Goal: Contribute content: Contribute content

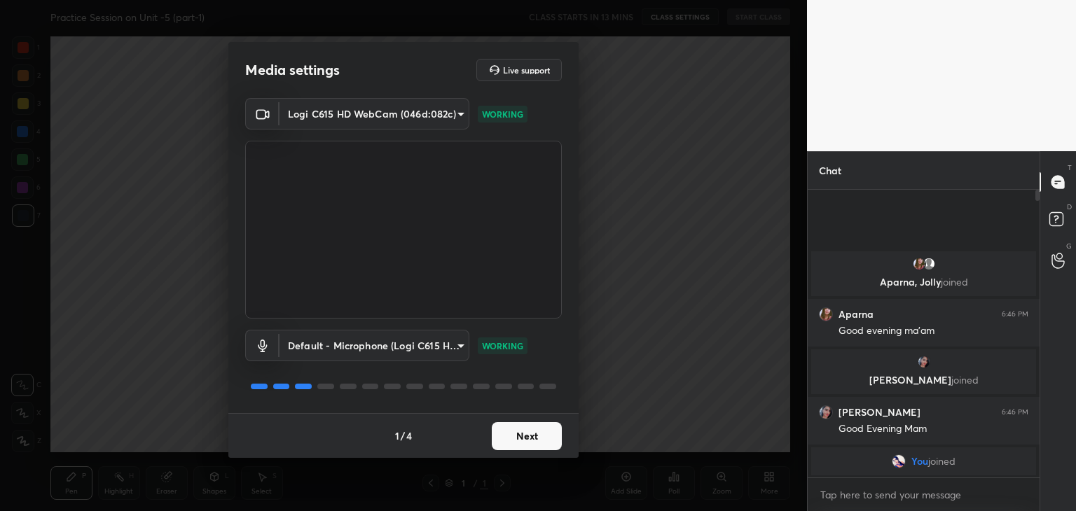
click at [526, 437] on button "Next" at bounding box center [527, 436] width 70 height 28
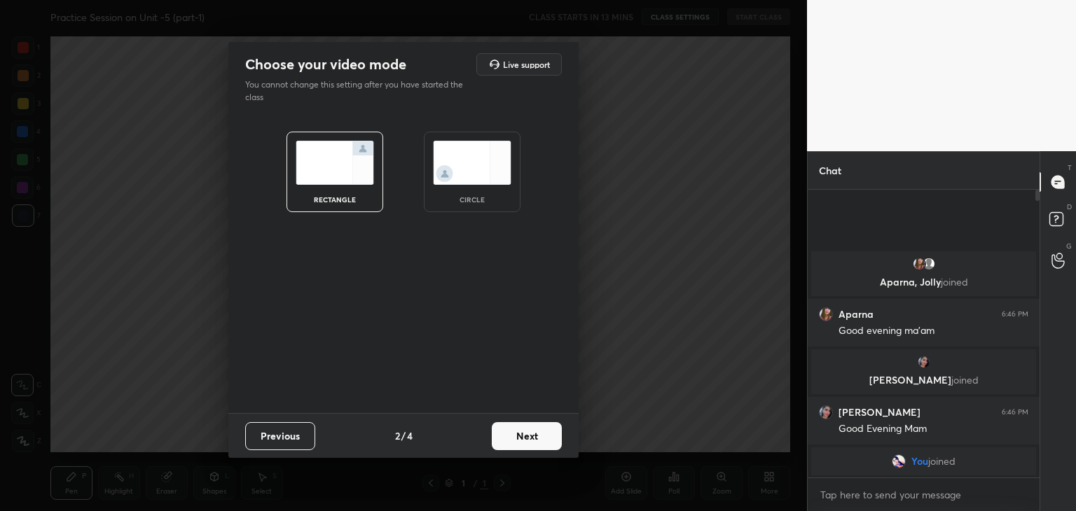
click at [526, 437] on button "Next" at bounding box center [527, 436] width 70 height 28
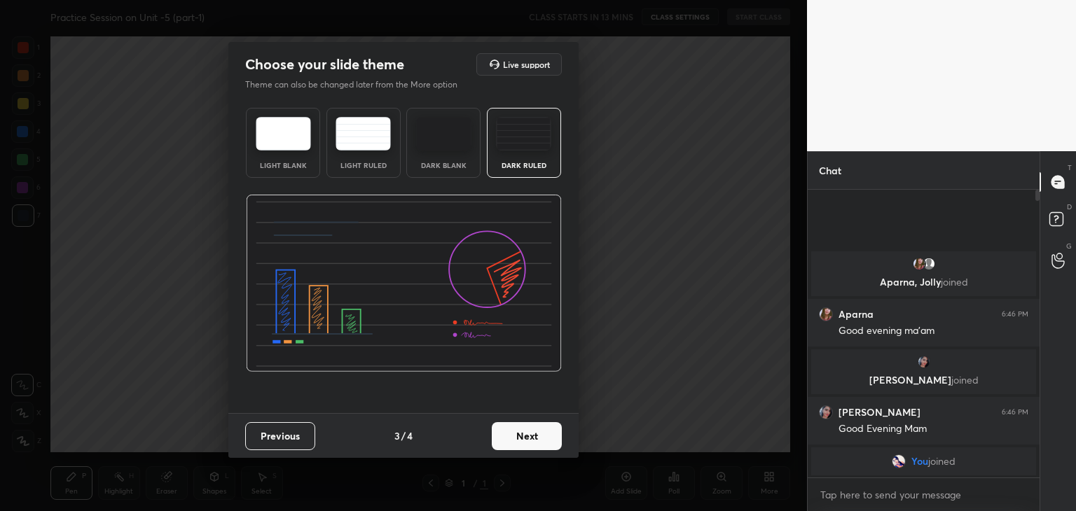
click at [526, 437] on button "Next" at bounding box center [527, 436] width 70 height 28
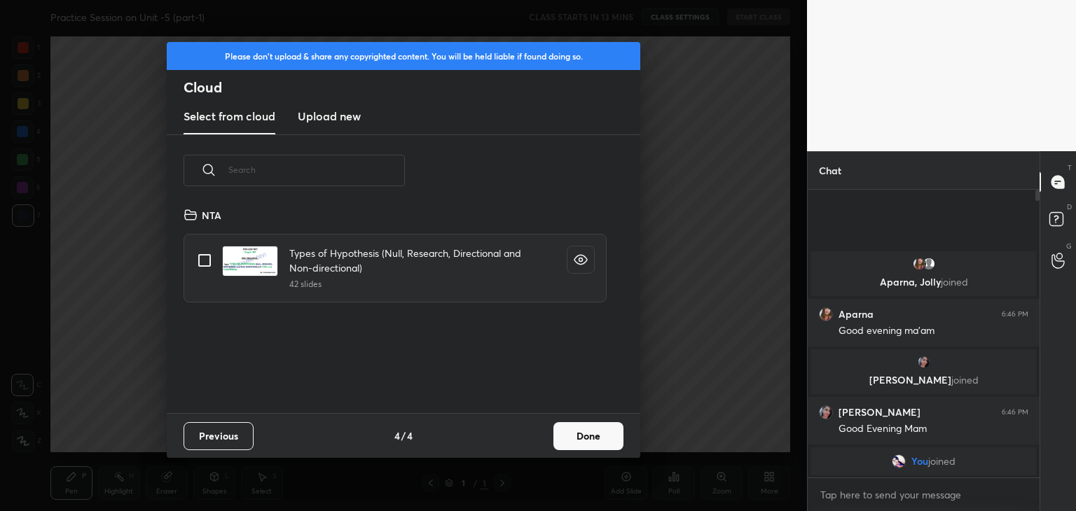
scroll to position [207, 450]
click at [342, 116] on h3 "Upload new" at bounding box center [329, 116] width 63 height 17
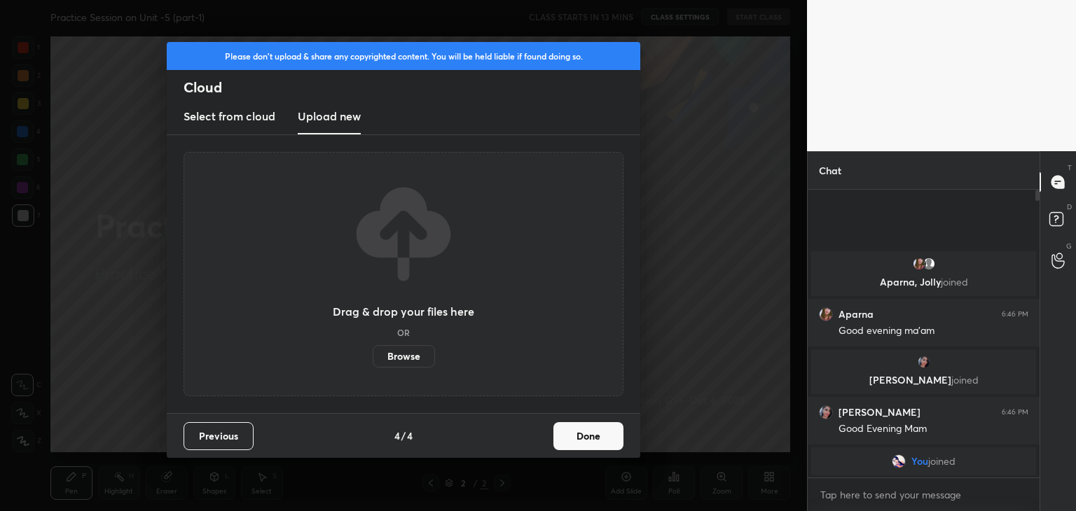
click at [403, 358] on label "Browse" at bounding box center [404, 356] width 62 height 22
click at [373, 358] on input "Browse" at bounding box center [373, 356] width 0 height 22
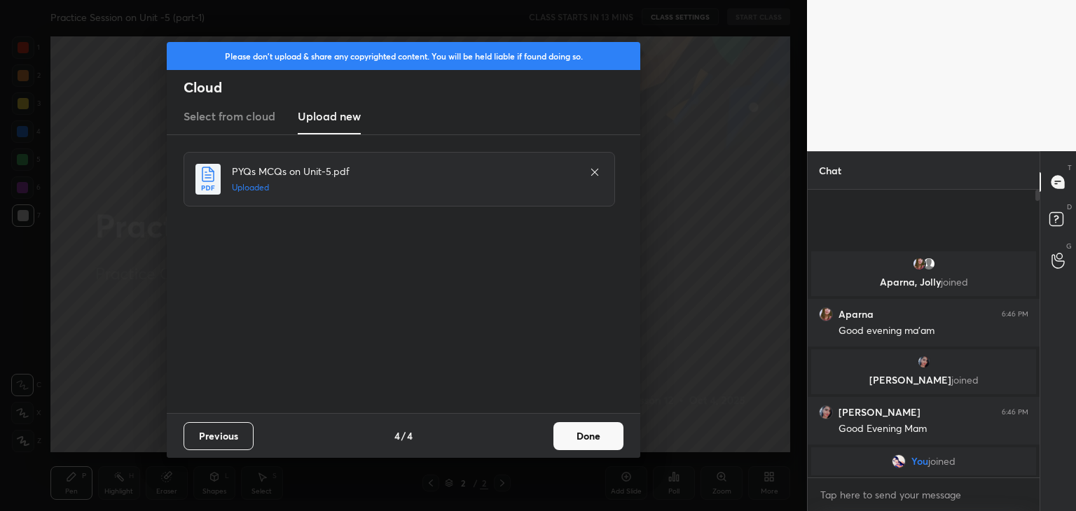
click at [600, 441] on button "Done" at bounding box center [588, 436] width 70 height 28
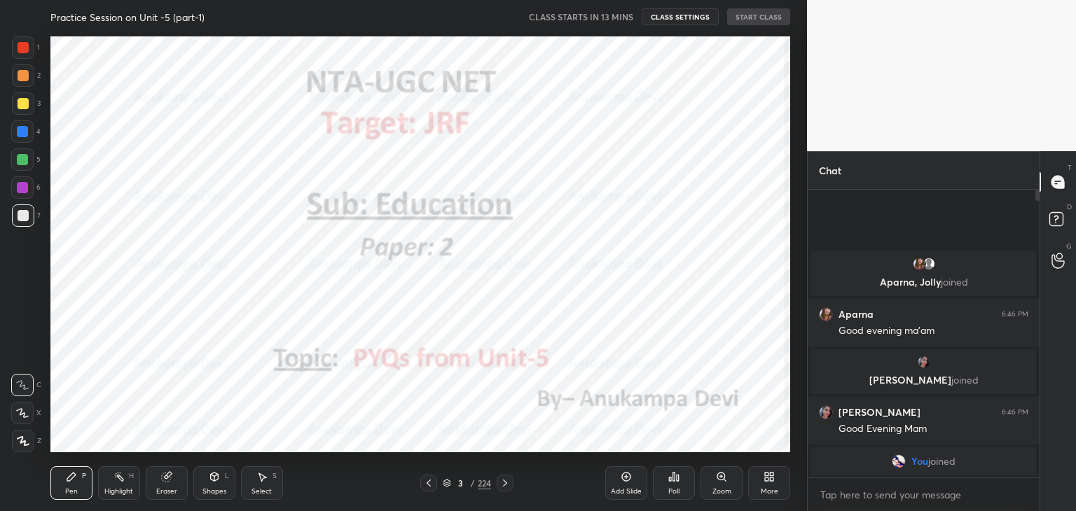
click at [20, 180] on div at bounding box center [22, 188] width 22 height 22
click at [22, 444] on icon at bounding box center [23, 441] width 13 height 10
click at [428, 484] on icon at bounding box center [428, 483] width 11 height 11
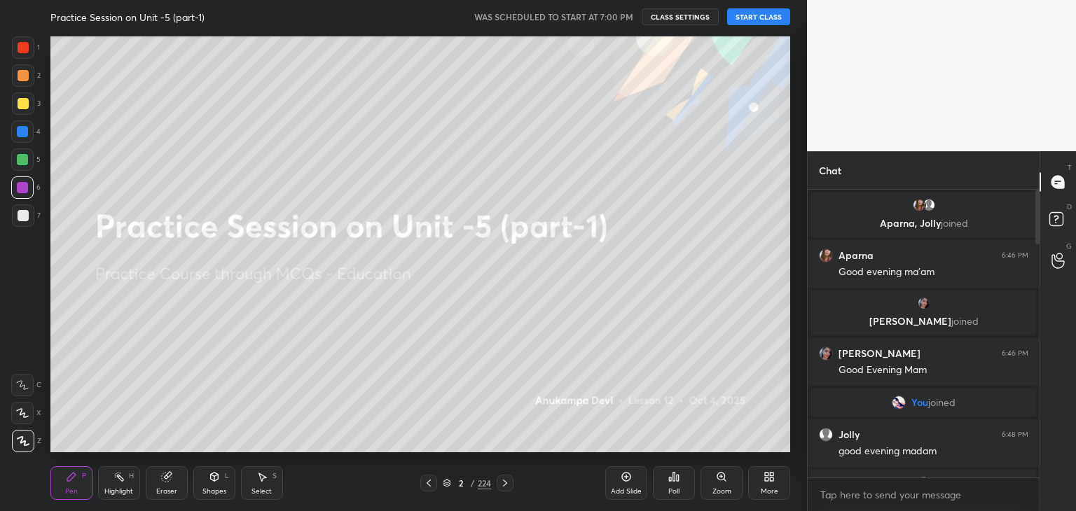
click at [742, 17] on button "START CLASS" at bounding box center [758, 16] width 63 height 17
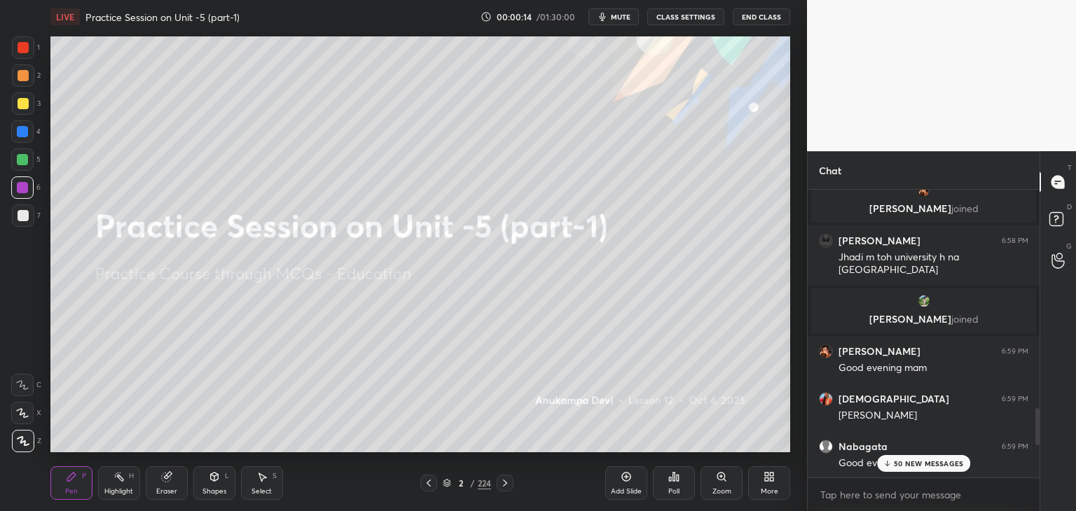
scroll to position [1839, 0]
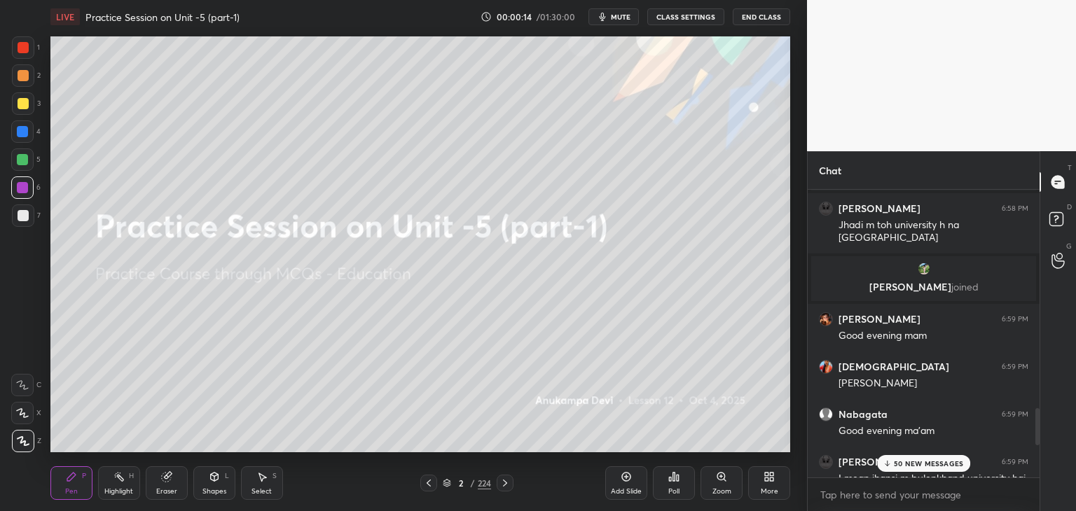
drag, startPoint x: 1039, startPoint y: 232, endPoint x: 1038, endPoint y: 239, distance: 7.0
click at [1038, 239] on div at bounding box center [1035, 334] width 8 height 288
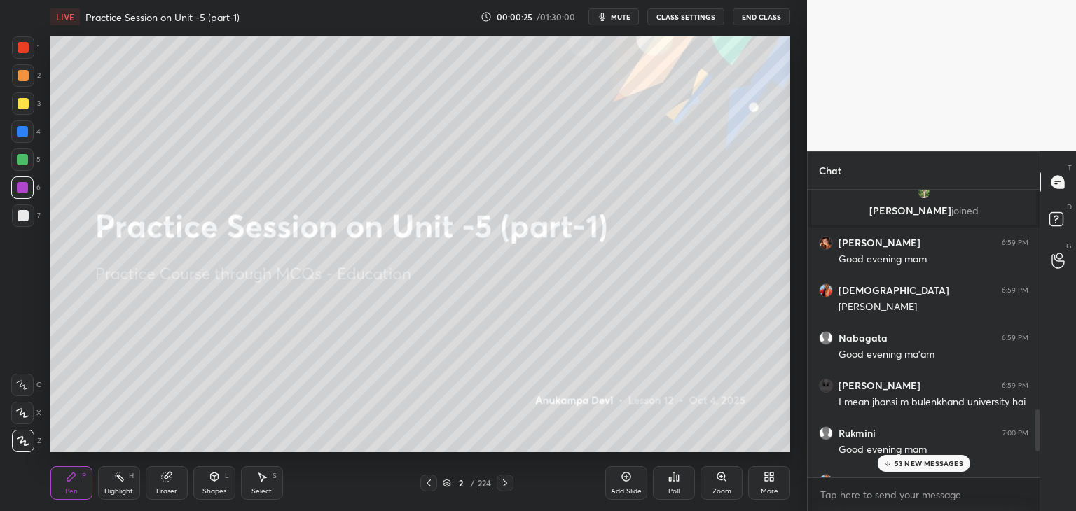
drag, startPoint x: 1038, startPoint y: 424, endPoint x: 1030, endPoint y: 458, distance: 35.2
click at [1030, 458] on div "[PERSON_NAME] 6:58 PM [PERSON_NAME] m toh university h na [GEOGRAPHIC_DATA] [PE…" at bounding box center [924, 334] width 232 height 288
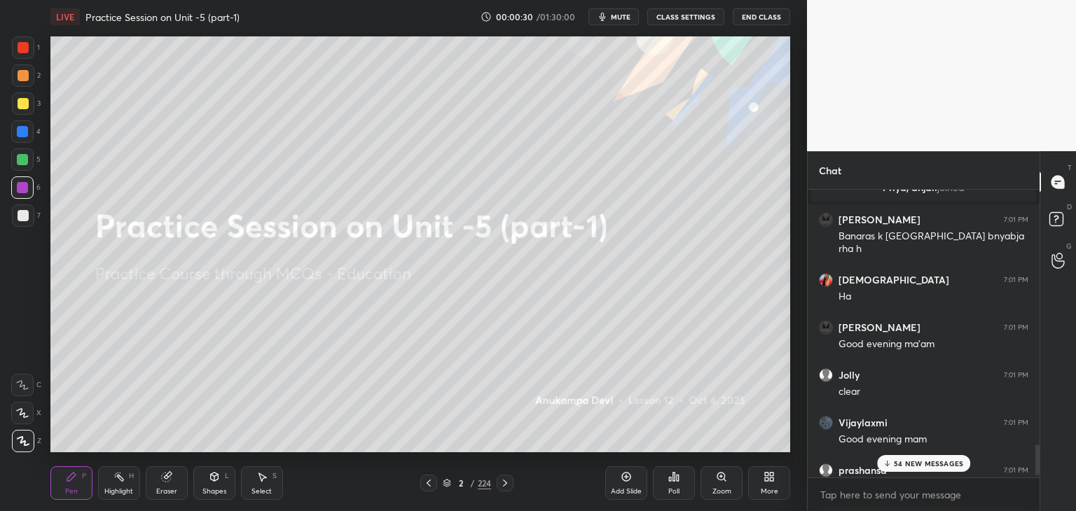
scroll to position [2433, 0]
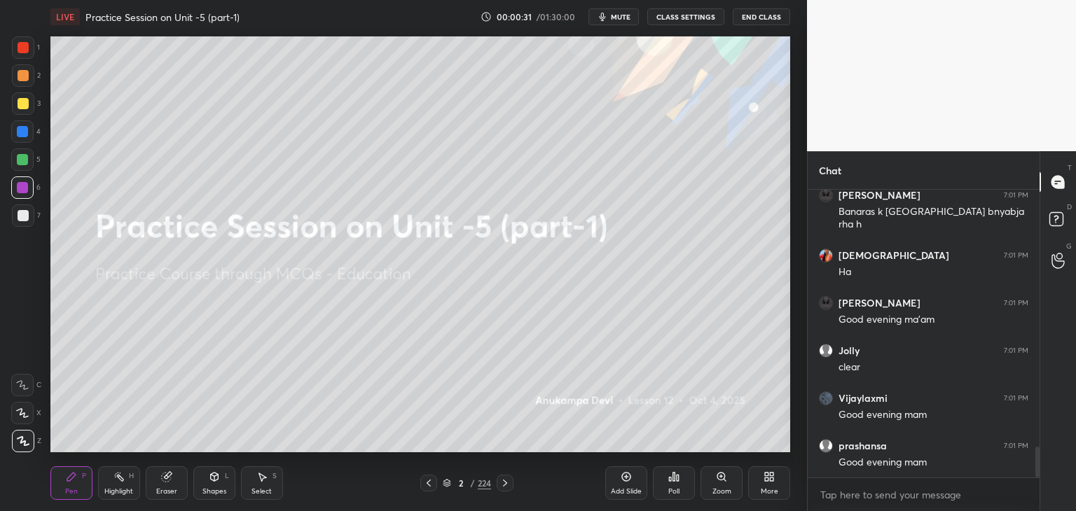
drag, startPoint x: 1037, startPoint y: 427, endPoint x: 1034, endPoint y: 466, distance: 39.4
click at [1033, 468] on div at bounding box center [1035, 334] width 8 height 288
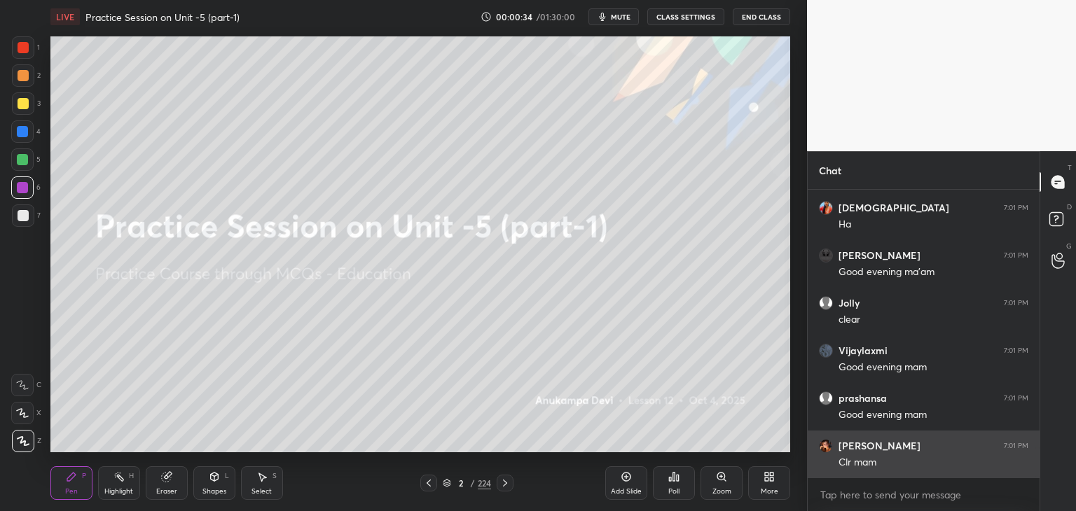
drag, startPoint x: 1034, startPoint y: 459, endPoint x: 1028, endPoint y: 477, distance: 19.3
click at [1035, 471] on div at bounding box center [1037, 463] width 4 height 30
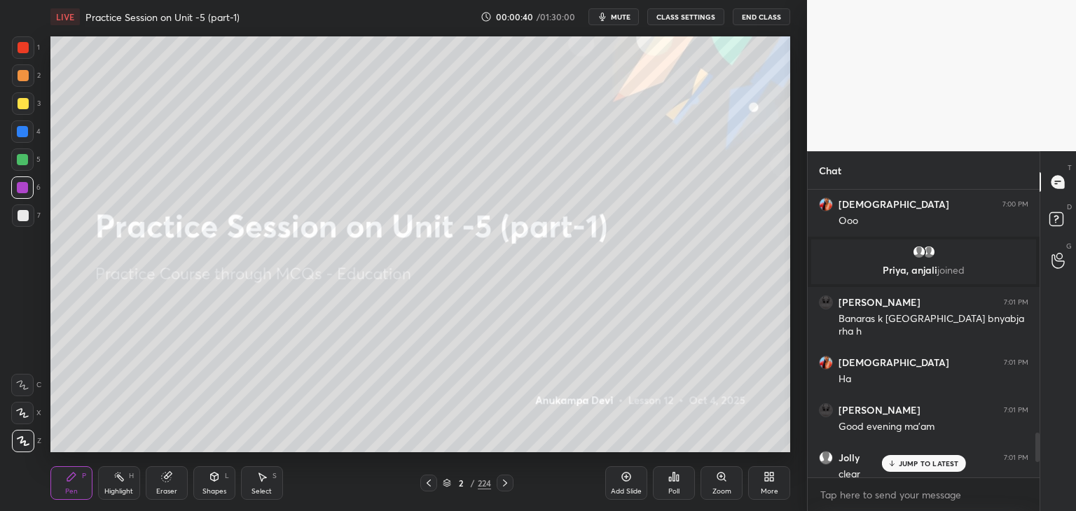
scroll to position [2531, 0]
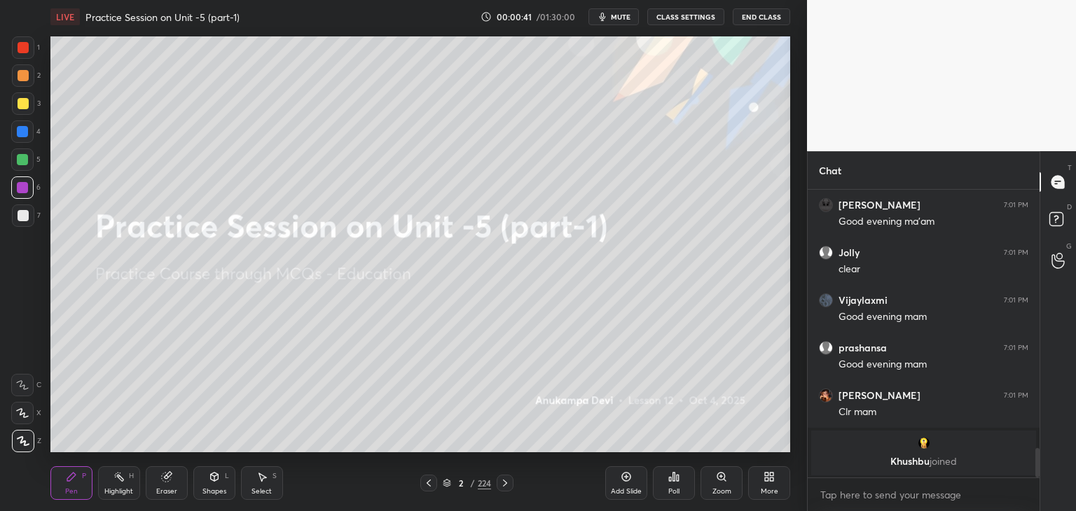
drag, startPoint x: 1039, startPoint y: 459, endPoint x: 1041, endPoint y: 477, distance: 18.3
click at [1044, 488] on div "Chat krishnavi 7:01 PM [PERSON_NAME] 7:01 PM Good evening ma'am Jolly 7:01 PM c…" at bounding box center [941, 331] width 269 height 360
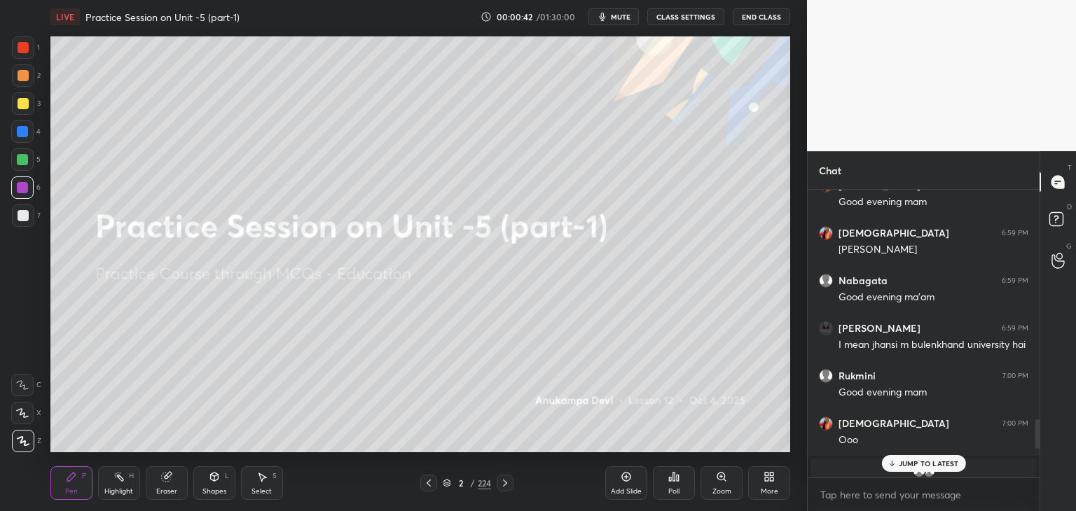
scroll to position [2073, 0]
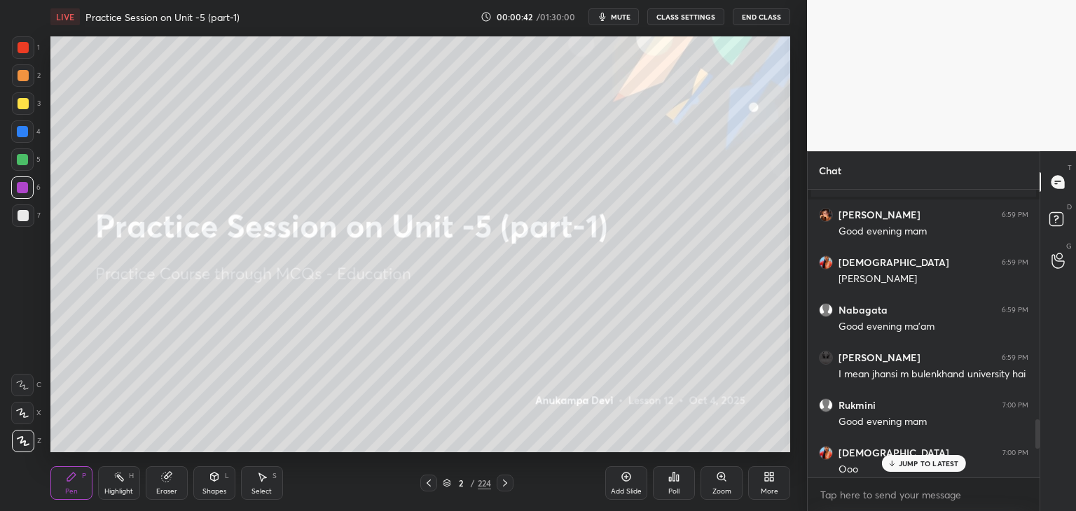
drag, startPoint x: 1038, startPoint y: 464, endPoint x: 1037, endPoint y: 415, distance: 48.3
click at [1037, 417] on div at bounding box center [1035, 334] width 8 height 288
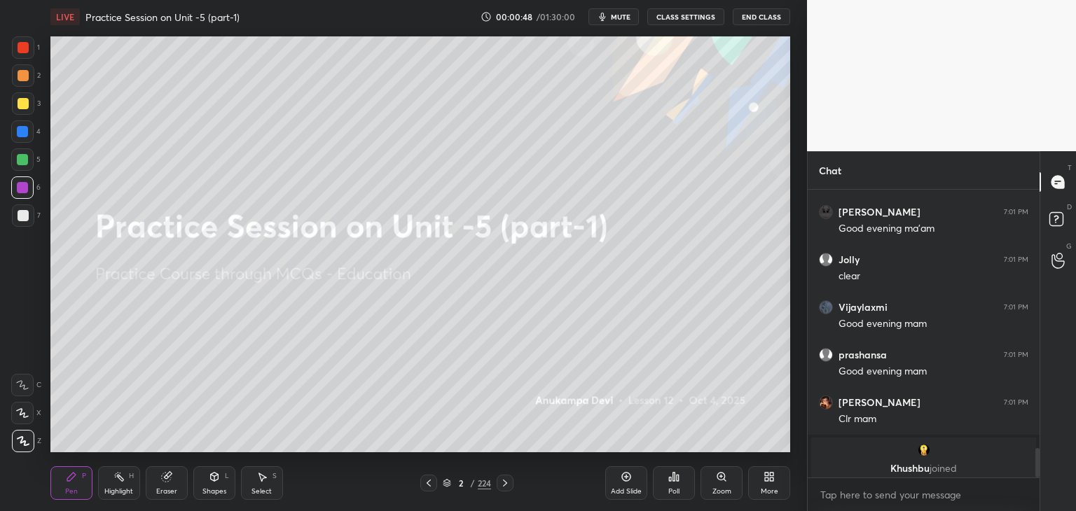
scroll to position [2531, 0]
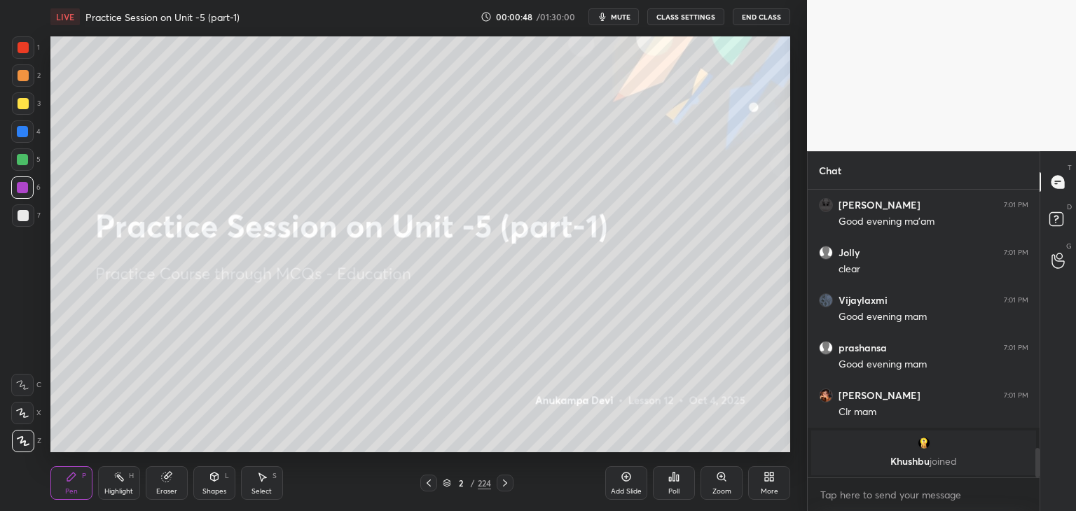
drag, startPoint x: 1035, startPoint y: 428, endPoint x: 1034, endPoint y: 492, distance: 64.5
click at [1037, 488] on div "krishnavi 7:01 PM [PERSON_NAME] 7:01 PM Good evening ma'am Jolly 7:01 PM clear …" at bounding box center [924, 350] width 232 height 321
click at [212, 488] on div "Shapes" at bounding box center [214, 491] width 24 height 7
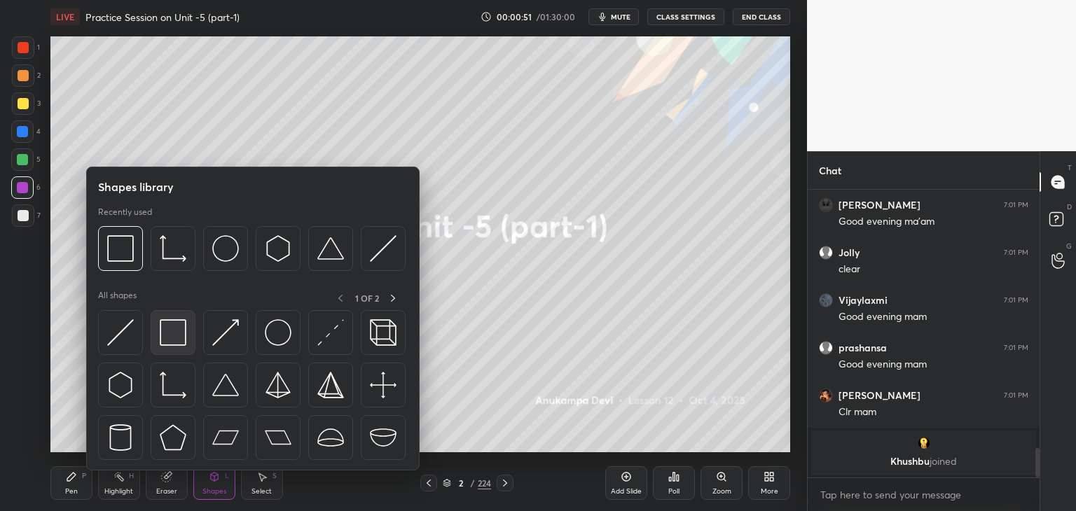
click at [170, 348] on div at bounding box center [173, 332] width 45 height 45
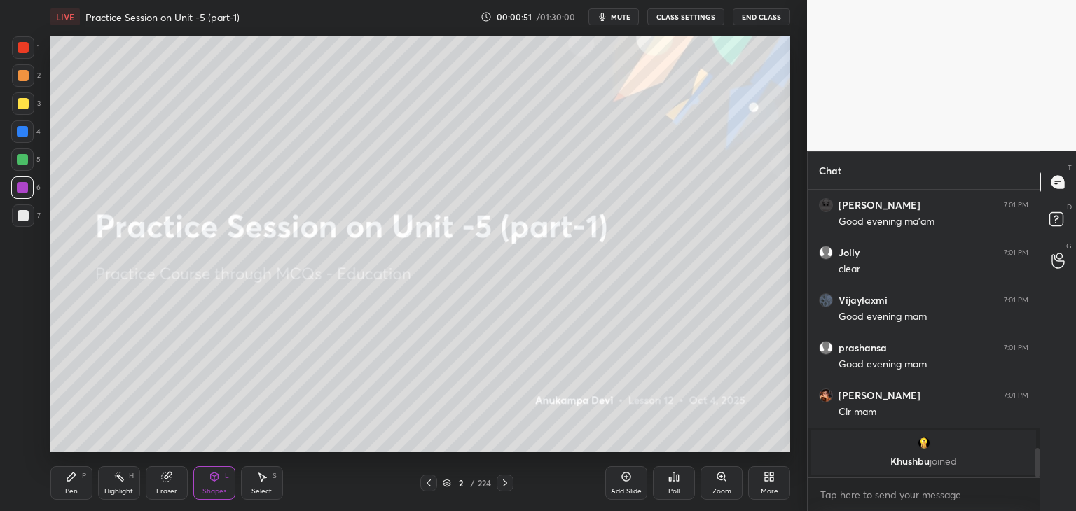
scroll to position [2363, 0]
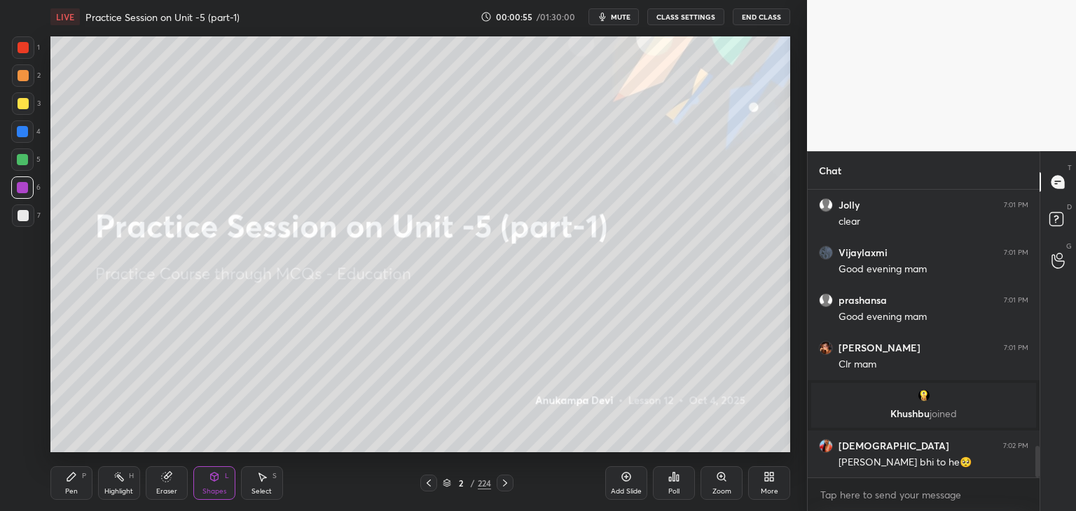
drag, startPoint x: 74, startPoint y: 491, endPoint x: 90, endPoint y: 455, distance: 39.8
click at [74, 491] on div "Pen" at bounding box center [71, 491] width 13 height 7
drag, startPoint x: 23, startPoint y: 218, endPoint x: 44, endPoint y: 200, distance: 27.4
click at [24, 216] on div at bounding box center [23, 215] width 11 height 11
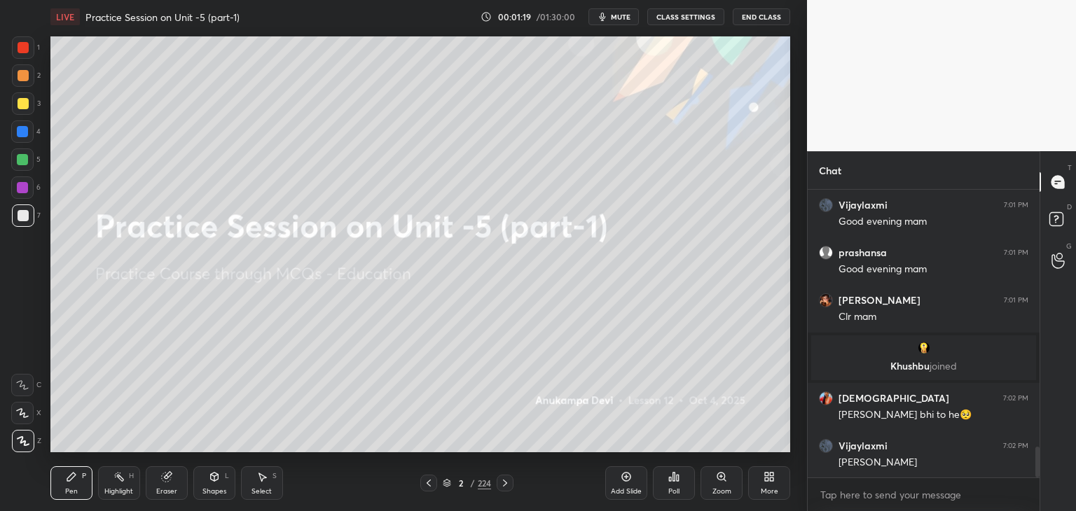
drag, startPoint x: 168, startPoint y: 490, endPoint x: 155, endPoint y: 456, distance: 36.2
click at [168, 489] on div "Eraser" at bounding box center [166, 491] width 21 height 7
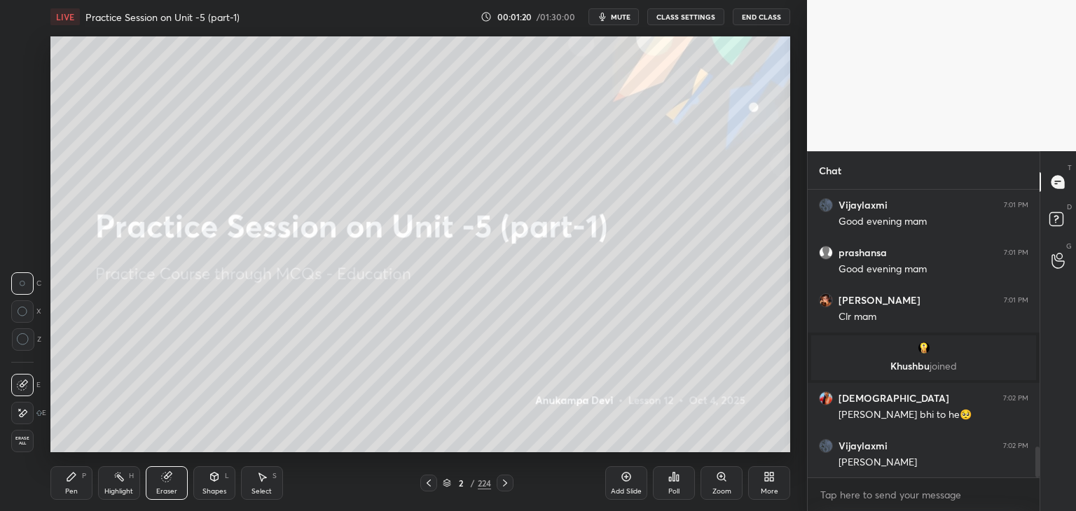
drag, startPoint x: 25, startPoint y: 340, endPoint x: 46, endPoint y: 308, distance: 37.9
click at [25, 340] on icon at bounding box center [23, 339] width 13 height 13
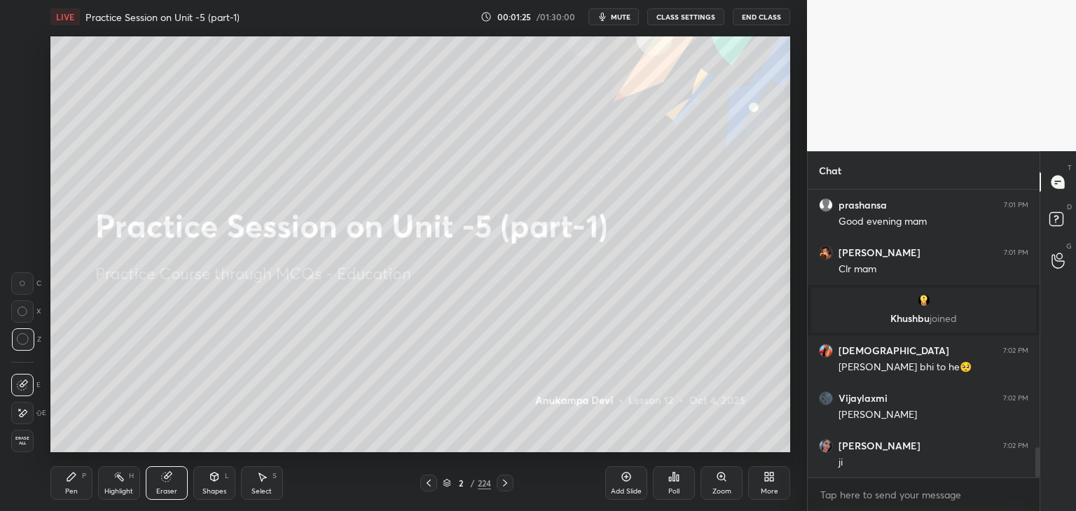
click at [504, 487] on icon at bounding box center [504, 483] width 11 height 11
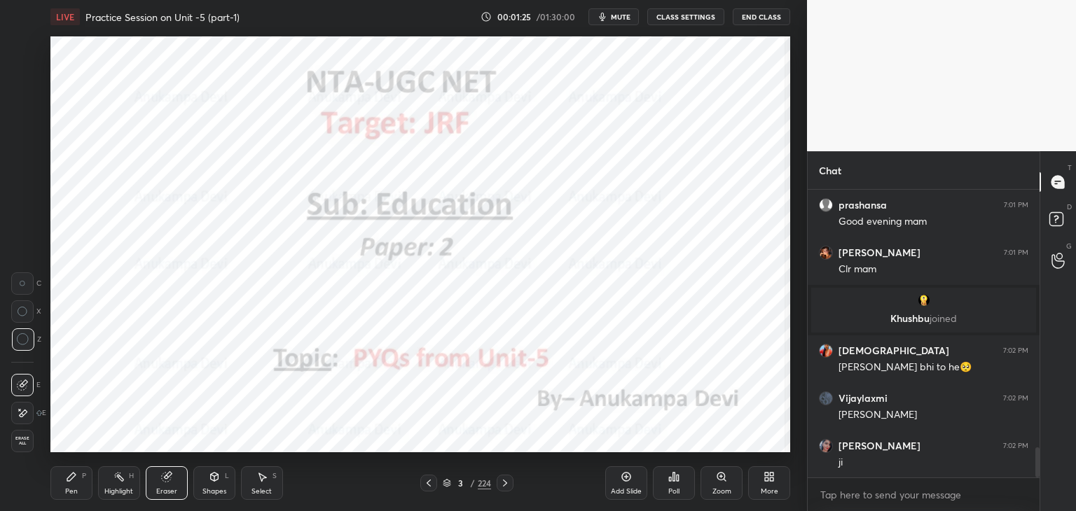
scroll to position [2506, 0]
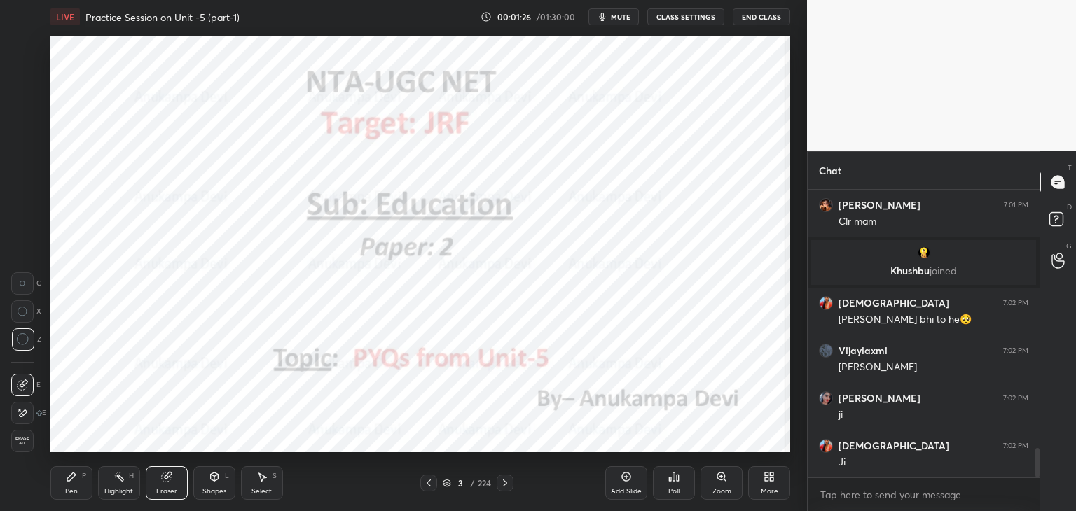
click at [73, 485] on div "Pen P" at bounding box center [71, 483] width 42 height 34
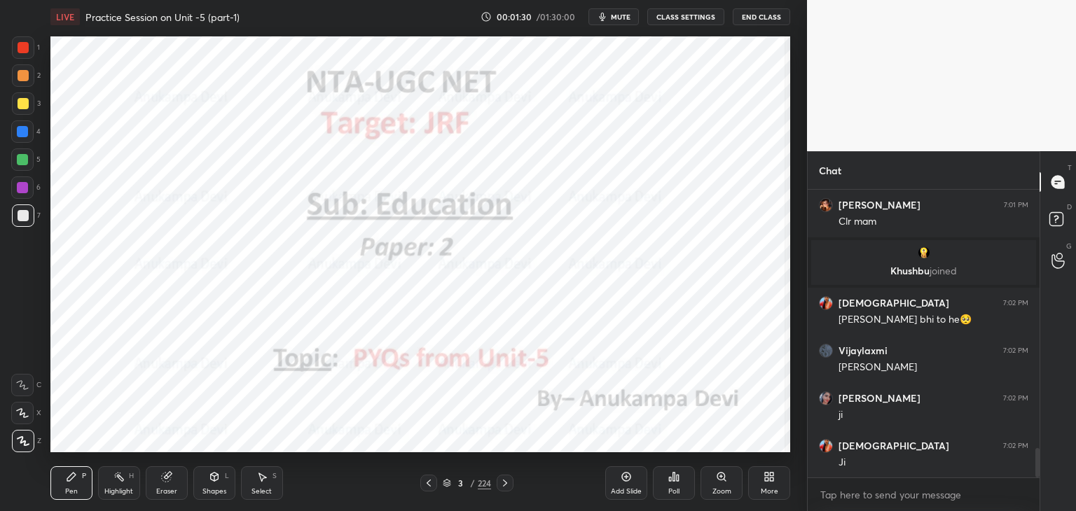
click at [506, 484] on icon at bounding box center [504, 483] width 11 height 11
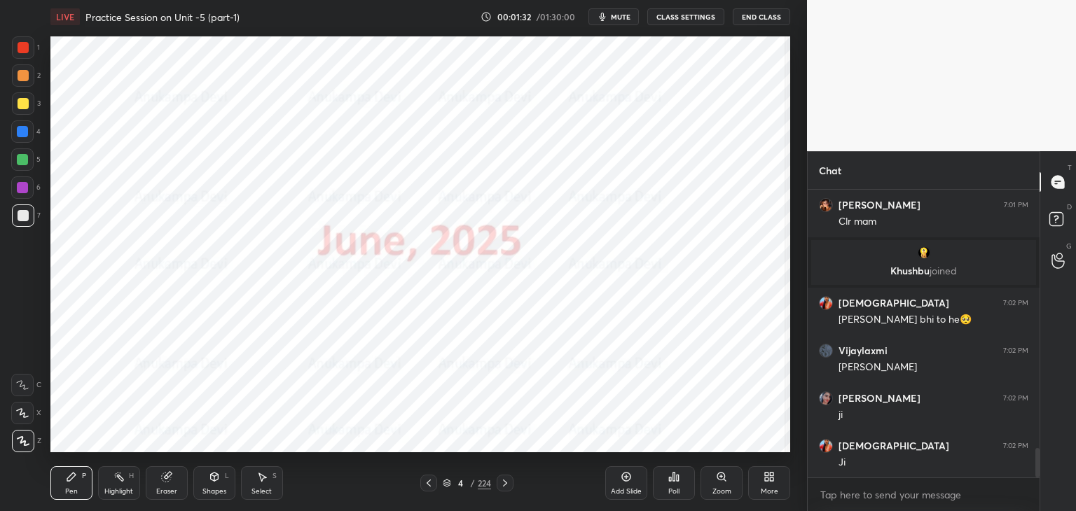
click at [507, 483] on icon at bounding box center [504, 483] width 11 height 11
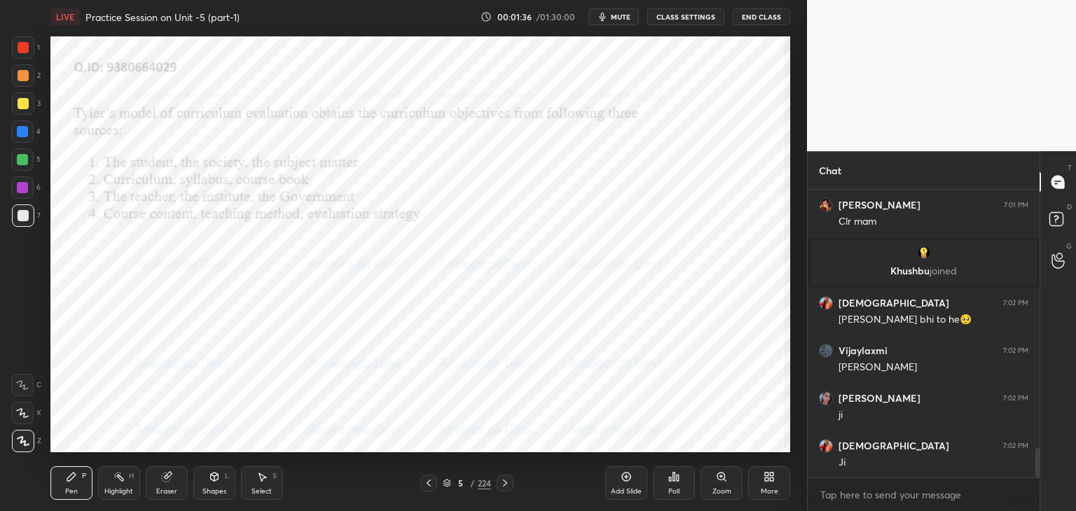
drag, startPoint x: 22, startPoint y: 157, endPoint x: 28, endPoint y: 151, distance: 8.9
click at [24, 155] on div at bounding box center [22, 159] width 11 height 11
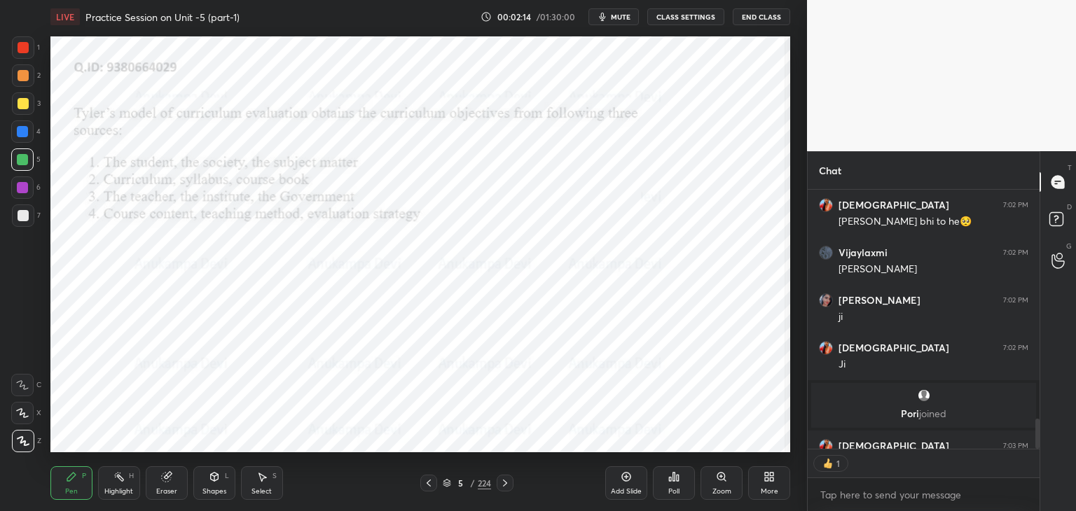
scroll to position [5, 4]
drag, startPoint x: 445, startPoint y: 485, endPoint x: 456, endPoint y: 457, distance: 30.6
click at [445, 483] on icon at bounding box center [447, 483] width 8 height 8
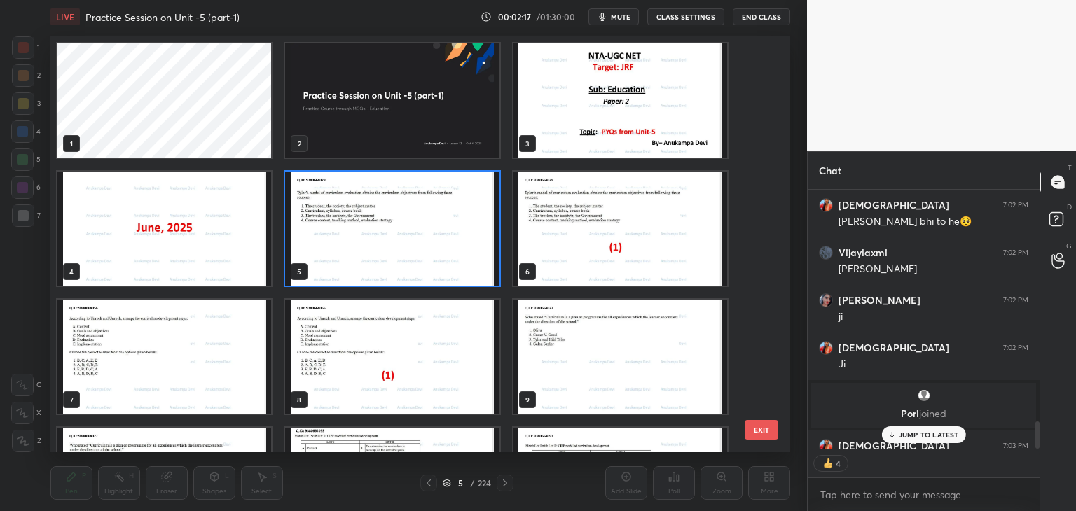
scroll to position [2233, 0]
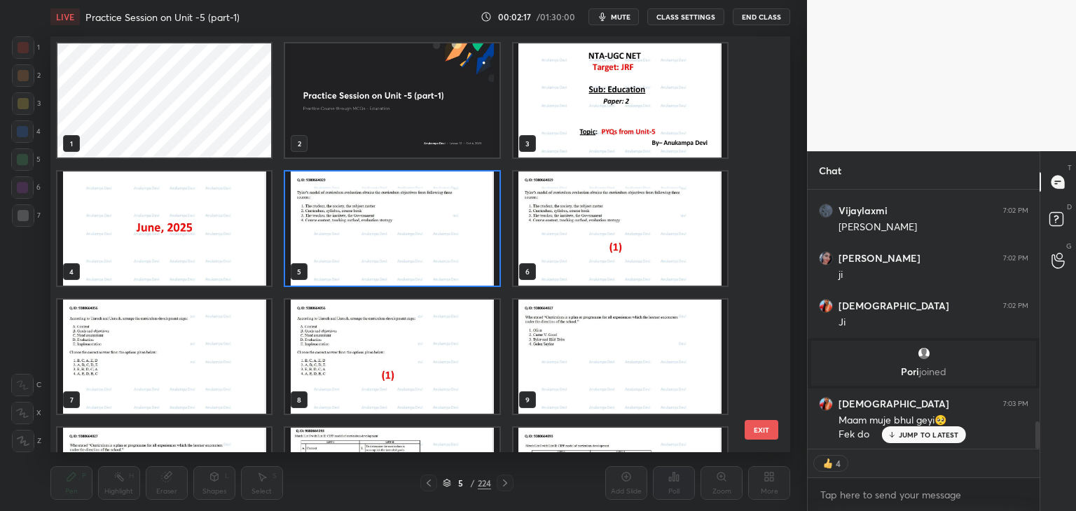
click at [392, 264] on img "grid" at bounding box center [392, 229] width 214 height 114
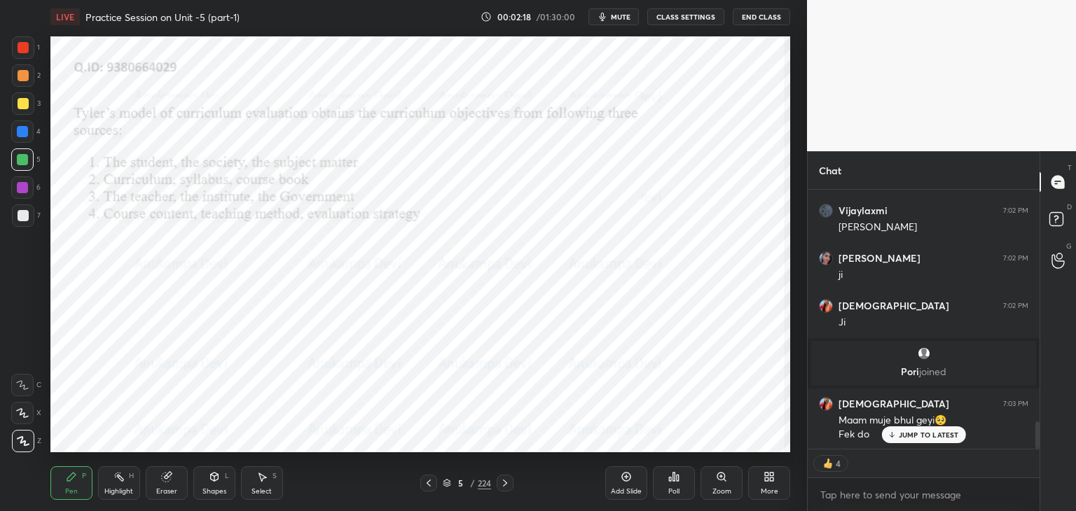
click at [681, 488] on div "Poll" at bounding box center [674, 483] width 42 height 34
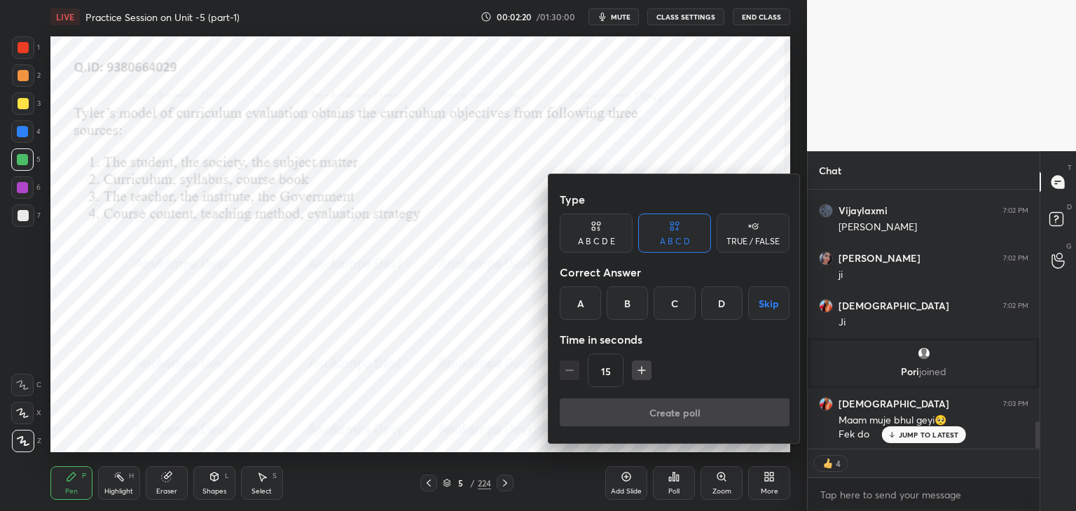
click at [577, 308] on div "A" at bounding box center [580, 303] width 41 height 34
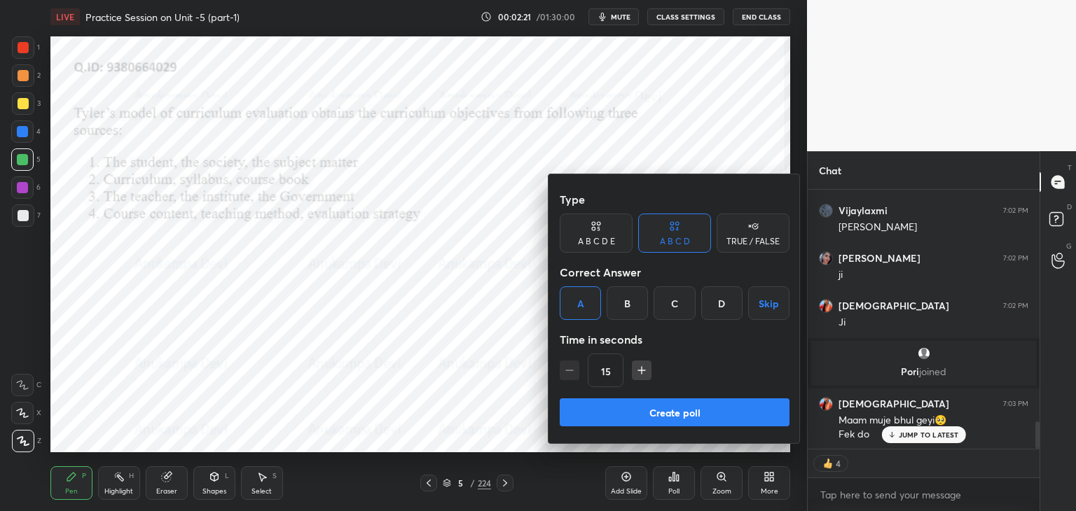
click at [692, 415] on button "Create poll" at bounding box center [675, 413] width 230 height 28
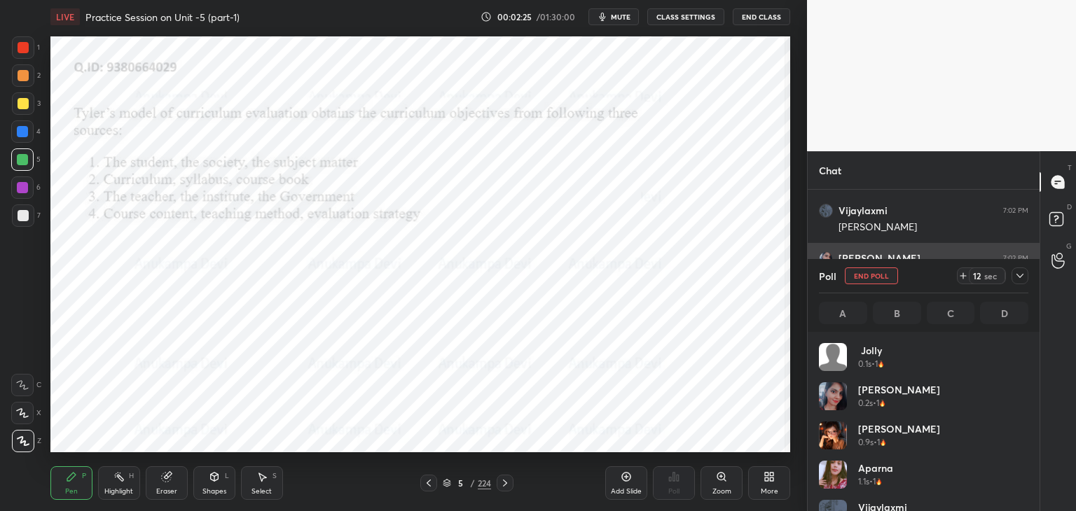
scroll to position [2278, 0]
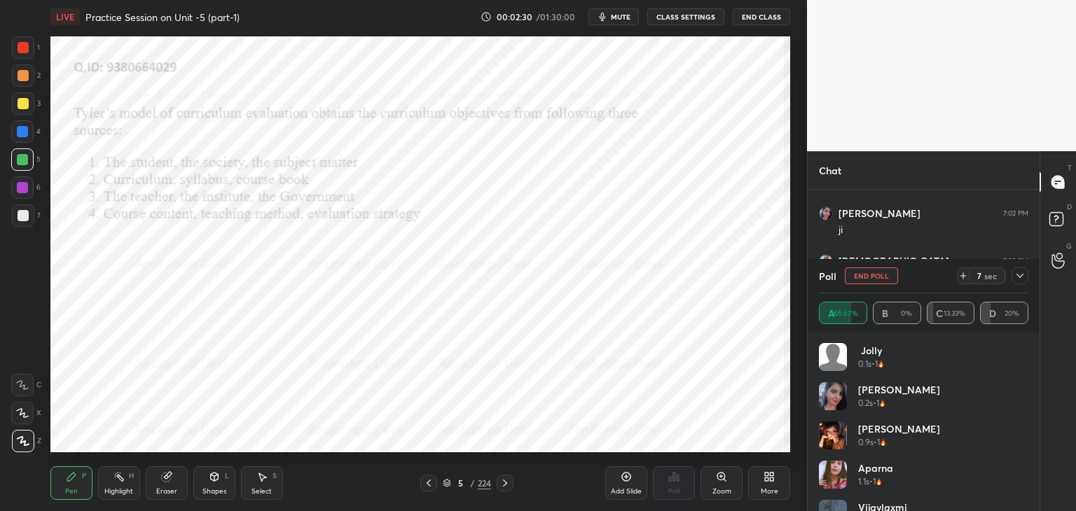
click at [20, 130] on div at bounding box center [22, 131] width 11 height 11
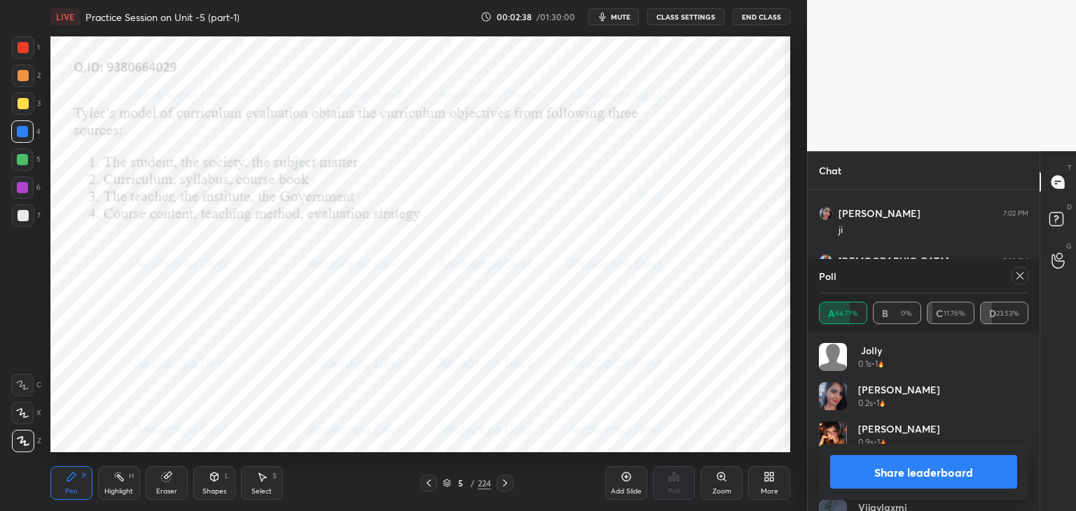
drag, startPoint x: 1020, startPoint y: 277, endPoint x: 983, endPoint y: 268, distance: 38.1
click at [1020, 277] on icon at bounding box center [1019, 275] width 7 height 7
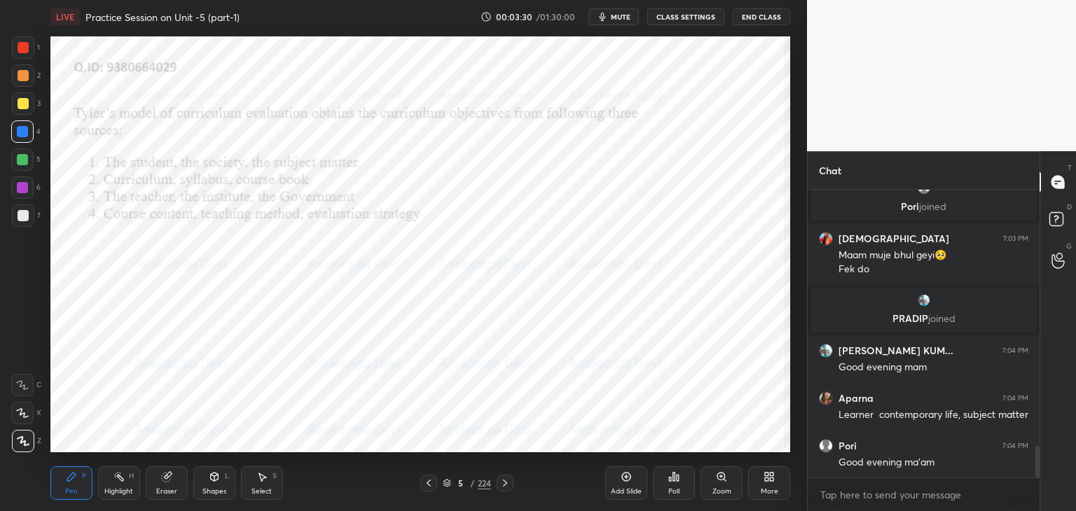
scroll to position [2398, 0]
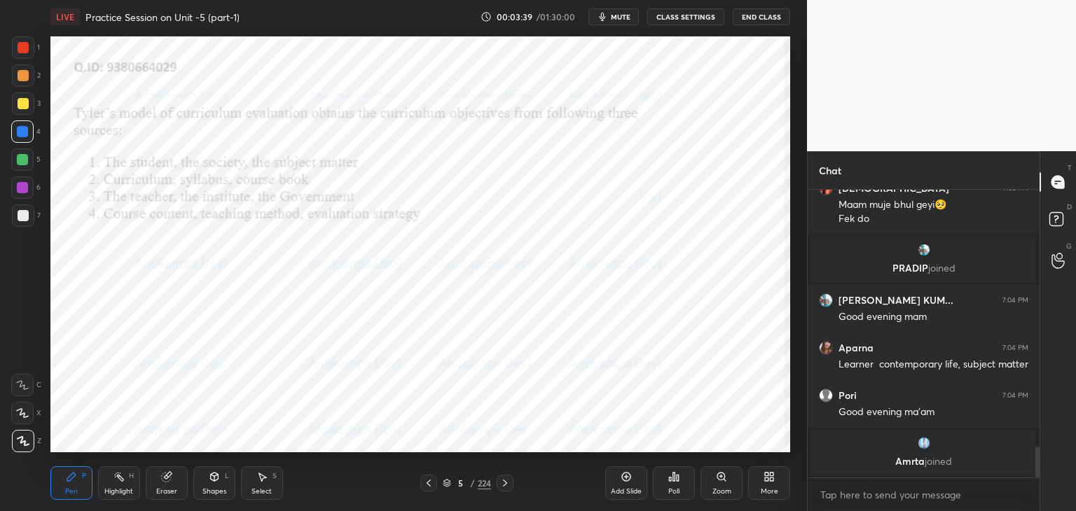
drag, startPoint x: 506, startPoint y: 484, endPoint x: 507, endPoint y: 467, distance: 16.9
click at [506, 483] on icon at bounding box center [505, 483] width 4 height 7
click at [504, 484] on icon at bounding box center [504, 483] width 11 height 11
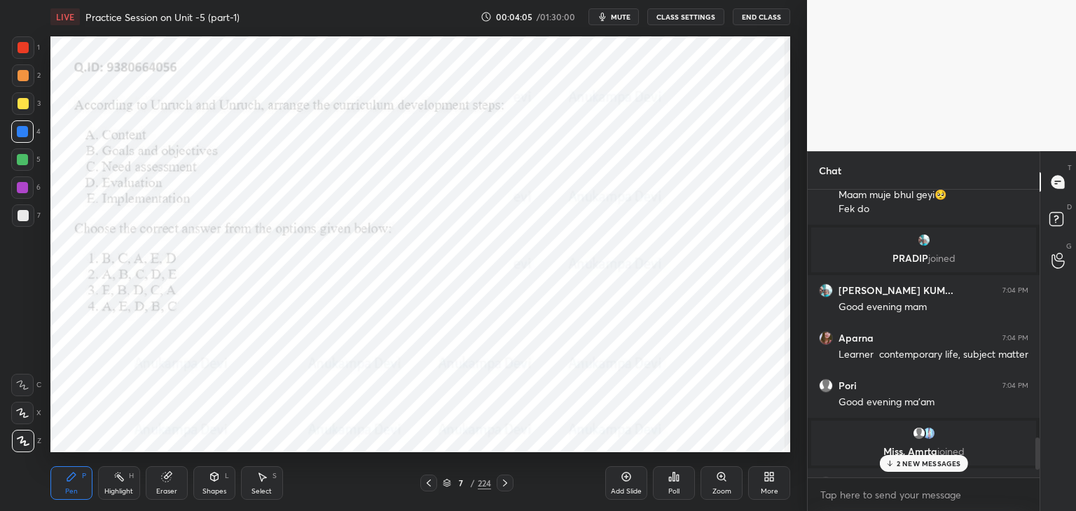
scroll to position [2618, 0]
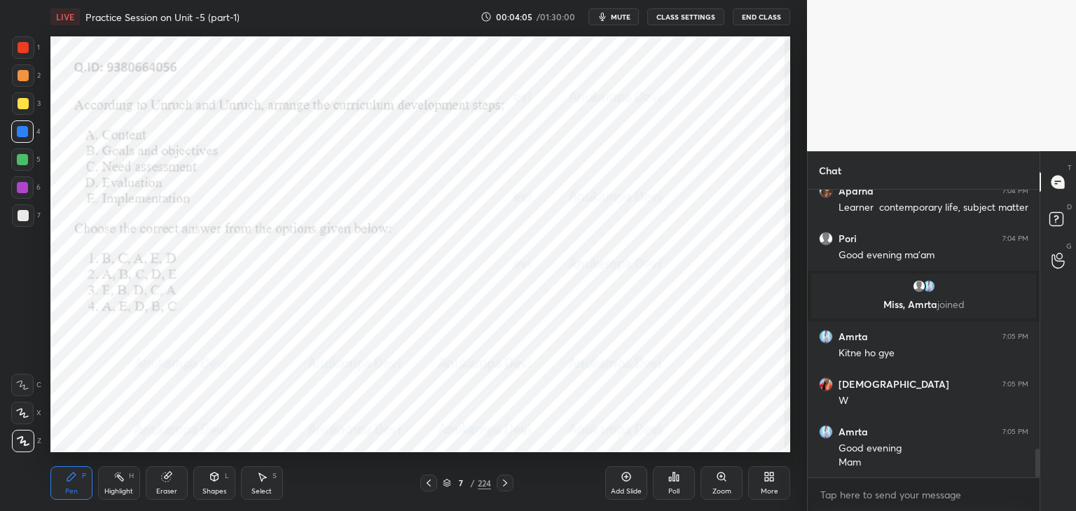
drag, startPoint x: 1037, startPoint y: 462, endPoint x: 1042, endPoint y: 499, distance: 36.8
click at [1042, 499] on div "Chat [PERSON_NAME] KUM... 7:04 PM Good evening mam Aparna 7:04 PM Learner conte…" at bounding box center [941, 331] width 269 height 360
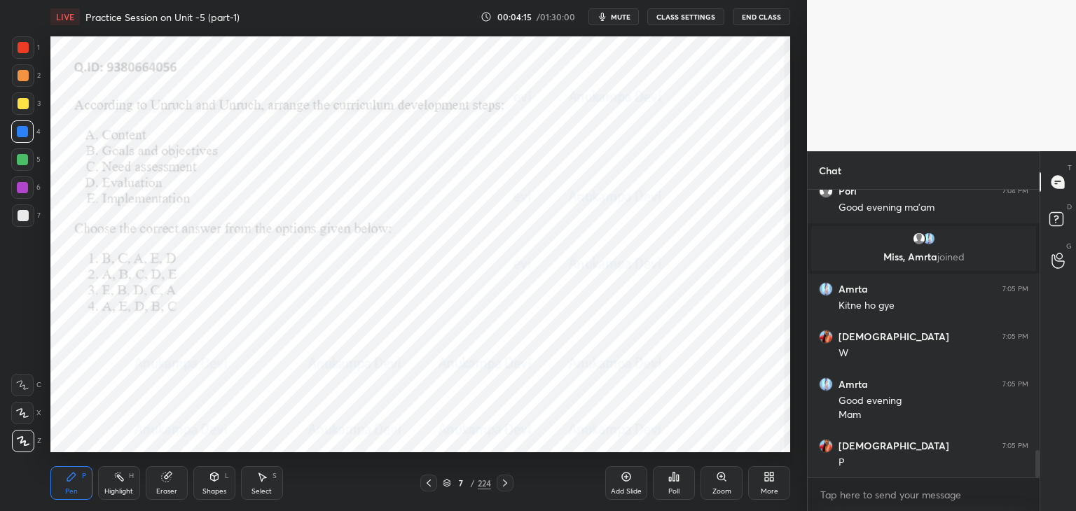
scroll to position [2713, 0]
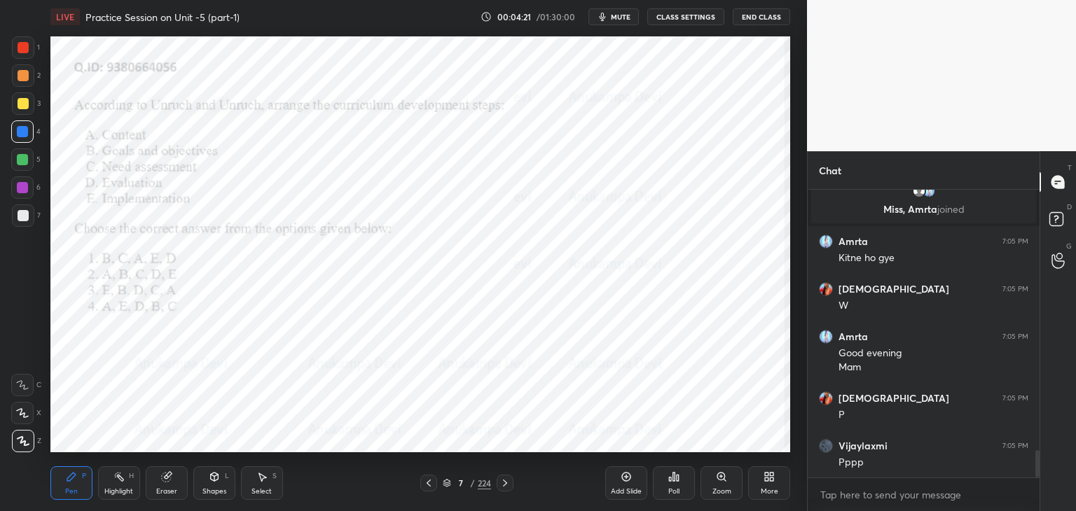
click at [445, 485] on icon at bounding box center [447, 483] width 8 height 8
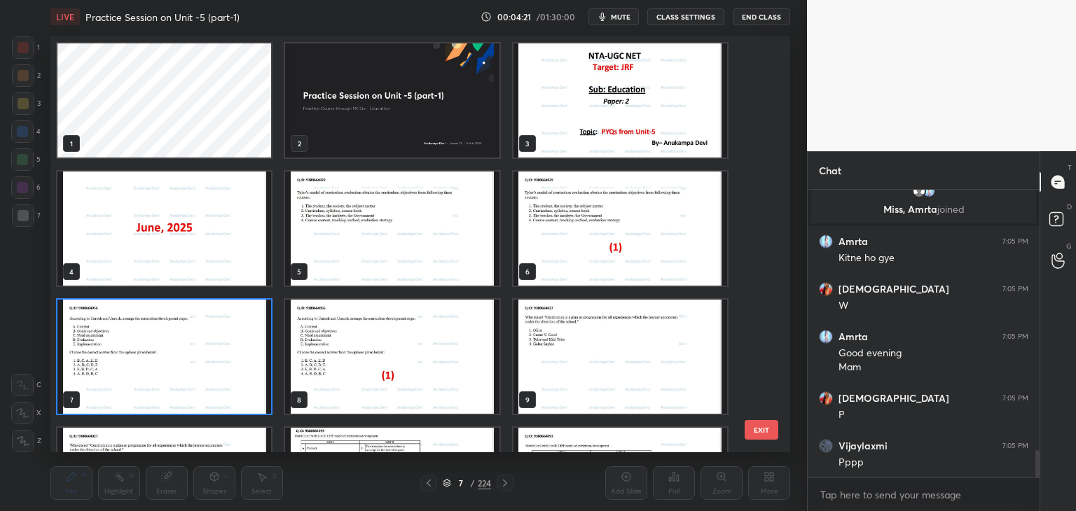
scroll to position [412, 733]
click at [262, 406] on img "grid" at bounding box center [164, 357] width 214 height 114
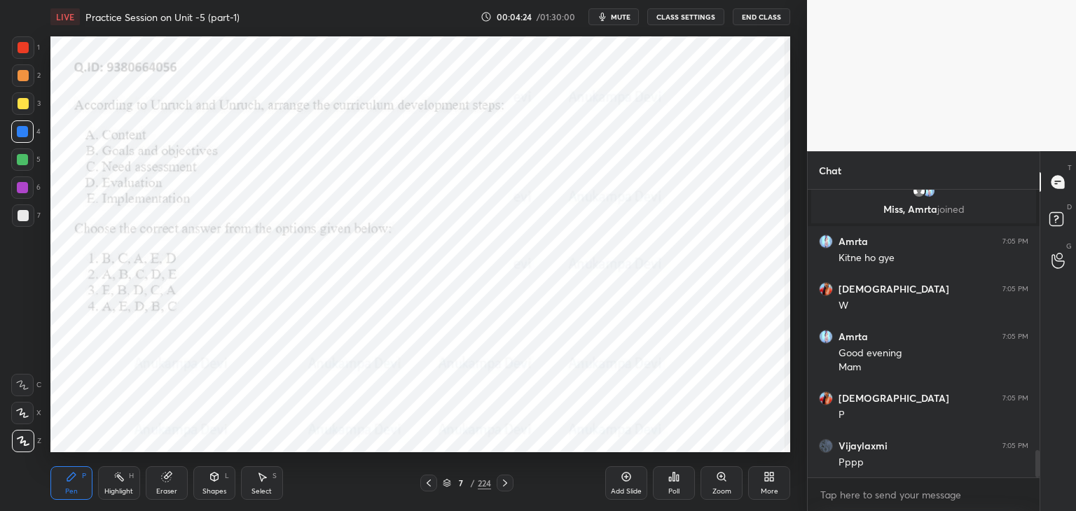
click at [678, 483] on div "Poll" at bounding box center [674, 483] width 42 height 34
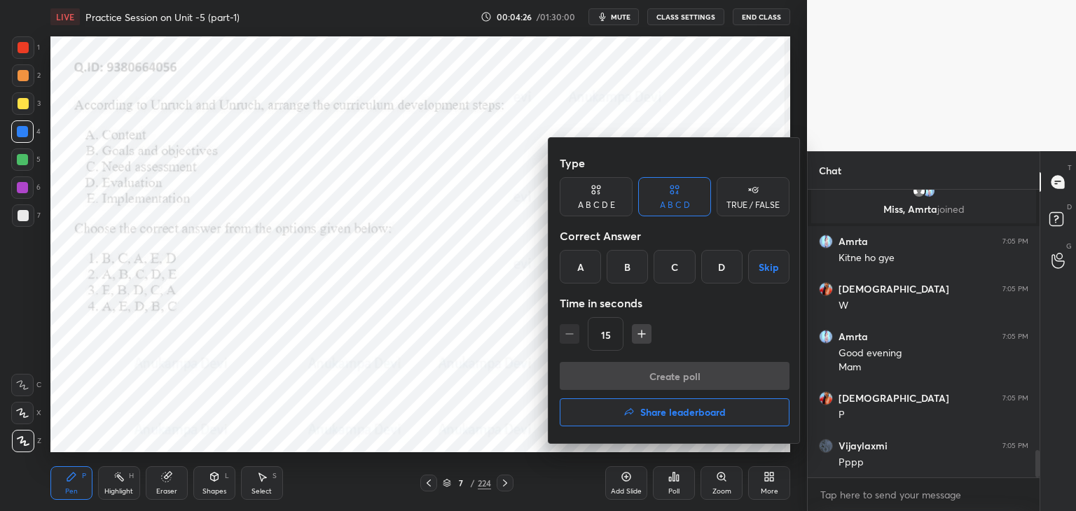
click at [588, 282] on div "A" at bounding box center [580, 267] width 41 height 34
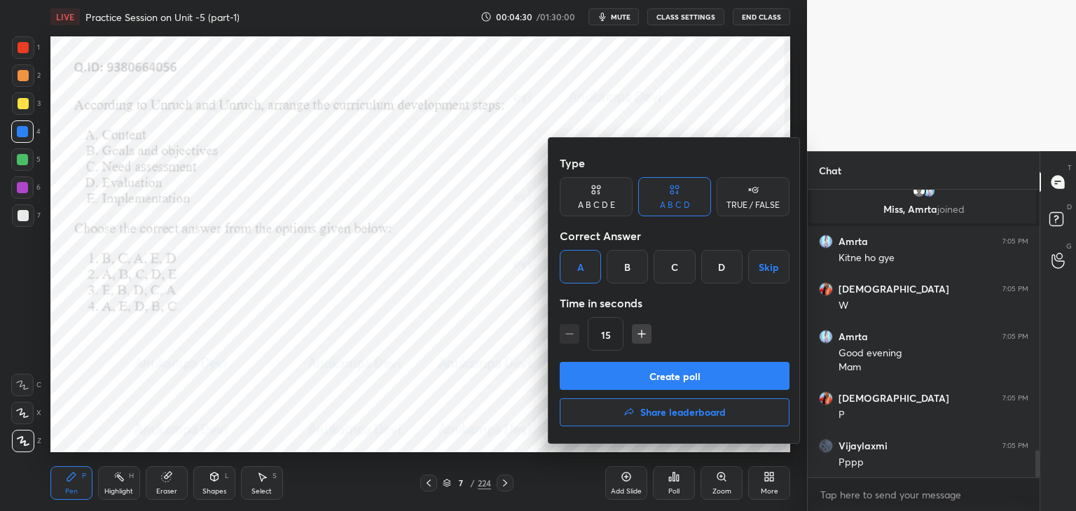
drag, startPoint x: 695, startPoint y: 382, endPoint x: 700, endPoint y: 278, distance: 103.8
click at [695, 380] on button "Create poll" at bounding box center [675, 376] width 230 height 28
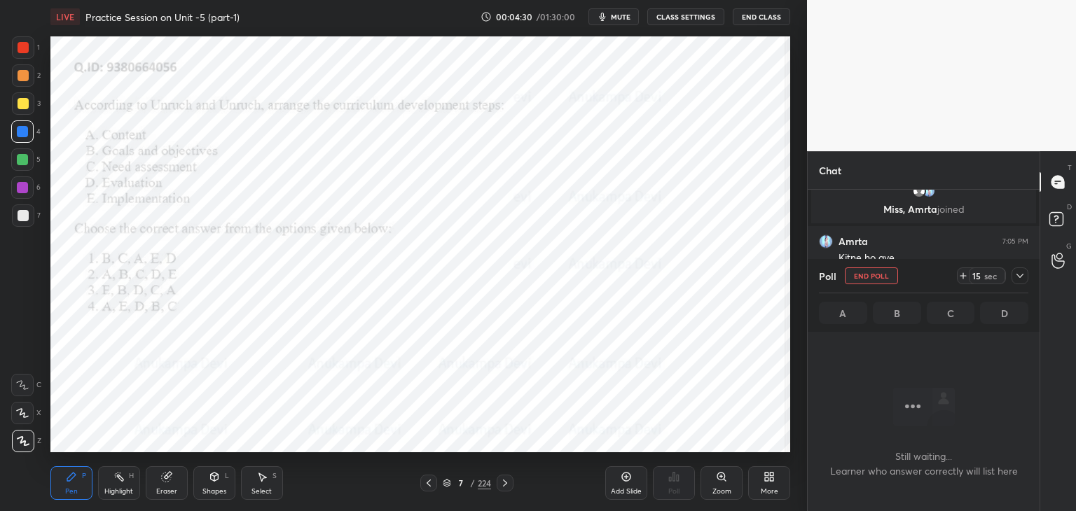
scroll to position [244, 228]
click at [625, 19] on span "mute" at bounding box center [621, 17] width 20 height 10
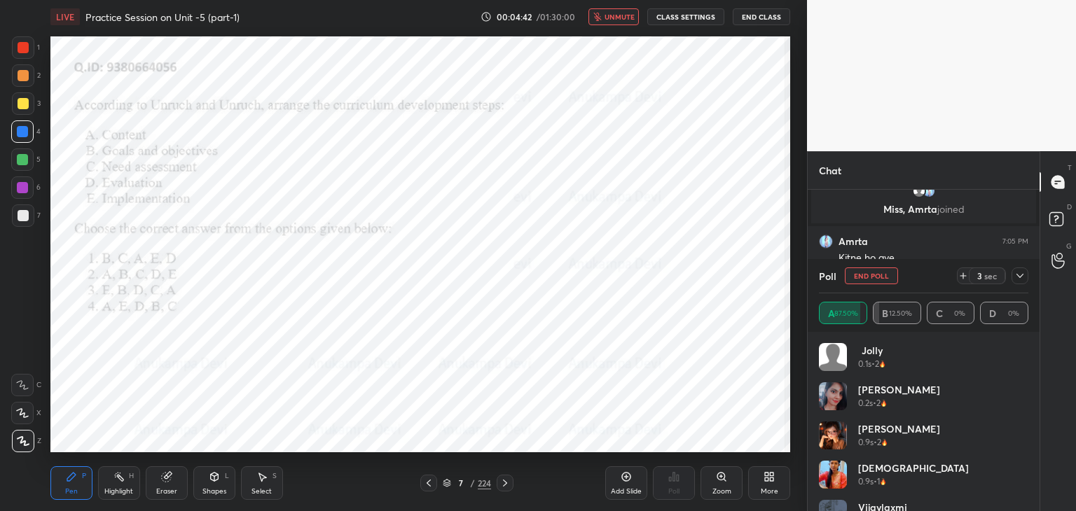
scroll to position [2834, 0]
click at [614, 17] on span "unmute" at bounding box center [619, 17] width 30 height 10
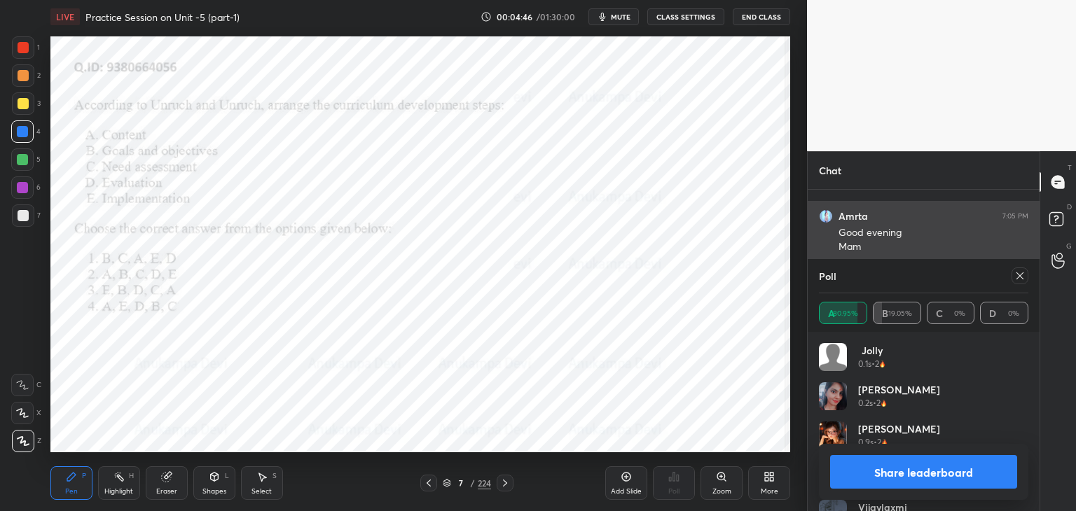
drag, startPoint x: 1019, startPoint y: 276, endPoint x: 956, endPoint y: 247, distance: 69.3
click at [1020, 275] on icon at bounding box center [1019, 275] width 11 height 11
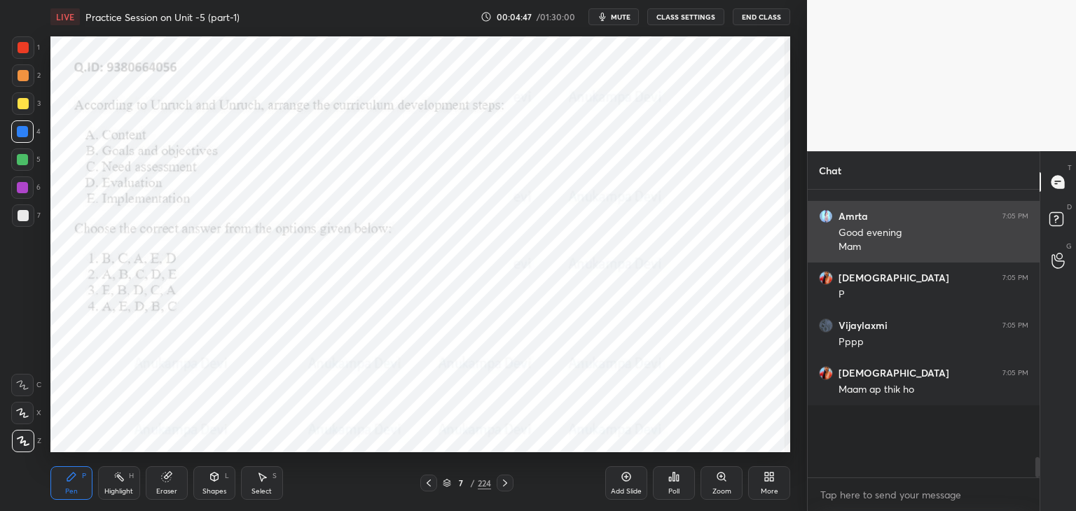
scroll to position [5, 4]
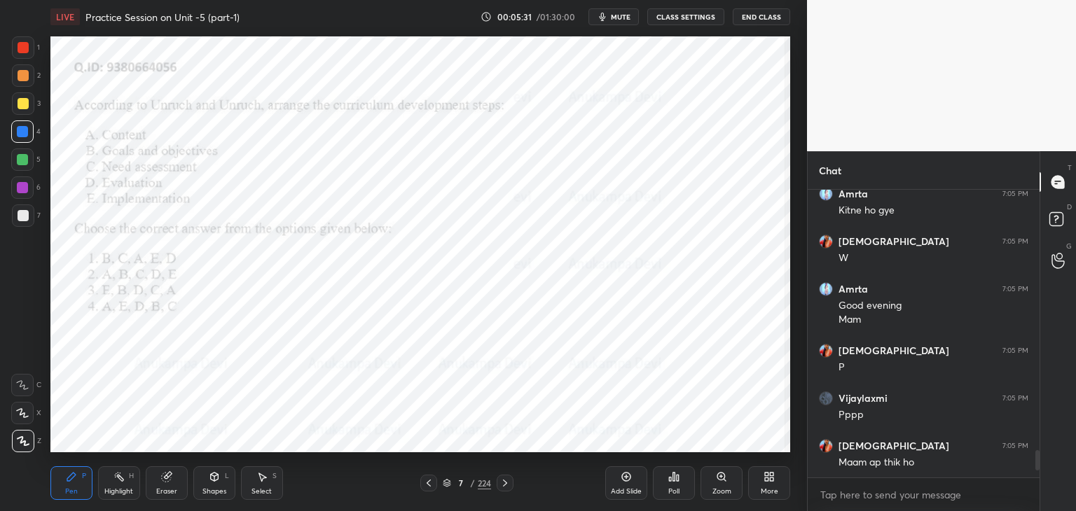
click at [504, 485] on icon at bounding box center [504, 483] width 11 height 11
click at [506, 483] on icon at bounding box center [505, 483] width 4 height 7
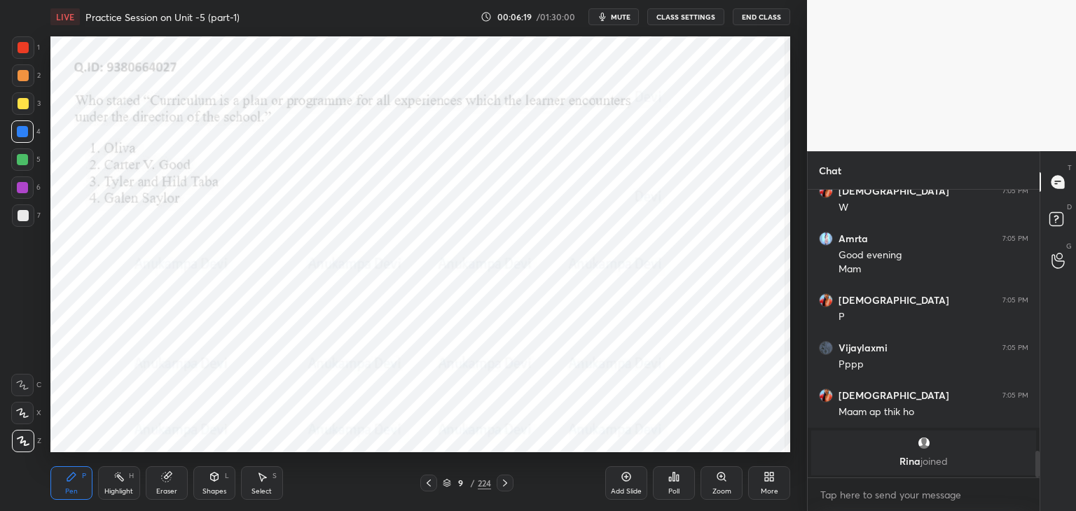
click at [446, 483] on icon at bounding box center [446, 482] width 7 height 4
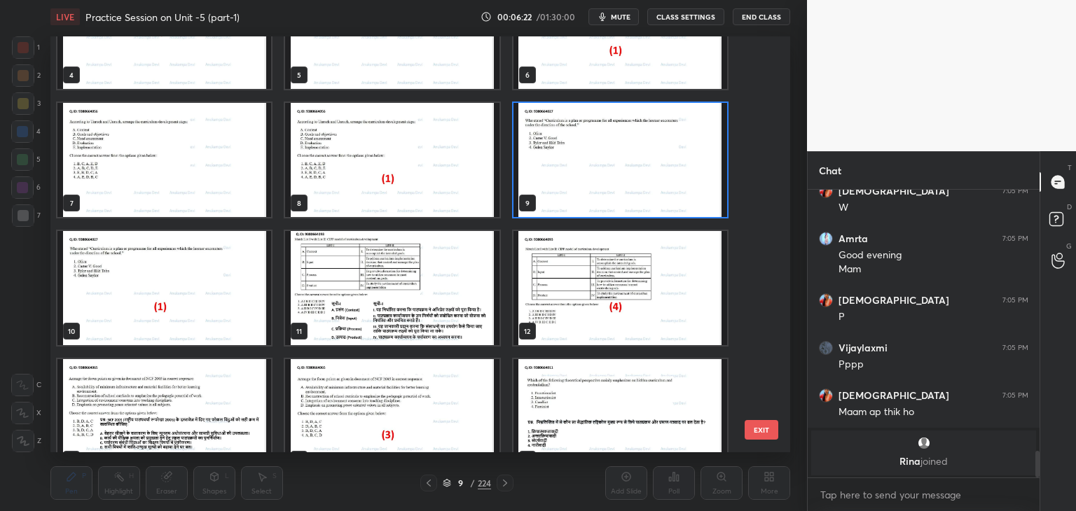
scroll to position [212, 0]
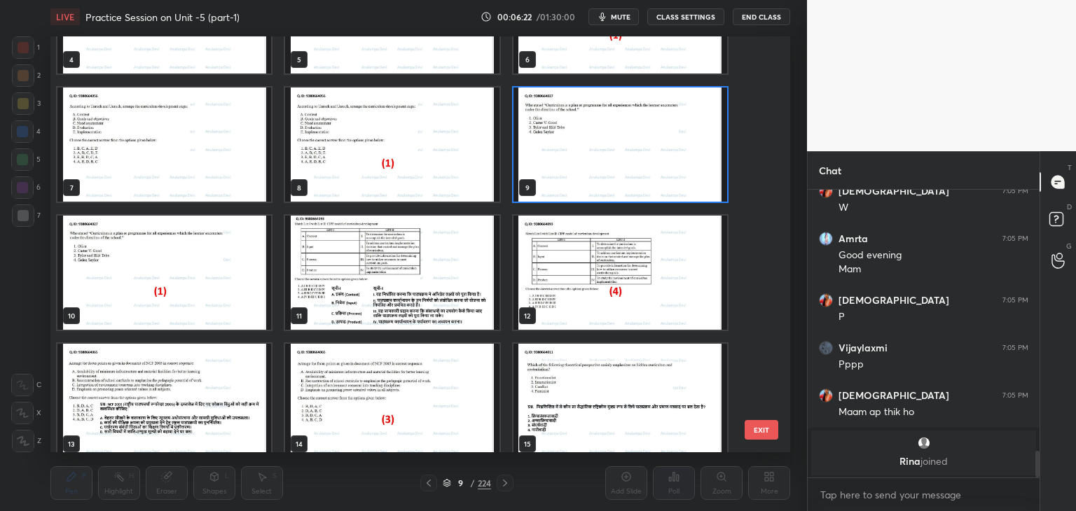
click at [693, 174] on img "grid" at bounding box center [620, 145] width 214 height 114
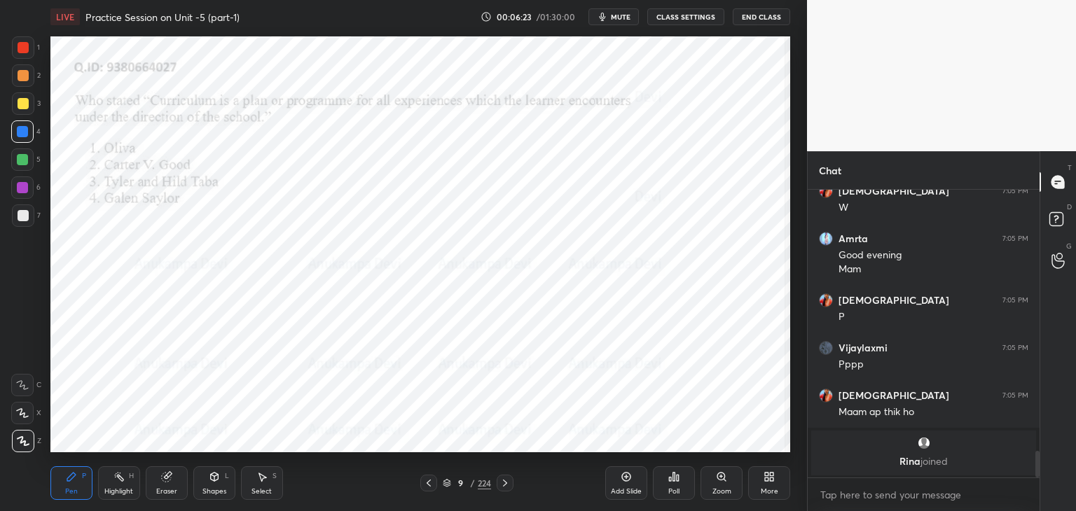
click at [675, 485] on div "Poll" at bounding box center [674, 483] width 42 height 34
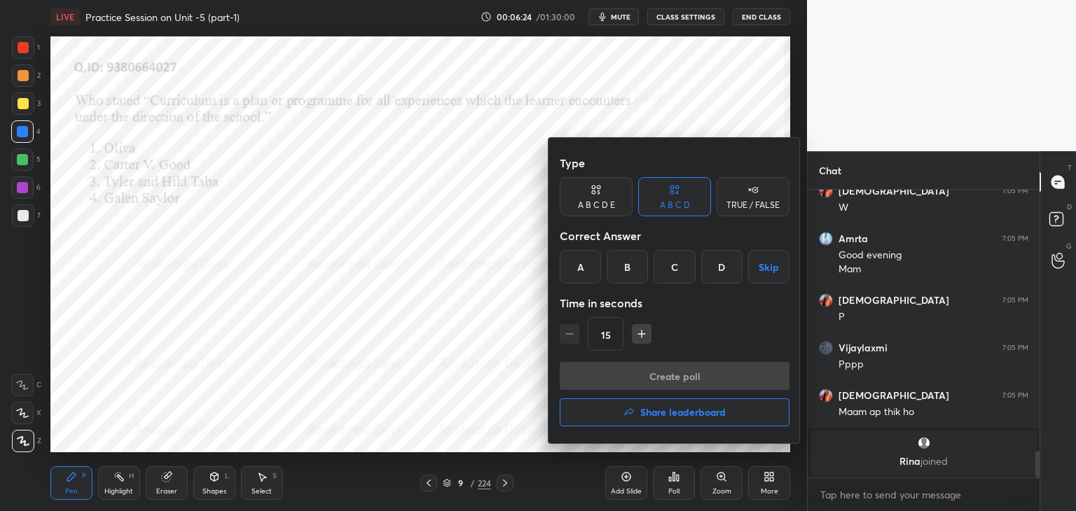
drag, startPoint x: 573, startPoint y: 268, endPoint x: 587, endPoint y: 278, distance: 17.1
click at [573, 269] on div "A" at bounding box center [580, 267] width 41 height 34
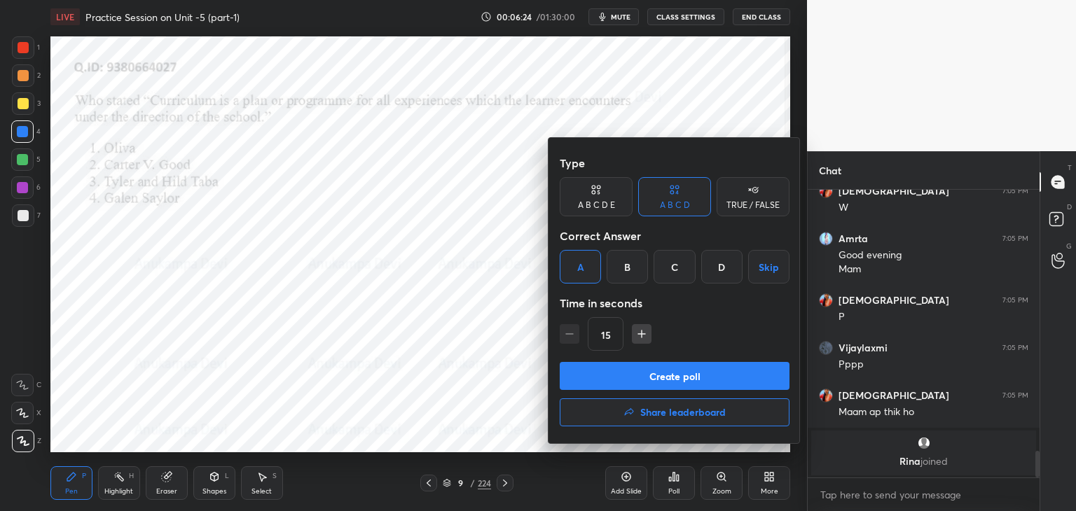
click at [663, 380] on button "Create poll" at bounding box center [675, 376] width 230 height 28
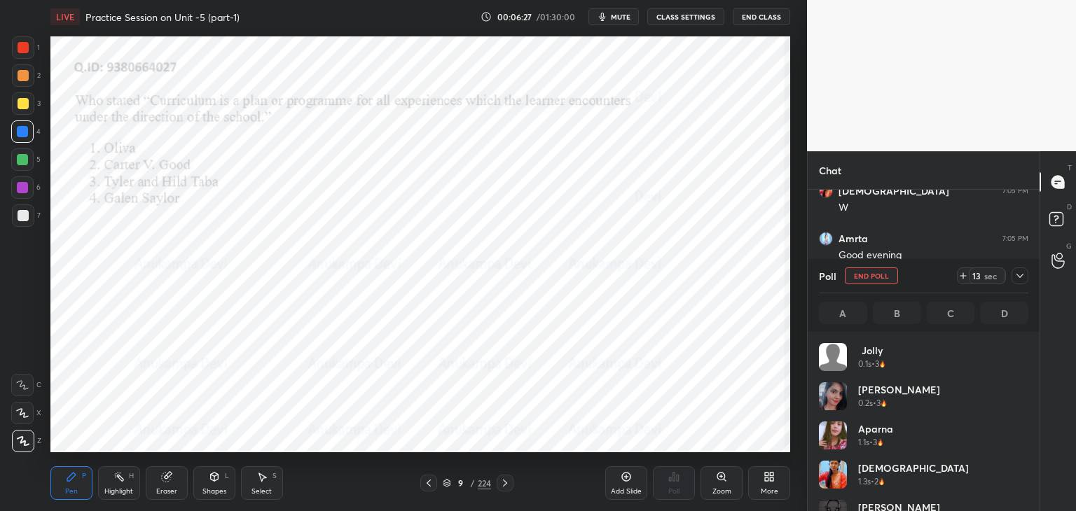
scroll to position [164, 205]
click at [622, 15] on span "mute" at bounding box center [621, 17] width 20 height 10
click at [619, 16] on span "unmute" at bounding box center [619, 17] width 30 height 10
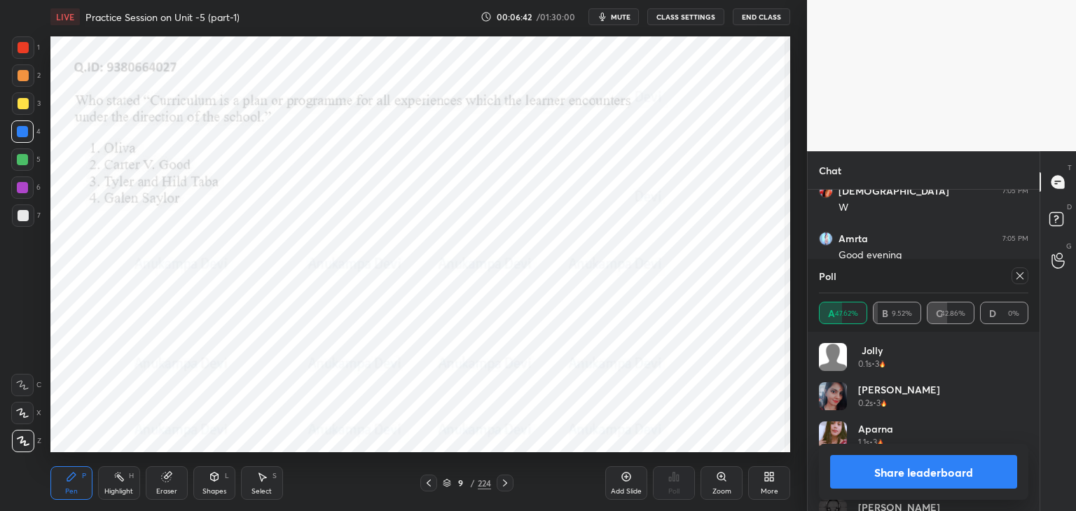
click at [1018, 279] on icon at bounding box center [1019, 275] width 11 height 11
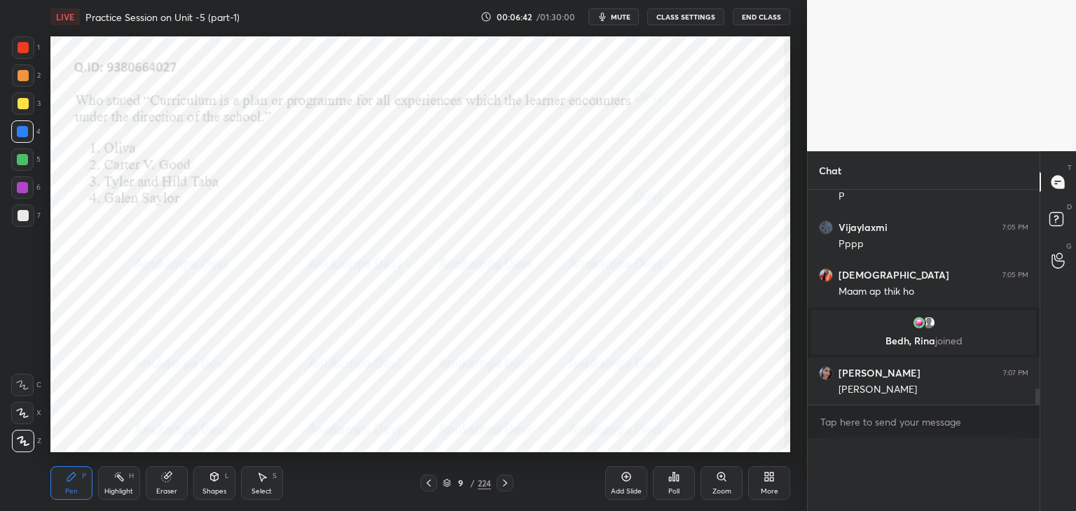
scroll to position [2659, 0]
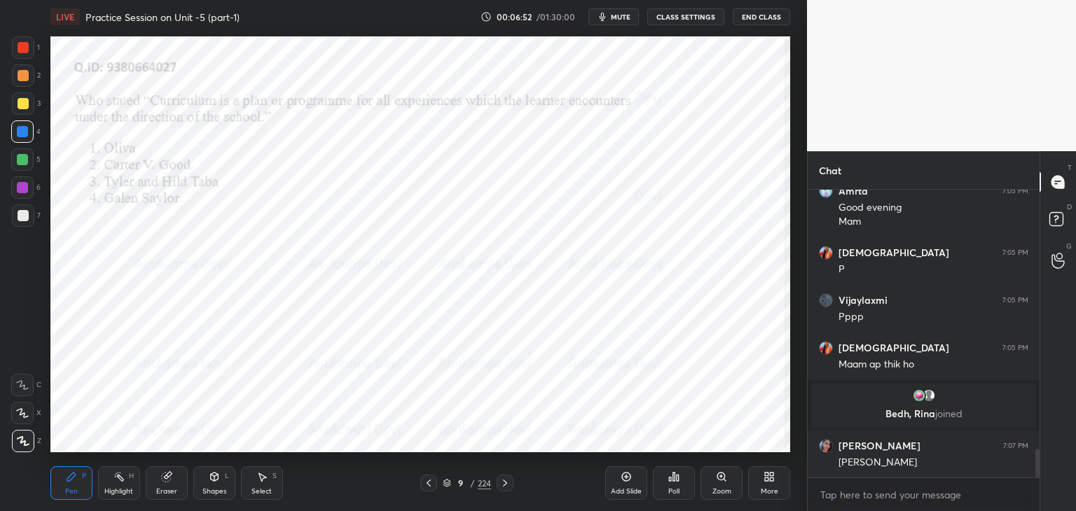
drag, startPoint x: 506, startPoint y: 484, endPoint x: 482, endPoint y: 459, distance: 34.2
click at [504, 483] on icon at bounding box center [504, 483] width 11 height 11
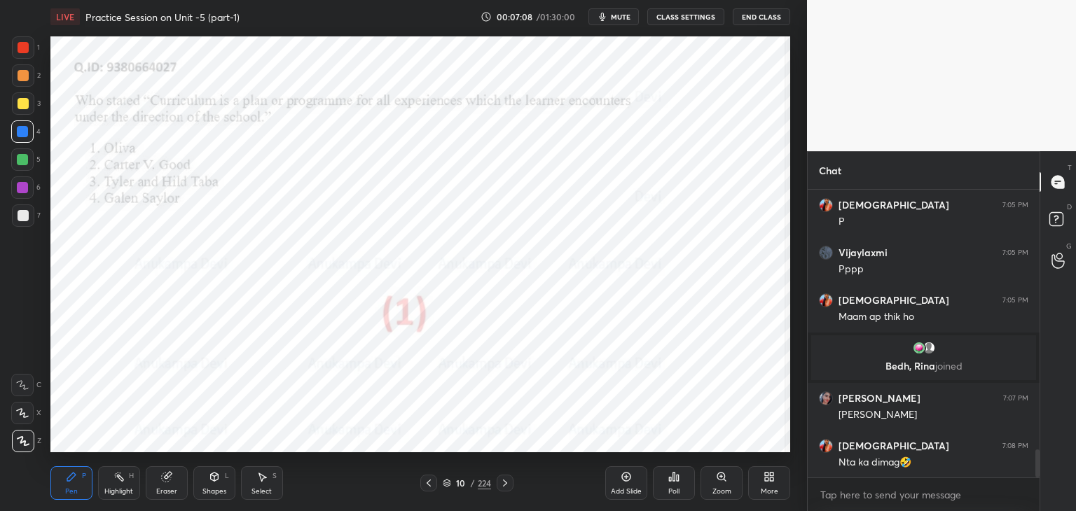
click at [506, 487] on icon at bounding box center [504, 483] width 11 height 11
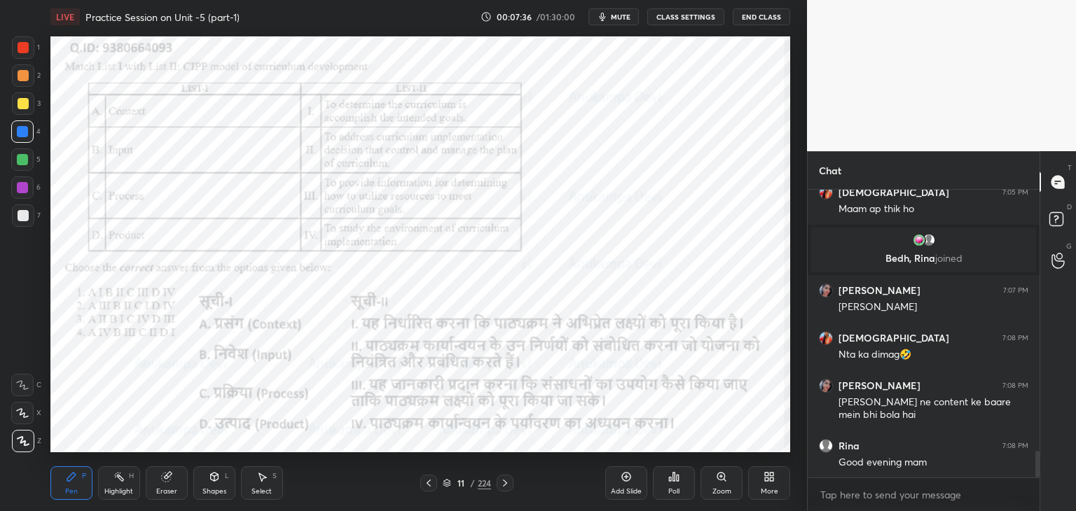
scroll to position [2842, 0]
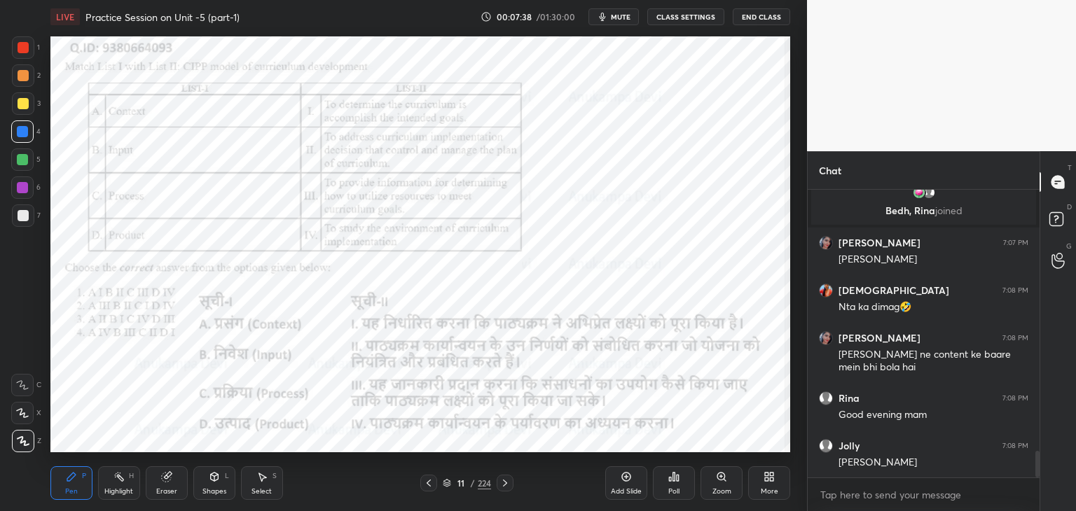
click at [625, 19] on span "mute" at bounding box center [621, 17] width 20 height 10
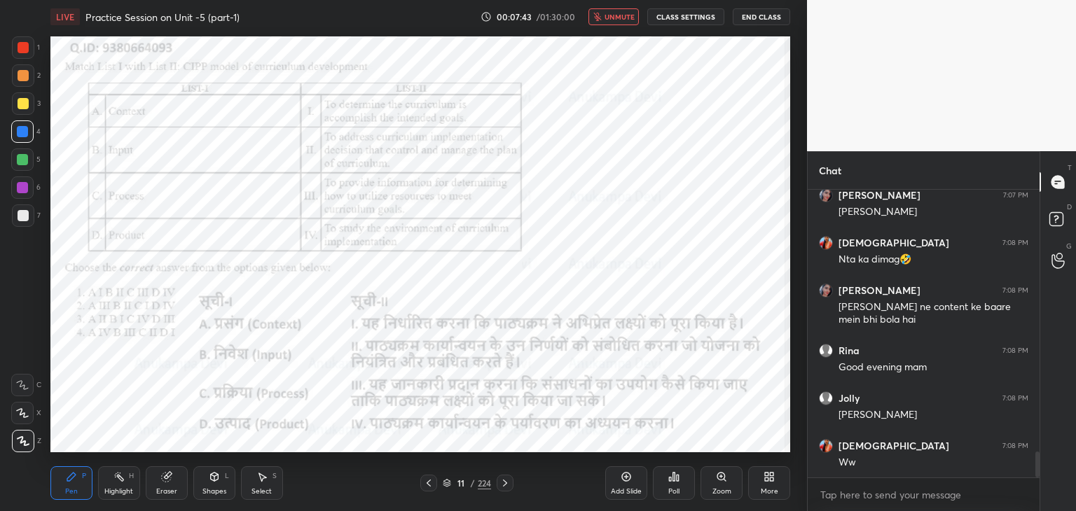
drag, startPoint x: 623, startPoint y: 20, endPoint x: 618, endPoint y: 29, distance: 10.7
click at [621, 21] on button "unmute" at bounding box center [613, 16] width 50 height 17
drag, startPoint x: 621, startPoint y: 18, endPoint x: 621, endPoint y: 29, distance: 11.2
click at [621, 18] on span "mute" at bounding box center [621, 17] width 20 height 10
drag, startPoint x: 621, startPoint y: 13, endPoint x: 619, endPoint y: 32, distance: 19.0
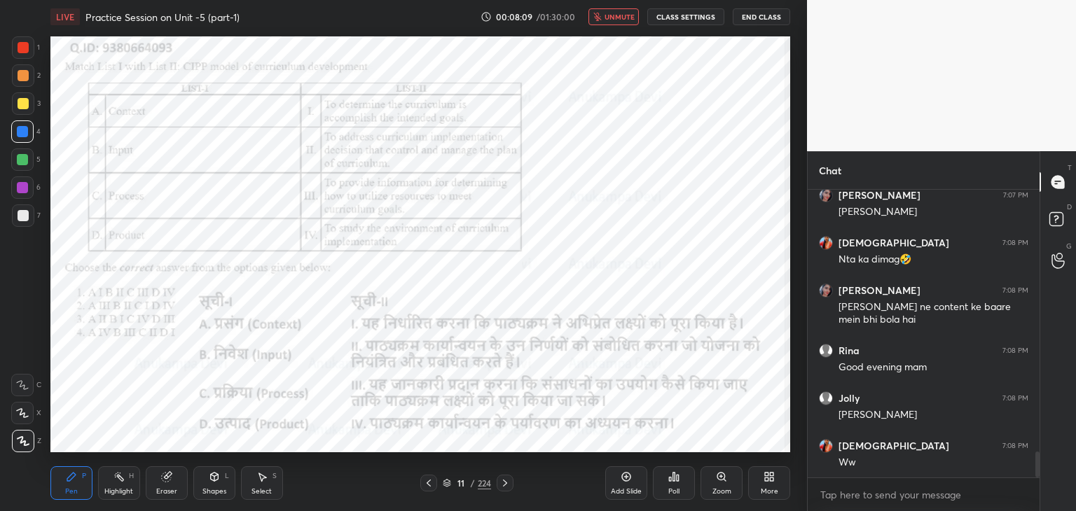
click at [623, 13] on span "unmute" at bounding box center [619, 17] width 30 height 10
click at [445, 485] on icon at bounding box center [446, 484] width 7 height 2
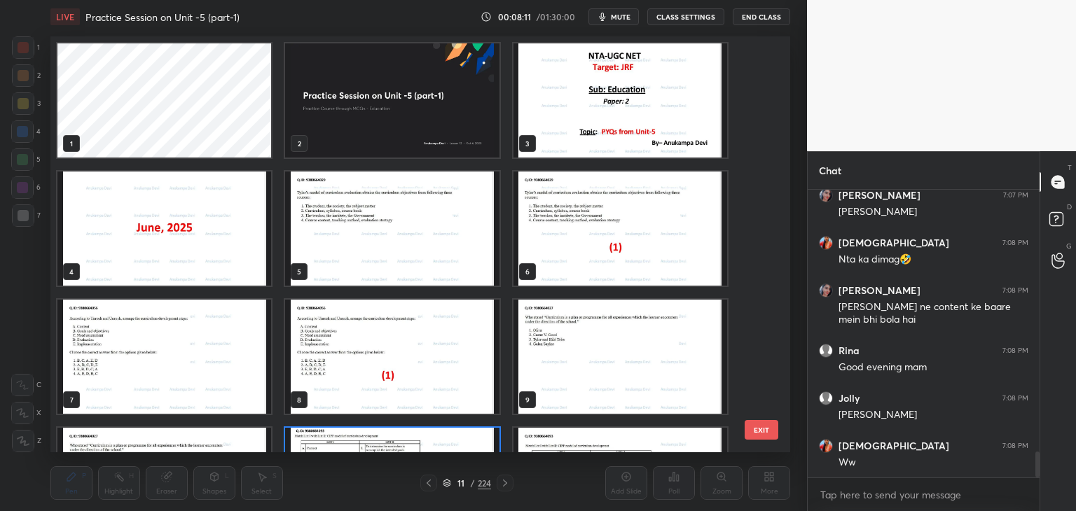
scroll to position [412, 733]
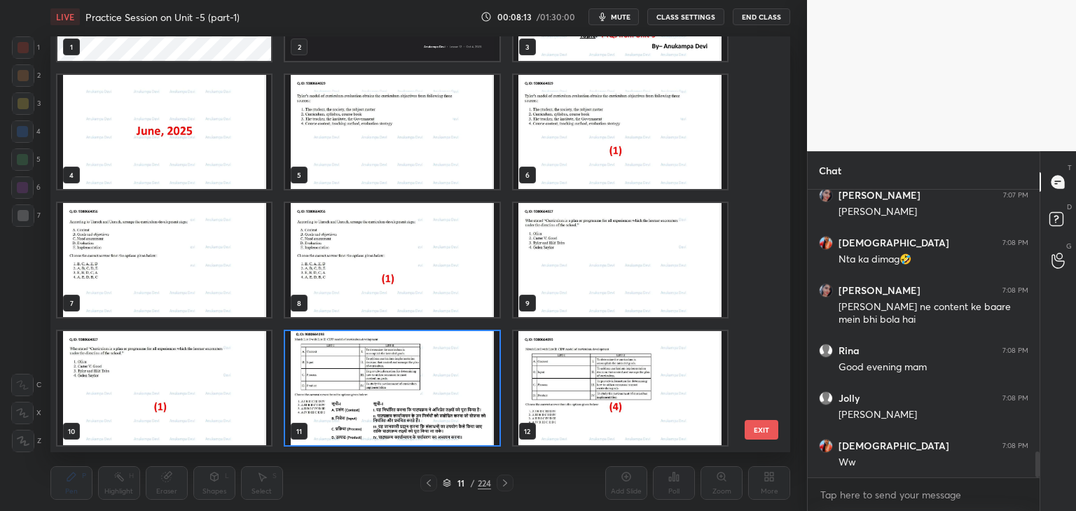
click at [486, 440] on img "grid" at bounding box center [392, 388] width 214 height 114
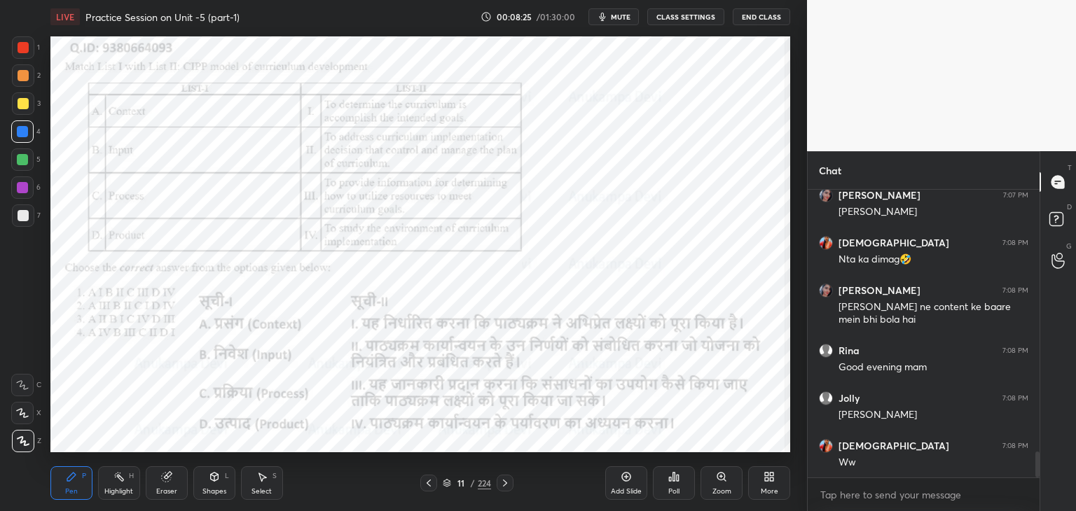
click at [672, 480] on div "Poll" at bounding box center [674, 483] width 42 height 34
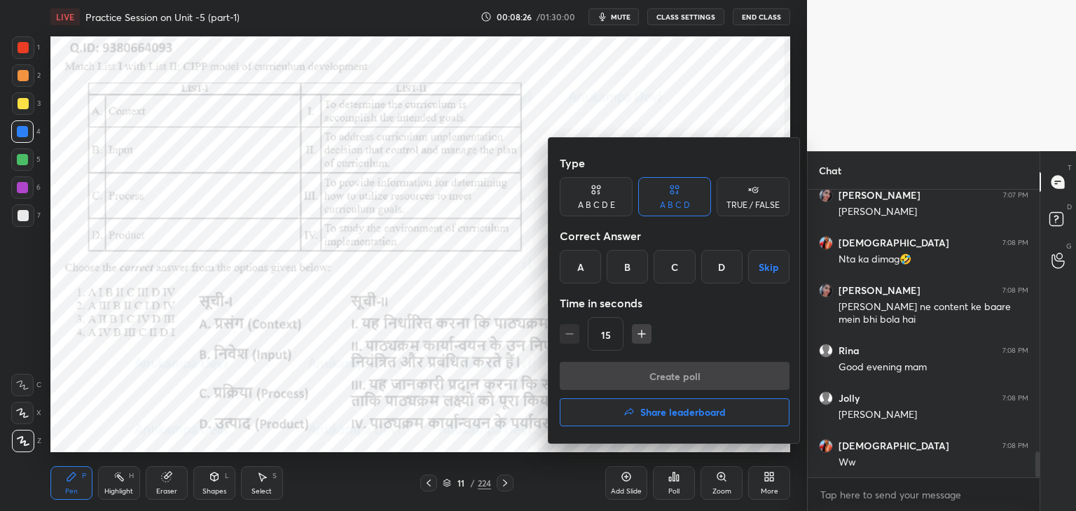
click at [721, 270] on div "D" at bounding box center [721, 267] width 41 height 34
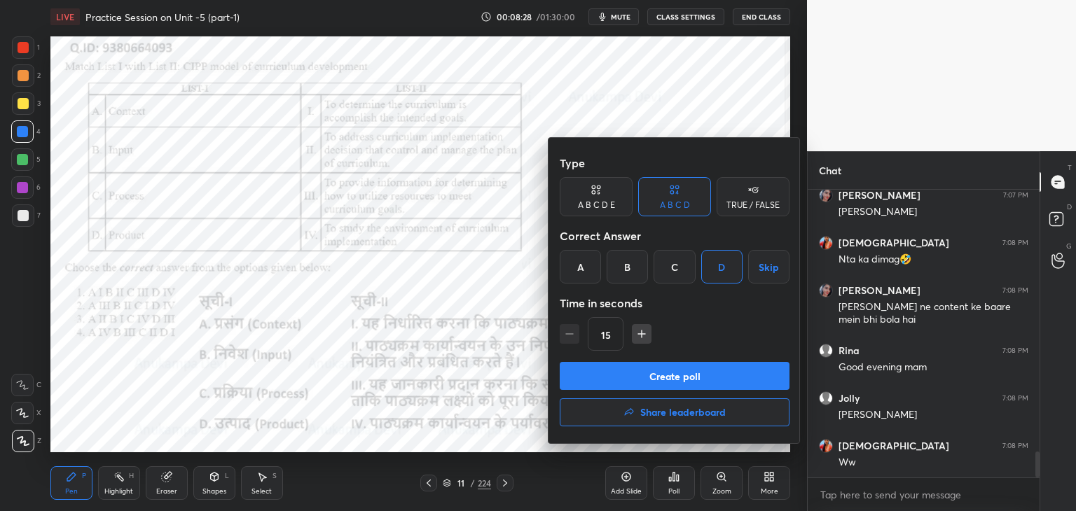
click at [704, 376] on button "Create poll" at bounding box center [675, 376] width 230 height 28
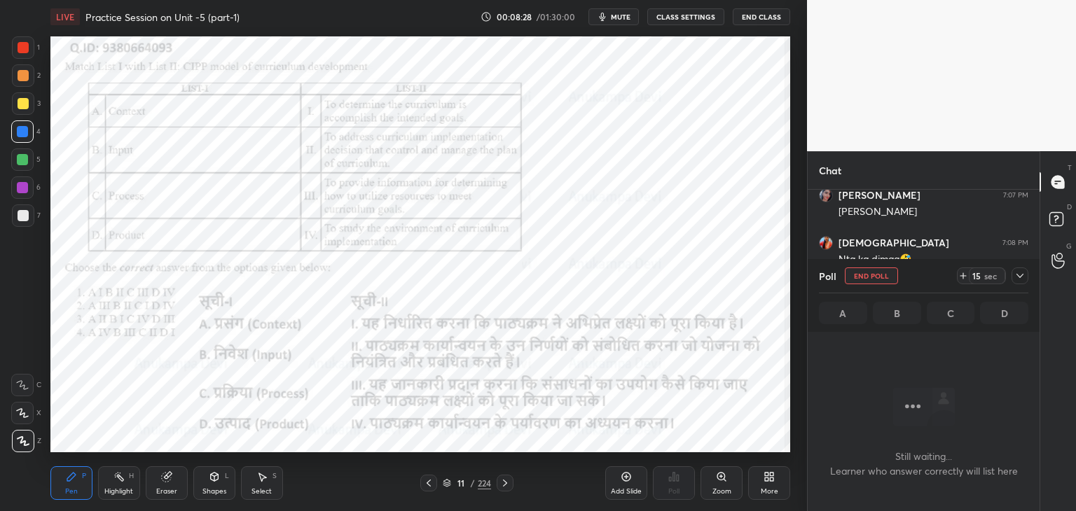
scroll to position [4, 4]
click at [624, 22] on button "mute" at bounding box center [613, 16] width 50 height 17
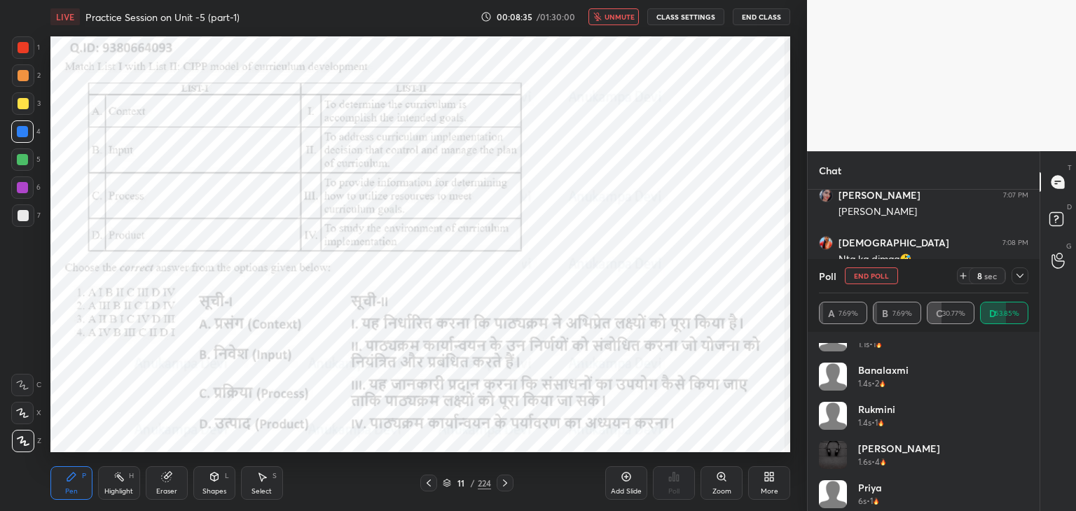
scroll to position [146, 0]
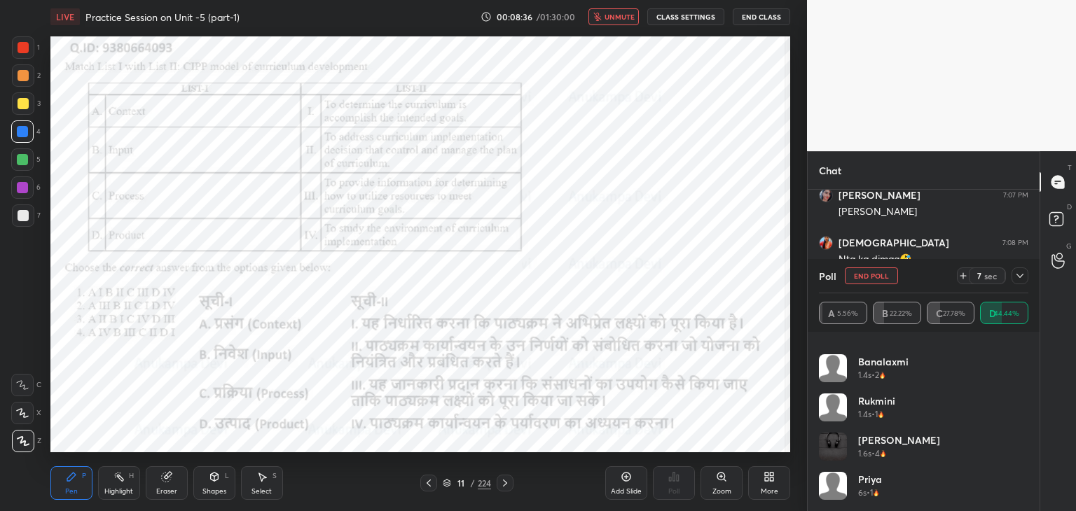
click at [614, 27] on div "LIVE Practice Session on Unit -5 (part-1) 00:08:36 / 01:30:00 unmute CLASS SETT…" at bounding box center [420, 17] width 740 height 34
click at [624, 22] on button "unmute" at bounding box center [613, 16] width 50 height 17
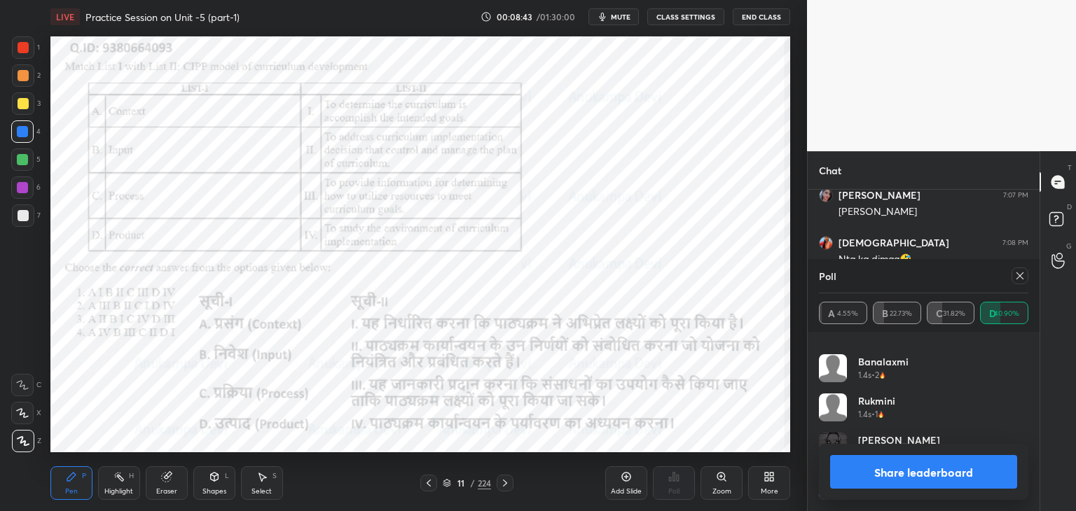
scroll to position [3013, 0]
drag, startPoint x: 1022, startPoint y: 278, endPoint x: 1014, endPoint y: 278, distance: 7.7
click at [1021, 278] on icon at bounding box center [1019, 275] width 7 height 7
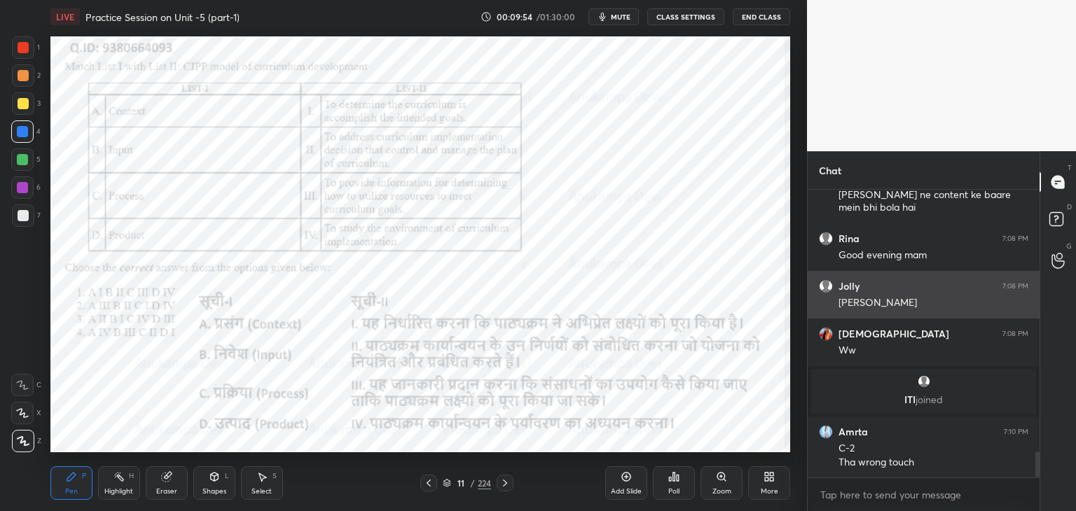
scroll to position [2932, 0]
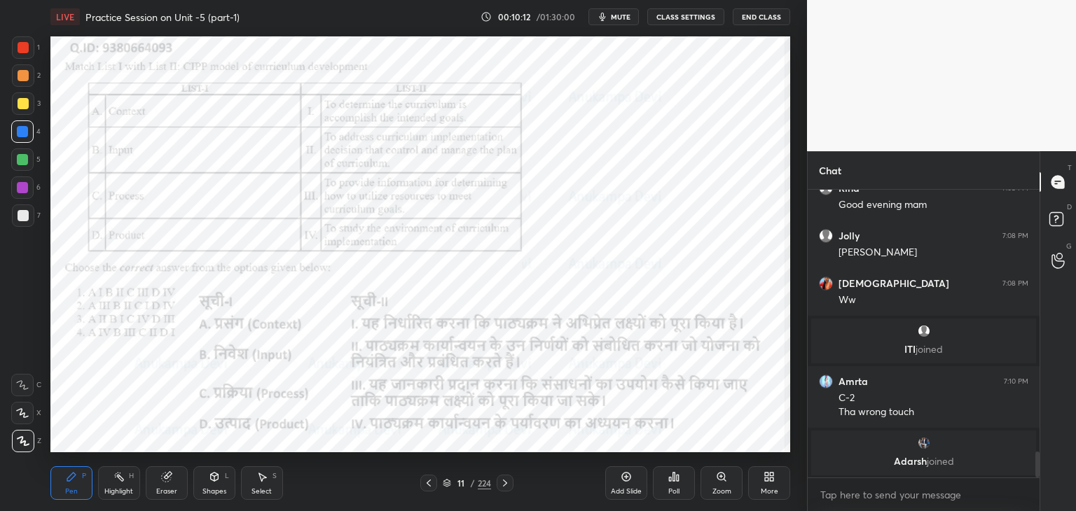
click at [506, 483] on icon at bounding box center [505, 483] width 4 height 7
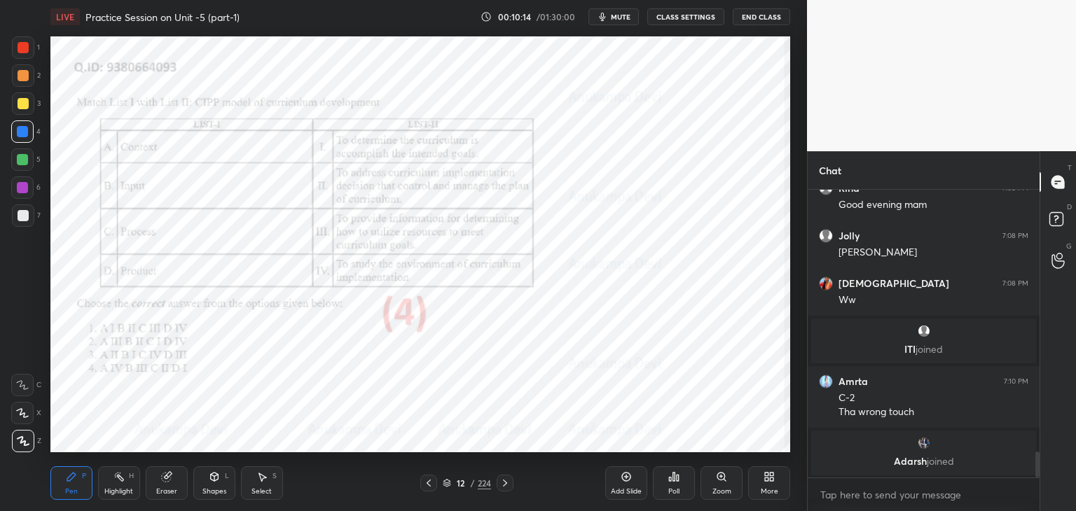
click at [504, 485] on icon at bounding box center [504, 483] width 11 height 11
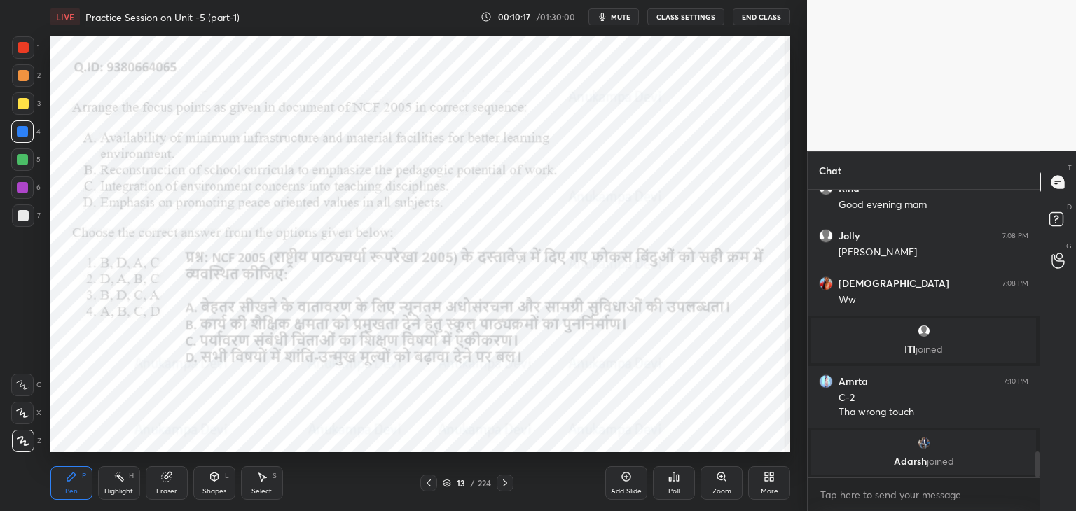
drag, startPoint x: 623, startPoint y: 18, endPoint x: 622, endPoint y: 9, distance: 8.5
click at [623, 17] on span "mute" at bounding box center [621, 17] width 20 height 10
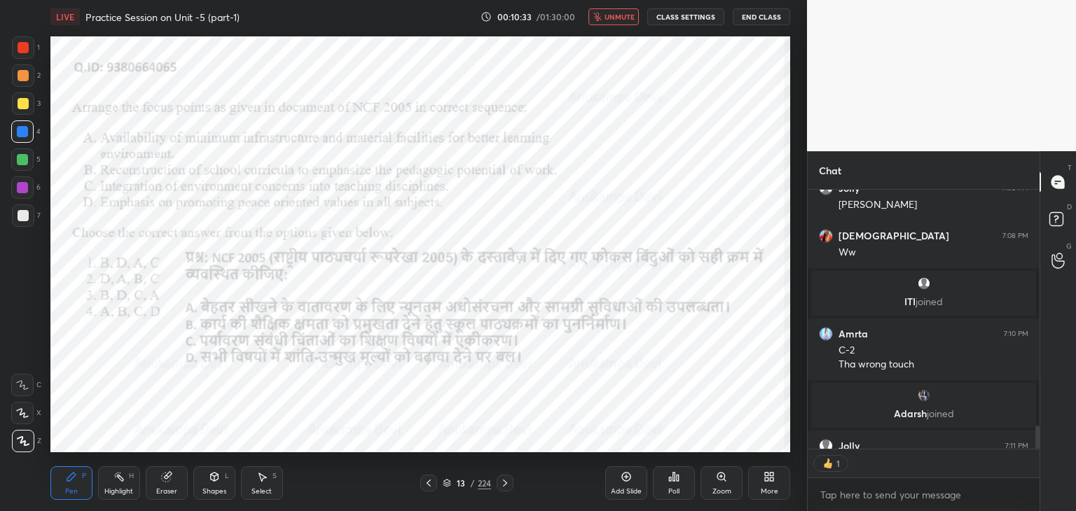
scroll to position [3056, 0]
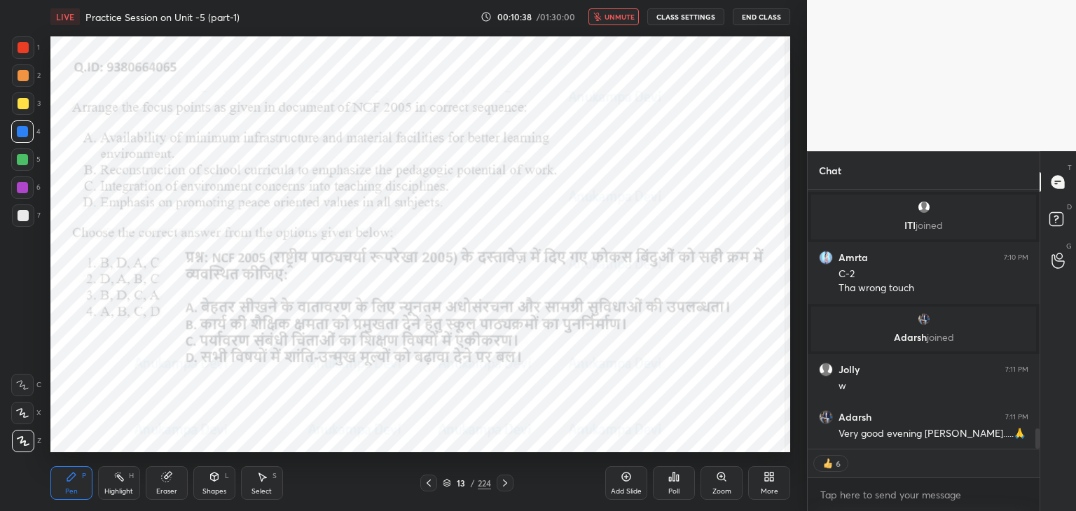
click at [625, 17] on span "unmute" at bounding box center [619, 17] width 30 height 10
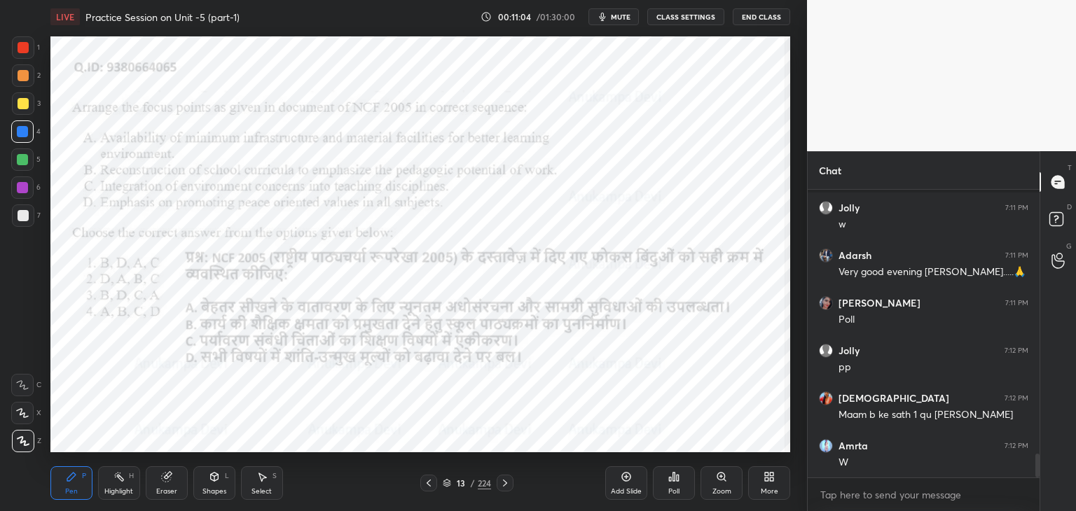
scroll to position [3265, 0]
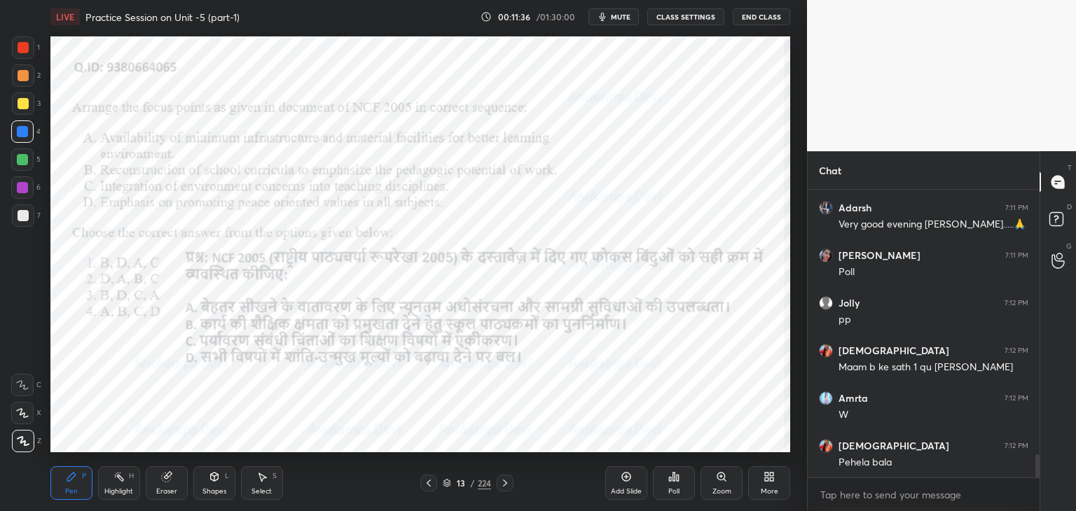
click at [622, 15] on span "mute" at bounding box center [621, 17] width 20 height 10
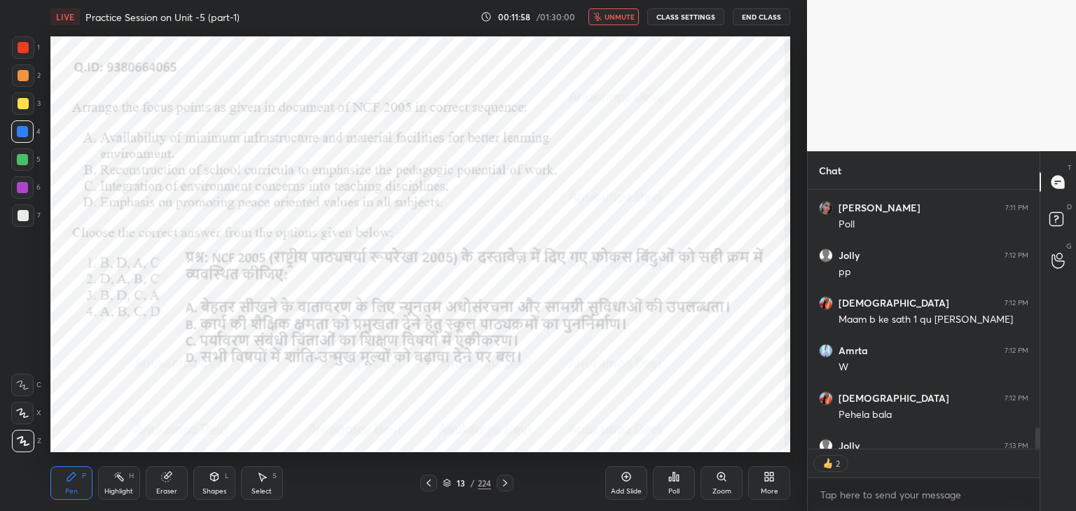
scroll to position [5, 4]
click at [625, 15] on span "unmute" at bounding box center [619, 17] width 30 height 10
click at [431, 484] on icon at bounding box center [428, 483] width 11 height 11
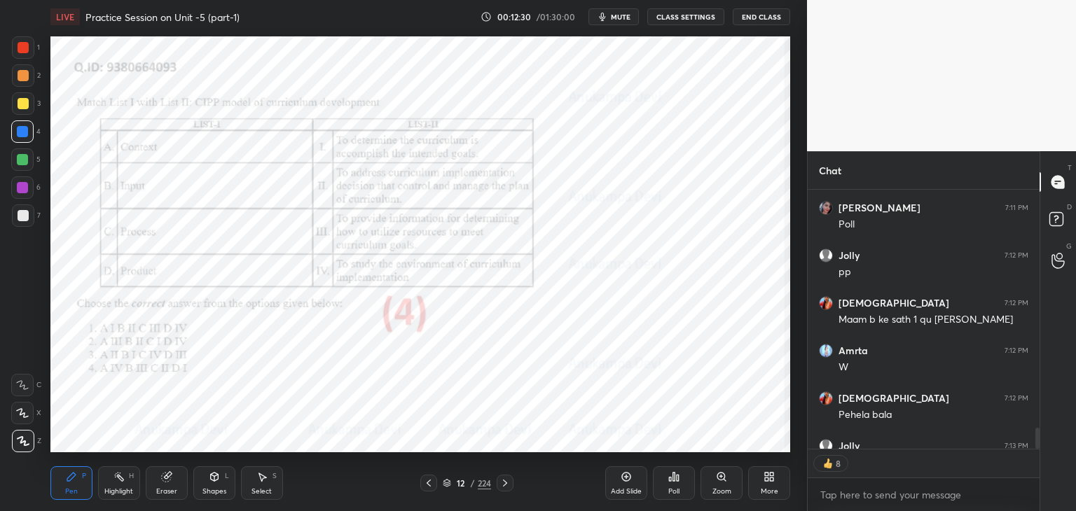
scroll to position [3313, 0]
click at [506, 483] on icon at bounding box center [505, 483] width 4 height 7
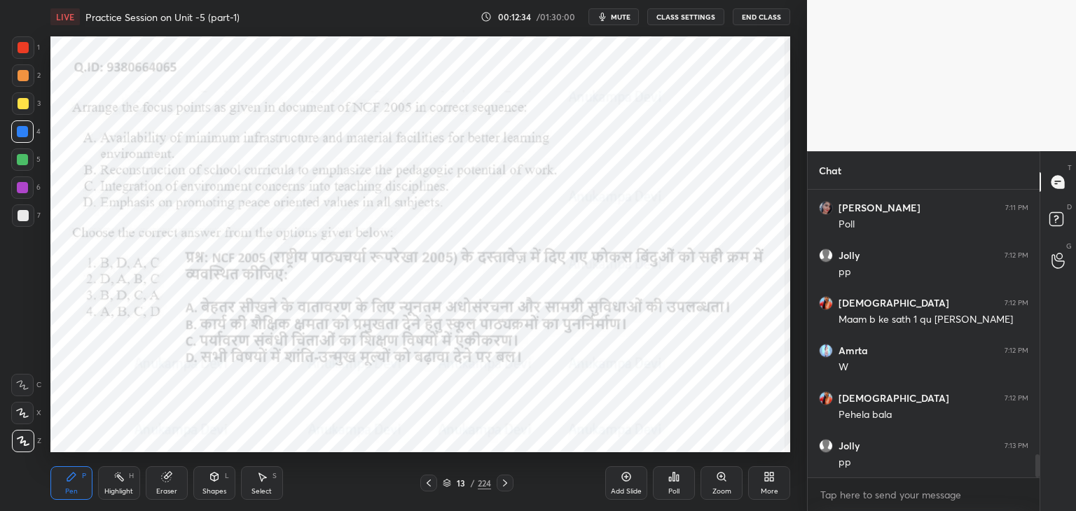
scroll to position [3361, 0]
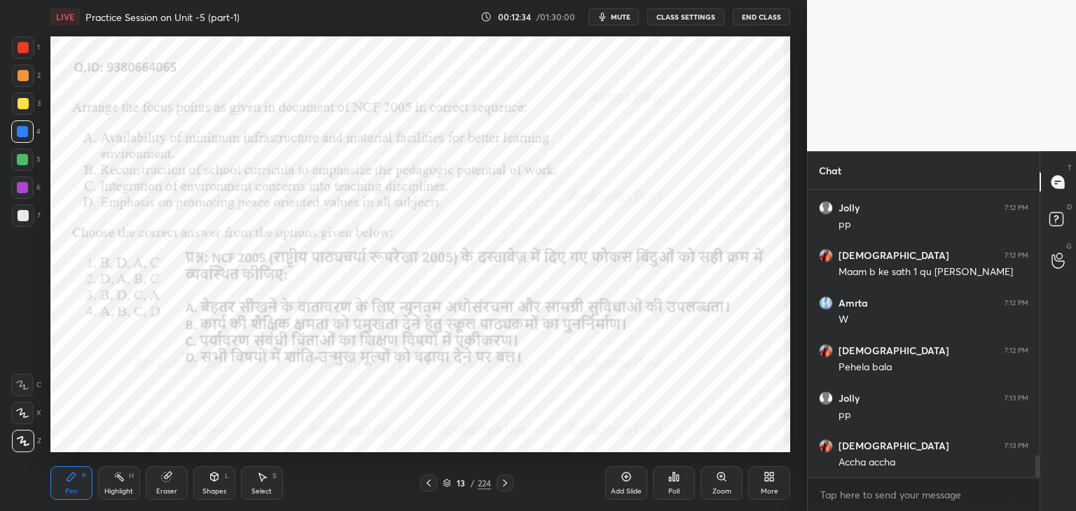
click at [445, 482] on icon at bounding box center [447, 483] width 8 height 8
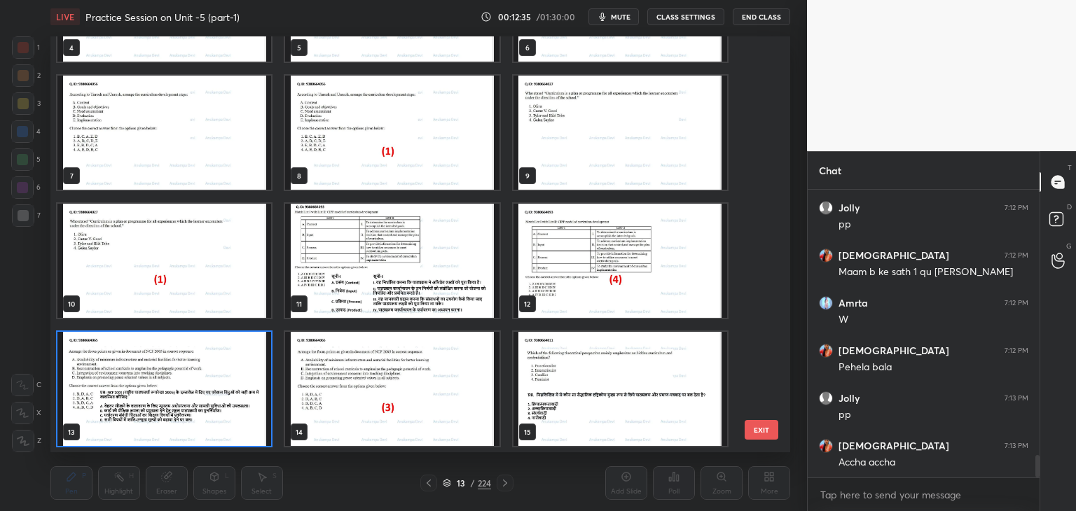
scroll to position [412, 733]
click at [248, 428] on img "grid" at bounding box center [164, 389] width 214 height 114
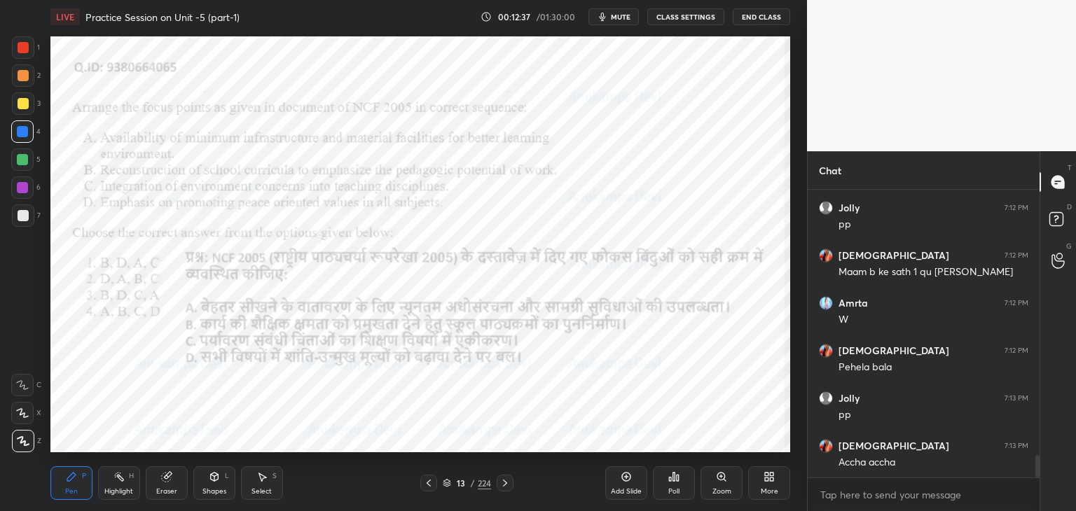
click at [674, 485] on div "Poll" at bounding box center [674, 483] width 42 height 34
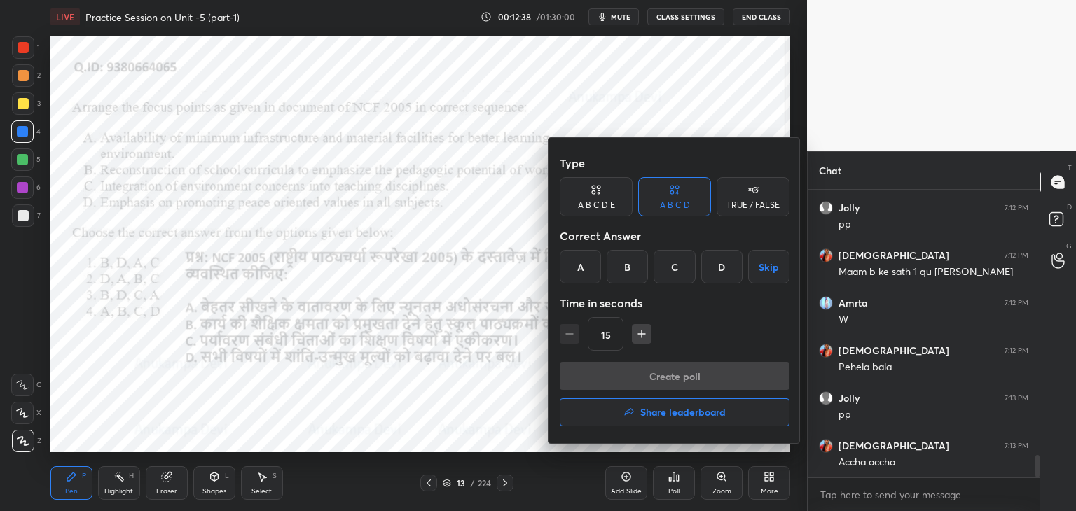
drag, startPoint x: 675, startPoint y: 265, endPoint x: 677, endPoint y: 287, distance: 21.8
click at [674, 266] on div "C" at bounding box center [673, 267] width 41 height 34
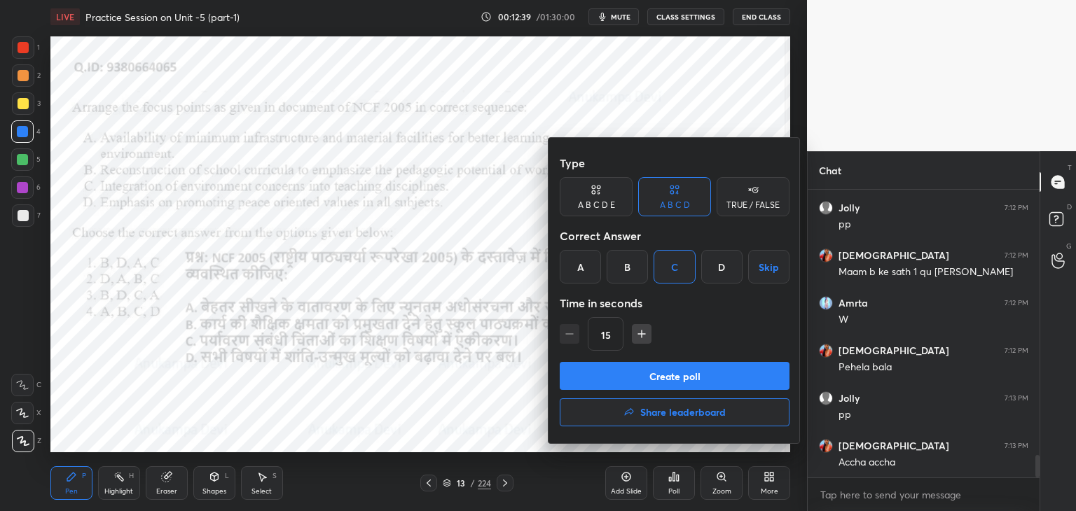
click at [691, 379] on button "Create poll" at bounding box center [675, 376] width 230 height 28
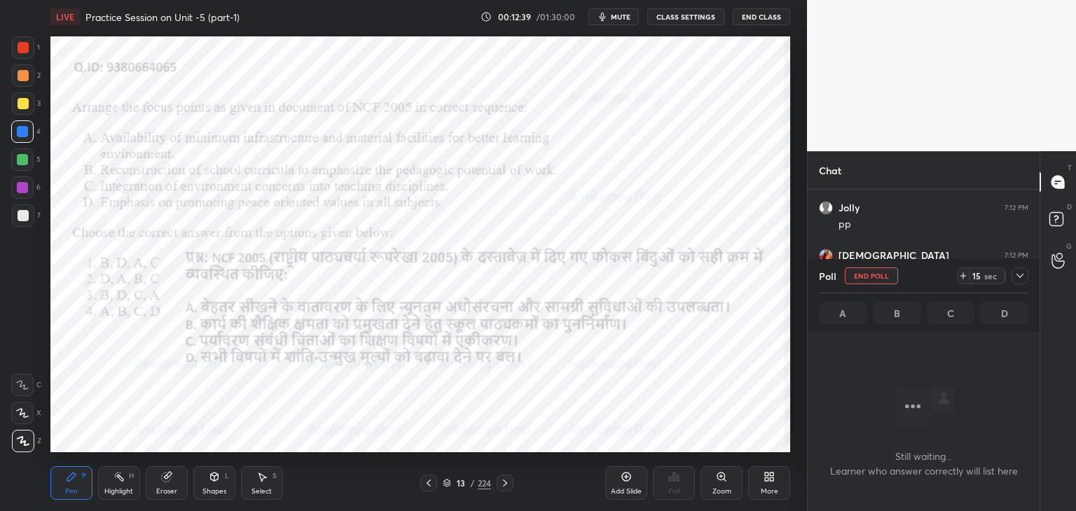
scroll to position [4, 4]
click at [625, 12] on span "mute" at bounding box center [621, 17] width 20 height 10
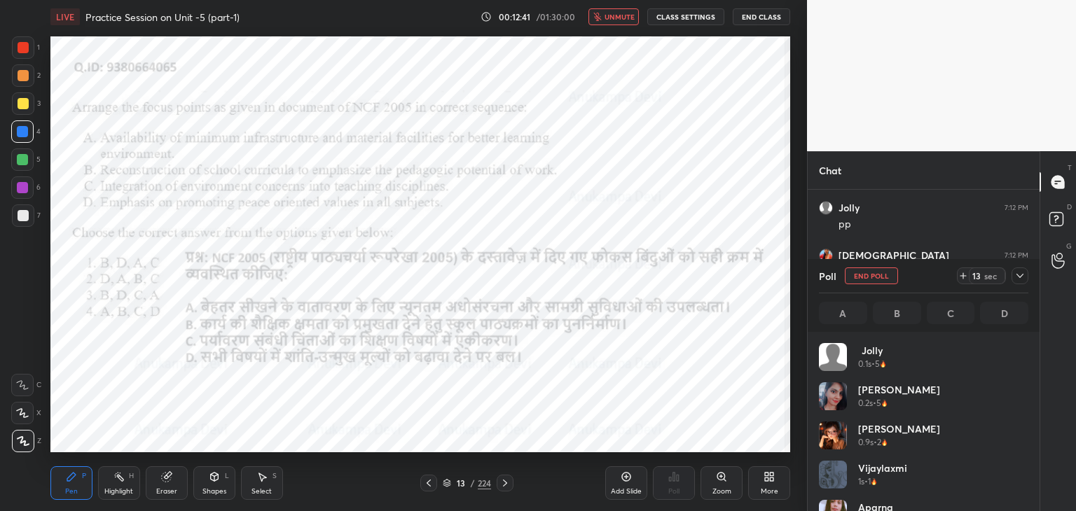
scroll to position [164, 205]
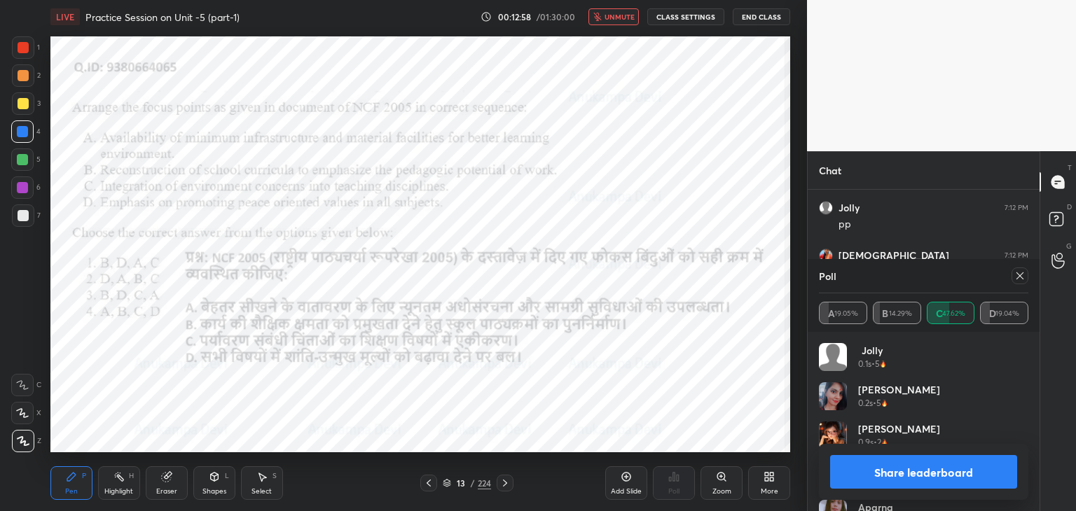
drag, startPoint x: 626, startPoint y: 15, endPoint x: 633, endPoint y: 29, distance: 15.0
click at [626, 15] on span "unmute" at bounding box center [619, 17] width 30 height 10
drag, startPoint x: 1020, startPoint y: 274, endPoint x: 850, endPoint y: 324, distance: 178.0
click at [1020, 274] on icon at bounding box center [1019, 275] width 11 height 11
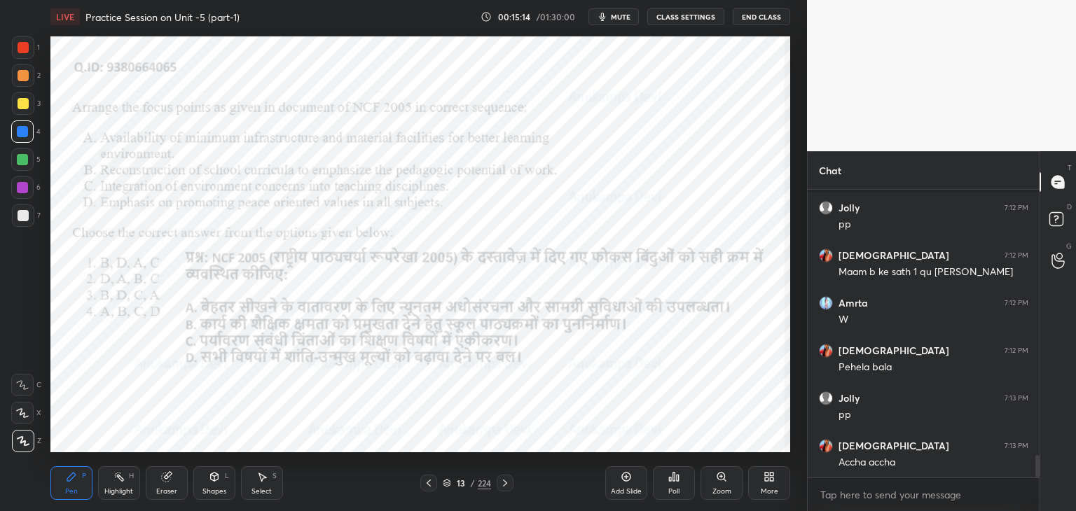
scroll to position [3421, 0]
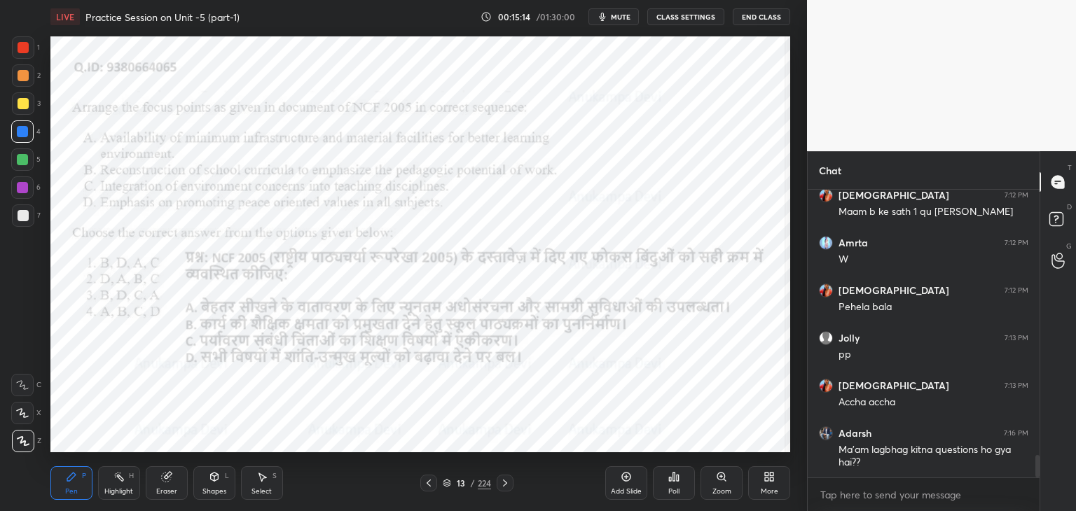
click at [507, 485] on icon at bounding box center [504, 483] width 11 height 11
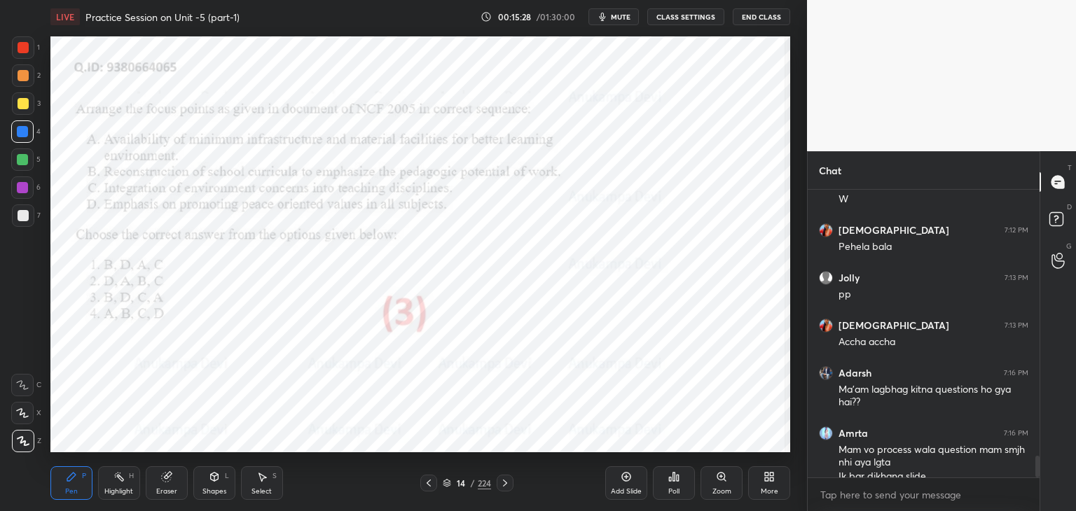
scroll to position [3495, 0]
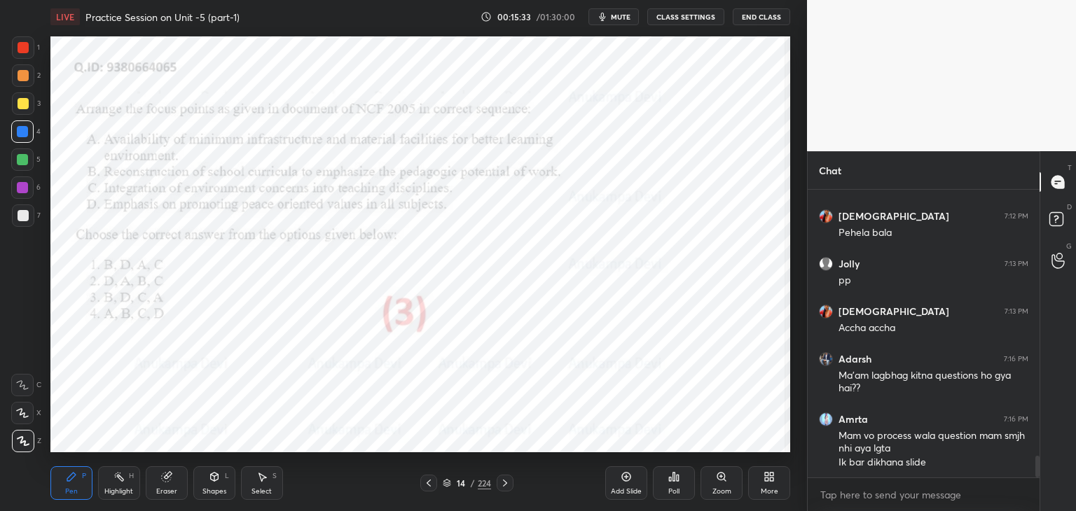
click at [507, 483] on icon at bounding box center [504, 483] width 11 height 11
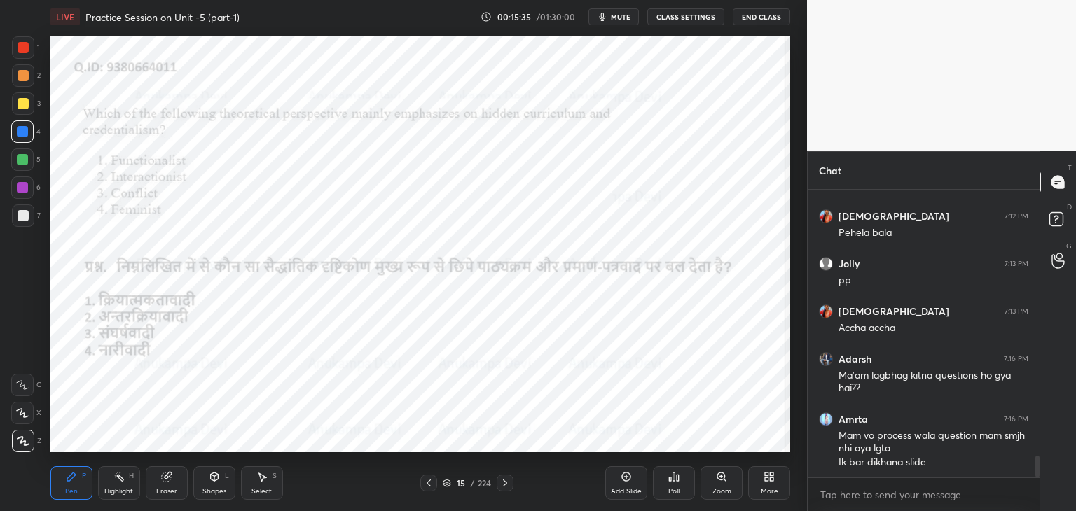
click at [675, 482] on div "Poll" at bounding box center [674, 483] width 42 height 34
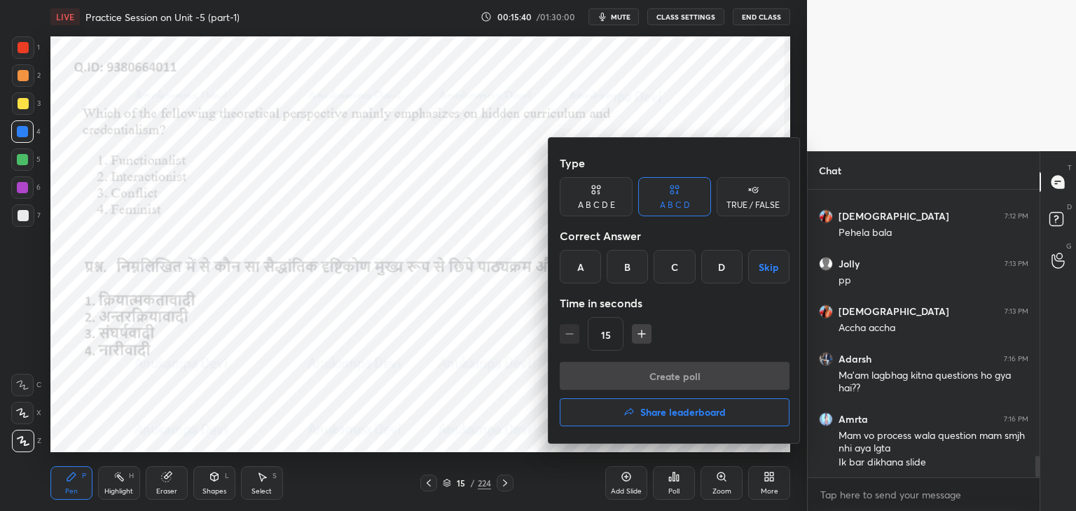
click at [693, 415] on h4 "Share leaderboard" at bounding box center [682, 413] width 85 height 10
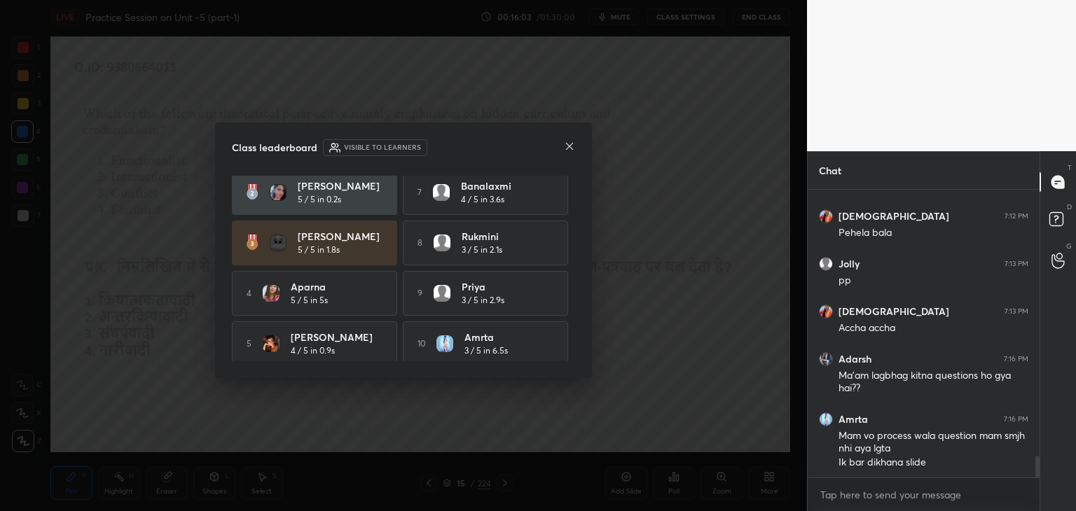
scroll to position [64, 0]
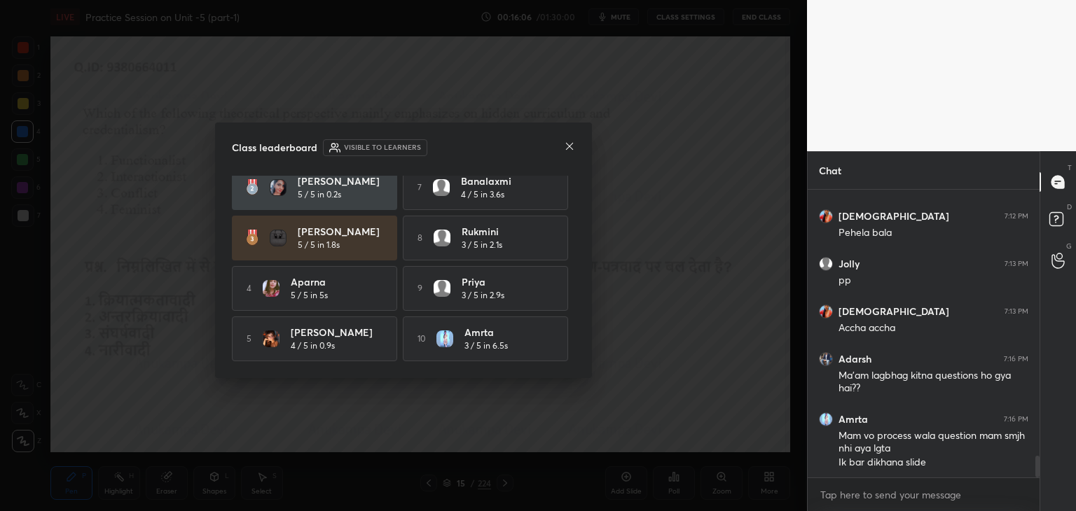
click at [570, 145] on icon at bounding box center [569, 146] width 7 height 7
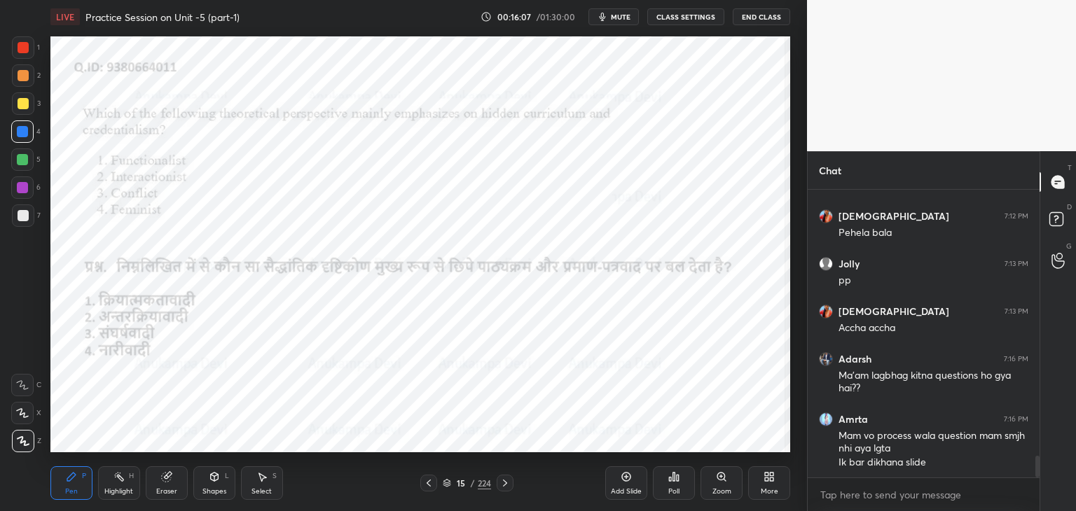
click at [429, 483] on icon at bounding box center [428, 483] width 11 height 11
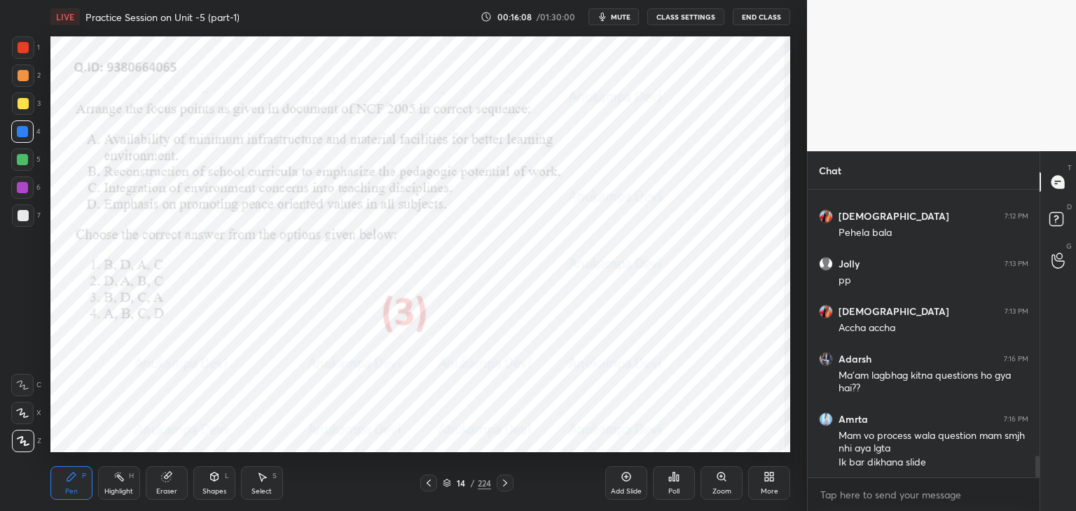
click at [431, 480] on icon at bounding box center [428, 483] width 11 height 11
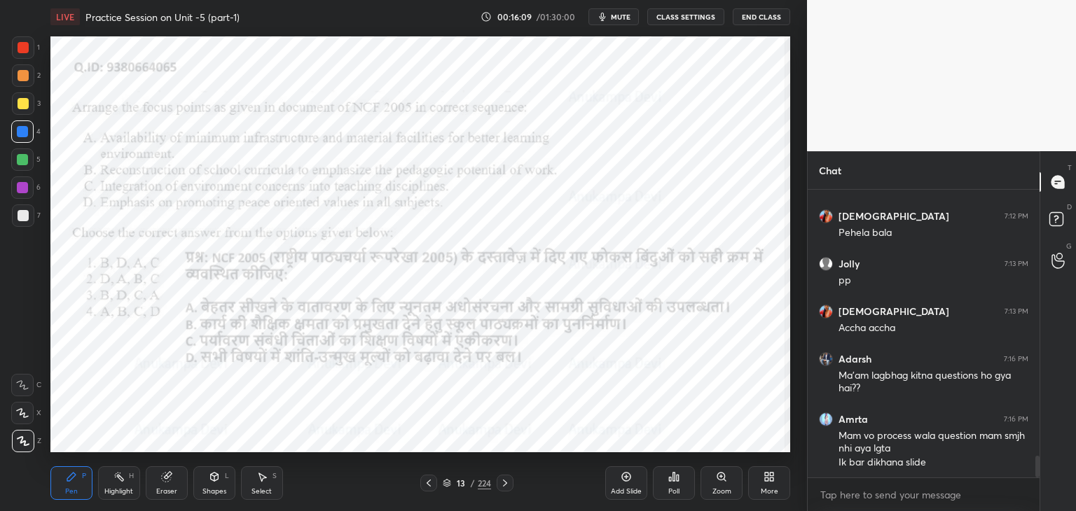
click at [431, 478] on icon at bounding box center [428, 483] width 11 height 11
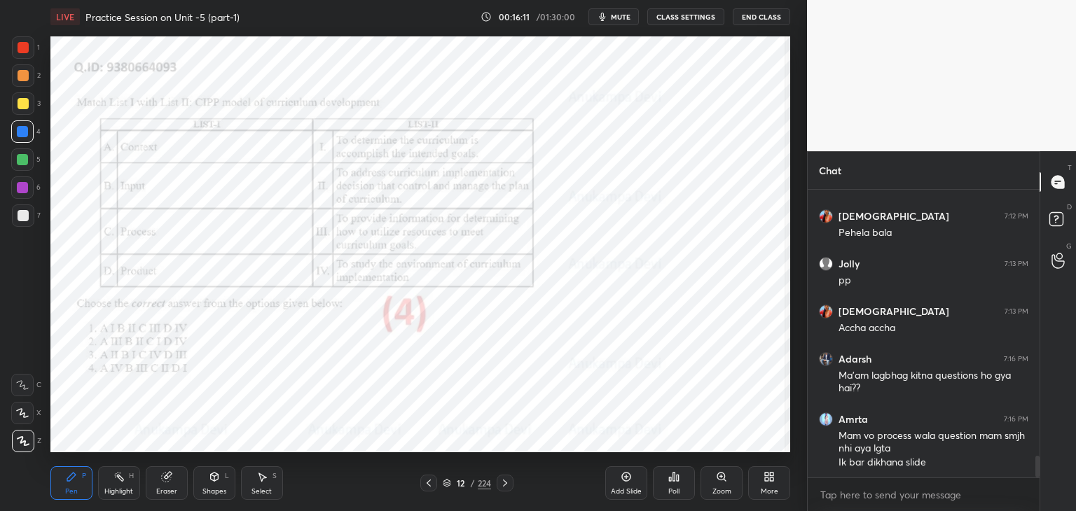
click at [431, 484] on icon at bounding box center [428, 483] width 11 height 11
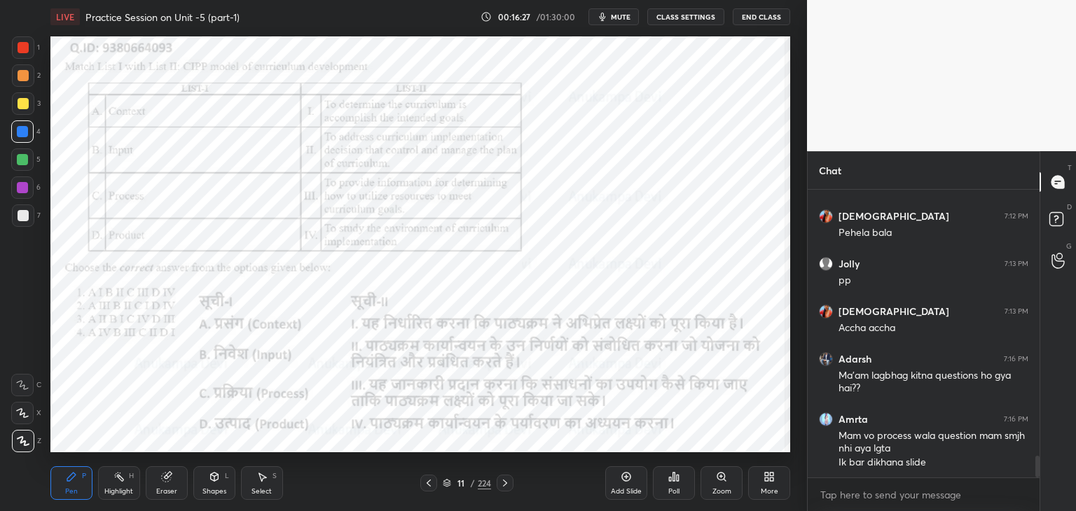
scroll to position [3545, 0]
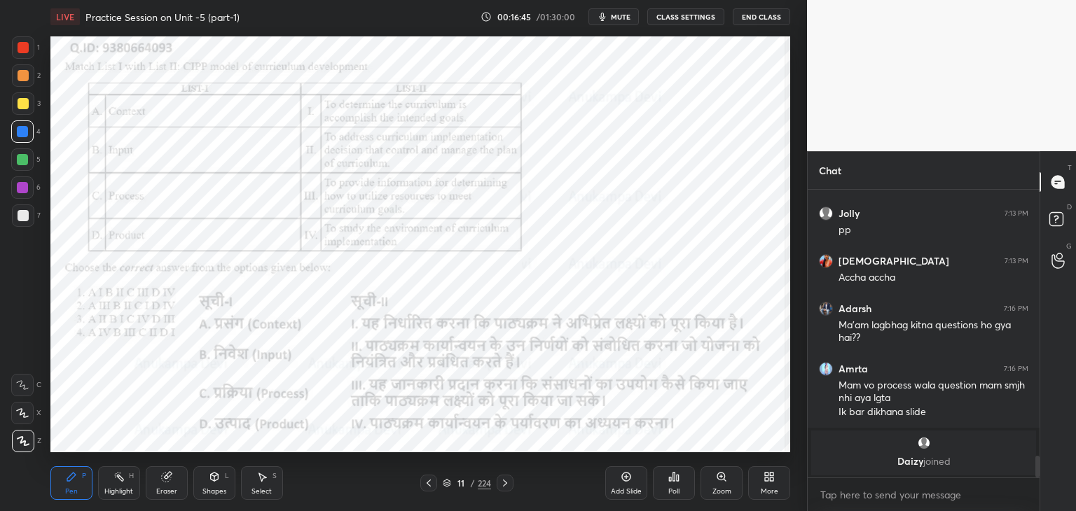
drag, startPoint x: 23, startPoint y: 42, endPoint x: 46, endPoint y: 41, distance: 23.2
click at [25, 41] on div at bounding box center [23, 47] width 22 height 22
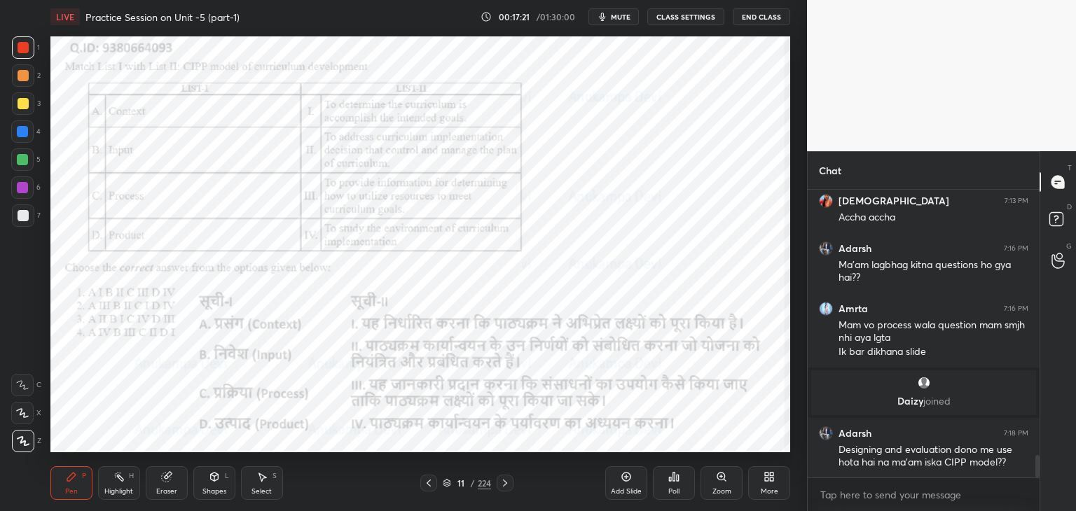
scroll to position [3470, 0]
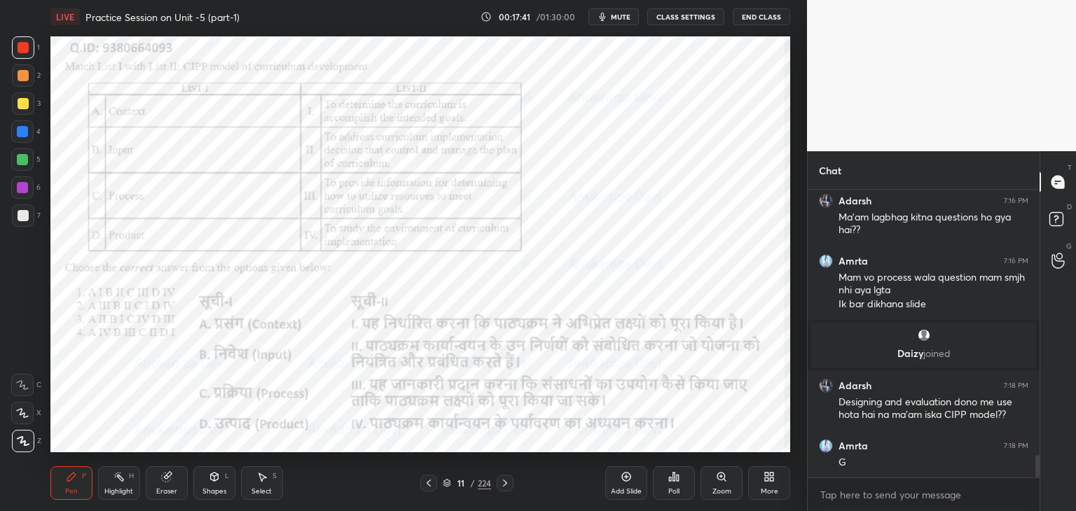
click at [503, 485] on icon at bounding box center [504, 483] width 11 height 11
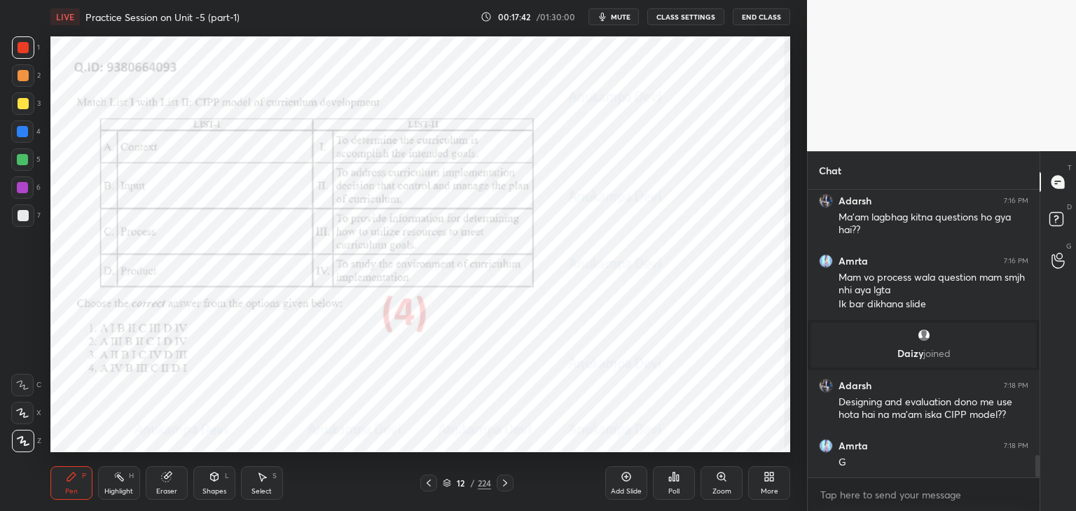
click at [504, 485] on icon at bounding box center [504, 483] width 11 height 11
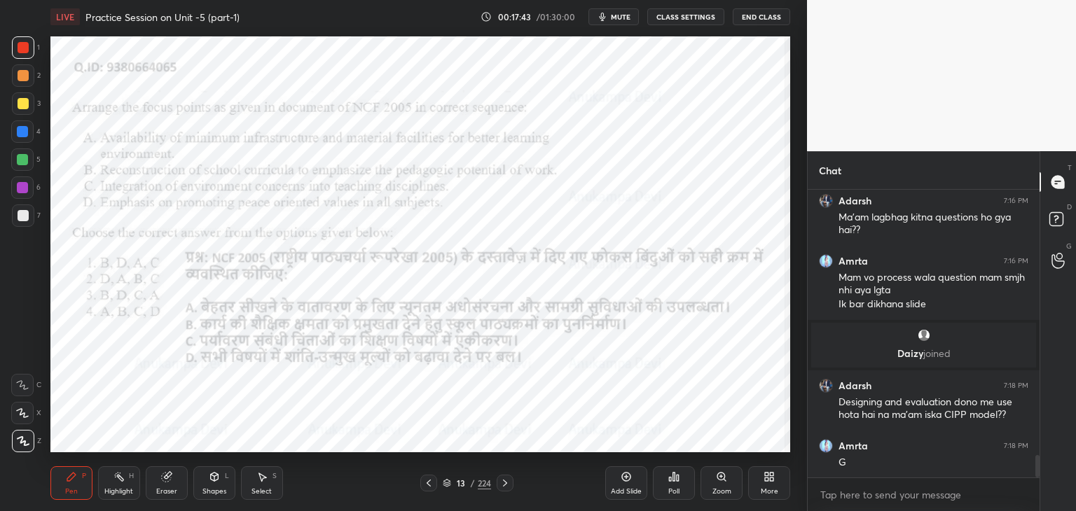
click at [504, 485] on icon at bounding box center [504, 483] width 11 height 11
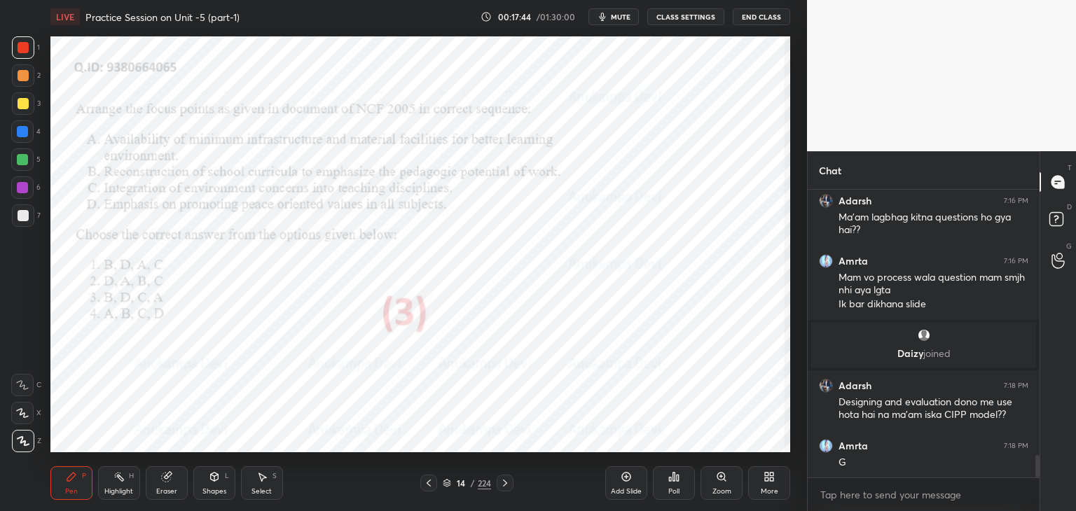
click at [504, 485] on icon at bounding box center [504, 483] width 11 height 11
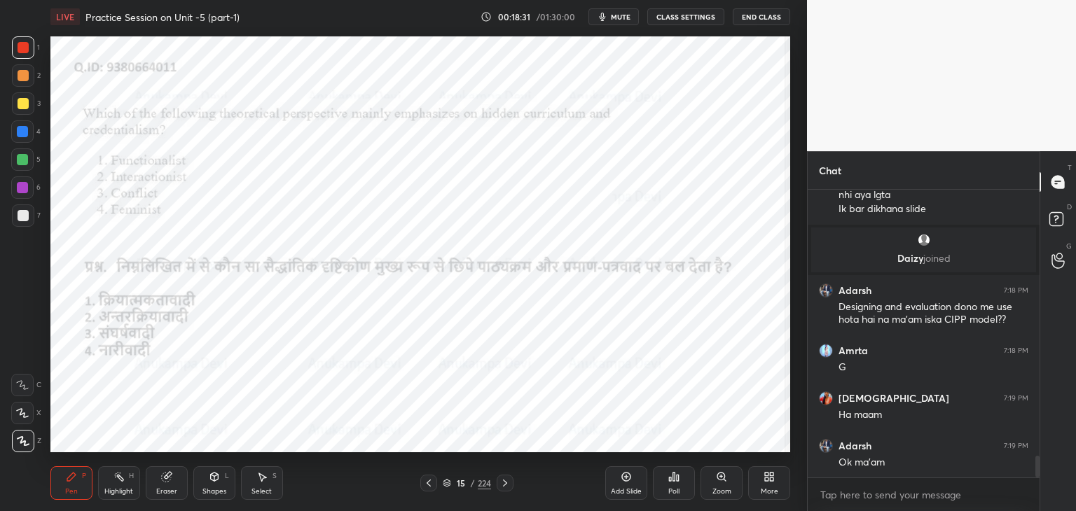
scroll to position [3565, 0]
click at [677, 485] on div "Poll" at bounding box center [674, 483] width 42 height 34
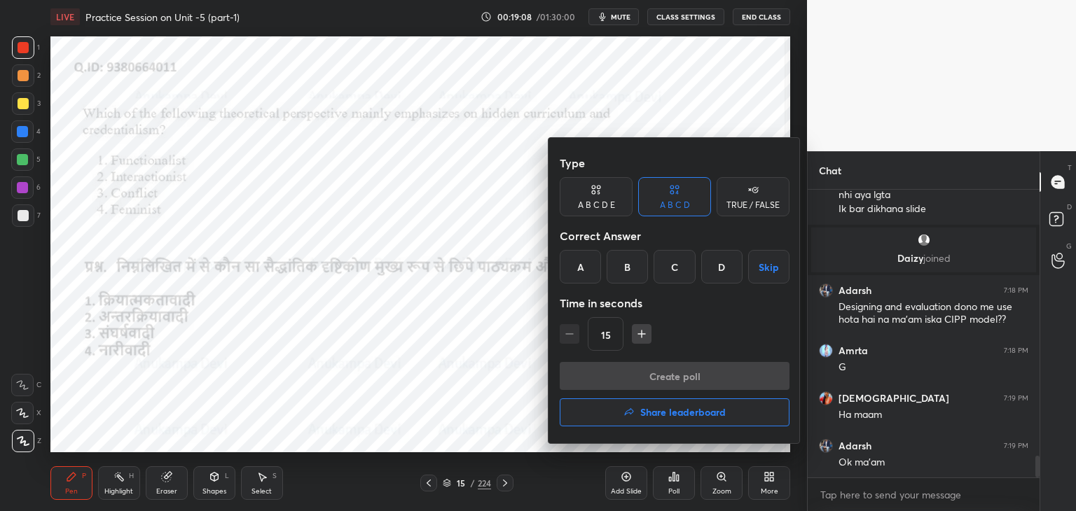
click at [674, 270] on div "C" at bounding box center [673, 267] width 41 height 34
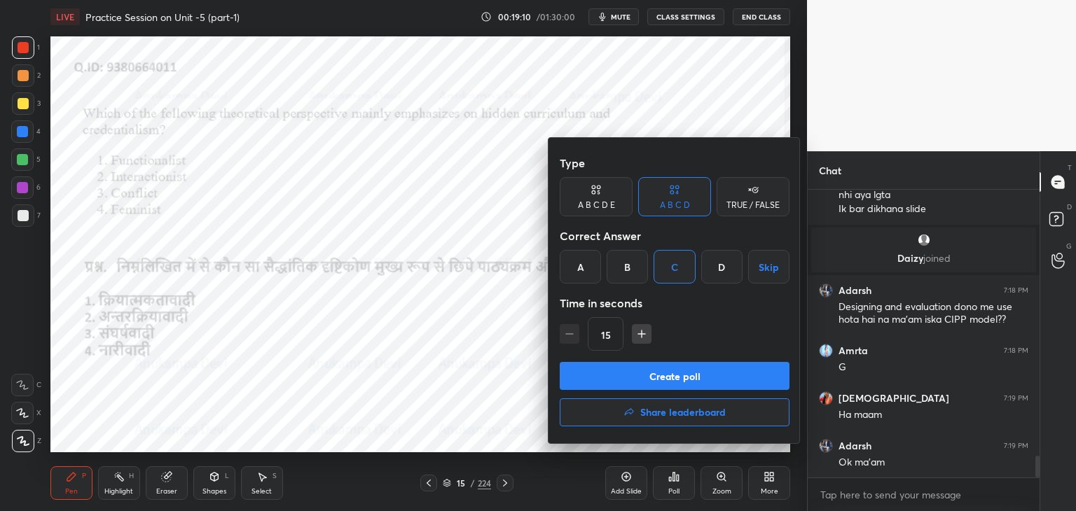
drag, startPoint x: 693, startPoint y: 375, endPoint x: 685, endPoint y: 359, distance: 17.2
click at [693, 374] on button "Create poll" at bounding box center [675, 376] width 230 height 28
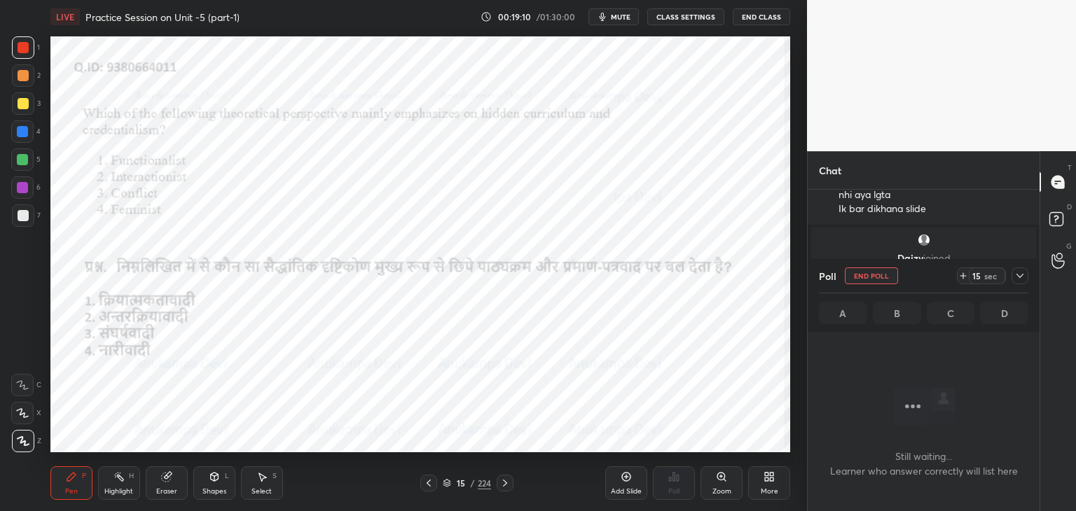
scroll to position [4, 4]
click at [624, 15] on span "mute" at bounding box center [621, 17] width 20 height 10
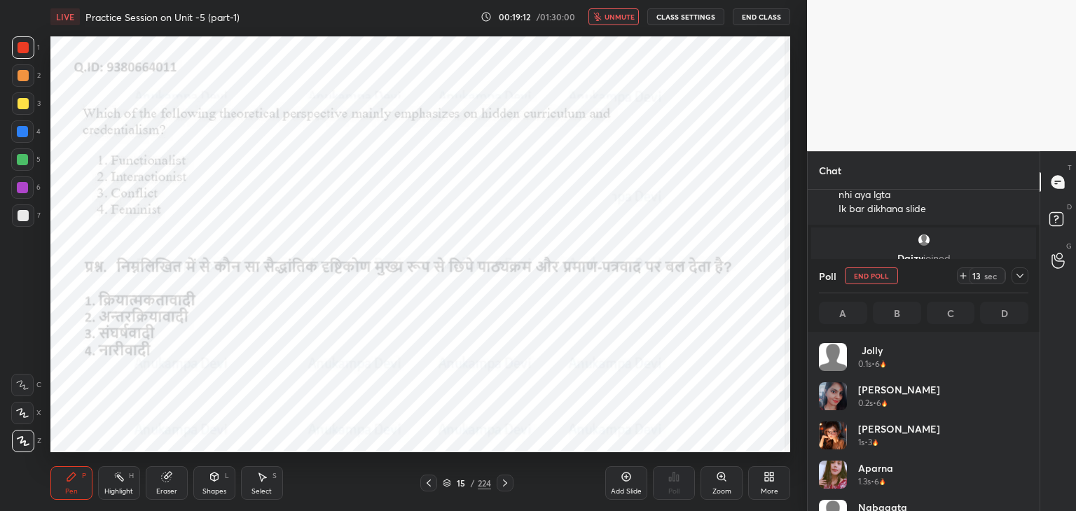
scroll to position [164, 205]
click at [625, 18] on span "unmute" at bounding box center [619, 17] width 30 height 10
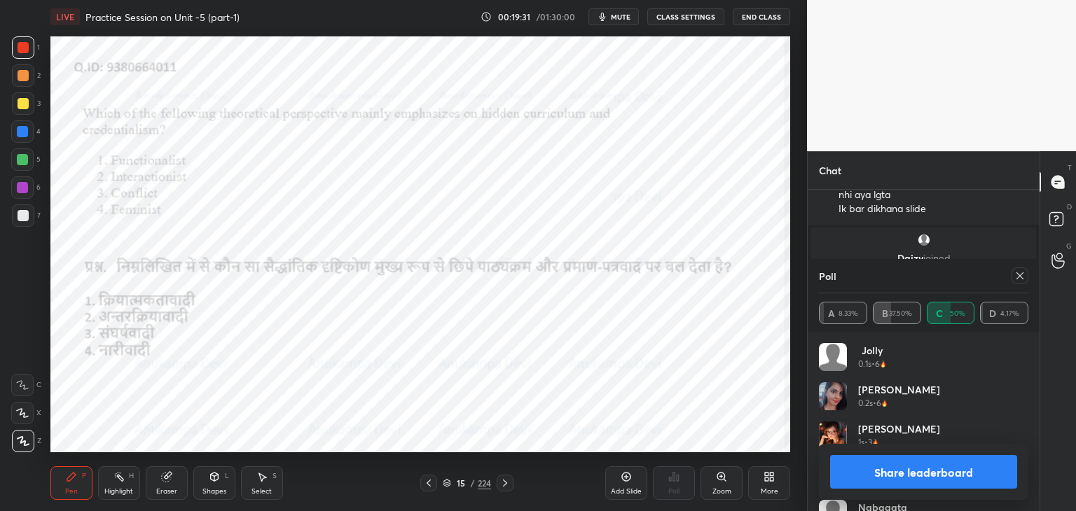
click at [1021, 276] on icon at bounding box center [1019, 275] width 11 height 11
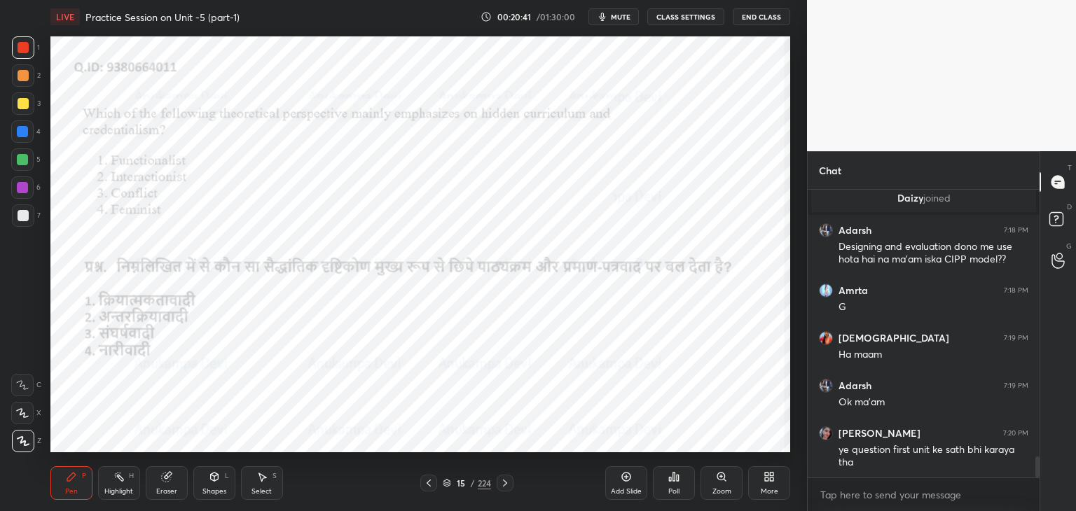
scroll to position [3686, 0]
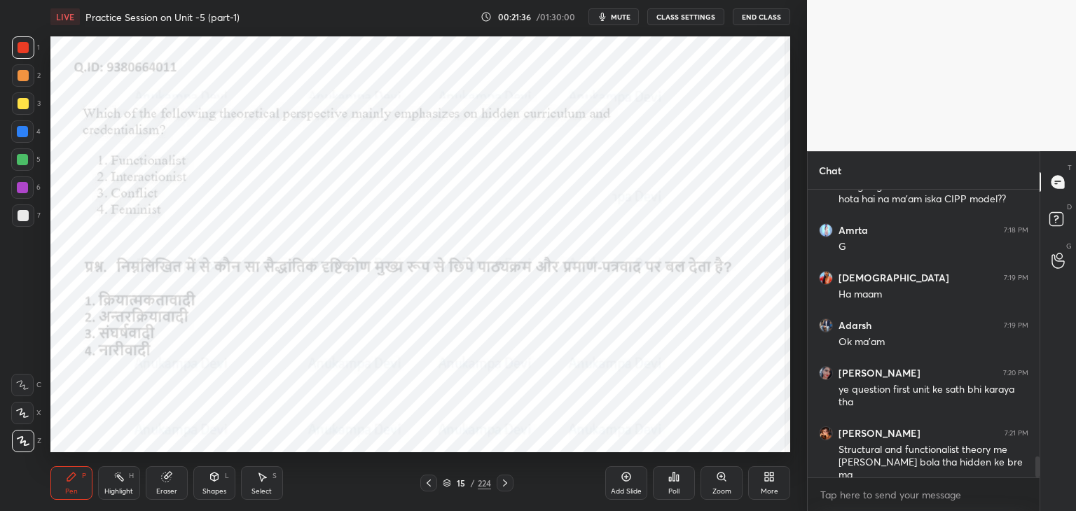
click at [504, 485] on icon at bounding box center [504, 483] width 11 height 11
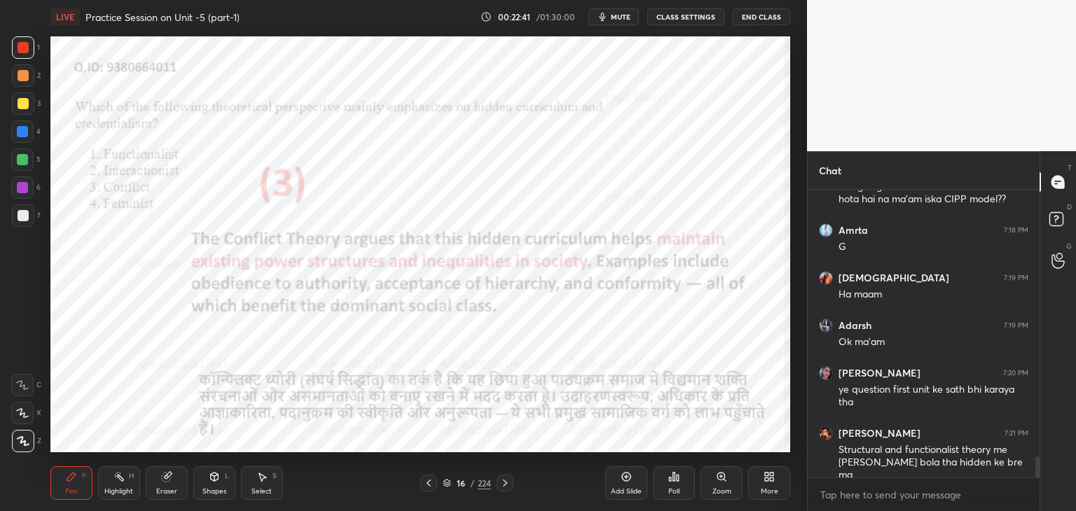
click at [505, 483] on icon at bounding box center [504, 483] width 11 height 11
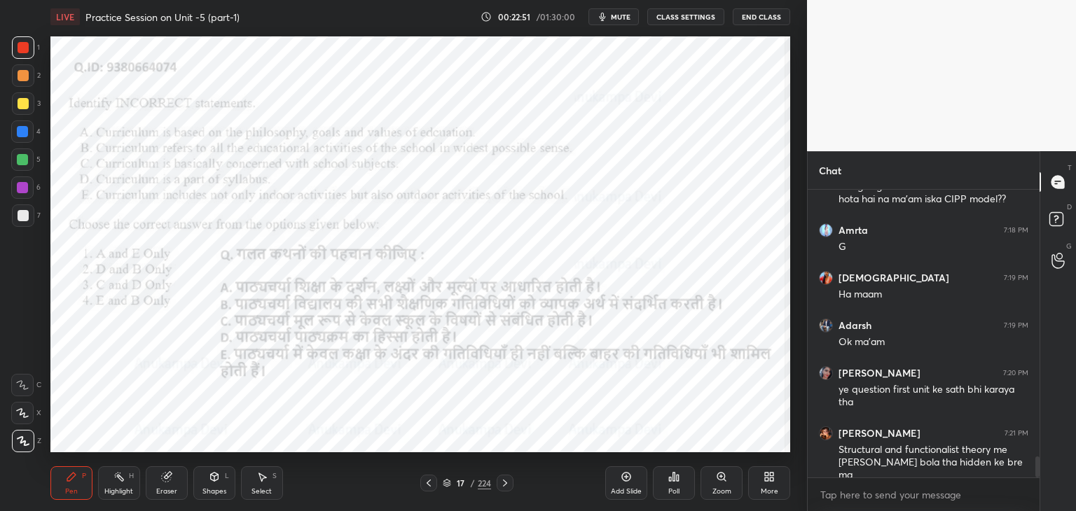
click at [428, 487] on icon at bounding box center [428, 483] width 11 height 11
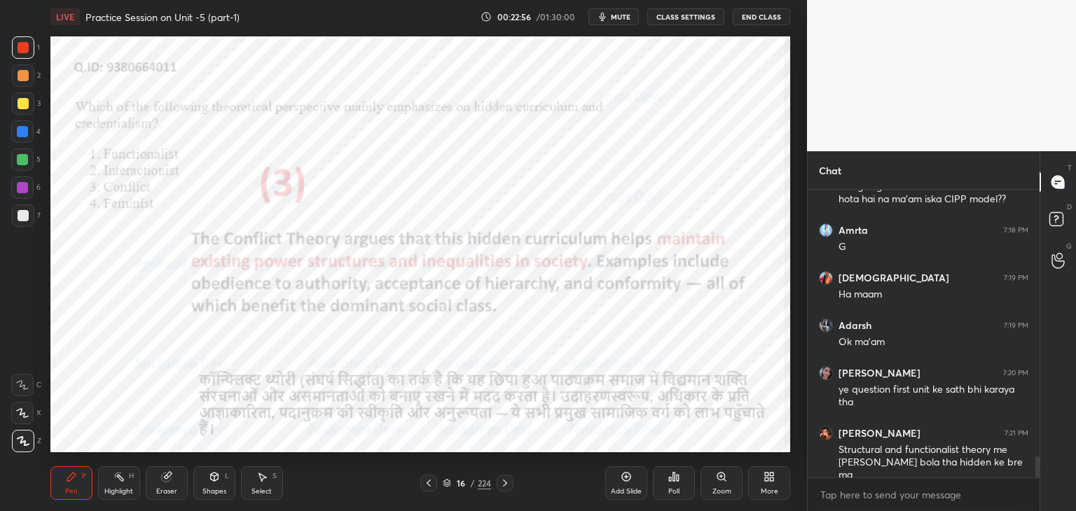
drag, startPoint x: 505, startPoint y: 488, endPoint x: 496, endPoint y: 455, distance: 34.2
click at [505, 487] on icon at bounding box center [504, 483] width 11 height 11
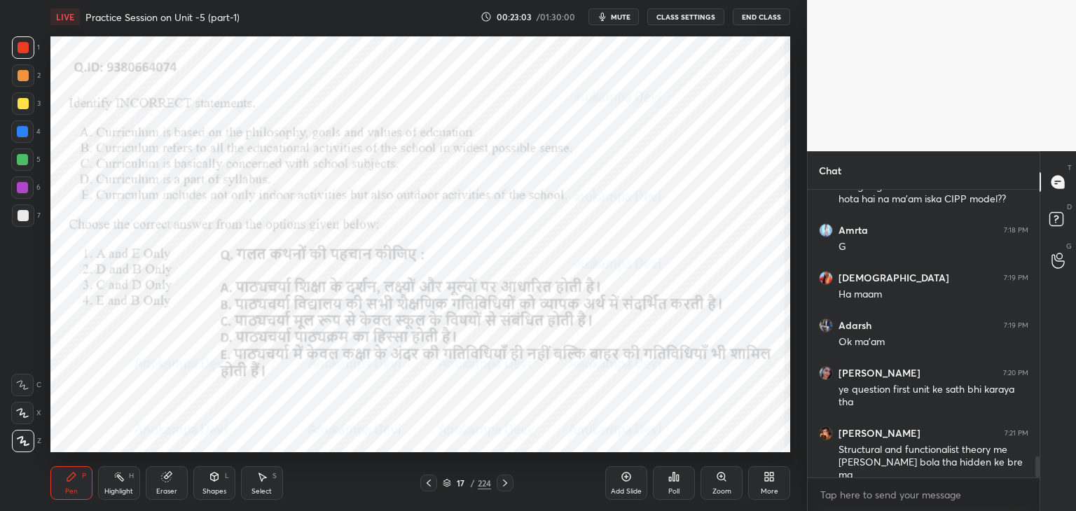
click at [621, 15] on span "mute" at bounding box center [621, 17] width 20 height 10
click at [619, 13] on span "unmute" at bounding box center [619, 17] width 30 height 10
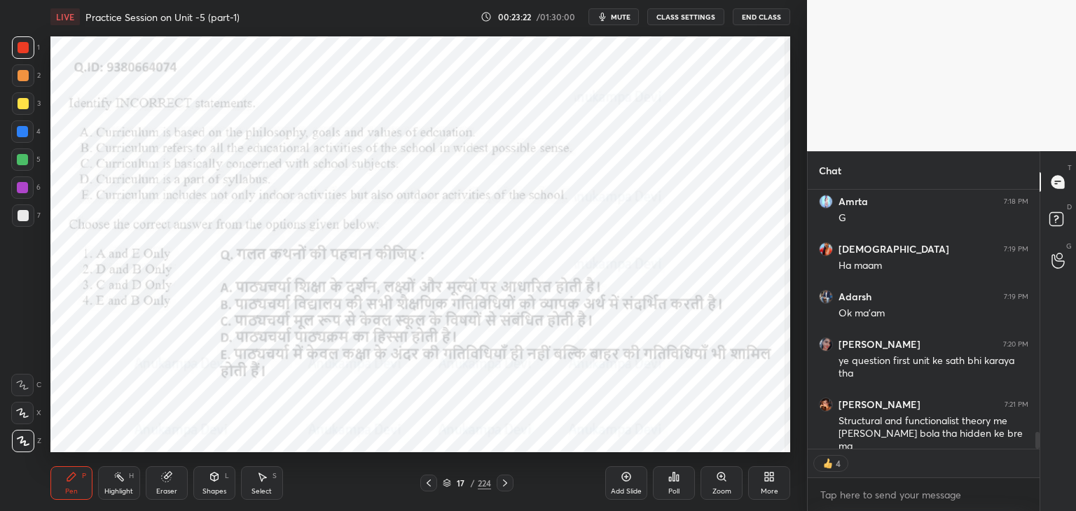
drag, startPoint x: 1037, startPoint y: 438, endPoint x: 1038, endPoint y: 462, distance: 23.8
click at [1038, 459] on div "[PERSON_NAME] 7:18 PM Designing and evaluation dono me use hota hai na ma'am is…" at bounding box center [924, 350] width 232 height 321
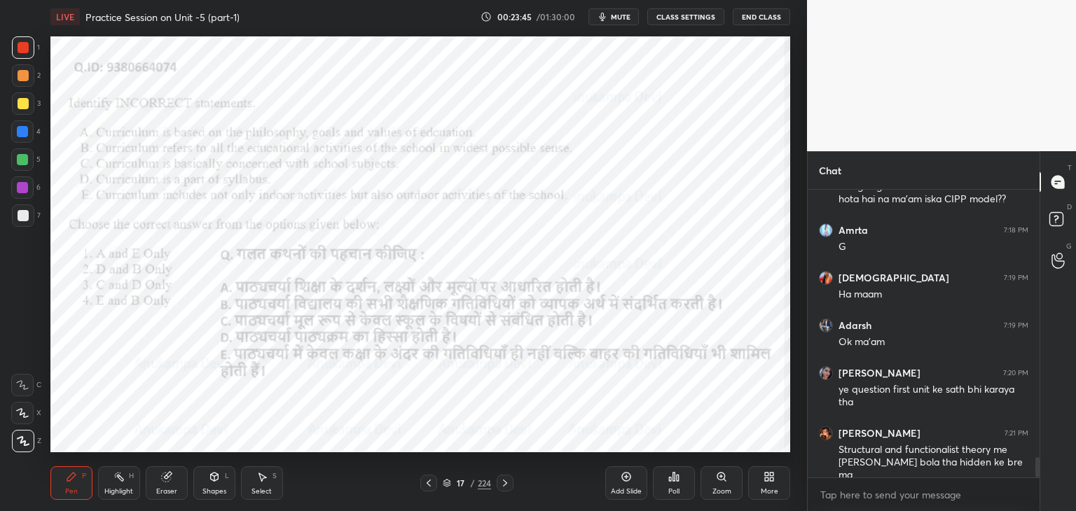
scroll to position [3733, 0]
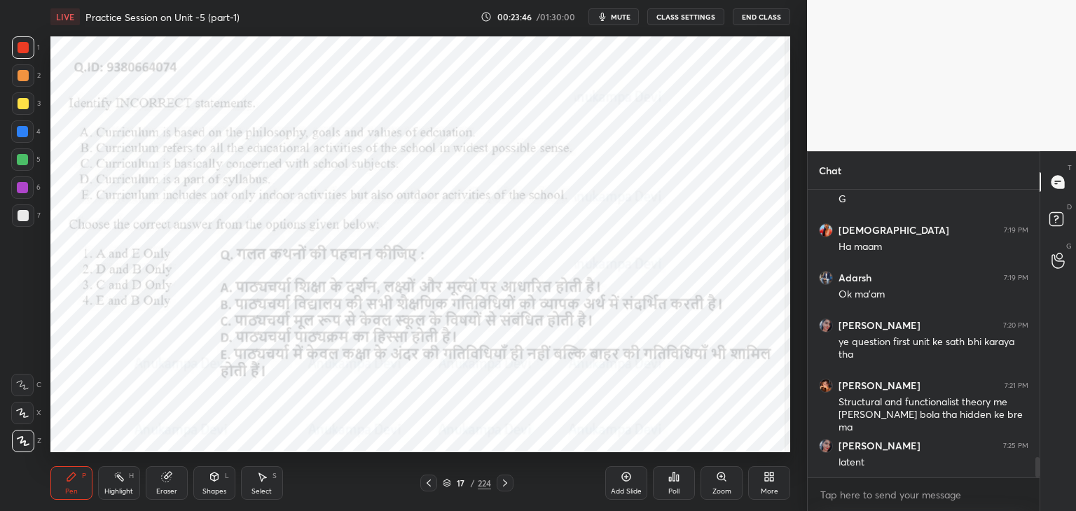
click at [431, 481] on icon at bounding box center [428, 483] width 11 height 11
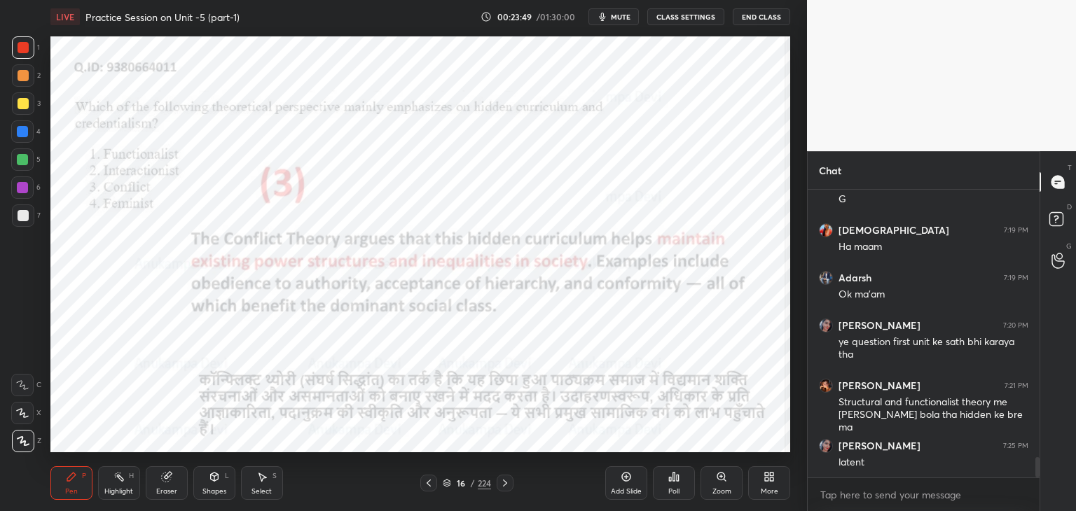
scroll to position [3781, 0]
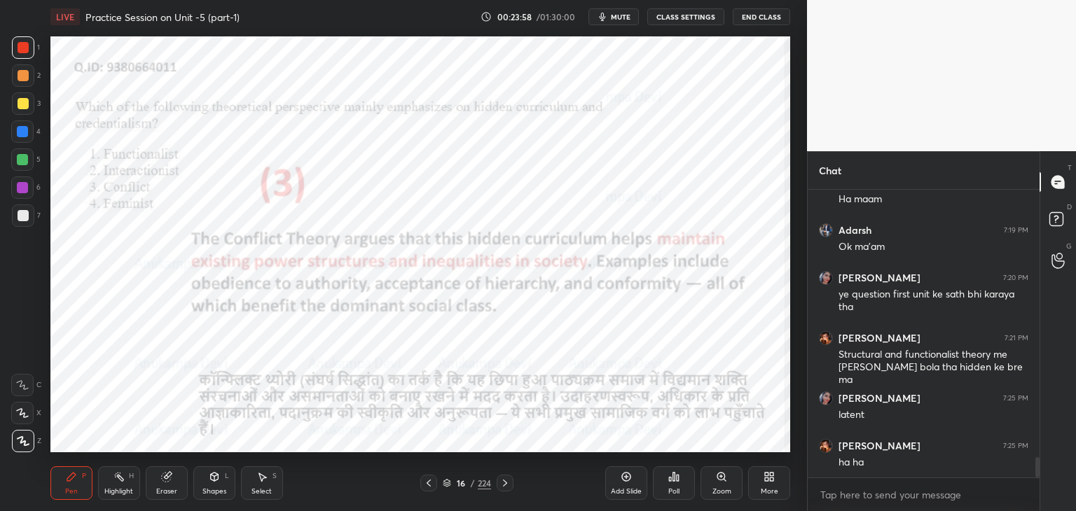
click at [506, 485] on icon at bounding box center [504, 483] width 11 height 11
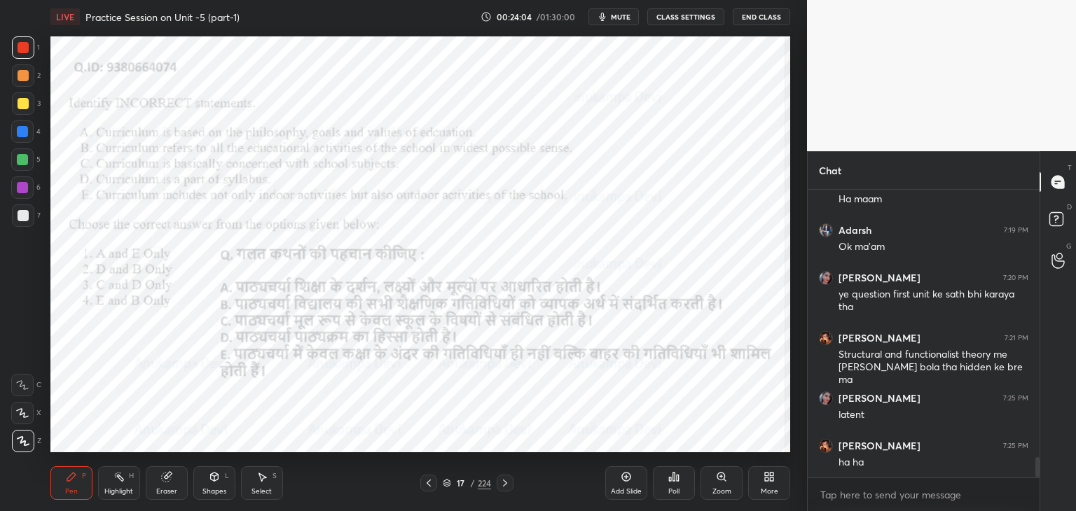
scroll to position [3795, 0]
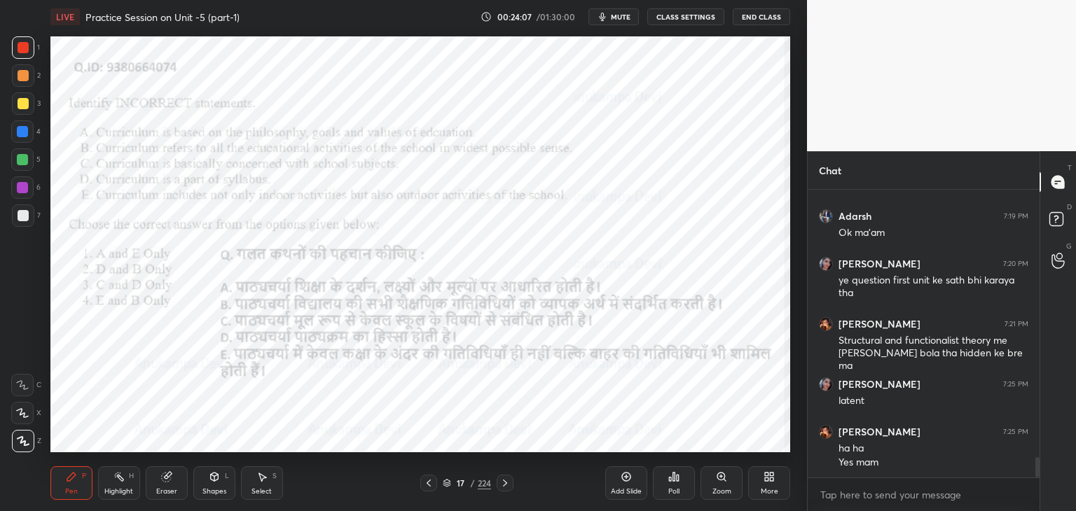
drag, startPoint x: 624, startPoint y: 18, endPoint x: 622, endPoint y: 31, distance: 13.5
click at [624, 20] on span "mute" at bounding box center [621, 17] width 20 height 10
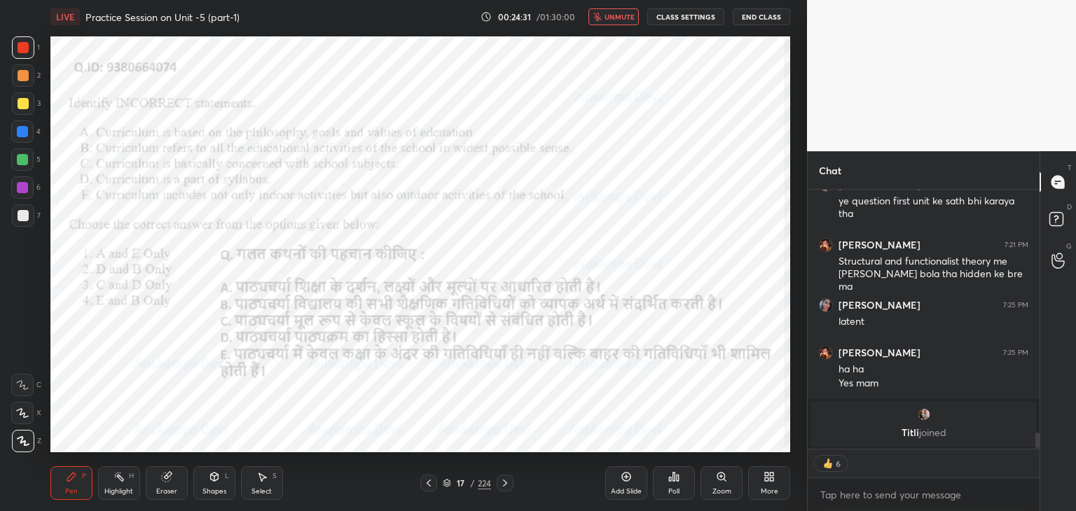
drag, startPoint x: 615, startPoint y: 18, endPoint x: 598, endPoint y: 31, distance: 21.4
click at [614, 18] on span "unmute" at bounding box center [619, 17] width 30 height 10
drag, startPoint x: 445, startPoint y: 485, endPoint x: 445, endPoint y: 478, distance: 7.0
click at [445, 485] on icon at bounding box center [447, 483] width 8 height 8
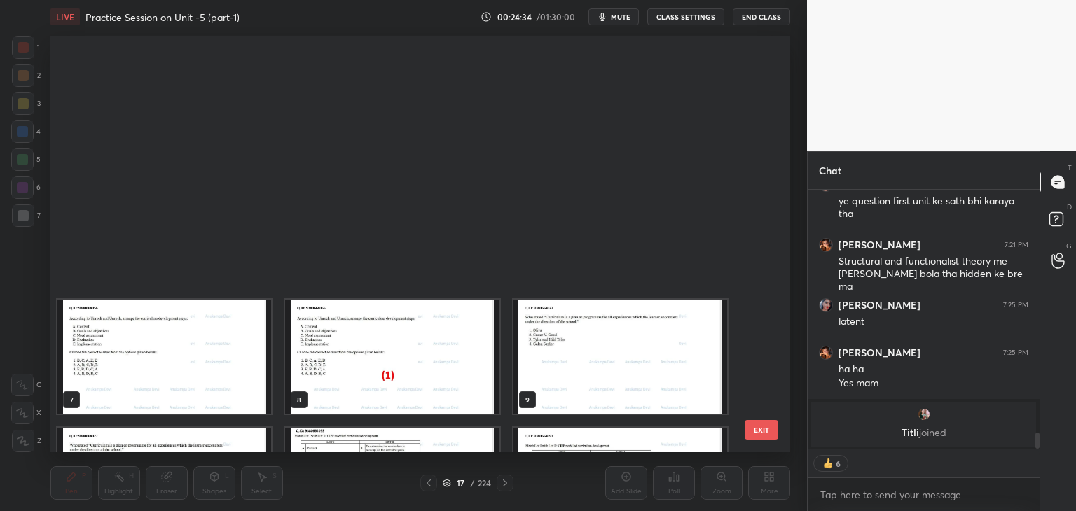
scroll to position [412, 733]
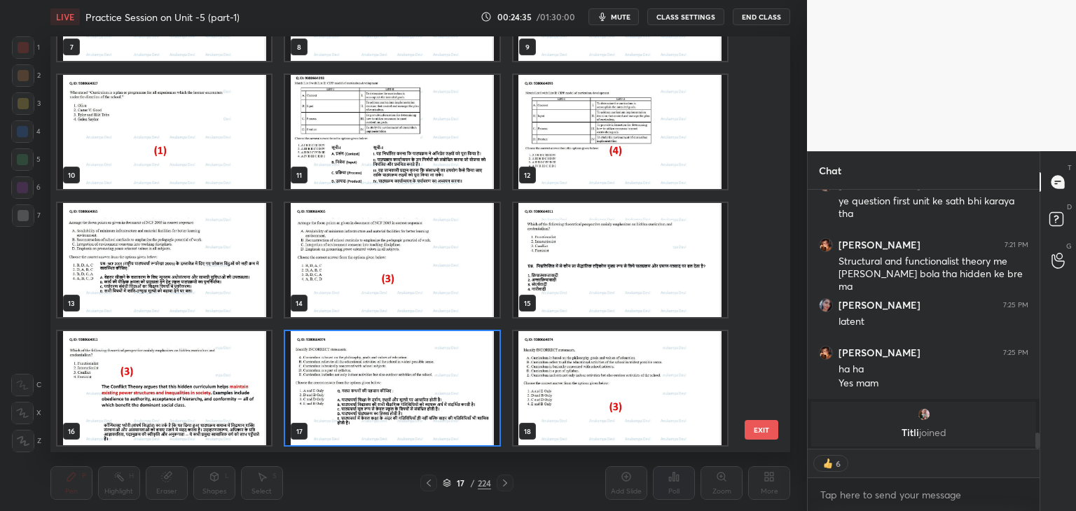
click at [489, 419] on img "grid" at bounding box center [392, 388] width 214 height 114
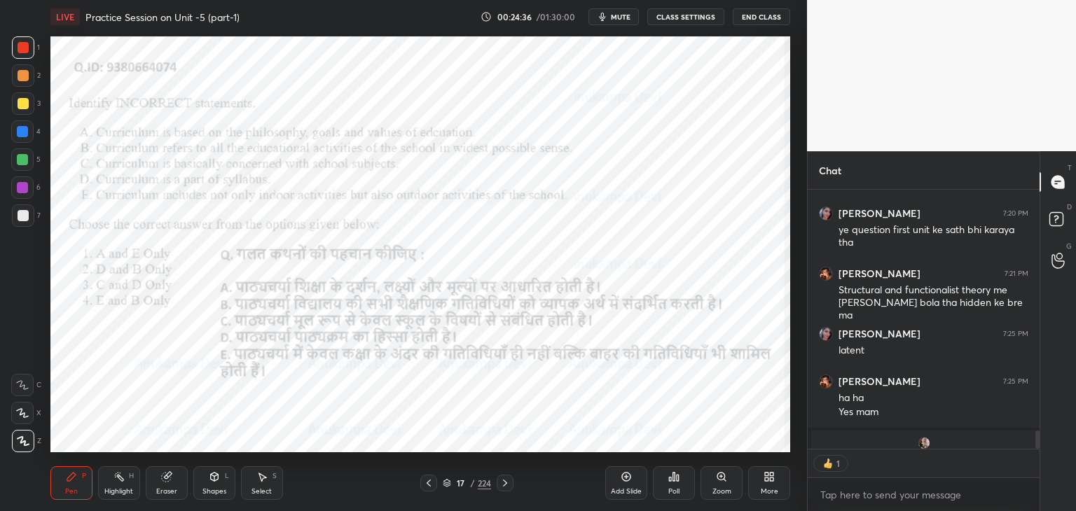
scroll to position [5, 4]
click at [675, 480] on icon at bounding box center [674, 477] width 2 height 8
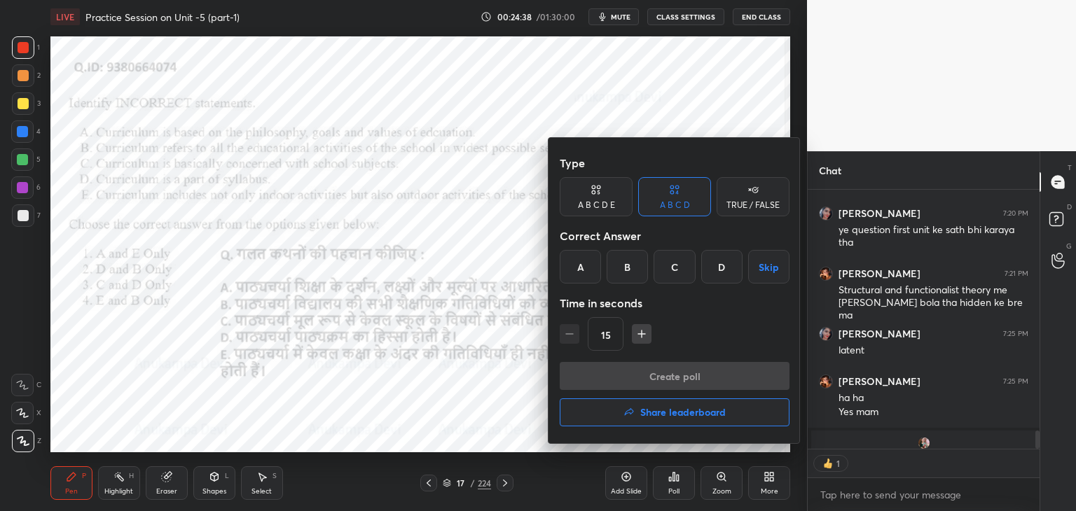
click at [676, 277] on div "C" at bounding box center [673, 267] width 41 height 34
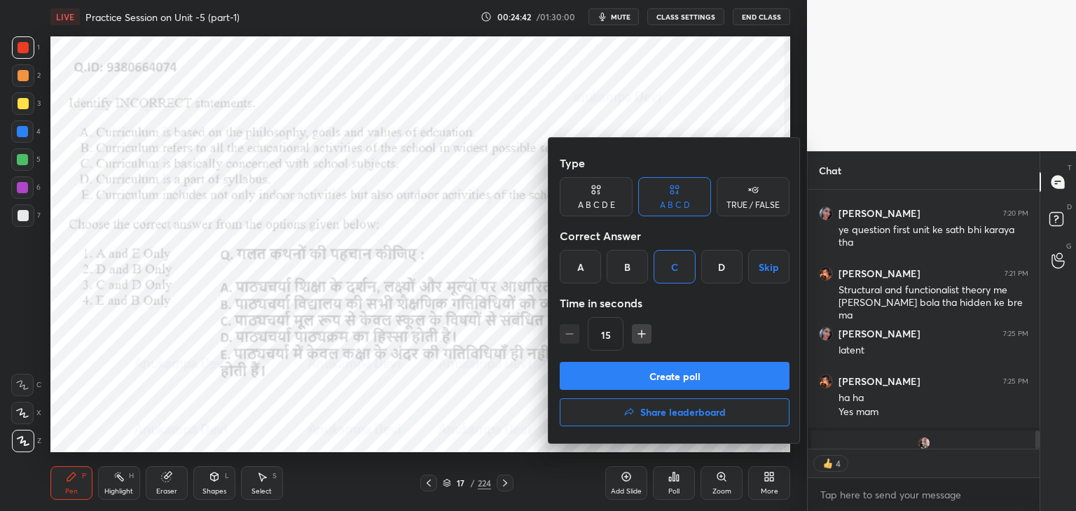
drag, startPoint x: 700, startPoint y: 382, endPoint x: 668, endPoint y: 275, distance: 111.0
click at [700, 383] on button "Create poll" at bounding box center [675, 376] width 230 height 28
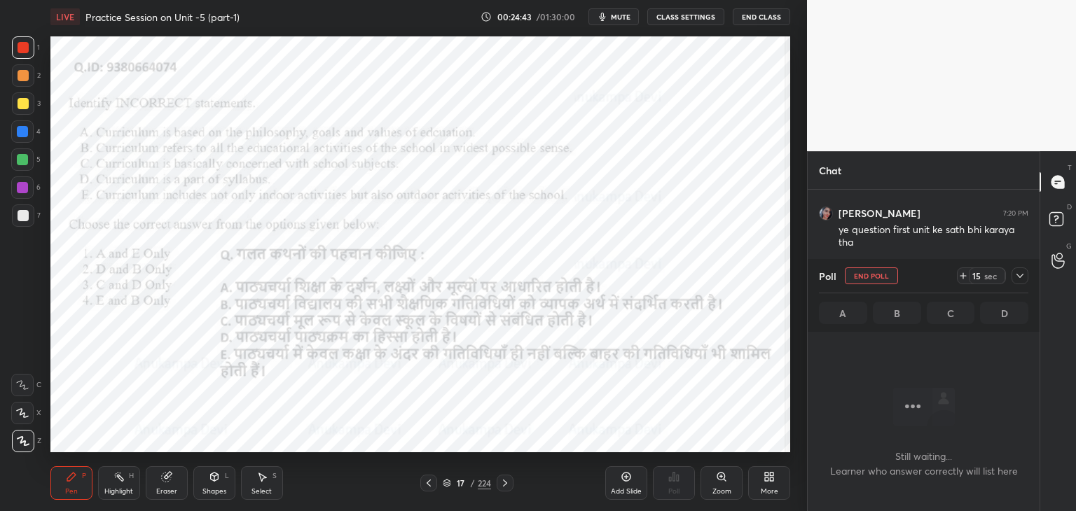
scroll to position [244, 228]
click at [623, 20] on span "mute" at bounding box center [621, 17] width 20 height 10
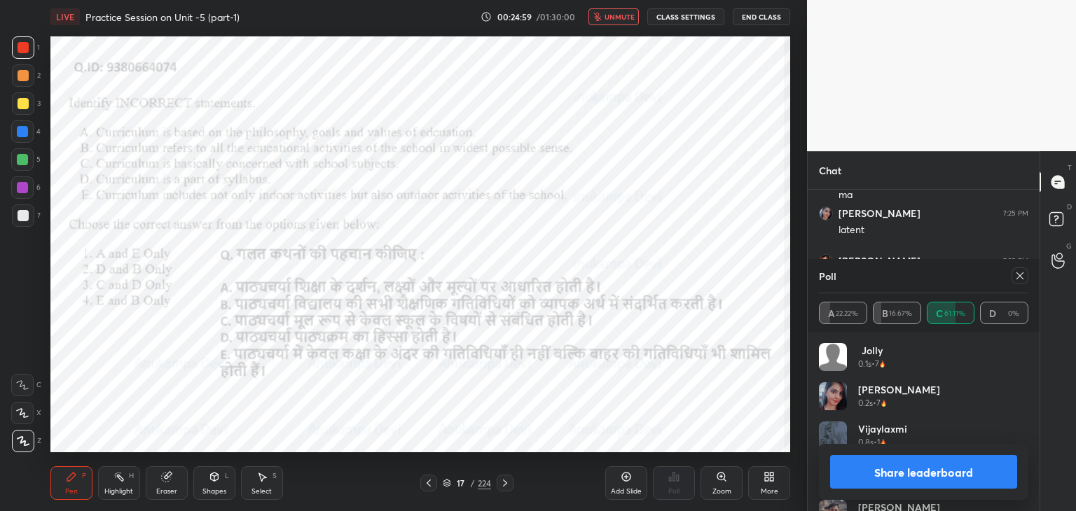
click at [625, 15] on span "unmute" at bounding box center [619, 17] width 30 height 10
click at [1025, 278] on icon at bounding box center [1019, 275] width 11 height 11
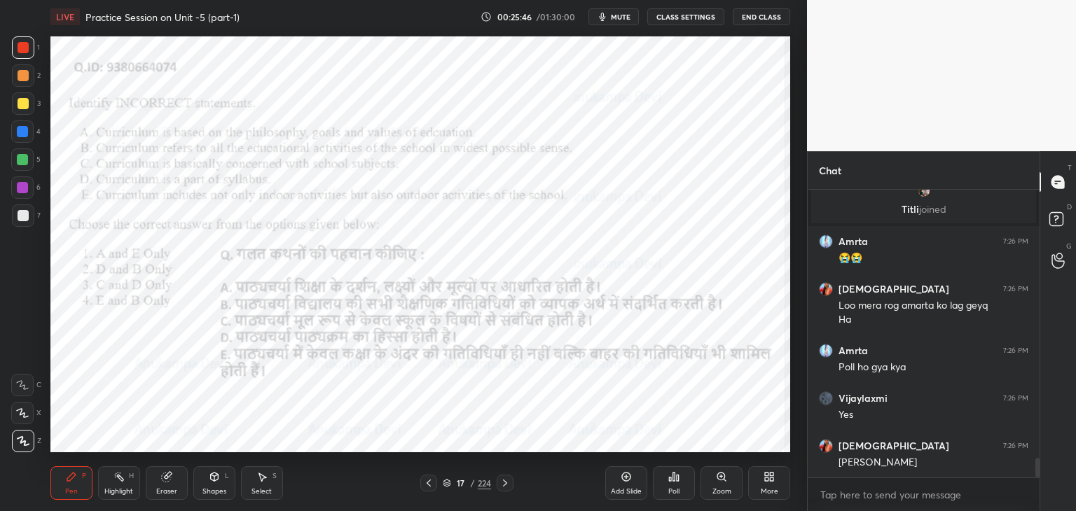
scroll to position [3987, 0]
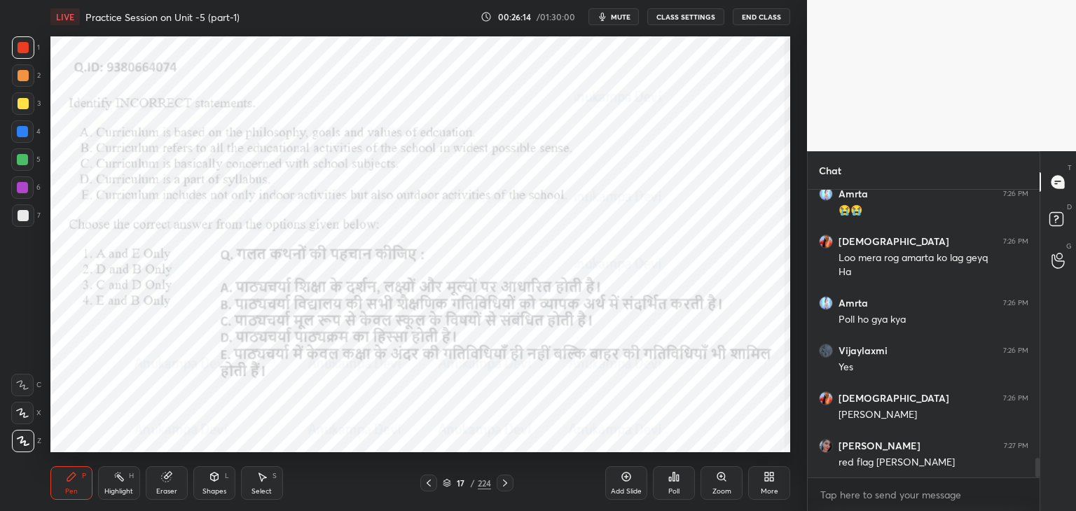
click at [504, 483] on icon at bounding box center [504, 483] width 11 height 11
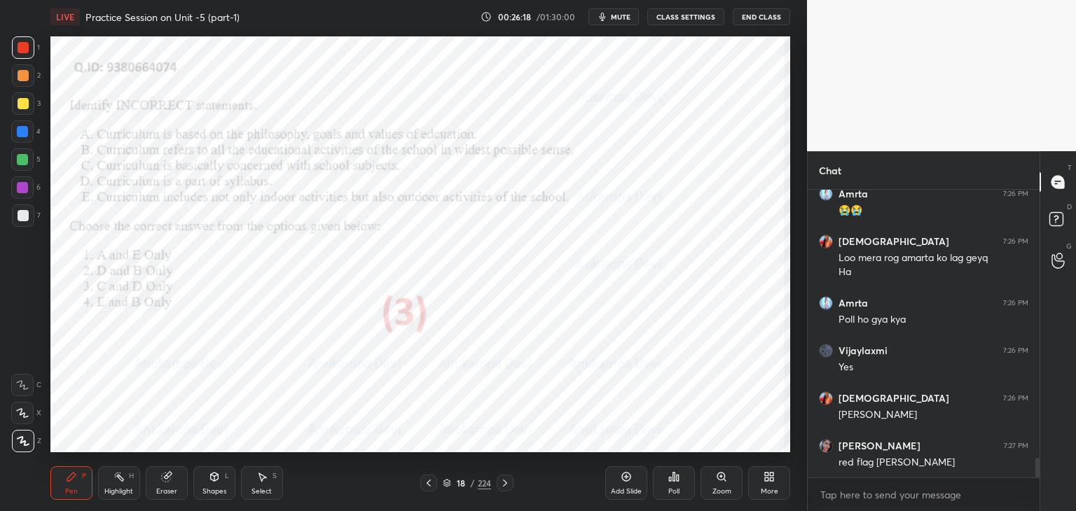
click at [504, 485] on icon at bounding box center [505, 483] width 4 height 7
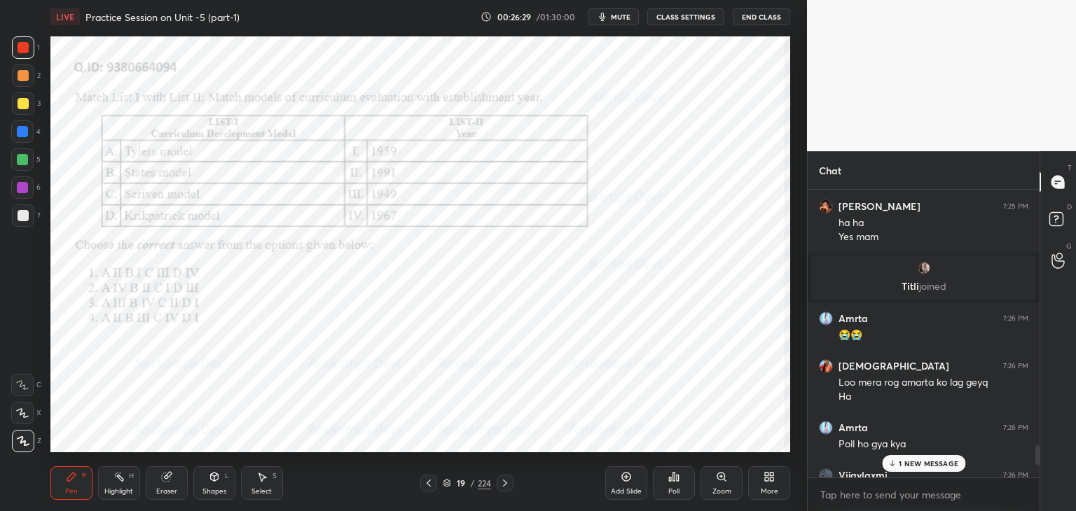
scroll to position [4001, 0]
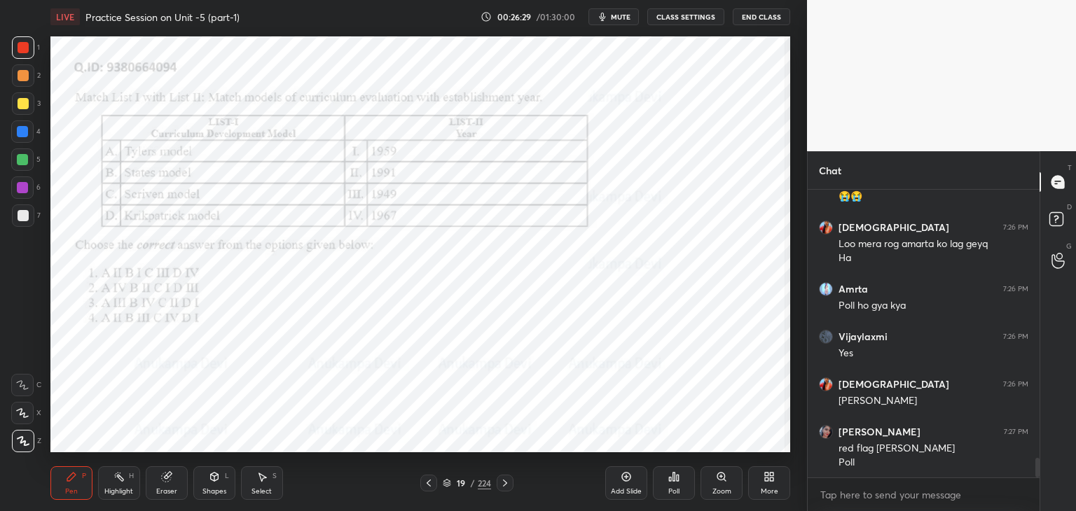
drag, startPoint x: 1037, startPoint y: 464, endPoint x: 1037, endPoint y: 490, distance: 26.6
click at [1046, 494] on div "Chat [PERSON_NAME] joined Amrta 7:26 PM 😭😭 krishnavi 7:26 PM Loo mera rog amart…" at bounding box center [941, 331] width 269 height 360
click at [676, 483] on div "Poll" at bounding box center [674, 483] width 42 height 34
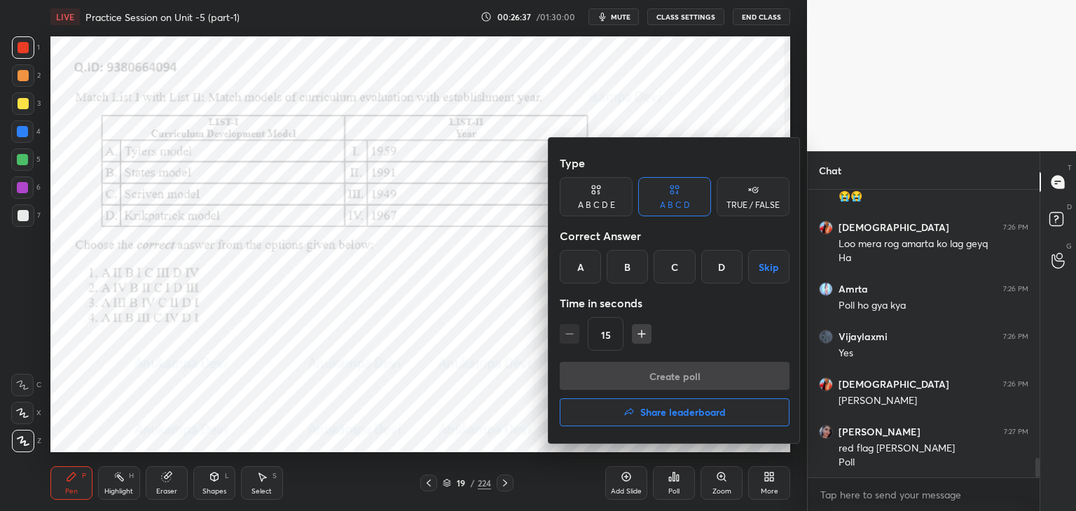
click at [670, 272] on div "C" at bounding box center [673, 267] width 41 height 34
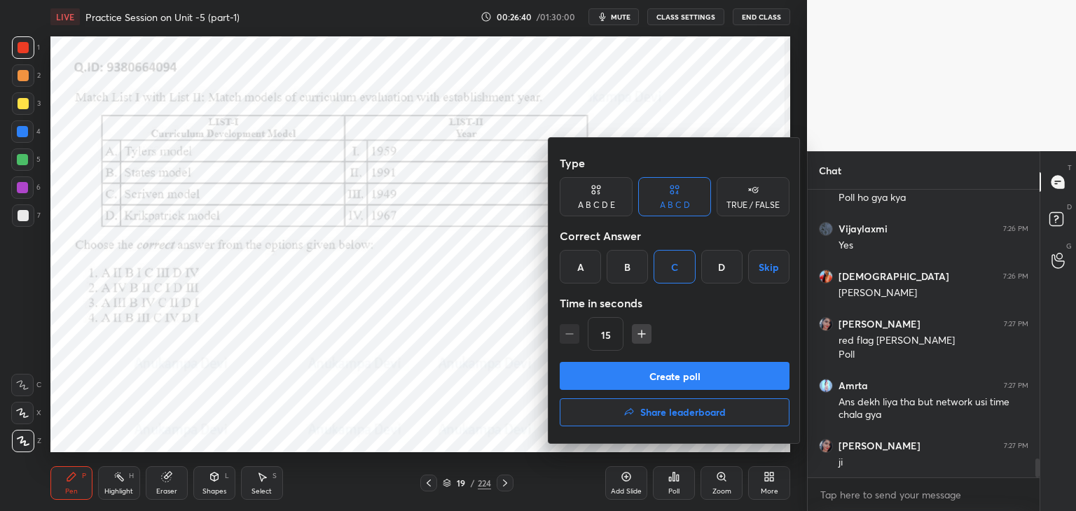
scroll to position [4156, 0]
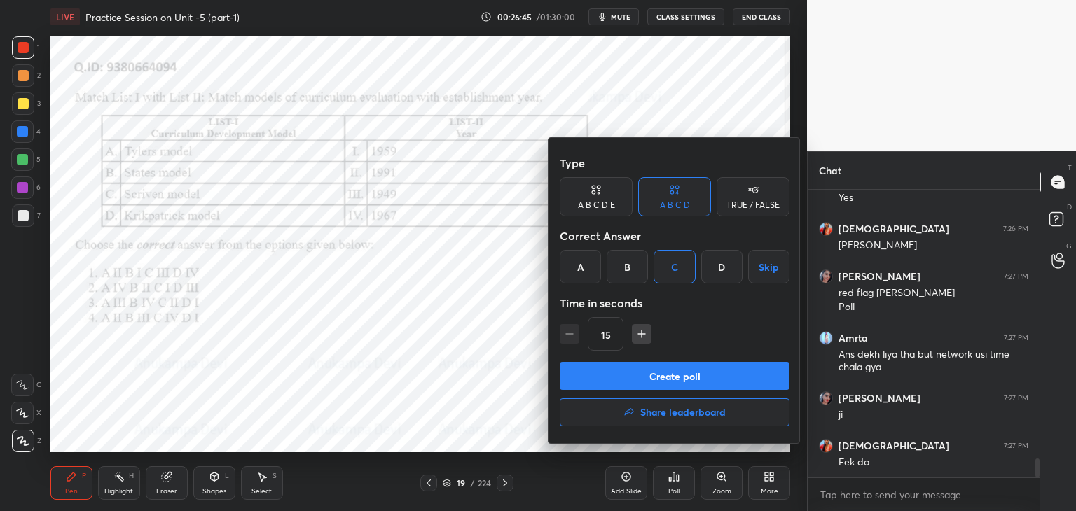
click at [701, 373] on button "Create poll" at bounding box center [675, 376] width 230 height 28
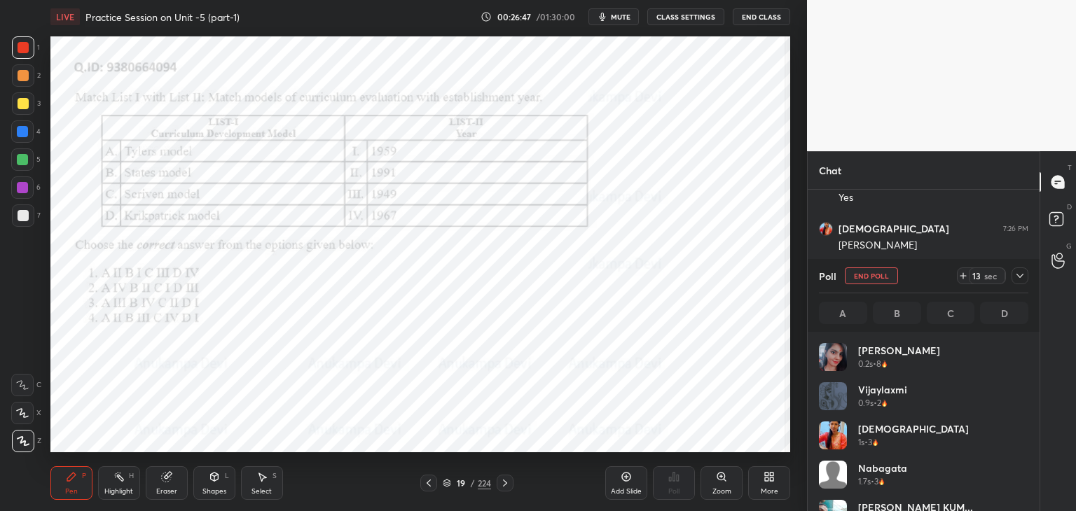
scroll to position [164, 205]
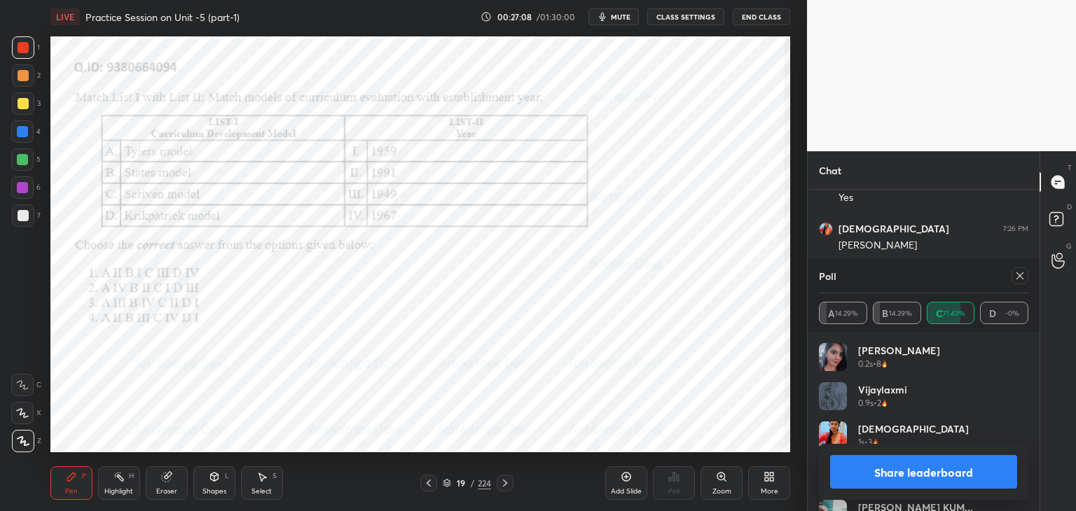
drag, startPoint x: 1020, startPoint y: 276, endPoint x: 988, endPoint y: 272, distance: 31.7
click at [1018, 276] on icon at bounding box center [1019, 275] width 11 height 11
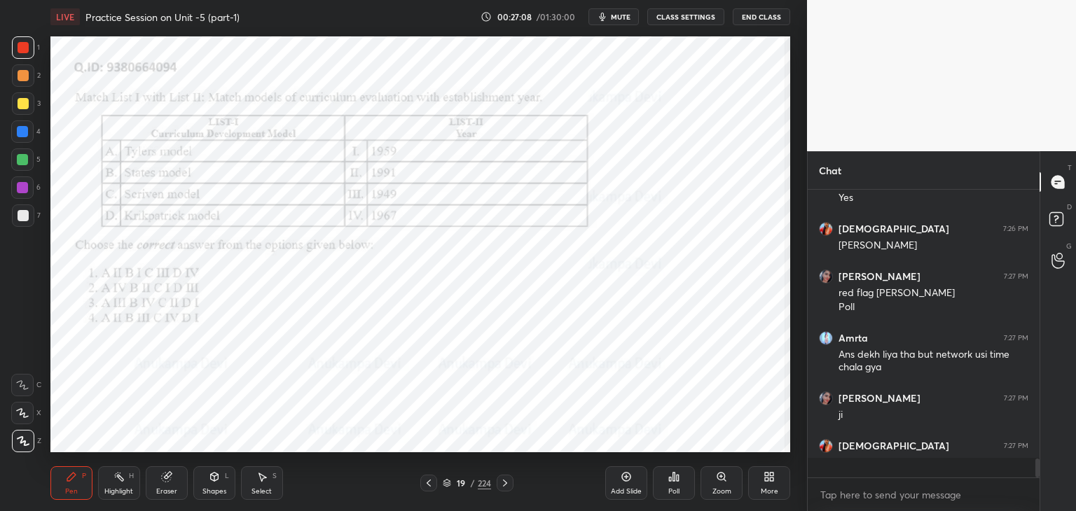
scroll to position [303, 228]
click at [24, 164] on div at bounding box center [22, 159] width 11 height 11
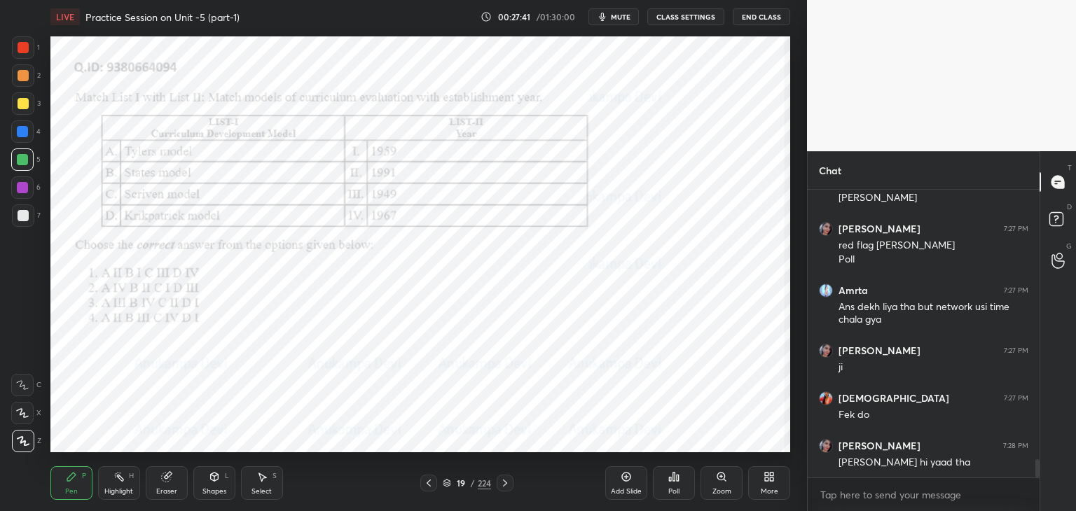
click at [506, 488] on icon at bounding box center [504, 483] width 11 height 11
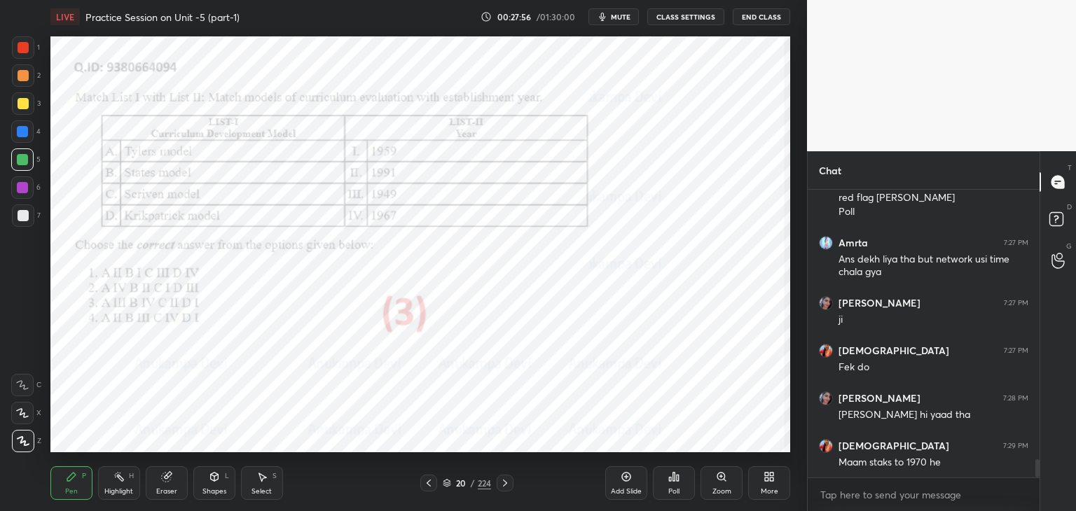
click at [505, 484] on icon at bounding box center [505, 483] width 4 height 7
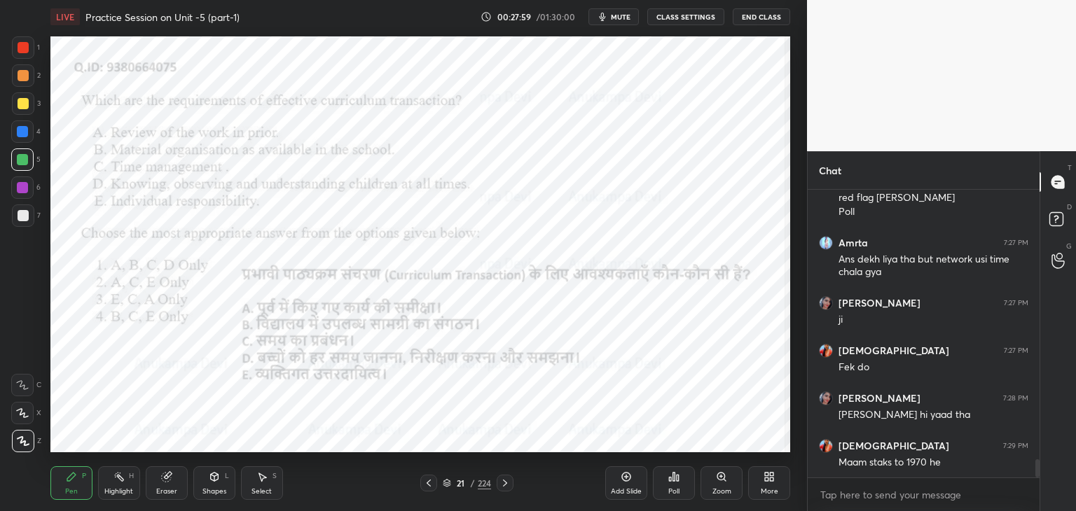
click at [625, 17] on span "mute" at bounding box center [621, 17] width 20 height 10
click at [619, 18] on span "unmute" at bounding box center [619, 17] width 30 height 10
click at [427, 487] on icon at bounding box center [428, 483] width 11 height 11
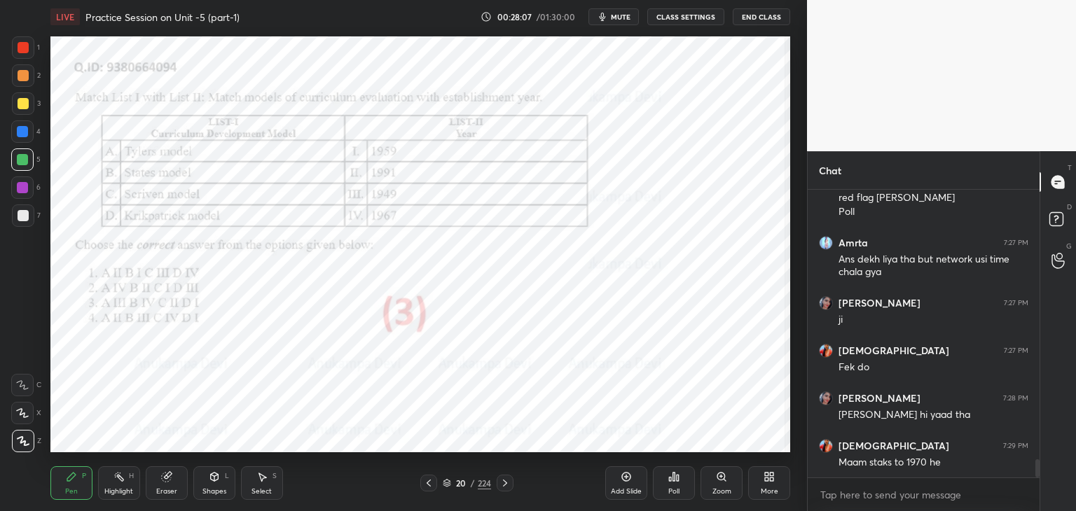
scroll to position [4299, 0]
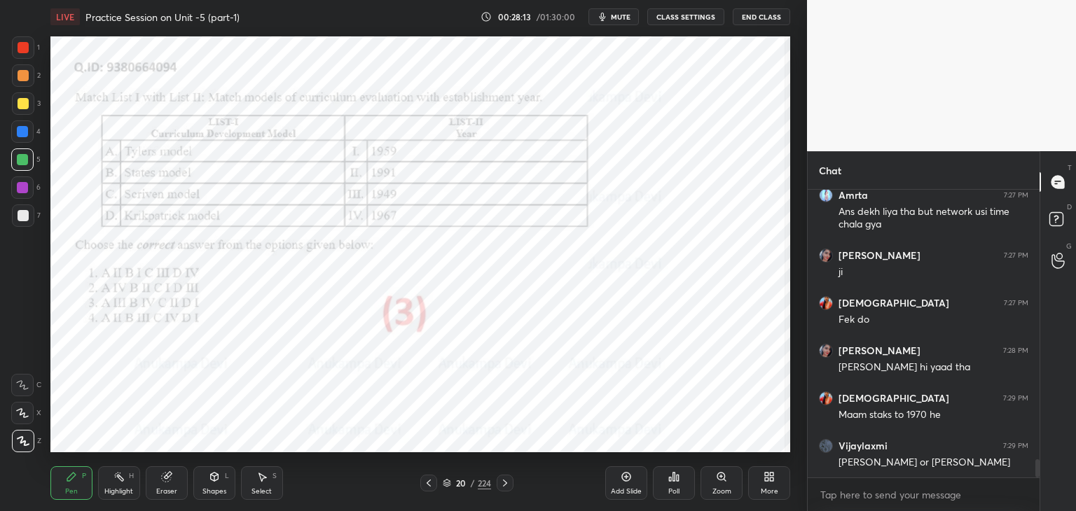
click at [506, 485] on icon at bounding box center [504, 483] width 11 height 11
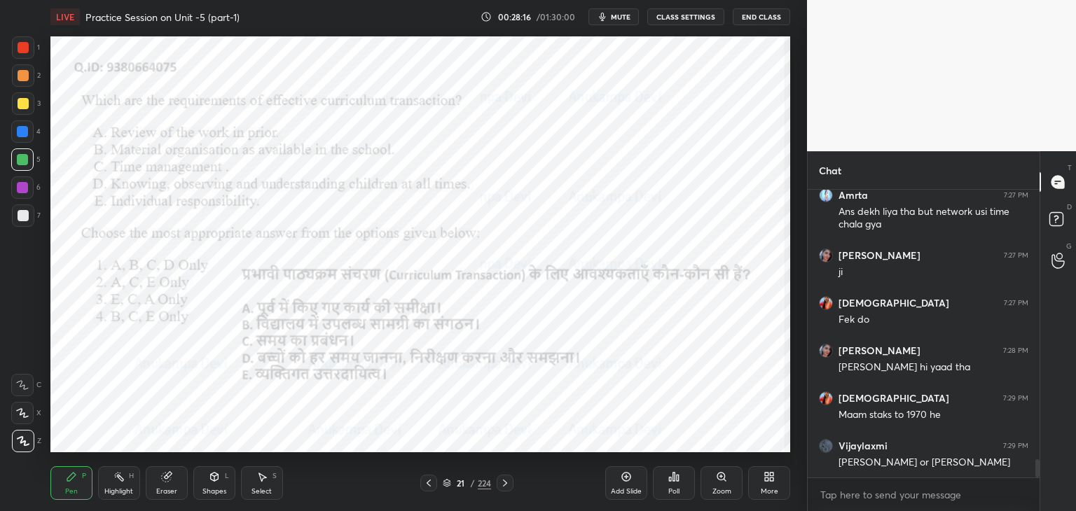
click at [426, 489] on div at bounding box center [428, 483] width 17 height 17
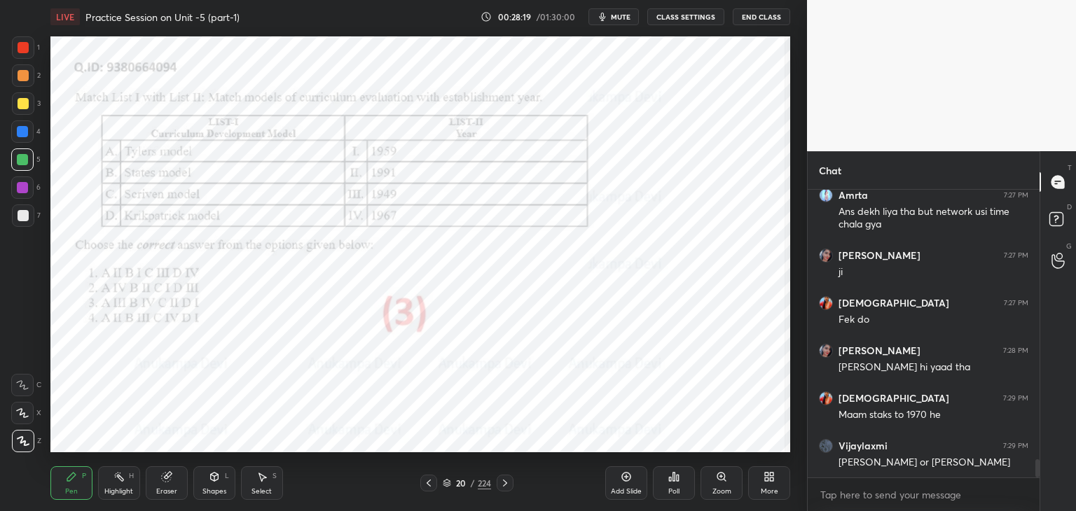
scroll to position [4313, 0]
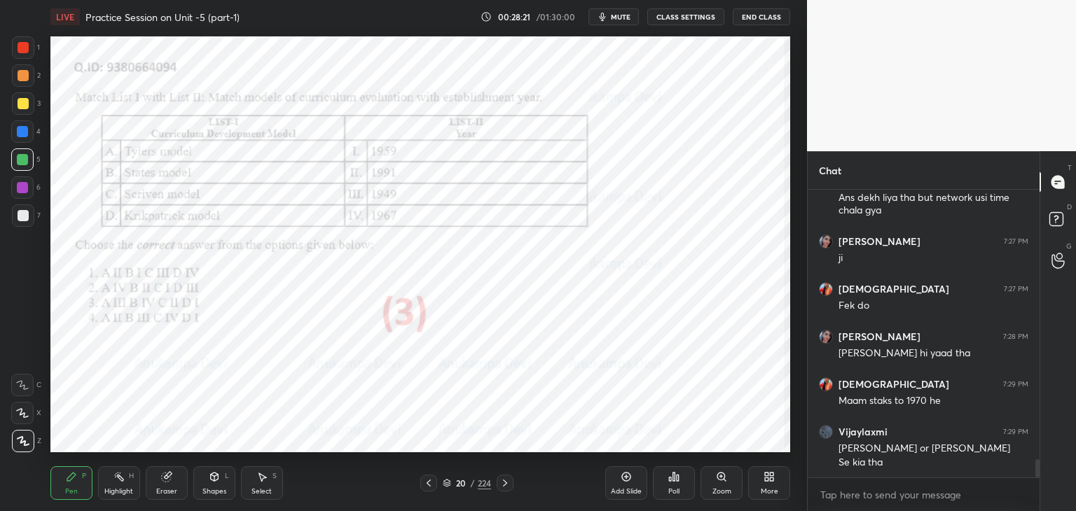
click at [506, 488] on icon at bounding box center [504, 483] width 11 height 11
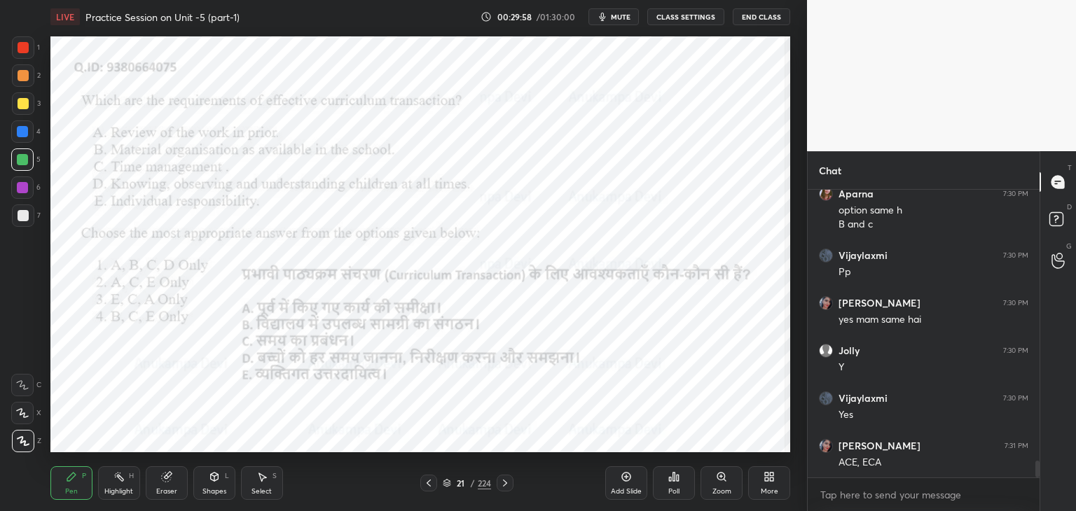
scroll to position [4768, 0]
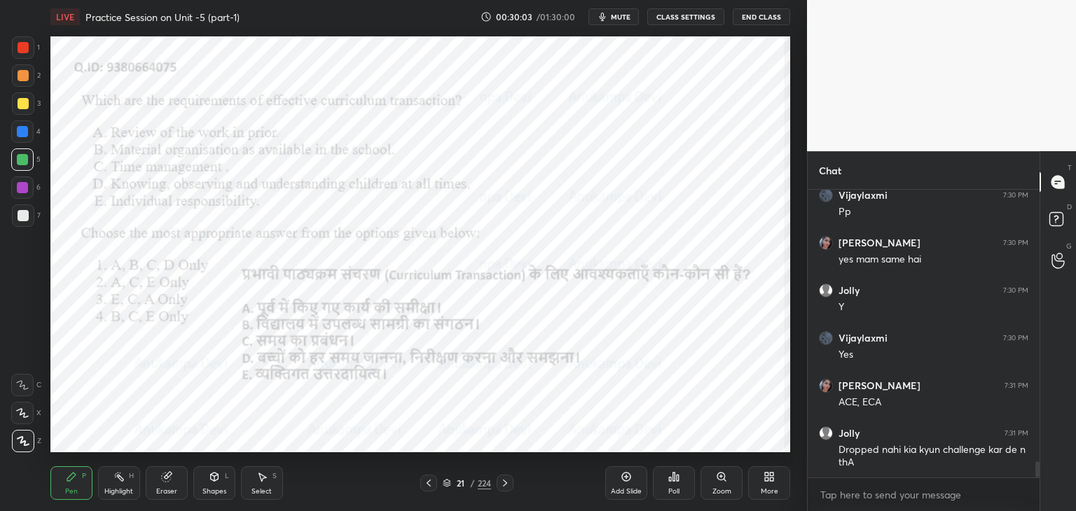
click at [447, 483] on icon at bounding box center [447, 483] width 8 height 8
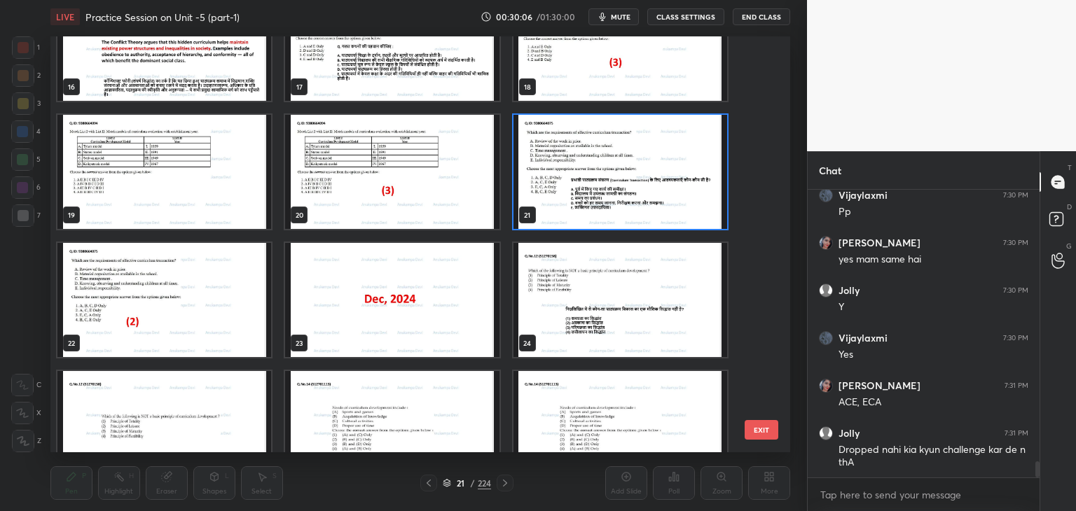
scroll to position [713, 0]
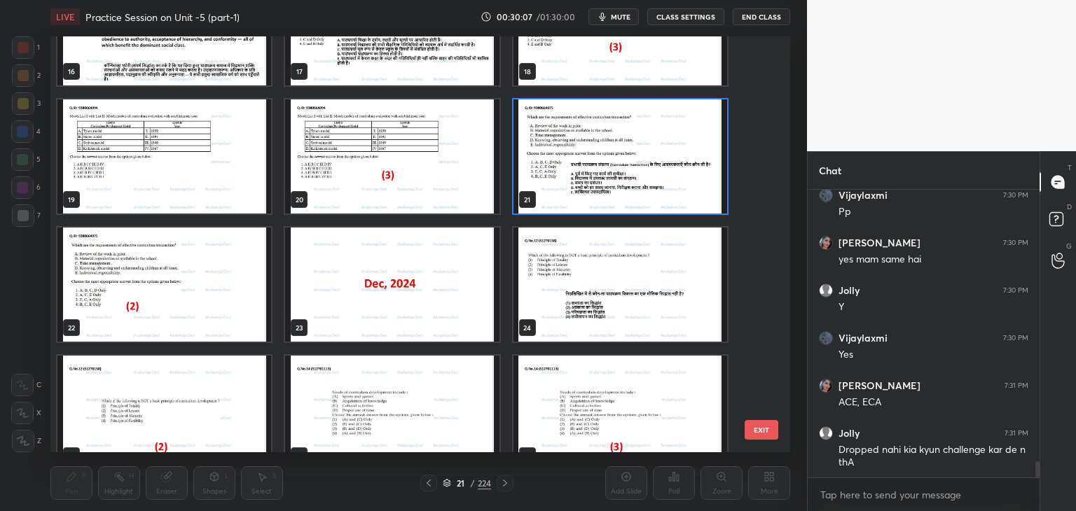
click at [711, 192] on img "grid" at bounding box center [620, 156] width 214 height 114
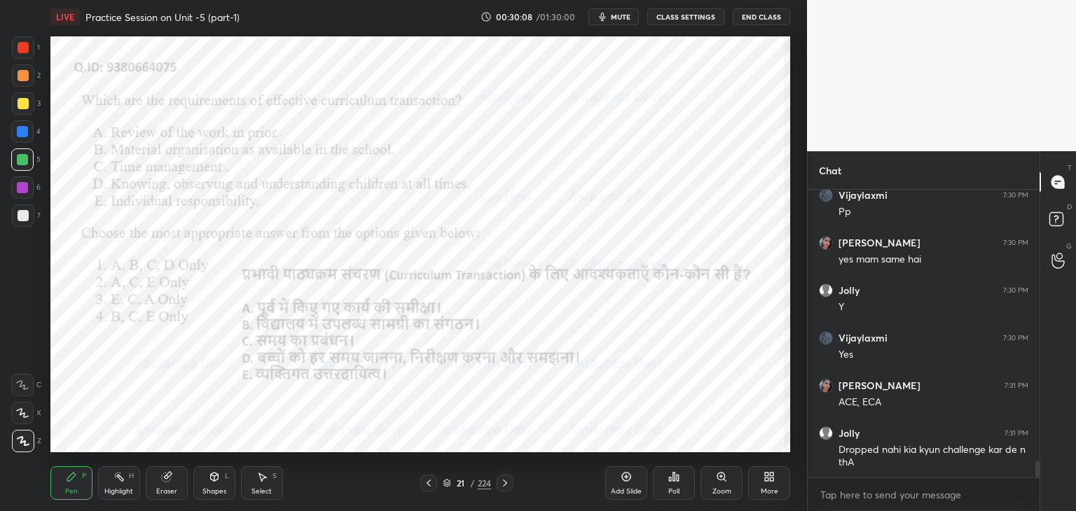
click at [675, 485] on div "Poll" at bounding box center [674, 483] width 42 height 34
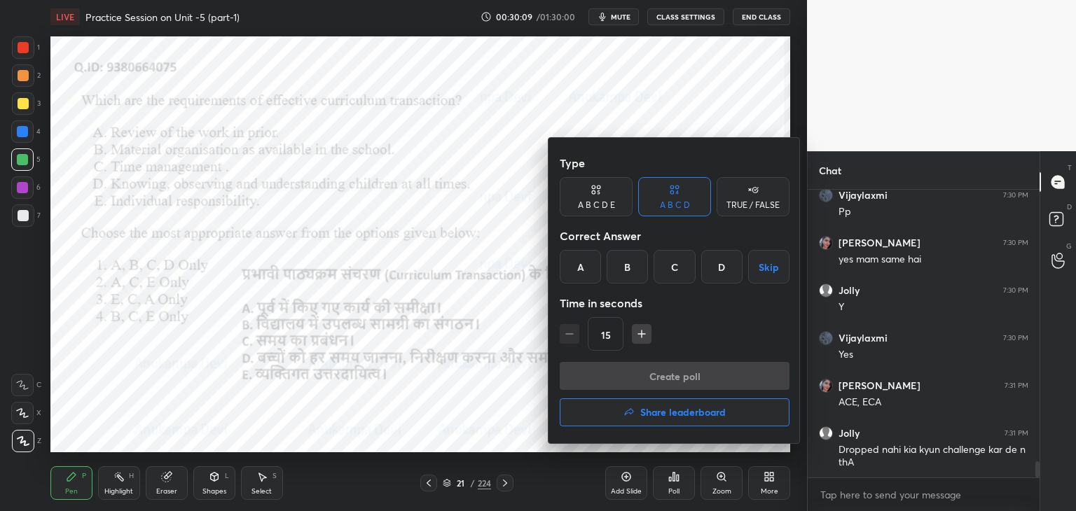
drag, startPoint x: 628, startPoint y: 270, endPoint x: 637, endPoint y: 279, distance: 12.4
click at [628, 272] on div "B" at bounding box center [627, 267] width 41 height 34
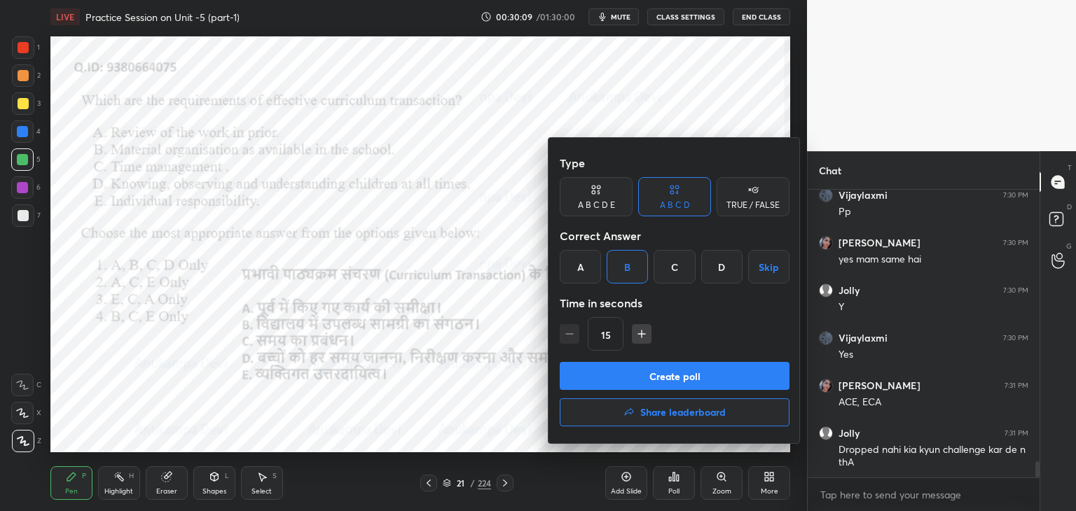
scroll to position [4782, 0]
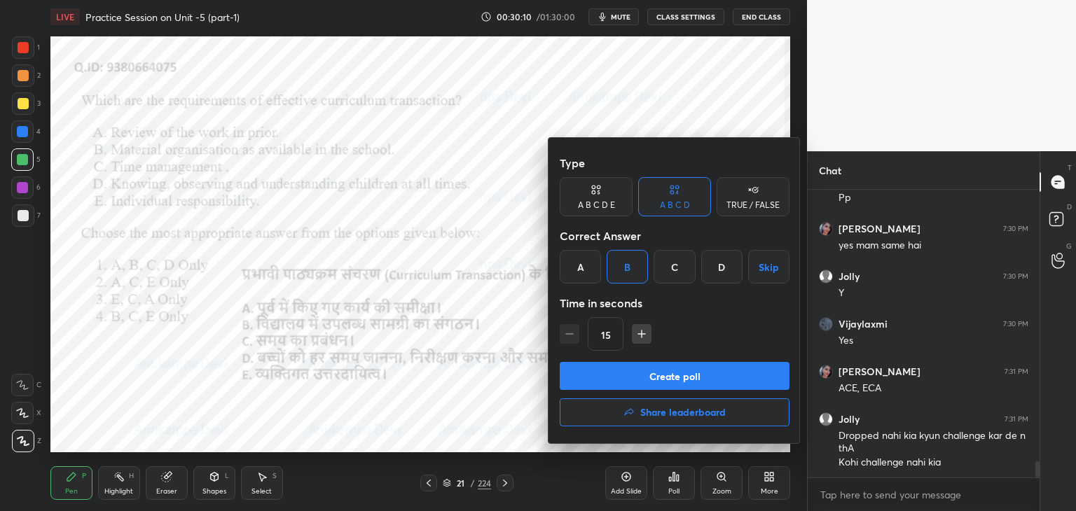
click at [689, 382] on button "Create poll" at bounding box center [675, 376] width 230 height 28
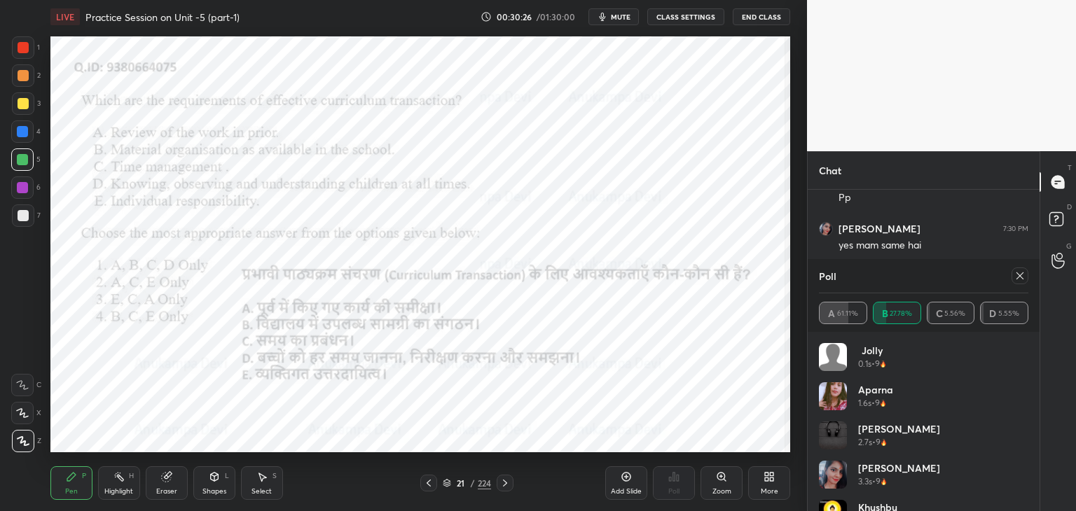
scroll to position [4903, 0]
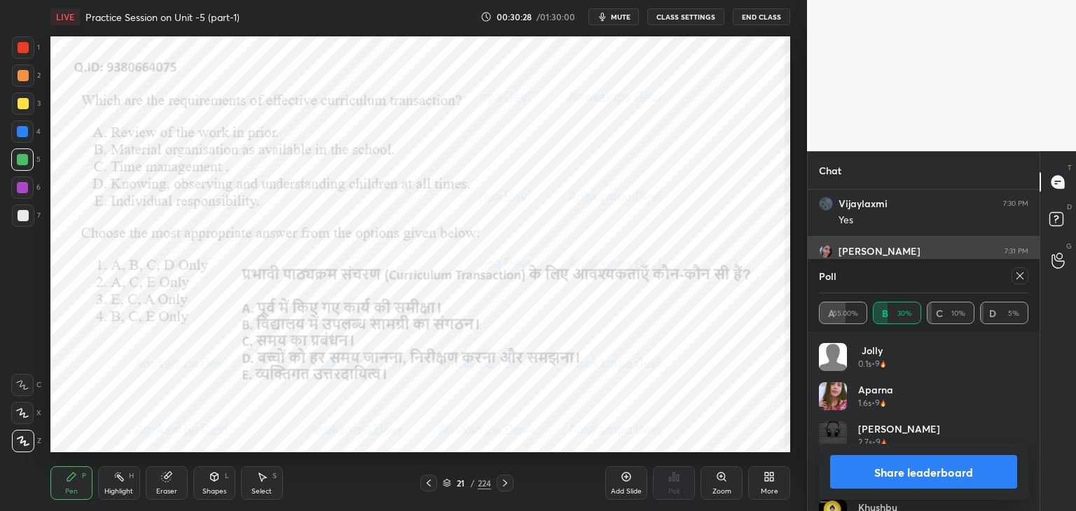
click at [1023, 282] on div at bounding box center [1019, 276] width 17 height 17
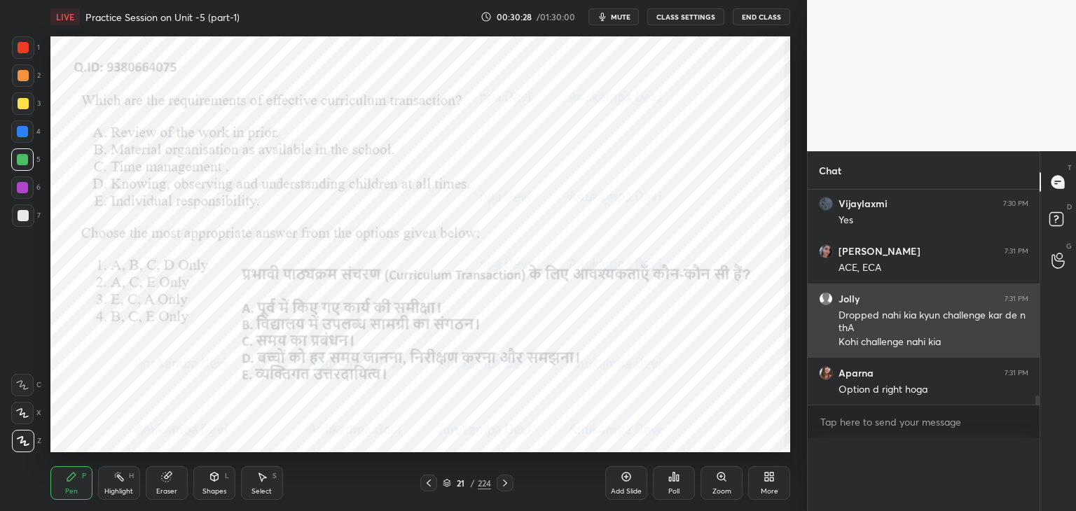
scroll to position [0, 0]
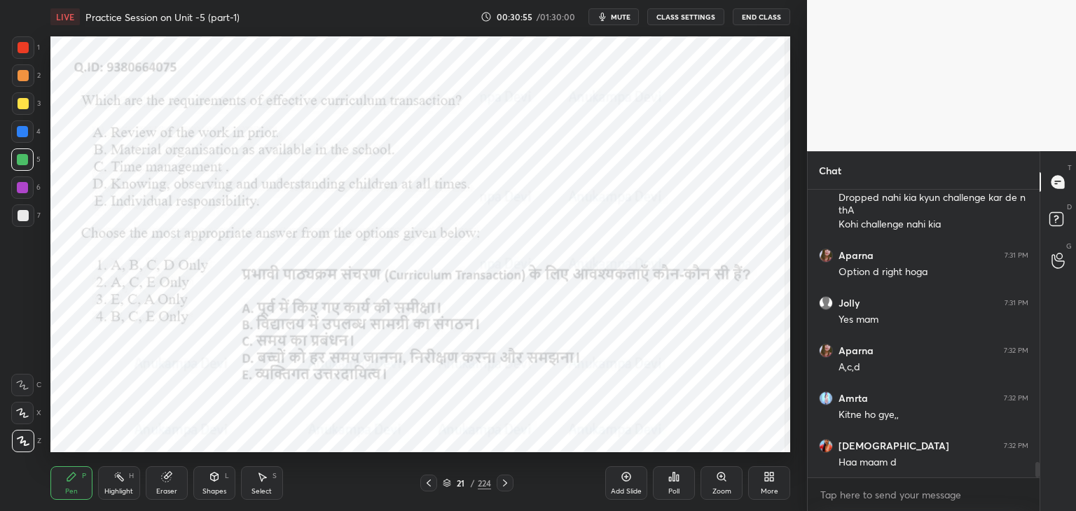
click at [511, 484] on div at bounding box center [505, 483] width 17 height 17
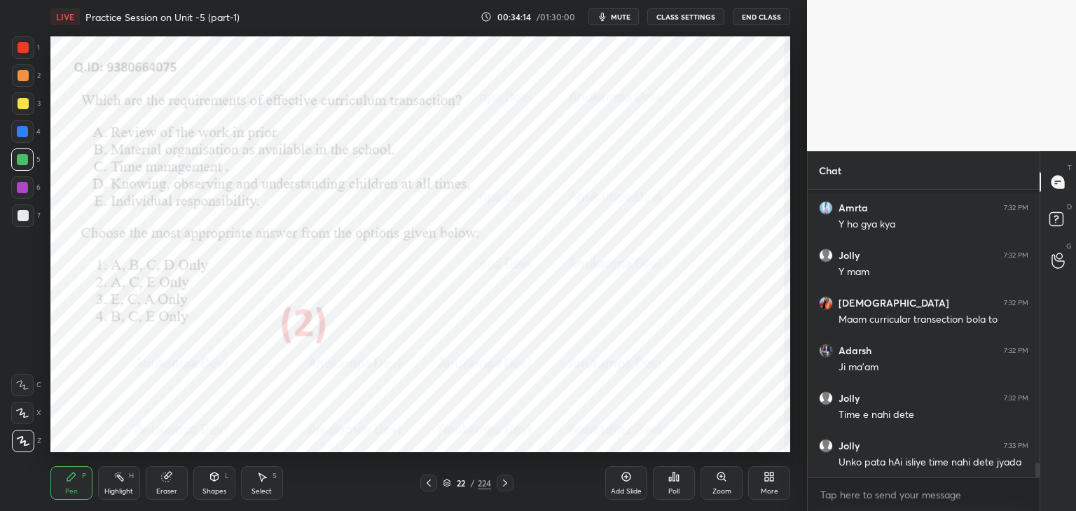
scroll to position [5417, 0]
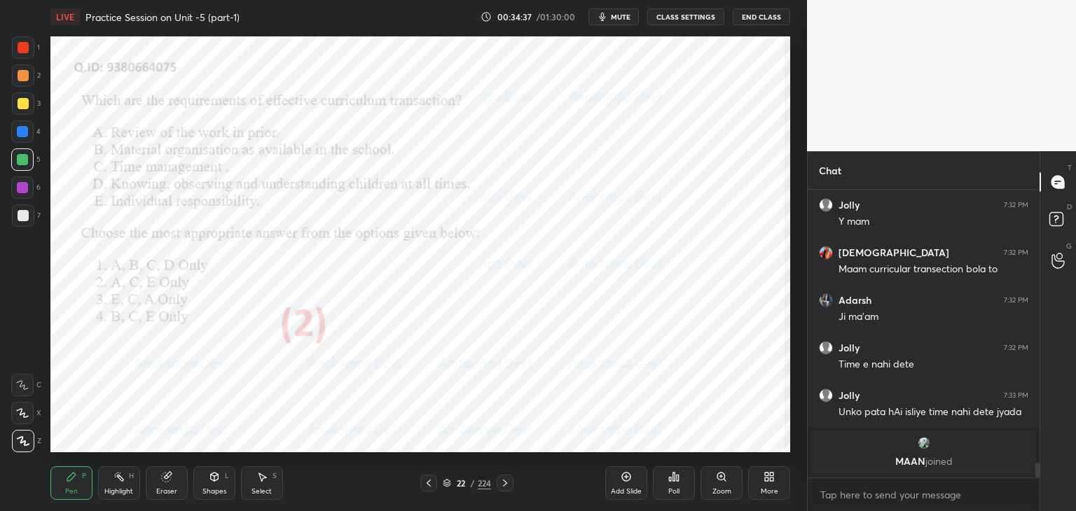
click at [445, 483] on icon at bounding box center [447, 483] width 8 height 8
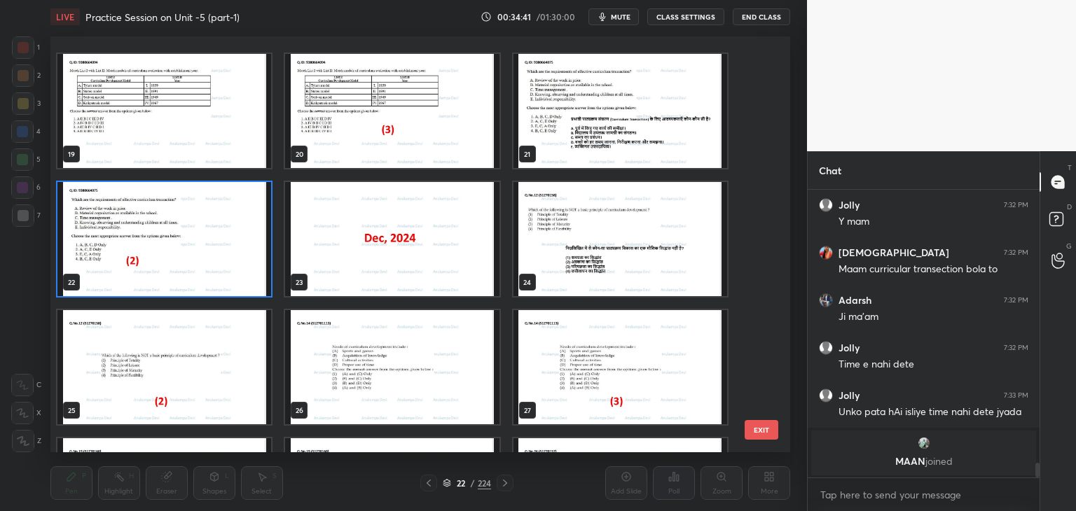
scroll to position [834, 0]
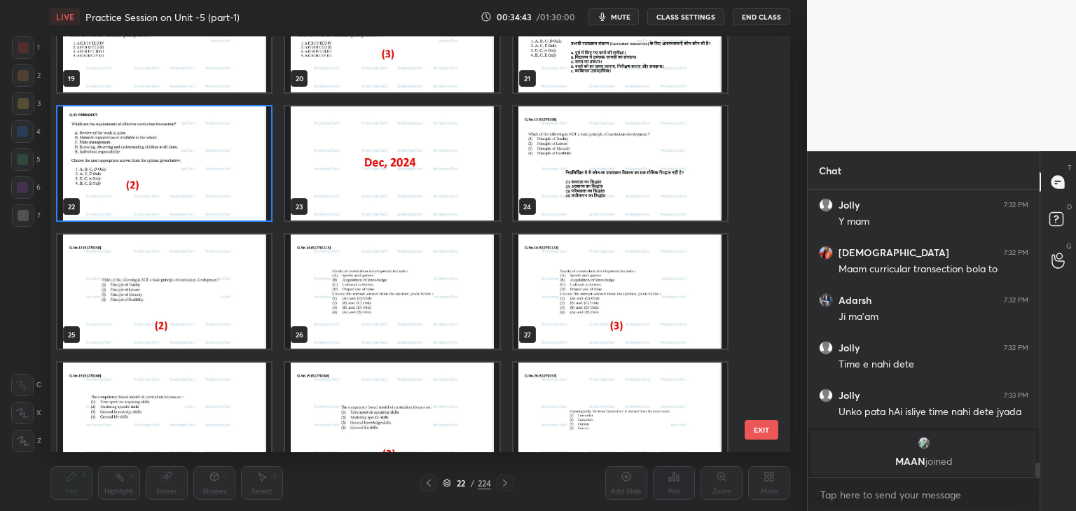
click at [440, 188] on img "grid" at bounding box center [392, 163] width 214 height 114
click at [443, 191] on img "grid" at bounding box center [392, 163] width 214 height 114
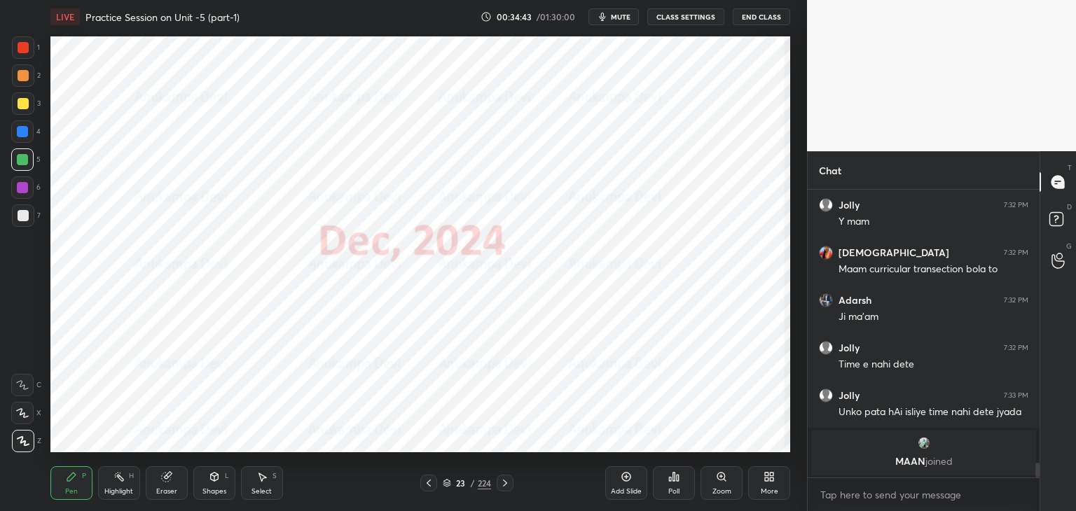
click at [677, 484] on div "Poll" at bounding box center [674, 483] width 42 height 34
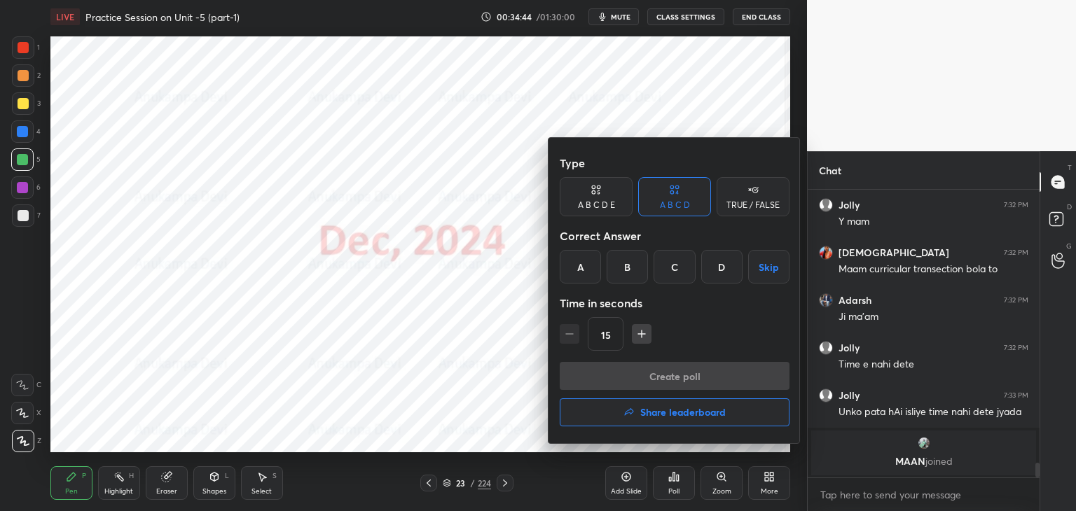
click at [688, 411] on h4 "Share leaderboard" at bounding box center [682, 413] width 85 height 10
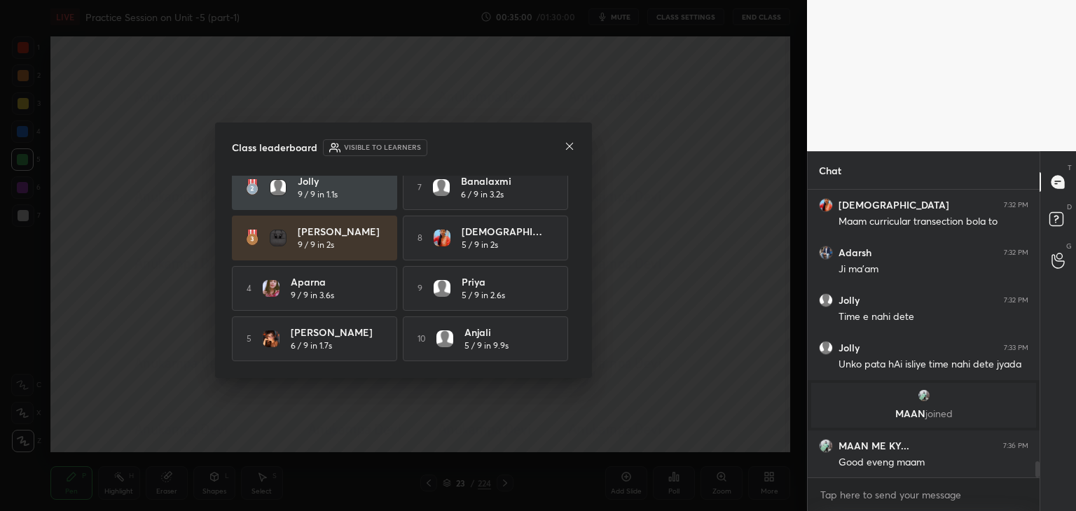
scroll to position [4896, 0]
click at [572, 146] on icon at bounding box center [569, 146] width 11 height 11
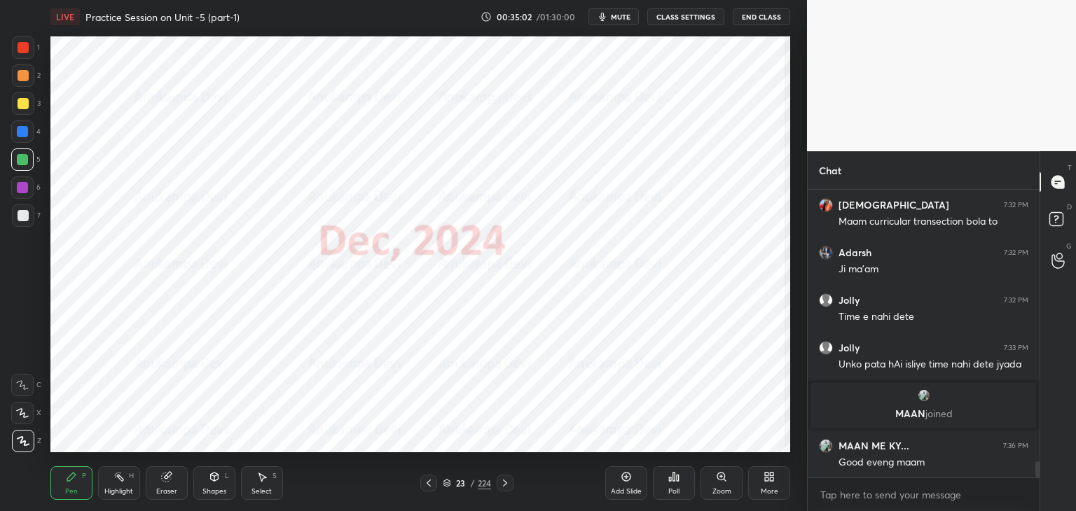
click at [670, 482] on div "Poll" at bounding box center [674, 483] width 42 height 34
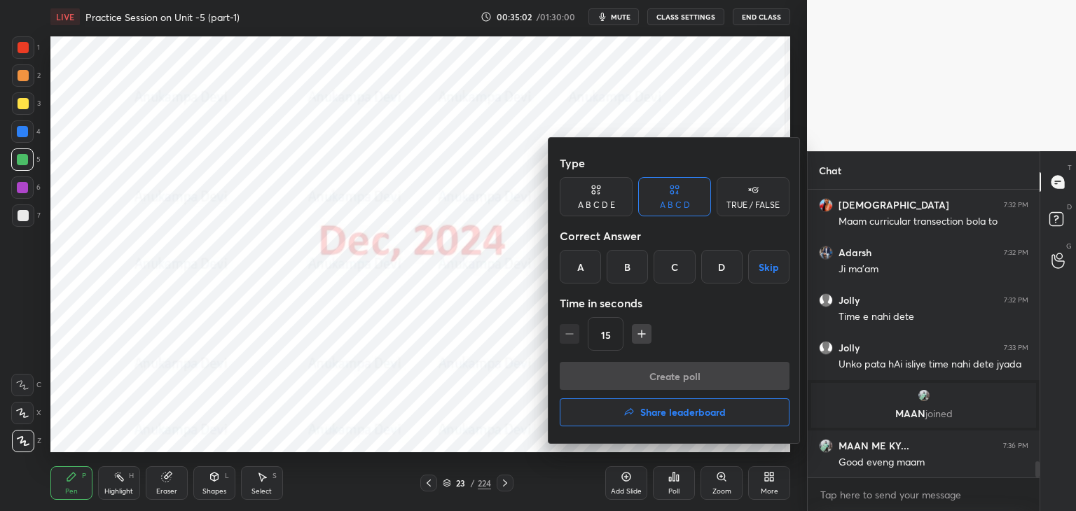
click at [670, 413] on h4 "Share leaderboard" at bounding box center [682, 413] width 85 height 10
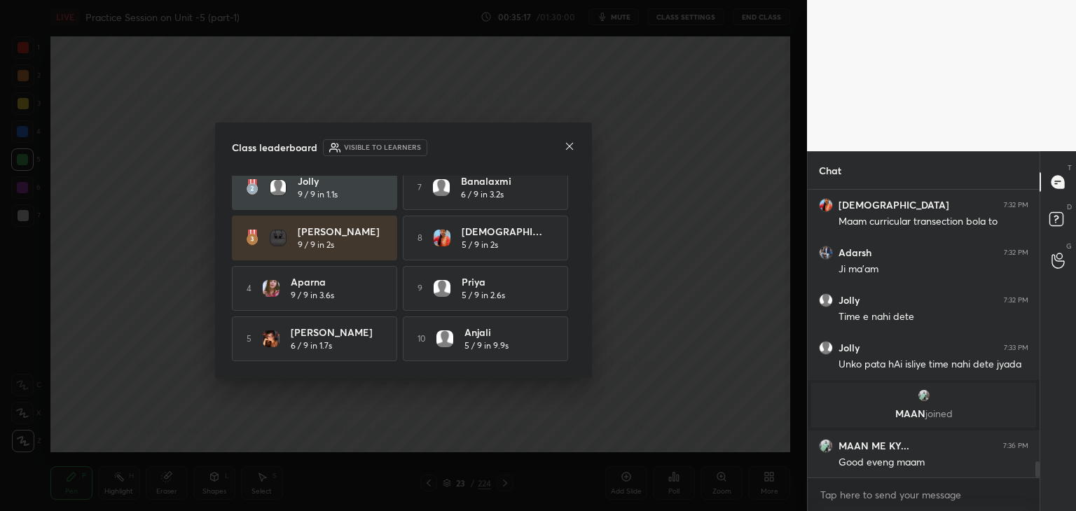
scroll to position [4943, 0]
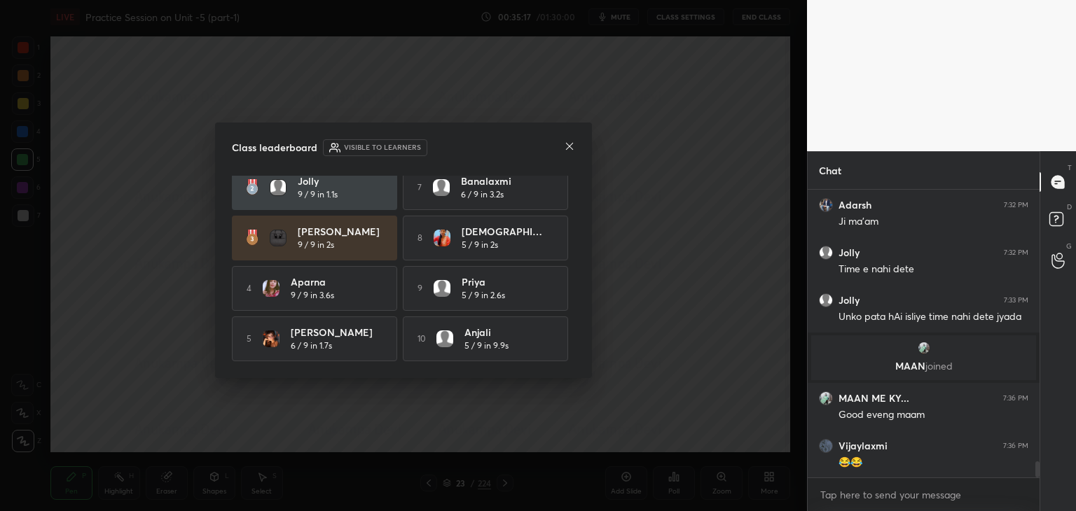
click at [567, 144] on icon at bounding box center [569, 146] width 7 height 7
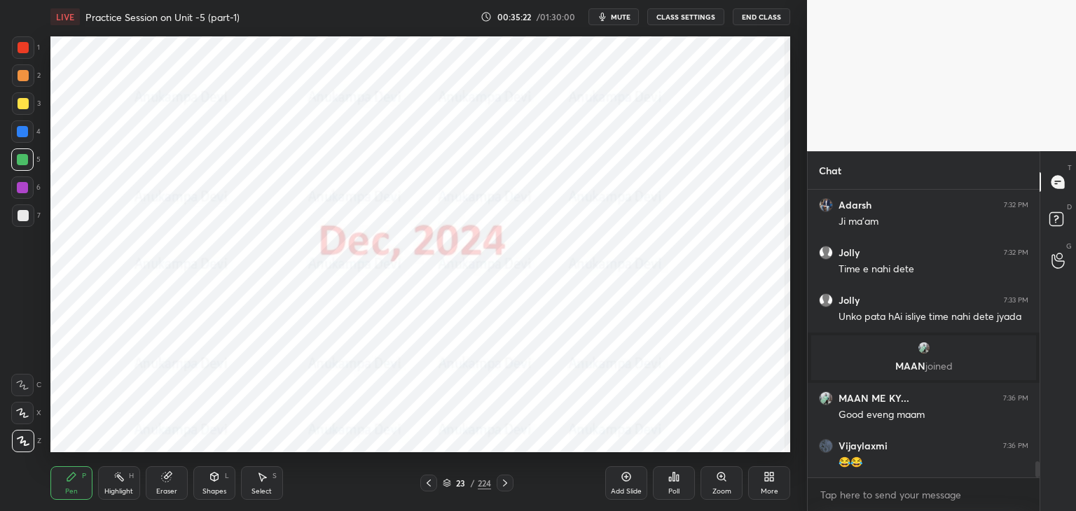
click at [214, 482] on div "Shapes L" at bounding box center [214, 483] width 42 height 34
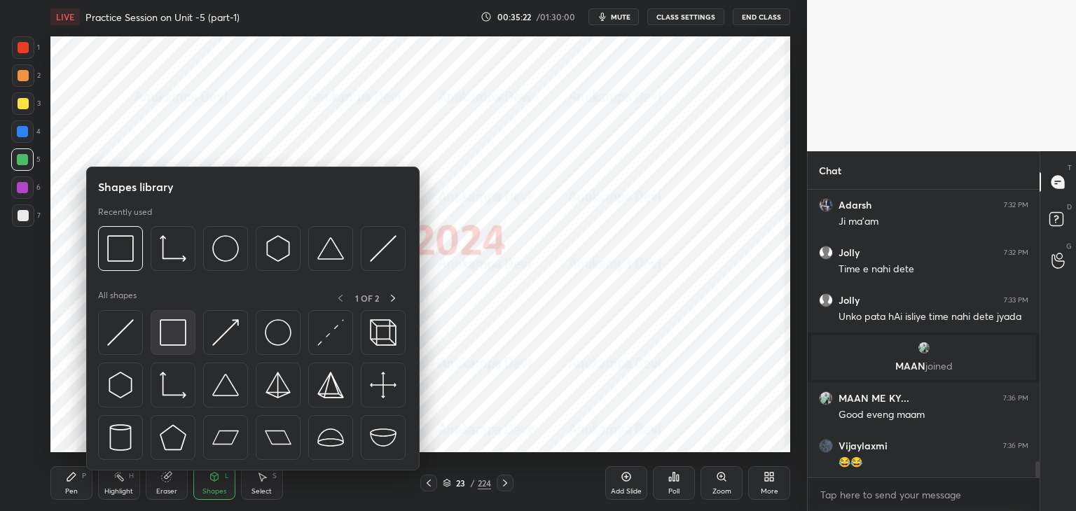
click at [174, 329] on img at bounding box center [173, 332] width 27 height 27
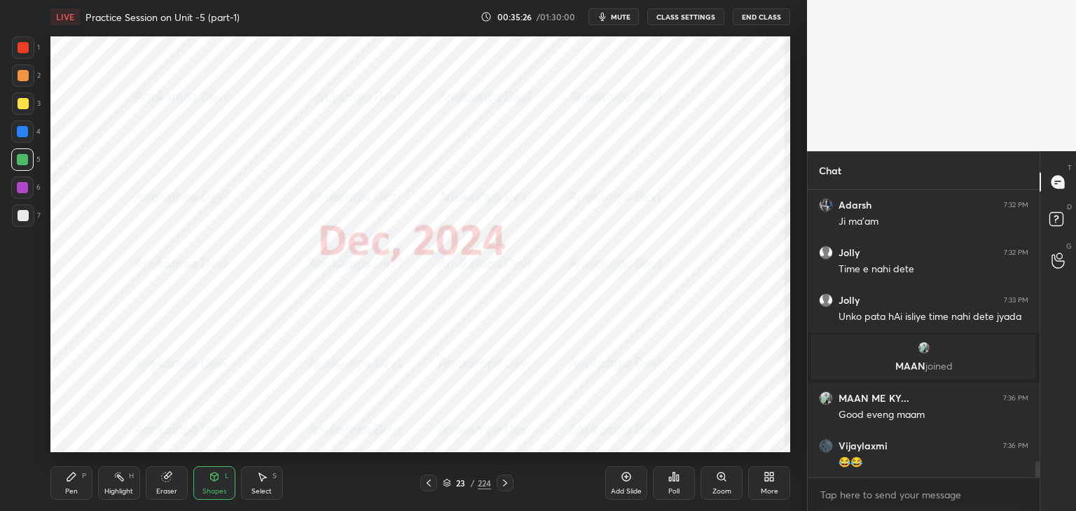
click at [507, 483] on icon at bounding box center [504, 483] width 11 height 11
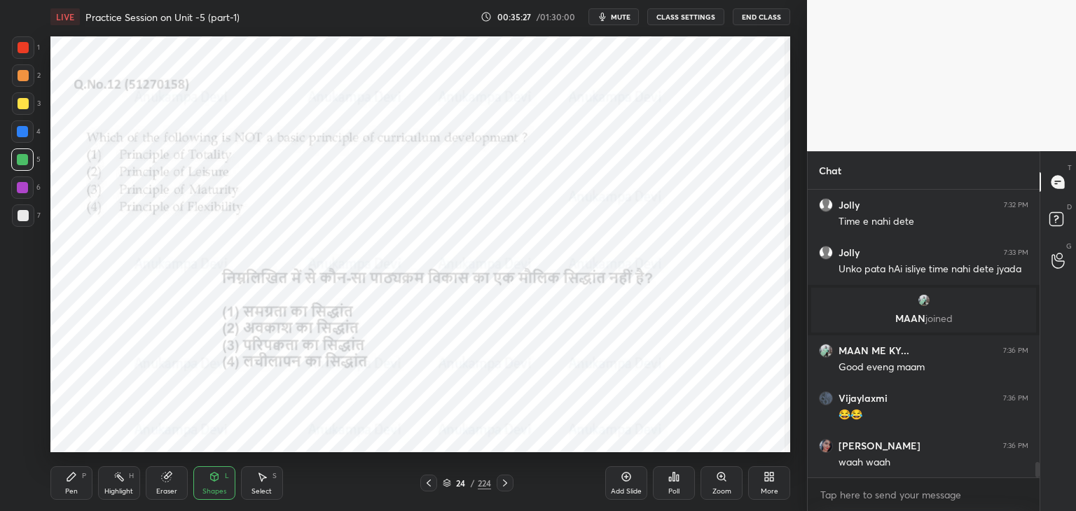
scroll to position [5039, 0]
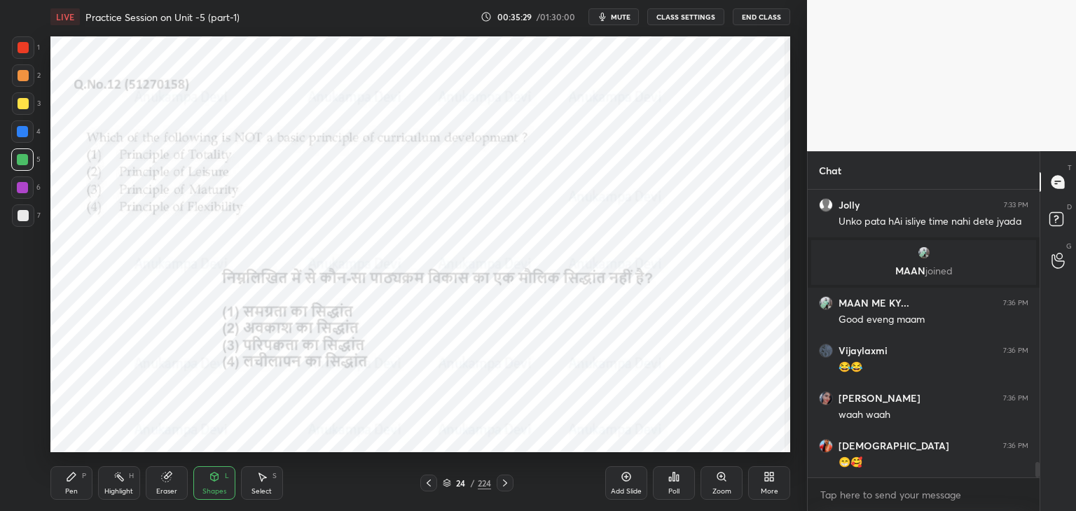
click at [625, 20] on span "mute" at bounding box center [621, 17] width 20 height 10
click at [622, 15] on span "unmute" at bounding box center [619, 17] width 30 height 10
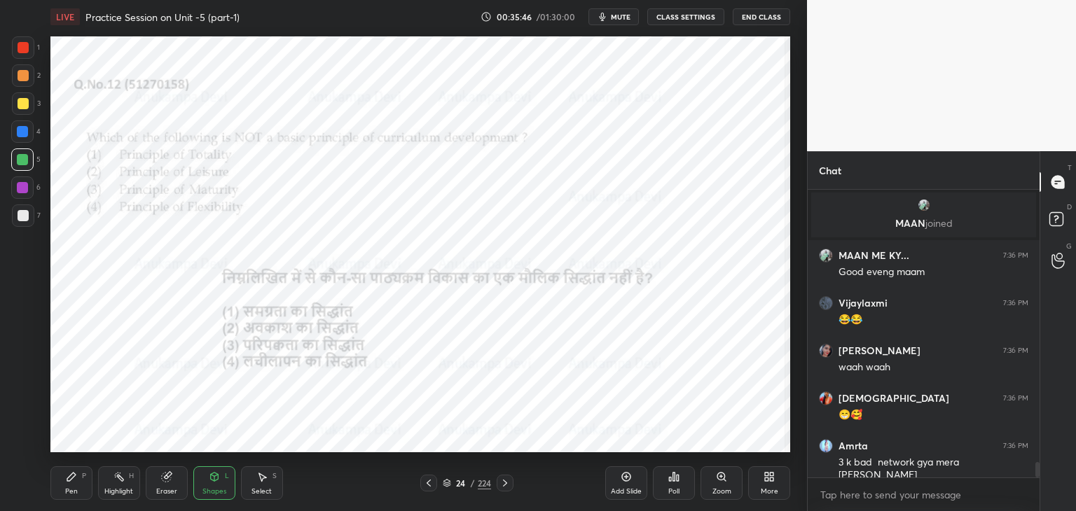
scroll to position [5134, 0]
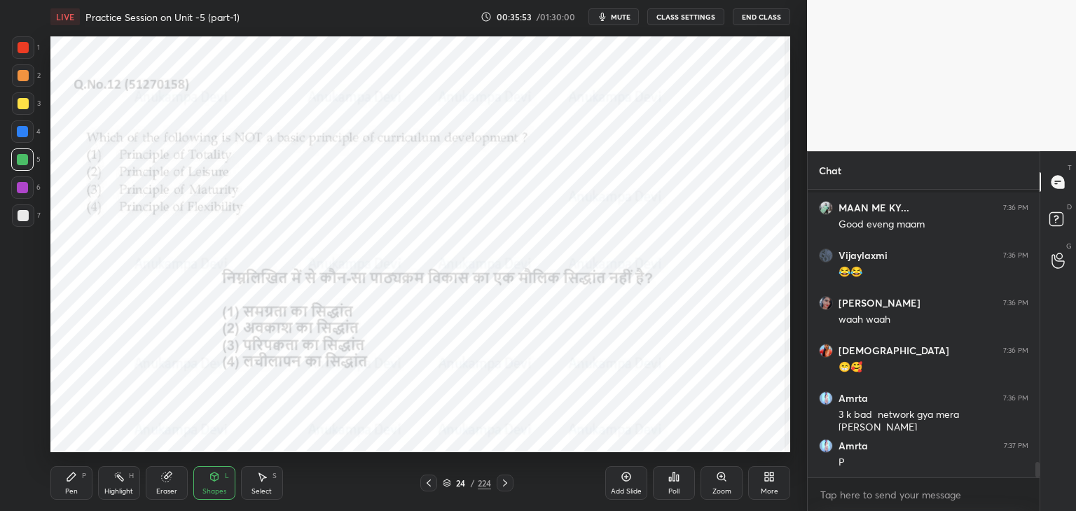
click at [67, 478] on icon at bounding box center [71, 477] width 8 height 8
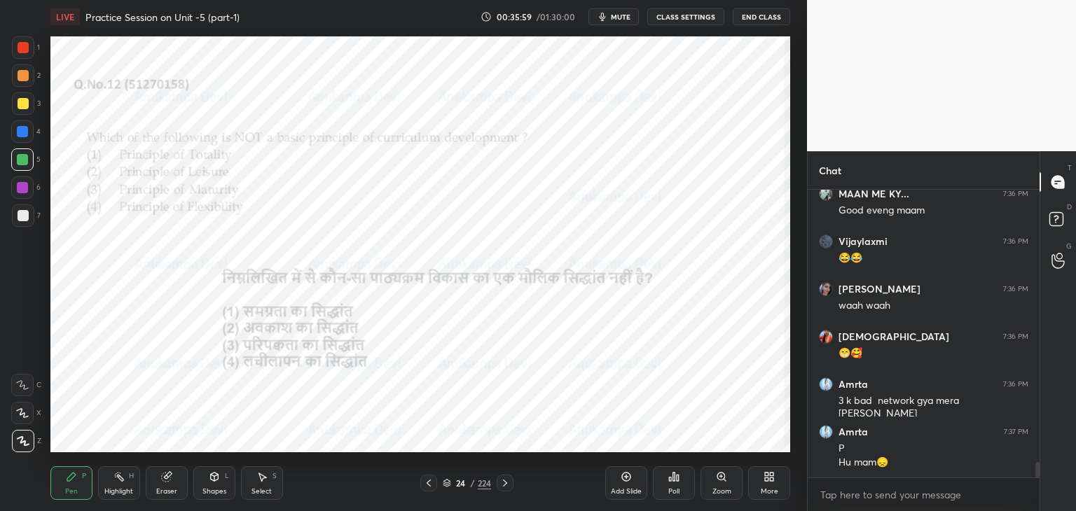
click at [625, 15] on span "mute" at bounding box center [621, 17] width 20 height 10
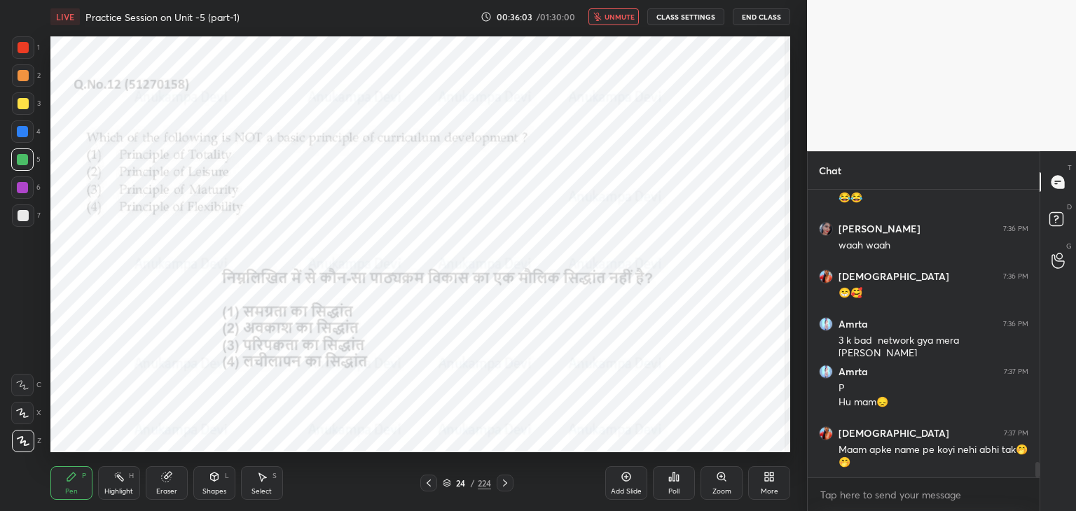
click at [621, 18] on span "unmute" at bounding box center [619, 17] width 30 height 10
click at [675, 488] on div "Poll" at bounding box center [673, 491] width 11 height 7
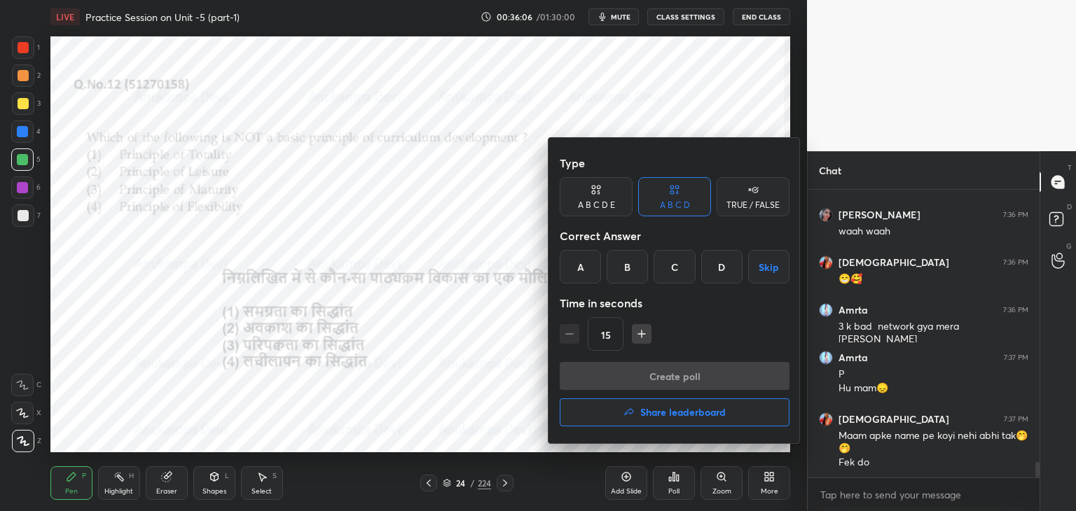
click at [628, 272] on div "B" at bounding box center [627, 267] width 41 height 34
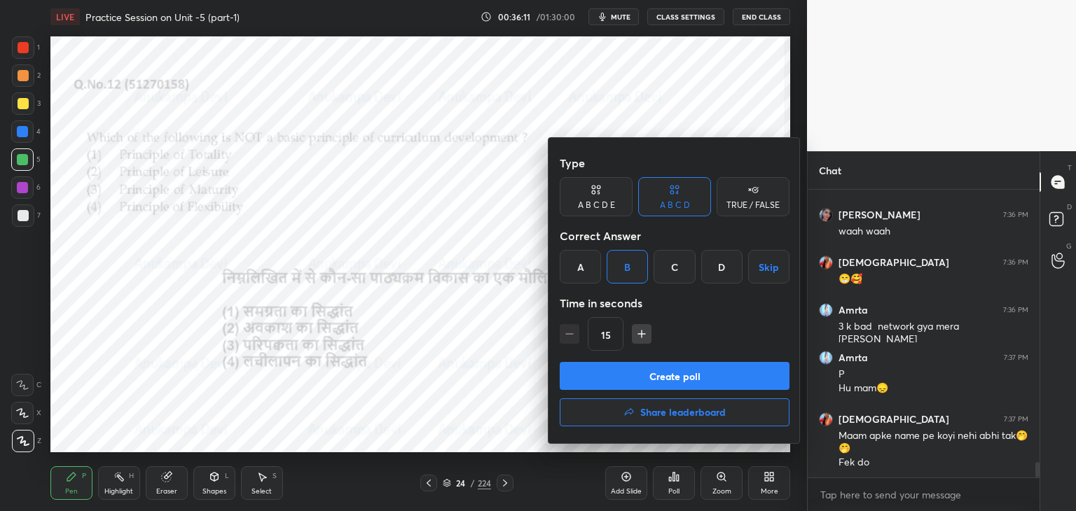
drag, startPoint x: 665, startPoint y: 374, endPoint x: 656, endPoint y: 335, distance: 39.6
click at [665, 373] on button "Create poll" at bounding box center [675, 376] width 230 height 28
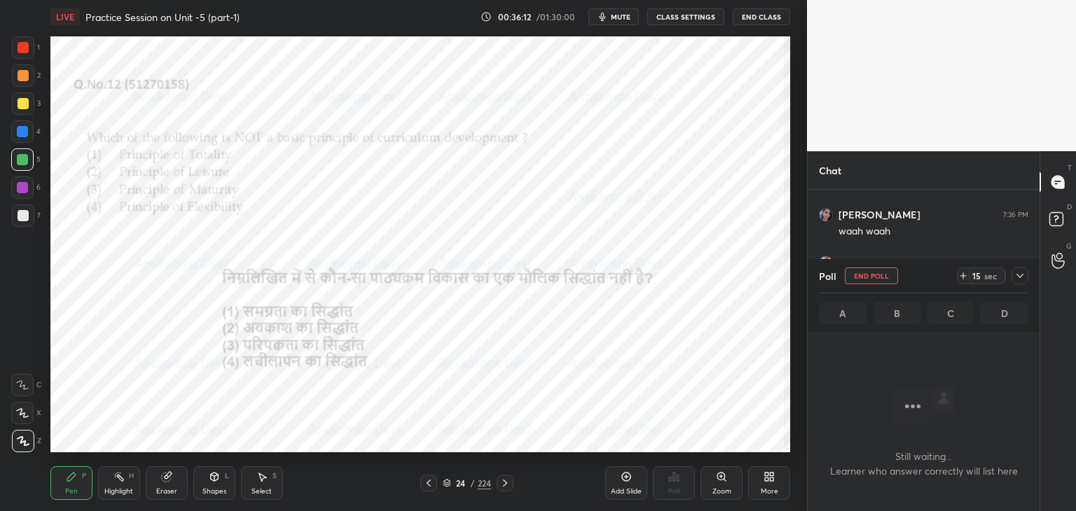
scroll to position [4, 4]
click at [622, 15] on span "mute" at bounding box center [621, 17] width 20 height 10
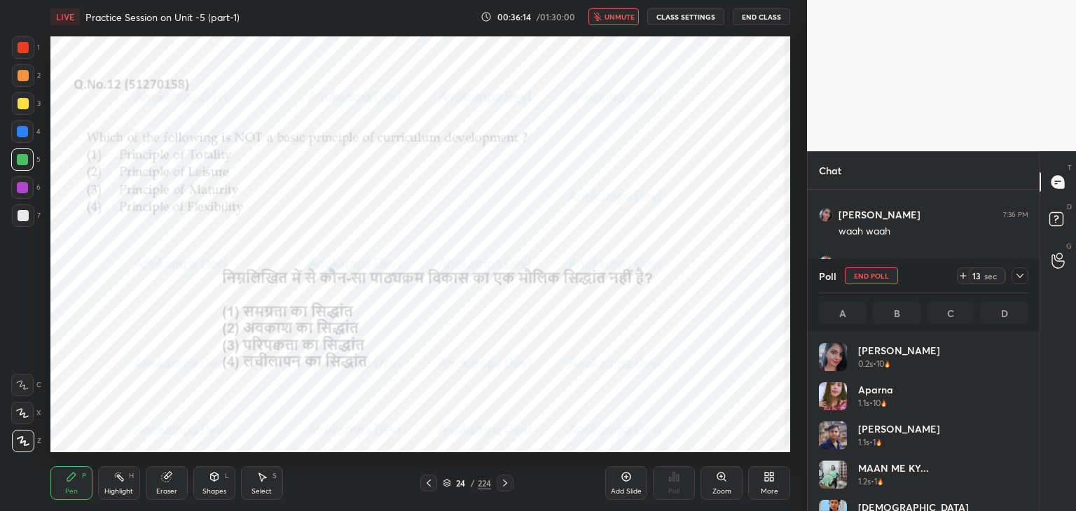
scroll to position [164, 205]
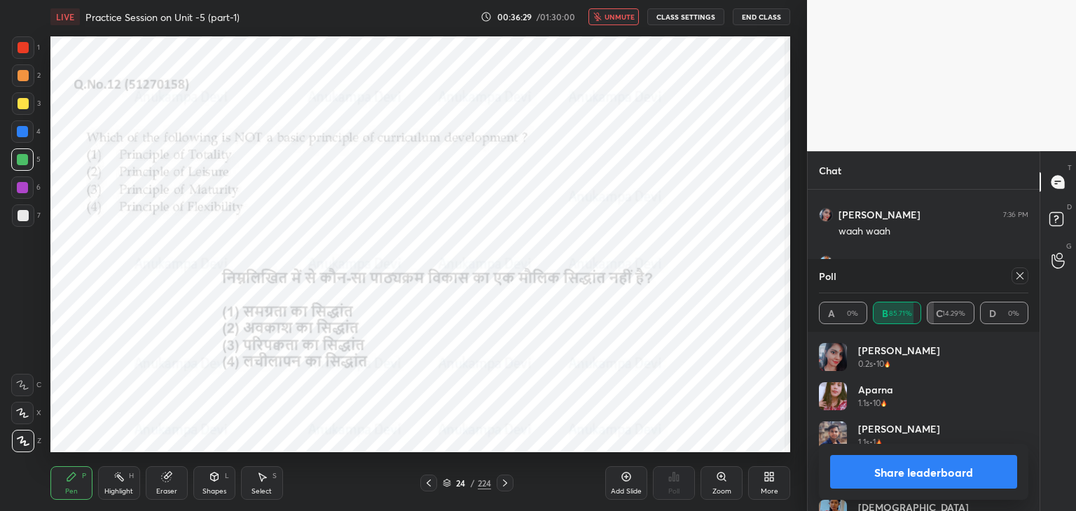
click at [616, 17] on span "unmute" at bounding box center [619, 17] width 30 height 10
drag, startPoint x: 1023, startPoint y: 275, endPoint x: 1015, endPoint y: 276, distance: 7.7
click at [1023, 275] on icon at bounding box center [1019, 275] width 11 height 11
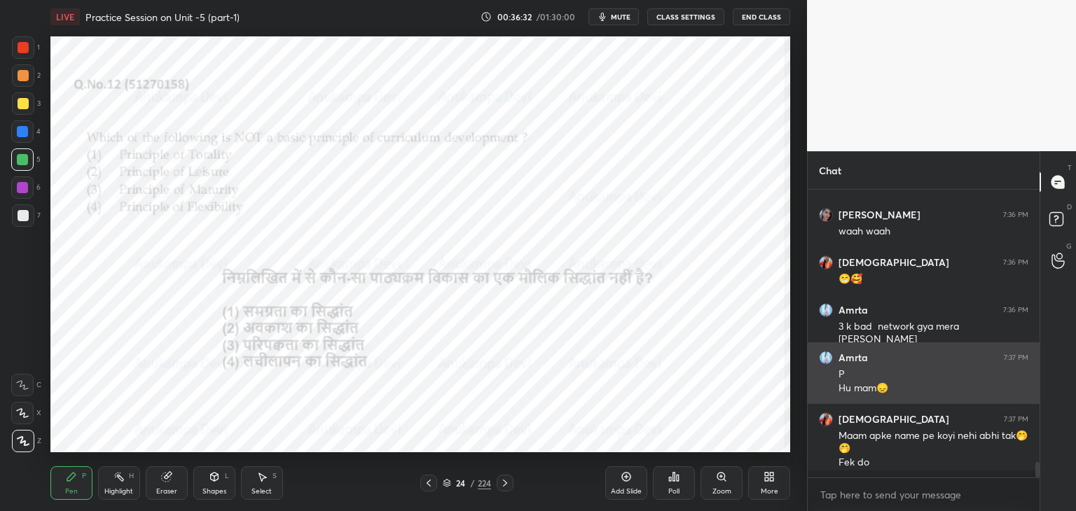
scroll to position [317, 228]
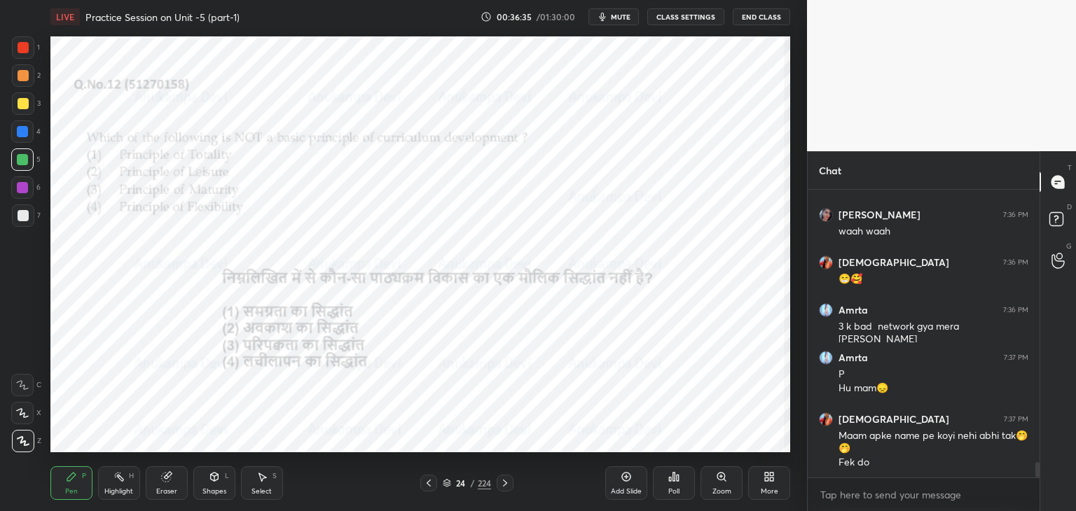
click at [506, 486] on icon at bounding box center [504, 483] width 11 height 11
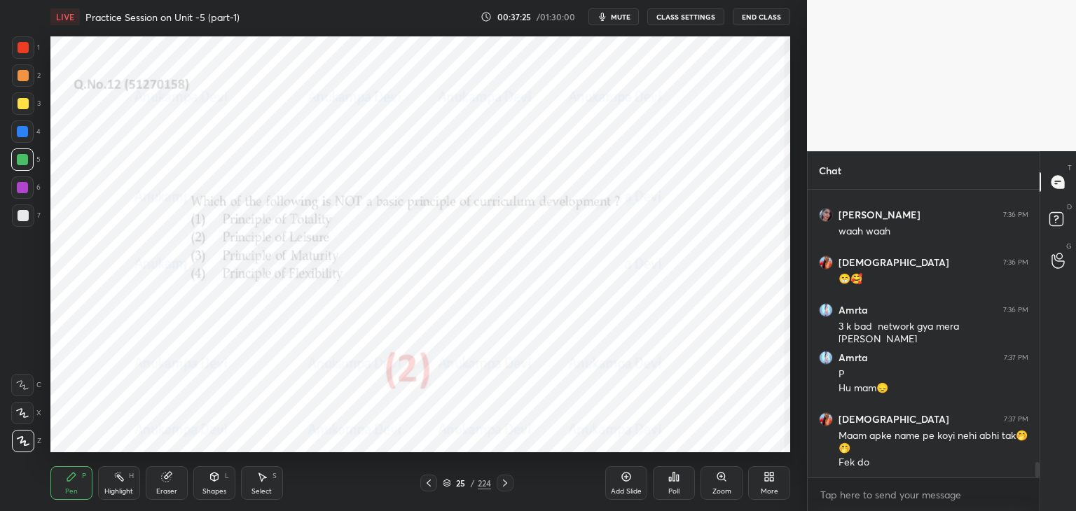
click at [504, 482] on icon at bounding box center [504, 483] width 11 height 11
click at [724, 480] on icon at bounding box center [725, 480] width 2 height 2
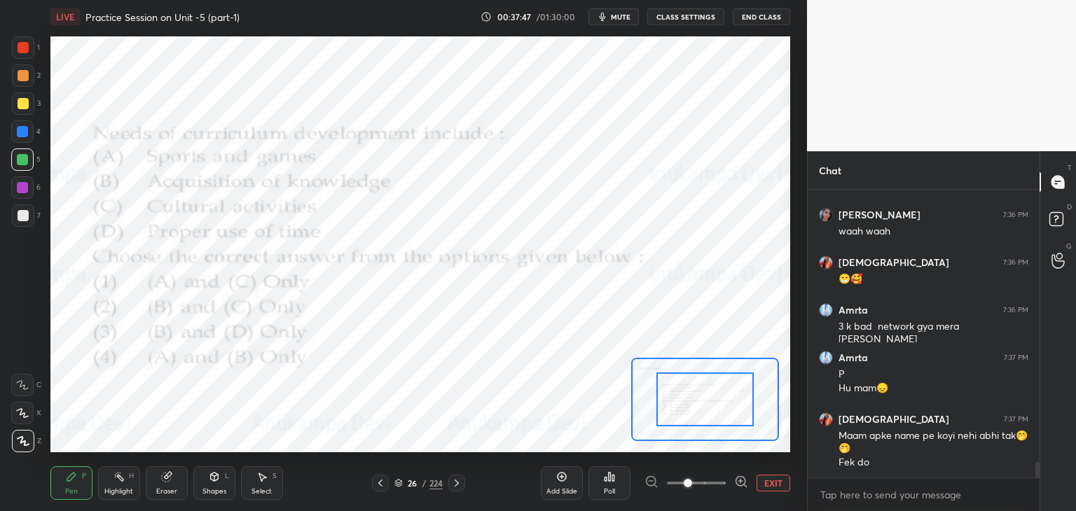
scroll to position [5295, 0]
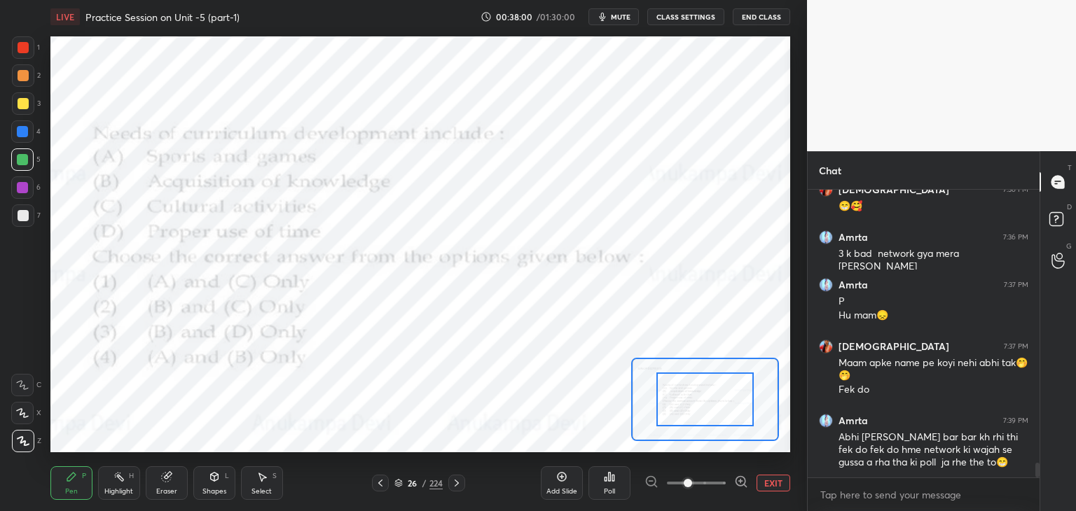
click at [396, 486] on icon at bounding box center [398, 486] width 7 height 2
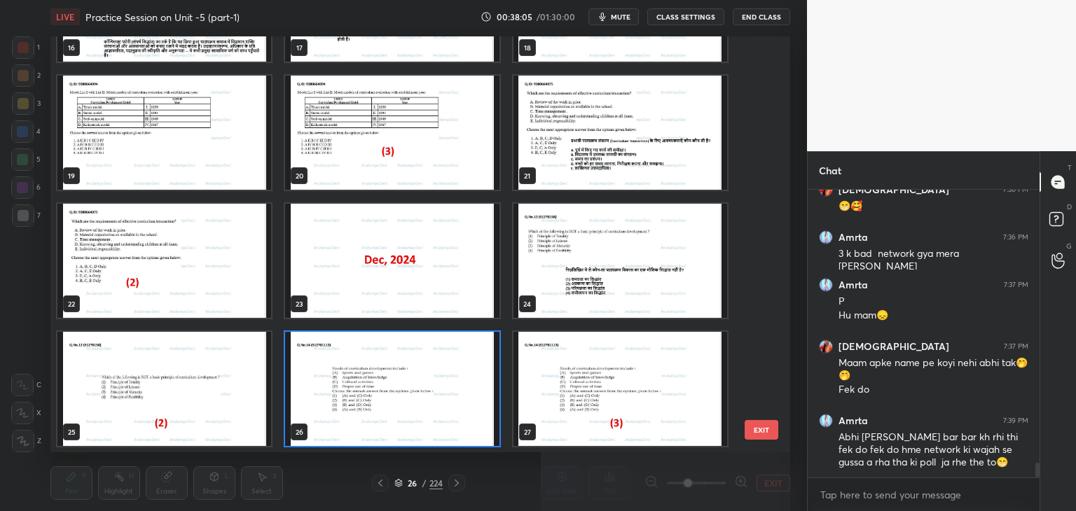
scroll to position [5343, 0]
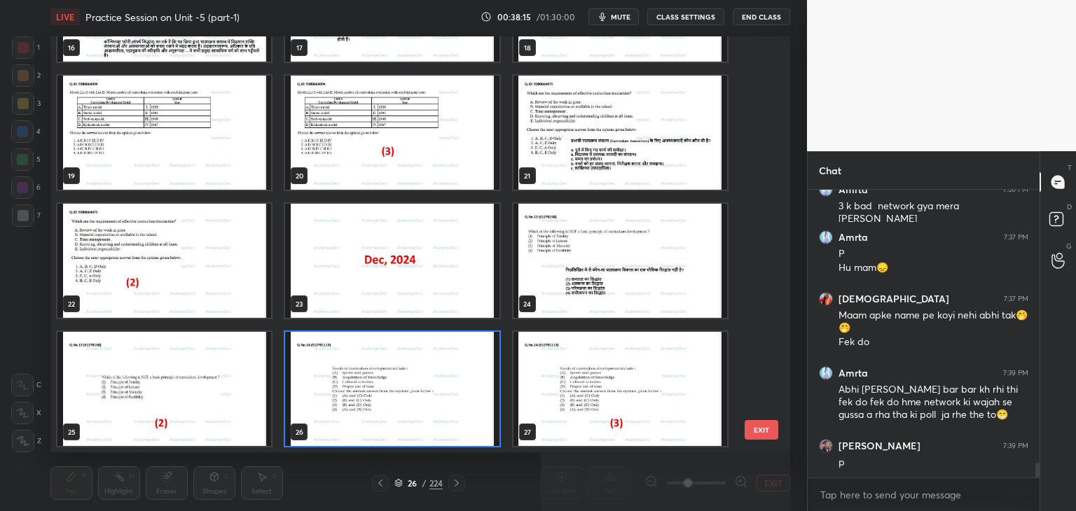
drag, startPoint x: 457, startPoint y: 418, endPoint x: 465, endPoint y: 413, distance: 10.1
click at [457, 419] on img "grid" at bounding box center [392, 389] width 214 height 114
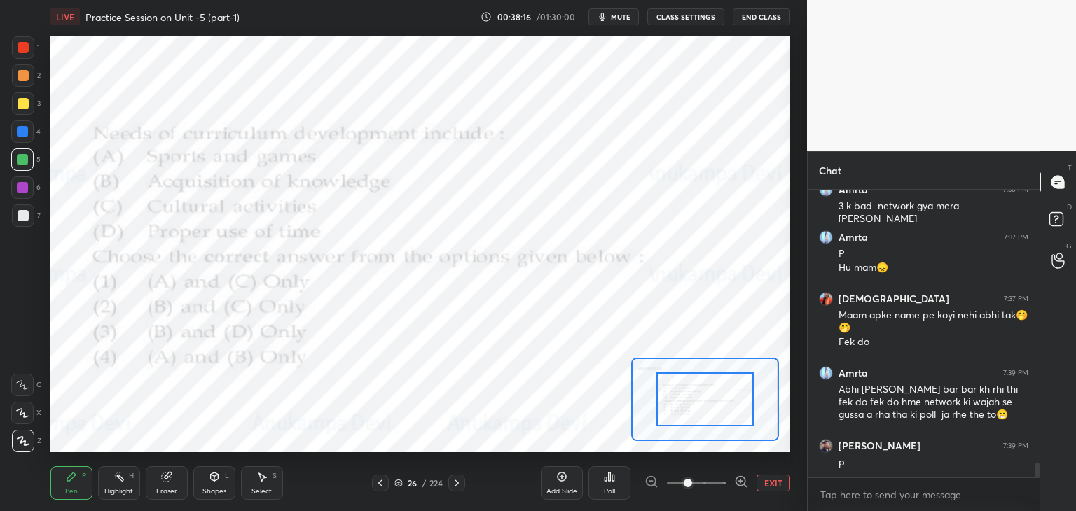
click at [606, 482] on div "Poll" at bounding box center [609, 483] width 42 height 34
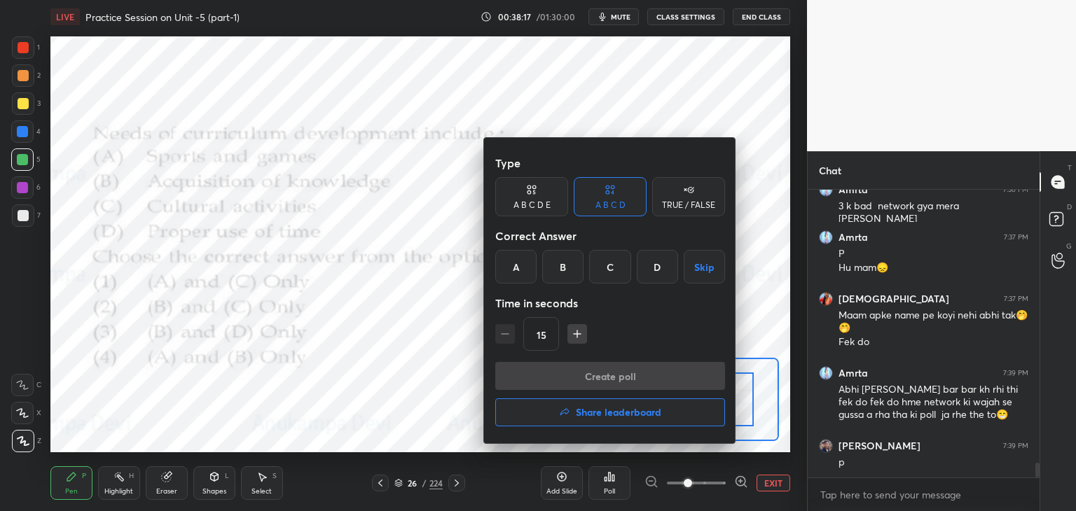
drag, startPoint x: 610, startPoint y: 272, endPoint x: 600, endPoint y: 270, distance: 10.7
click at [610, 272] on div "C" at bounding box center [609, 267] width 41 height 34
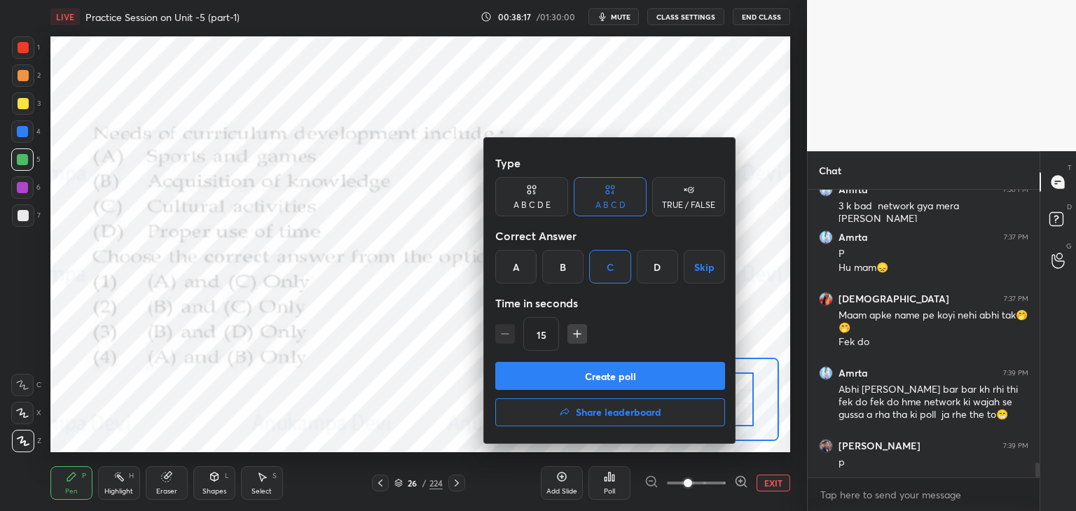
click at [648, 383] on button "Create poll" at bounding box center [610, 376] width 230 height 28
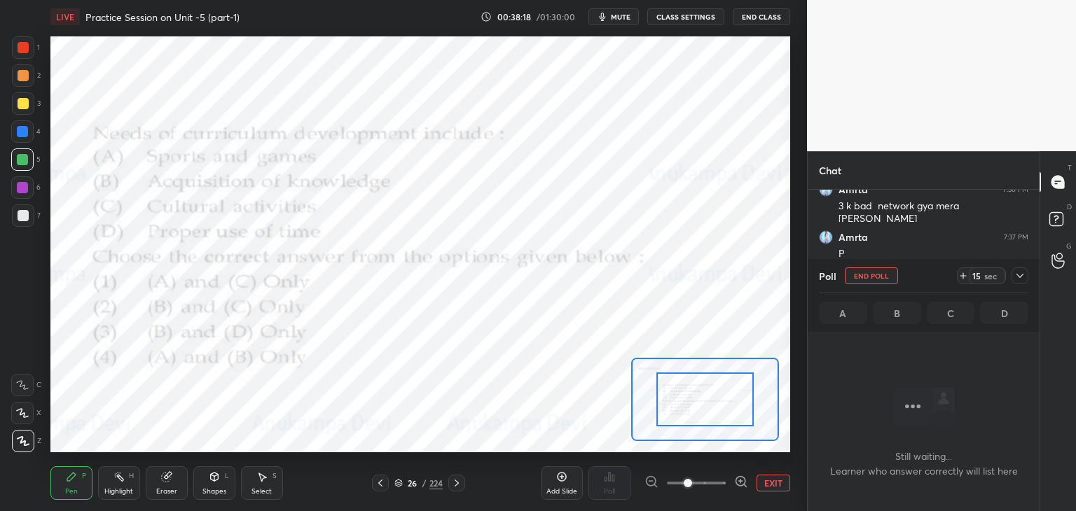
scroll to position [244, 228]
click at [625, 12] on span "mute" at bounding box center [621, 17] width 20 height 10
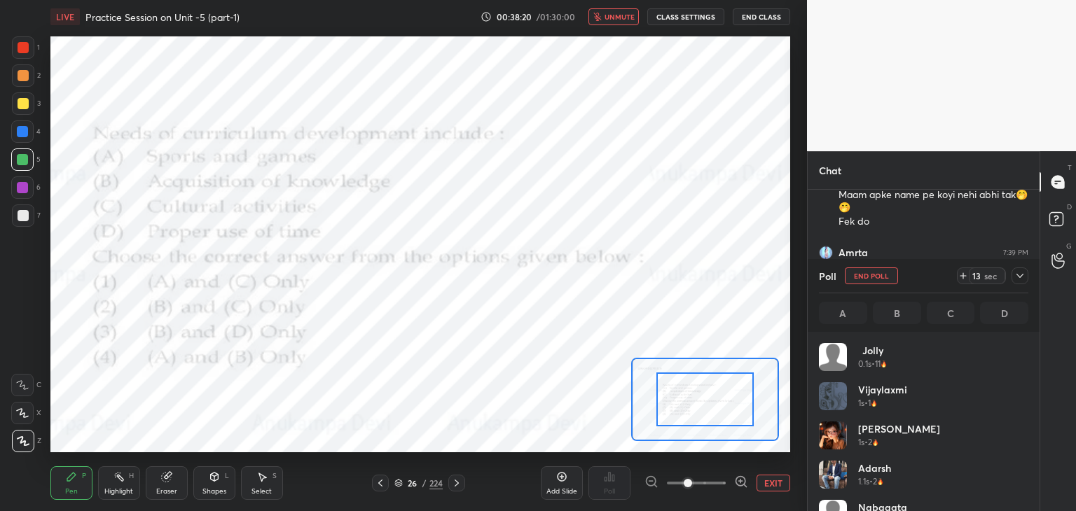
scroll to position [164, 205]
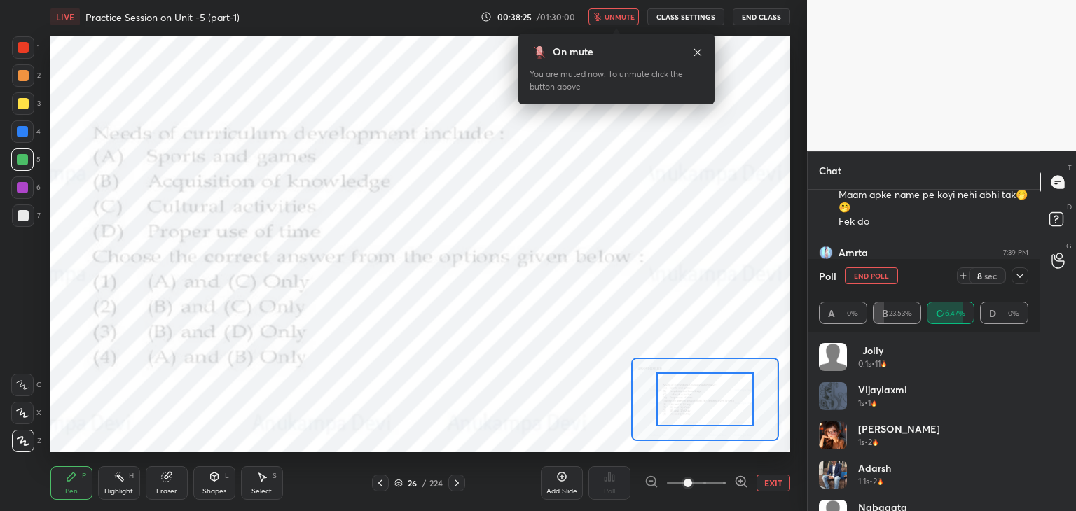
click at [698, 53] on icon at bounding box center [697, 51] width 7 height 7
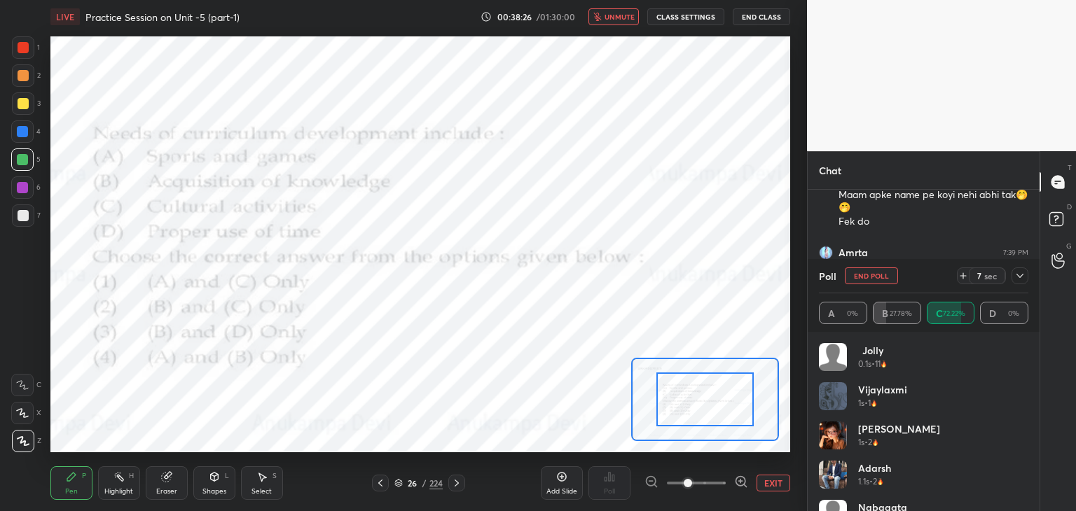
scroll to position [5477, 0]
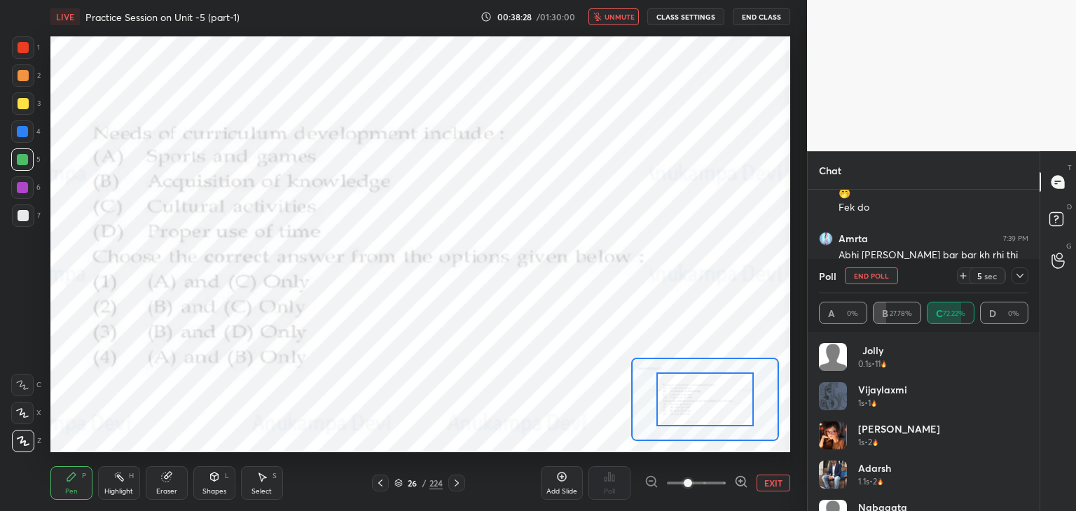
drag, startPoint x: 622, startPoint y: 18, endPoint x: 619, endPoint y: 32, distance: 14.3
click at [622, 20] on span "unmute" at bounding box center [619, 17] width 30 height 10
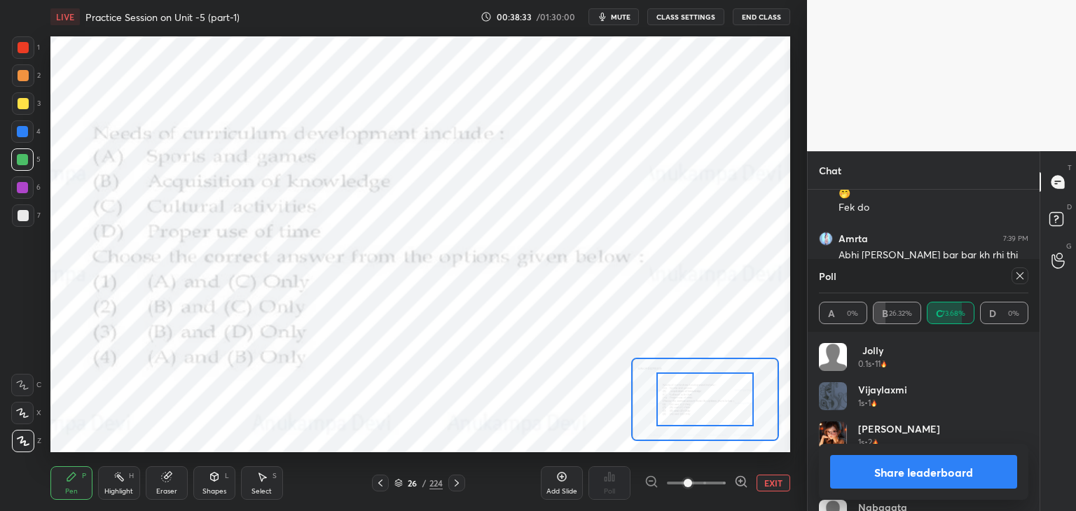
drag, startPoint x: 1020, startPoint y: 278, endPoint x: 847, endPoint y: 254, distance: 174.6
click at [1020, 279] on icon at bounding box center [1019, 275] width 11 height 11
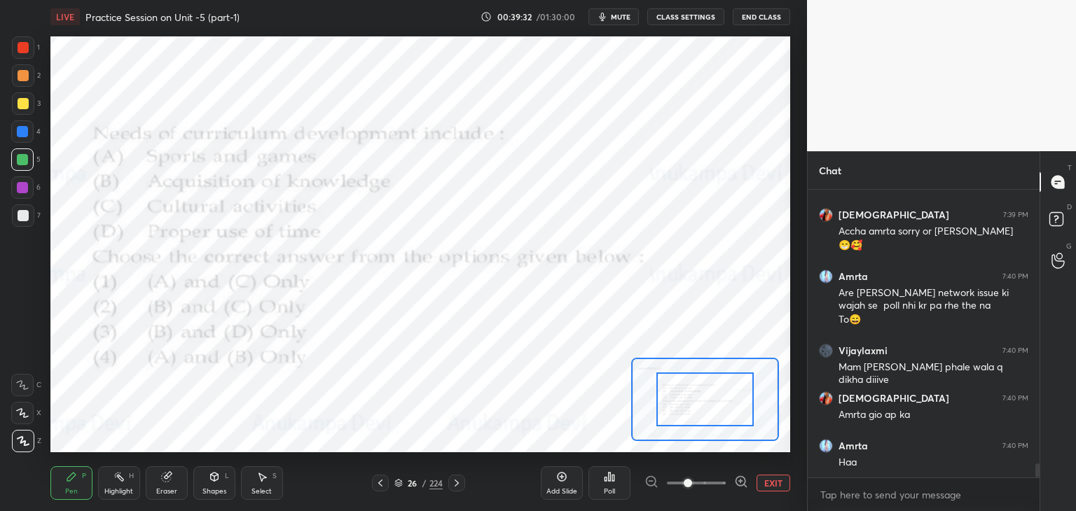
scroll to position [5682, 0]
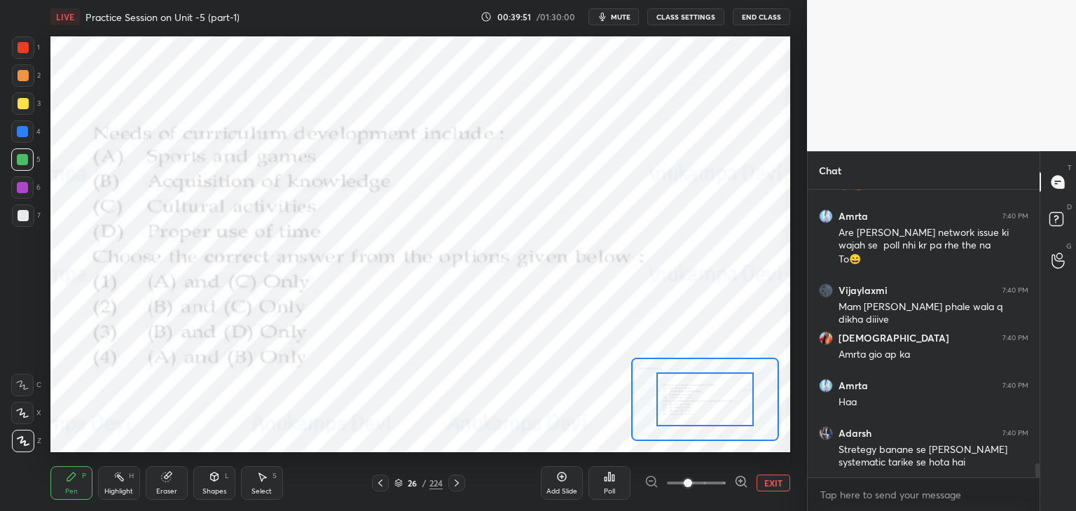
click at [459, 483] on icon at bounding box center [456, 483] width 11 height 11
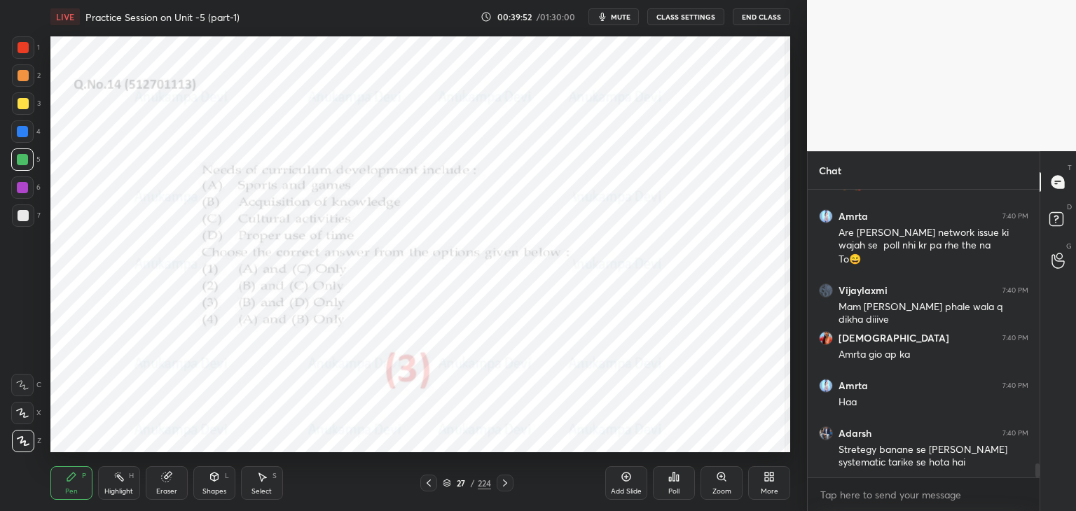
click at [506, 480] on icon at bounding box center [504, 483] width 11 height 11
click at [725, 474] on icon at bounding box center [721, 476] width 11 height 11
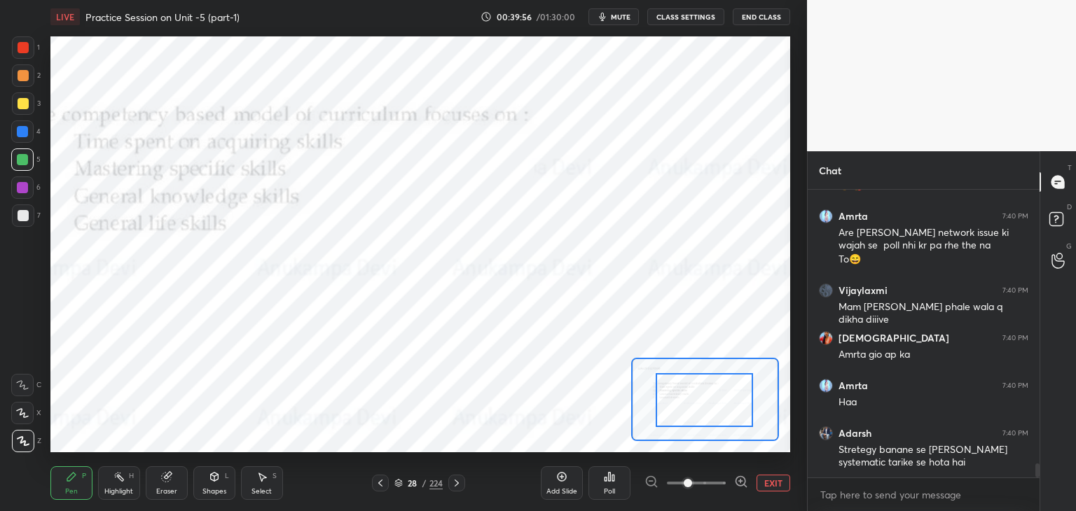
scroll to position [5742, 0]
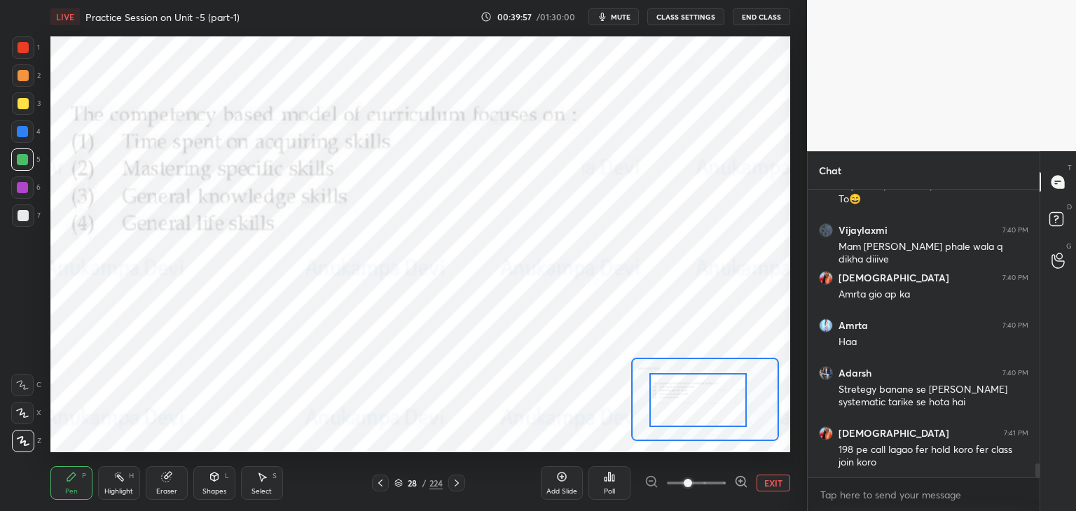
click at [712, 413] on div at bounding box center [697, 400] width 97 height 54
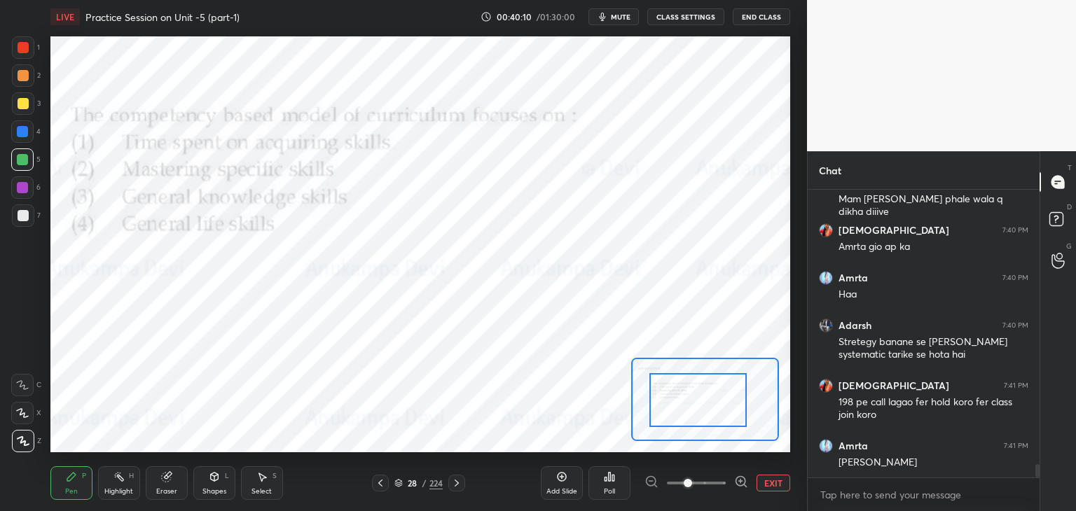
click at [380, 490] on div at bounding box center [380, 483] width 17 height 17
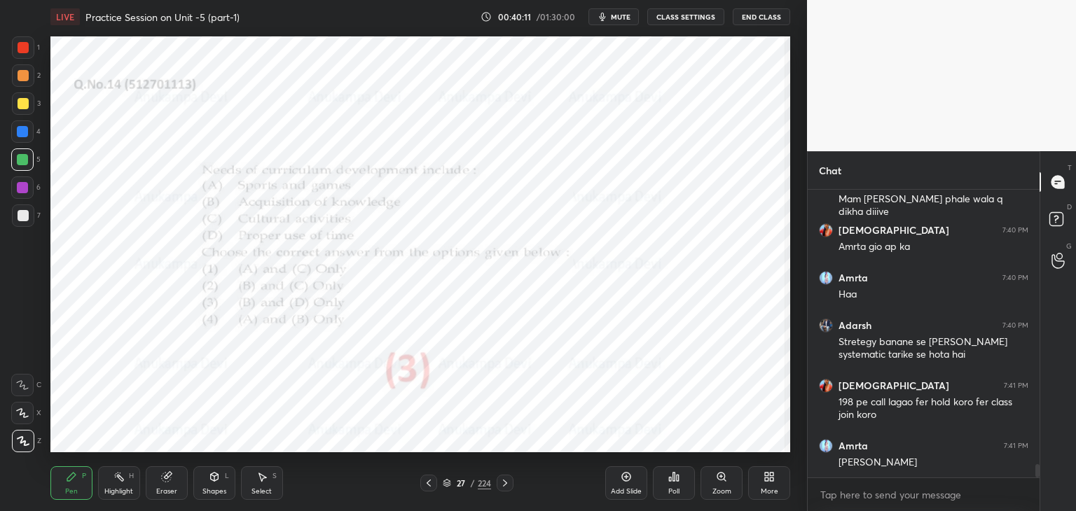
scroll to position [5837, 0]
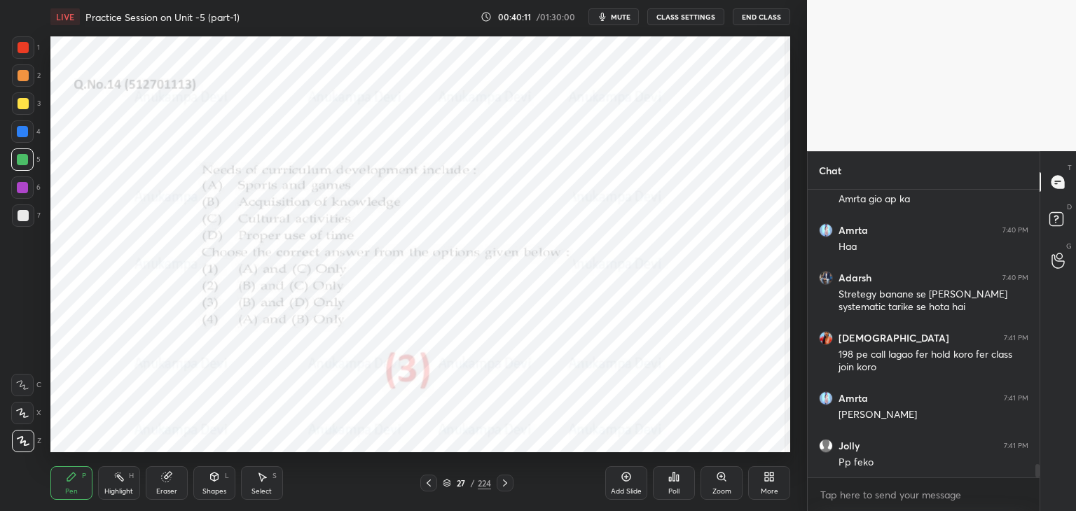
click at [431, 483] on icon at bounding box center [428, 483] width 11 height 11
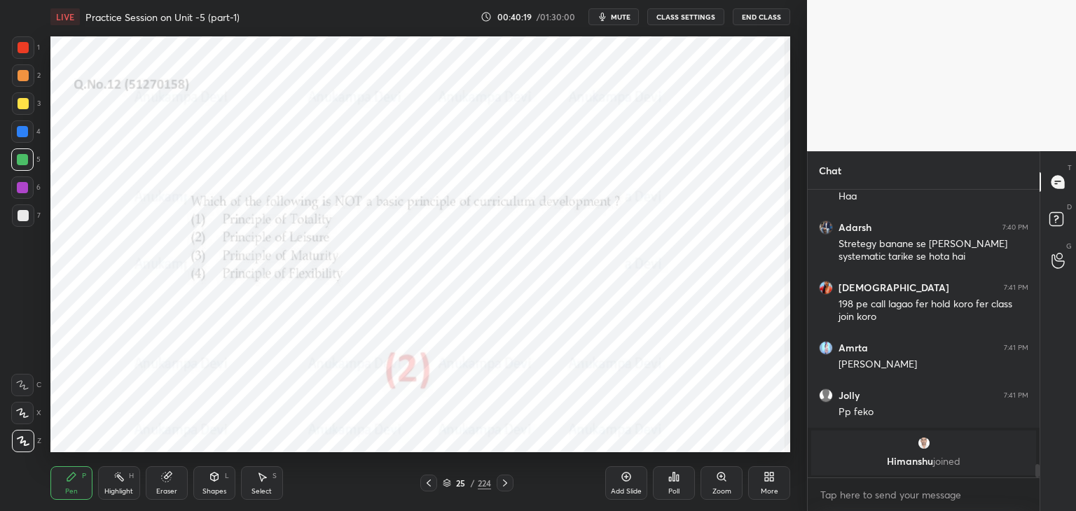
scroll to position [5682, 0]
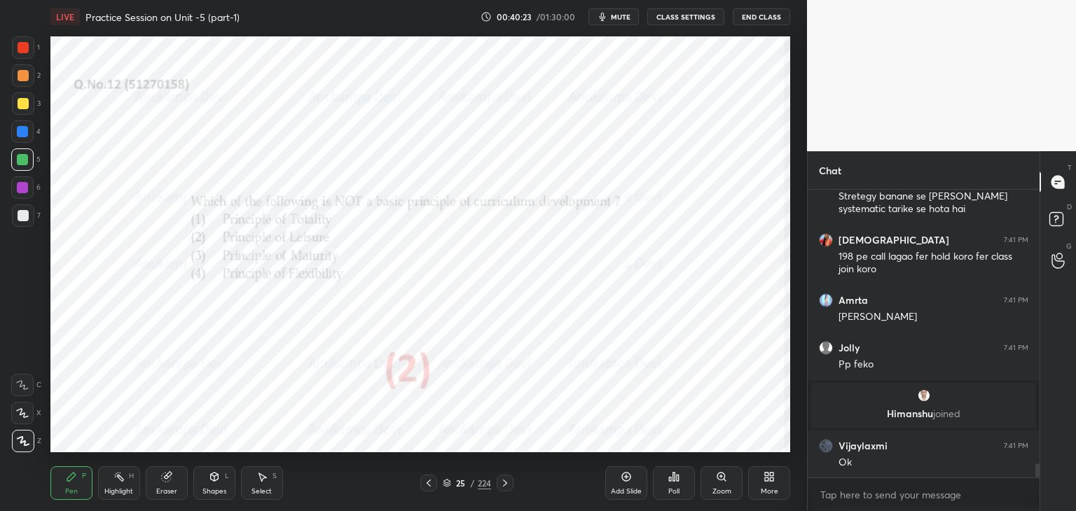
click at [507, 485] on icon at bounding box center [504, 483] width 11 height 11
click at [506, 483] on icon at bounding box center [504, 483] width 11 height 11
click at [505, 483] on icon at bounding box center [504, 483] width 11 height 11
click at [719, 477] on icon at bounding box center [721, 477] width 8 height 8
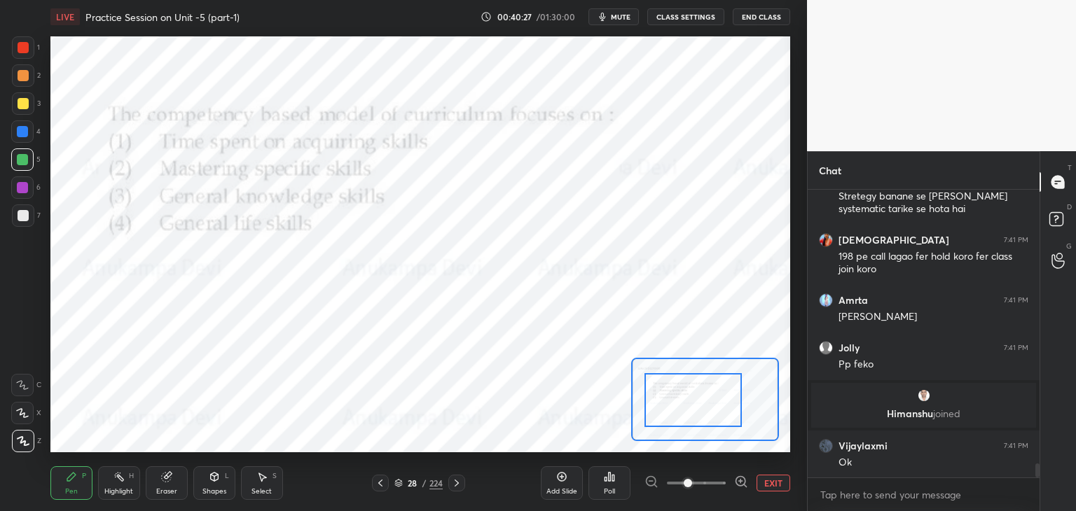
click at [692, 406] on div at bounding box center [692, 400] width 97 height 54
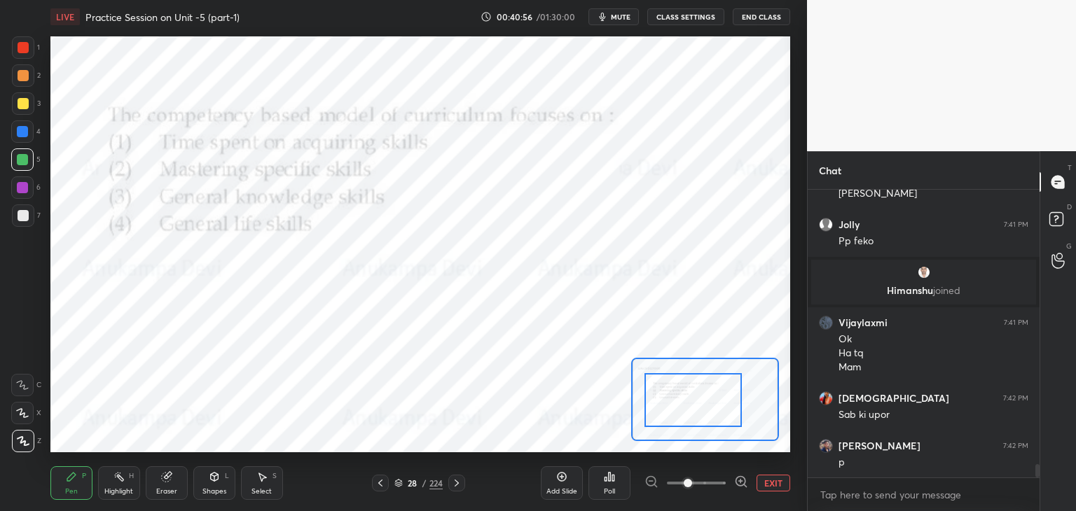
scroll to position [5853, 0]
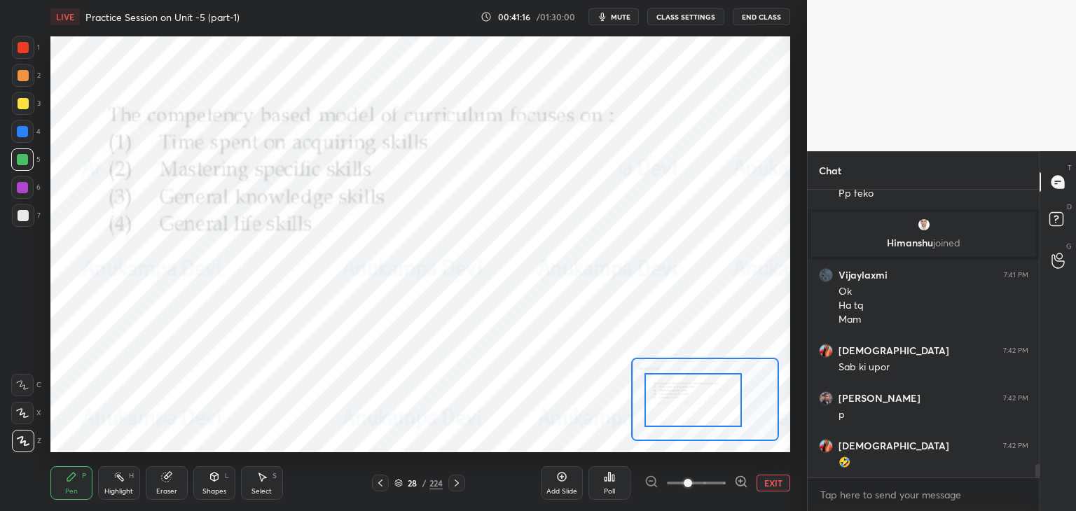
click at [611, 488] on div "Poll" at bounding box center [609, 491] width 11 height 7
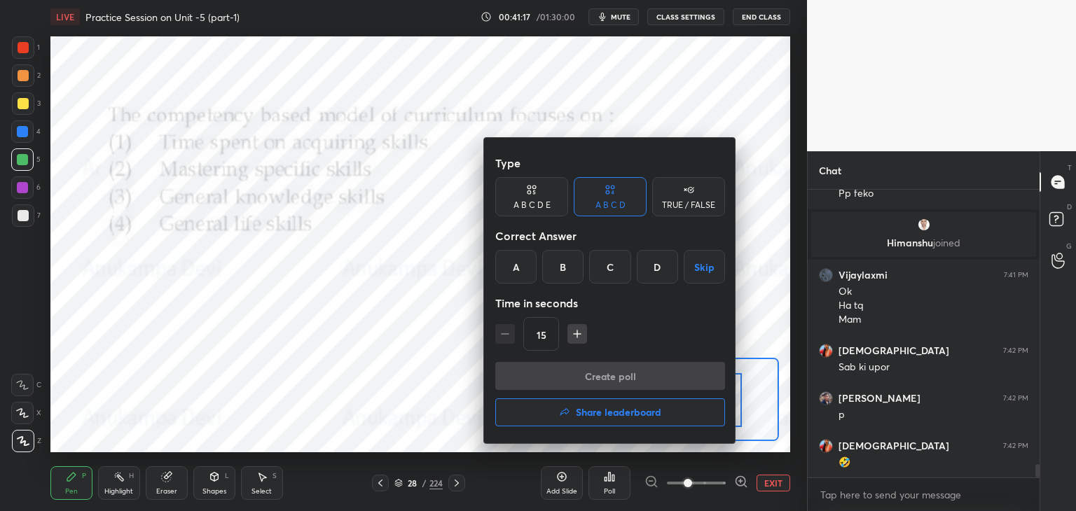
click at [561, 265] on div "B" at bounding box center [562, 267] width 41 height 34
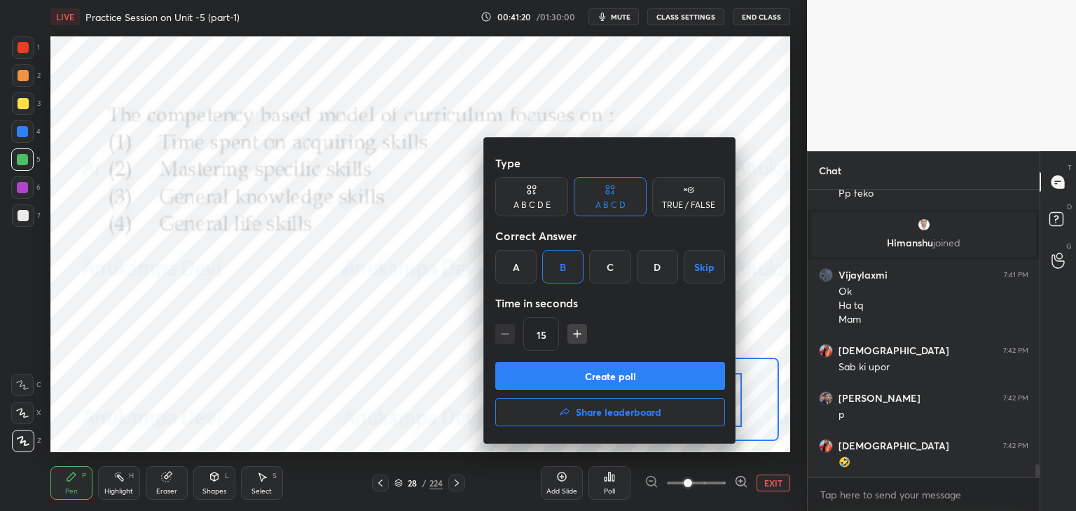
click at [630, 382] on button "Create poll" at bounding box center [610, 376] width 230 height 28
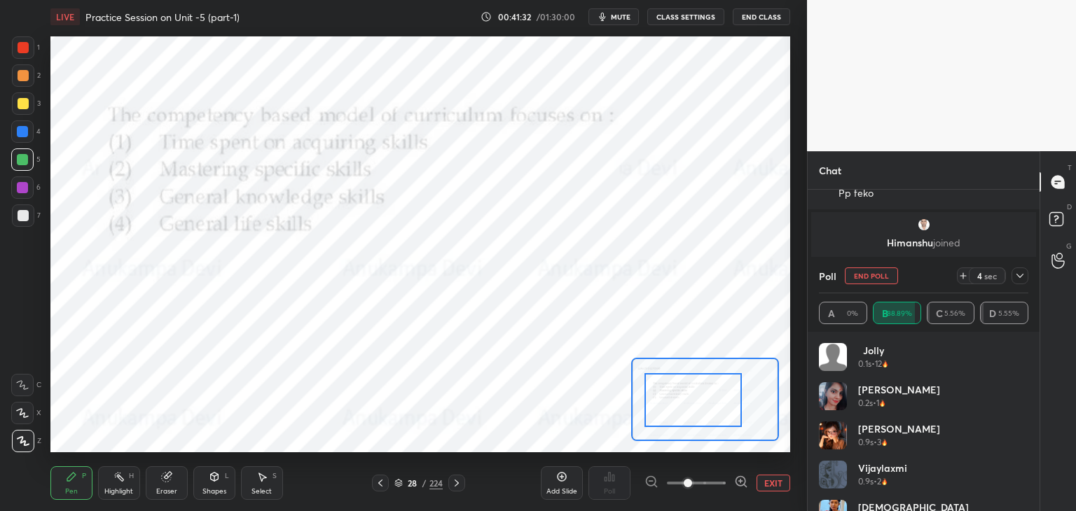
scroll to position [5952, 0]
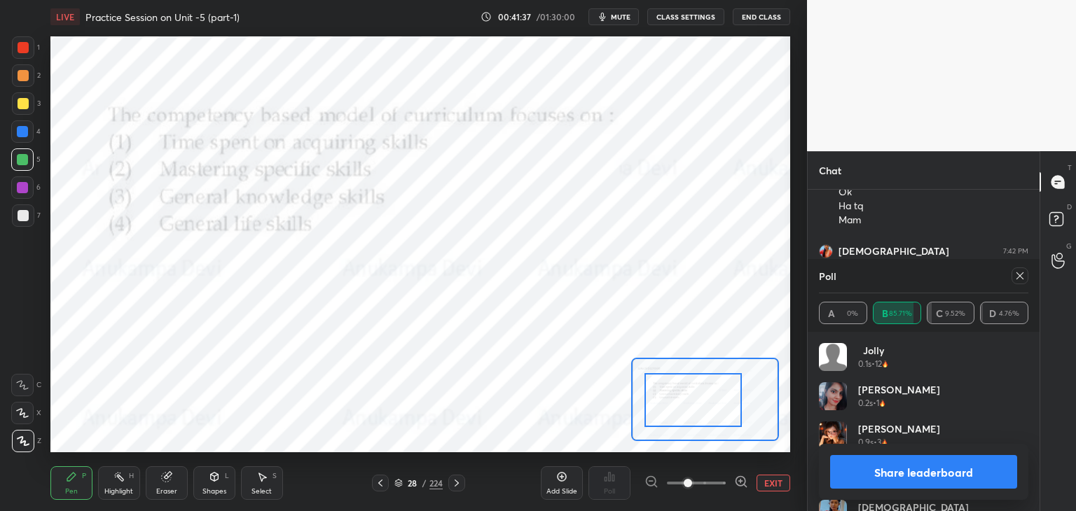
drag, startPoint x: 1022, startPoint y: 278, endPoint x: 978, endPoint y: 279, distance: 44.1
click at [1020, 279] on icon at bounding box center [1019, 275] width 11 height 11
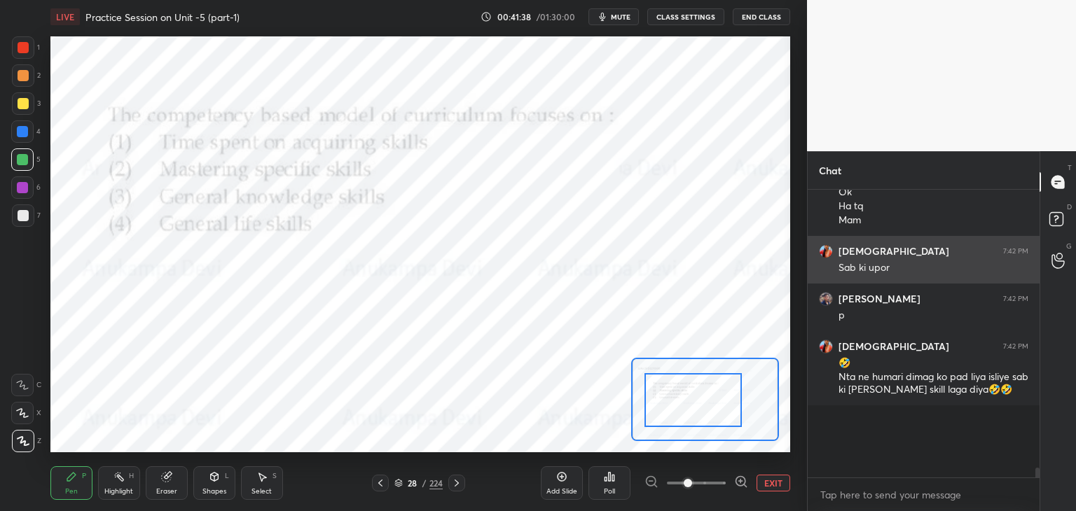
scroll to position [5, 4]
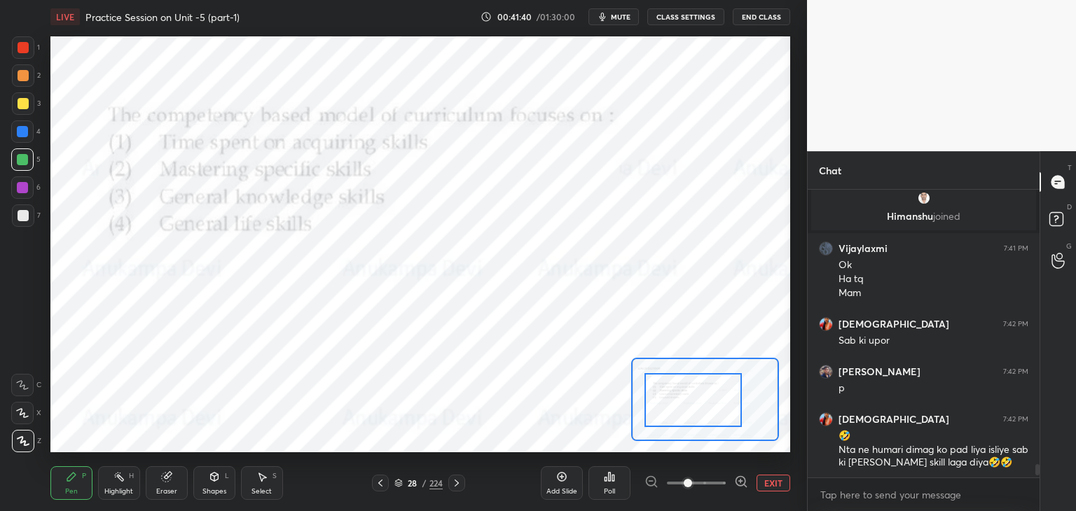
click at [456, 487] on icon at bounding box center [456, 483] width 11 height 11
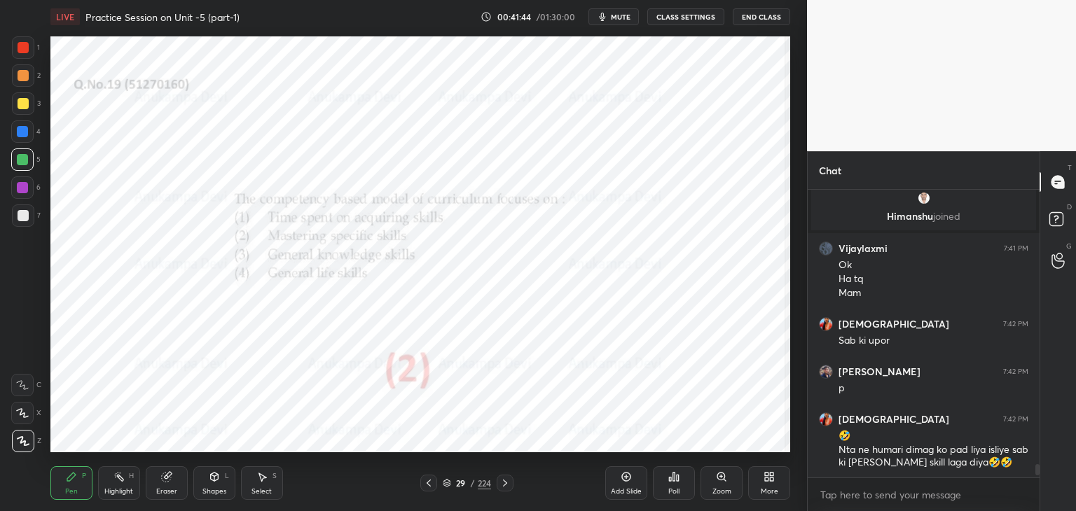
click at [505, 483] on icon at bounding box center [505, 483] width 4 height 7
click at [722, 481] on icon at bounding box center [721, 476] width 11 height 11
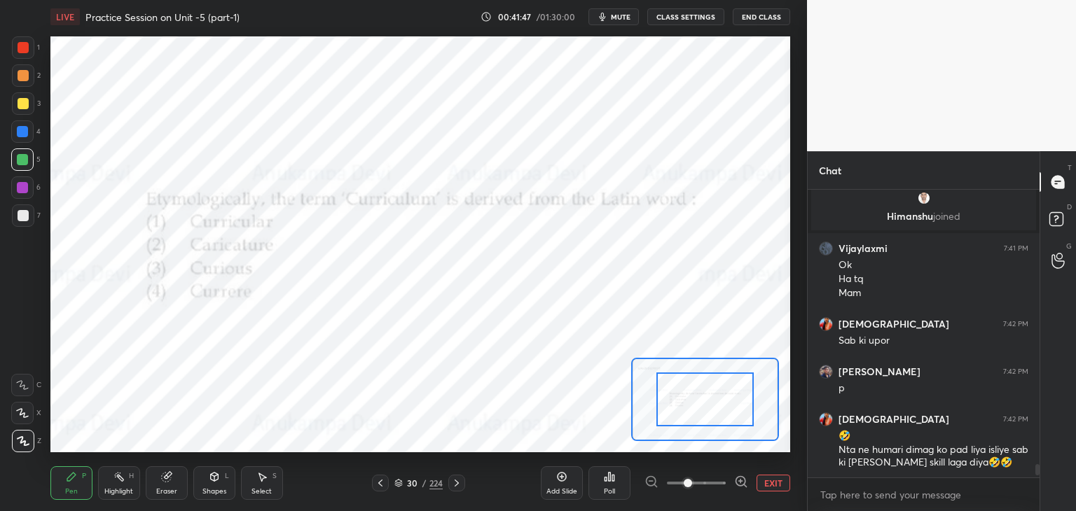
click at [608, 488] on div "Poll" at bounding box center [609, 491] width 11 height 7
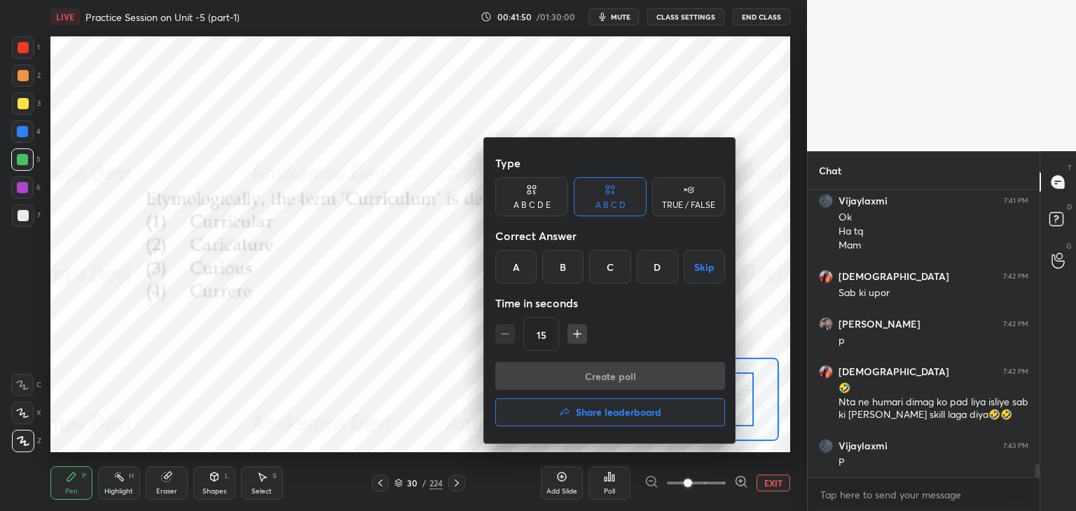
click at [653, 270] on div "D" at bounding box center [657, 267] width 41 height 34
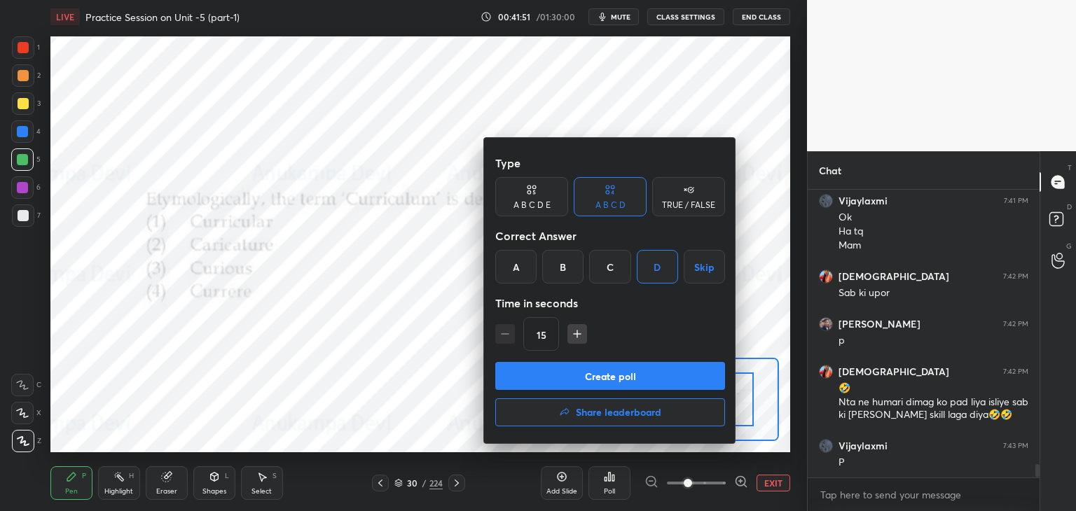
click at [642, 382] on button "Create poll" at bounding box center [610, 376] width 230 height 28
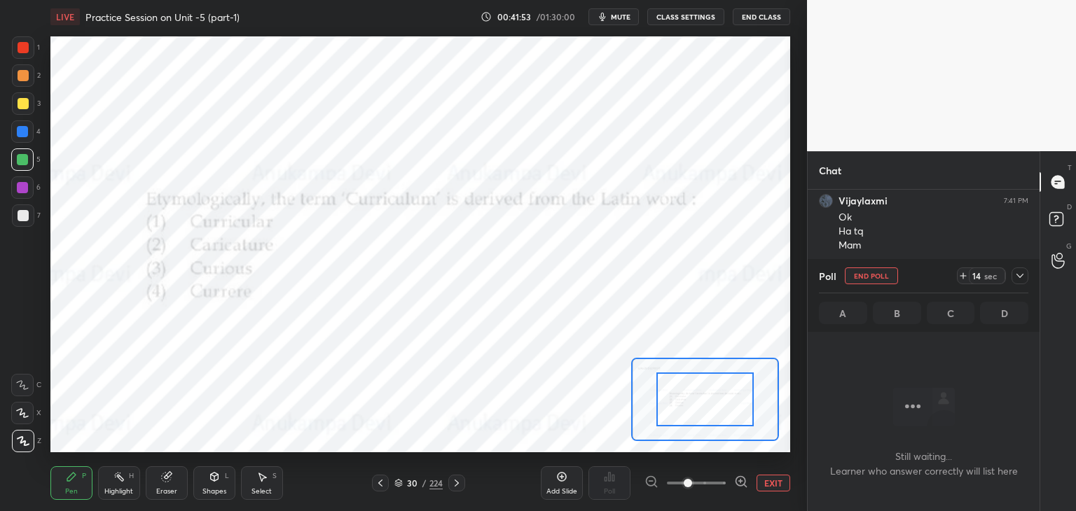
click at [1023, 277] on icon at bounding box center [1019, 275] width 11 height 11
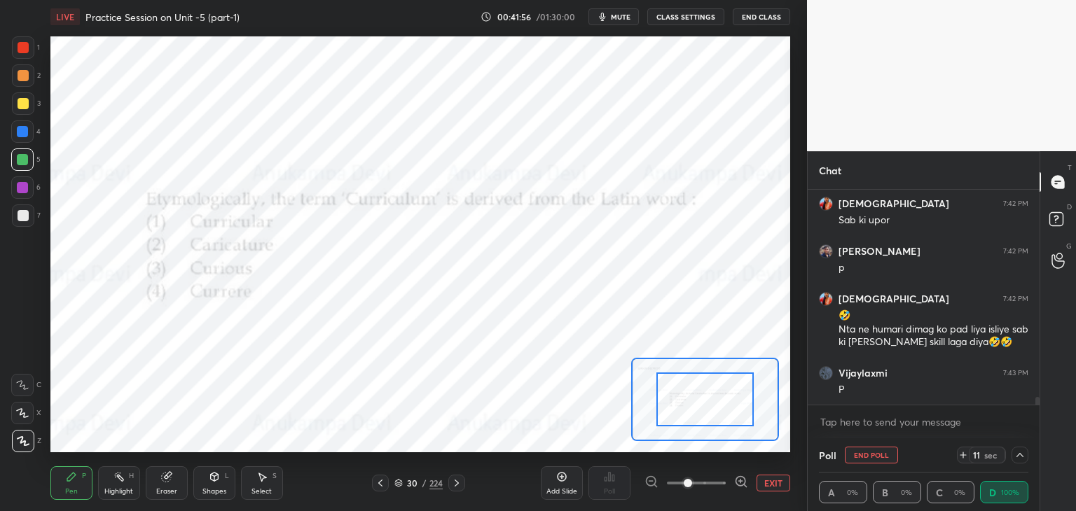
drag, startPoint x: 1037, startPoint y: 399, endPoint x: 1035, endPoint y: 410, distance: 12.0
click at [1037, 409] on div "[PERSON_NAME] 7:41 PM Ok Ha tq Mam krishnavi 7:42 PM Sab ki upor [PERSON_NAME] …" at bounding box center [924, 314] width 232 height 249
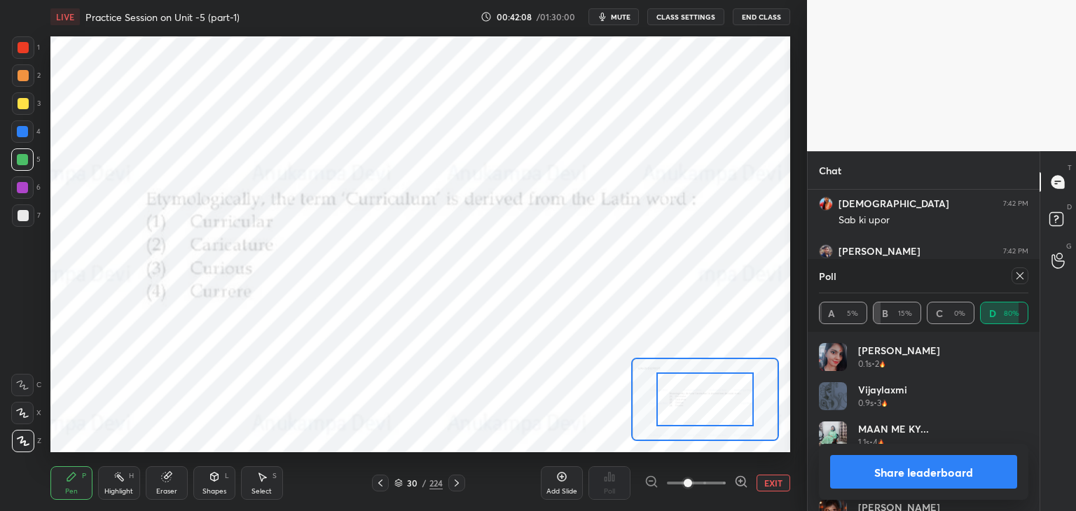
drag, startPoint x: 1025, startPoint y: 277, endPoint x: 798, endPoint y: 289, distance: 227.3
click at [1023, 277] on div at bounding box center [1019, 276] width 17 height 17
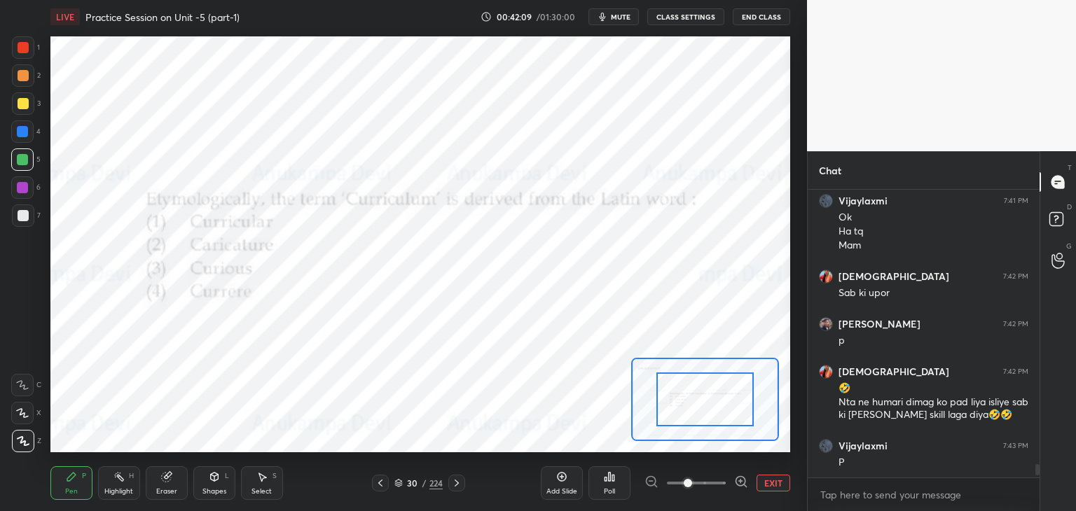
click at [458, 484] on icon at bounding box center [456, 483] width 11 height 11
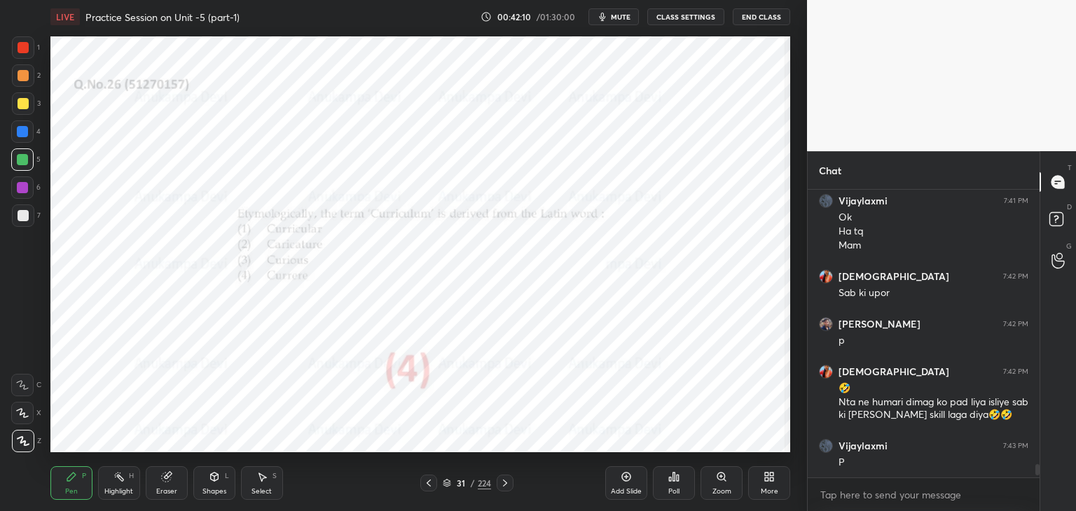
click at [508, 481] on icon at bounding box center [504, 483] width 11 height 11
click at [728, 483] on div "Zoom" at bounding box center [721, 483] width 42 height 34
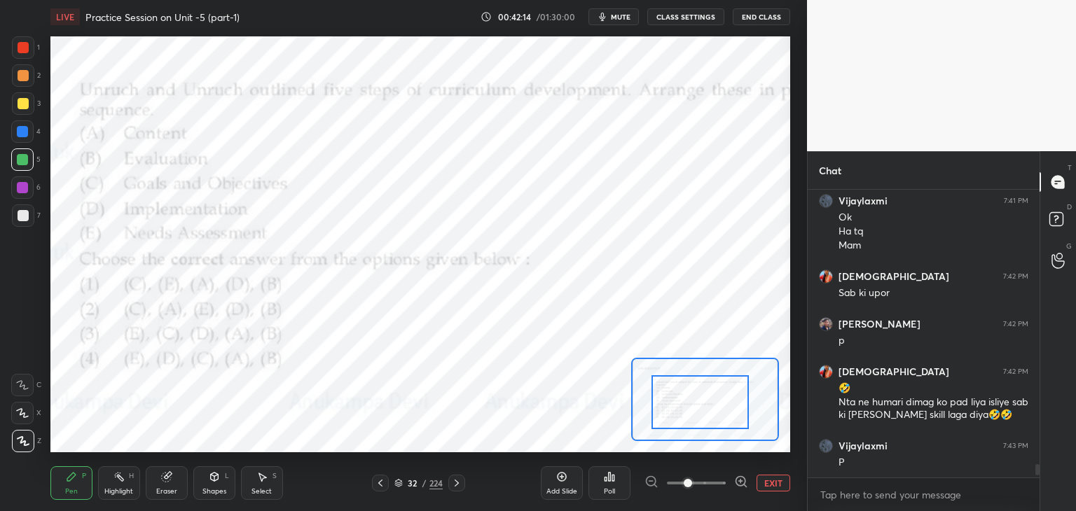
click at [711, 410] on div at bounding box center [699, 402] width 97 height 54
click at [399, 488] on div "32 / 224" at bounding box center [418, 483] width 48 height 13
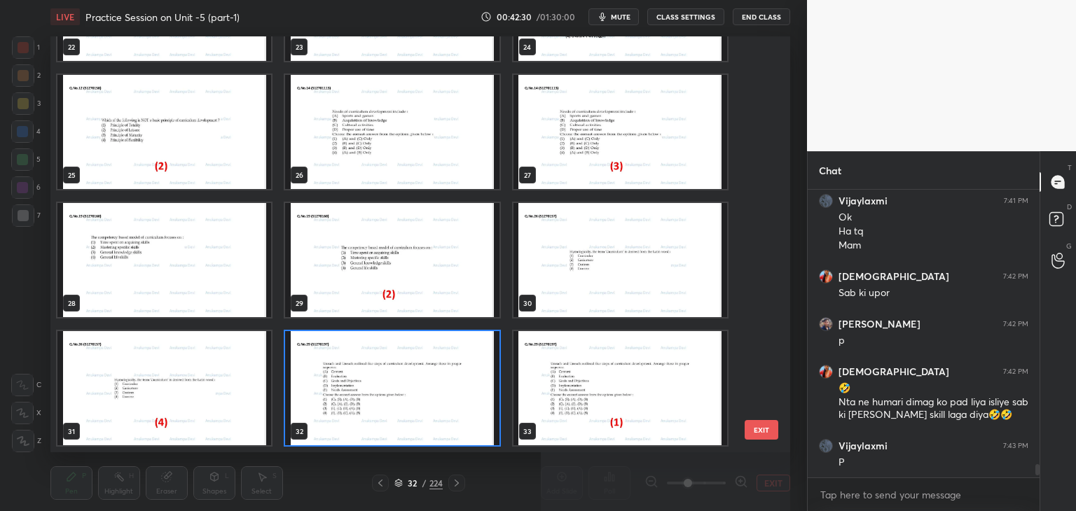
click at [479, 436] on img "grid" at bounding box center [392, 388] width 214 height 114
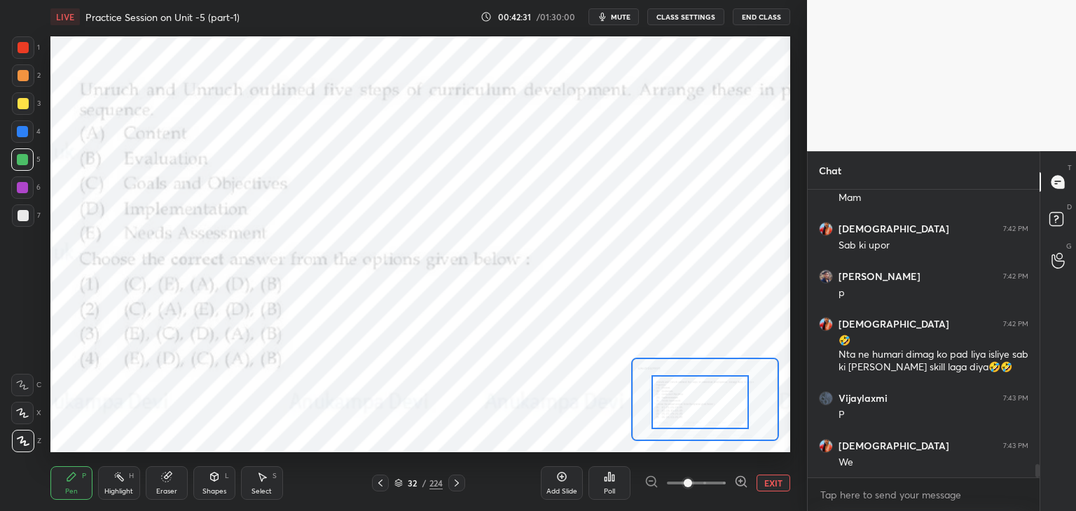
click at [612, 488] on div "Poll" at bounding box center [609, 491] width 11 height 7
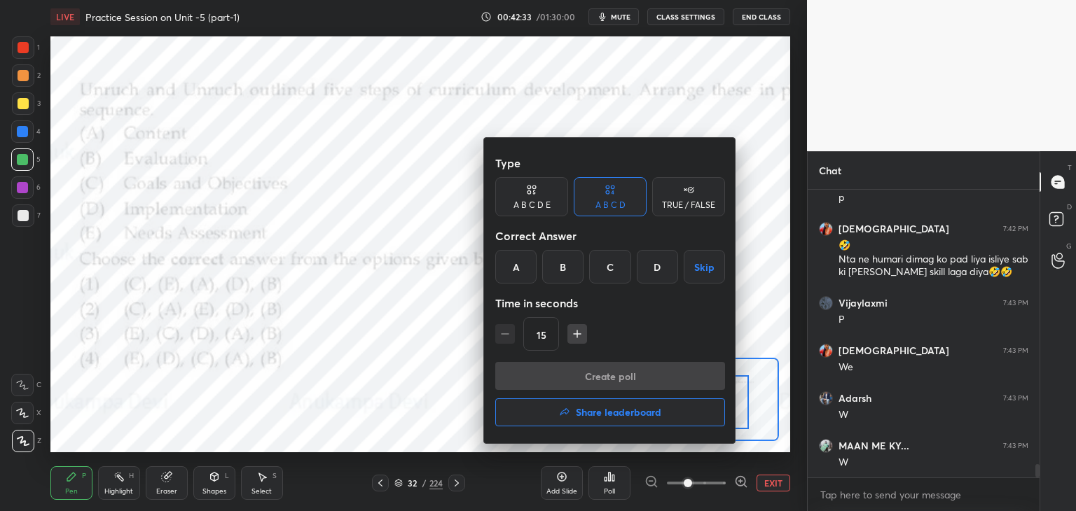
click at [507, 272] on div "A" at bounding box center [515, 267] width 41 height 34
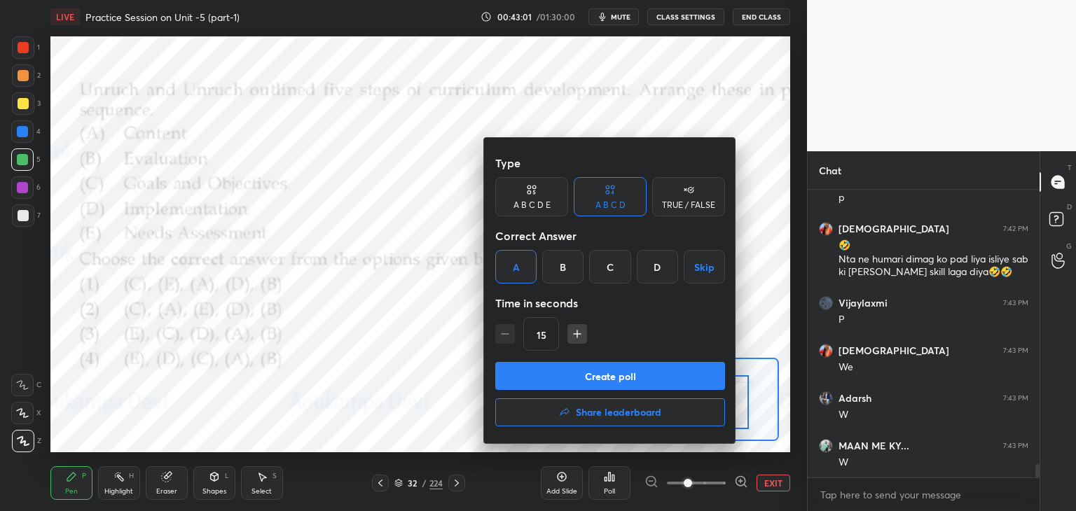
click at [622, 17] on div at bounding box center [538, 255] width 1076 height 511
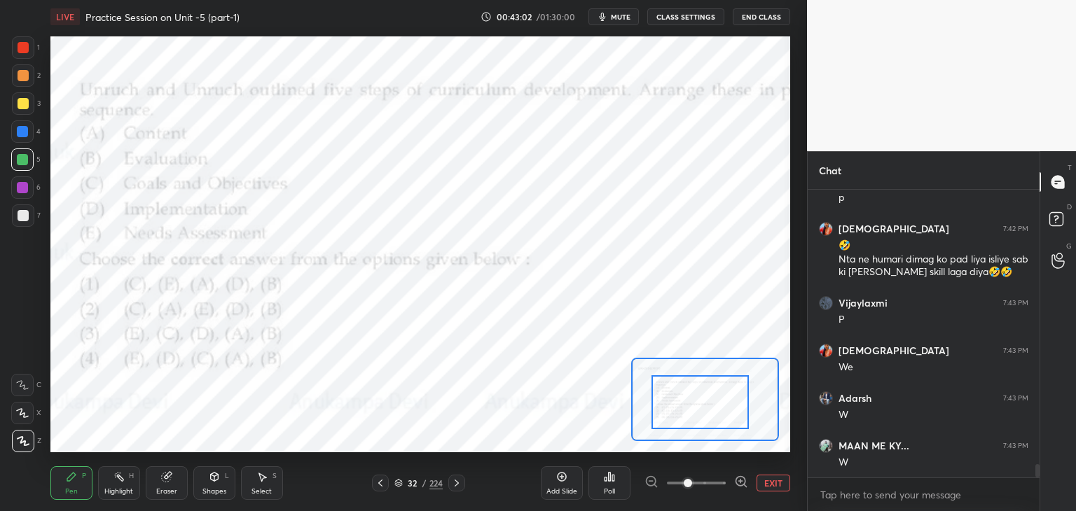
click at [625, 18] on span "mute" at bounding box center [621, 17] width 20 height 10
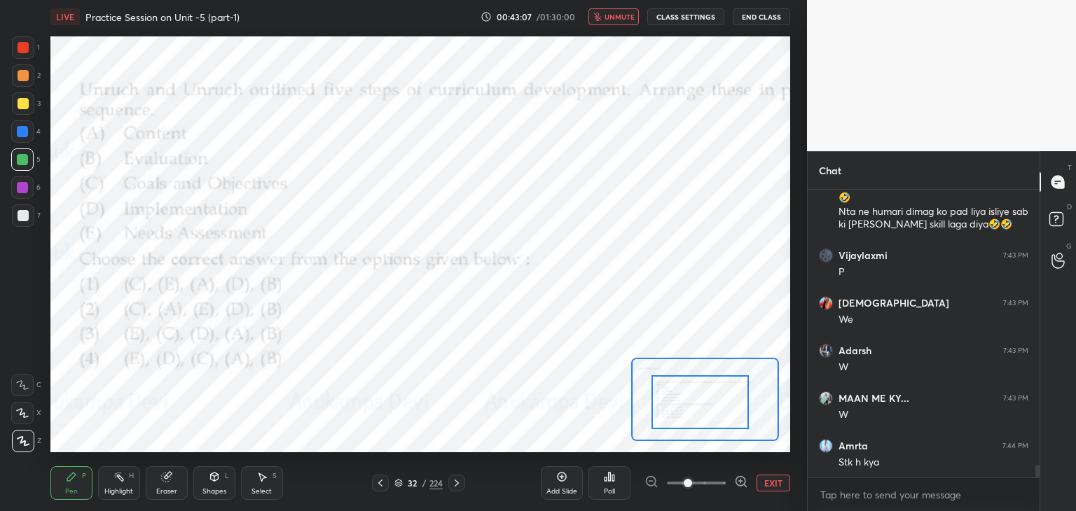
click at [619, 20] on span "unmute" at bounding box center [619, 17] width 30 height 10
click at [622, 18] on span "mute" at bounding box center [621, 17] width 20 height 10
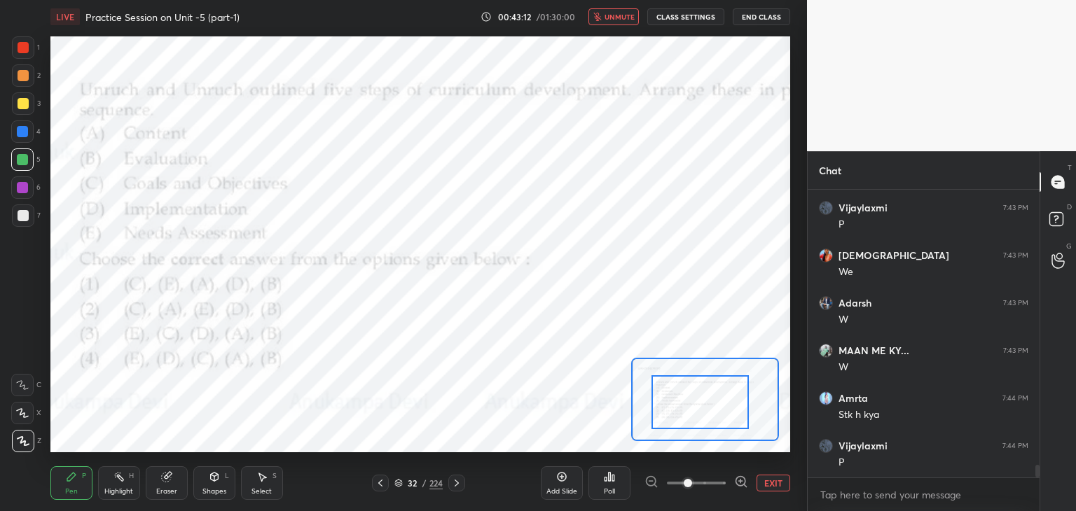
scroll to position [6213, 0]
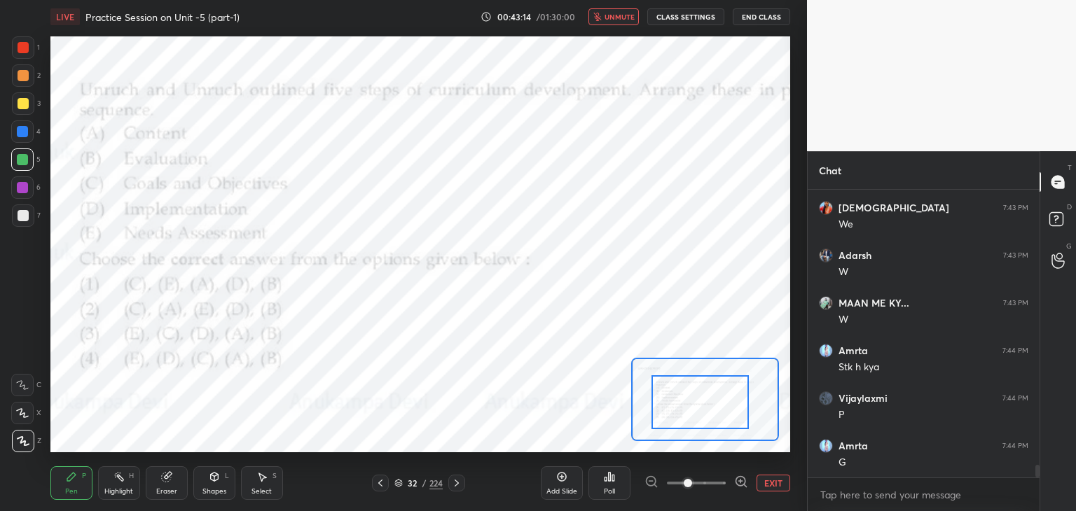
click at [628, 19] on span "unmute" at bounding box center [619, 17] width 30 height 10
click at [628, 20] on span "mute" at bounding box center [621, 17] width 20 height 10
click at [628, 20] on span "unmute" at bounding box center [619, 17] width 30 height 10
drag, startPoint x: 624, startPoint y: 18, endPoint x: 619, endPoint y: 34, distance: 16.8
click at [623, 18] on span "mute" at bounding box center [621, 17] width 20 height 10
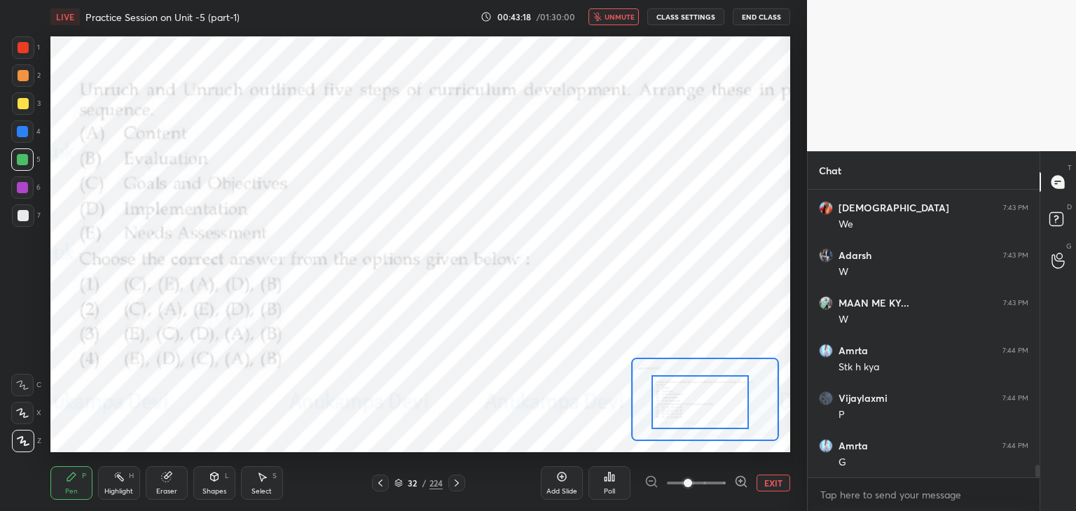
click at [609, 489] on div "Poll" at bounding box center [609, 491] width 11 height 7
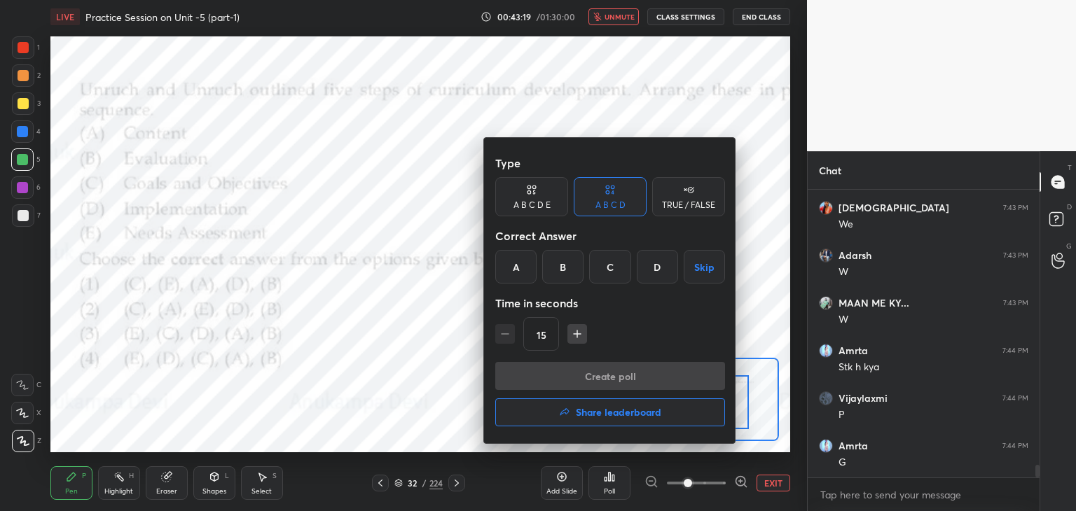
click at [513, 272] on div "A" at bounding box center [515, 267] width 41 height 34
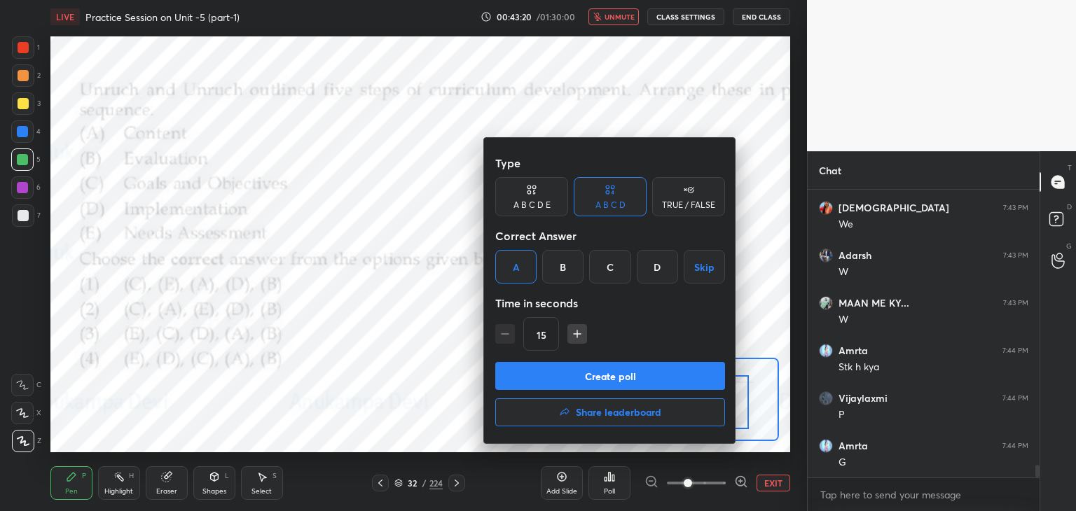
click at [618, 380] on button "Create poll" at bounding box center [610, 376] width 230 height 28
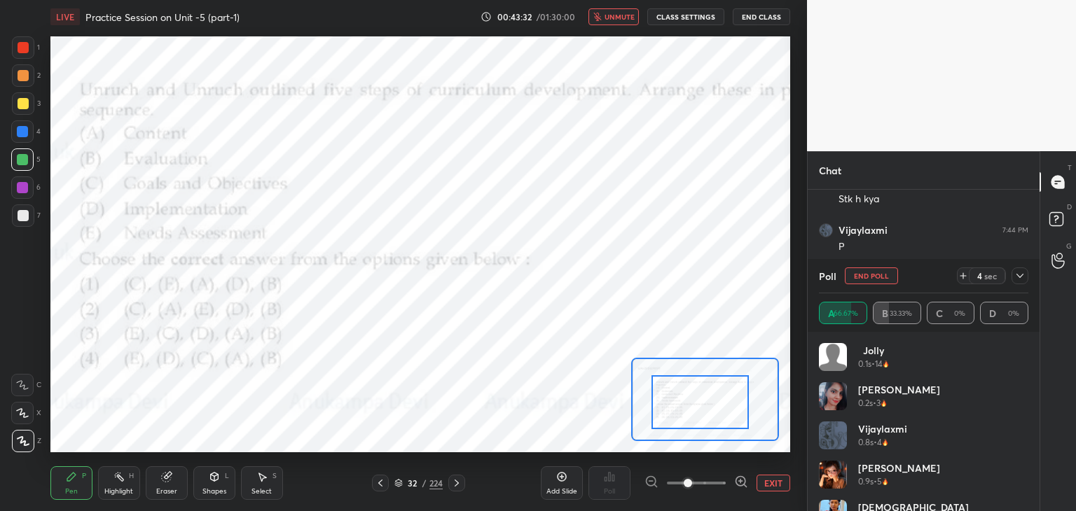
scroll to position [6428, 0]
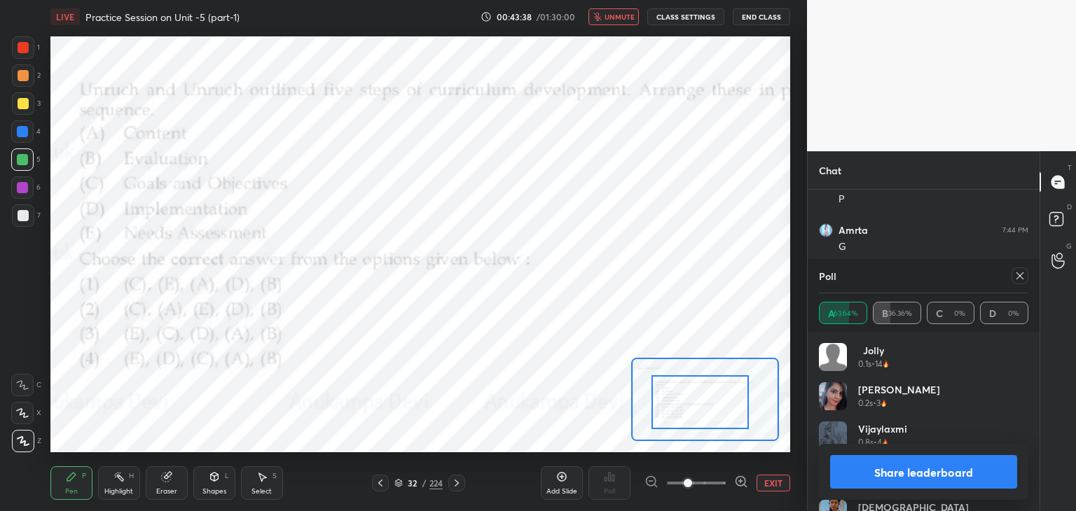
drag, startPoint x: 1023, startPoint y: 278, endPoint x: 1009, endPoint y: 272, distance: 15.4
click at [1023, 279] on icon at bounding box center [1019, 275] width 7 height 7
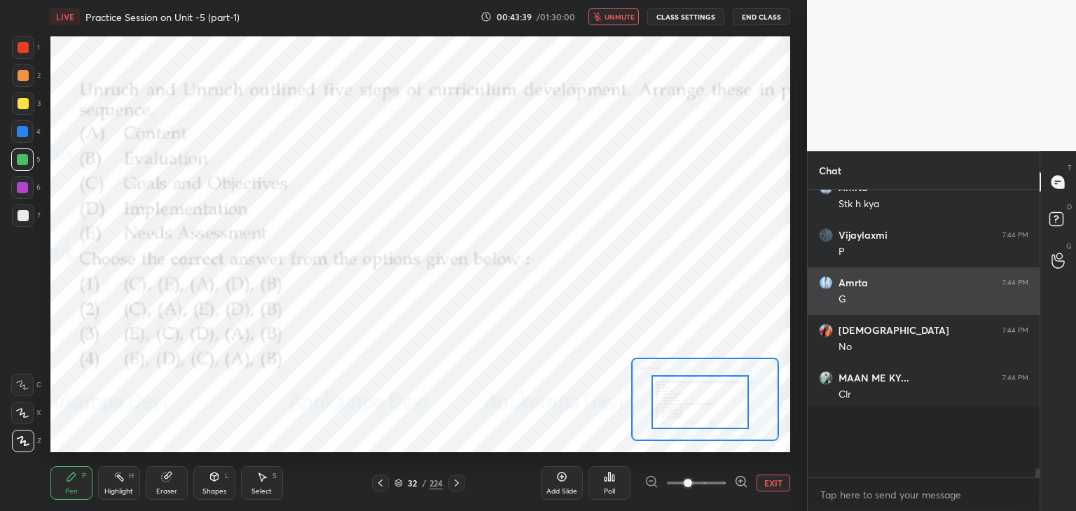
scroll to position [284, 228]
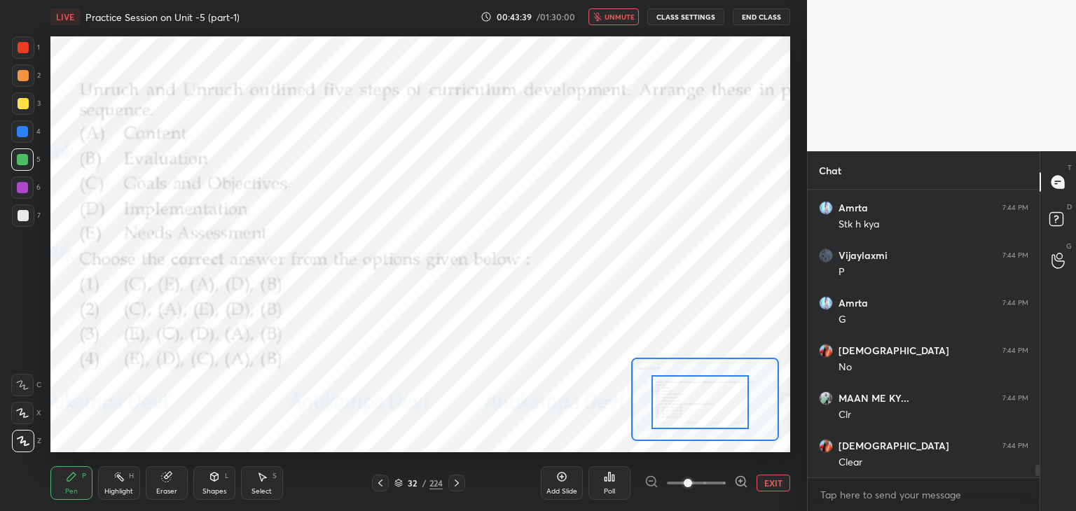
click at [611, 20] on span "unmute" at bounding box center [619, 17] width 30 height 10
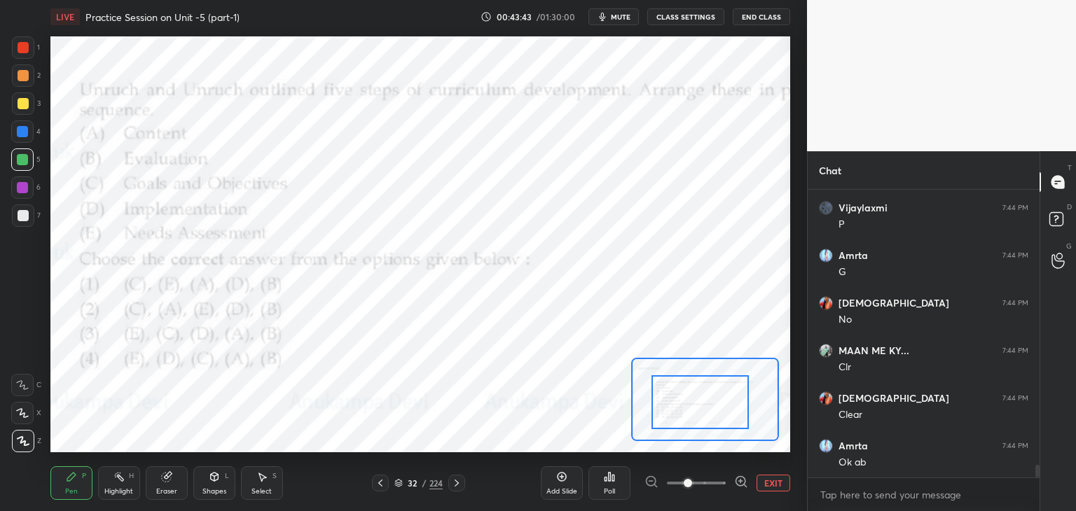
click at [457, 485] on icon at bounding box center [456, 483] width 11 height 11
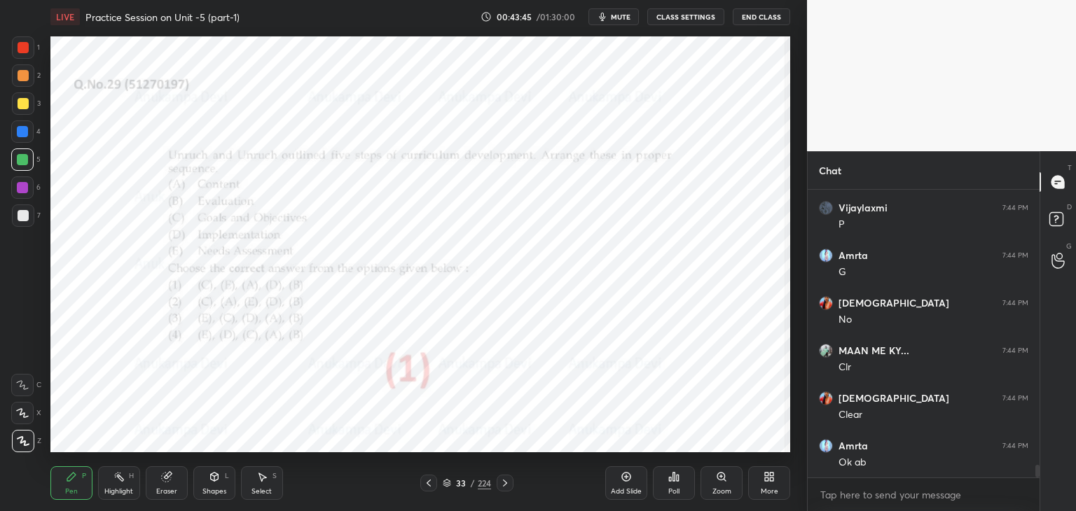
click at [723, 478] on icon at bounding box center [721, 477] width 8 height 8
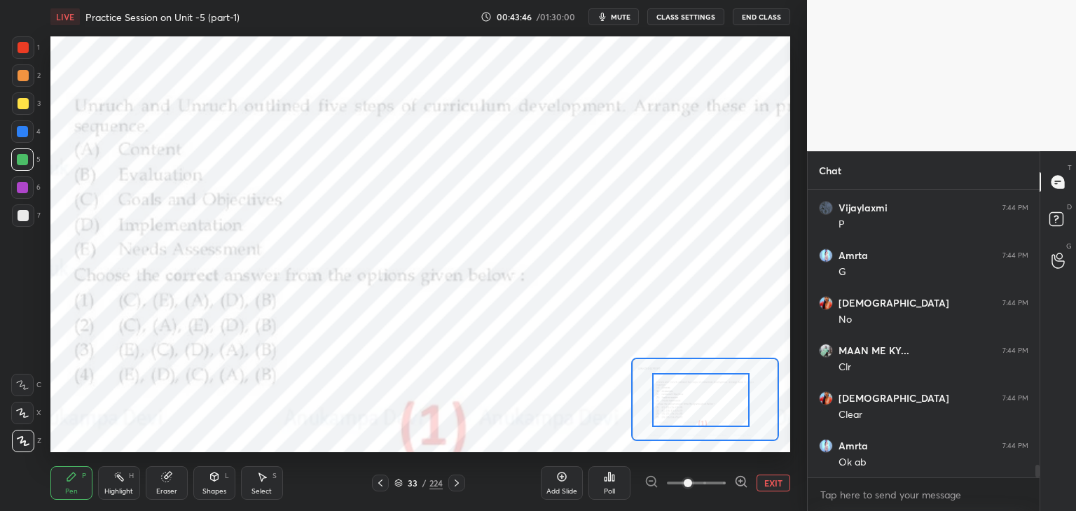
click at [708, 407] on div at bounding box center [700, 400] width 97 height 54
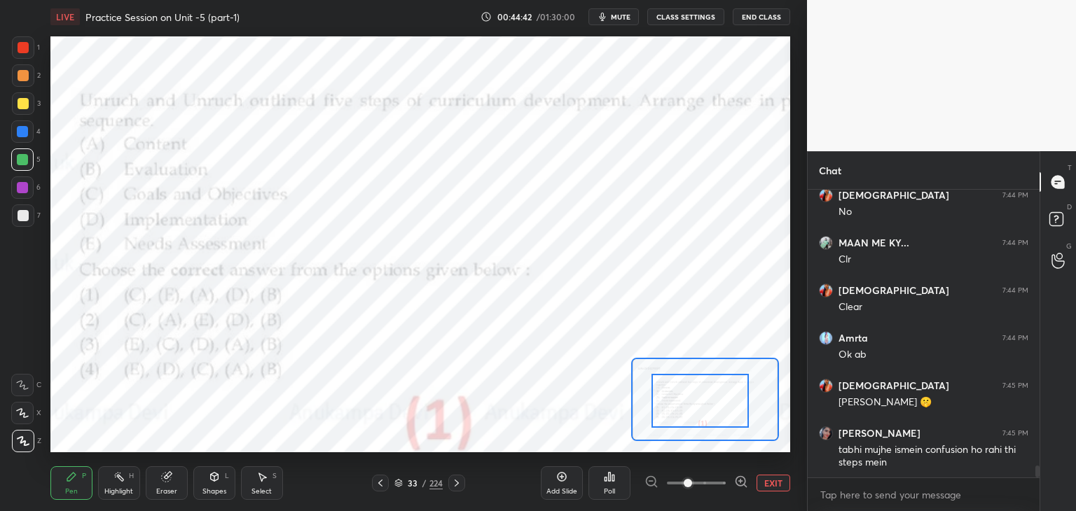
scroll to position [6538, 0]
click at [457, 484] on icon at bounding box center [457, 483] width 4 height 7
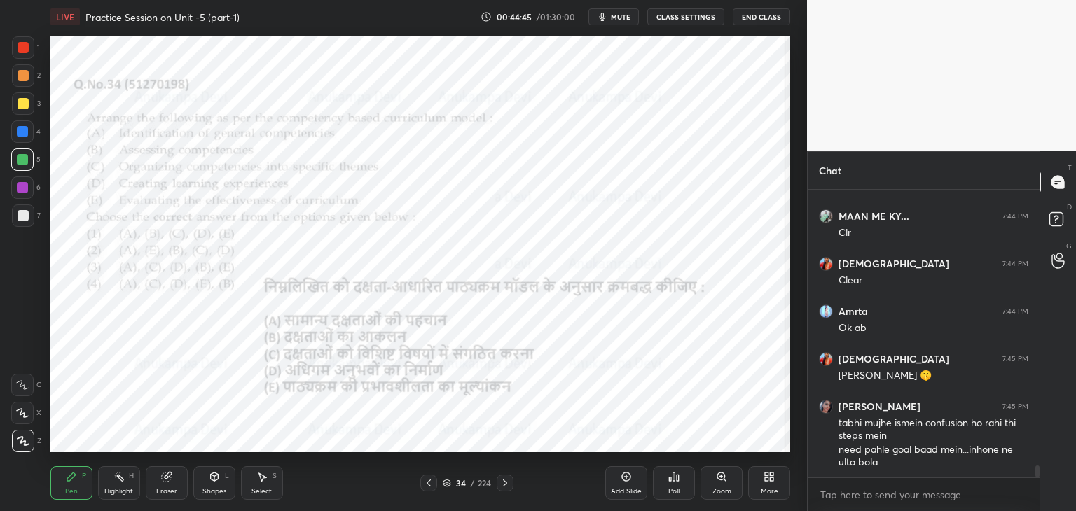
click at [621, 13] on span "mute" at bounding box center [621, 17] width 20 height 10
click at [623, 18] on span "unmute" at bounding box center [619, 17] width 30 height 10
drag, startPoint x: 625, startPoint y: 18, endPoint x: 625, endPoint y: 33, distance: 15.4
click at [625, 18] on span "mute" at bounding box center [621, 17] width 20 height 10
click at [621, 15] on span "unmute" at bounding box center [619, 17] width 30 height 10
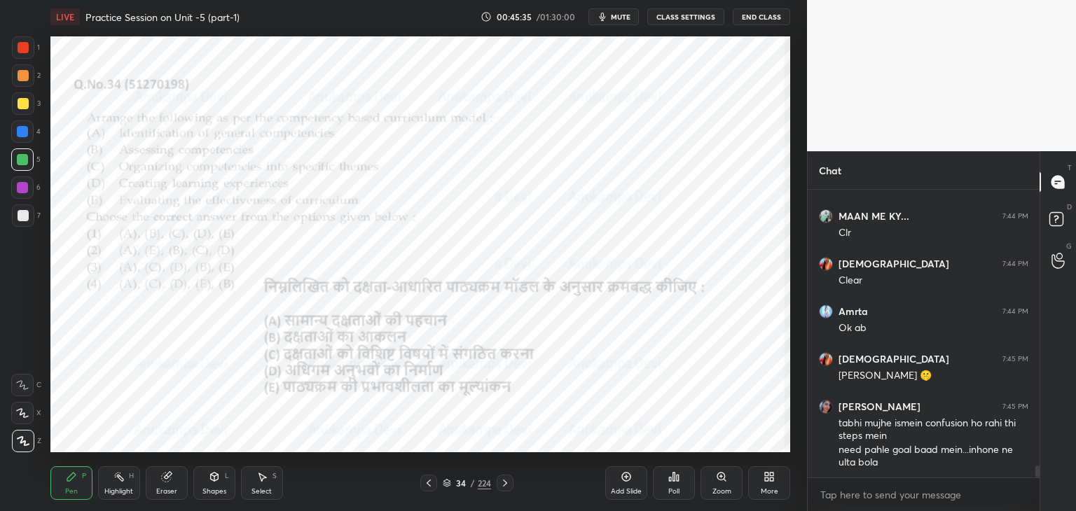
click at [623, 18] on span "mute" at bounding box center [621, 17] width 20 height 10
click at [446, 482] on icon at bounding box center [447, 483] width 8 height 8
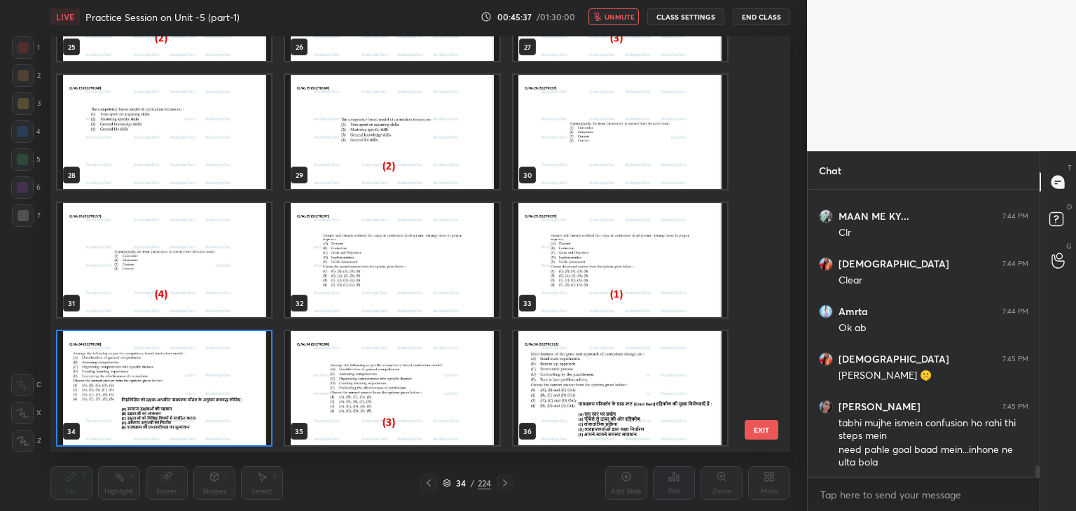
scroll to position [412, 733]
click at [258, 434] on img "grid" at bounding box center [164, 388] width 214 height 114
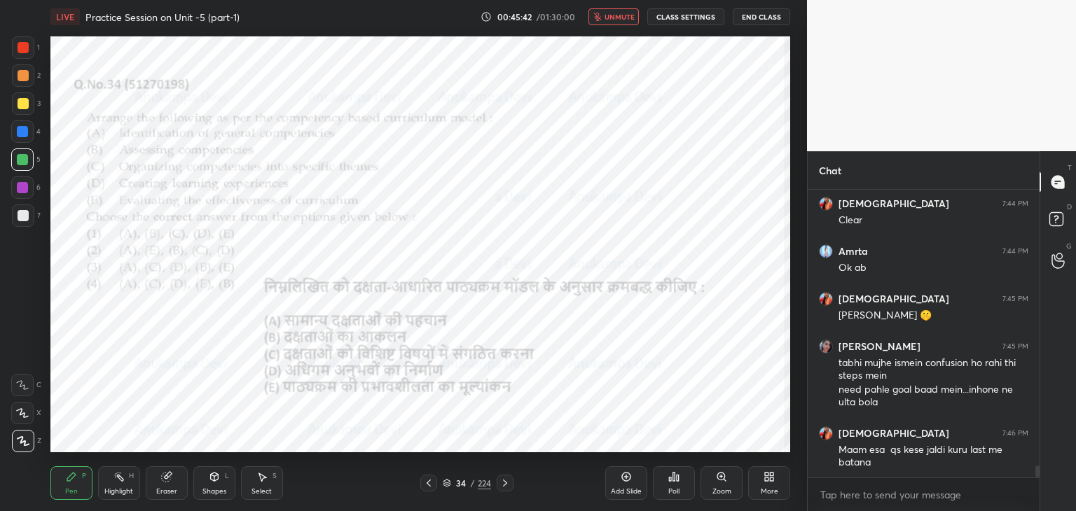
scroll to position [6645, 0]
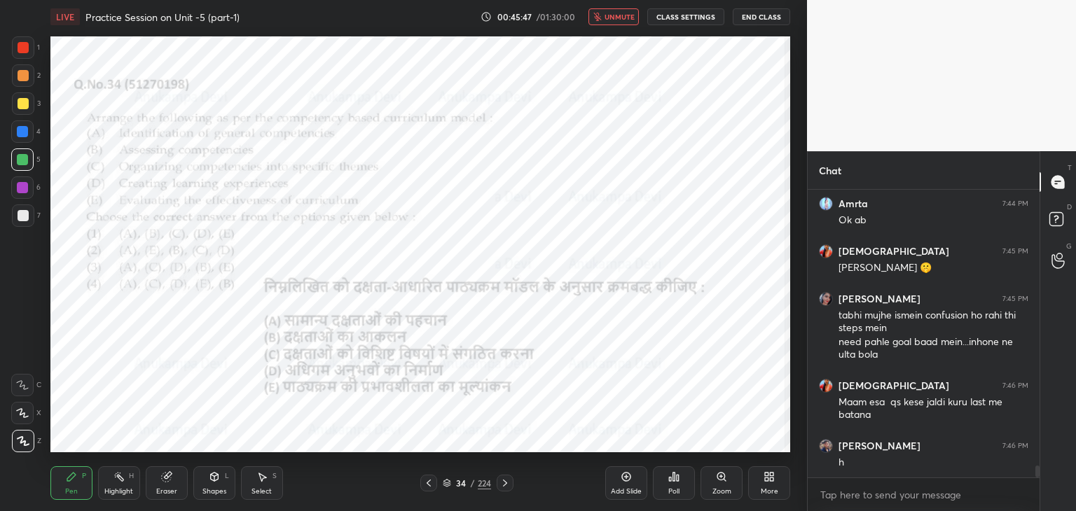
click at [623, 18] on span "unmute" at bounding box center [619, 17] width 30 height 10
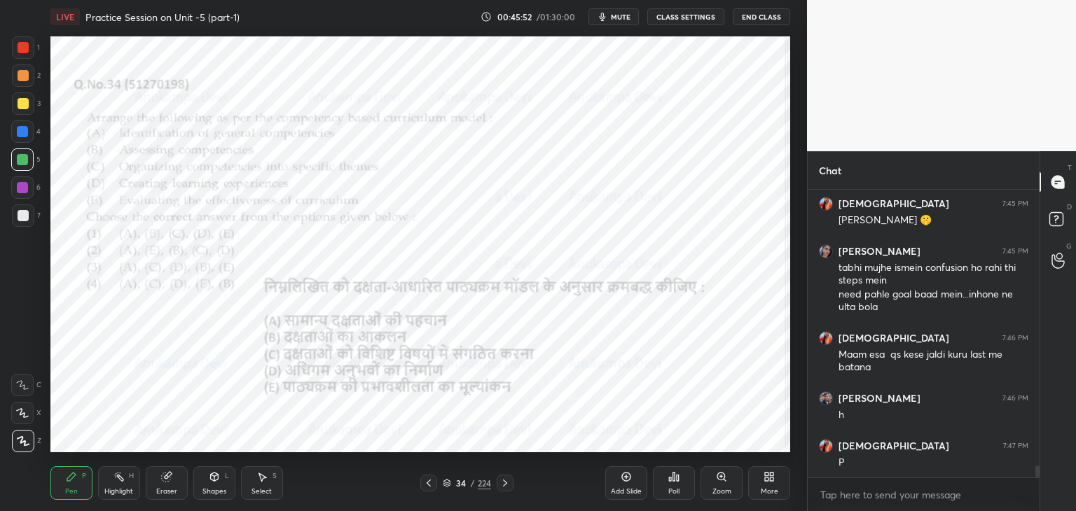
click at [670, 485] on div "Poll" at bounding box center [674, 483] width 42 height 34
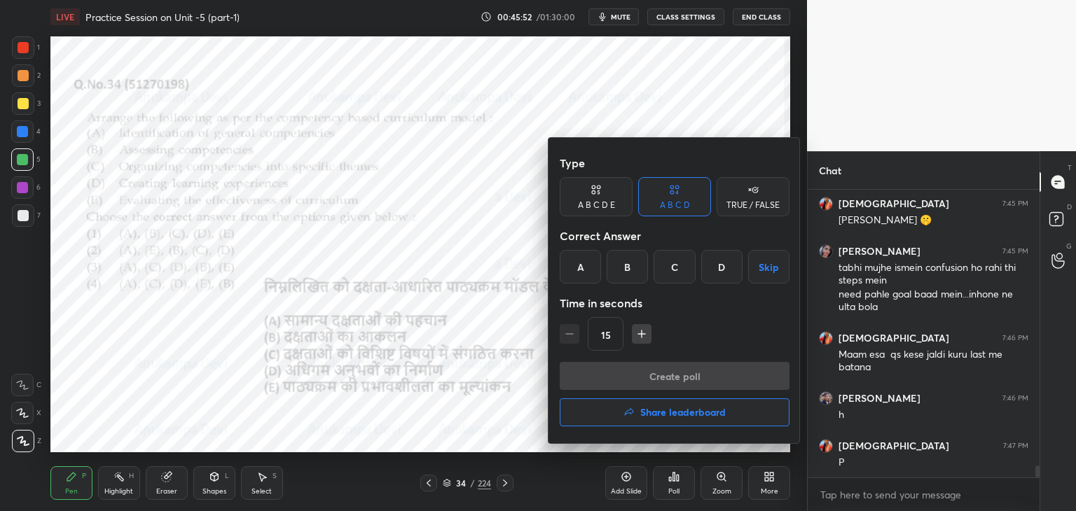
click at [674, 267] on div "C" at bounding box center [673, 267] width 41 height 34
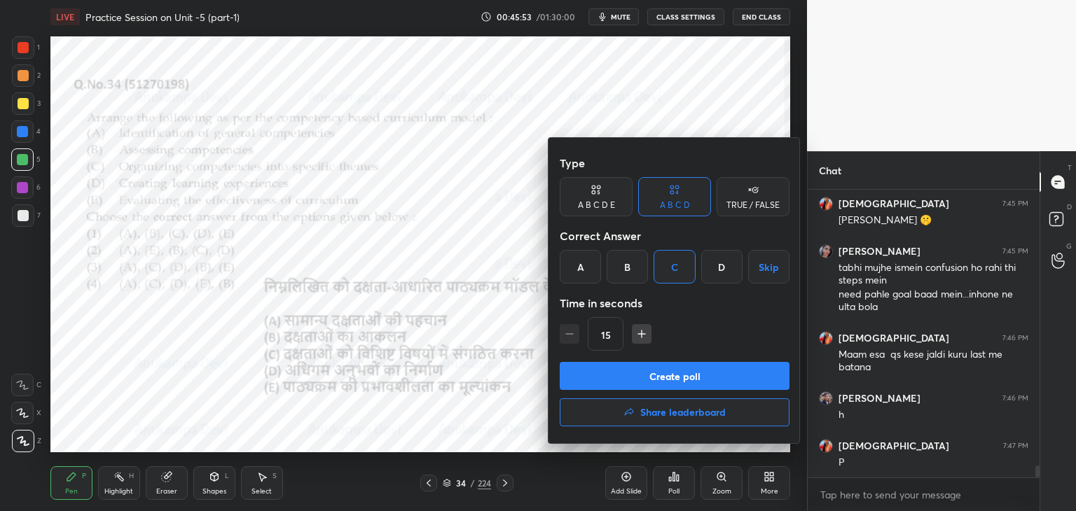
click at [695, 382] on button "Create poll" at bounding box center [675, 376] width 230 height 28
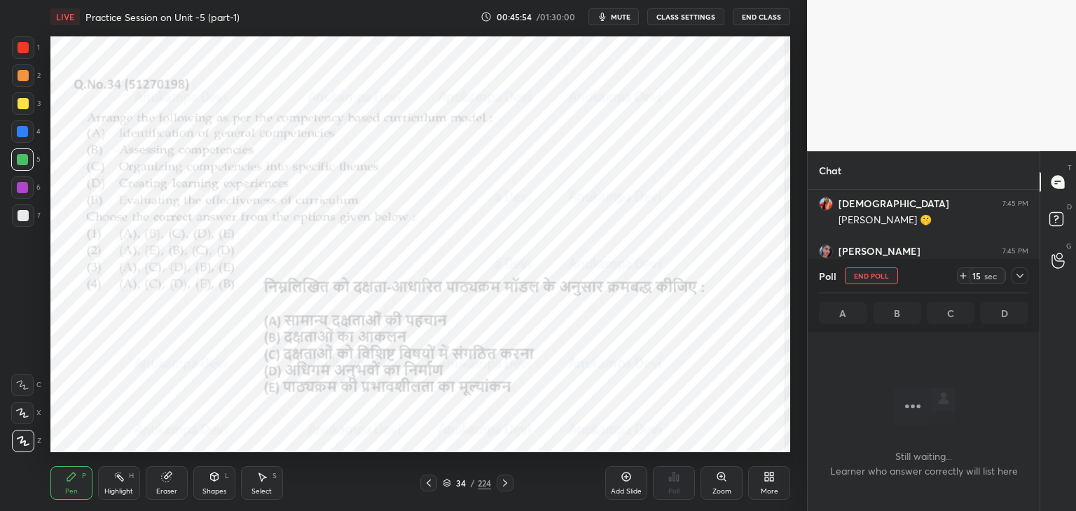
scroll to position [244, 228]
click at [624, 22] on button "mute" at bounding box center [613, 16] width 50 height 17
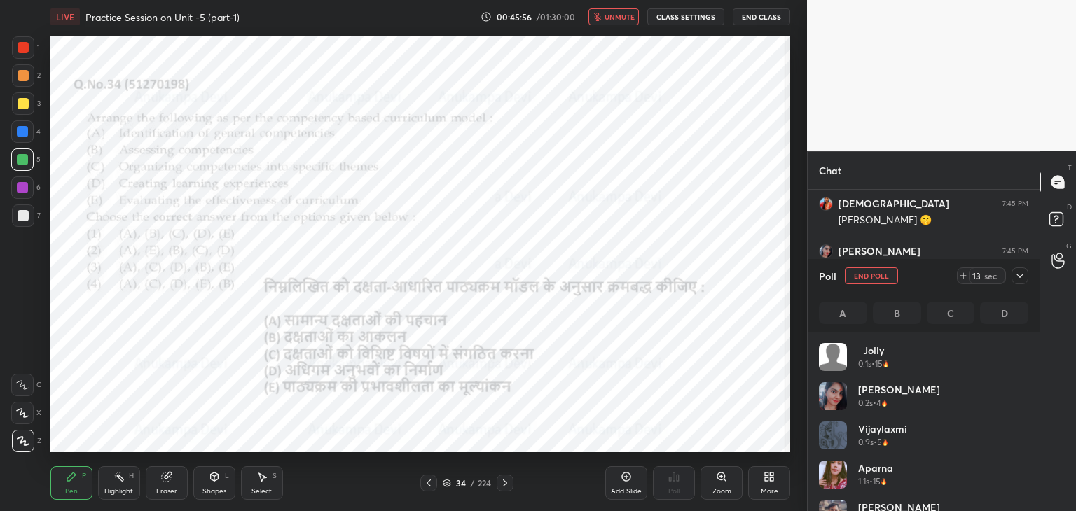
scroll to position [164, 205]
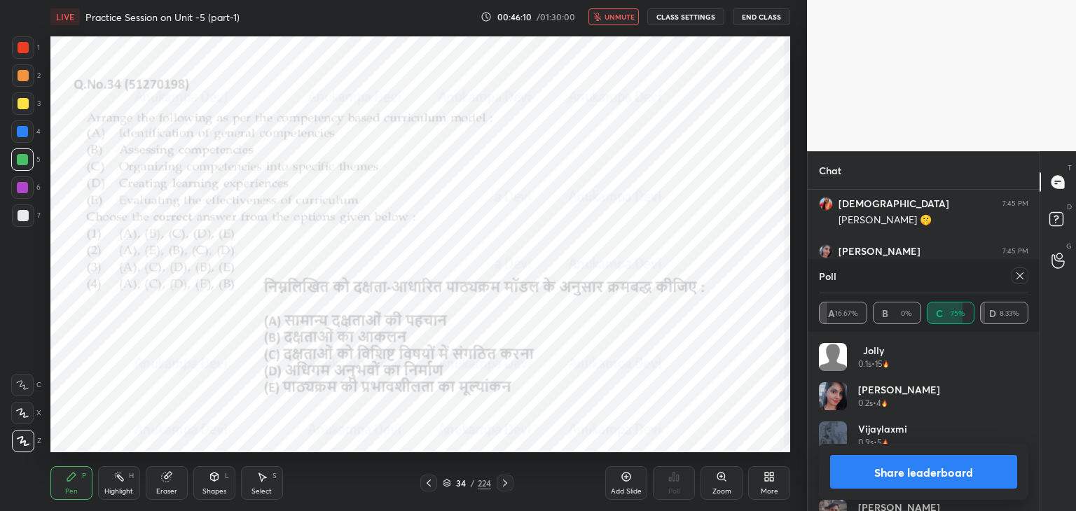
click at [630, 18] on span "unmute" at bounding box center [619, 17] width 30 height 10
drag, startPoint x: 1023, startPoint y: 278, endPoint x: 812, endPoint y: 255, distance: 211.4
click at [1020, 278] on icon at bounding box center [1019, 275] width 11 height 11
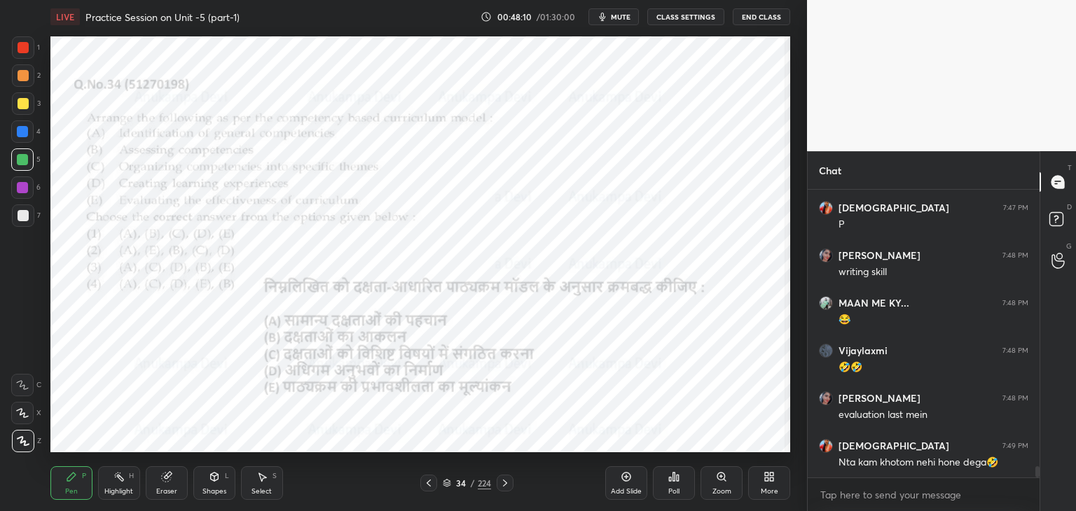
scroll to position [6979, 0]
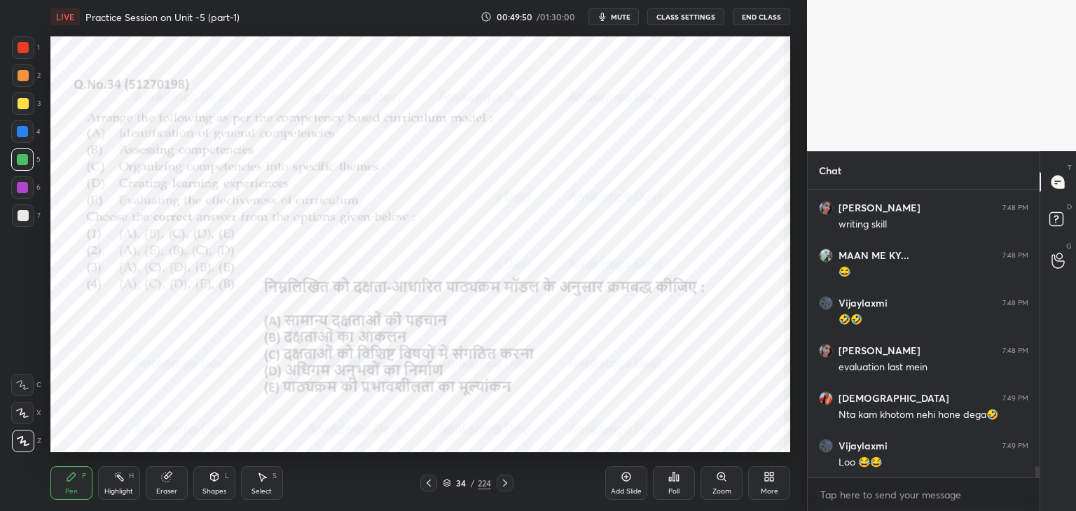
click at [507, 483] on icon at bounding box center [504, 483] width 11 height 11
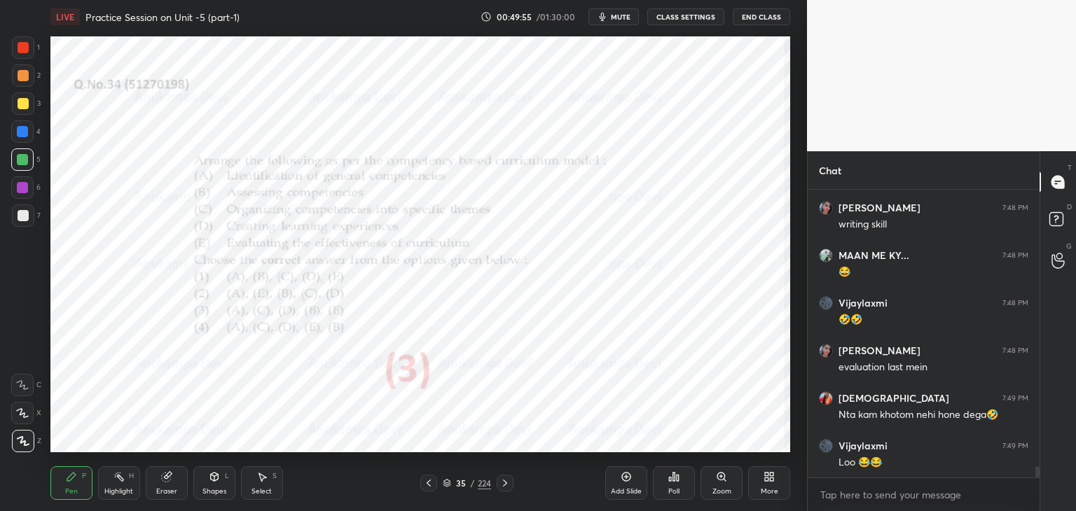
click at [504, 483] on icon at bounding box center [504, 483] width 11 height 11
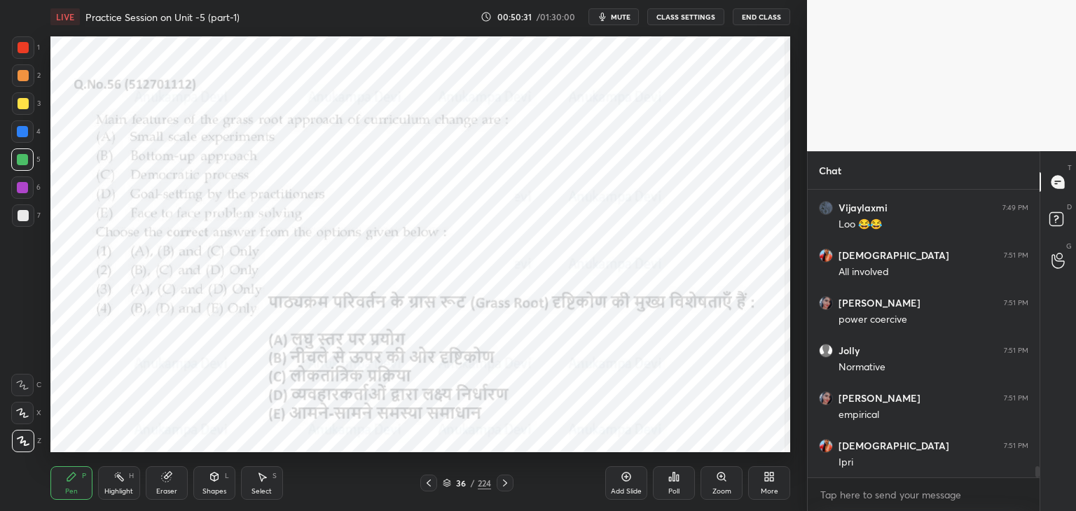
scroll to position [7265, 0]
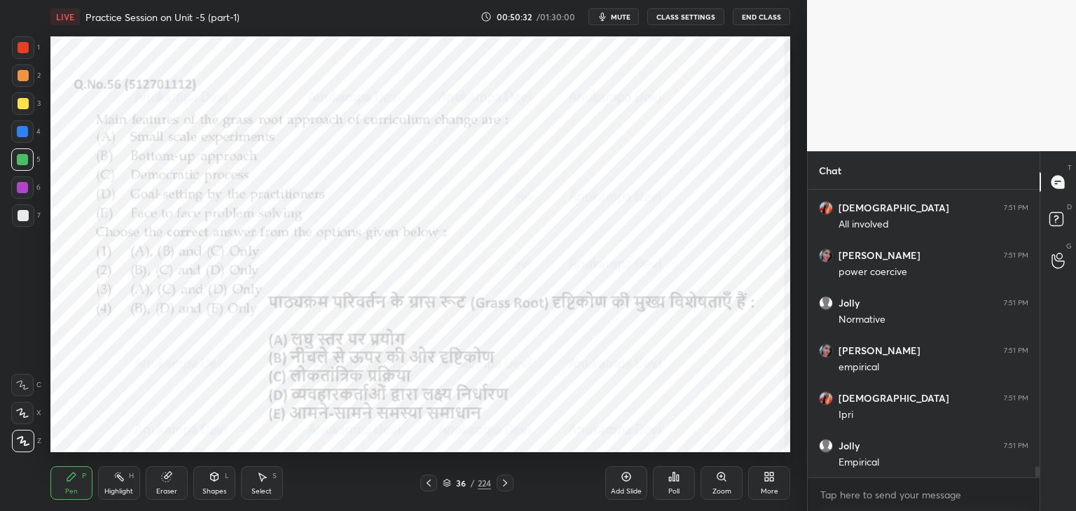
click at [626, 14] on span "mute" at bounding box center [621, 17] width 20 height 10
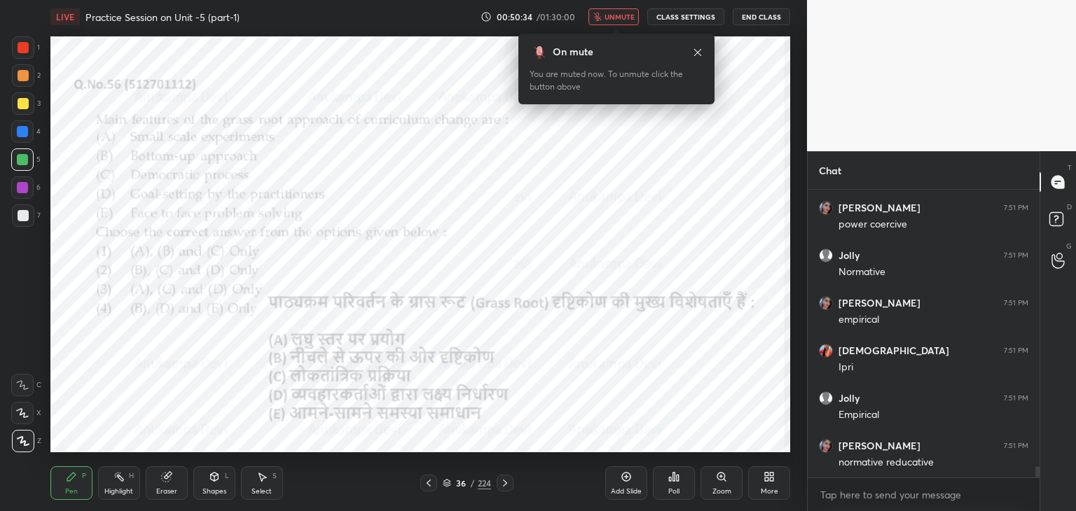
click at [625, 15] on span "unmute" at bounding box center [619, 17] width 30 height 10
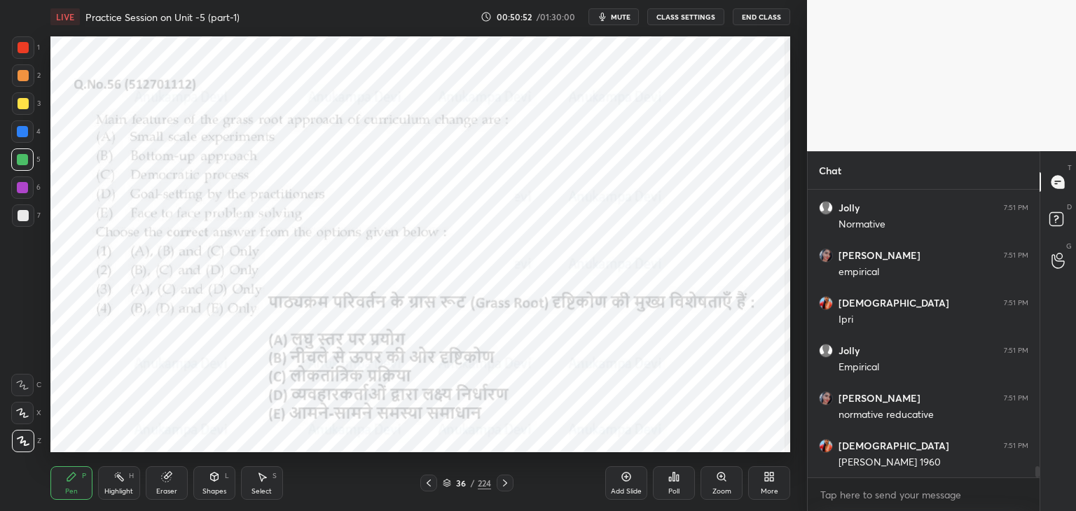
scroll to position [7407, 0]
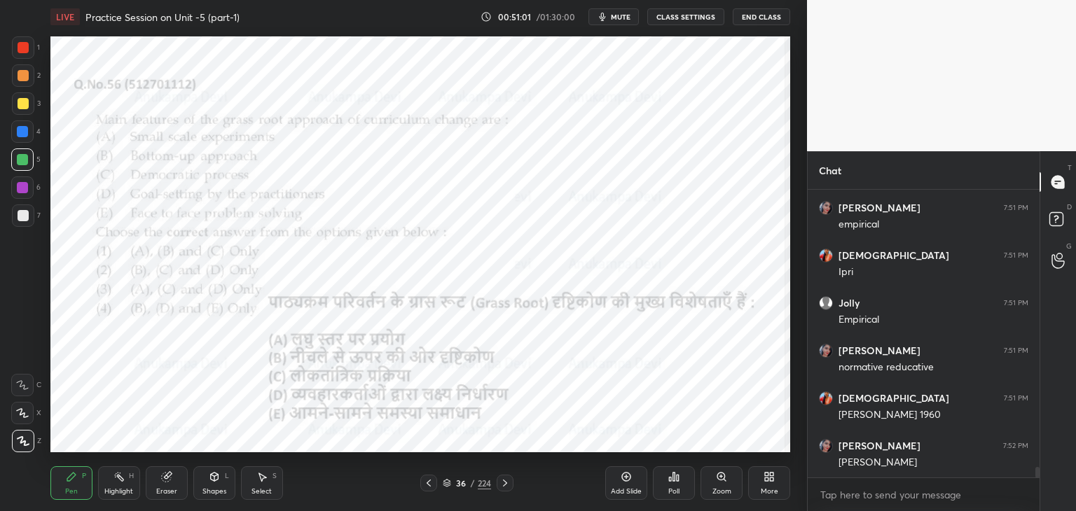
click at [625, 16] on span "mute" at bounding box center [621, 17] width 20 height 10
click at [618, 18] on span "unmute" at bounding box center [619, 17] width 30 height 10
click at [445, 485] on icon at bounding box center [447, 483] width 8 height 8
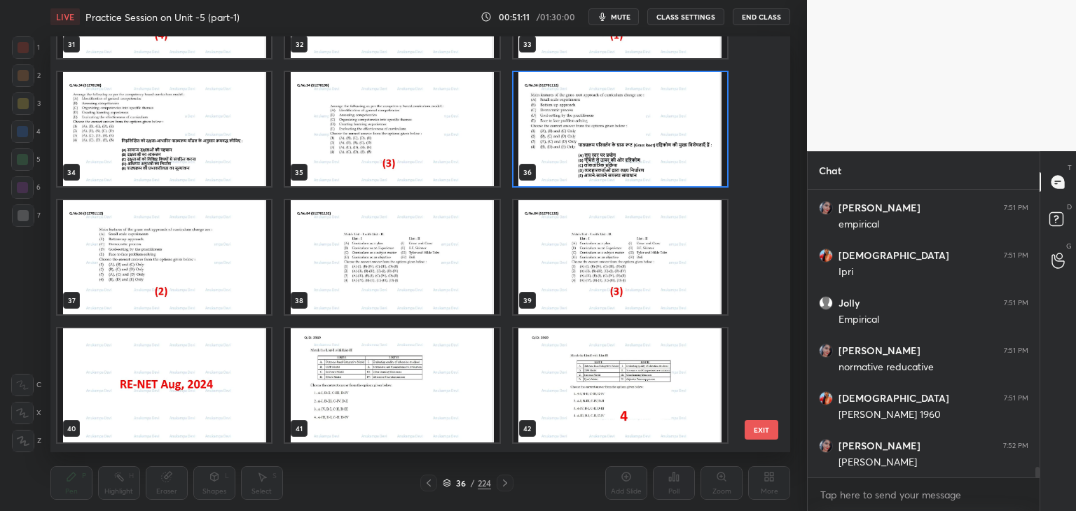
scroll to position [1411, 0]
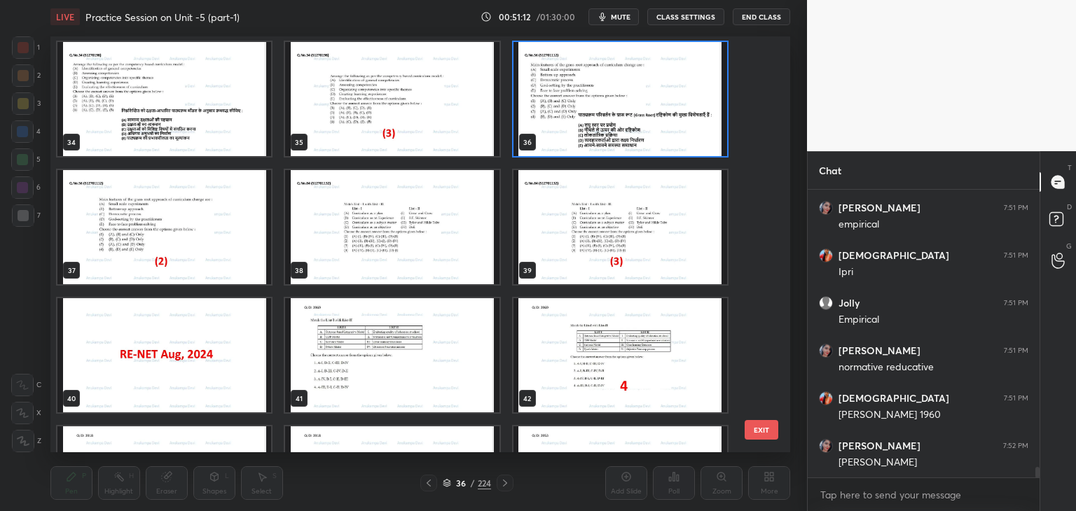
click at [699, 145] on img "grid" at bounding box center [620, 99] width 214 height 114
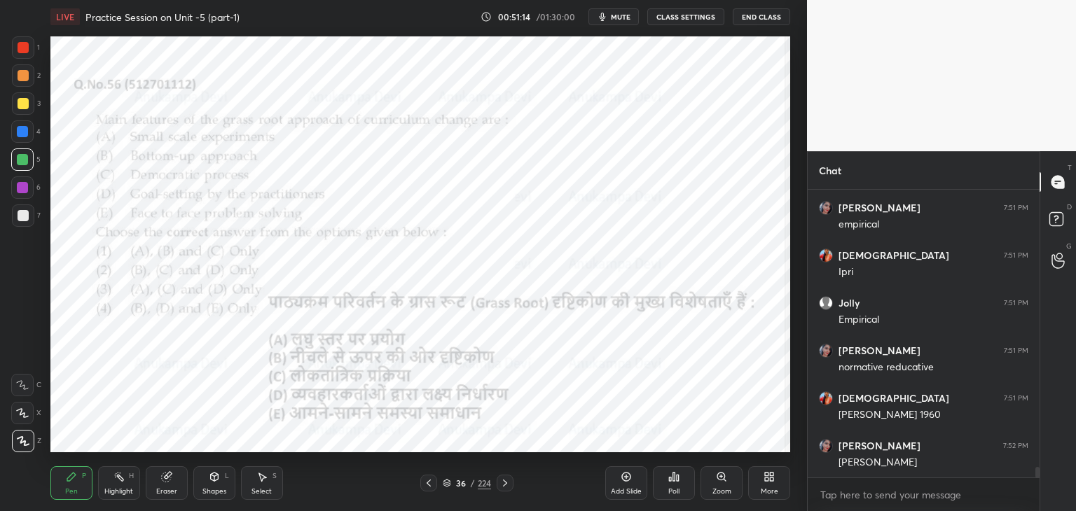
click at [623, 17] on span "mute" at bounding box center [621, 17] width 20 height 10
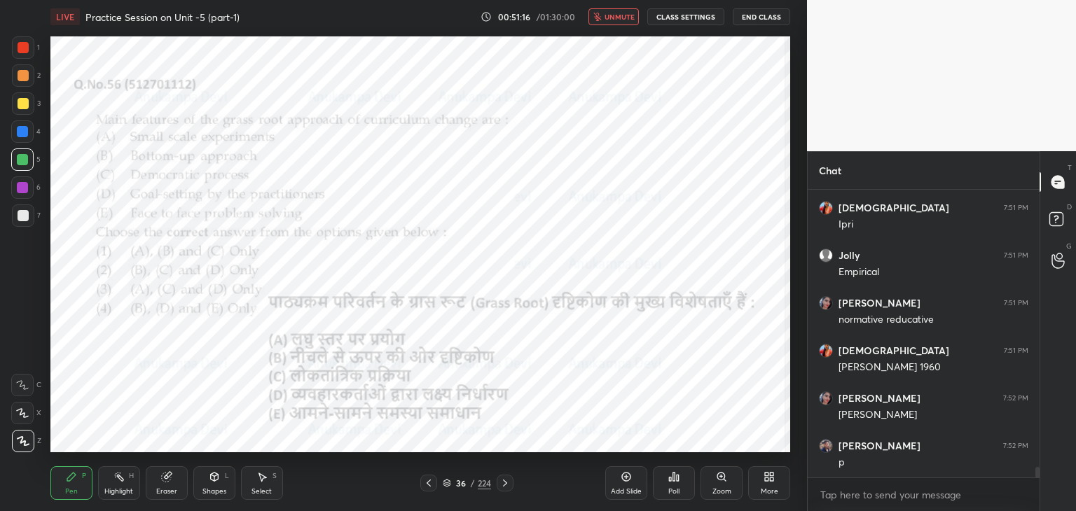
scroll to position [7503, 0]
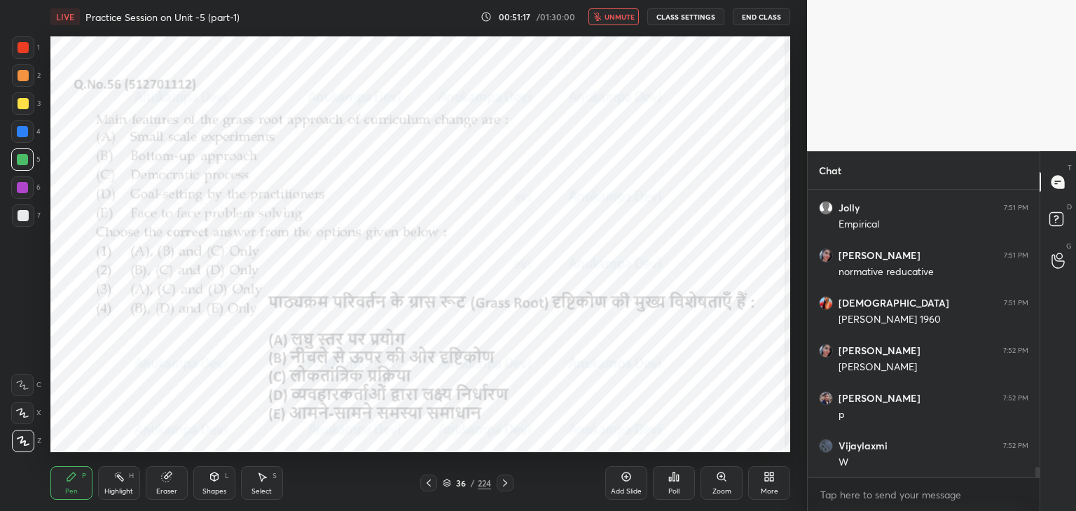
click at [621, 15] on span "unmute" at bounding box center [619, 17] width 30 height 10
click at [618, 18] on span "mute" at bounding box center [621, 17] width 20 height 10
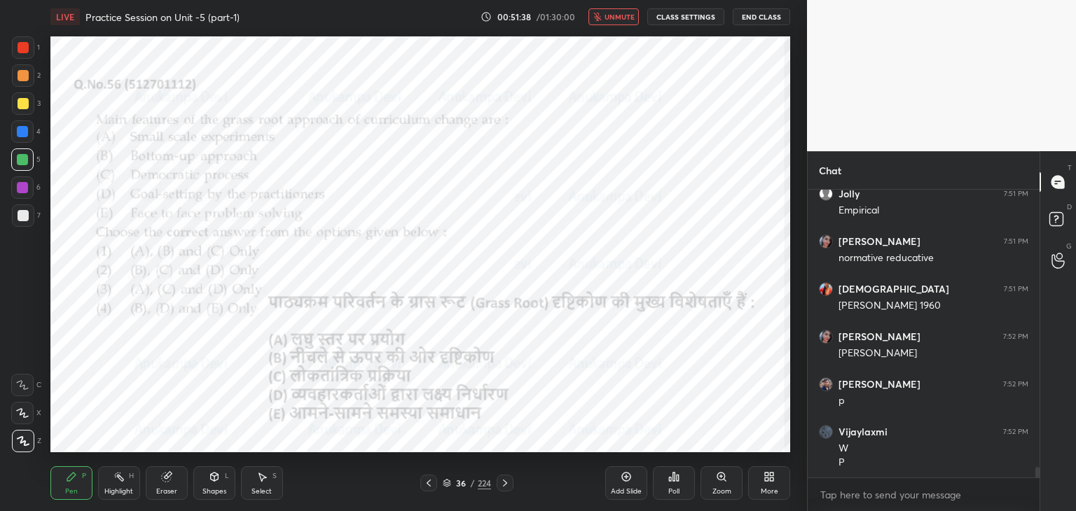
click at [623, 18] on span "unmute" at bounding box center [619, 17] width 30 height 10
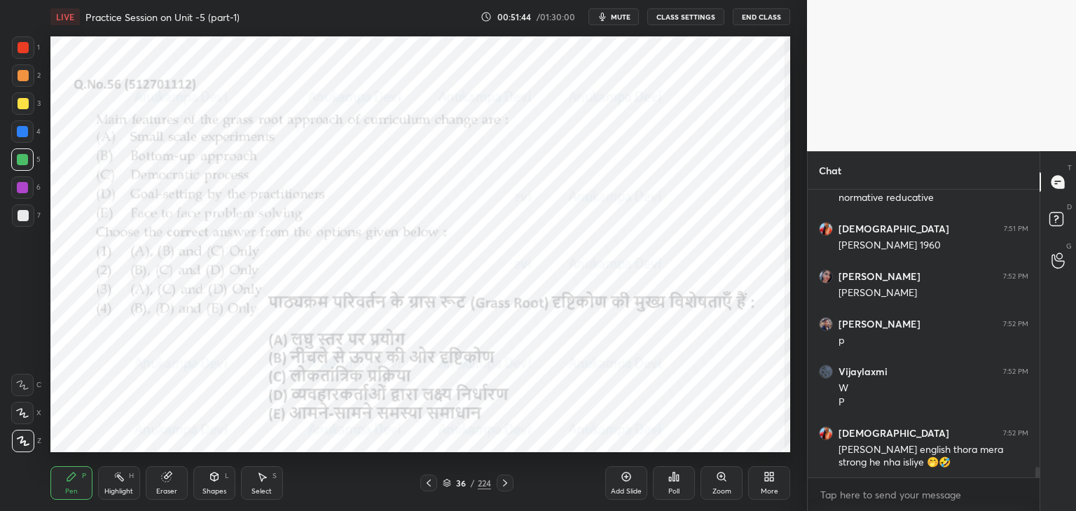
click at [672, 483] on div "Poll" at bounding box center [674, 483] width 42 height 34
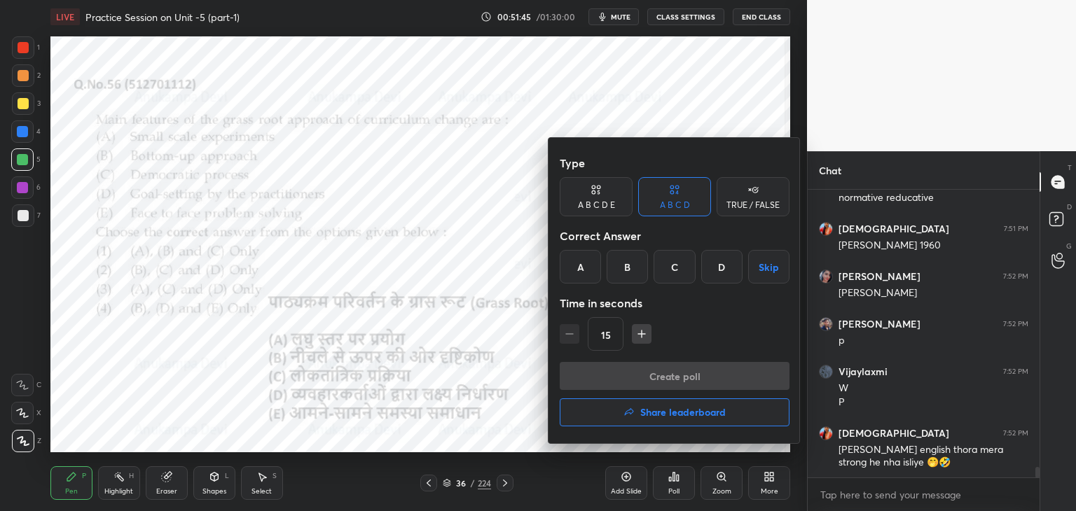
click at [625, 275] on div "B" at bounding box center [627, 267] width 41 height 34
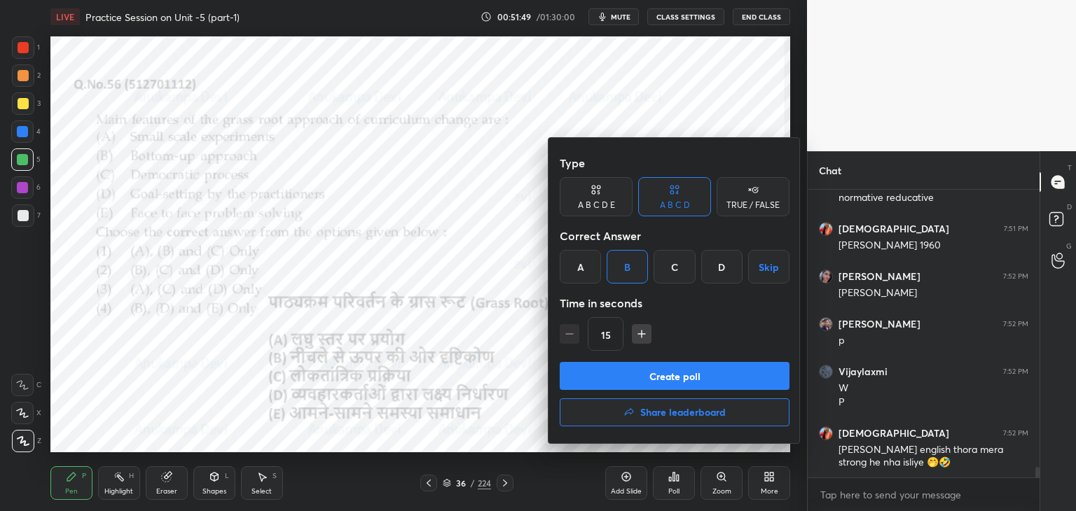
click at [703, 376] on button "Create poll" at bounding box center [675, 376] width 230 height 28
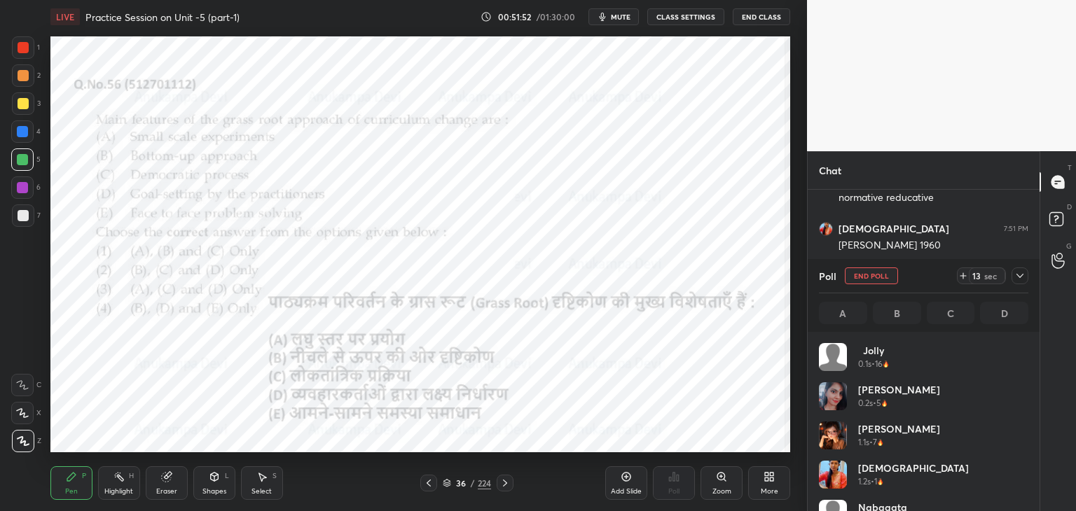
scroll to position [164, 205]
drag, startPoint x: 622, startPoint y: 19, endPoint x: 621, endPoint y: 34, distance: 14.7
click at [622, 20] on span "mute" at bounding box center [621, 17] width 20 height 10
click at [617, 19] on span "unmute" at bounding box center [619, 17] width 30 height 10
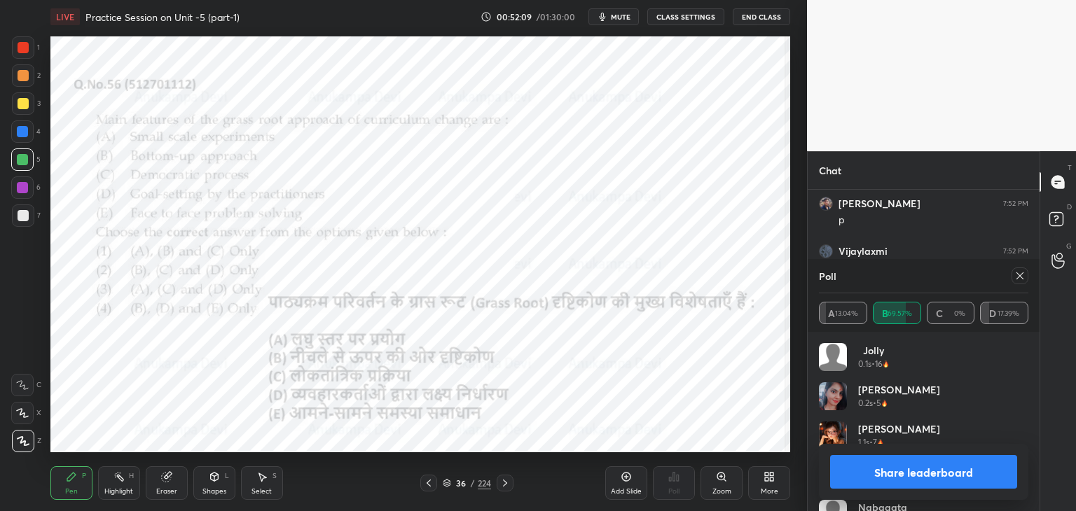
scroll to position [7758, 0]
drag, startPoint x: 1022, startPoint y: 274, endPoint x: 849, endPoint y: 246, distance: 175.3
click at [1020, 274] on icon at bounding box center [1019, 275] width 11 height 11
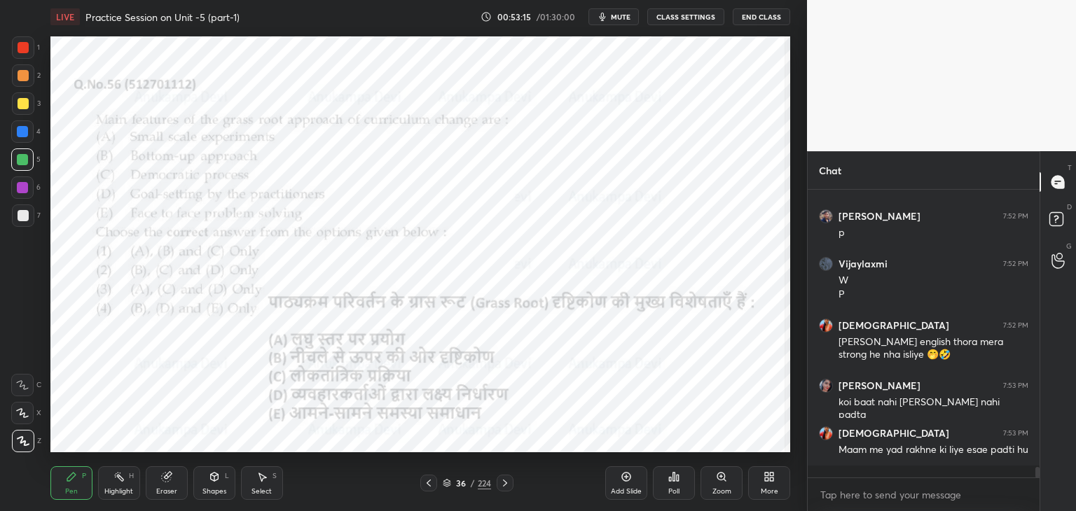
scroll to position [7745, 0]
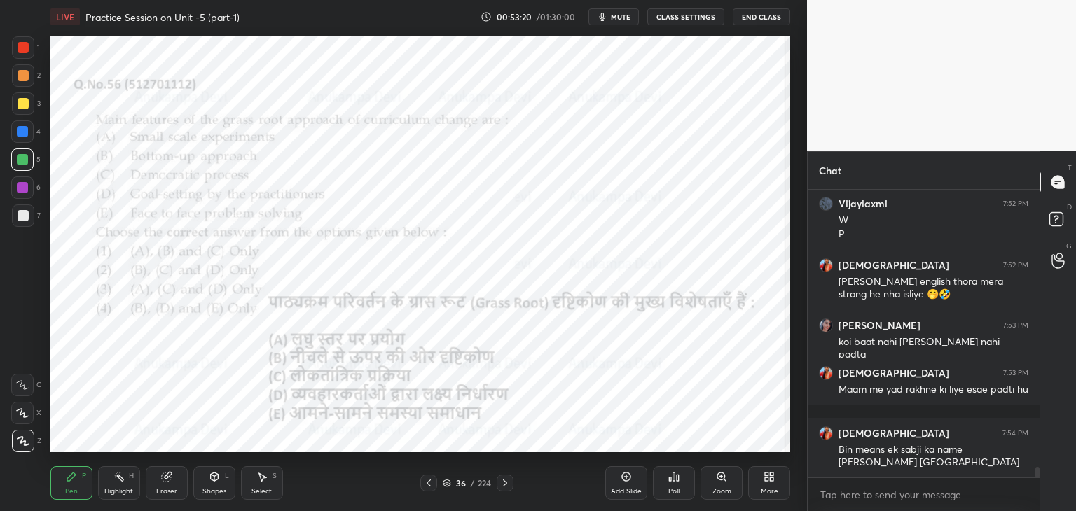
click at [504, 482] on icon at bounding box center [504, 483] width 11 height 11
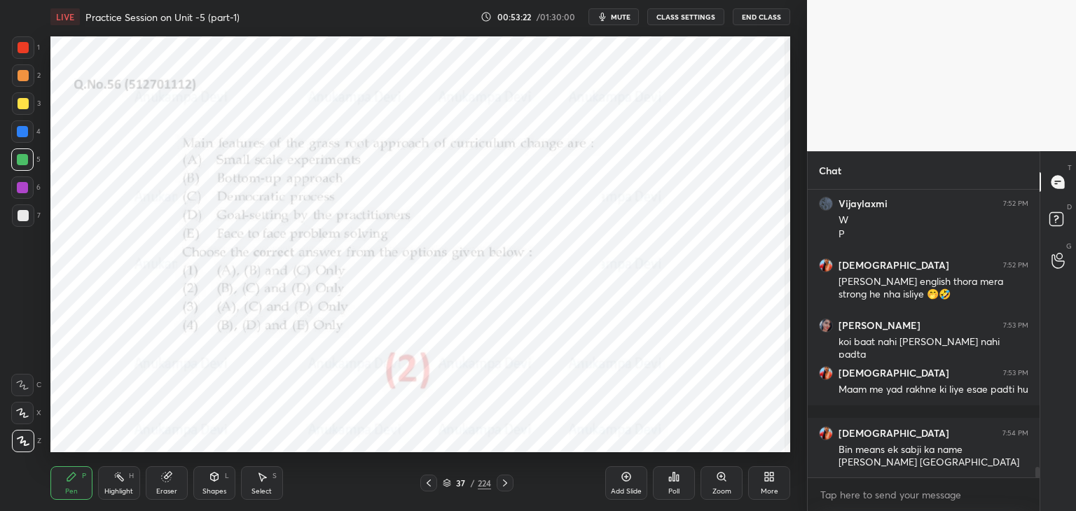
click at [503, 483] on icon at bounding box center [504, 483] width 11 height 11
click at [724, 477] on icon at bounding box center [721, 477] width 8 height 8
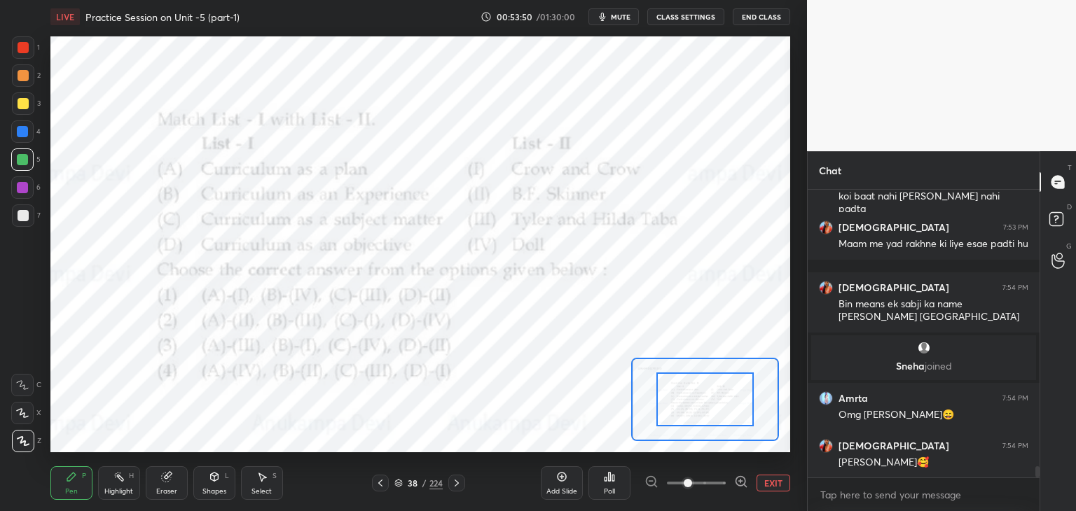
scroll to position [7127, 0]
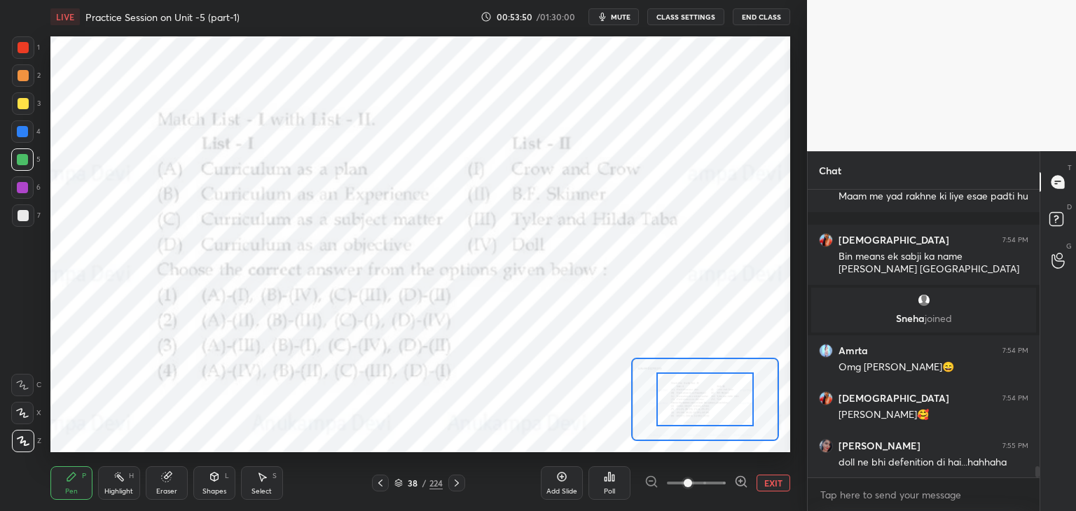
click at [397, 486] on icon at bounding box center [398, 486] width 7 height 2
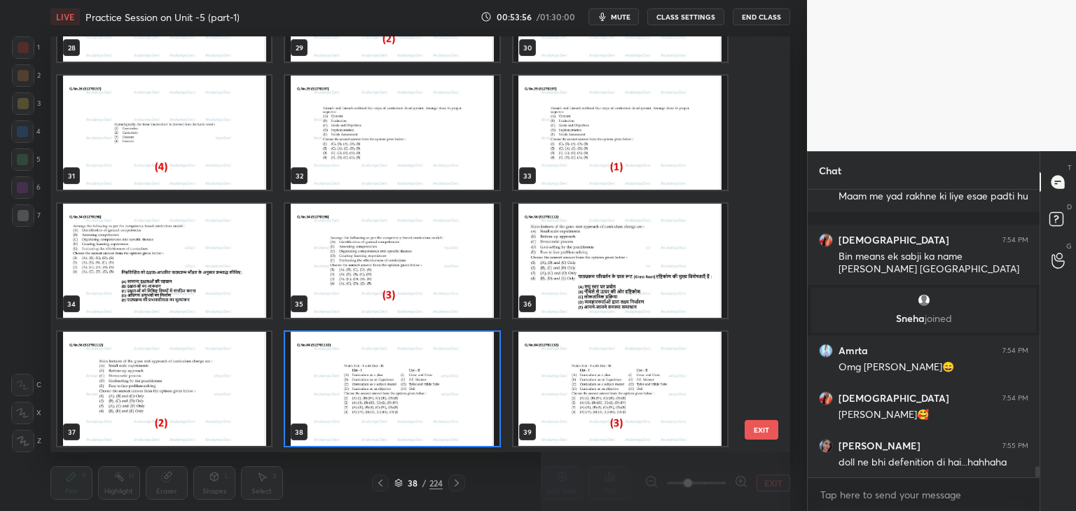
scroll to position [7175, 0]
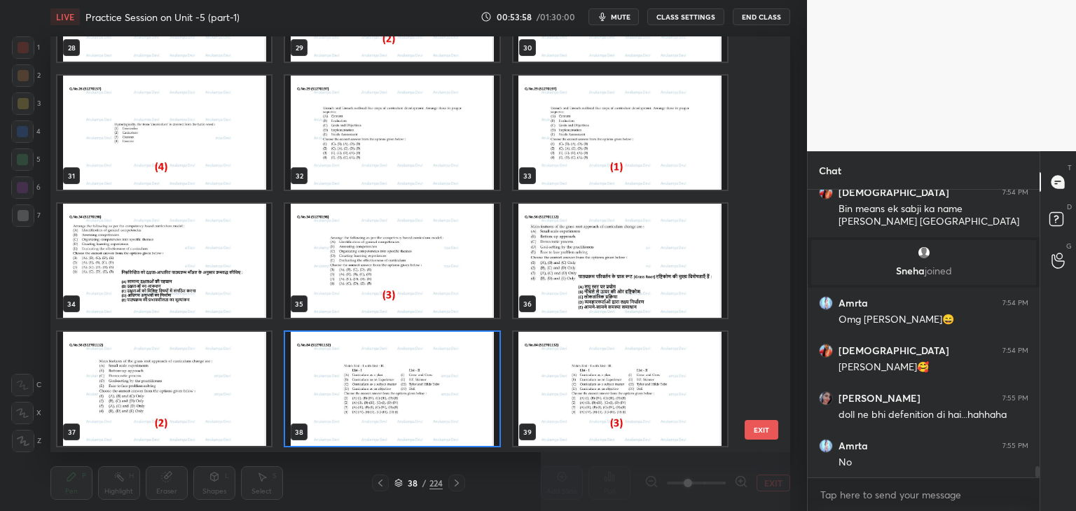
drag, startPoint x: 484, startPoint y: 429, endPoint x: 476, endPoint y: 420, distance: 12.4
click at [484, 427] on img "grid" at bounding box center [392, 389] width 214 height 114
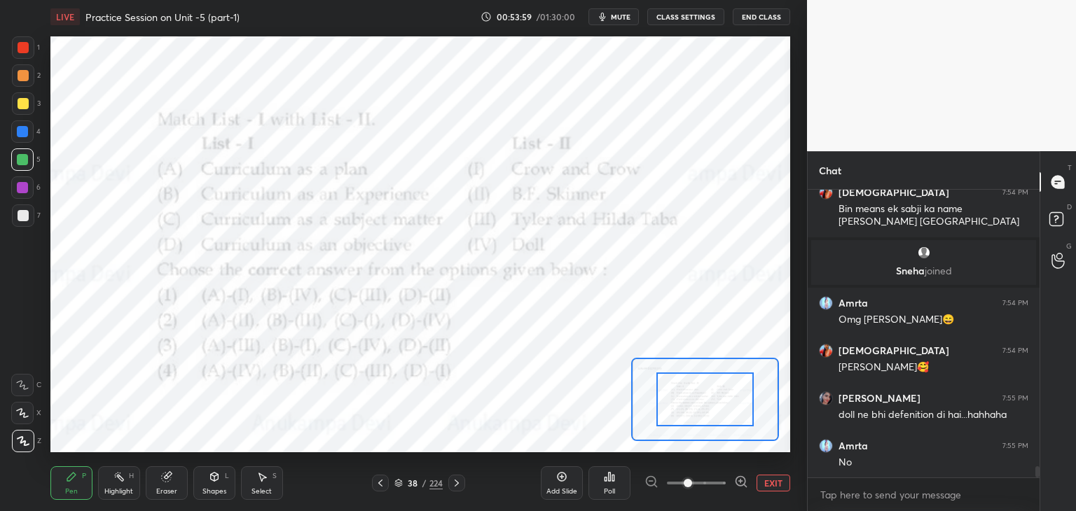
click at [611, 485] on div "Poll" at bounding box center [609, 483] width 42 height 34
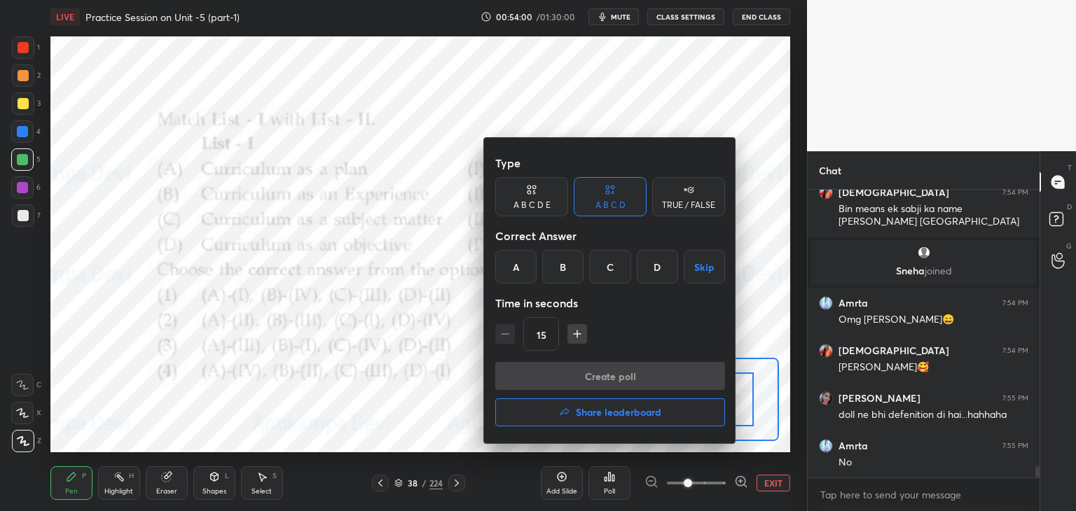
click at [612, 277] on div "C" at bounding box center [609, 267] width 41 height 34
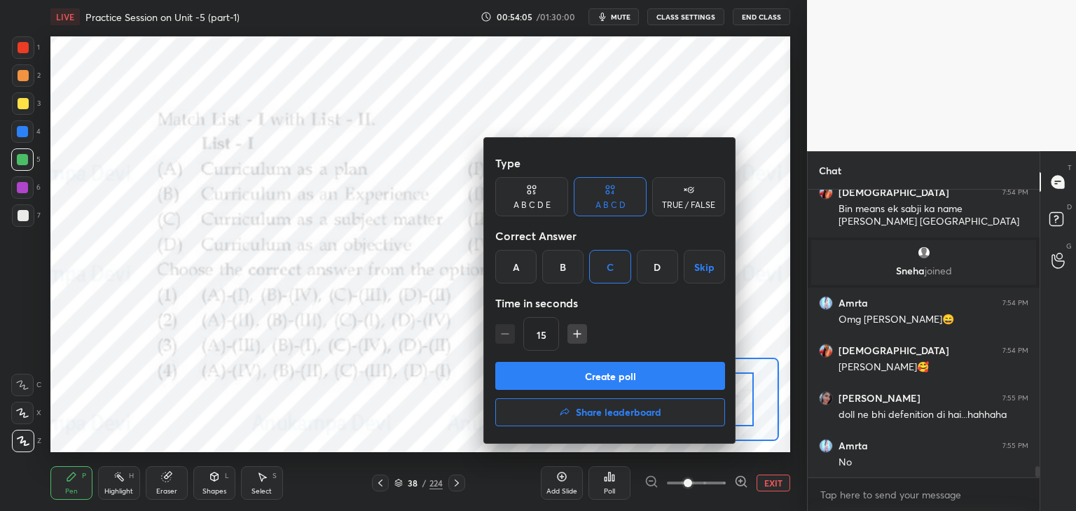
scroll to position [7223, 0]
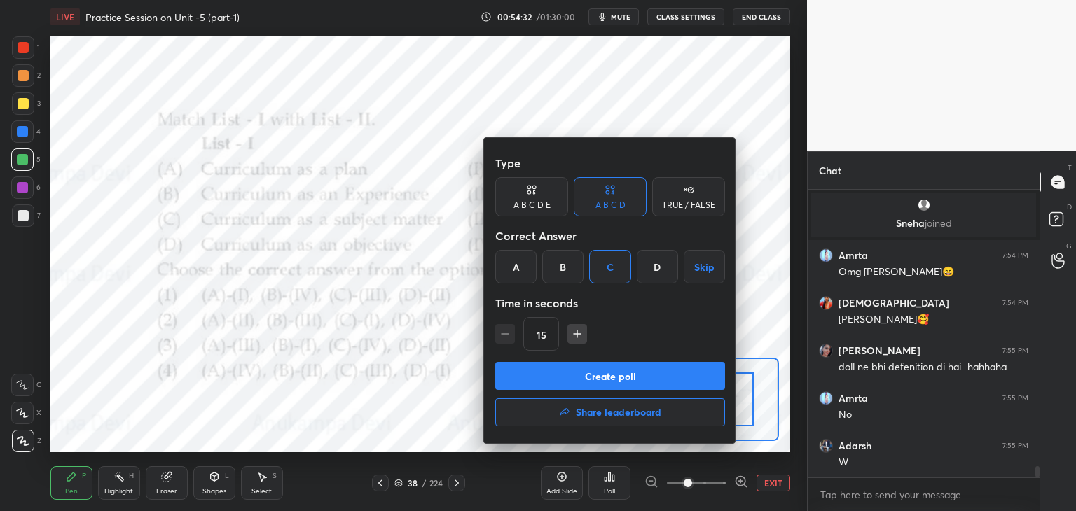
click at [642, 378] on button "Create poll" at bounding box center [610, 376] width 230 height 28
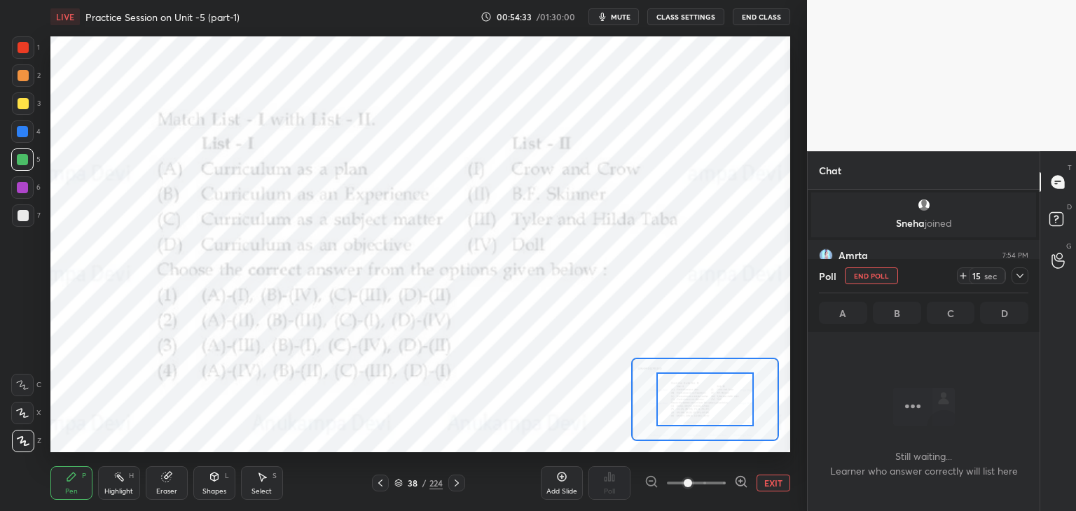
scroll to position [7343, 0]
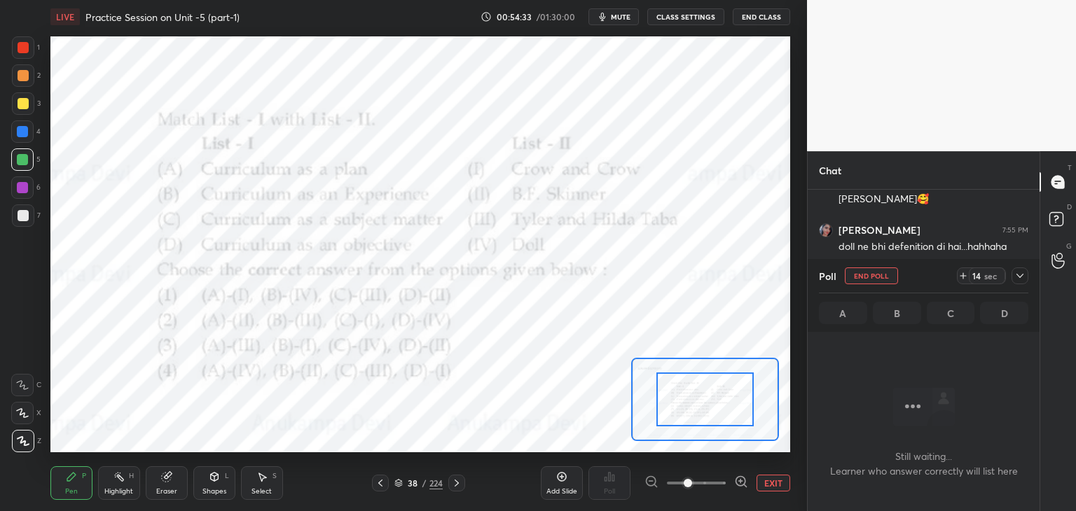
click at [622, 16] on span "mute" at bounding box center [621, 17] width 20 height 10
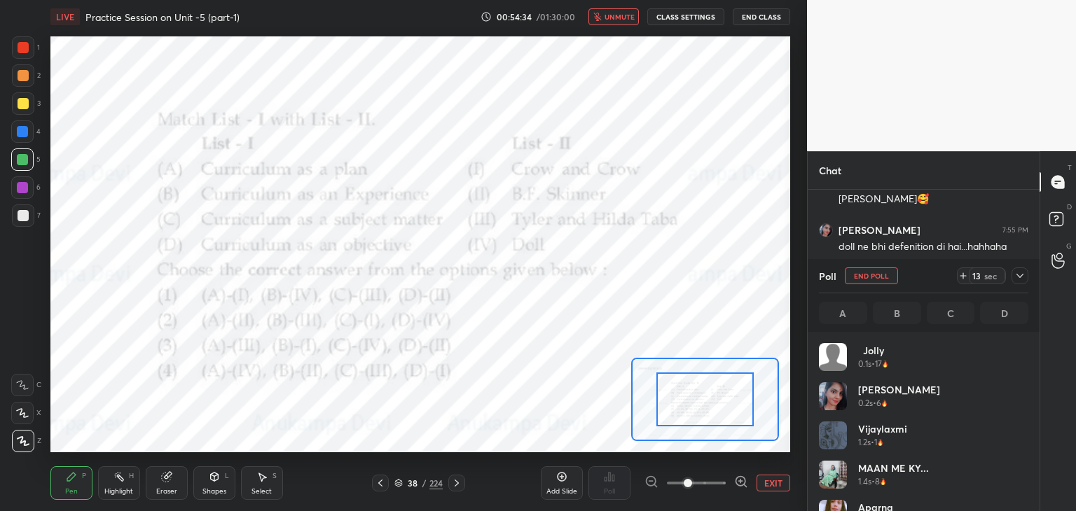
scroll to position [164, 205]
click at [621, 19] on span "unmute" at bounding box center [619, 17] width 30 height 10
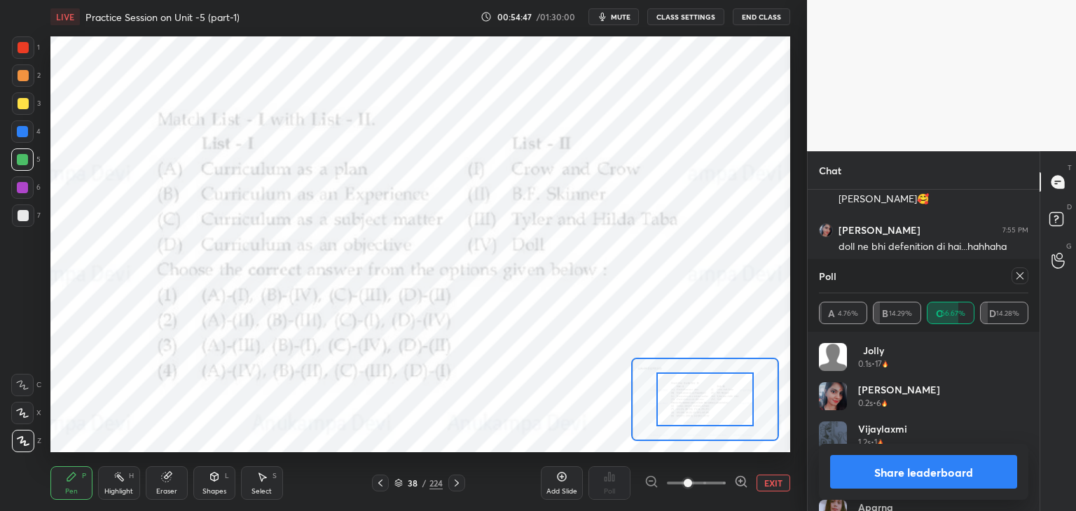
click at [1020, 276] on icon at bounding box center [1019, 275] width 11 height 11
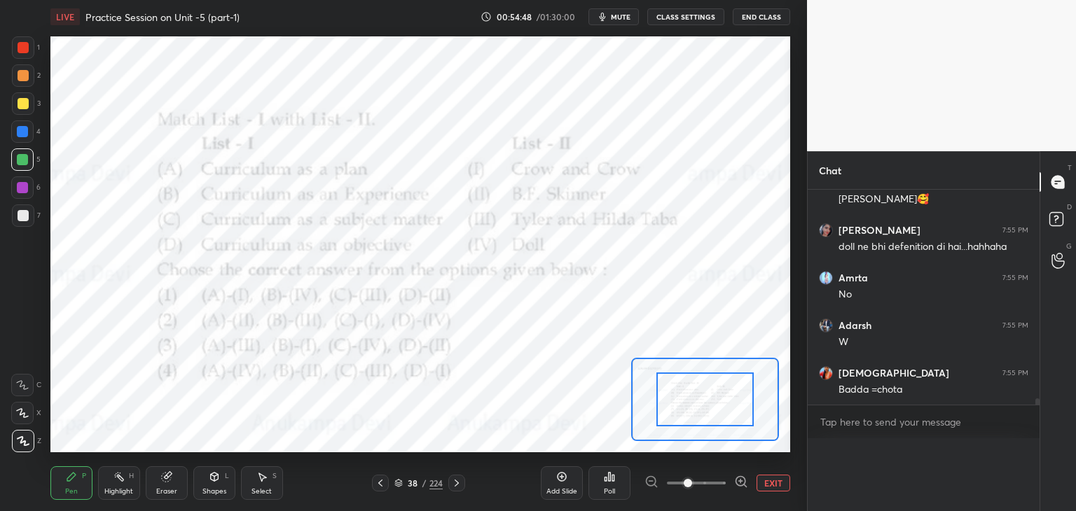
scroll to position [7323, 0]
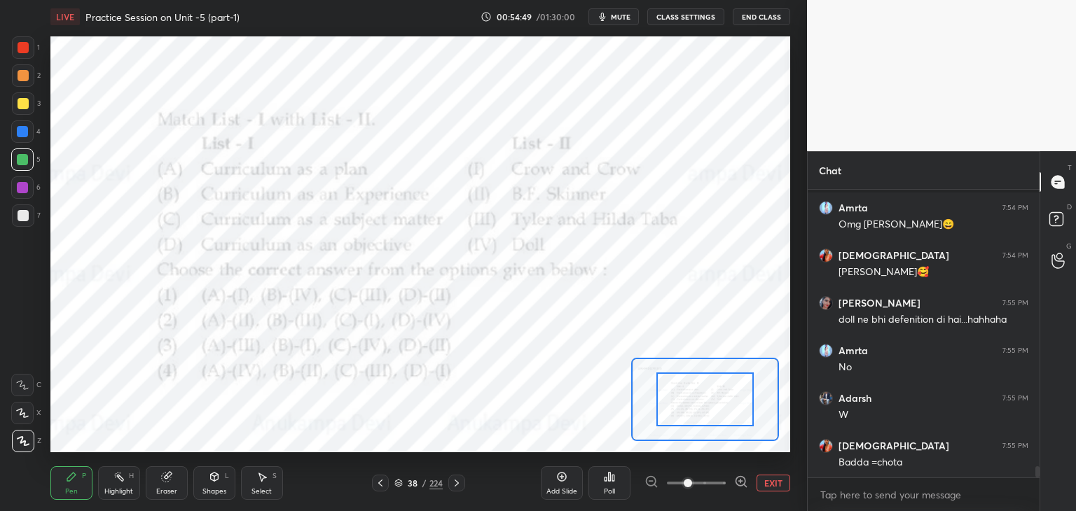
click at [459, 487] on icon at bounding box center [456, 483] width 11 height 11
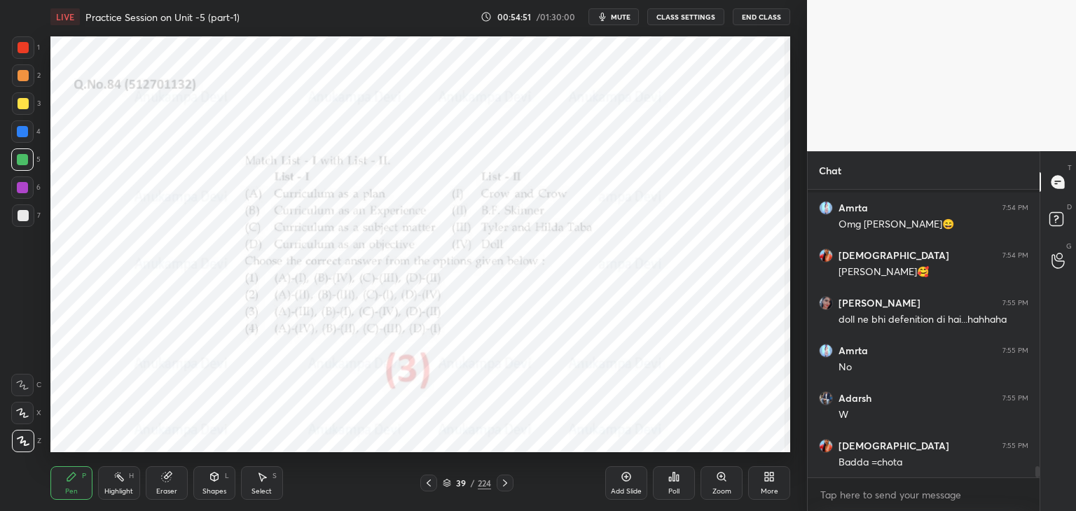
click at [721, 479] on icon at bounding box center [721, 477] width 8 height 8
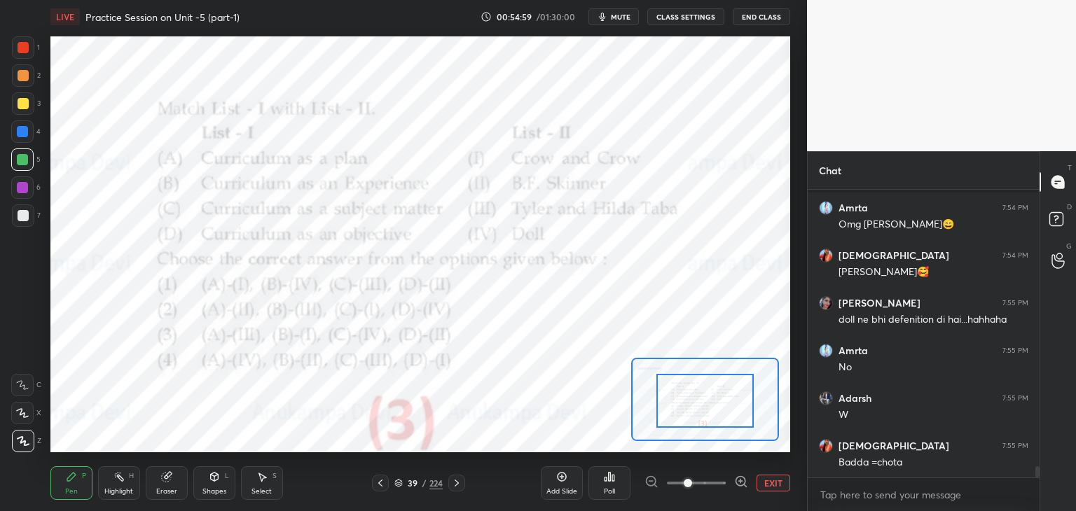
drag, startPoint x: 400, startPoint y: 483, endPoint x: 401, endPoint y: 465, distance: 18.3
click at [400, 483] on icon at bounding box center [398, 483] width 8 height 8
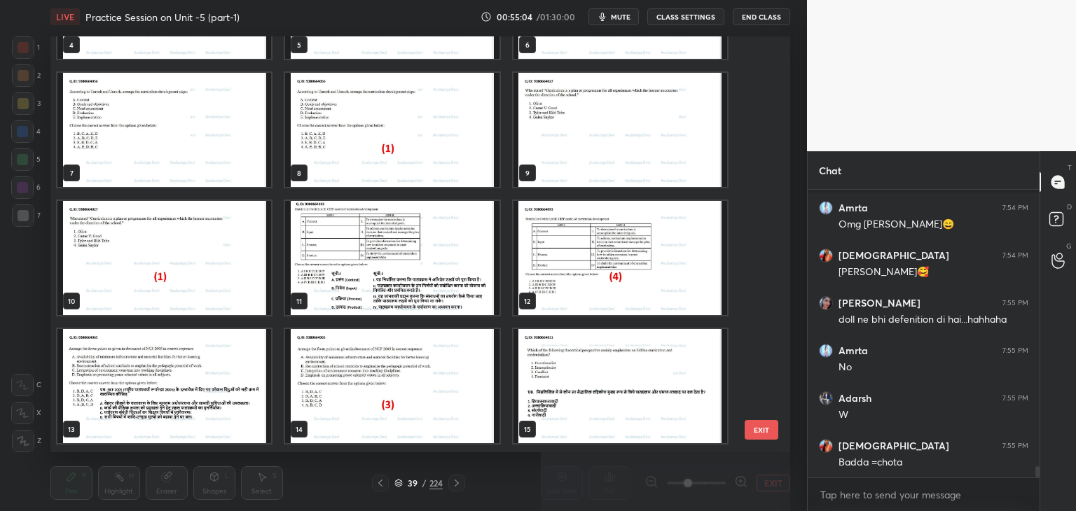
click at [553, 152] on img "grid" at bounding box center [620, 130] width 214 height 114
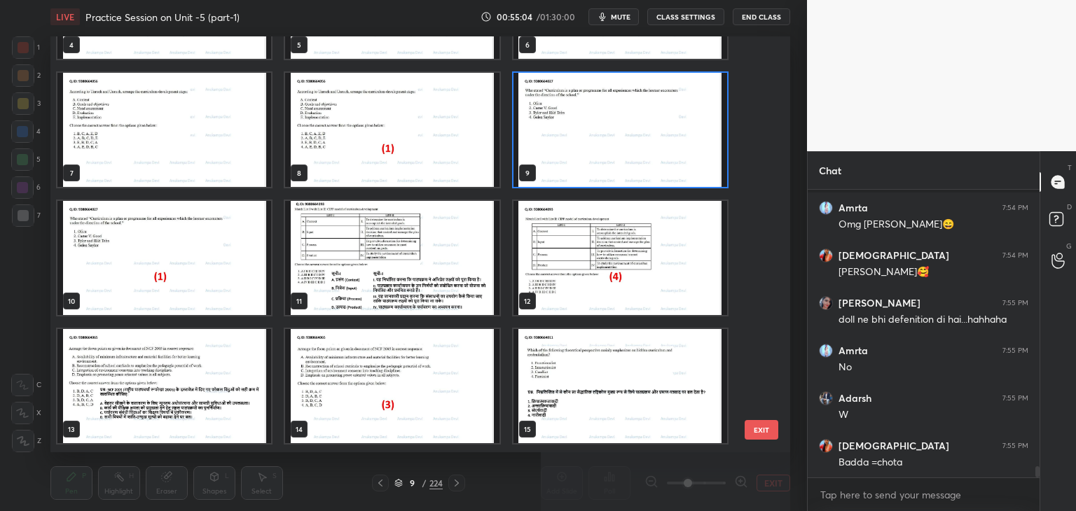
click at [553, 153] on img "grid" at bounding box center [620, 130] width 214 height 114
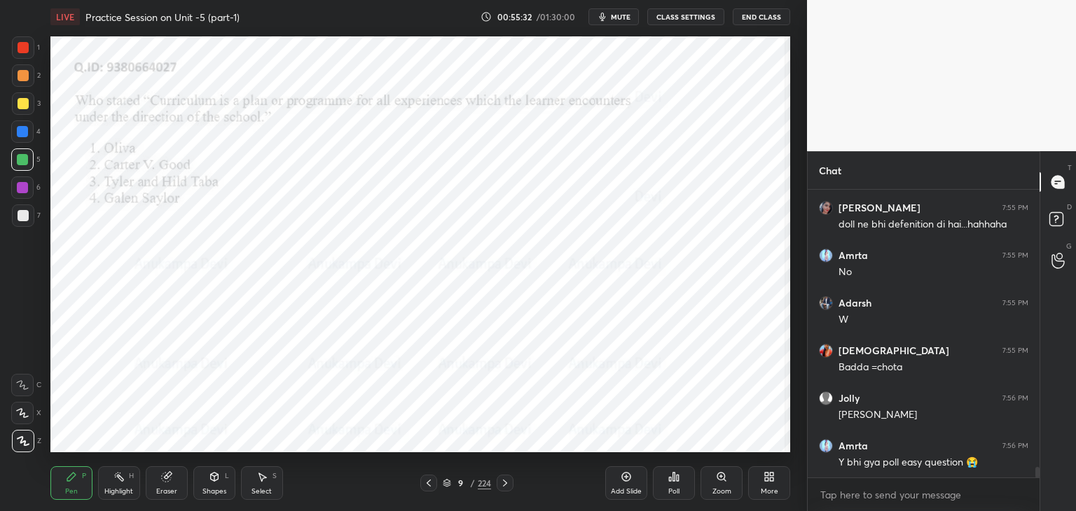
click at [508, 483] on icon at bounding box center [504, 483] width 11 height 11
click at [448, 485] on icon at bounding box center [447, 483] width 8 height 8
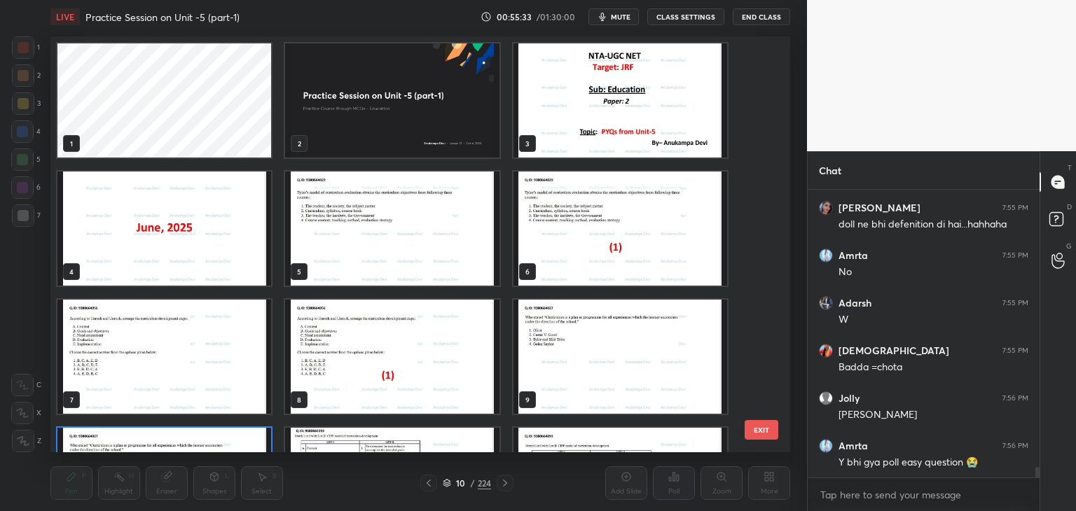
scroll to position [4, 7]
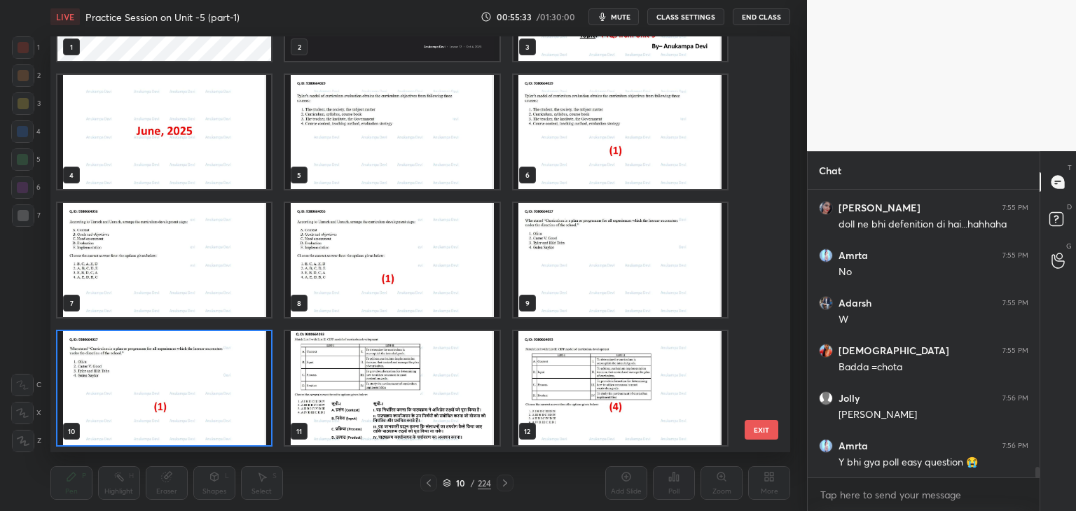
click at [755, 124] on div "1 2 3 4 5 6 7 8 9 10 11 12 13 14 15 16 17 18" at bounding box center [407, 244] width 715 height 416
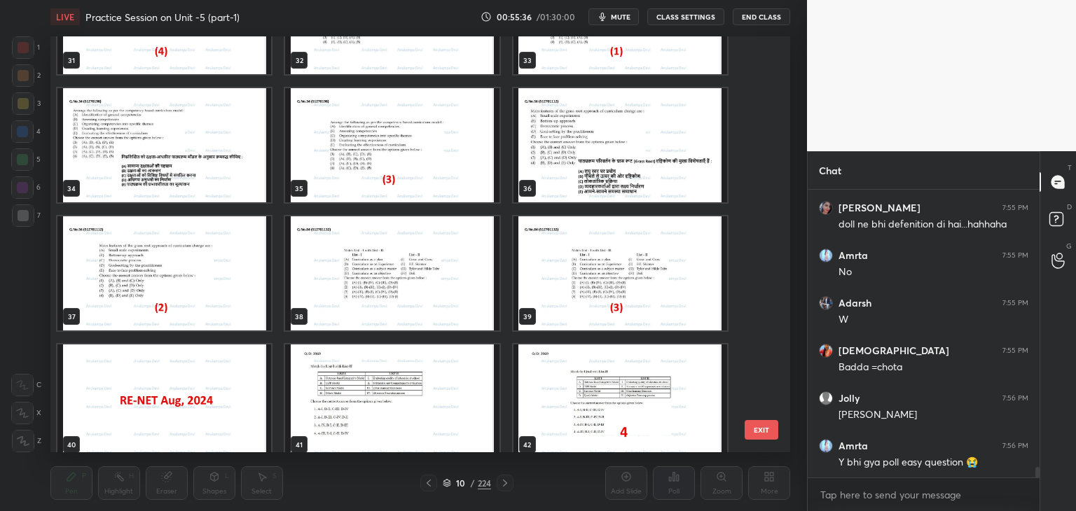
scroll to position [1411, 0]
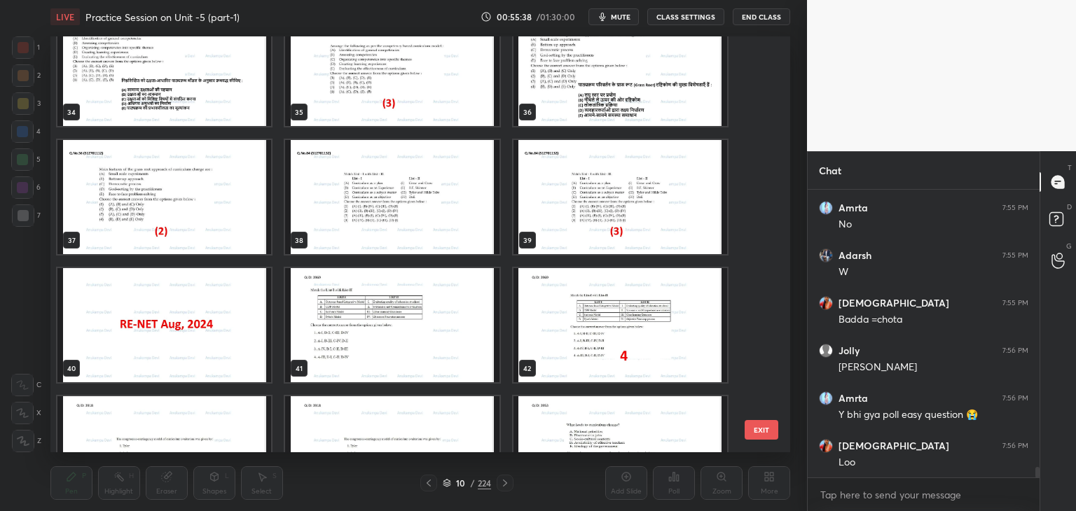
click at [573, 221] on img "grid" at bounding box center [620, 197] width 214 height 114
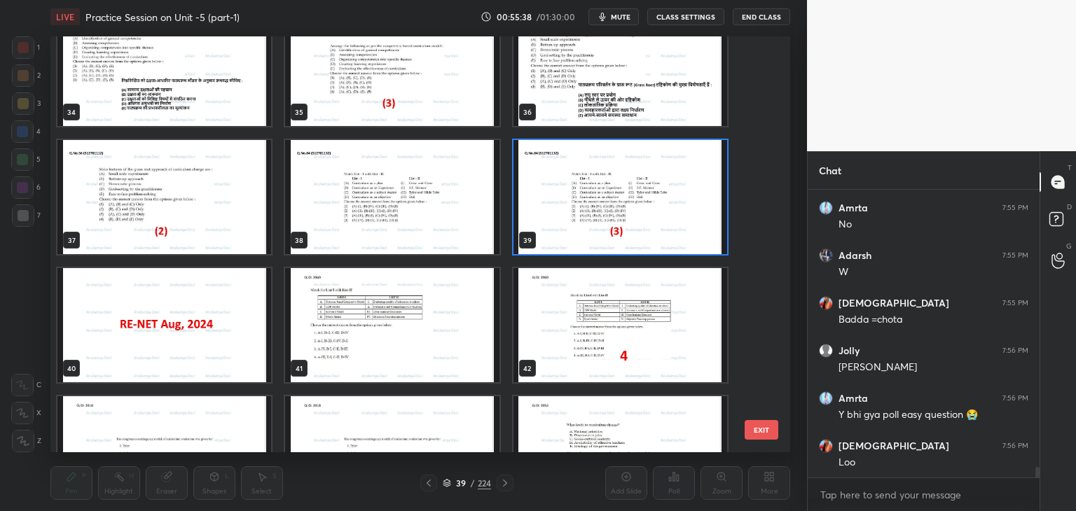
click at [572, 222] on img "grid" at bounding box center [620, 197] width 214 height 114
click at [572, 223] on img "grid" at bounding box center [620, 197] width 214 height 114
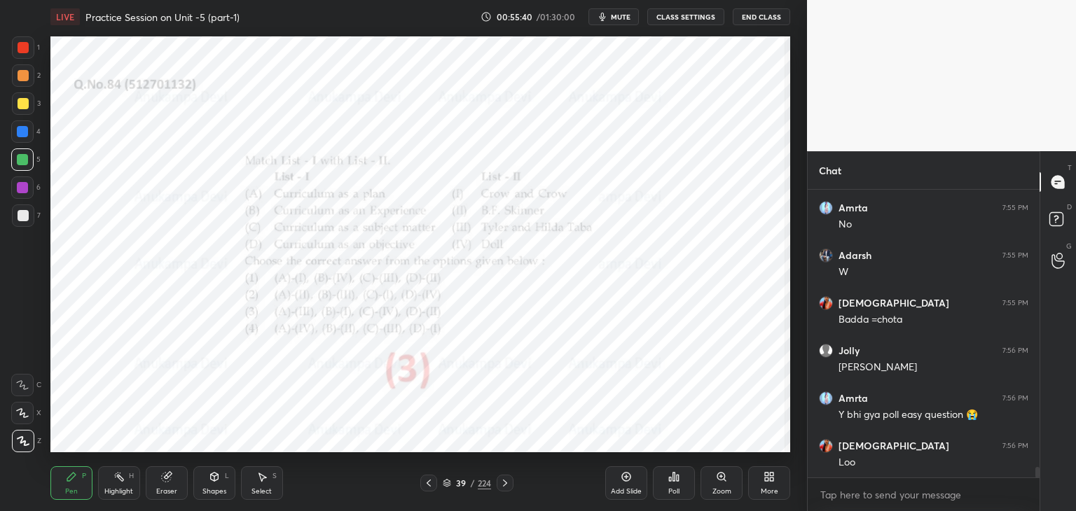
drag, startPoint x: 721, startPoint y: 478, endPoint x: 687, endPoint y: 450, distance: 43.8
click at [719, 477] on icon at bounding box center [721, 477] width 8 height 8
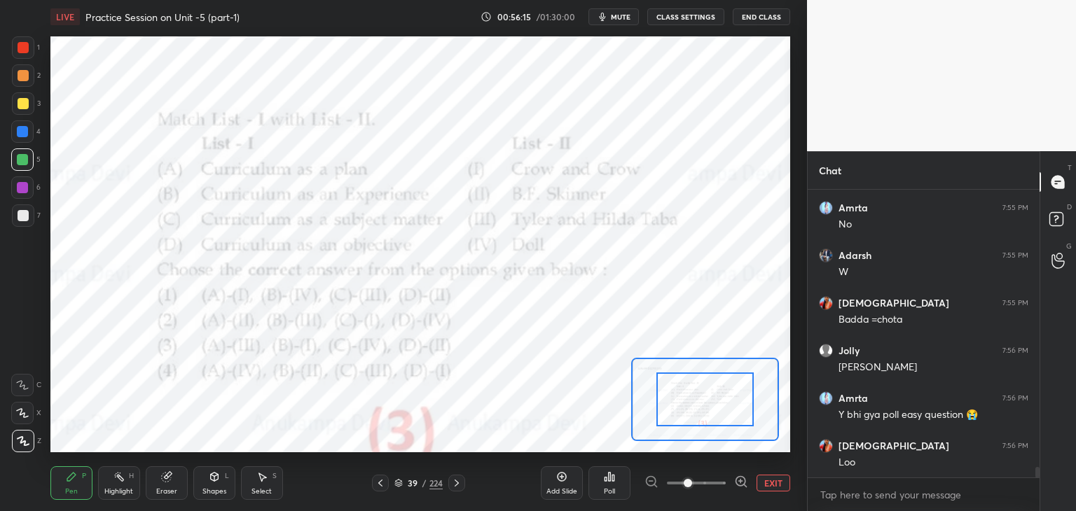
click at [455, 483] on icon at bounding box center [456, 483] width 11 height 11
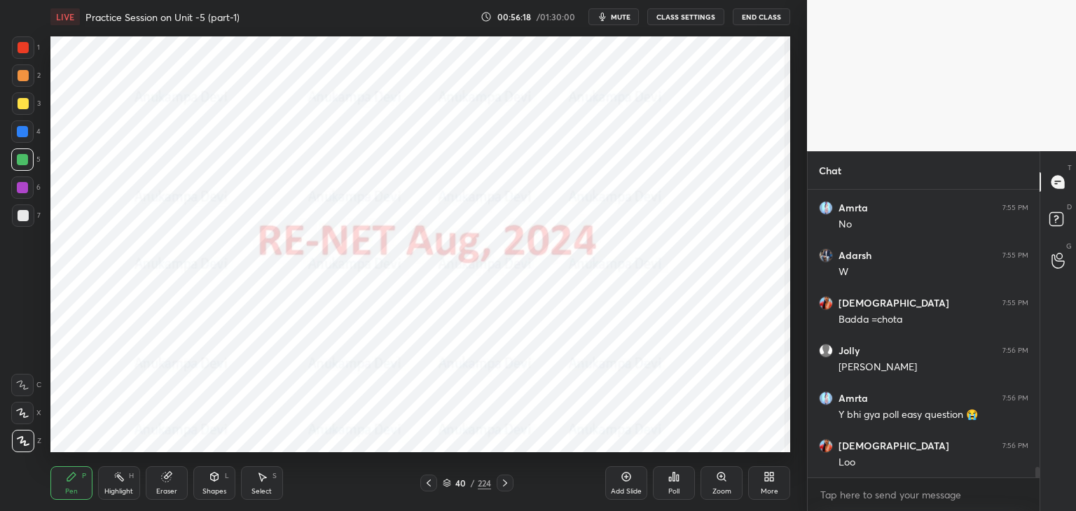
click at [674, 483] on div "Poll" at bounding box center [674, 483] width 42 height 34
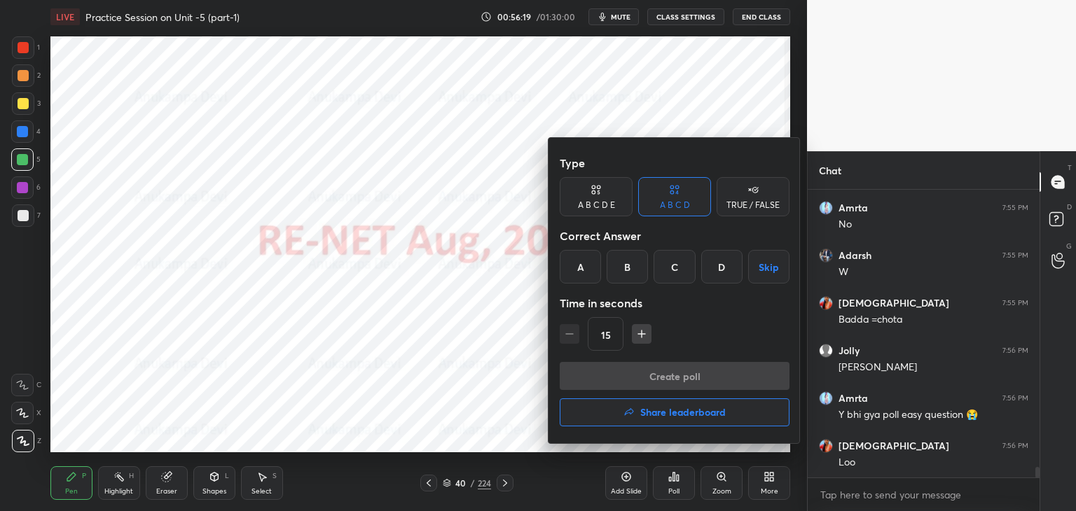
click at [696, 412] on h4 "Share leaderboard" at bounding box center [682, 413] width 85 height 10
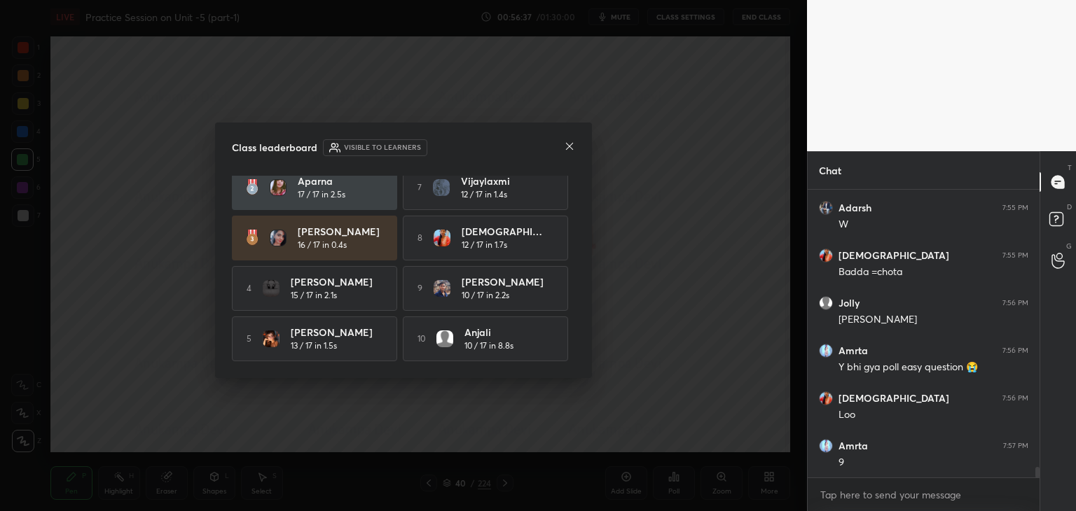
scroll to position [64, 0]
click at [569, 149] on icon at bounding box center [569, 146] width 11 height 11
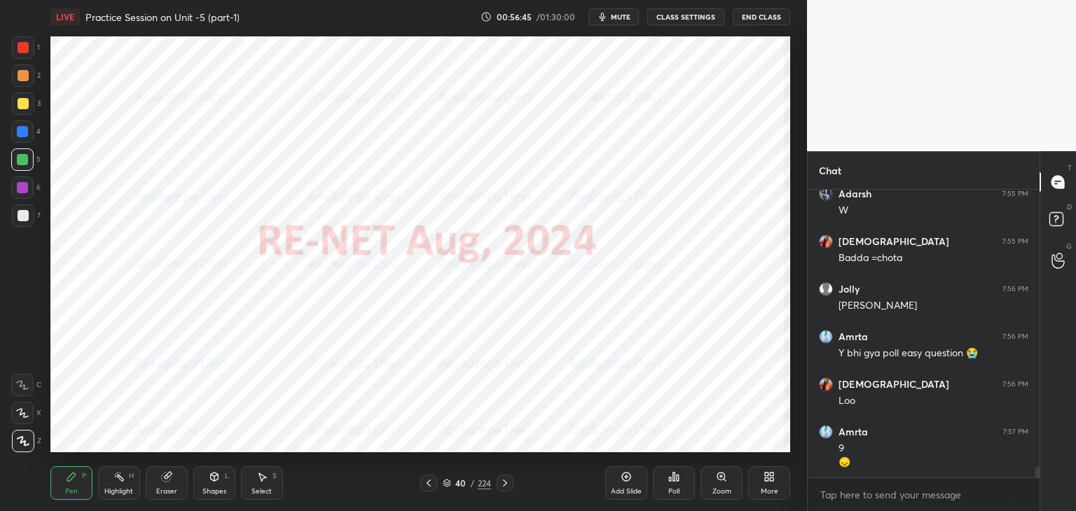
scroll to position [7522, 0]
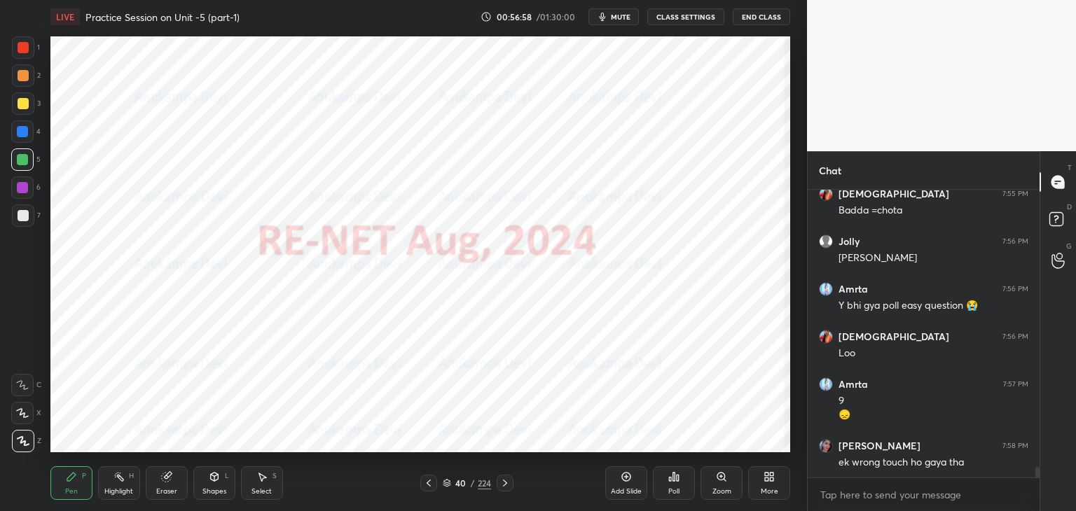
click at [506, 483] on icon at bounding box center [504, 483] width 11 height 11
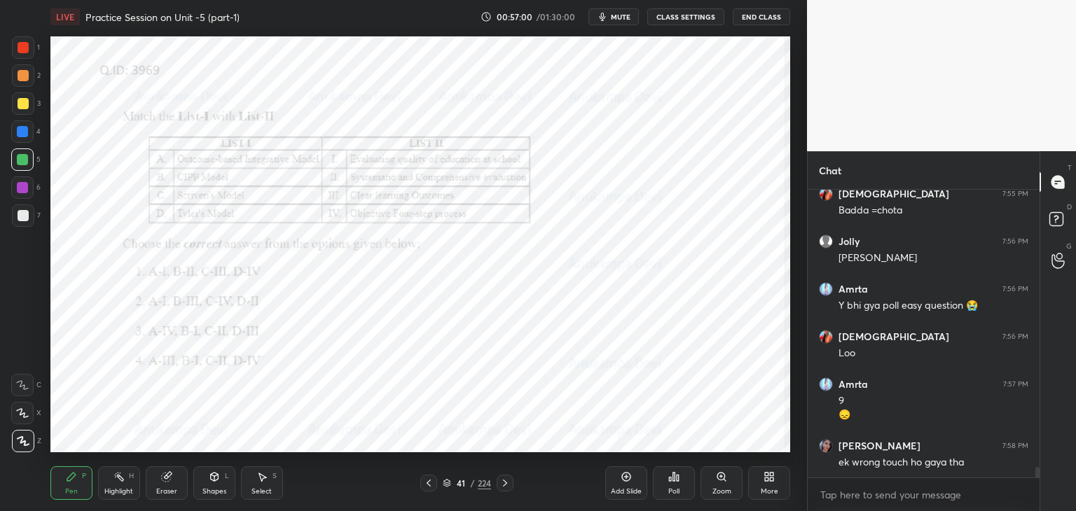
click at [726, 476] on icon at bounding box center [721, 476] width 11 height 11
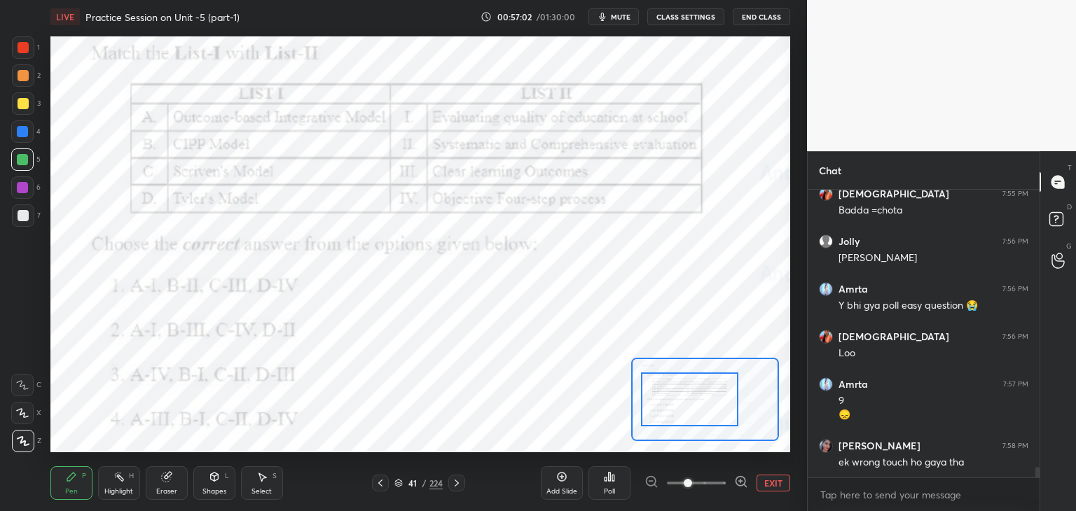
drag, startPoint x: 708, startPoint y: 402, endPoint x: 693, endPoint y: 402, distance: 14.7
click at [693, 402] on div at bounding box center [689, 400] width 97 height 54
click at [621, 18] on span "mute" at bounding box center [621, 17] width 20 height 10
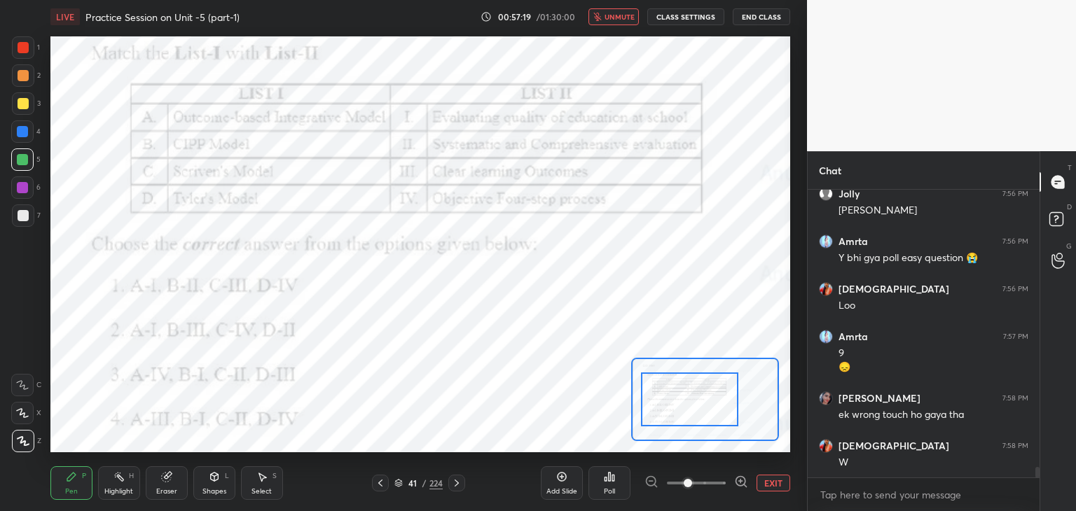
click at [619, 19] on span "unmute" at bounding box center [619, 17] width 30 height 10
click at [25, 131] on div at bounding box center [22, 131] width 11 height 11
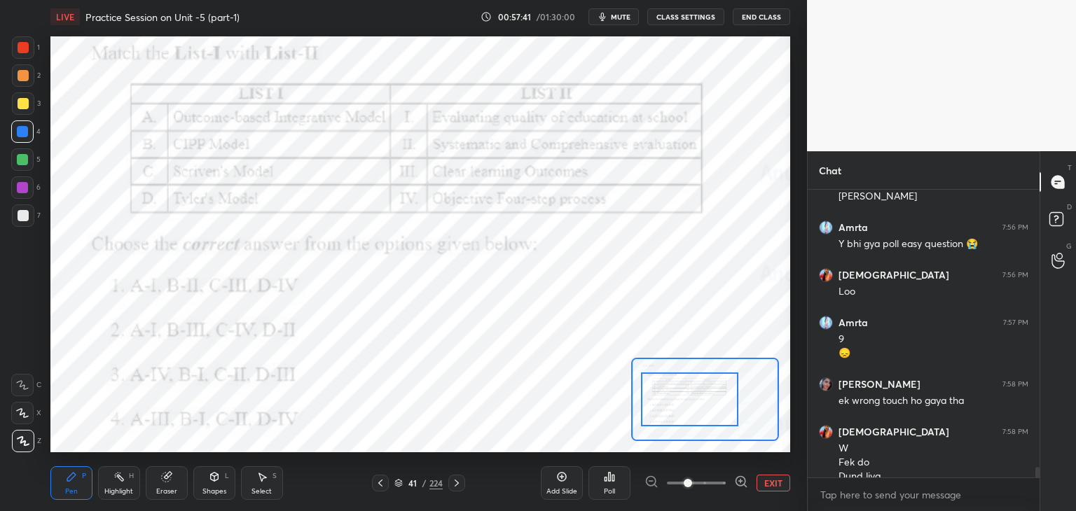
scroll to position [7598, 0]
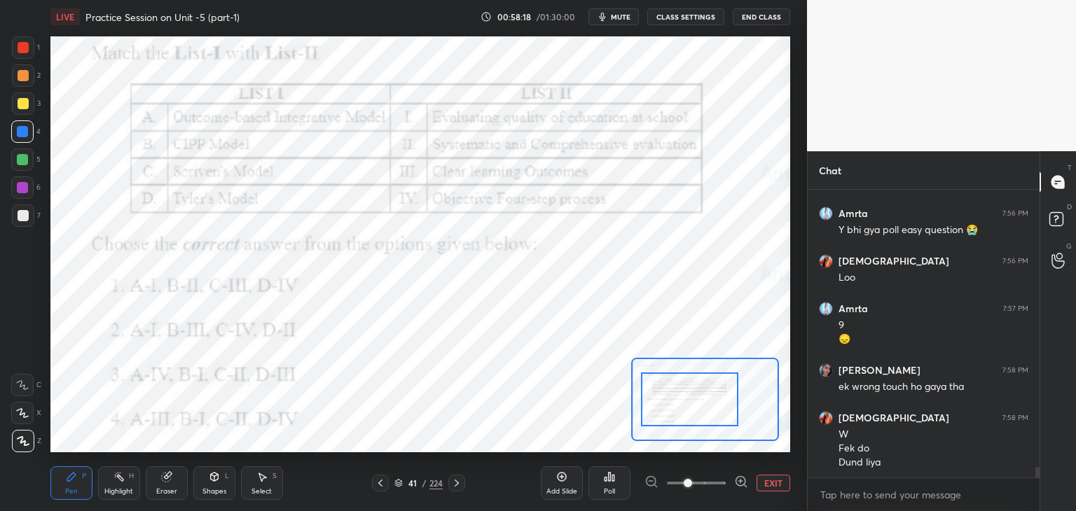
click at [398, 483] on icon at bounding box center [398, 482] width 7 height 4
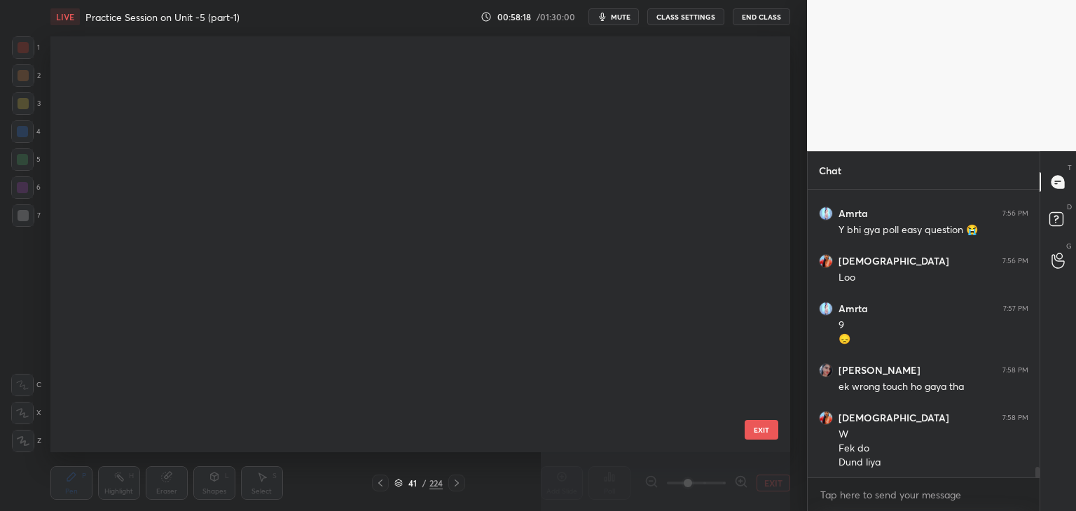
scroll to position [412, 733]
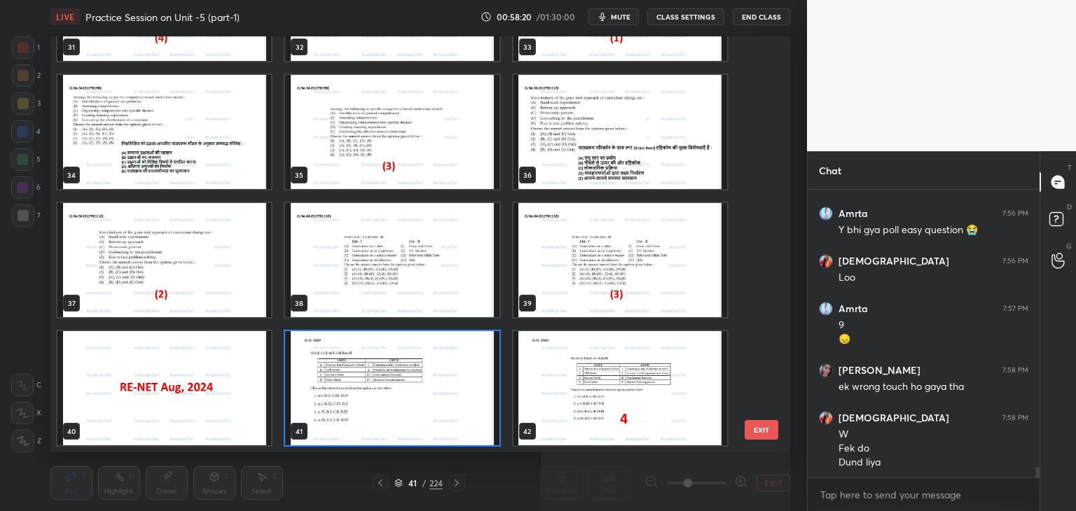
click at [490, 435] on img "grid" at bounding box center [392, 388] width 214 height 114
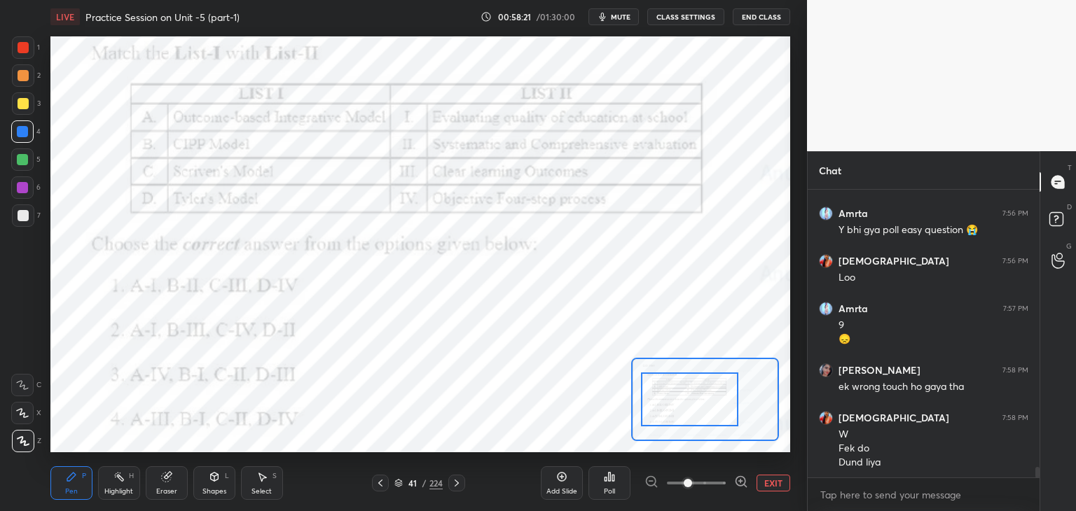
click at [615, 485] on div "Poll" at bounding box center [609, 483] width 42 height 34
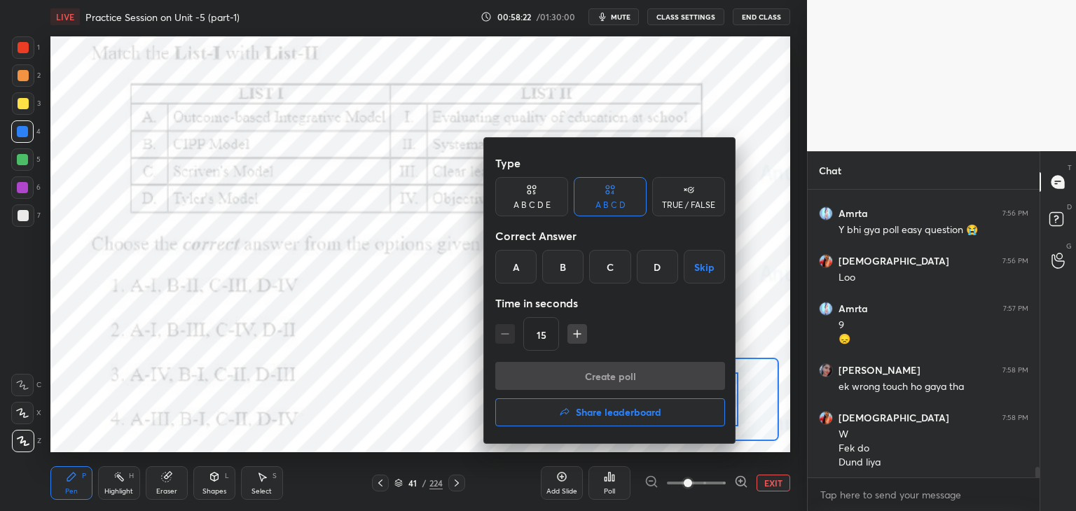
drag, startPoint x: 653, startPoint y: 269, endPoint x: 650, endPoint y: 276, distance: 7.5
click at [653, 268] on div "D" at bounding box center [657, 267] width 41 height 34
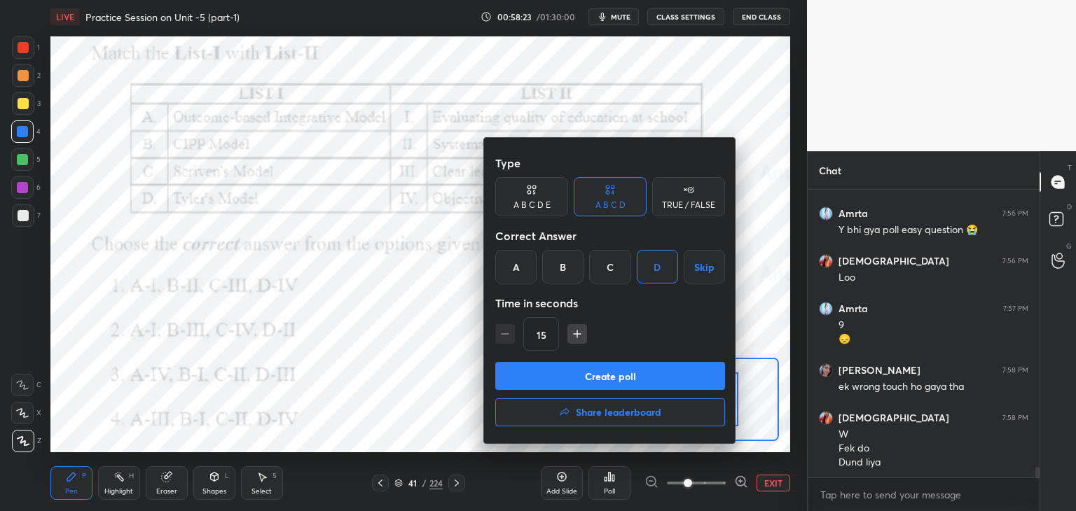
scroll to position [7646, 0]
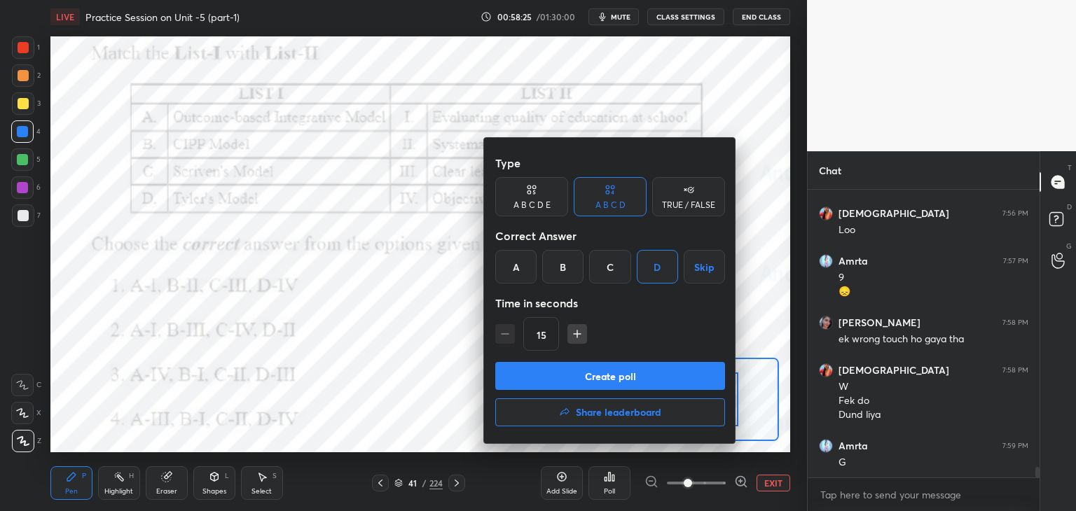
drag, startPoint x: 637, startPoint y: 381, endPoint x: 623, endPoint y: 300, distance: 81.8
click at [637, 380] on button "Create poll" at bounding box center [610, 376] width 230 height 28
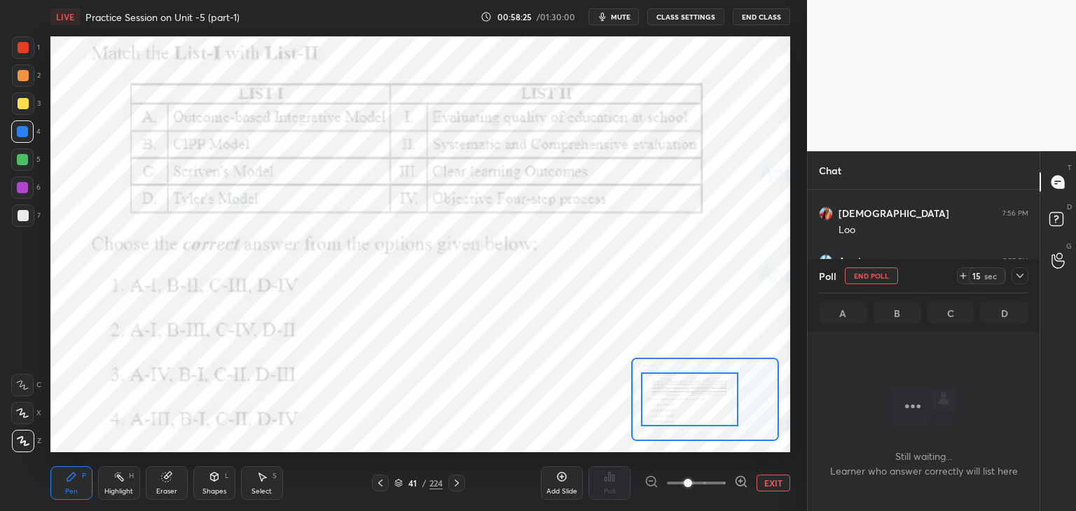
scroll to position [244, 228]
click at [617, 20] on span "mute" at bounding box center [621, 17] width 20 height 10
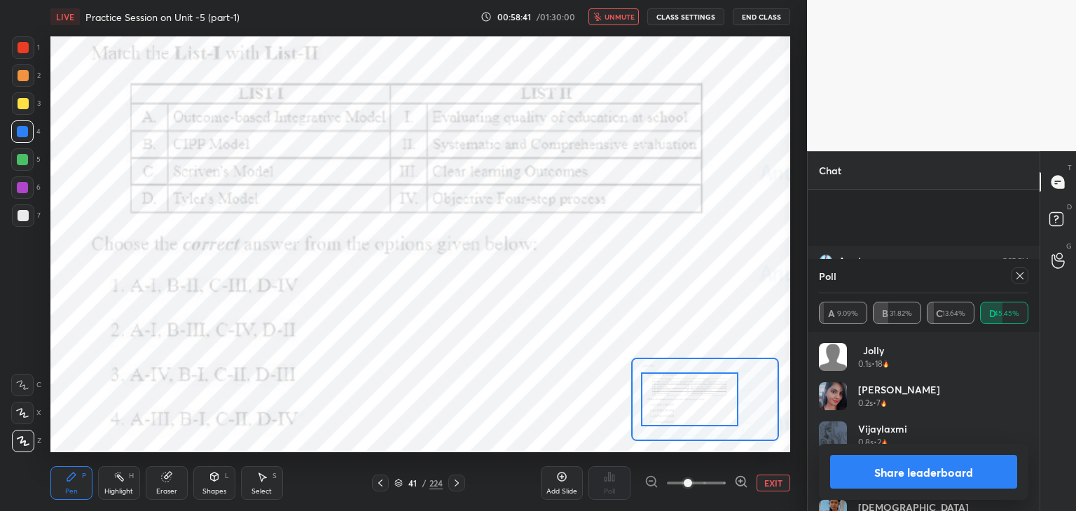
scroll to position [7766, 0]
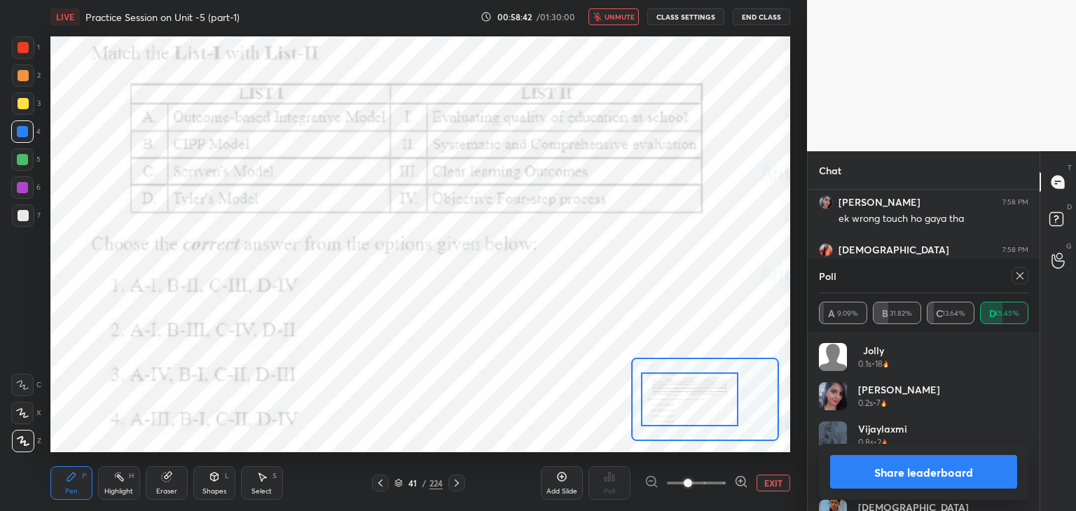
click at [625, 15] on span "unmute" at bounding box center [619, 17] width 30 height 10
drag, startPoint x: 1023, startPoint y: 275, endPoint x: 1010, endPoint y: 275, distance: 12.6
click at [1023, 275] on icon at bounding box center [1019, 275] width 11 height 11
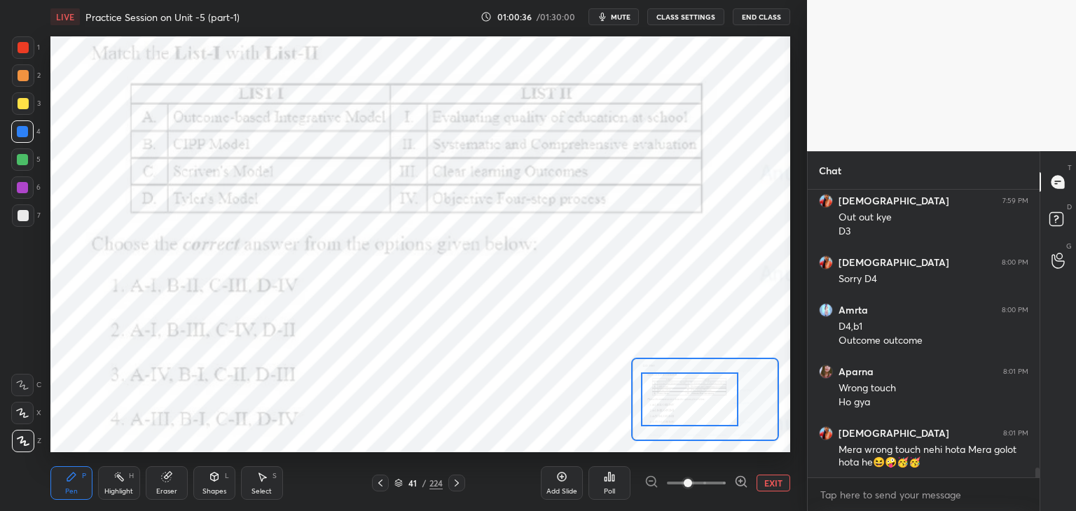
scroll to position [7999, 0]
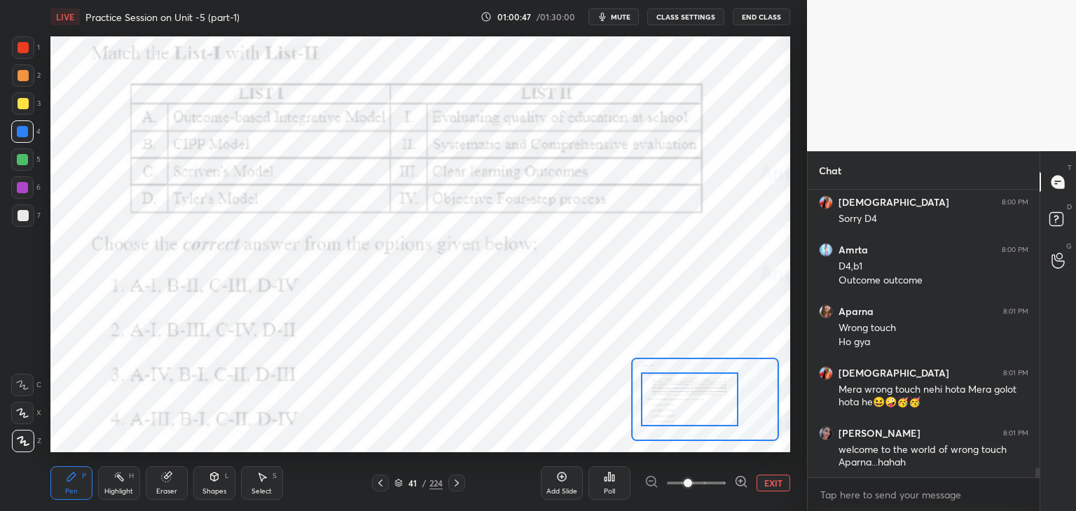
click at [457, 490] on div at bounding box center [456, 483] width 17 height 17
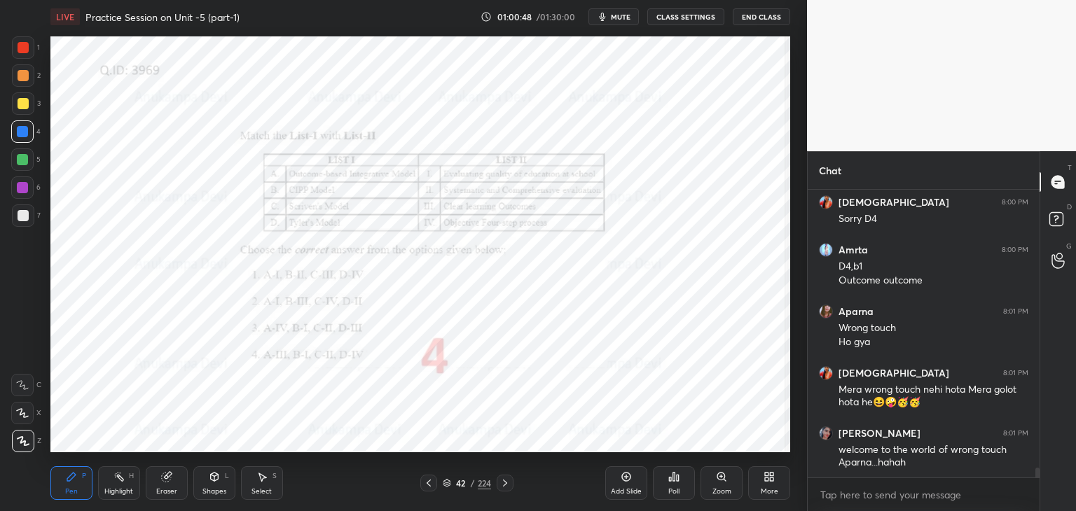
drag, startPoint x: 508, startPoint y: 483, endPoint x: 496, endPoint y: 456, distance: 29.8
click at [507, 483] on icon at bounding box center [504, 483] width 11 height 11
click at [724, 479] on icon at bounding box center [721, 476] width 11 height 11
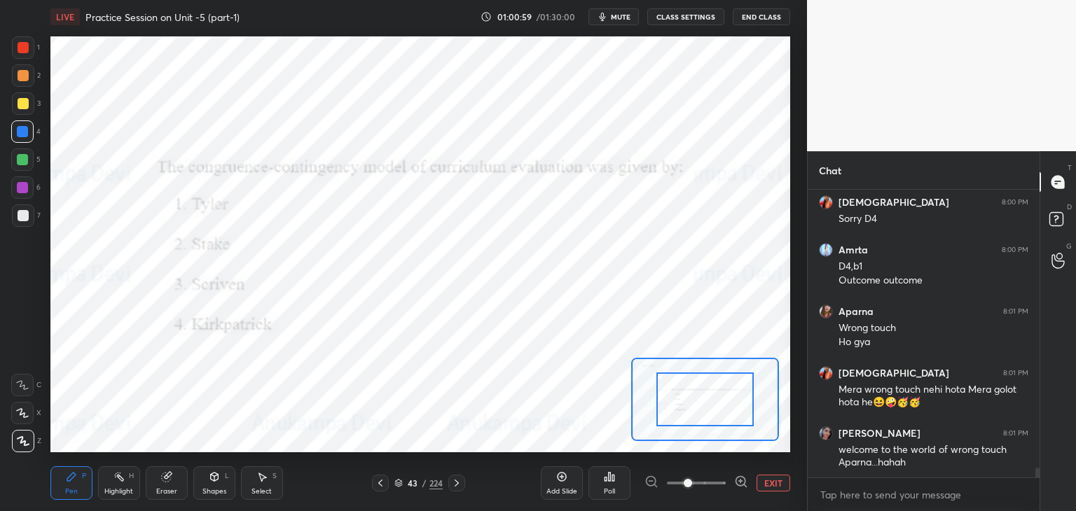
scroll to position [8046, 0]
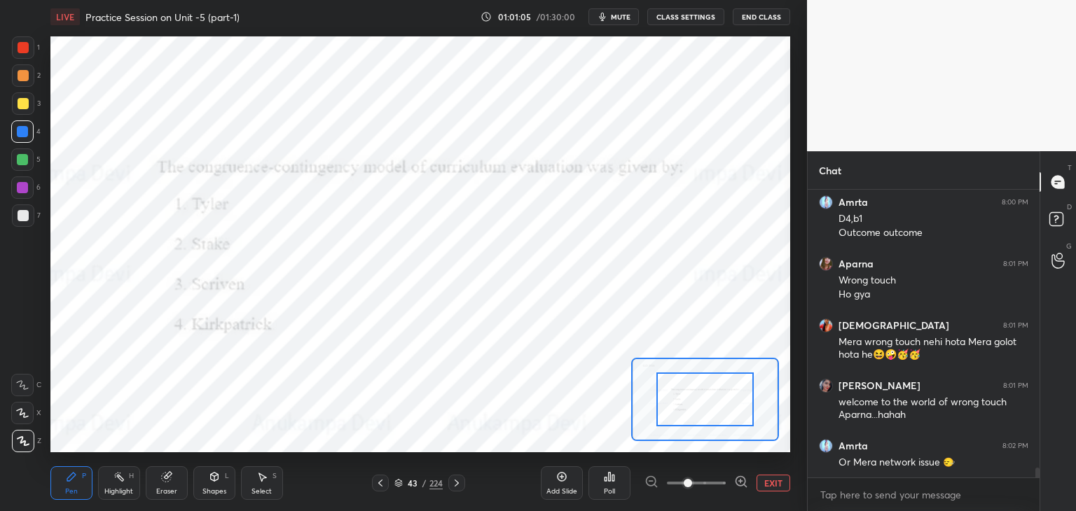
click at [614, 483] on div "Poll" at bounding box center [609, 483] width 42 height 34
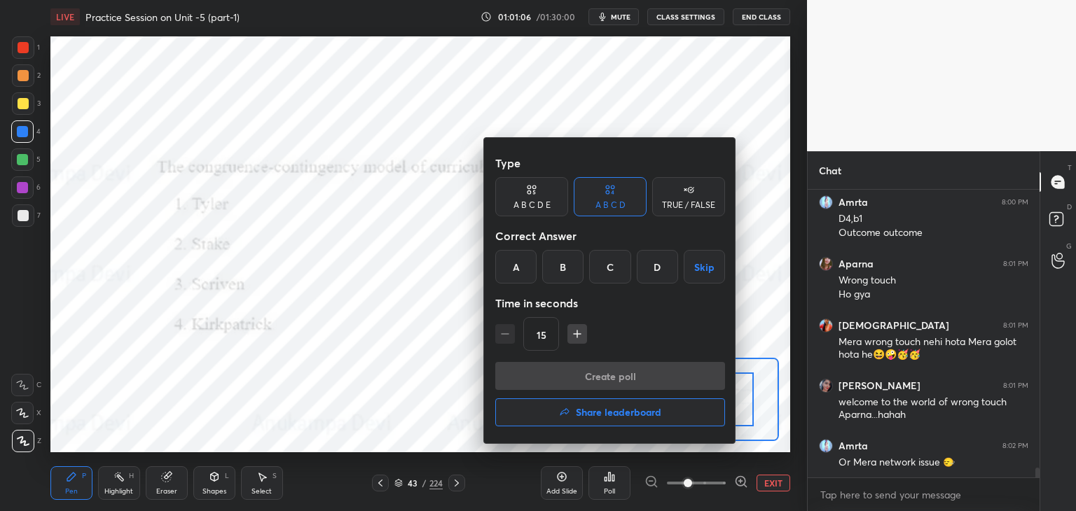
click at [560, 267] on div "B" at bounding box center [562, 267] width 41 height 34
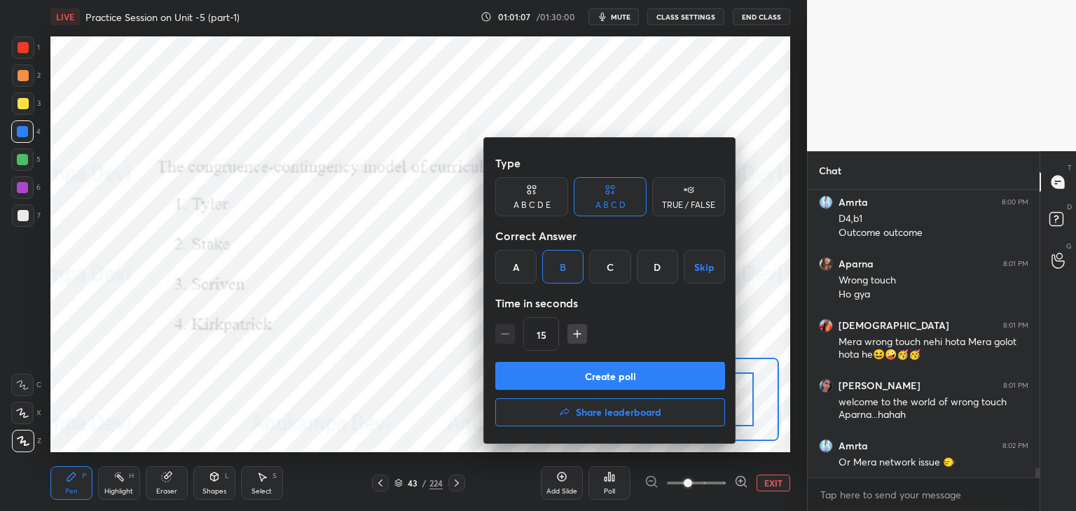
scroll to position [8094, 0]
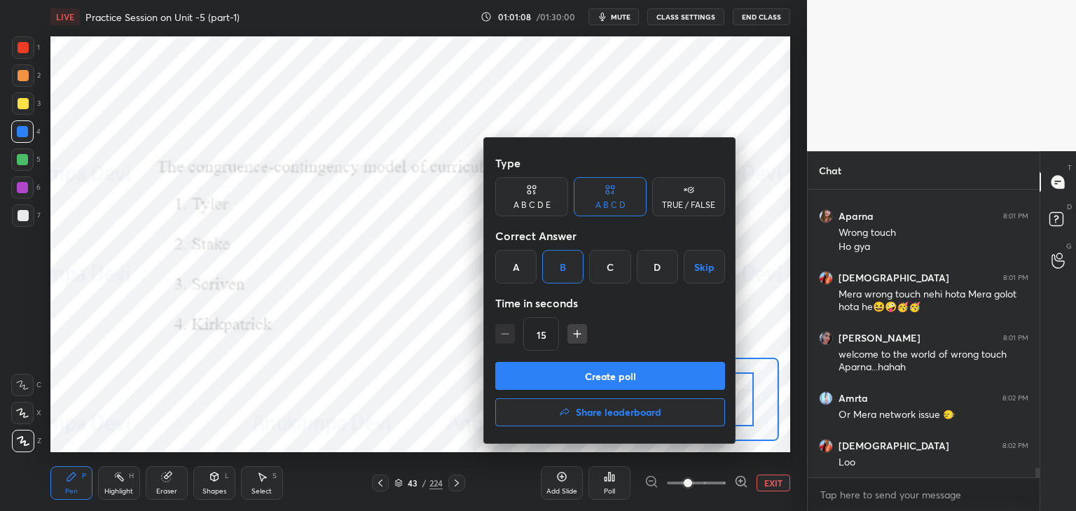
drag, startPoint x: 632, startPoint y: 385, endPoint x: 628, endPoint y: 376, distance: 9.4
click at [632, 385] on button "Create poll" at bounding box center [610, 376] width 230 height 28
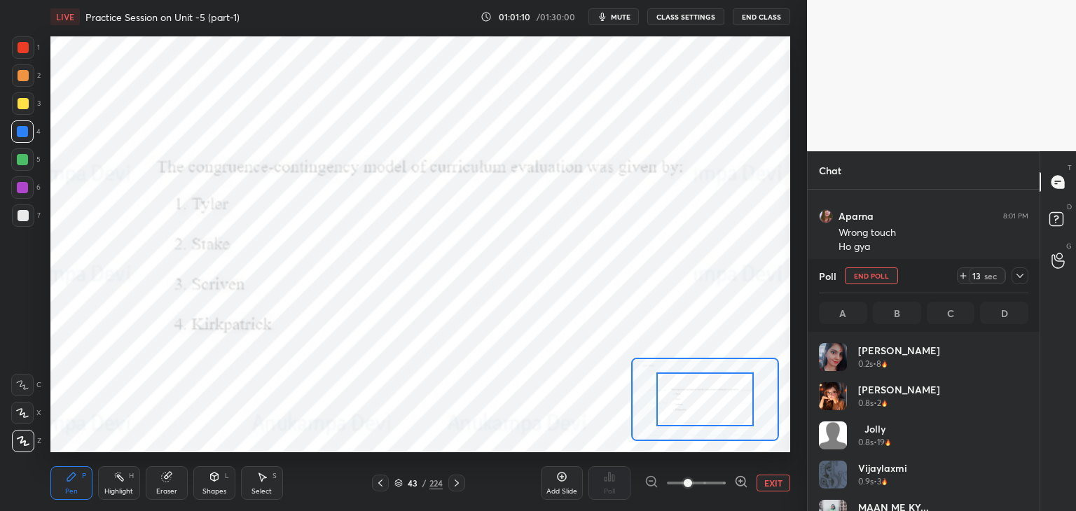
scroll to position [4, 4]
click at [1020, 277] on icon at bounding box center [1019, 276] width 7 height 4
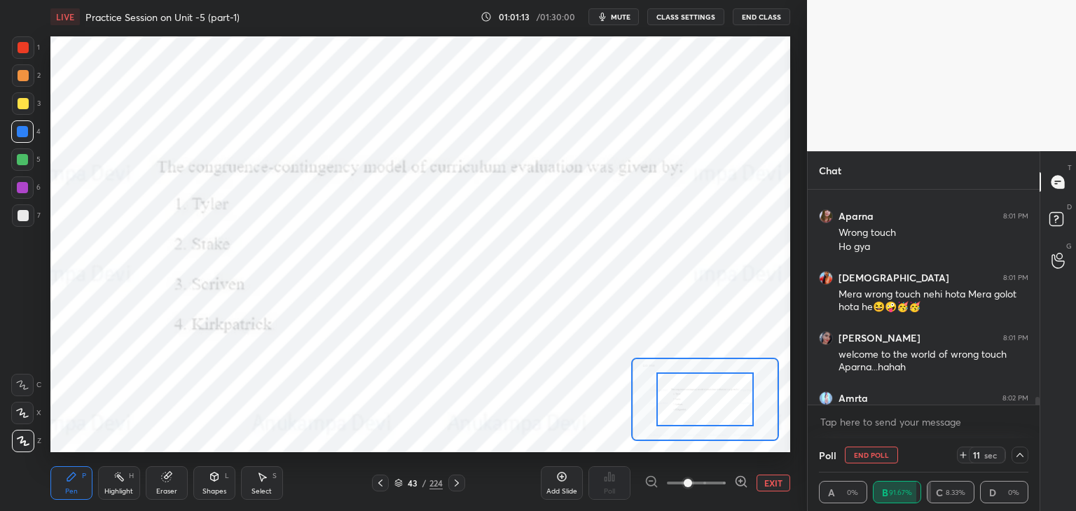
scroll to position [8167, 0]
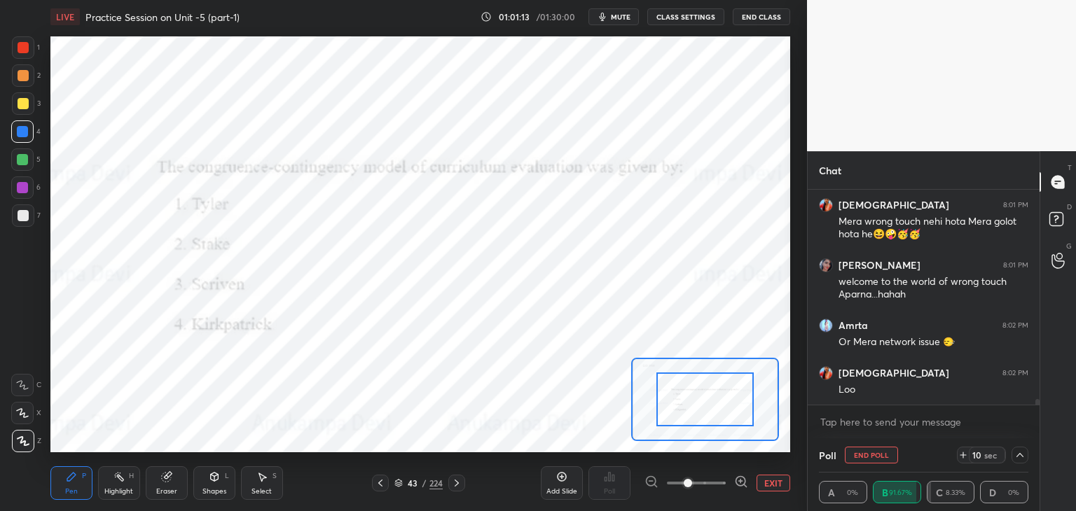
drag, startPoint x: 1037, startPoint y: 399, endPoint x: 1039, endPoint y: 416, distance: 17.6
click at [1039, 413] on div "Chat Aparna 8:01 PM Wrong touch Ho [PERSON_NAME] 8:01 PM Mera wrong touch nehi …" at bounding box center [941, 331] width 269 height 360
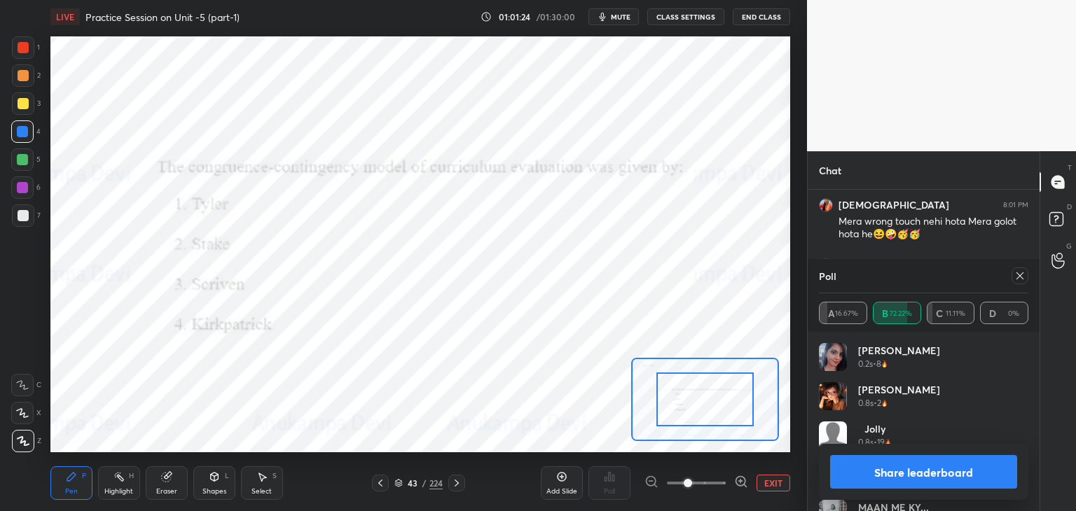
scroll to position [8214, 0]
click at [1023, 280] on icon at bounding box center [1019, 275] width 11 height 11
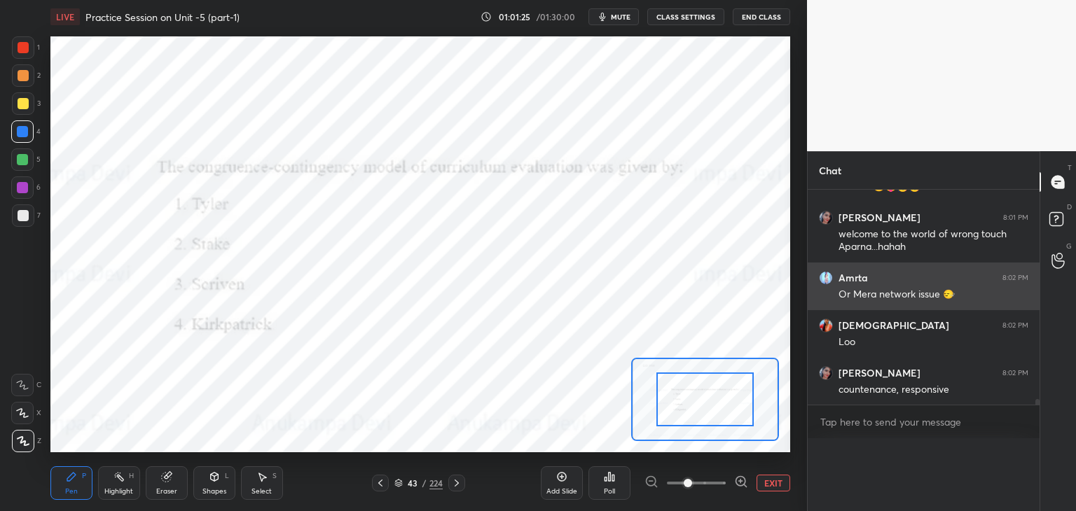
scroll to position [0, 0]
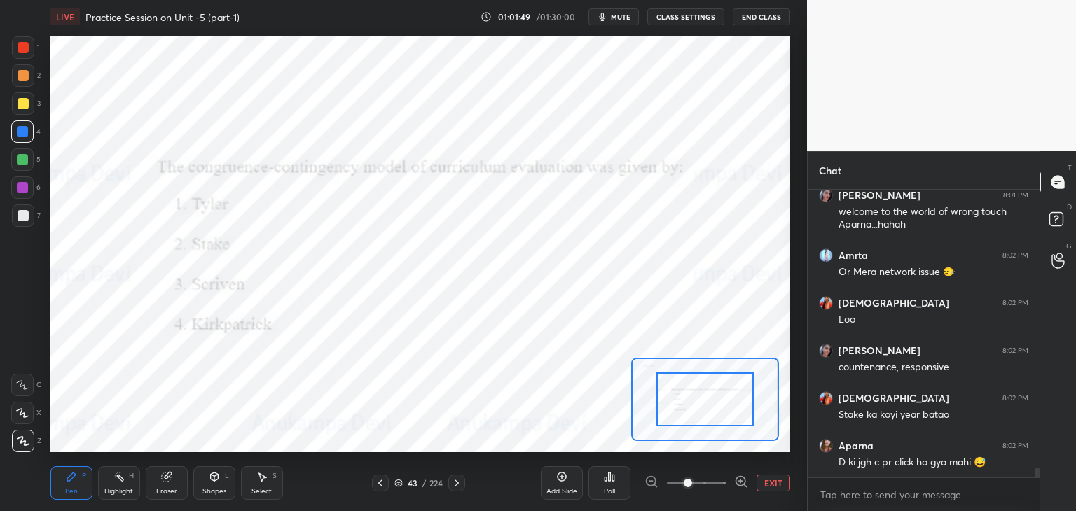
click at [457, 485] on icon at bounding box center [457, 483] width 4 height 7
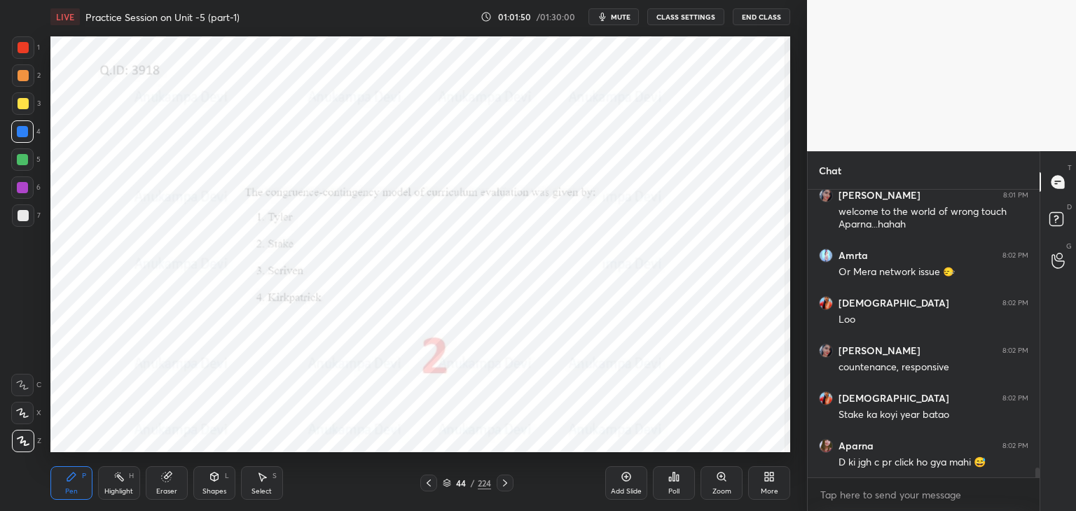
click at [506, 487] on icon at bounding box center [504, 483] width 11 height 11
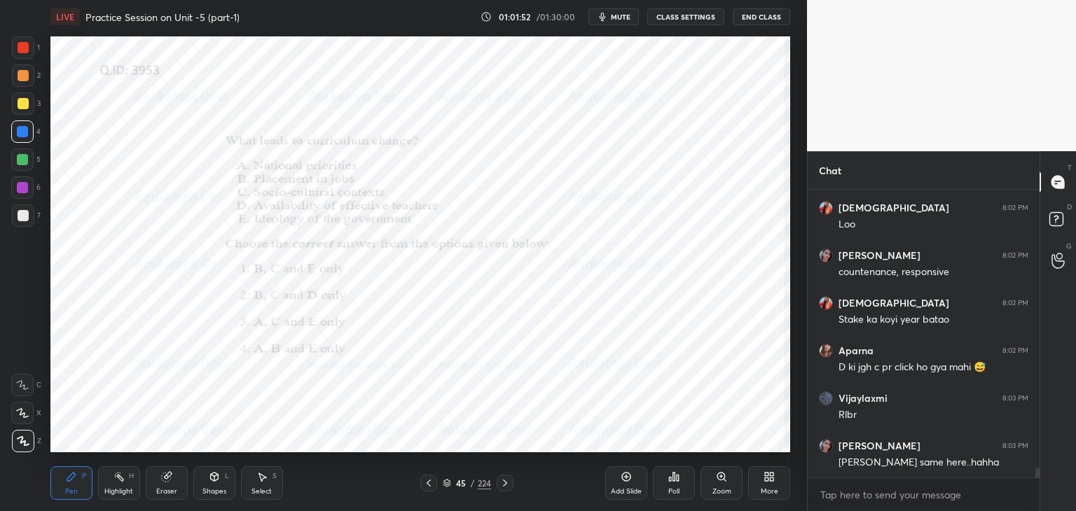
click at [721, 478] on icon at bounding box center [721, 477] width 8 height 8
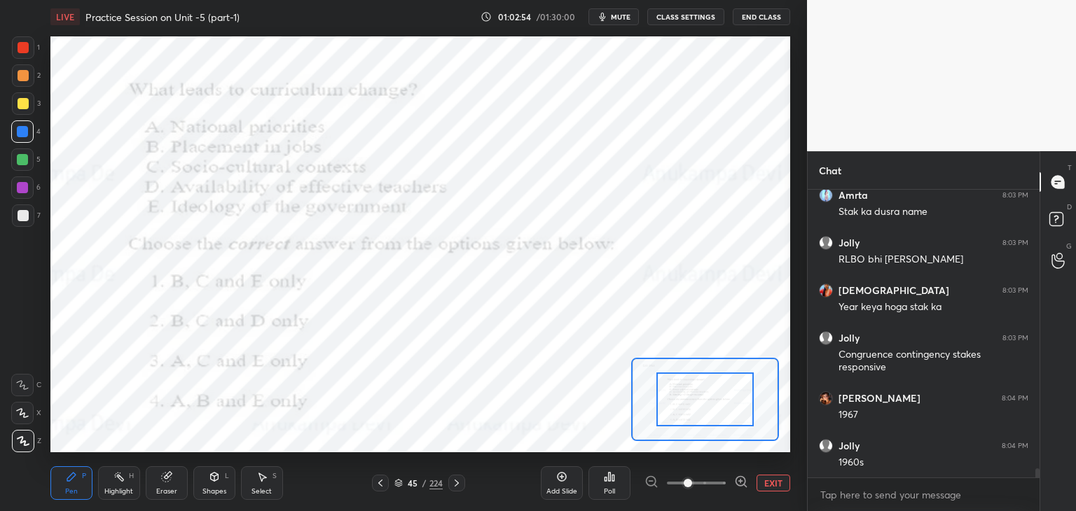
scroll to position [8678, 0]
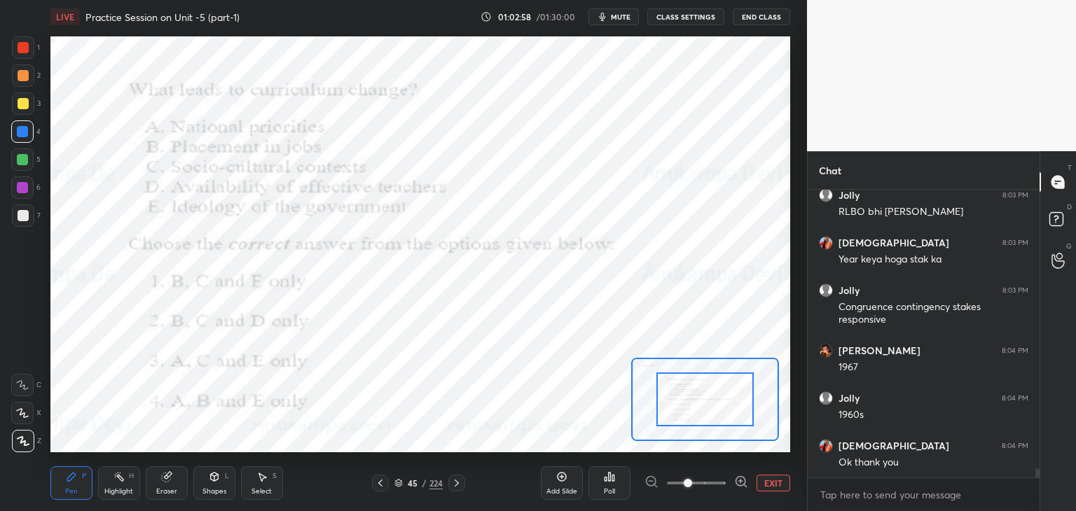
click at [398, 485] on icon at bounding box center [398, 484] width 7 height 2
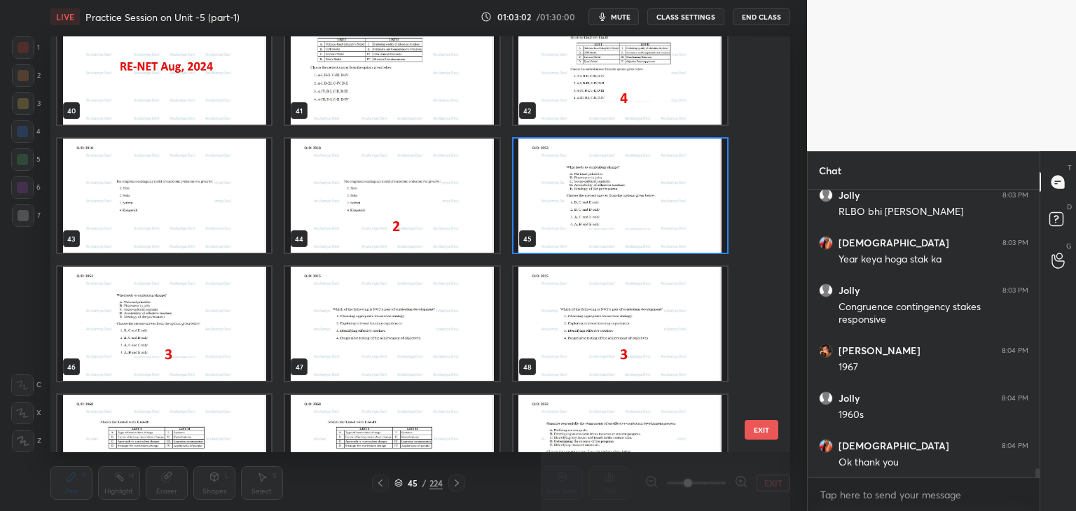
scroll to position [1730, 0]
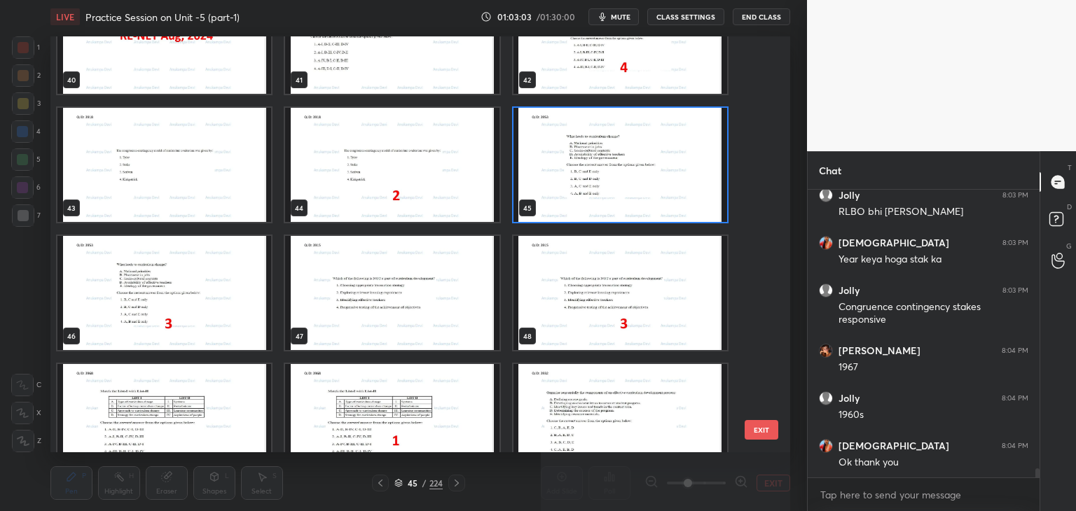
click at [704, 211] on img "grid" at bounding box center [620, 165] width 214 height 114
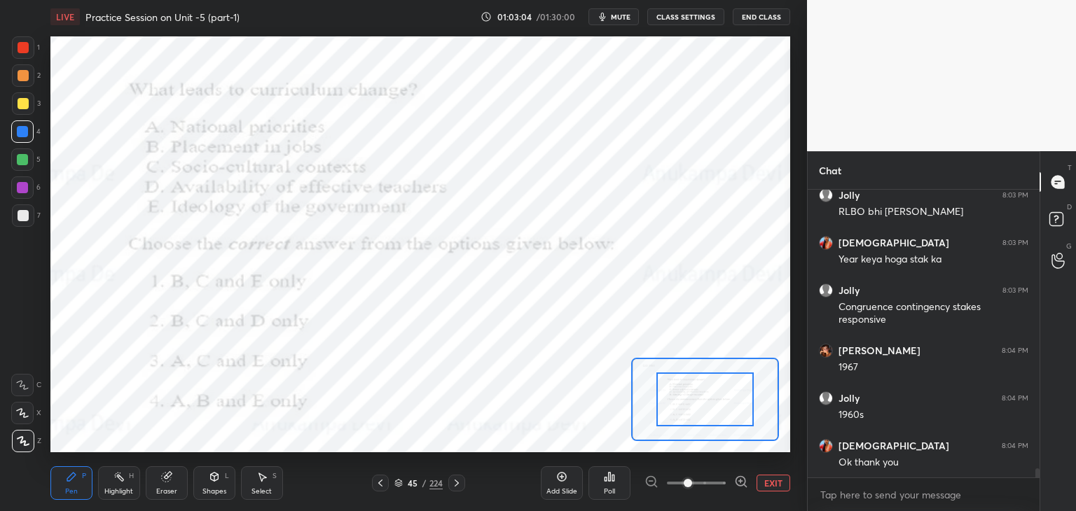
click at [608, 485] on div "Poll" at bounding box center [609, 483] width 42 height 34
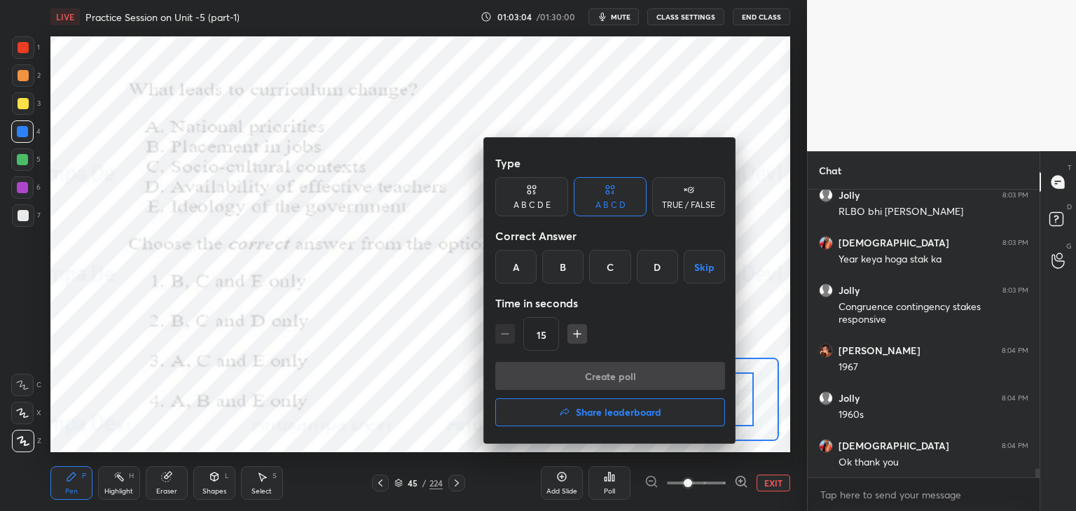
click at [611, 273] on div "C" at bounding box center [609, 267] width 41 height 34
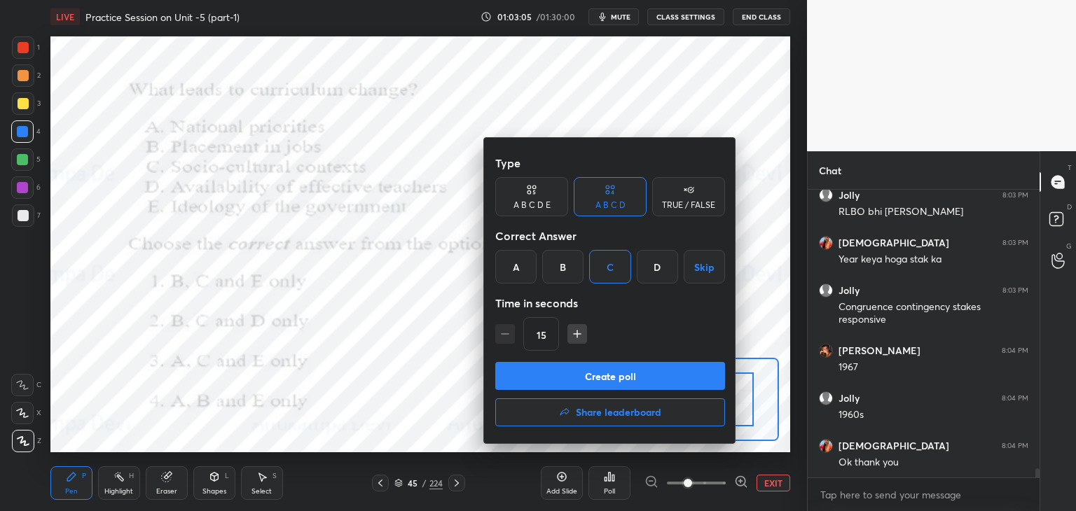
drag, startPoint x: 645, startPoint y: 380, endPoint x: 628, endPoint y: 270, distance: 111.3
click at [645, 380] on button "Create poll" at bounding box center [610, 376] width 230 height 28
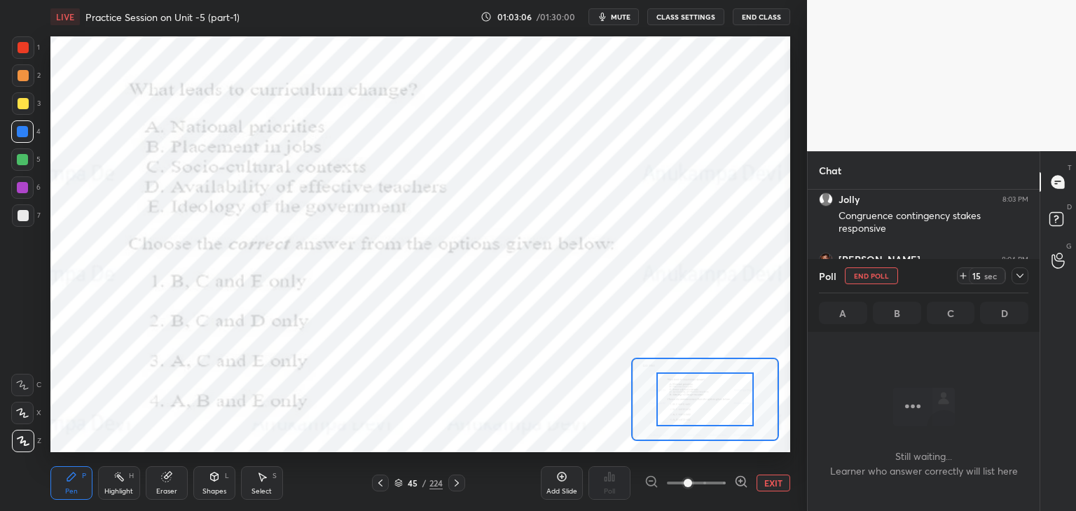
scroll to position [211, 228]
click at [623, 16] on span "mute" at bounding box center [621, 17] width 20 height 10
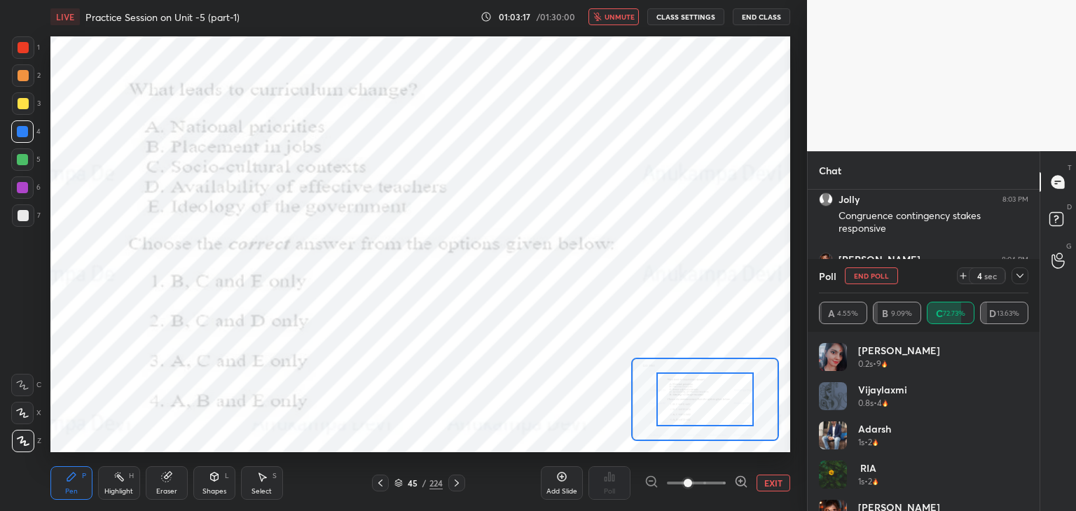
scroll to position [8846, 0]
click at [621, 23] on button "unmute" at bounding box center [613, 16] width 50 height 17
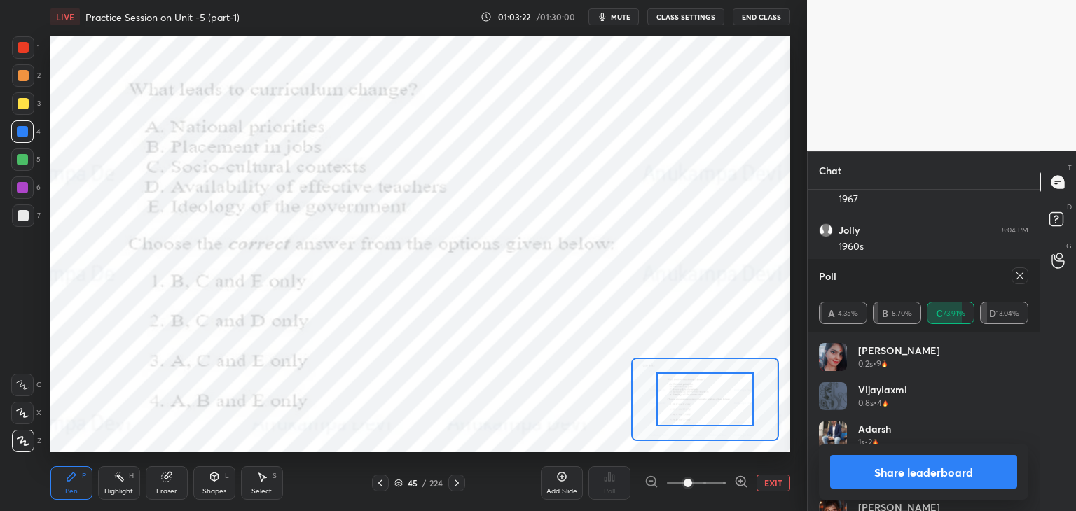
click at [1021, 277] on icon at bounding box center [1019, 275] width 11 height 11
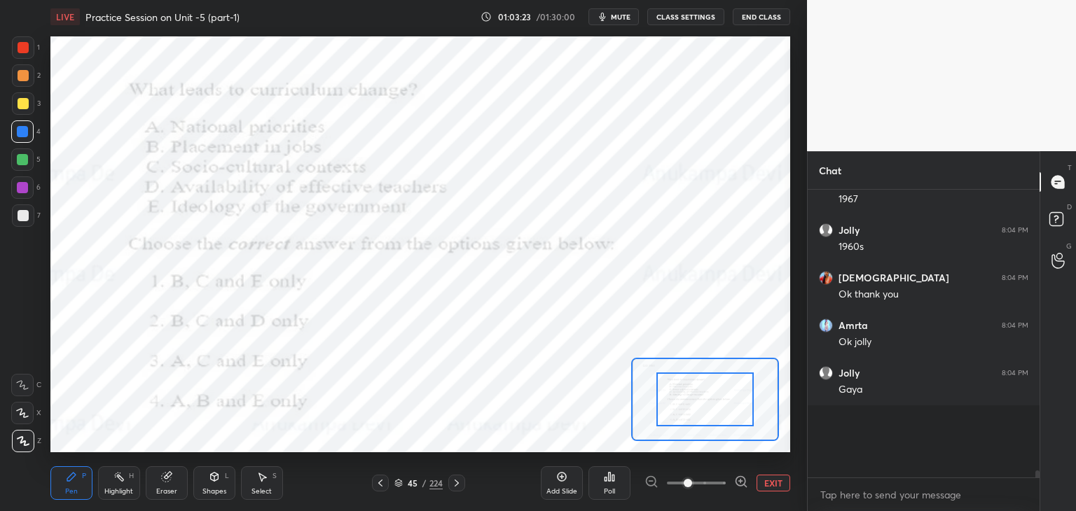
scroll to position [4, 4]
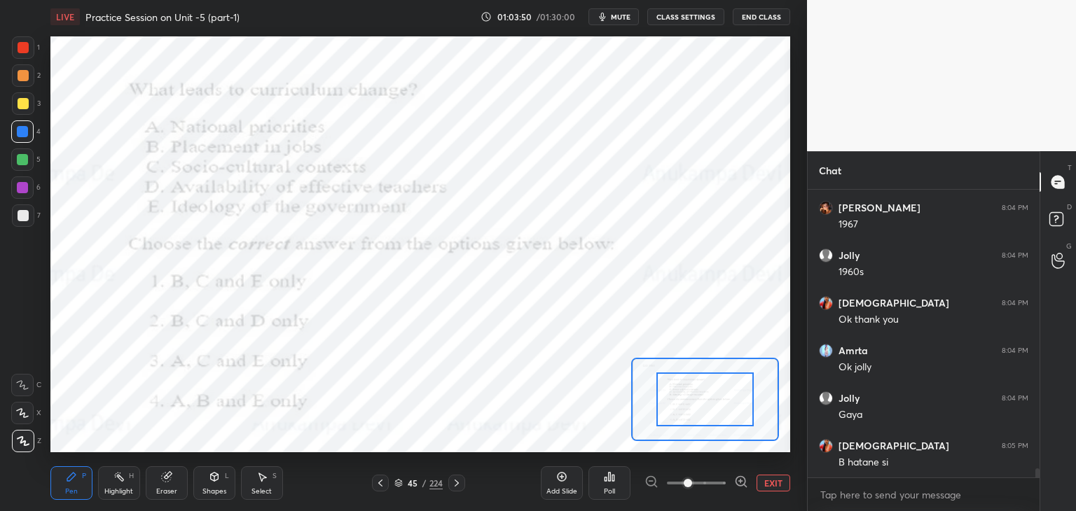
click at [459, 485] on icon at bounding box center [456, 483] width 11 height 11
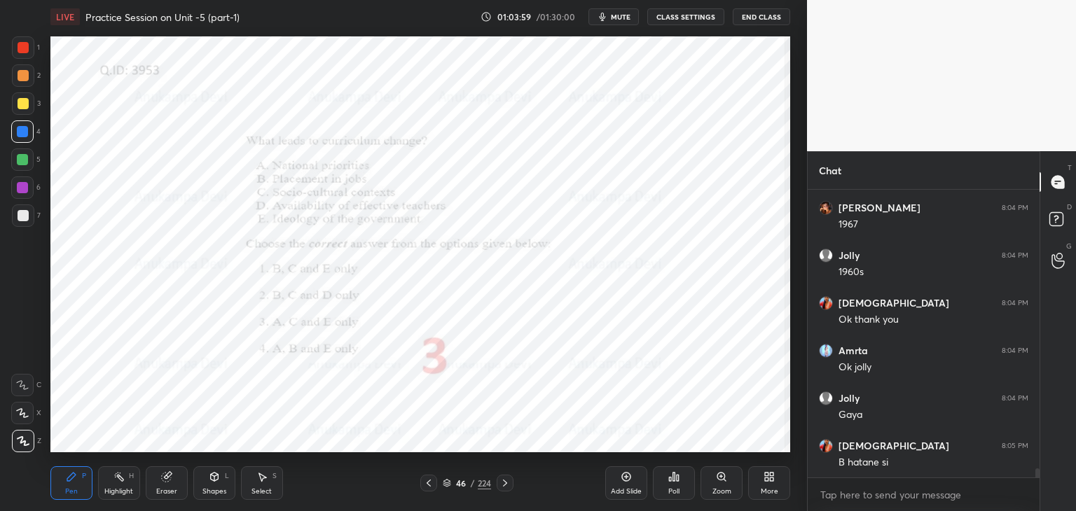
drag, startPoint x: 507, startPoint y: 485, endPoint x: 510, endPoint y: 454, distance: 31.6
click at [507, 484] on icon at bounding box center [504, 483] width 11 height 11
click at [724, 476] on icon at bounding box center [721, 477] width 8 height 8
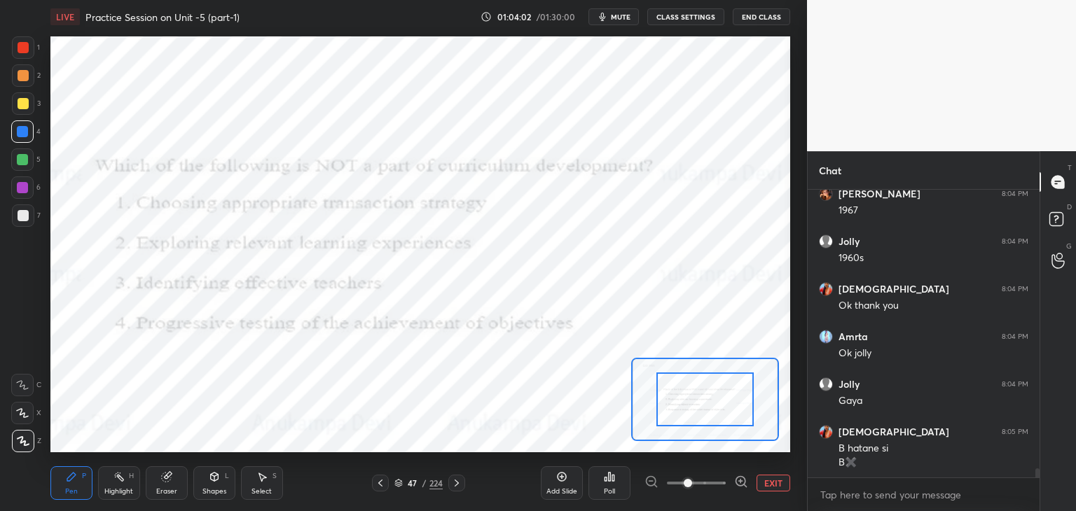
drag, startPoint x: 621, startPoint y: 15, endPoint x: 623, endPoint y: 29, distance: 14.1
click at [622, 15] on span "mute" at bounding box center [621, 17] width 20 height 10
click at [616, 16] on span "unmute" at bounding box center [619, 17] width 30 height 10
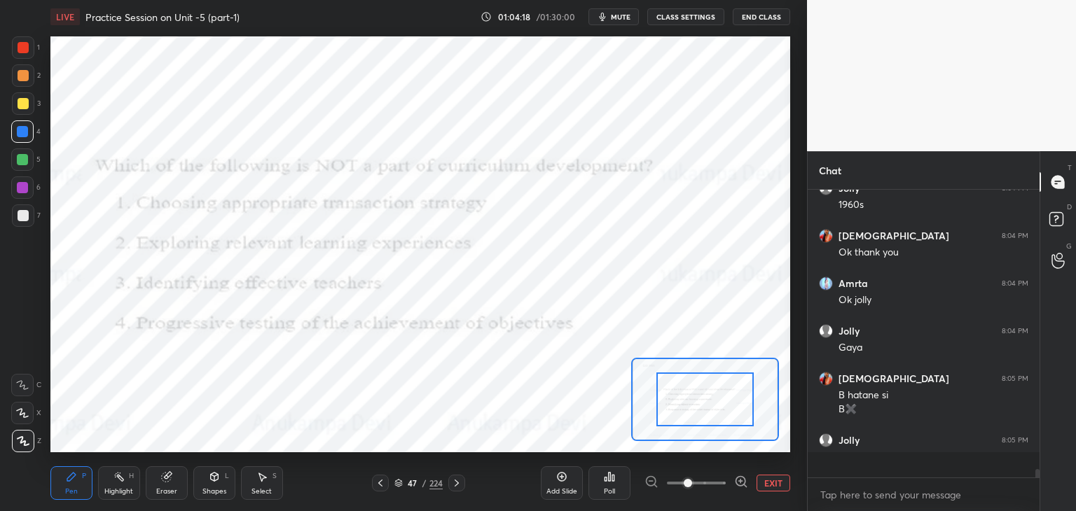
scroll to position [284, 228]
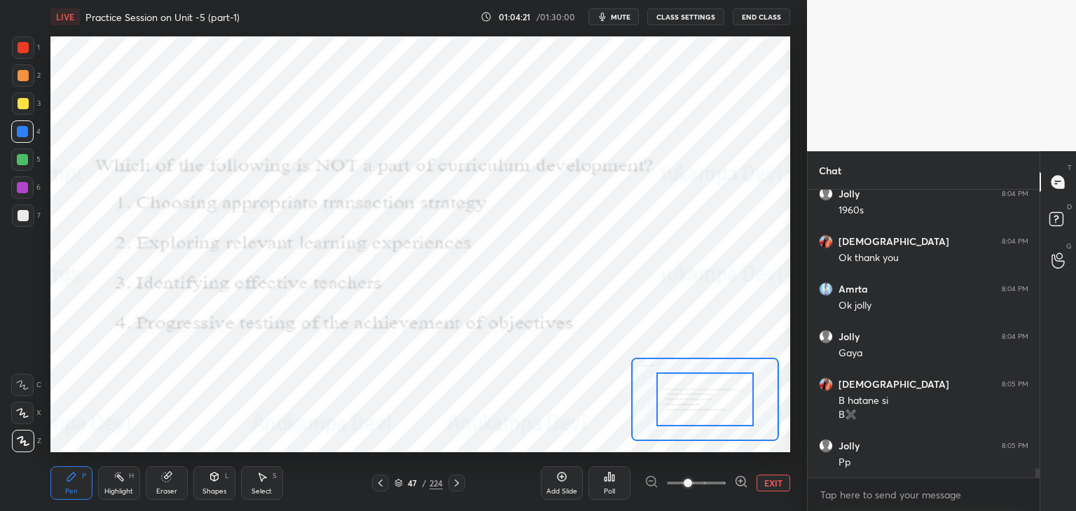
click at [624, 15] on span "mute" at bounding box center [621, 17] width 20 height 10
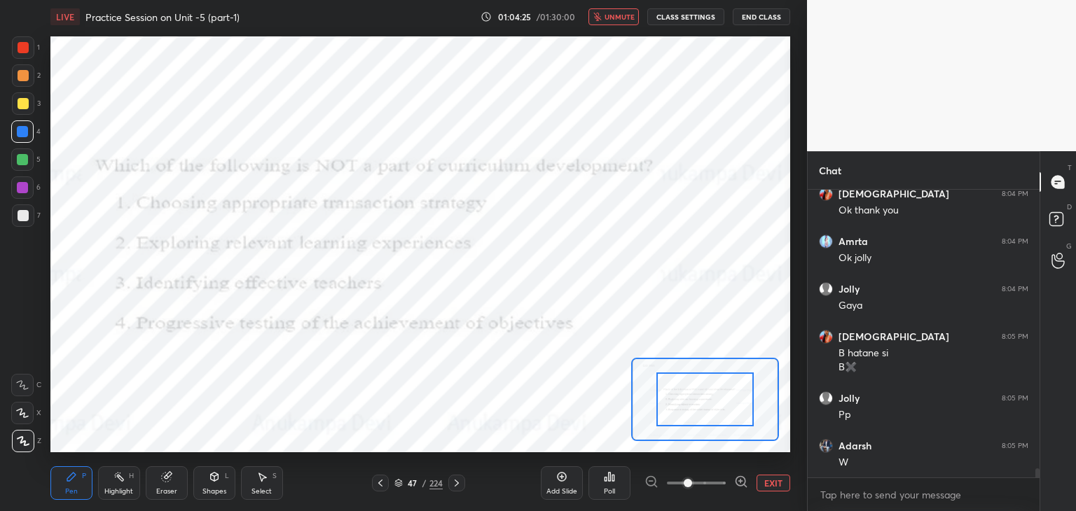
click at [605, 20] on button "unmute" at bounding box center [613, 16] width 50 height 17
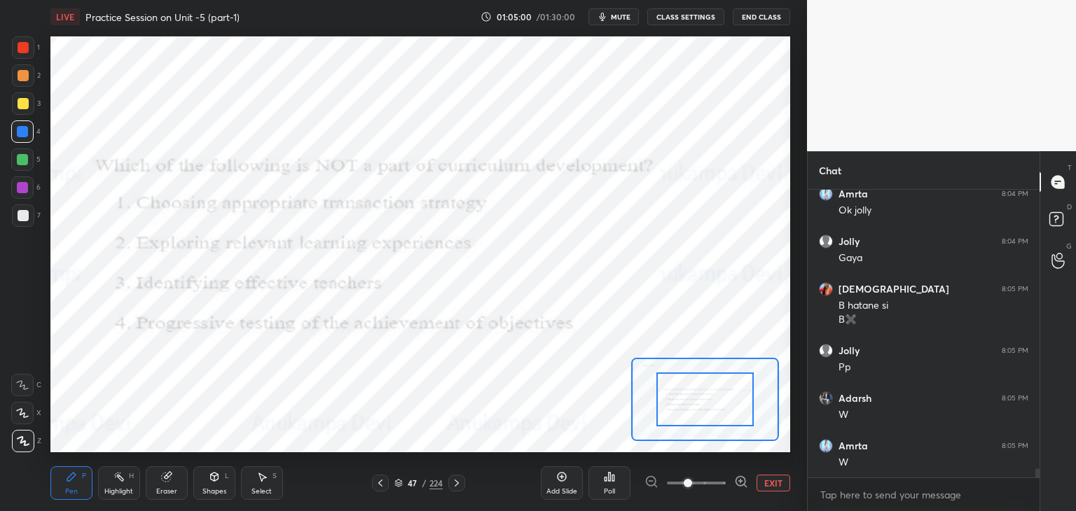
click at [612, 480] on icon at bounding box center [613, 478] width 2 height 6
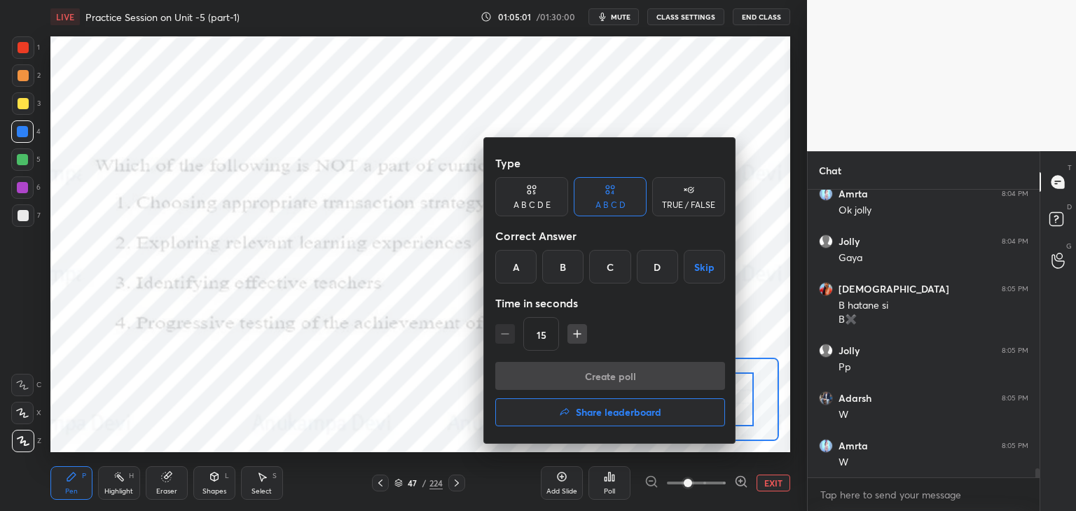
click at [608, 270] on div "C" at bounding box center [609, 267] width 41 height 34
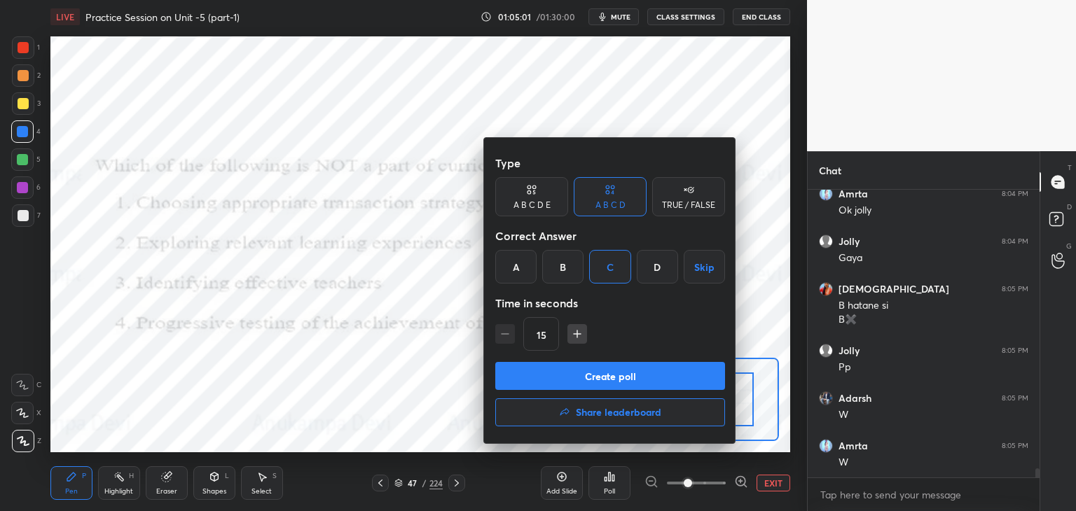
scroll to position [9025, 0]
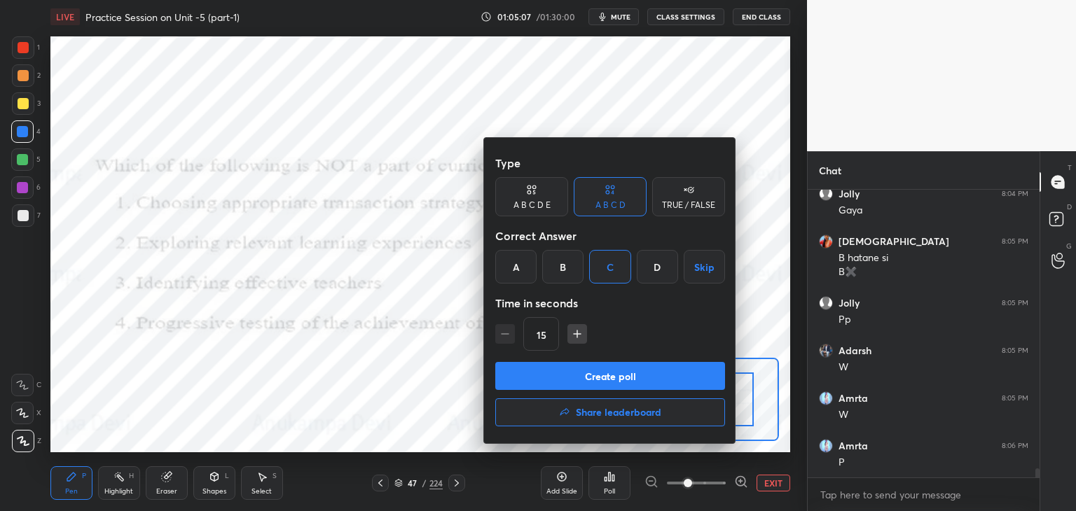
click at [622, 387] on button "Create poll" at bounding box center [610, 376] width 230 height 28
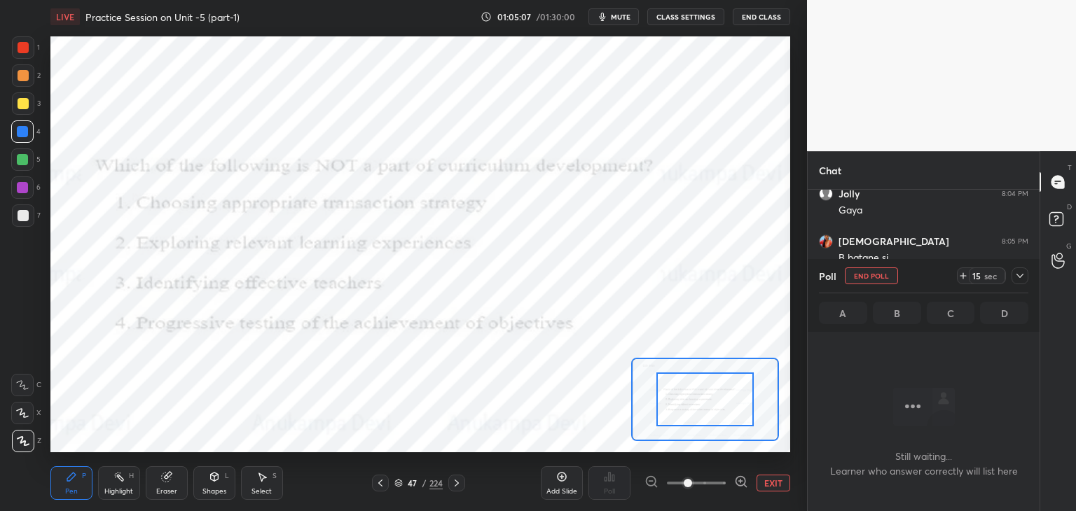
scroll to position [247, 228]
click at [625, 15] on span "mute" at bounding box center [621, 17] width 20 height 10
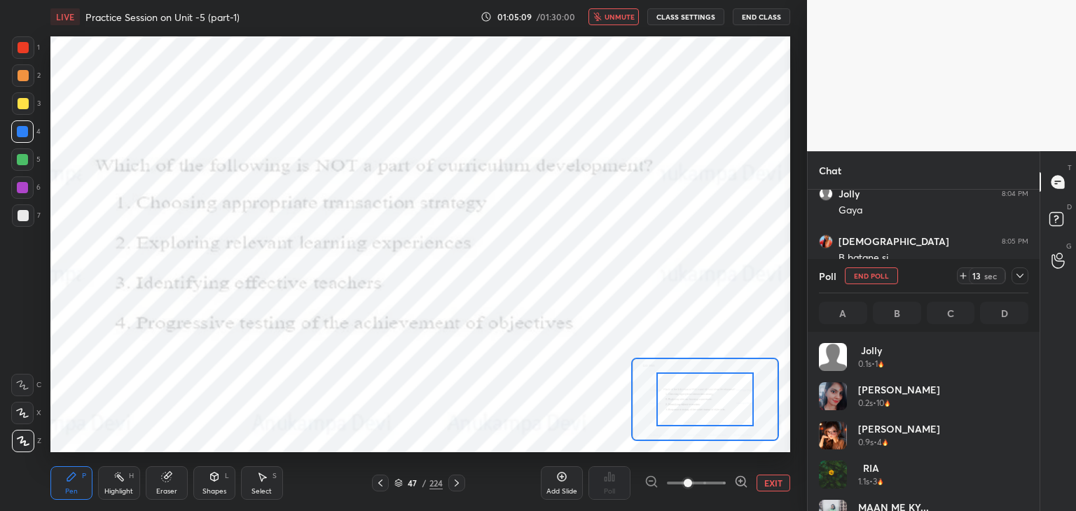
scroll to position [164, 205]
click at [620, 22] on button "unmute" at bounding box center [613, 16] width 50 height 17
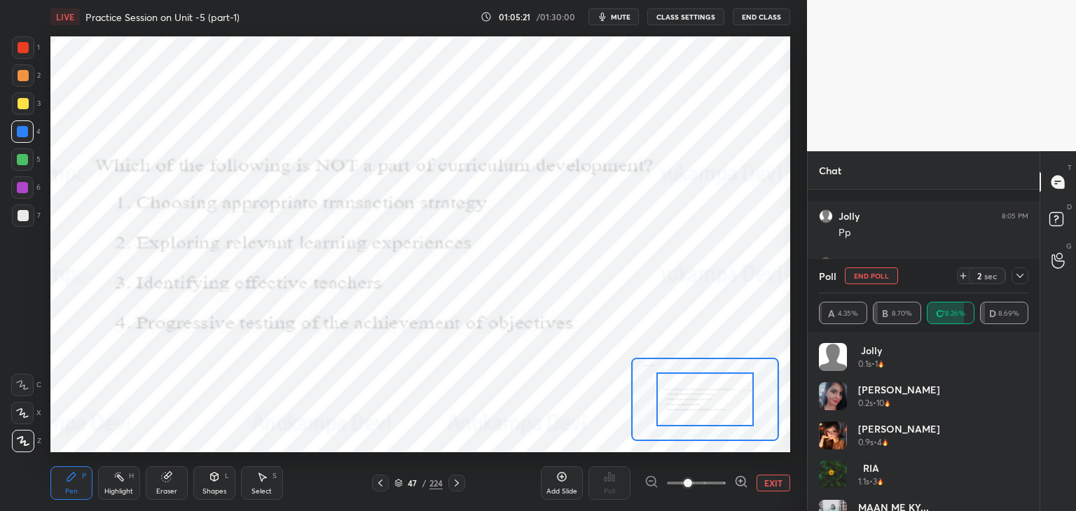
scroll to position [9173, 0]
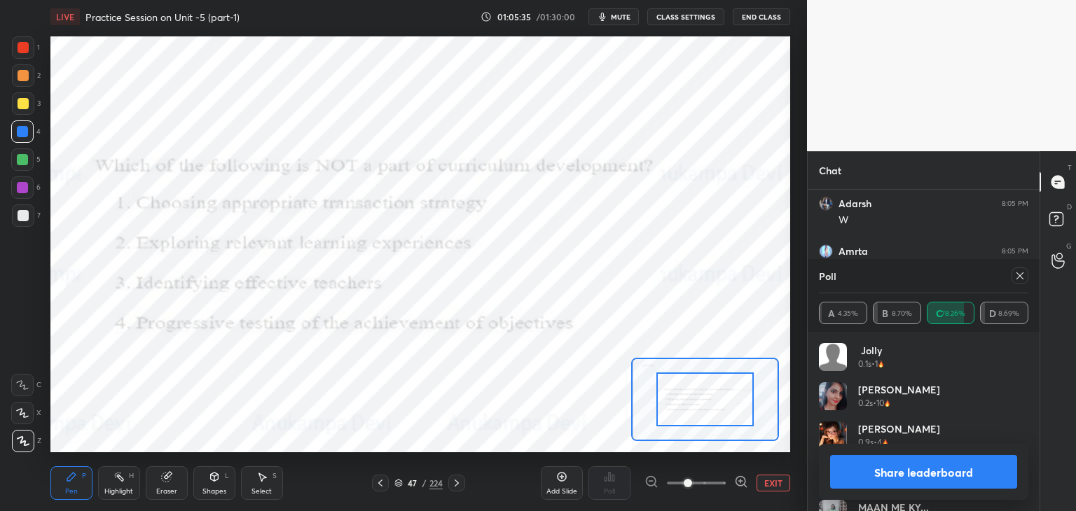
drag, startPoint x: 1023, startPoint y: 274, endPoint x: 797, endPoint y: 258, distance: 226.8
click at [1019, 274] on icon at bounding box center [1019, 275] width 11 height 11
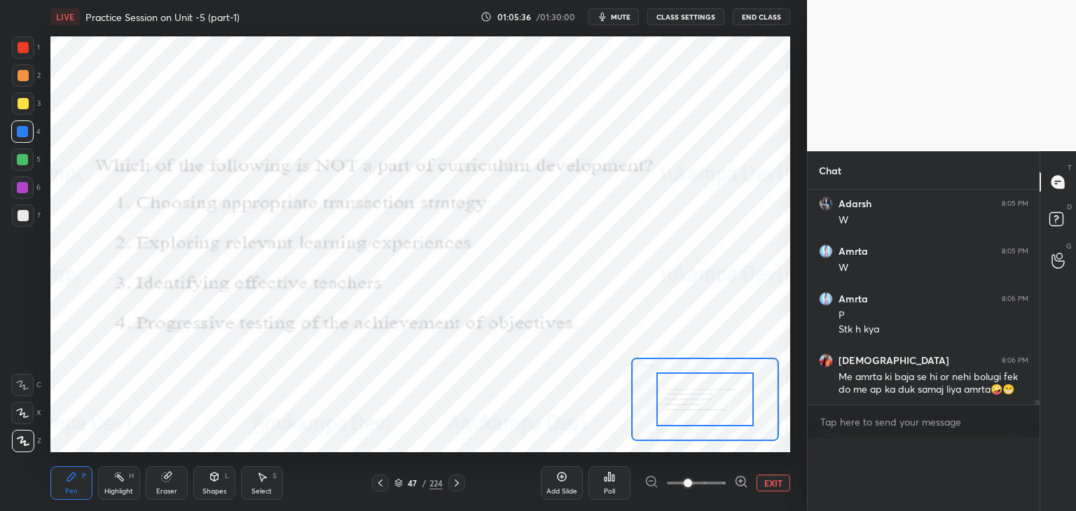
scroll to position [4, 4]
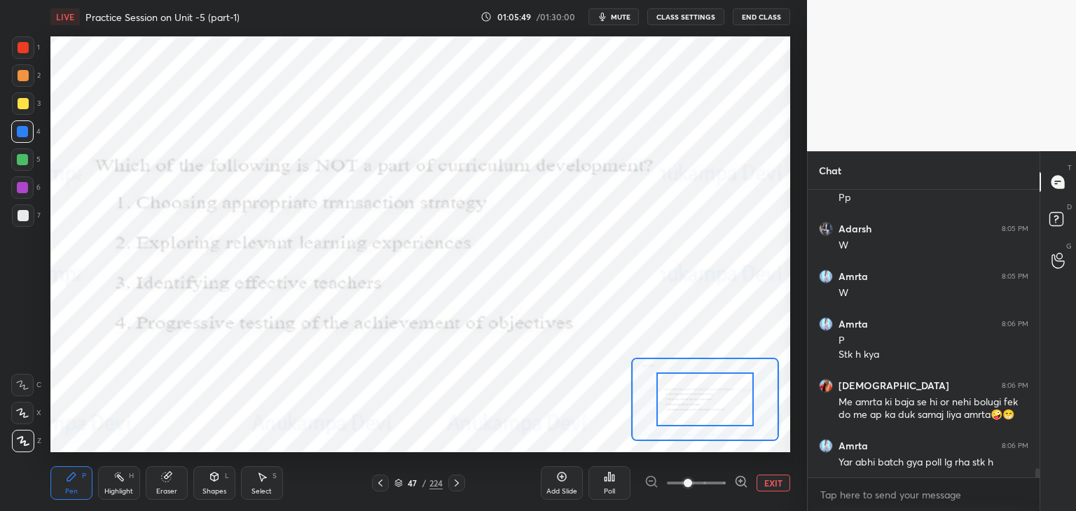
drag, startPoint x: 618, startPoint y: 15, endPoint x: 606, endPoint y: 31, distance: 20.0
click at [618, 17] on span "mute" at bounding box center [621, 17] width 20 height 10
click at [456, 488] on icon at bounding box center [456, 483] width 11 height 11
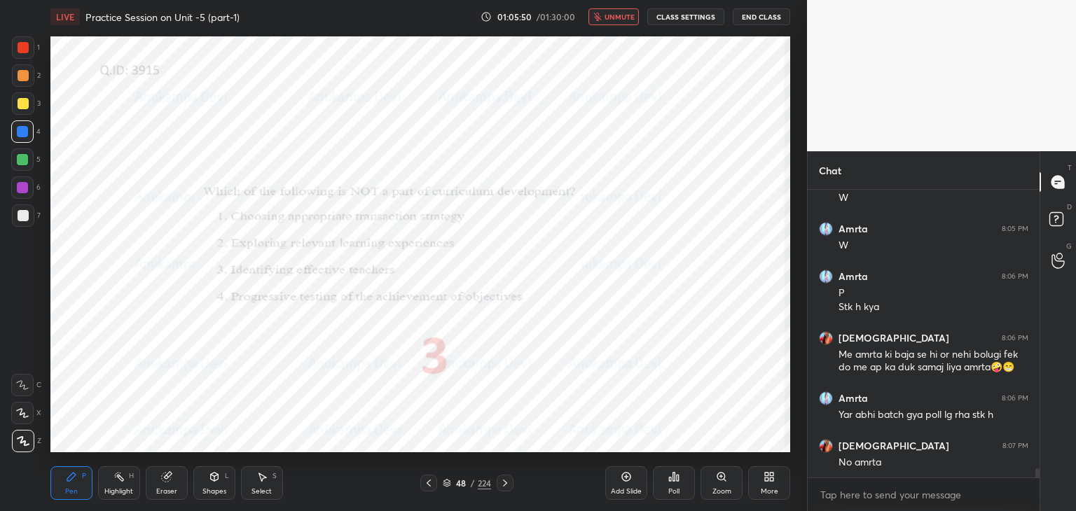
click at [506, 481] on icon at bounding box center [504, 483] width 11 height 11
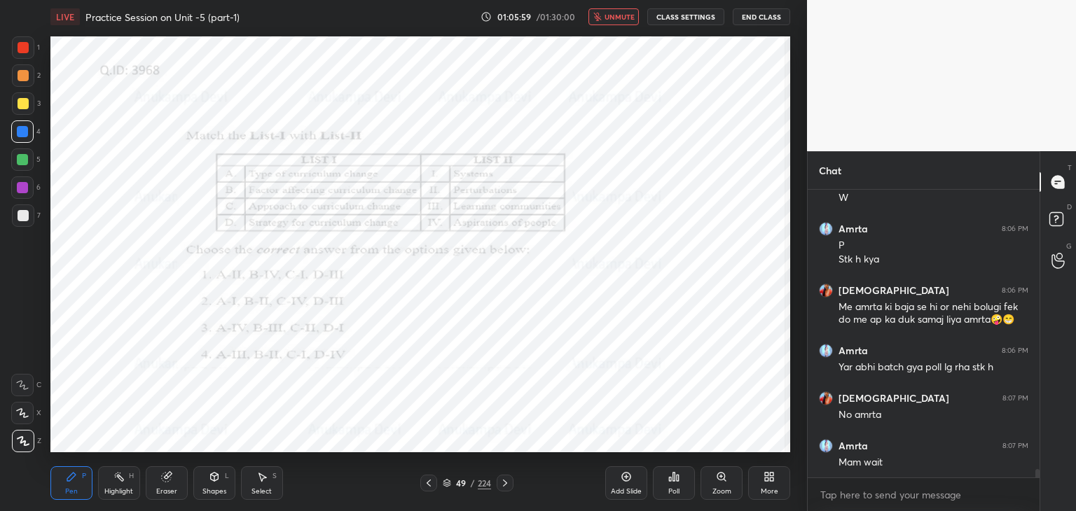
click at [722, 480] on icon at bounding box center [721, 477] width 8 height 8
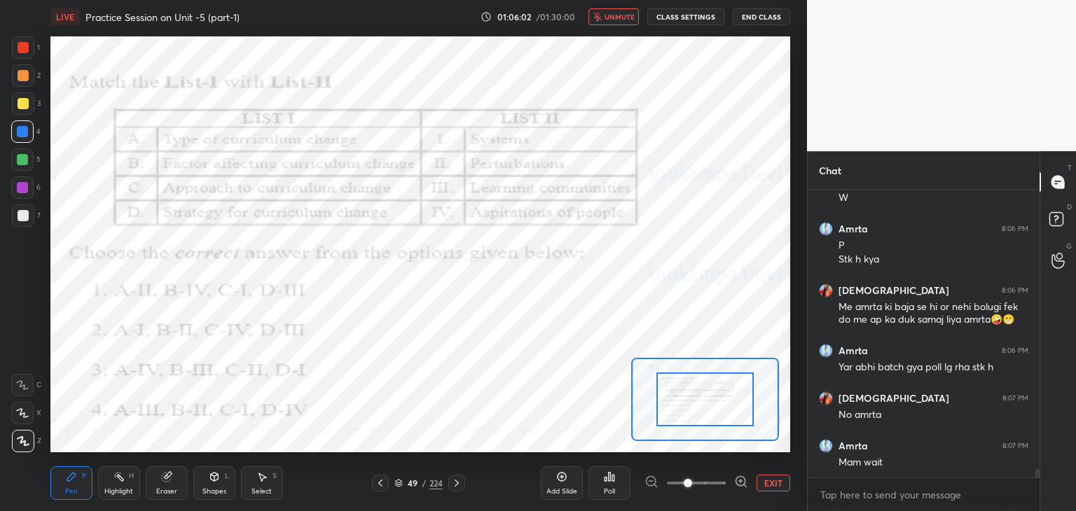
click at [623, 15] on span "unmute" at bounding box center [619, 17] width 30 height 10
drag, startPoint x: 623, startPoint y: 15, endPoint x: 632, endPoint y: 32, distance: 18.5
click at [624, 15] on span "mute" at bounding box center [621, 17] width 20 height 10
drag, startPoint x: 624, startPoint y: 17, endPoint x: 632, endPoint y: 29, distance: 14.2
click at [624, 15] on span "unmute" at bounding box center [619, 17] width 30 height 10
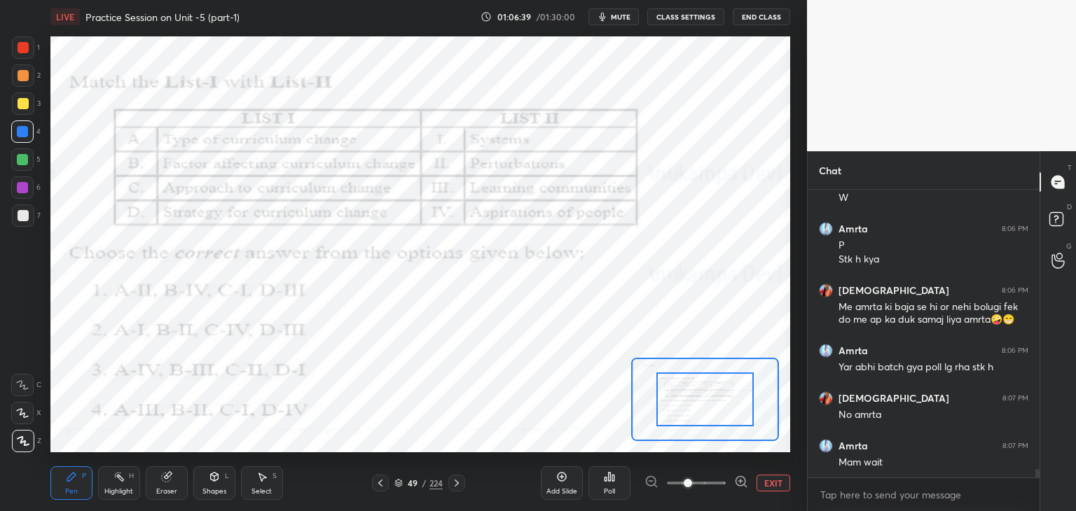
scroll to position [9290, 0]
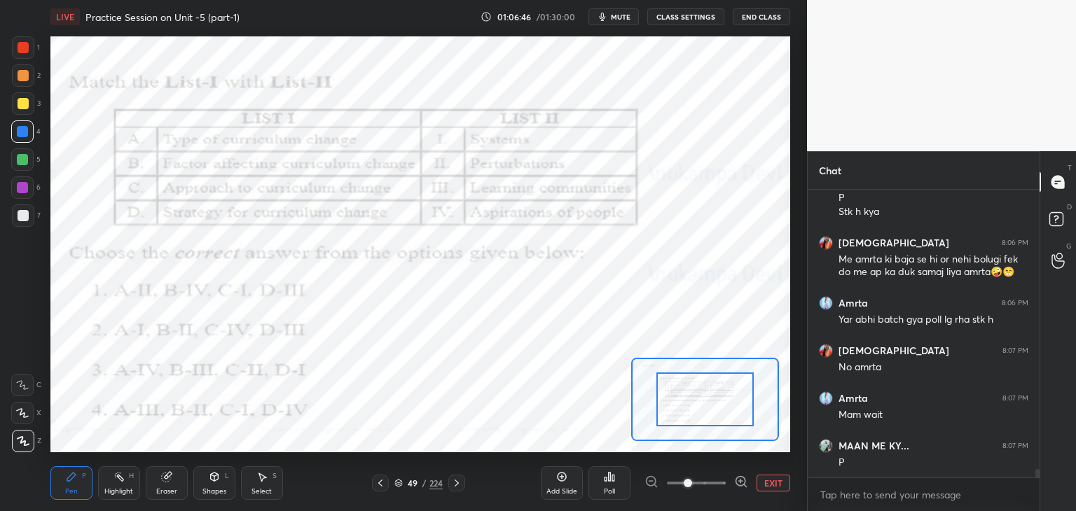
click at [628, 19] on span "mute" at bounding box center [621, 17] width 20 height 10
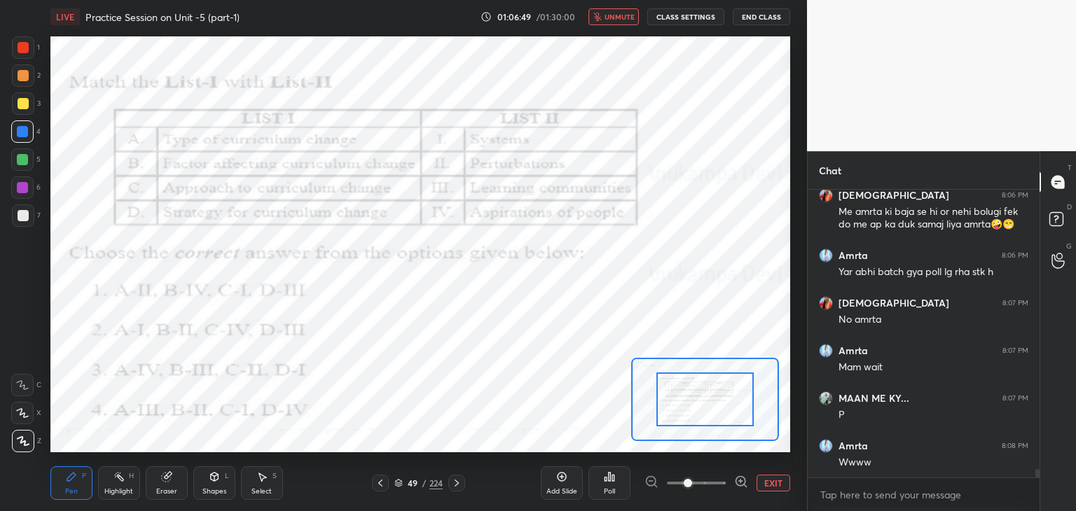
click at [627, 18] on span "unmute" at bounding box center [619, 17] width 30 height 10
click at [625, 20] on span "mute" at bounding box center [621, 17] width 20 height 10
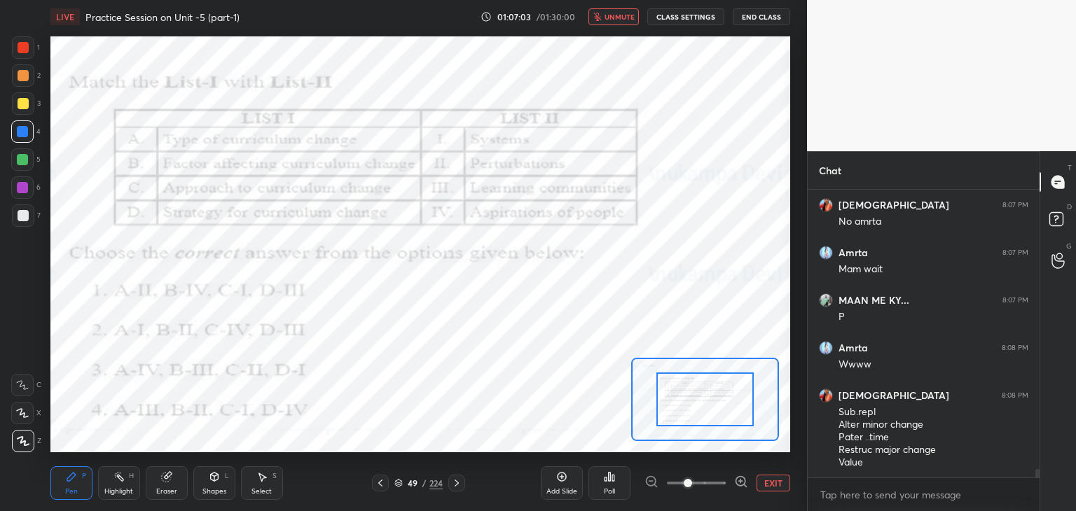
scroll to position [9509, 0]
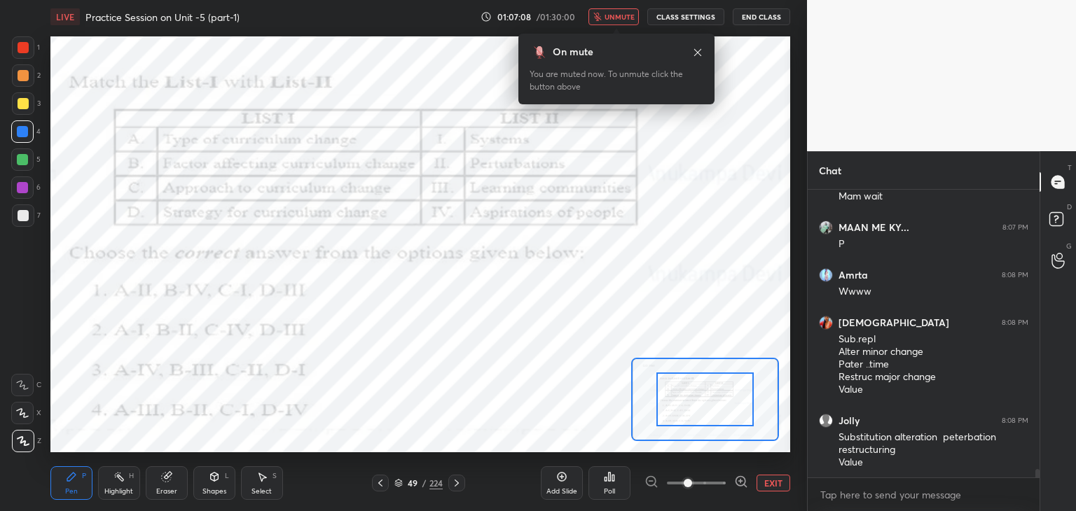
click at [623, 20] on button "unmute" at bounding box center [613, 16] width 50 height 17
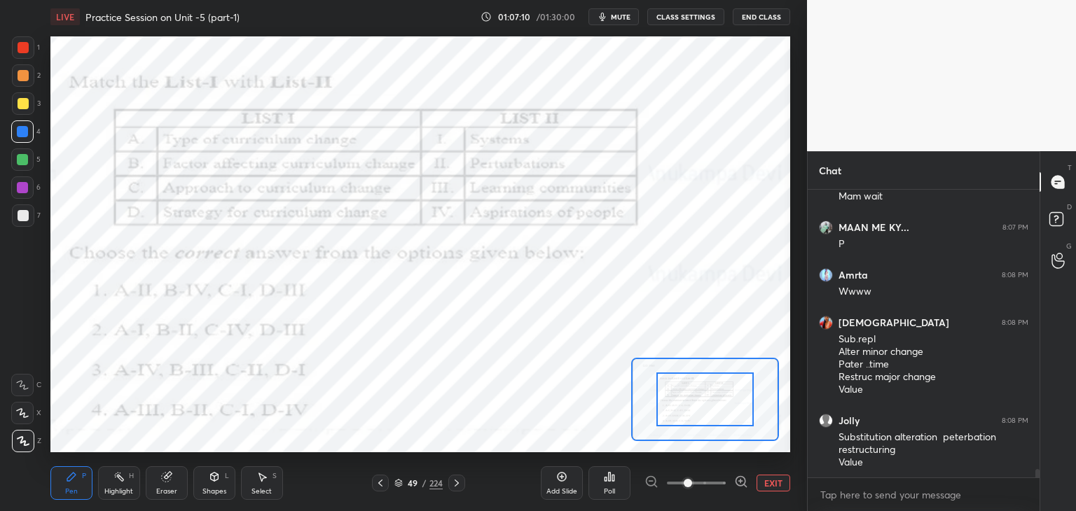
click at [608, 495] on div "Poll" at bounding box center [609, 491] width 11 height 7
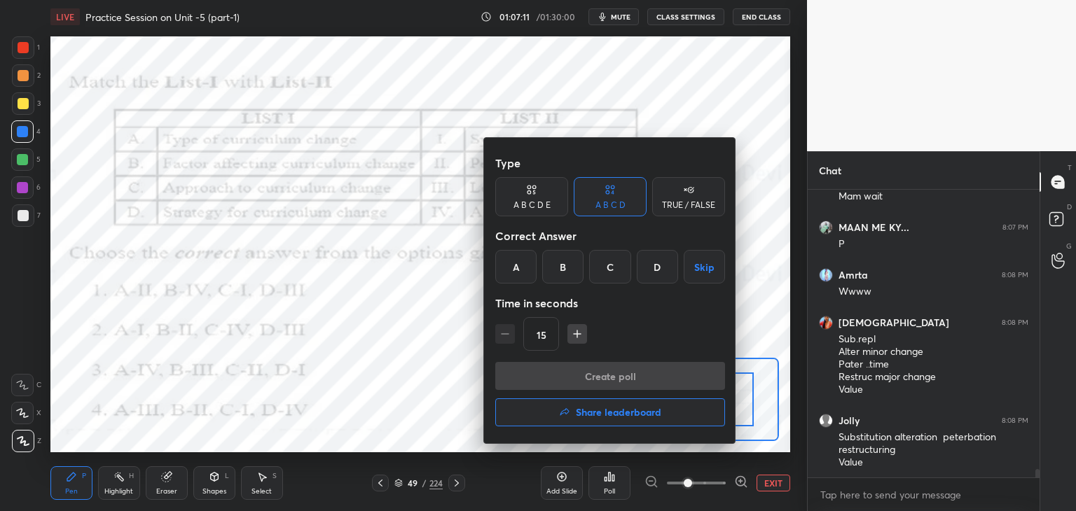
drag, startPoint x: 513, startPoint y: 265, endPoint x: 539, endPoint y: 295, distance: 39.3
click at [513, 265] on div "A" at bounding box center [515, 267] width 41 height 34
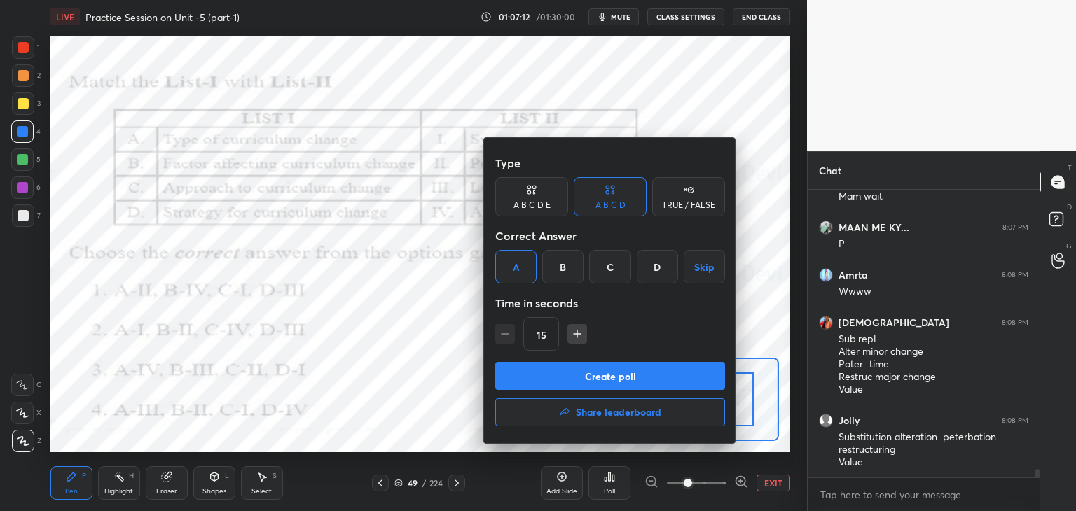
click at [588, 382] on button "Create poll" at bounding box center [610, 376] width 230 height 28
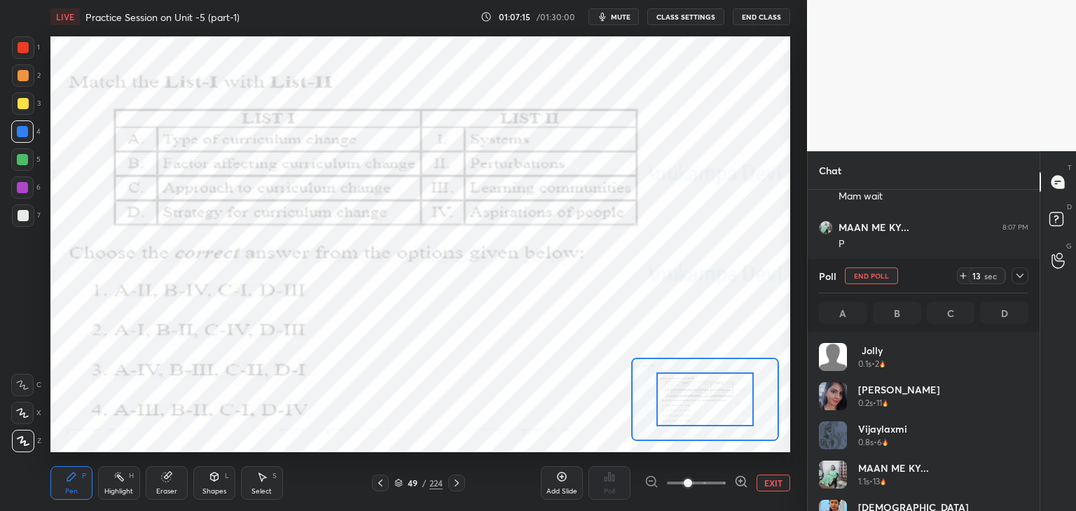
scroll to position [164, 205]
click at [1023, 277] on icon at bounding box center [1019, 275] width 11 height 11
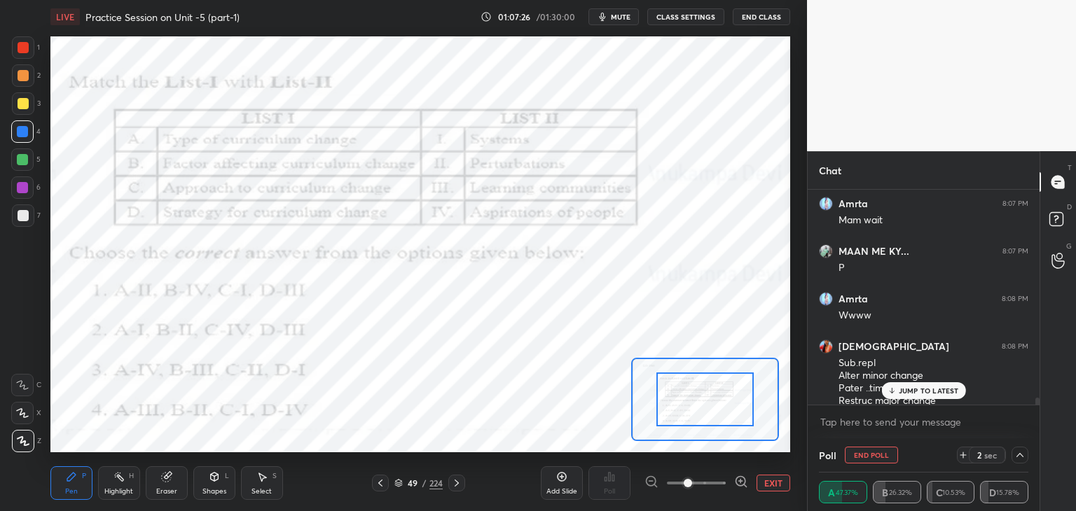
scroll to position [9582, 0]
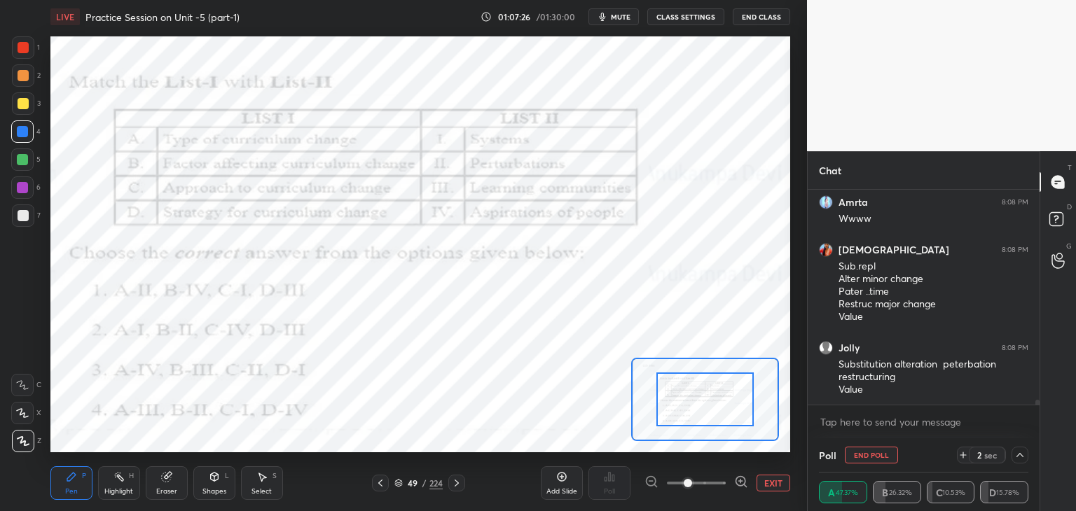
drag, startPoint x: 1037, startPoint y: 402, endPoint x: 1037, endPoint y: 422, distance: 19.6
click at [1037, 416] on div "MAAN ME KY... 8:07 PM P Amrta 8:08 PM Wwww krishnavi 8:08 PM Sub.repl Alter min…" at bounding box center [924, 314] width 232 height 249
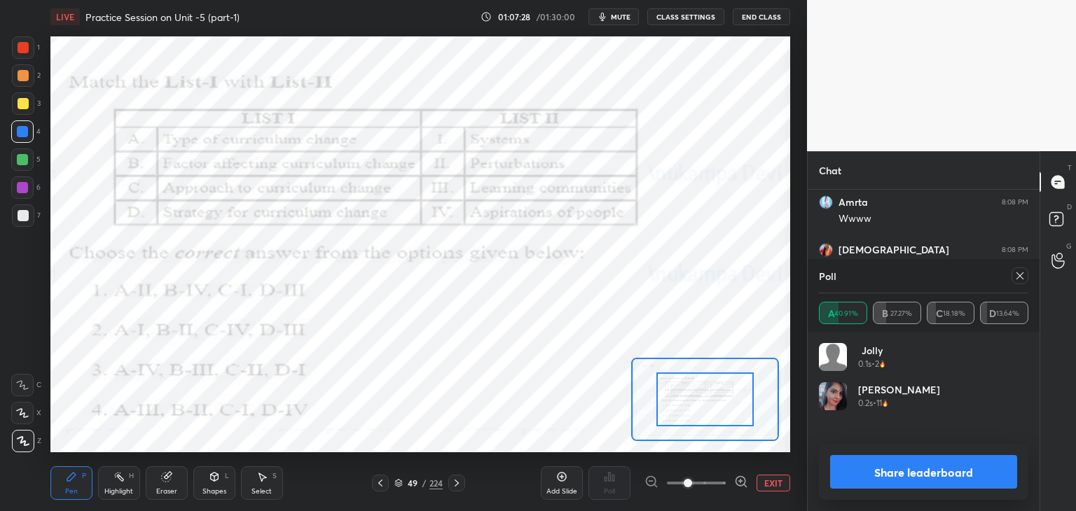
scroll to position [164, 205]
click at [1020, 281] on icon at bounding box center [1019, 275] width 11 height 11
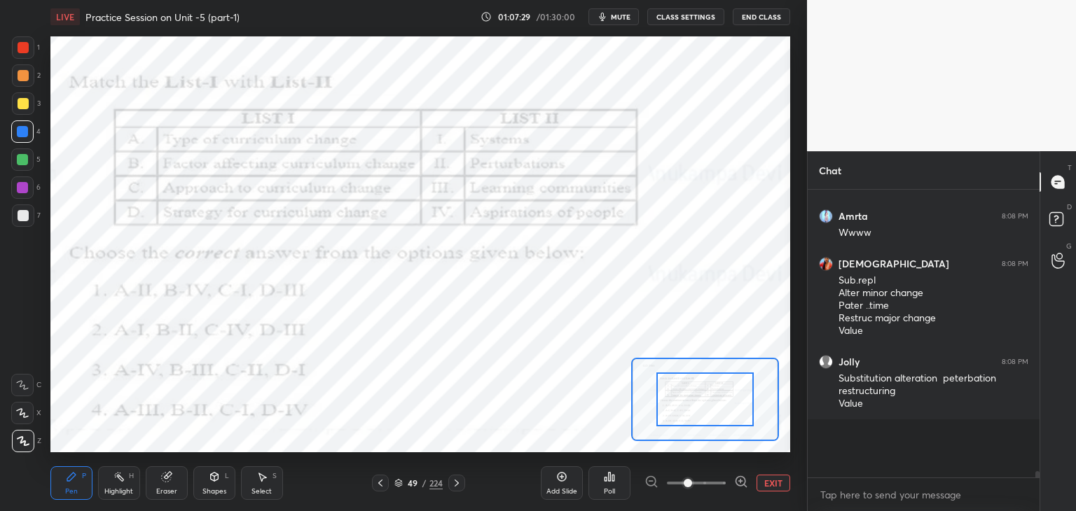
scroll to position [303, 228]
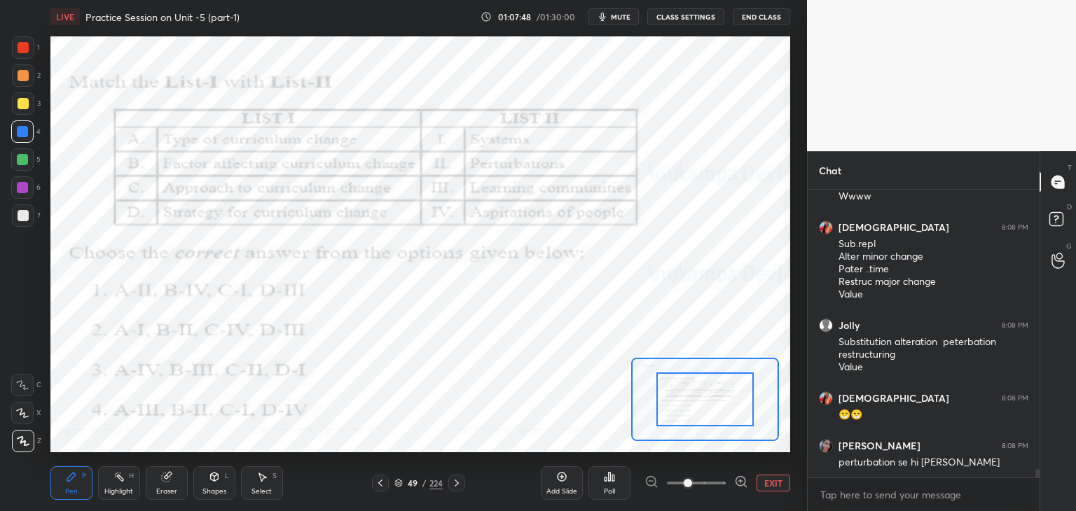
drag, startPoint x: 25, startPoint y: 385, endPoint x: 48, endPoint y: 372, distance: 26.3
click at [25, 382] on icon at bounding box center [22, 385] width 13 height 10
click at [78, 292] on div "Setting up your live class Poll for secs No correct answer Start poll" at bounding box center [420, 245] width 751 height 422
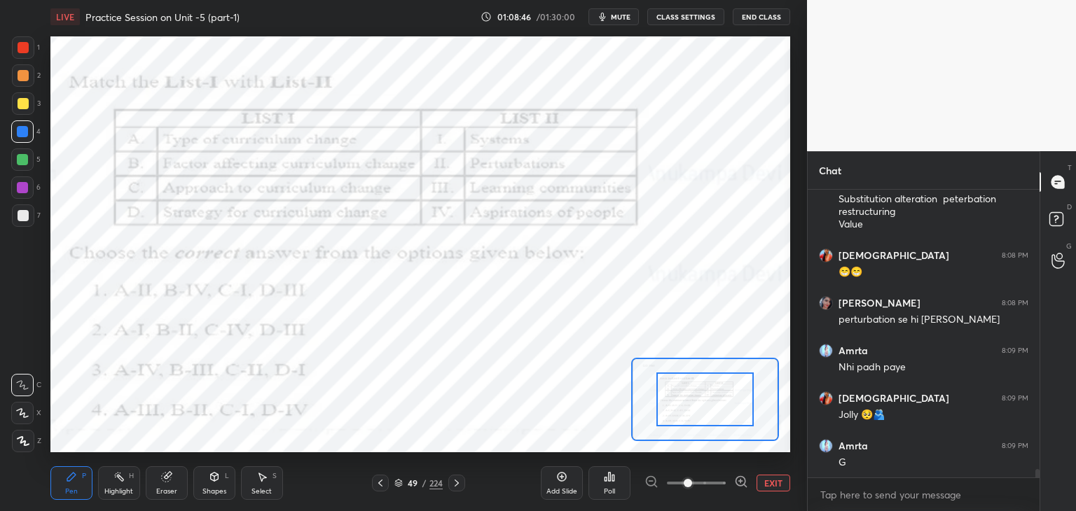
scroll to position [9807, 0]
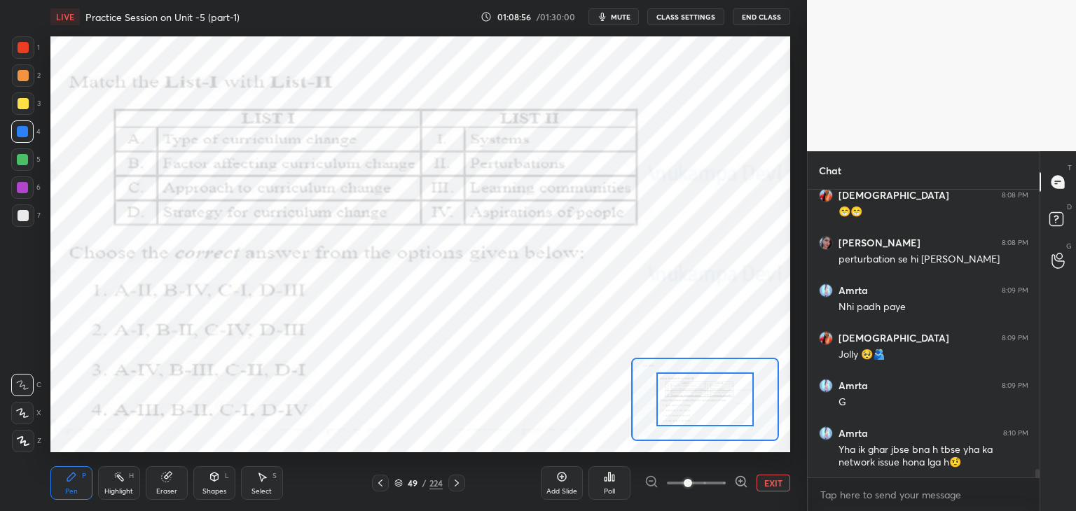
click at [457, 485] on icon at bounding box center [456, 483] width 11 height 11
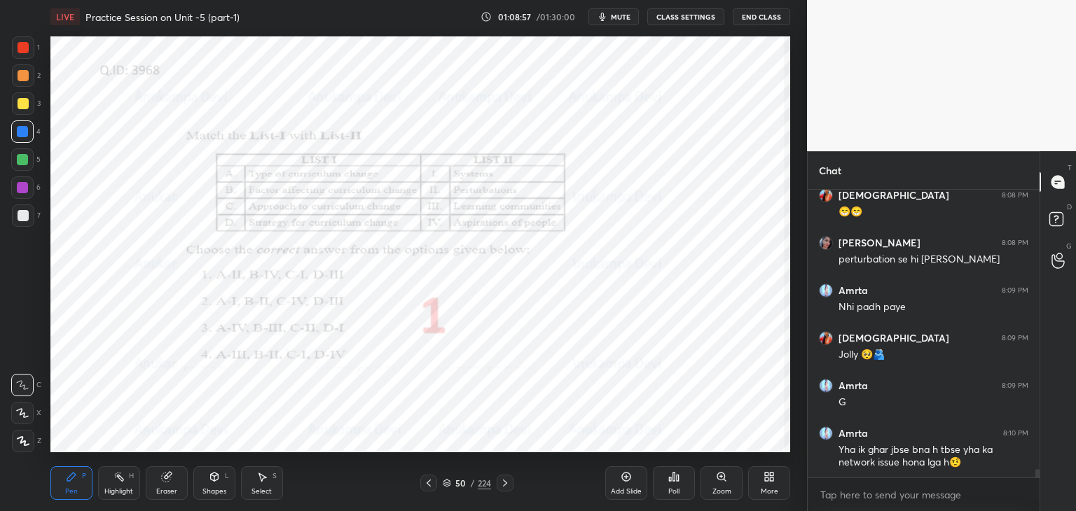
click at [504, 480] on icon at bounding box center [504, 483] width 11 height 11
drag, startPoint x: 722, startPoint y: 478, endPoint x: 718, endPoint y: 467, distance: 12.0
click at [721, 478] on icon at bounding box center [721, 477] width 8 height 8
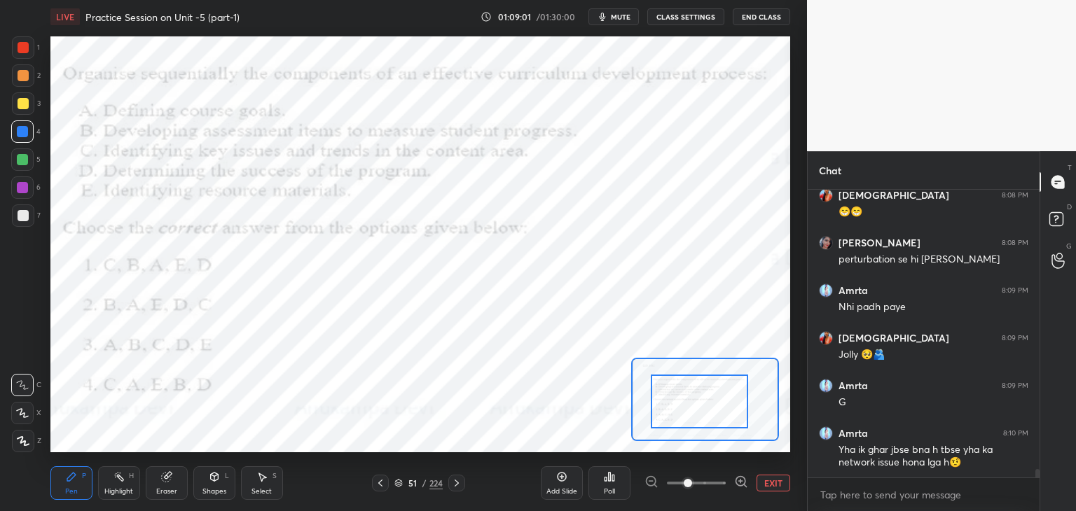
click at [705, 414] on div at bounding box center [699, 402] width 97 height 54
click at [623, 18] on span "mute" at bounding box center [621, 17] width 20 height 10
click at [628, 18] on span "unmute" at bounding box center [619, 17] width 30 height 10
click at [22, 446] on div at bounding box center [23, 441] width 22 height 22
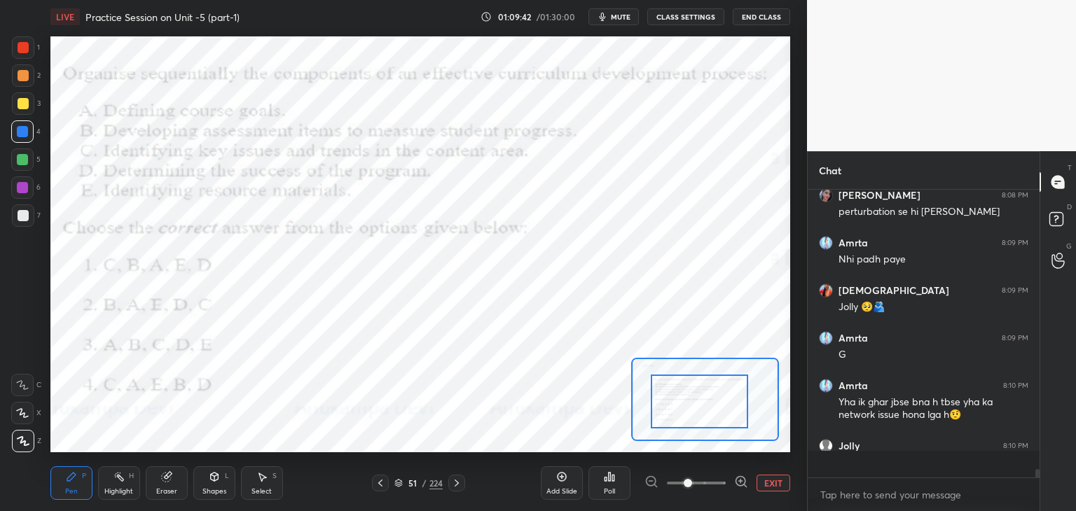
scroll to position [9855, 0]
click at [396, 485] on icon at bounding box center [398, 483] width 8 height 8
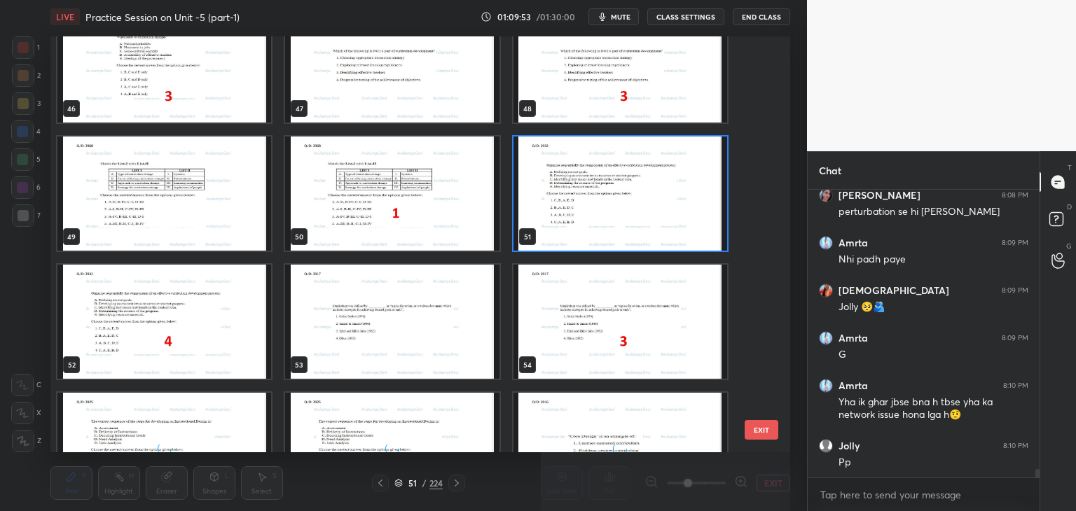
scroll to position [1972, 0]
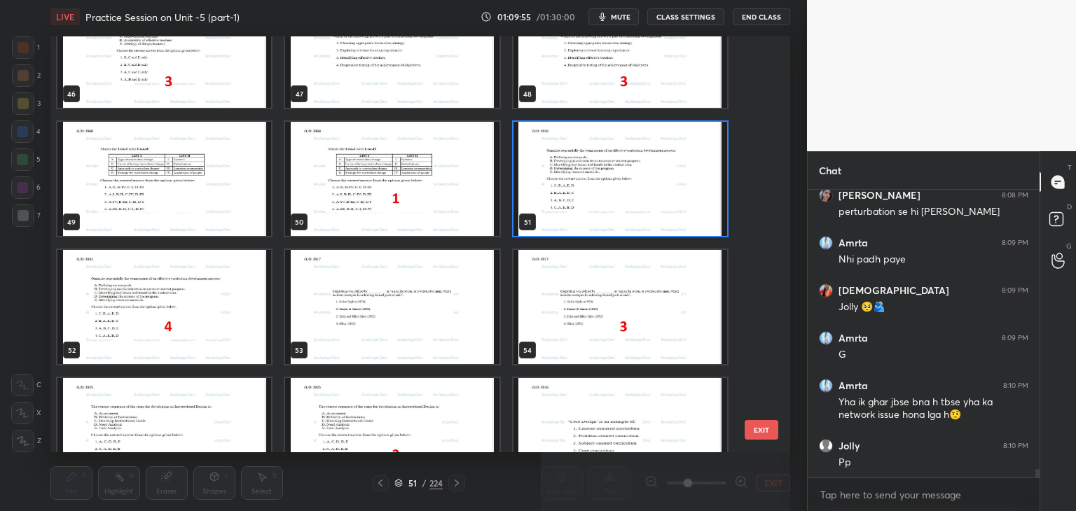
click at [697, 214] on img "grid" at bounding box center [620, 179] width 214 height 114
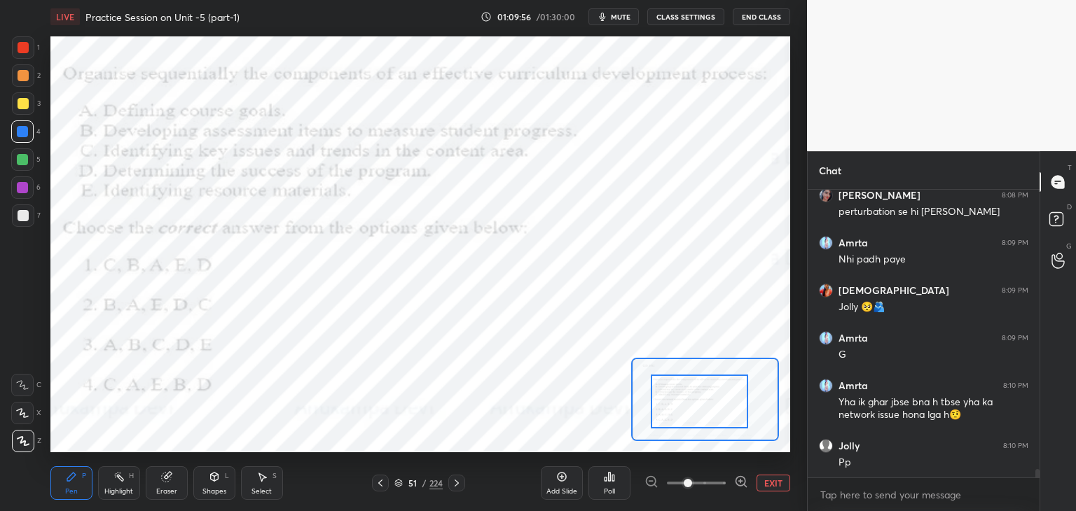
click at [608, 490] on div "Poll" at bounding box center [609, 491] width 11 height 7
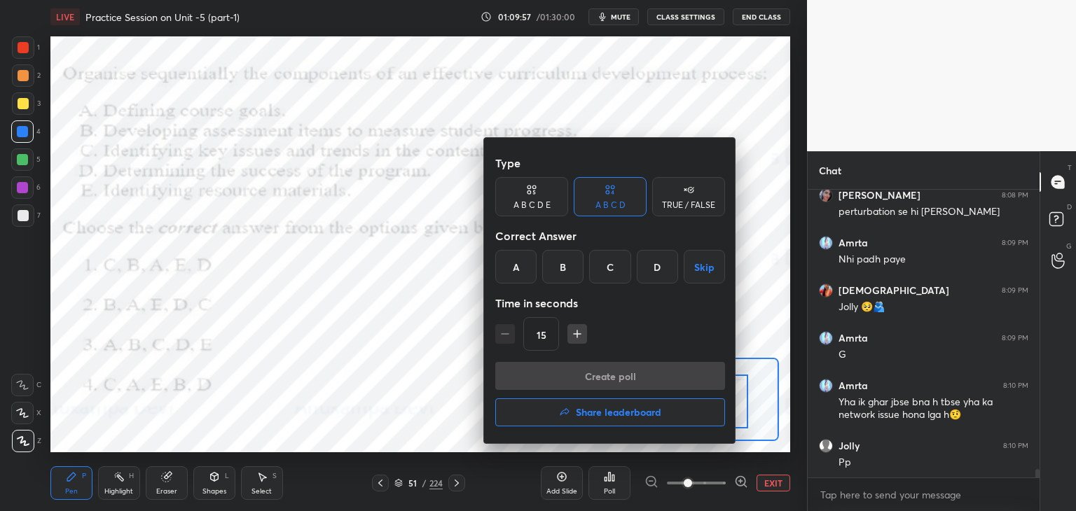
click at [655, 268] on div "D" at bounding box center [657, 267] width 41 height 34
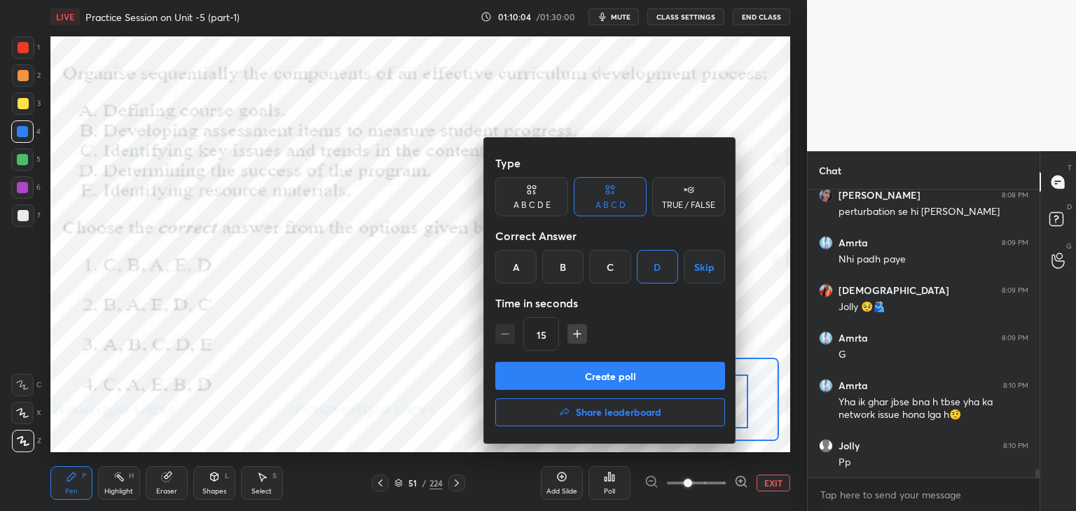
click at [637, 382] on button "Create poll" at bounding box center [610, 376] width 230 height 28
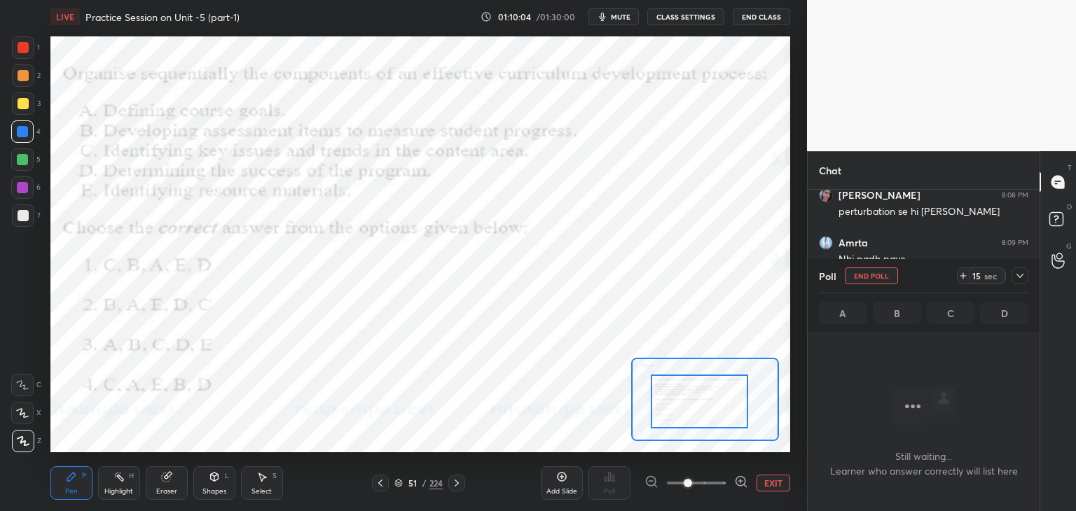
scroll to position [247, 228]
click at [621, 17] on span "mute" at bounding box center [621, 17] width 20 height 10
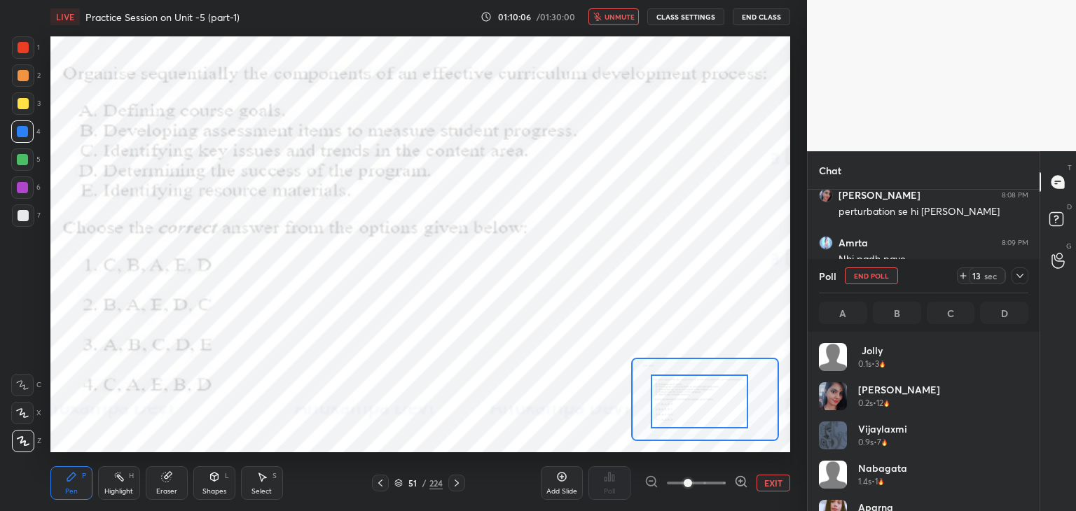
scroll to position [164, 205]
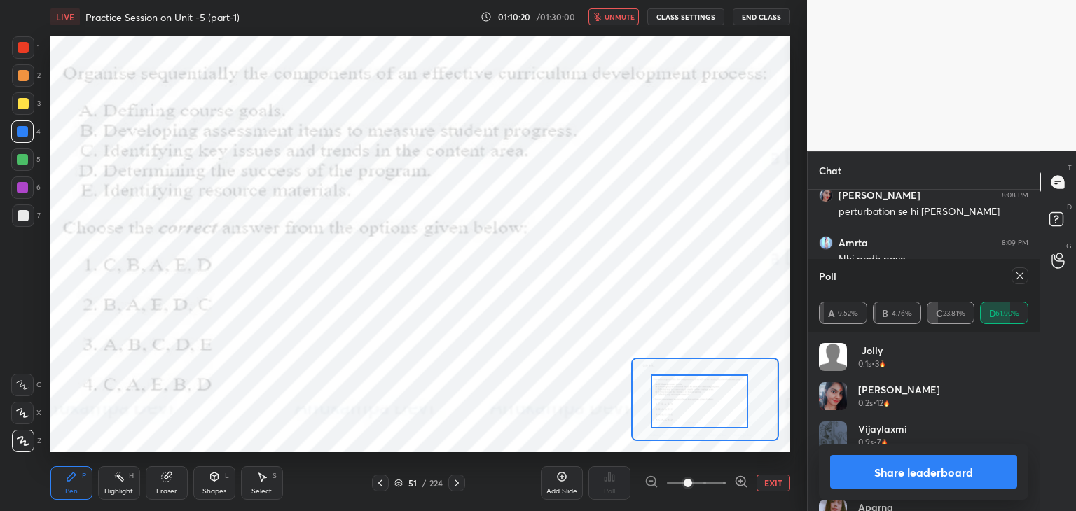
click at [621, 20] on span "unmute" at bounding box center [619, 17] width 30 height 10
click at [1023, 278] on icon at bounding box center [1019, 275] width 11 height 11
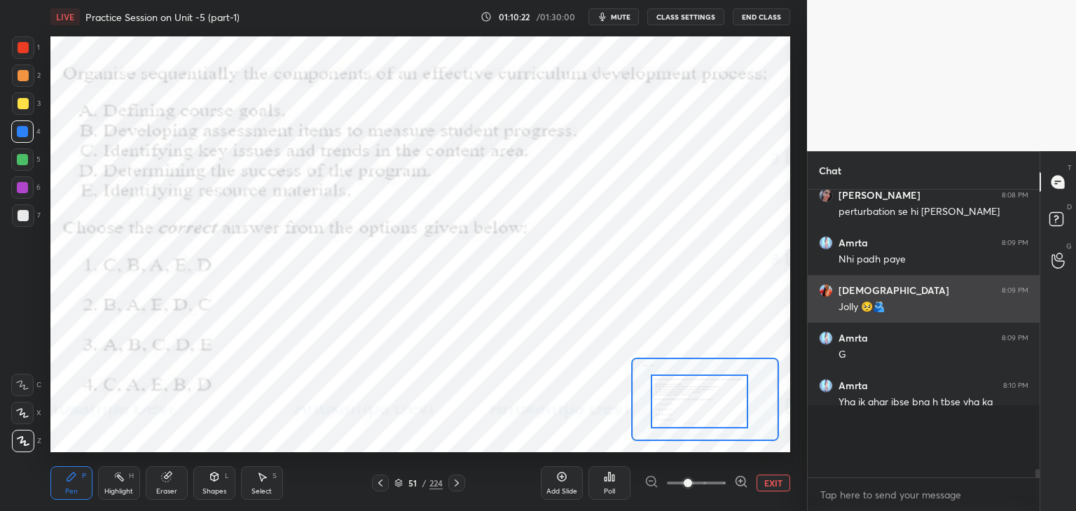
scroll to position [261, 228]
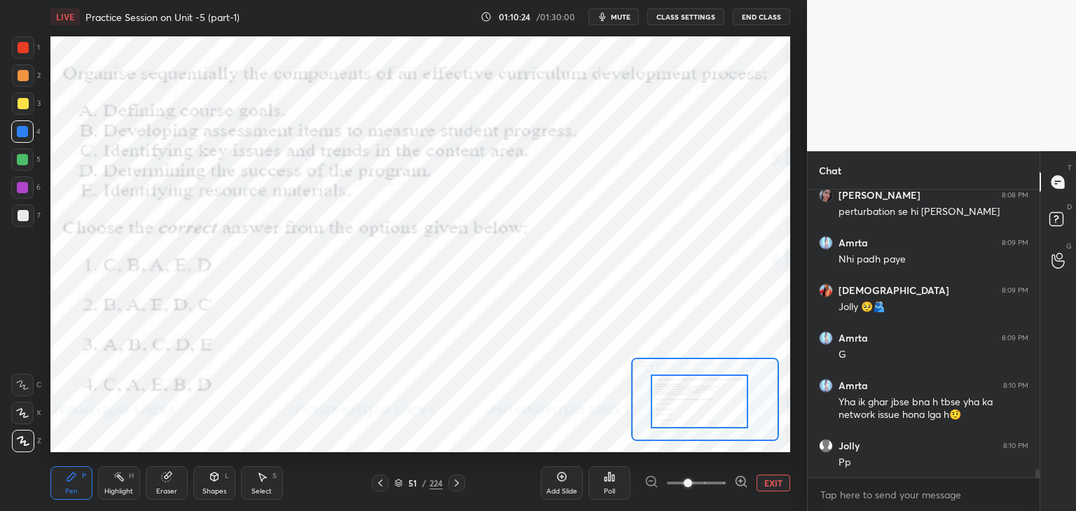
click at [454, 485] on icon at bounding box center [456, 483] width 11 height 11
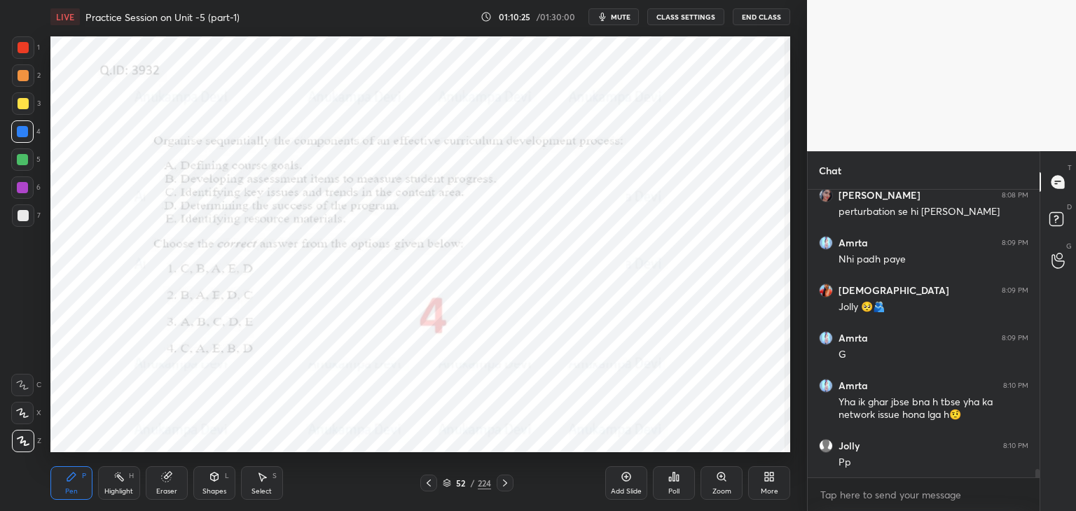
click at [722, 478] on icon at bounding box center [721, 477] width 8 height 8
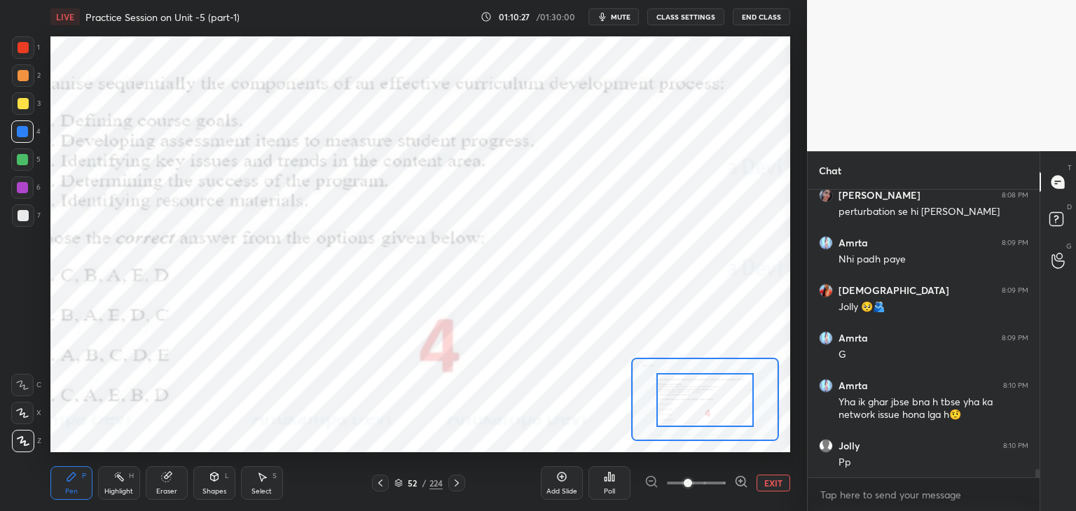
drag, startPoint x: 692, startPoint y: 406, endPoint x: 682, endPoint y: 406, distance: 9.8
click at [679, 409] on div at bounding box center [699, 400] width 97 height 54
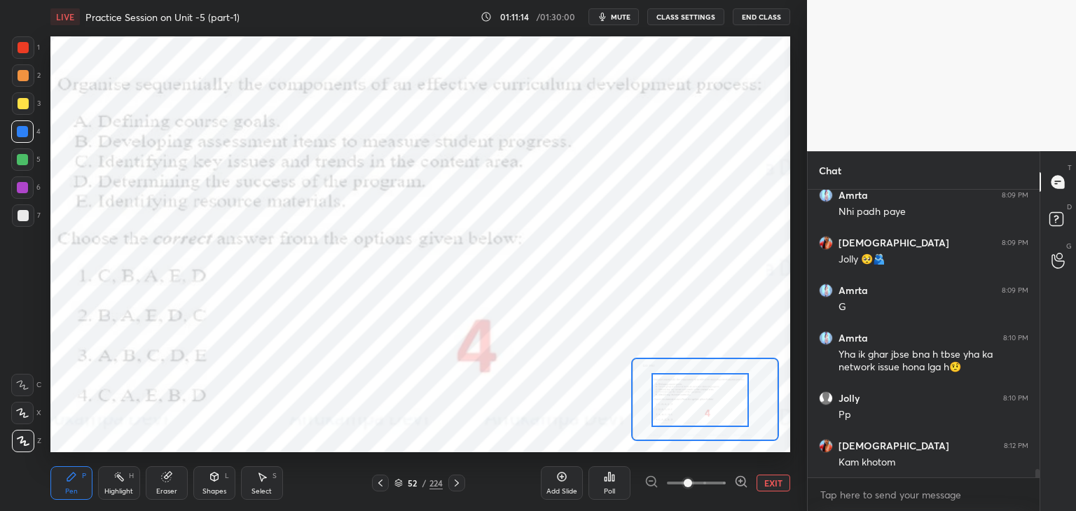
drag, startPoint x: 457, startPoint y: 487, endPoint x: 455, endPoint y: 471, distance: 15.5
click at [459, 487] on icon at bounding box center [456, 483] width 11 height 11
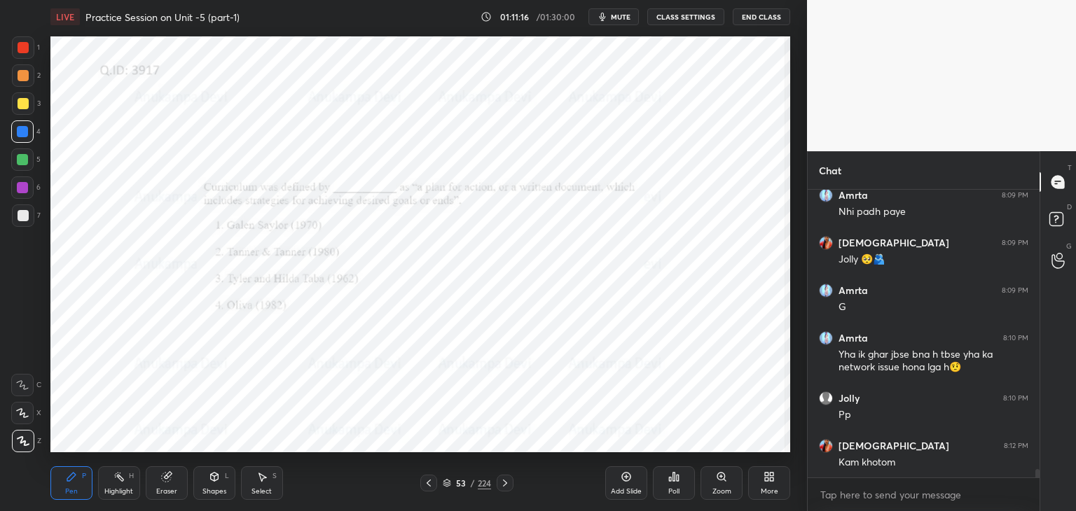
click at [721, 478] on icon at bounding box center [721, 477] width 8 height 8
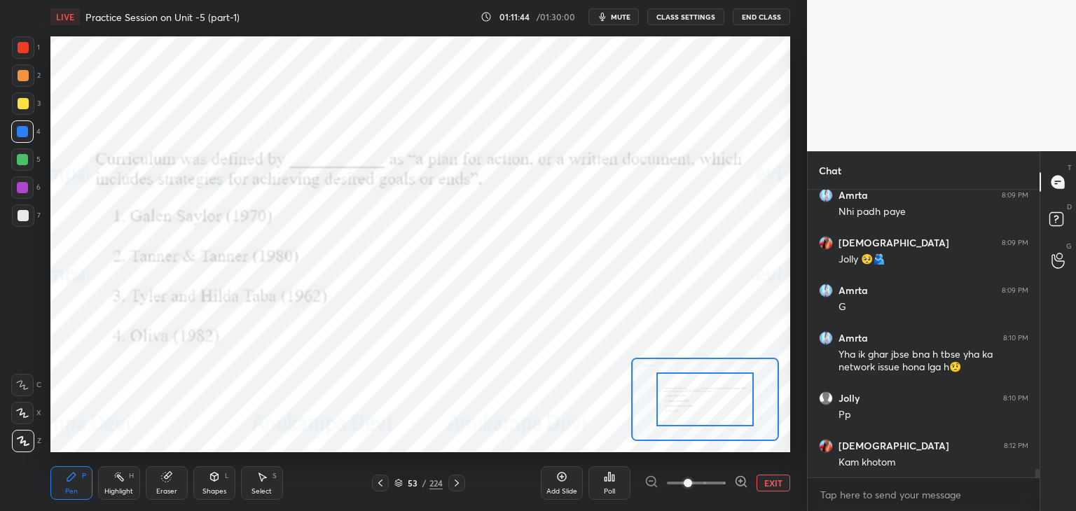
scroll to position [9950, 0]
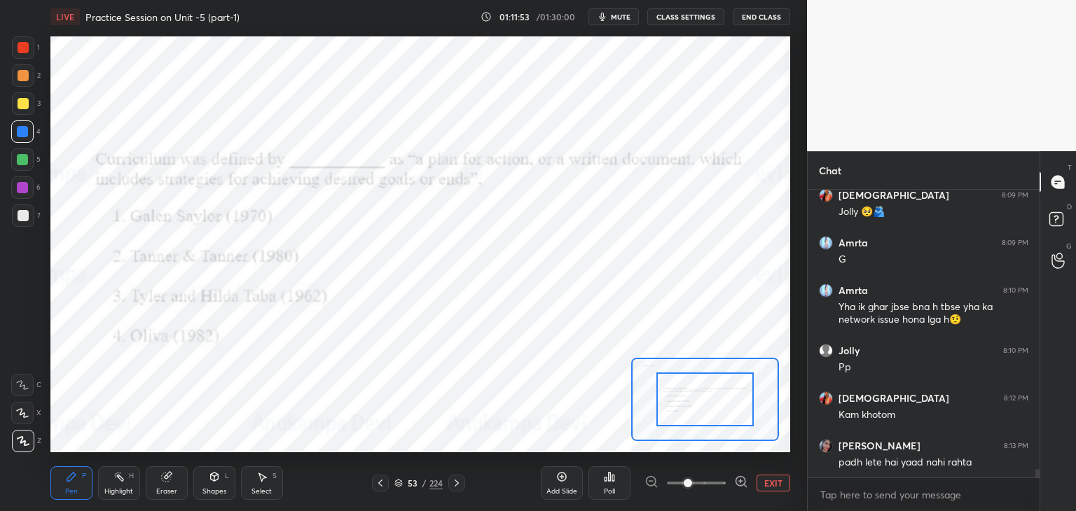
drag, startPoint x: 399, startPoint y: 484, endPoint x: 406, endPoint y: 472, distance: 13.8
click at [399, 483] on icon at bounding box center [398, 483] width 8 height 8
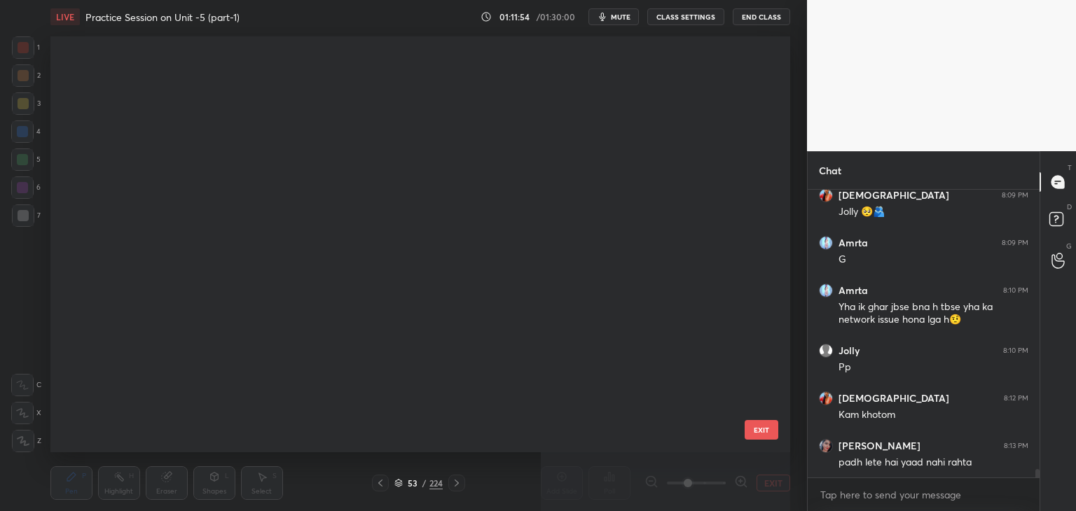
scroll to position [412, 733]
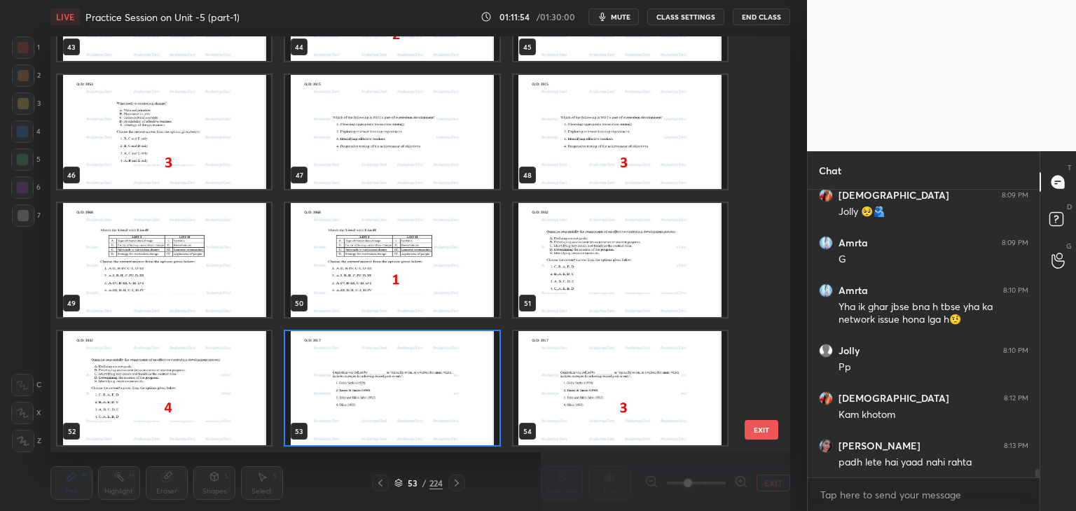
click at [479, 422] on img "grid" at bounding box center [392, 388] width 214 height 114
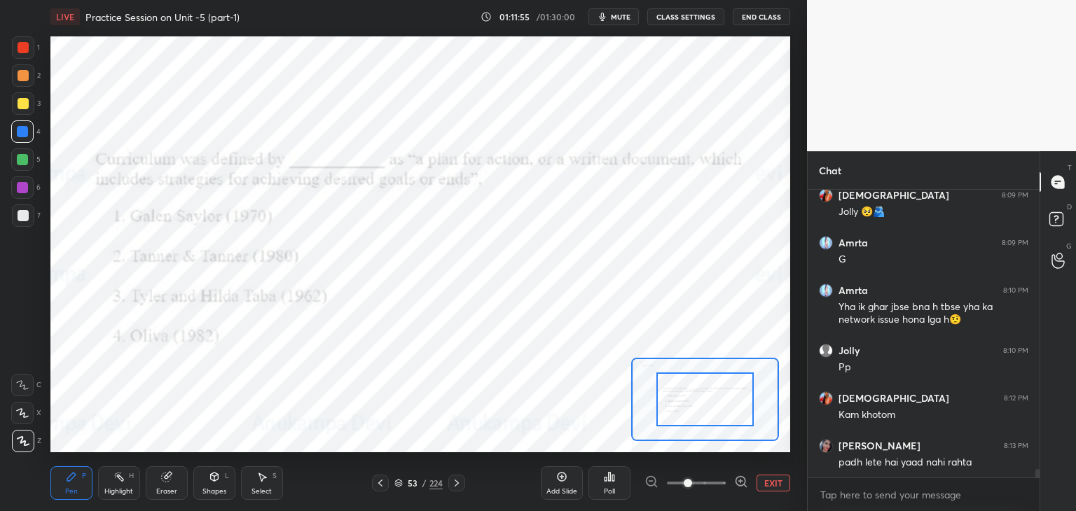
click at [611, 488] on div "Poll" at bounding box center [609, 491] width 11 height 7
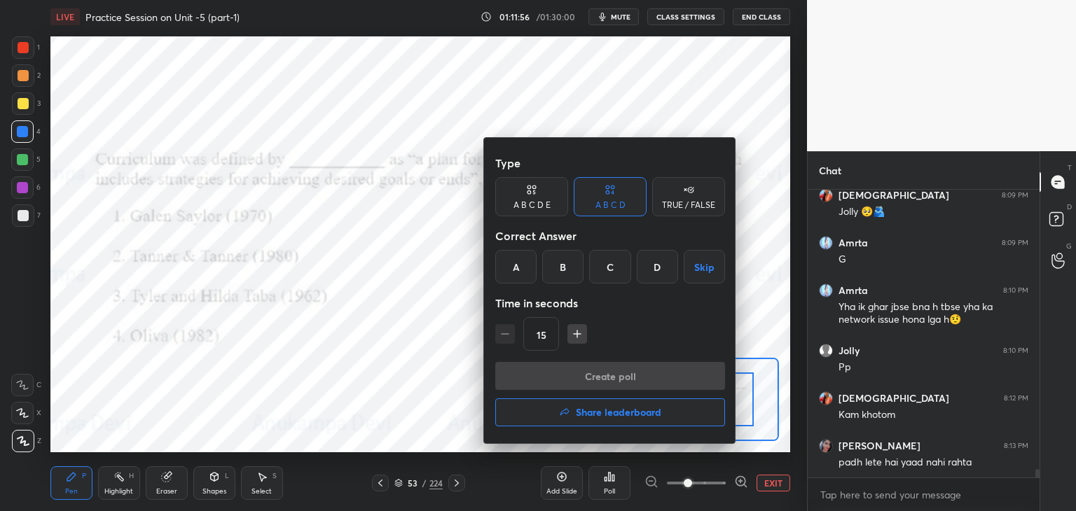
click at [607, 270] on div "C" at bounding box center [609, 267] width 41 height 34
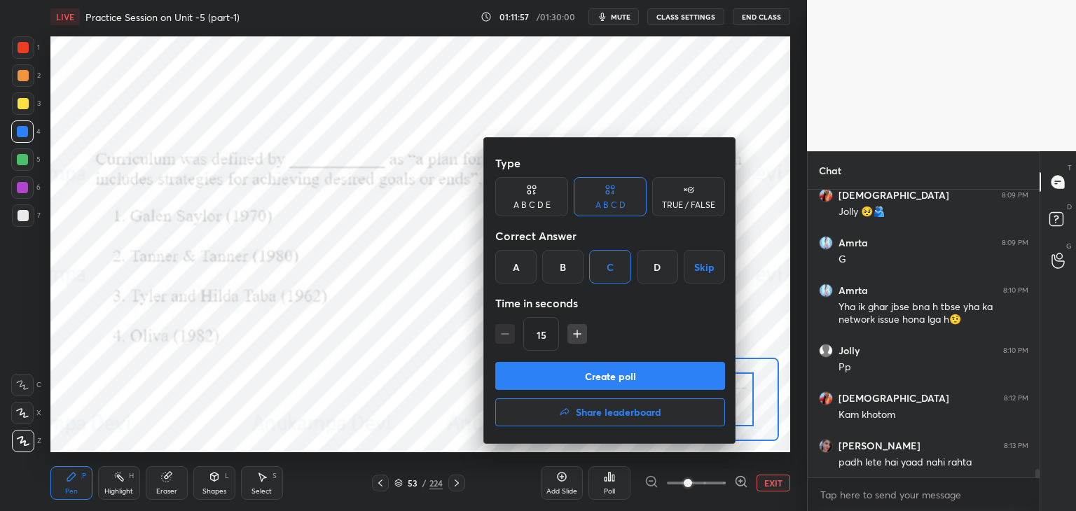
drag, startPoint x: 630, startPoint y: 385, endPoint x: 606, endPoint y: 221, distance: 165.6
click at [630, 385] on button "Create poll" at bounding box center [610, 376] width 230 height 28
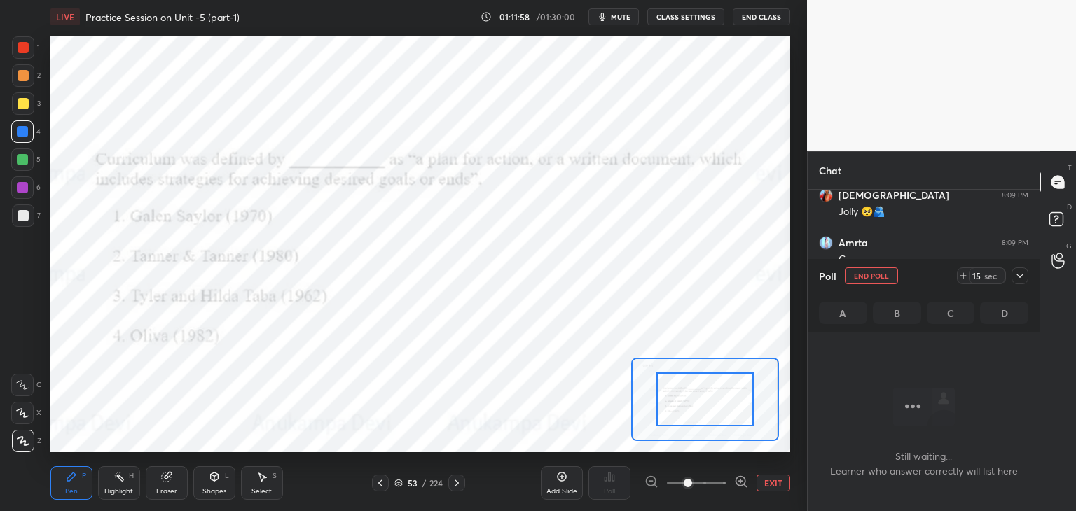
scroll to position [246, 228]
click at [617, 18] on span "mute" at bounding box center [621, 17] width 20 height 10
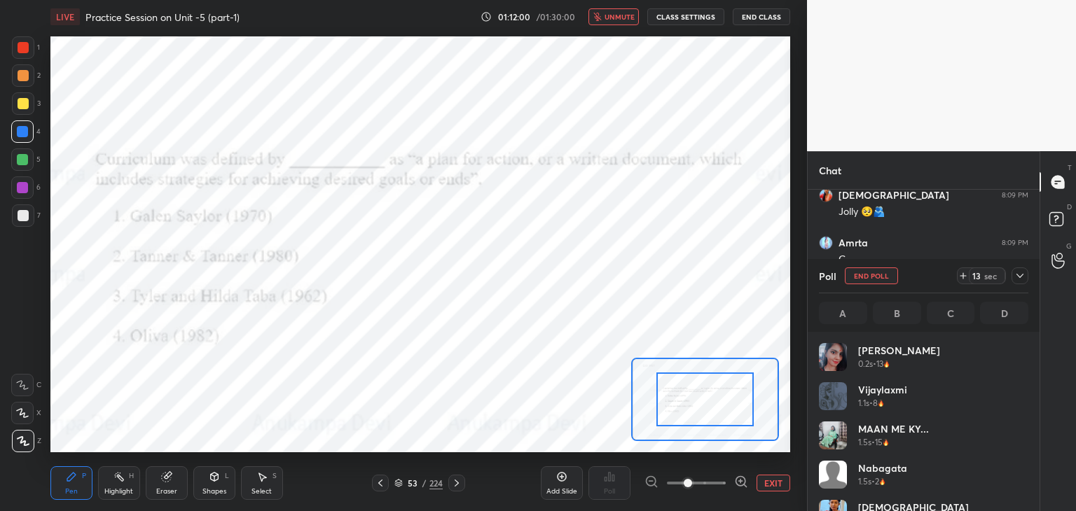
scroll to position [164, 205]
drag, startPoint x: 1023, startPoint y: 375, endPoint x: 1025, endPoint y: 387, distance: 12.8
click at [1025, 401] on div "[PERSON_NAME] 0.2s • 13 [PERSON_NAME] 1.1s • 8 MAAN ME KY... 1.5s • 15 Nabagata…" at bounding box center [923, 427] width 209 height 168
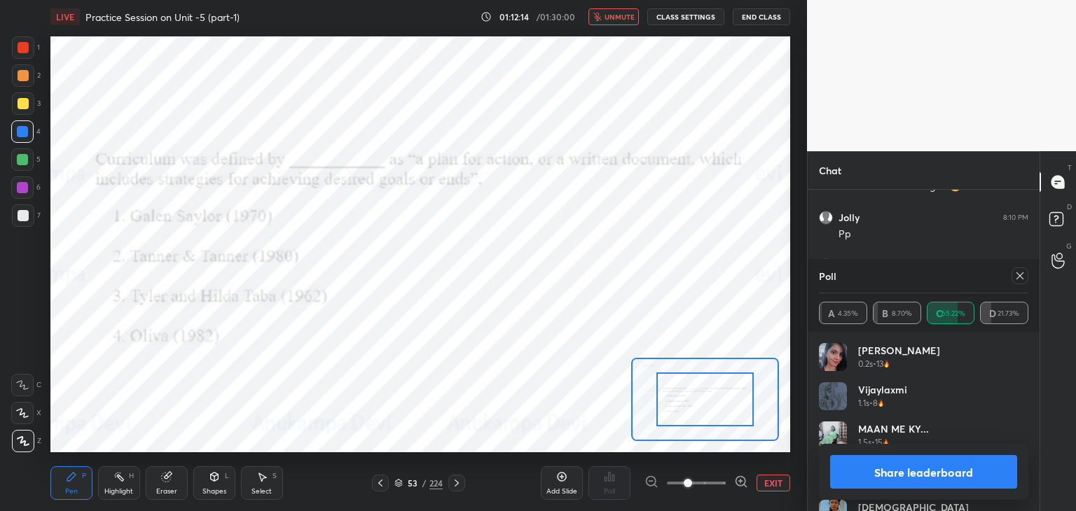
drag, startPoint x: 619, startPoint y: 17, endPoint x: 616, endPoint y: 33, distance: 16.4
click at [619, 18] on span "unmute" at bounding box center [619, 17] width 30 height 10
drag, startPoint x: 1023, startPoint y: 277, endPoint x: 824, endPoint y: 284, distance: 198.3
click at [1020, 277] on icon at bounding box center [1019, 275] width 11 height 11
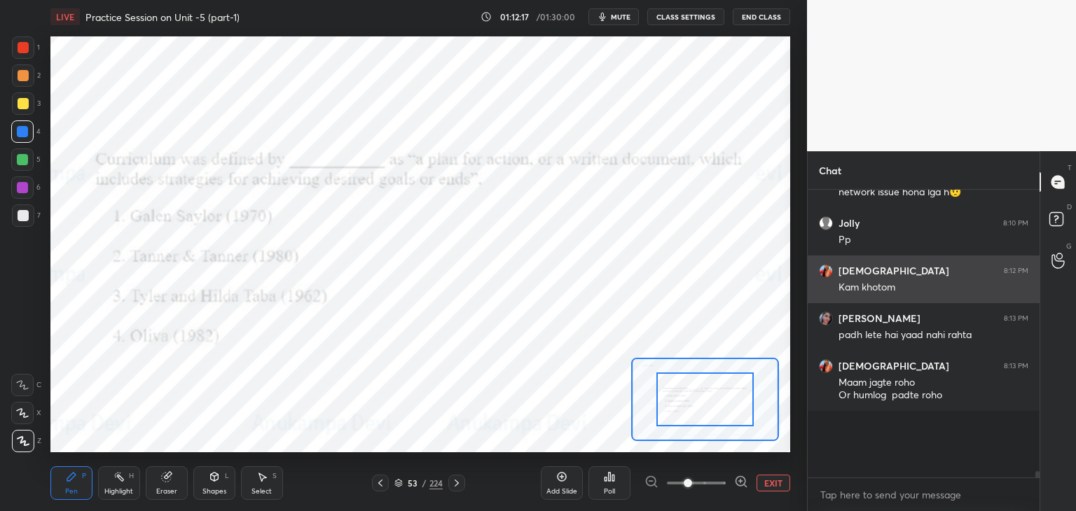
scroll to position [295, 228]
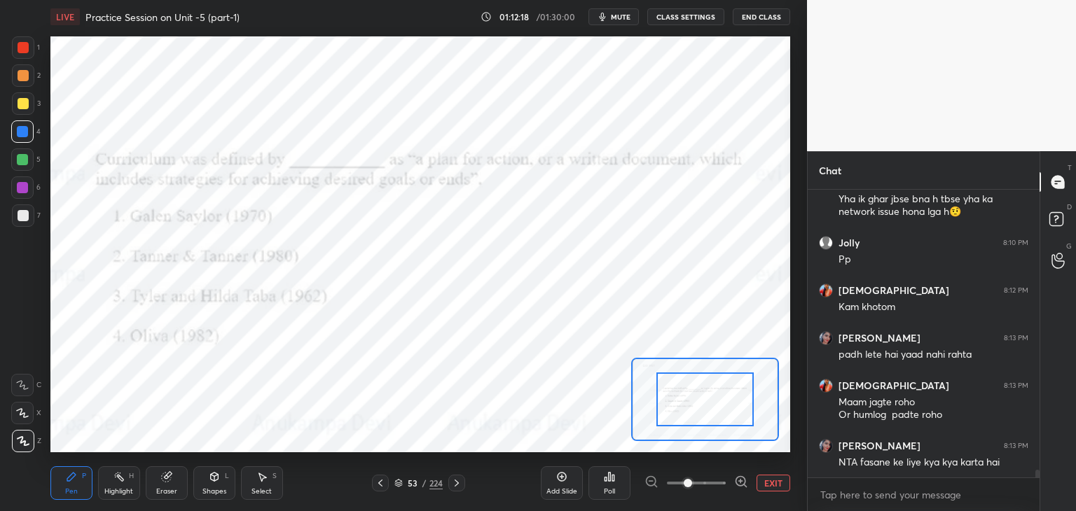
click at [455, 485] on icon at bounding box center [456, 483] width 11 height 11
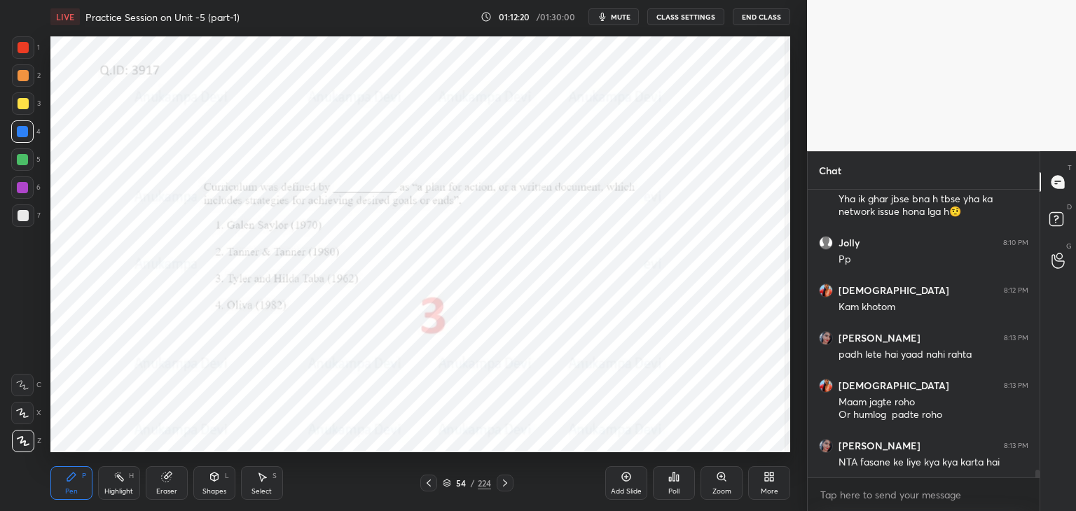
click at [718, 480] on icon at bounding box center [721, 476] width 11 height 11
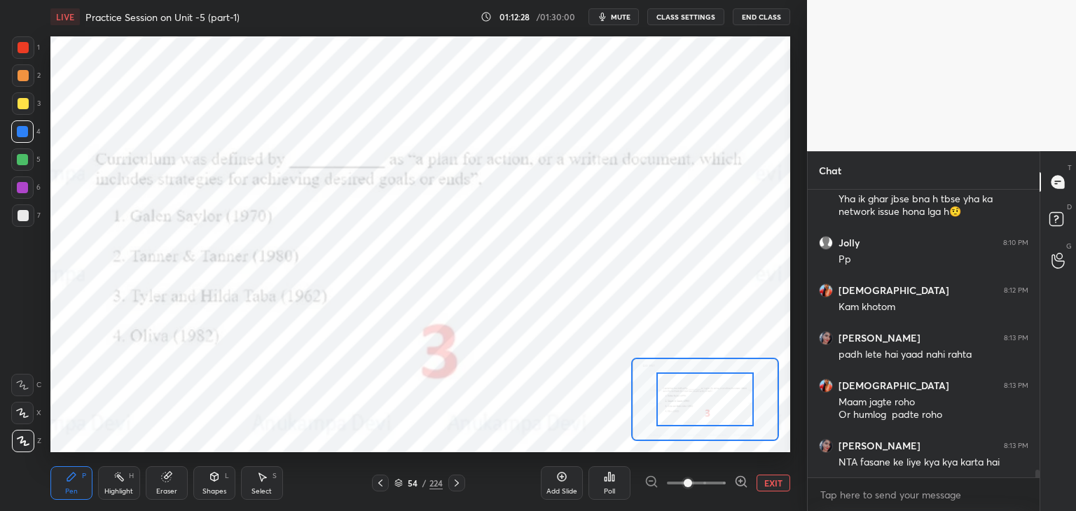
click at [398, 484] on icon at bounding box center [398, 483] width 8 height 8
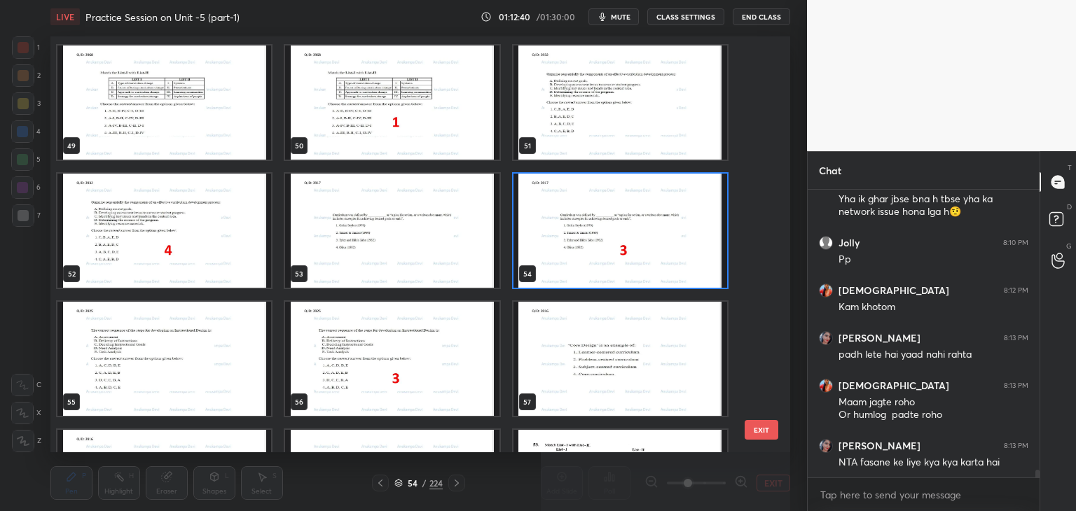
click at [639, 253] on img "grid" at bounding box center [620, 231] width 214 height 114
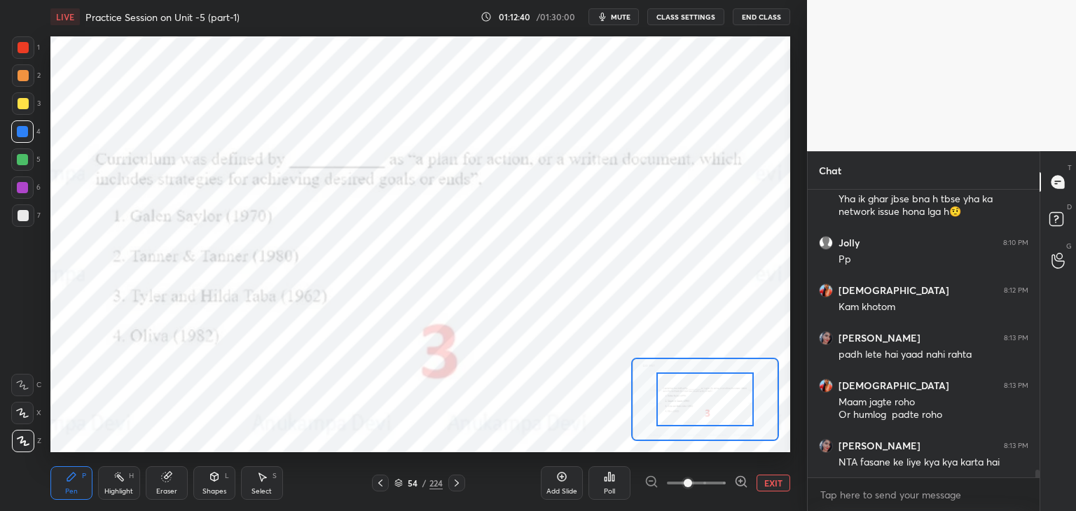
click at [639, 254] on img "grid" at bounding box center [620, 231] width 214 height 114
click at [637, 255] on img "grid" at bounding box center [620, 231] width 214 height 114
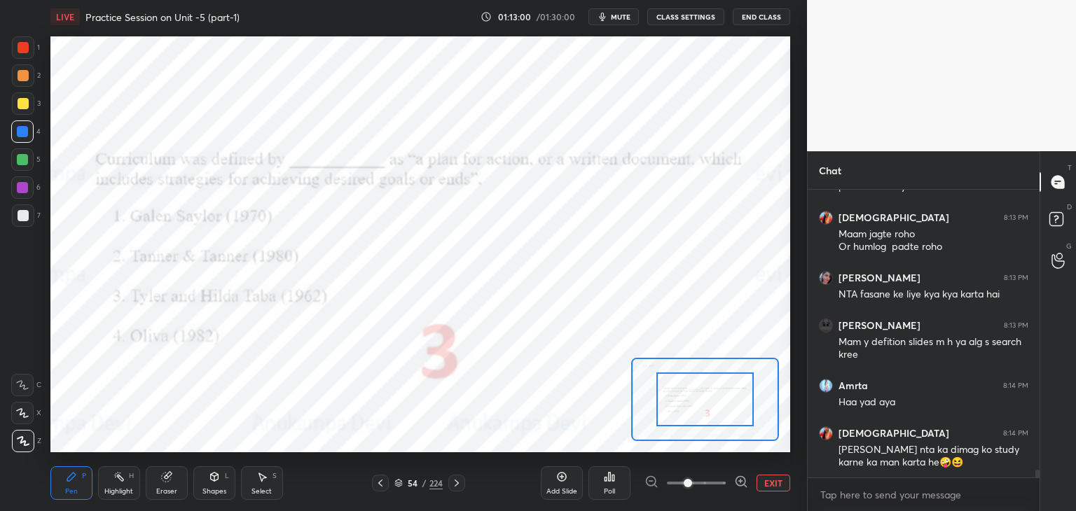
click at [457, 489] on div at bounding box center [456, 483] width 17 height 17
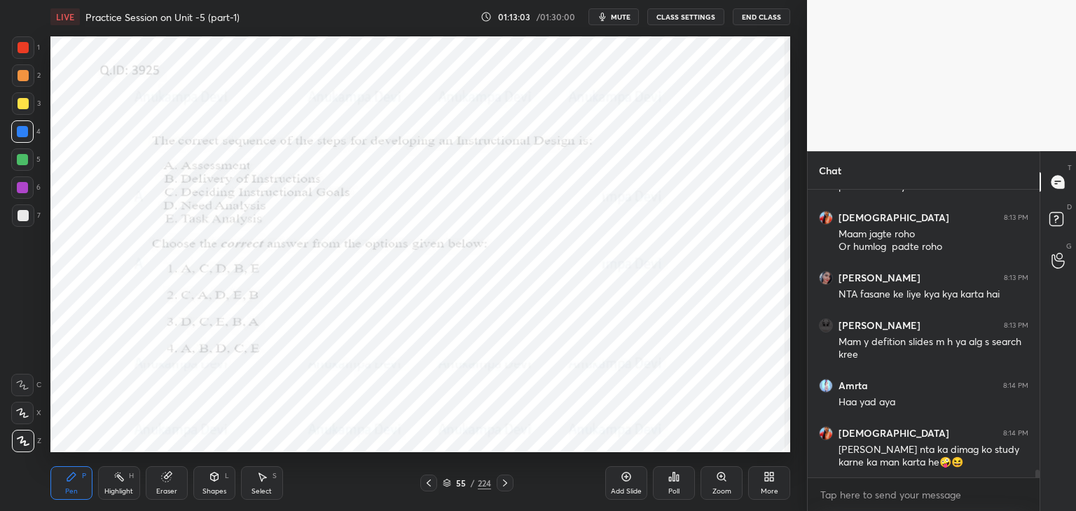
click at [720, 476] on icon at bounding box center [721, 476] width 11 height 11
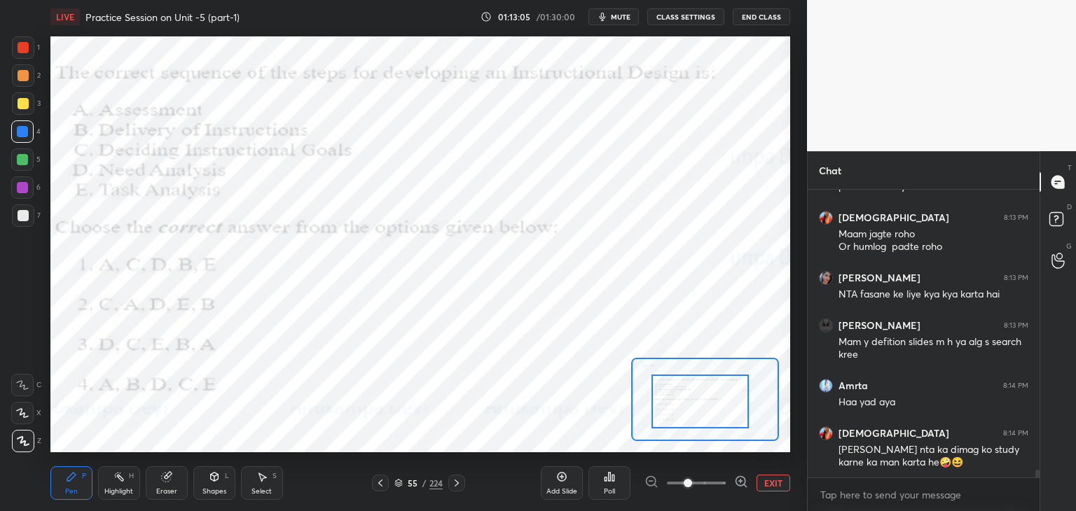
click at [691, 404] on div at bounding box center [699, 402] width 97 height 54
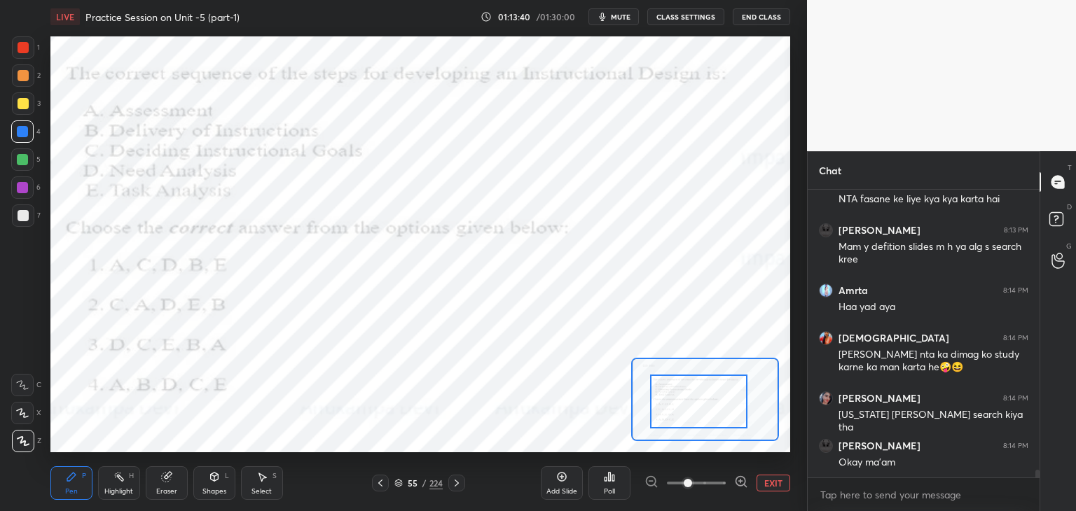
scroll to position [10369, 0]
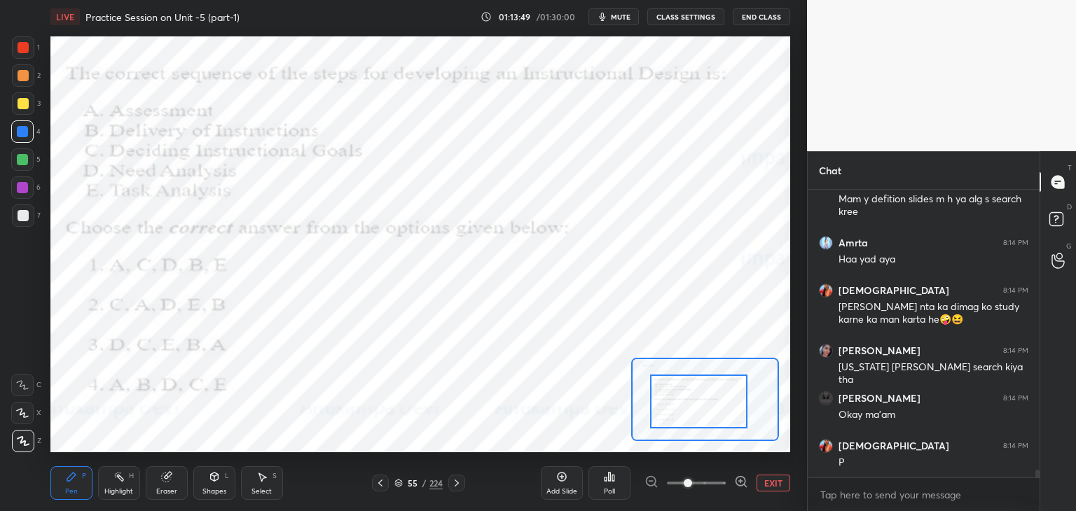
click at [621, 18] on span "mute" at bounding box center [621, 17] width 20 height 10
click at [399, 487] on icon at bounding box center [398, 483] width 8 height 8
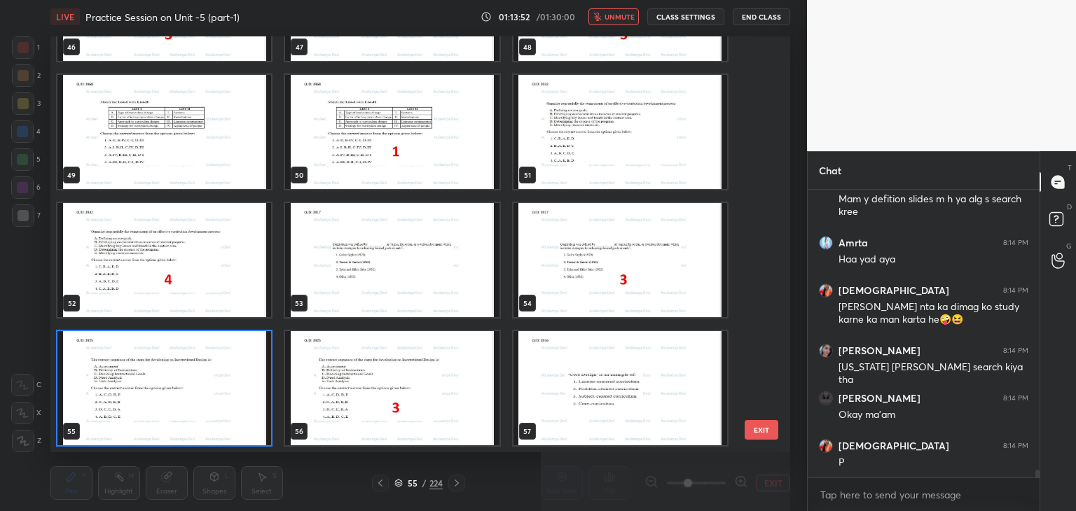
scroll to position [10416, 0]
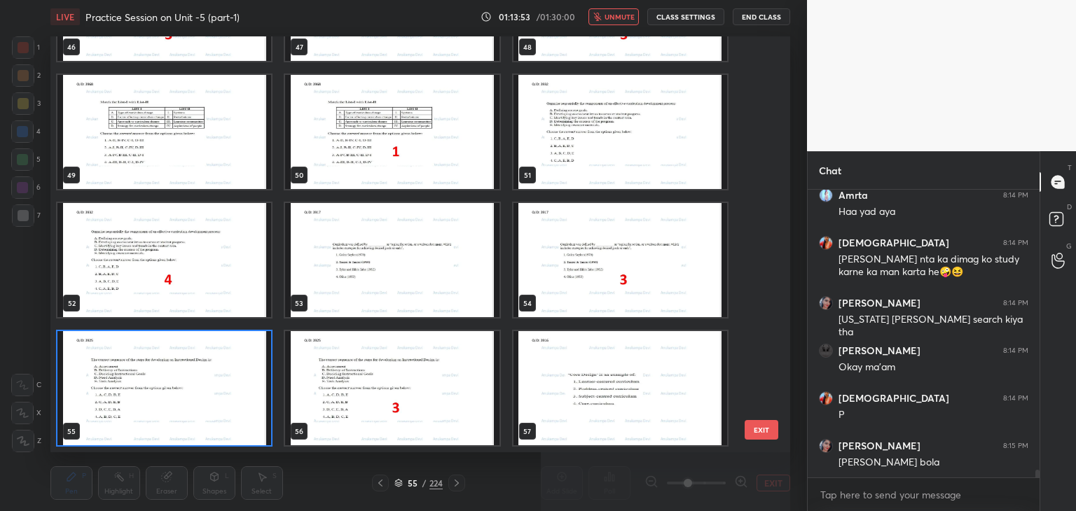
click at [249, 424] on img "grid" at bounding box center [164, 388] width 214 height 114
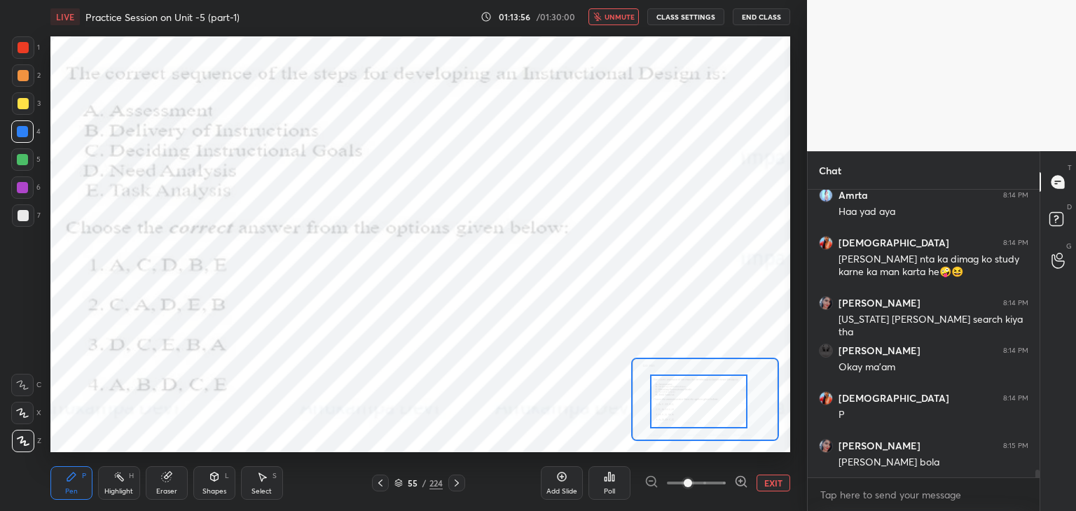
click at [619, 18] on span "unmute" at bounding box center [619, 17] width 30 height 10
click at [625, 16] on span "mute" at bounding box center [621, 17] width 20 height 10
click at [630, 16] on span "unmute" at bounding box center [619, 17] width 30 height 10
click at [608, 490] on div "Poll" at bounding box center [609, 491] width 11 height 7
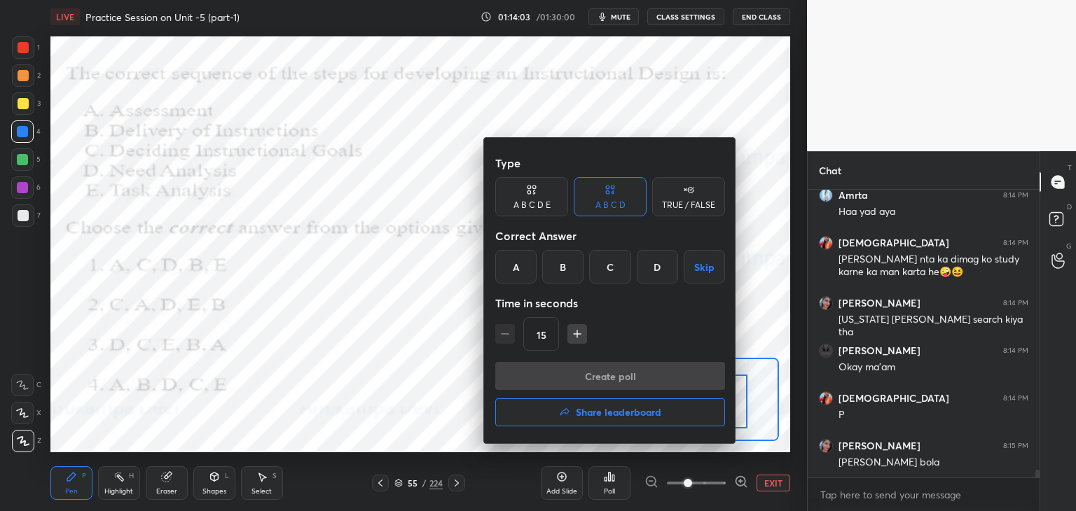
drag, startPoint x: 611, startPoint y: 272, endPoint x: 630, endPoint y: 302, distance: 35.9
click at [611, 272] on div "C" at bounding box center [609, 267] width 41 height 34
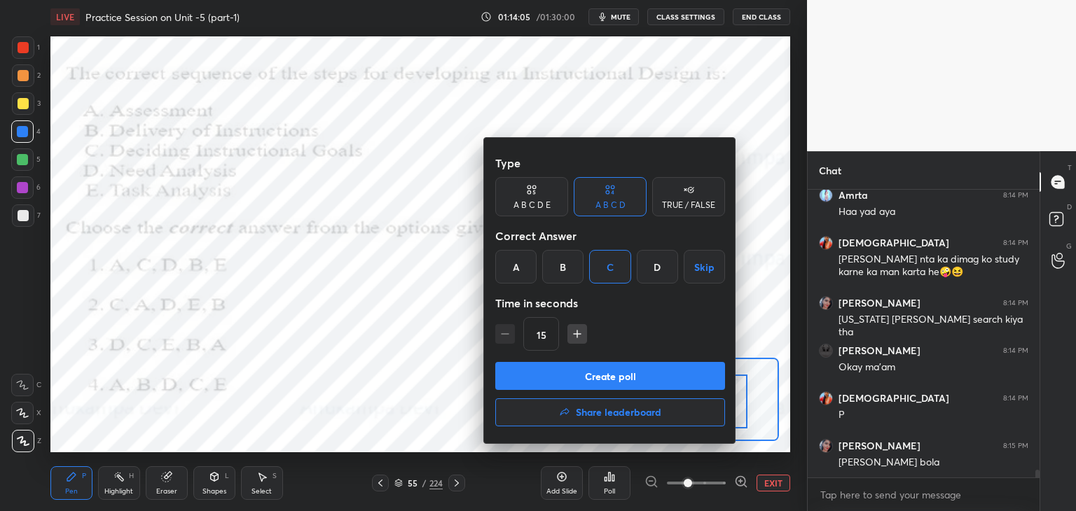
click at [658, 382] on button "Create poll" at bounding box center [610, 376] width 230 height 28
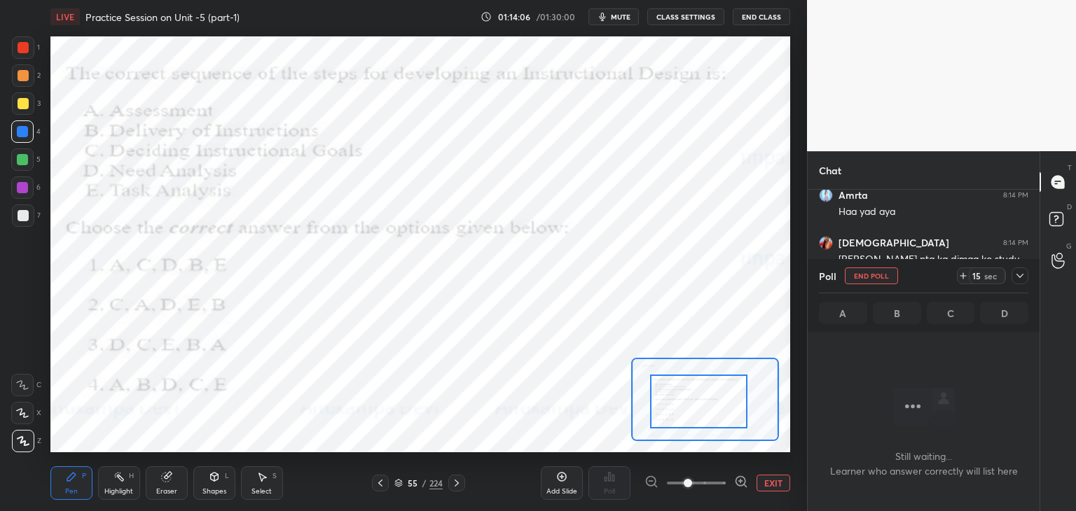
scroll to position [4, 4]
click at [620, 15] on span "mute" at bounding box center [621, 17] width 20 height 10
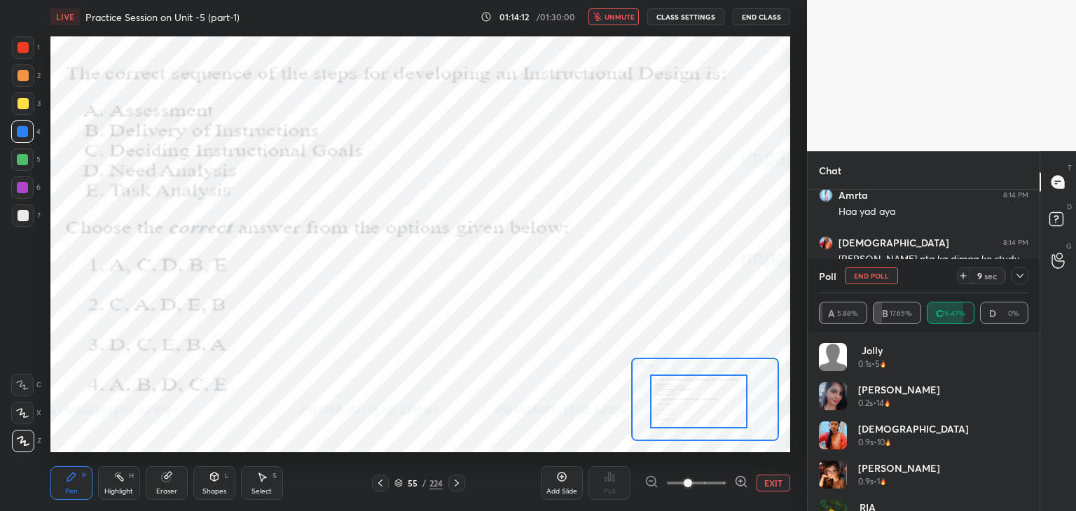
scroll to position [10537, 0]
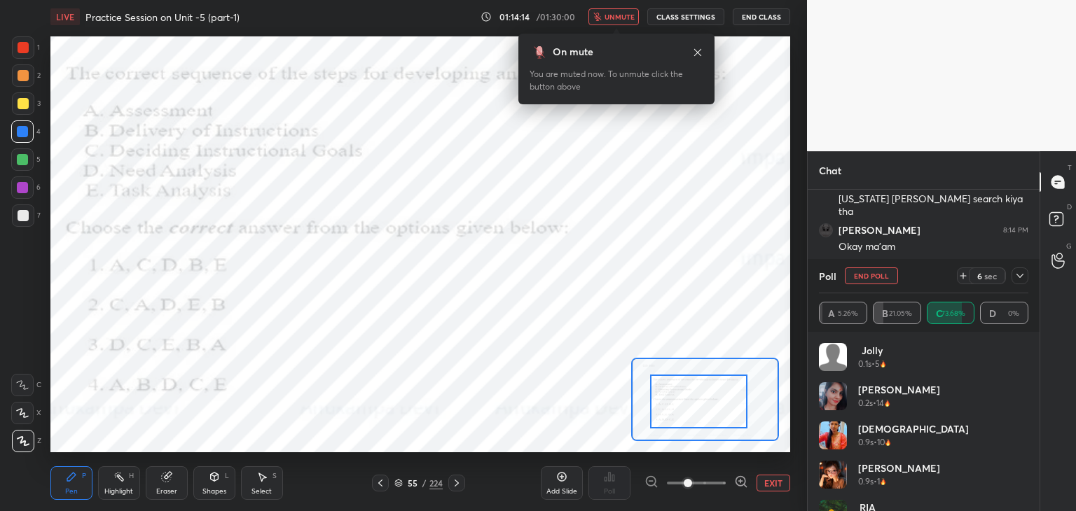
click at [700, 54] on icon at bounding box center [697, 52] width 11 height 11
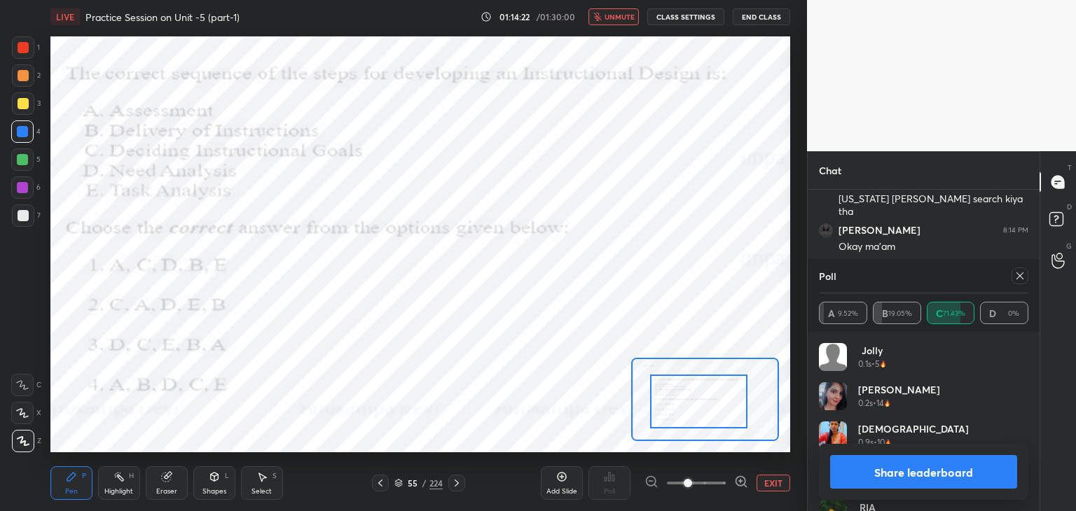
click at [628, 20] on span "unmute" at bounding box center [619, 17] width 30 height 10
click at [1020, 281] on icon at bounding box center [1019, 275] width 11 height 11
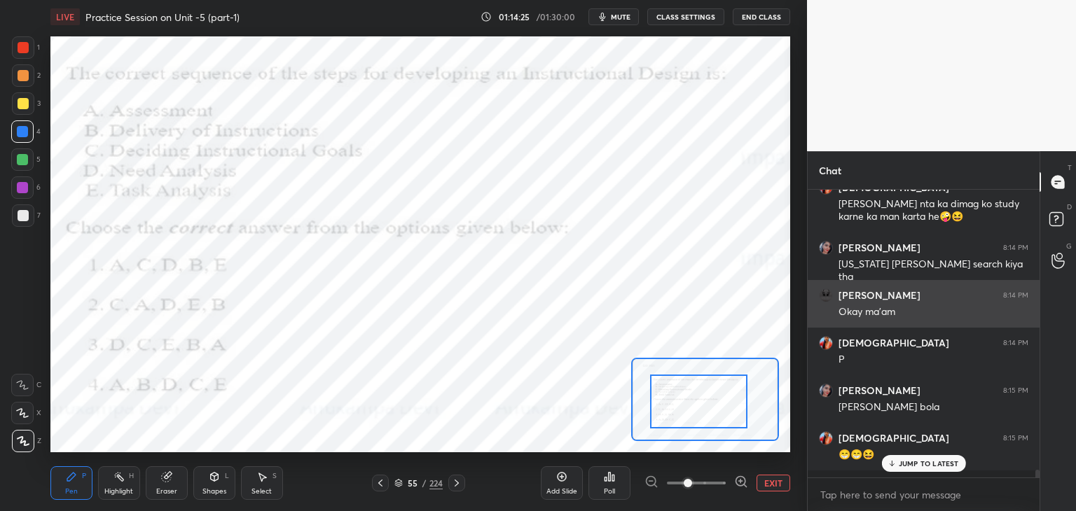
scroll to position [317, 228]
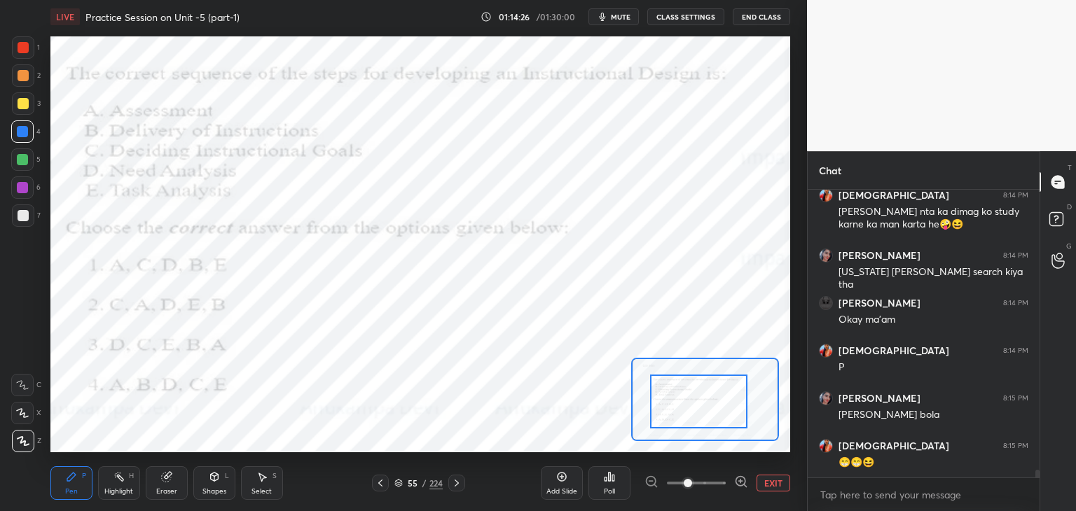
click at [457, 486] on icon at bounding box center [456, 483] width 11 height 11
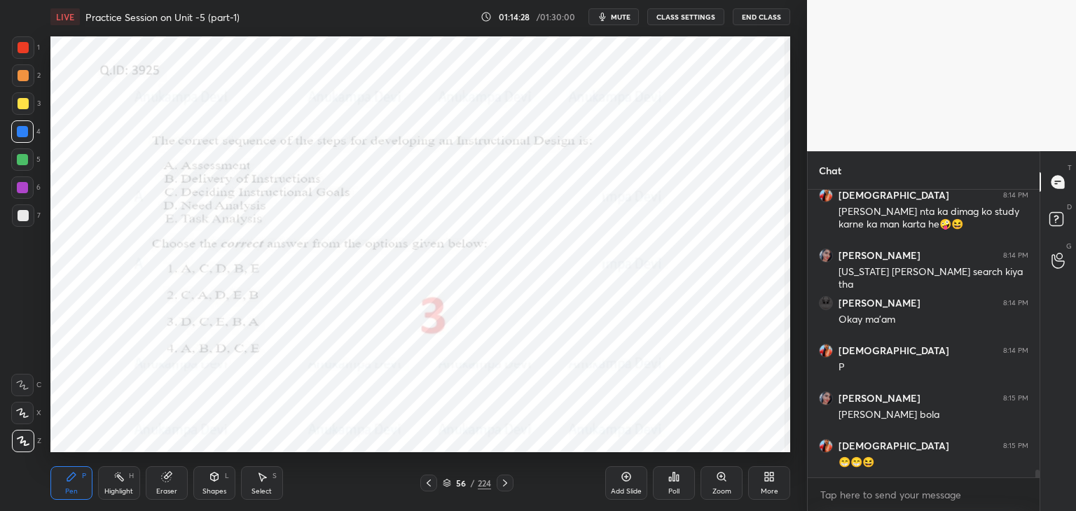
drag, startPoint x: 723, startPoint y: 480, endPoint x: 717, endPoint y: 452, distance: 28.6
click at [723, 480] on icon at bounding box center [721, 476] width 11 height 11
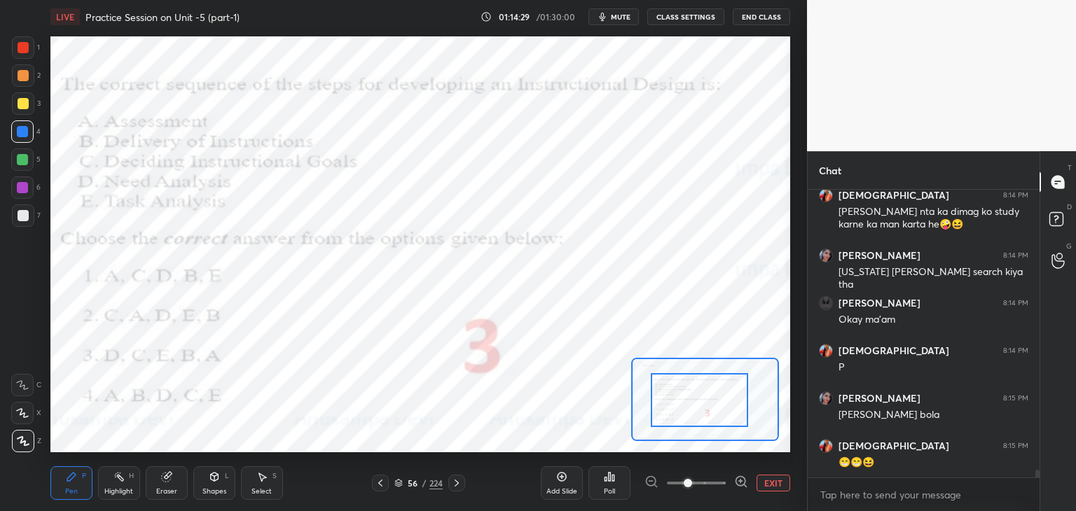
click at [703, 407] on div at bounding box center [699, 400] width 97 height 54
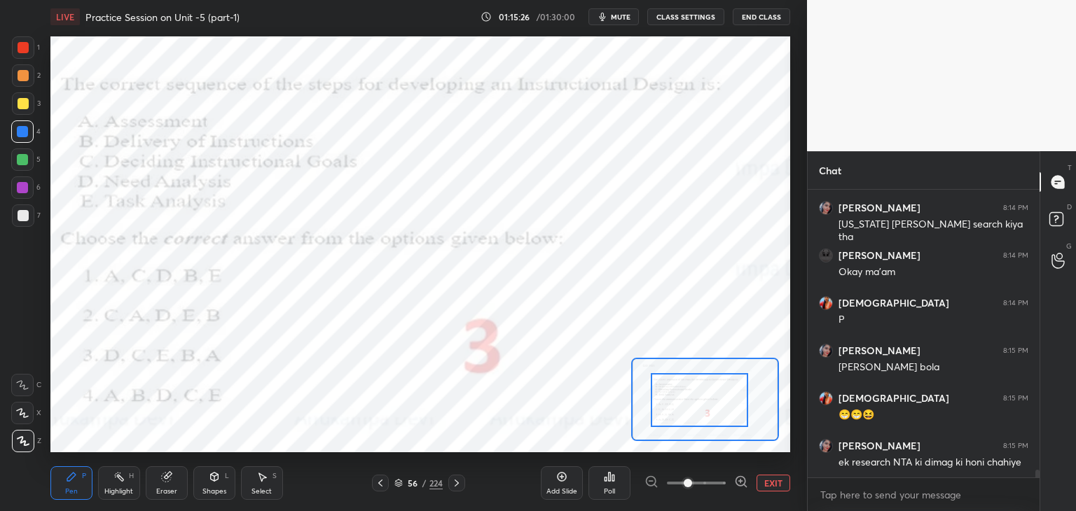
click at [459, 484] on icon at bounding box center [456, 483] width 11 height 11
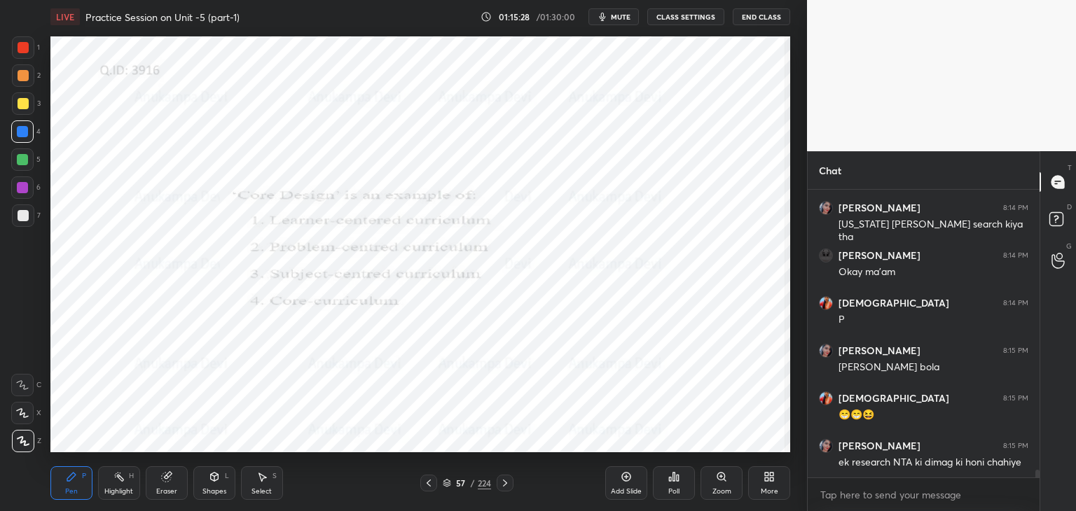
click at [724, 478] on icon at bounding box center [721, 476] width 11 height 11
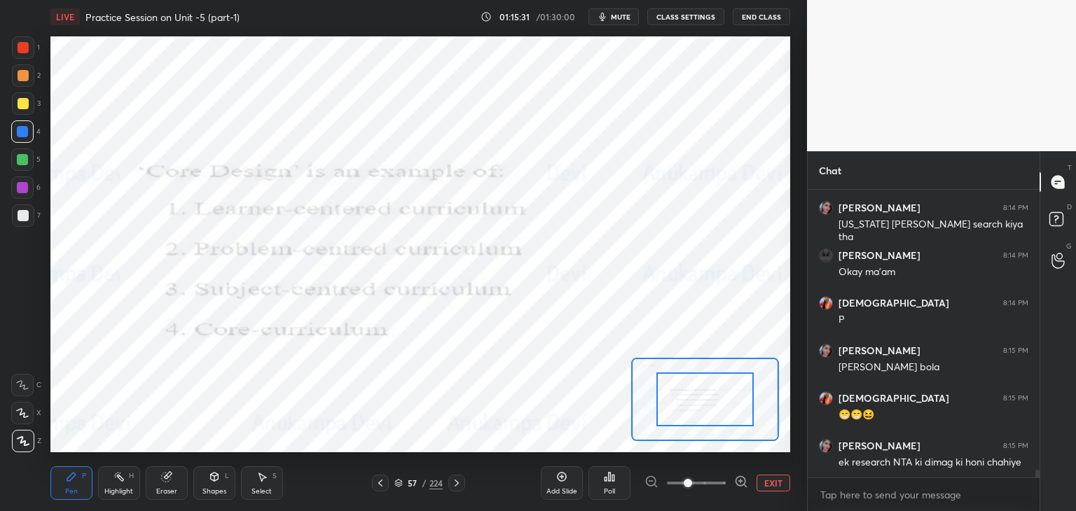
click at [399, 484] on icon at bounding box center [398, 483] width 8 height 8
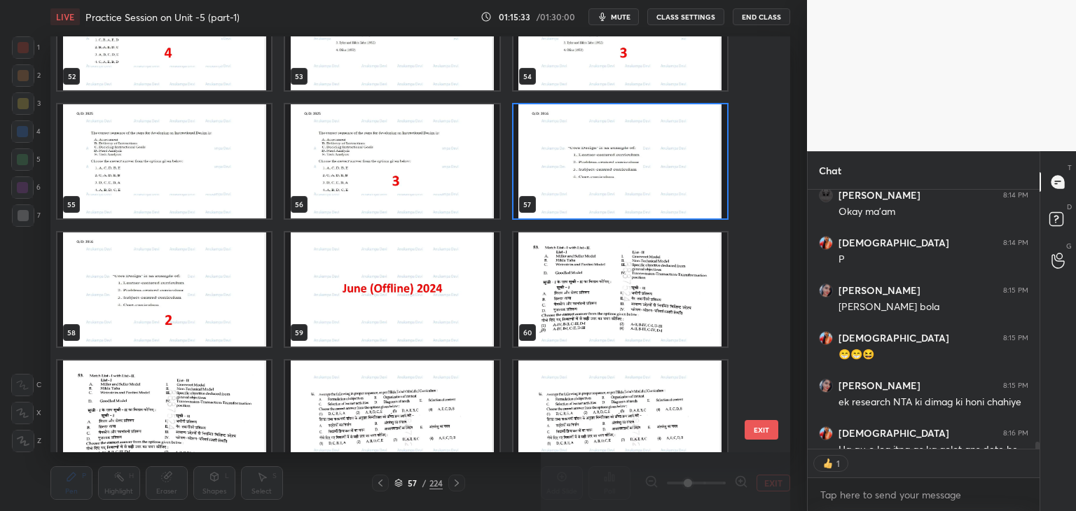
scroll to position [256, 228]
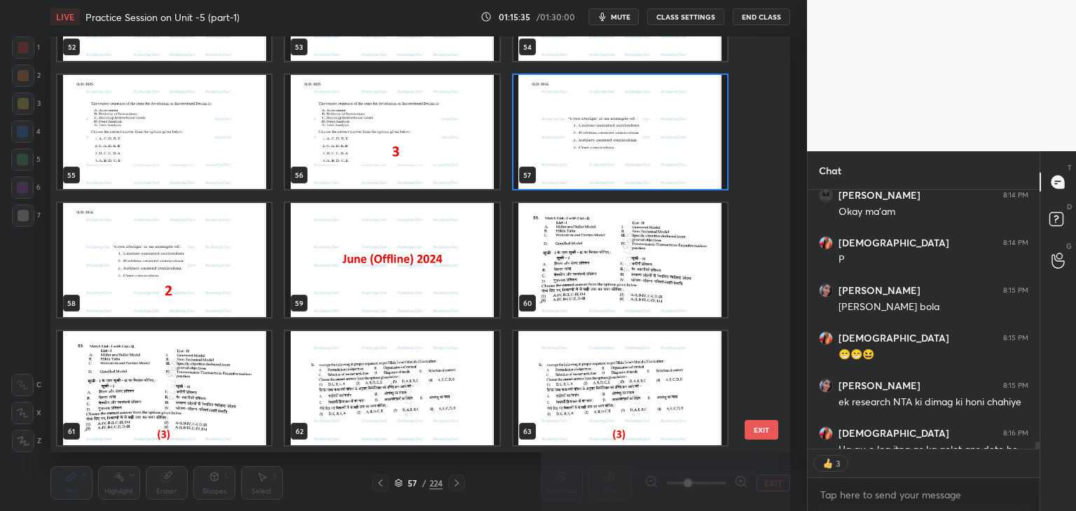
click at [712, 176] on img "grid" at bounding box center [620, 132] width 214 height 114
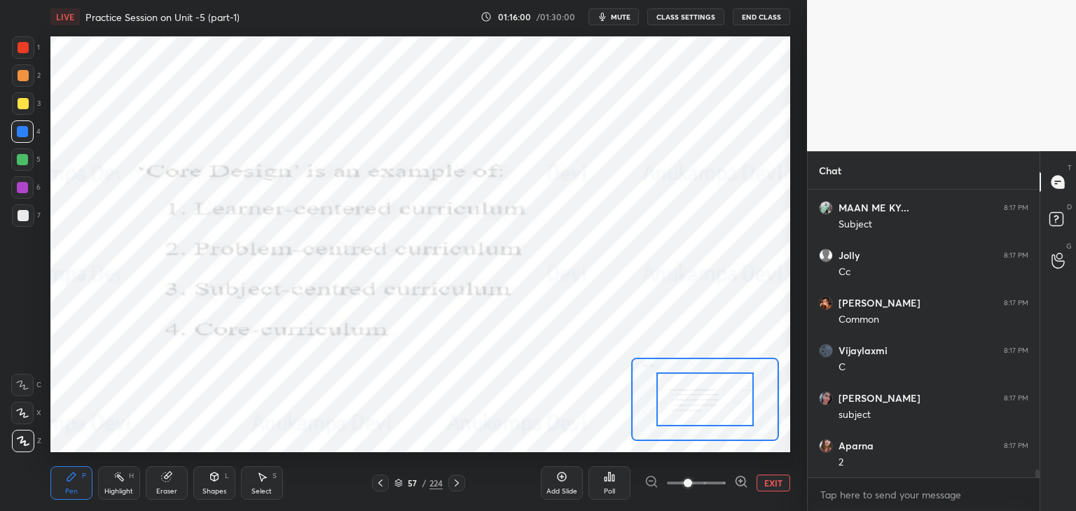
scroll to position [10981, 0]
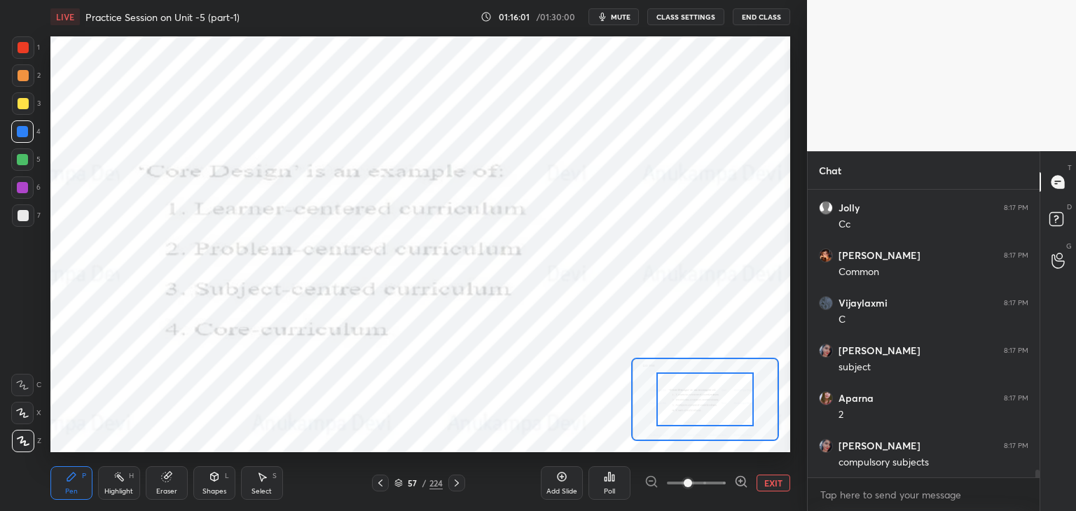
drag, startPoint x: 457, startPoint y: 487, endPoint x: 448, endPoint y: 457, distance: 31.5
click at [457, 486] on icon at bounding box center [456, 483] width 11 height 11
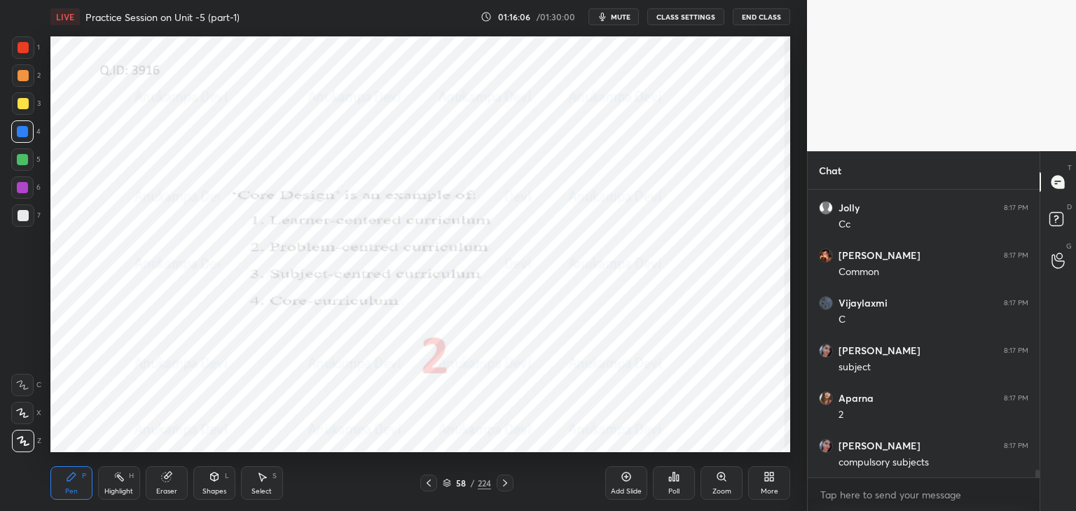
drag, startPoint x: 723, startPoint y: 478, endPoint x: 674, endPoint y: 447, distance: 57.9
click at [722, 477] on icon at bounding box center [721, 477] width 8 height 8
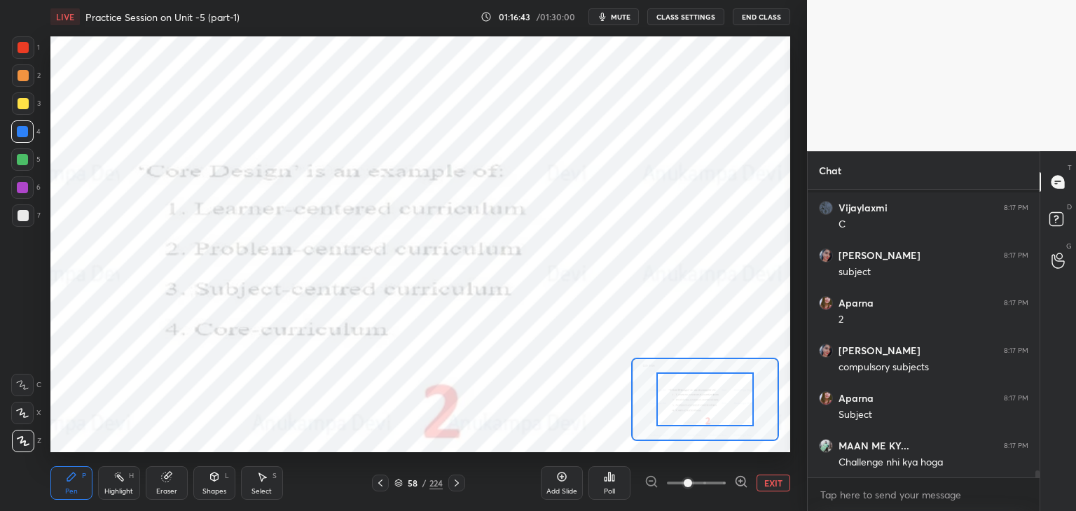
scroll to position [11136, 0]
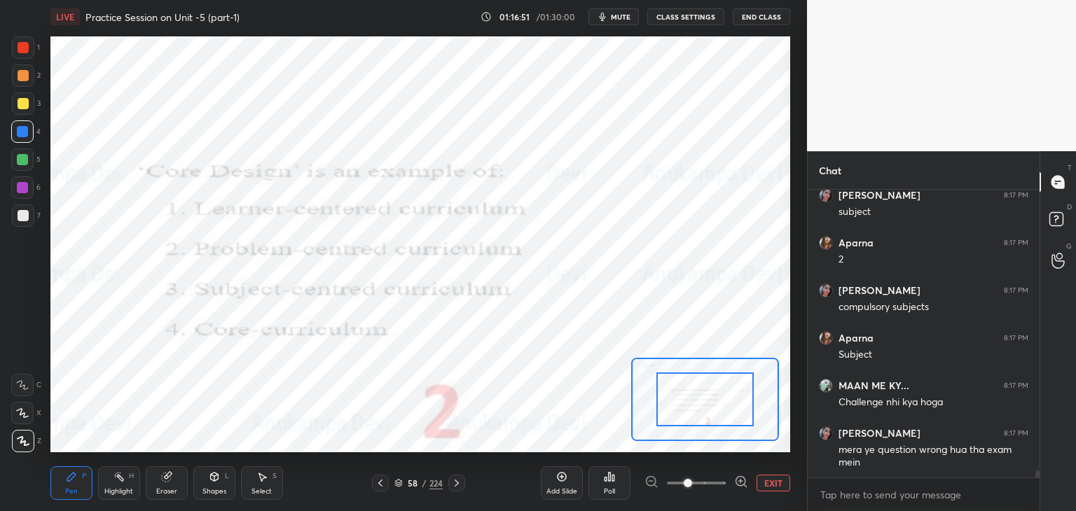
click at [458, 488] on icon at bounding box center [456, 483] width 11 height 11
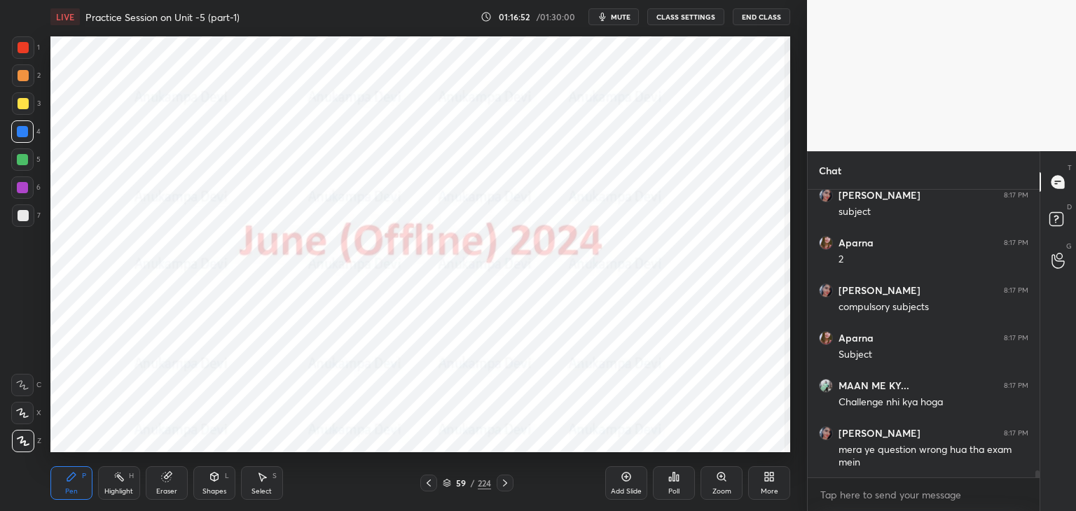
scroll to position [11209, 0]
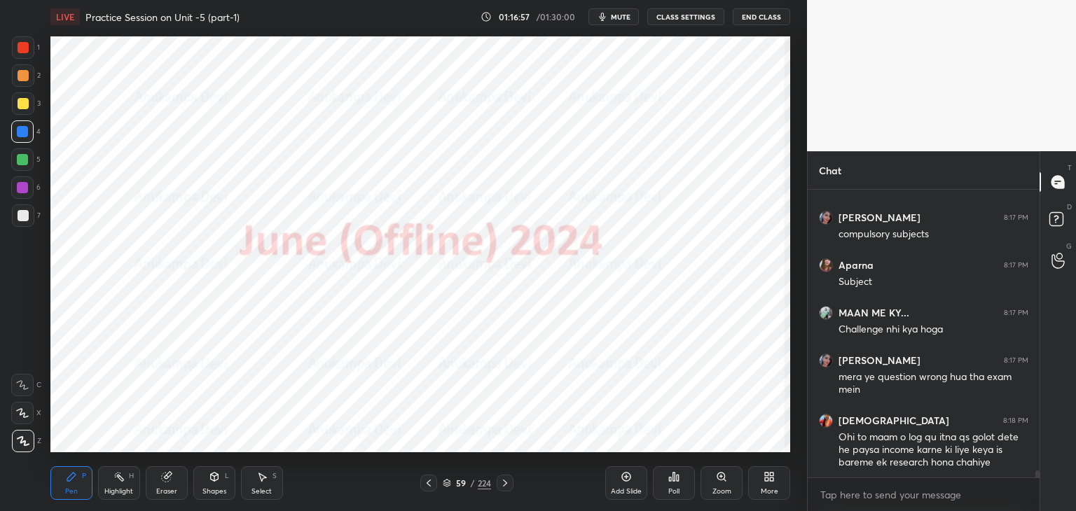
click at [427, 488] on div at bounding box center [428, 483] width 17 height 17
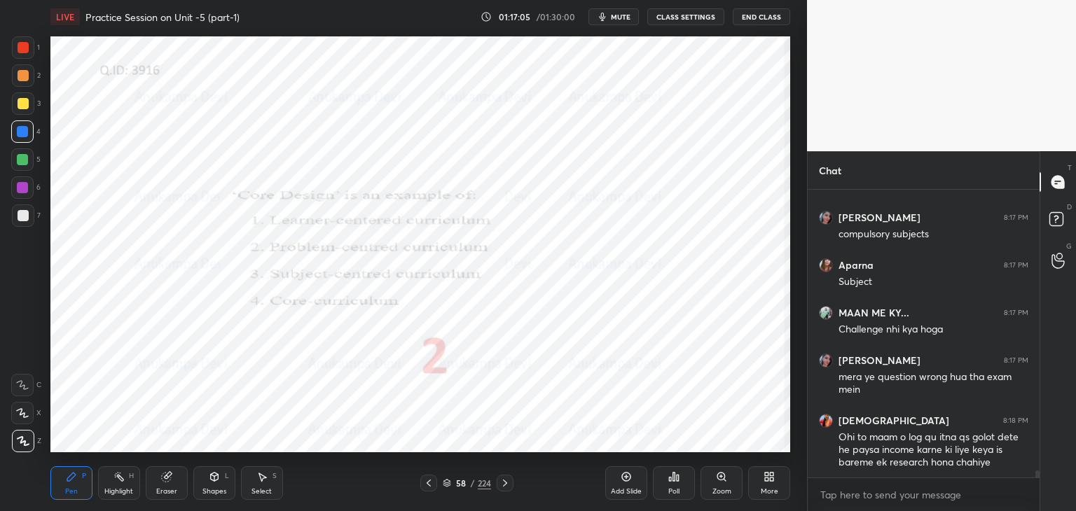
click at [505, 484] on icon at bounding box center [504, 483] width 11 height 11
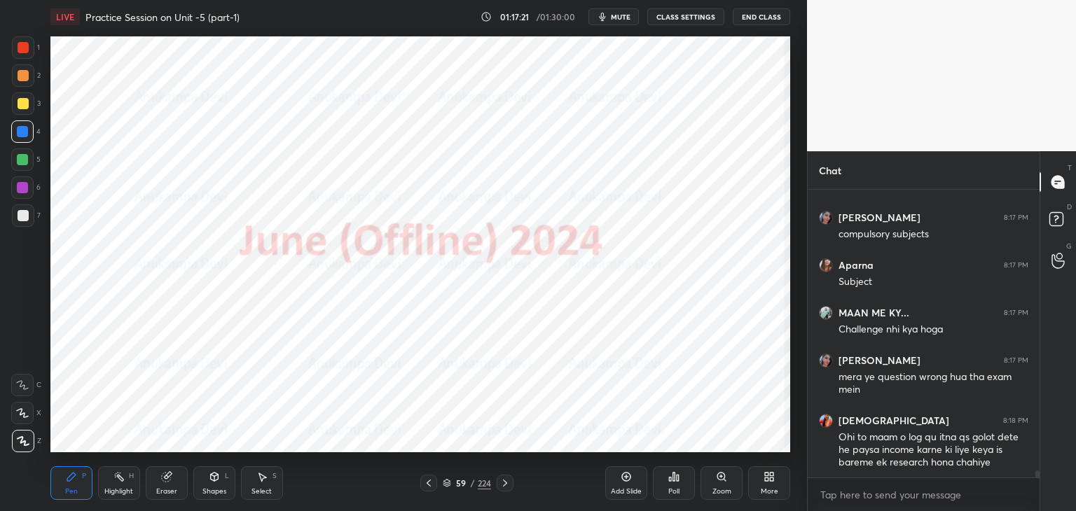
click at [674, 480] on icon at bounding box center [673, 476] width 11 height 11
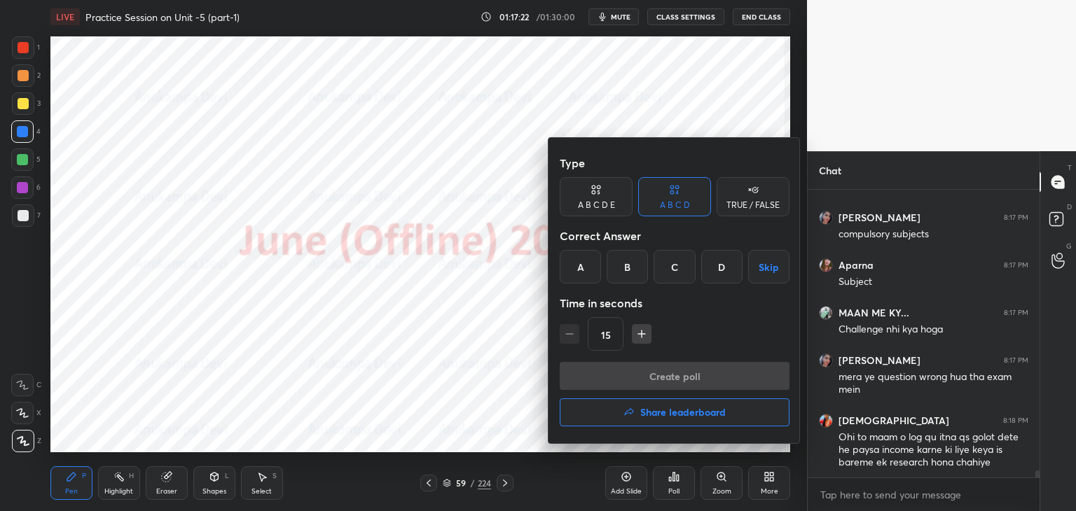
click at [675, 415] on h4 "Share leaderboard" at bounding box center [682, 413] width 85 height 10
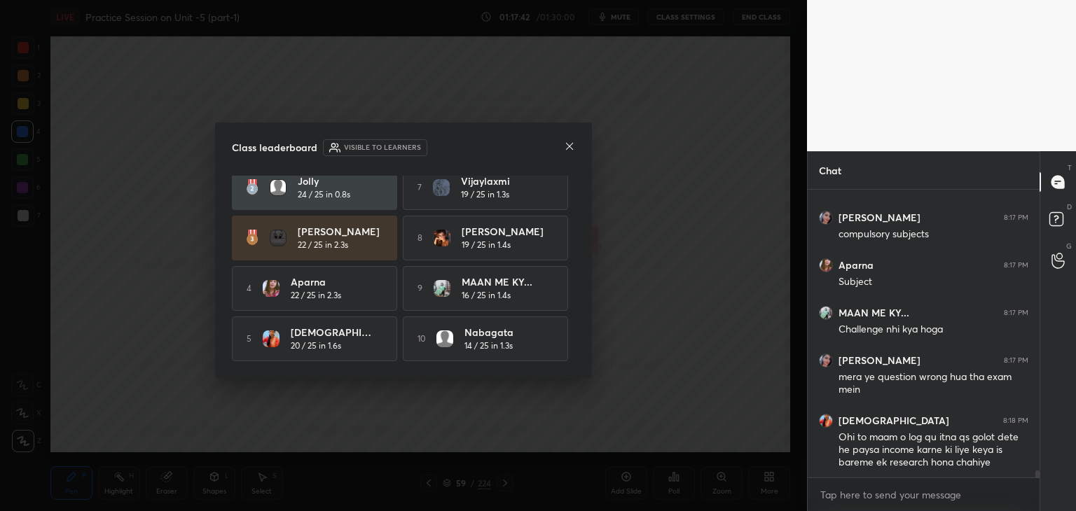
scroll to position [64, 0]
click at [569, 150] on icon at bounding box center [569, 146] width 11 height 11
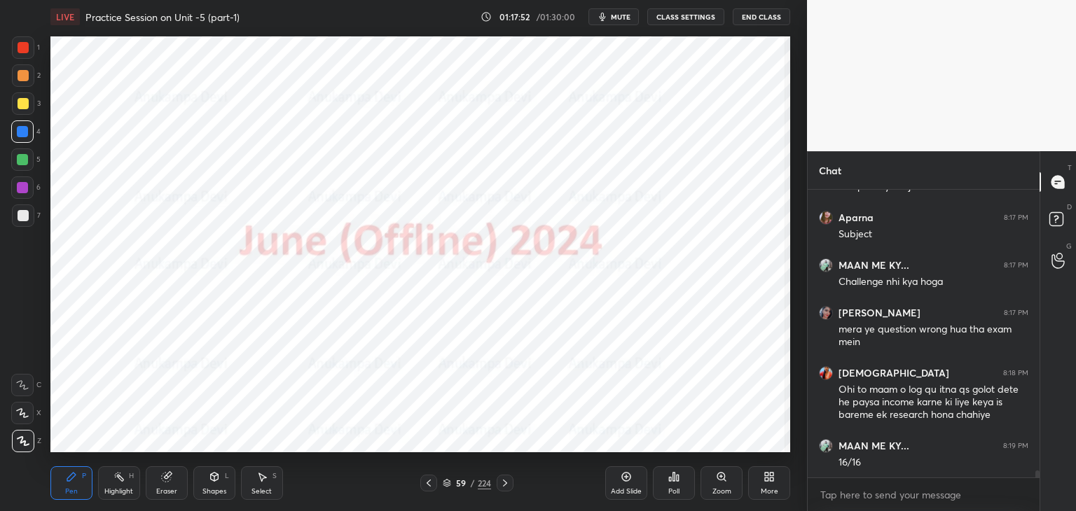
scroll to position [11305, 0]
click at [507, 482] on icon at bounding box center [504, 483] width 11 height 11
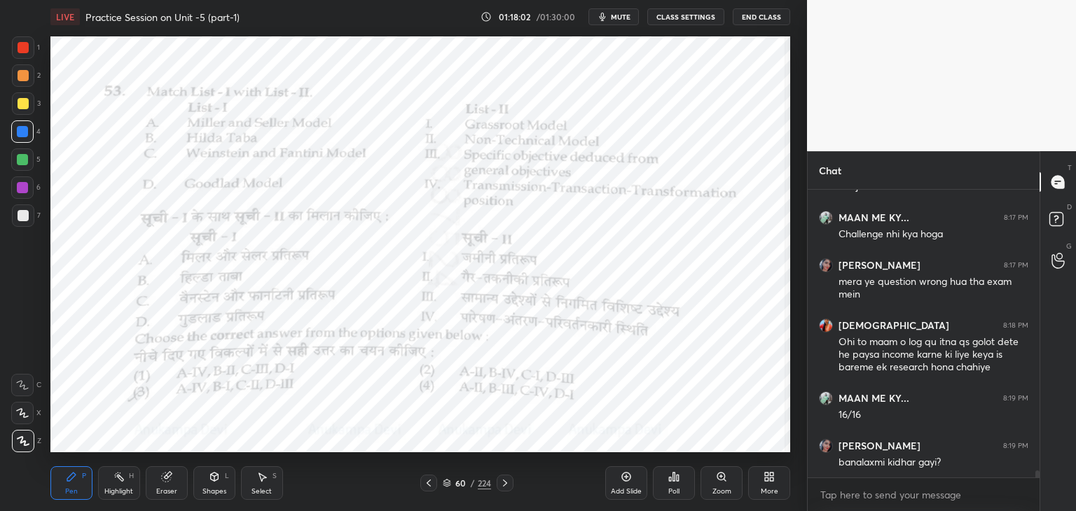
click at [25, 188] on div at bounding box center [22, 187] width 11 height 11
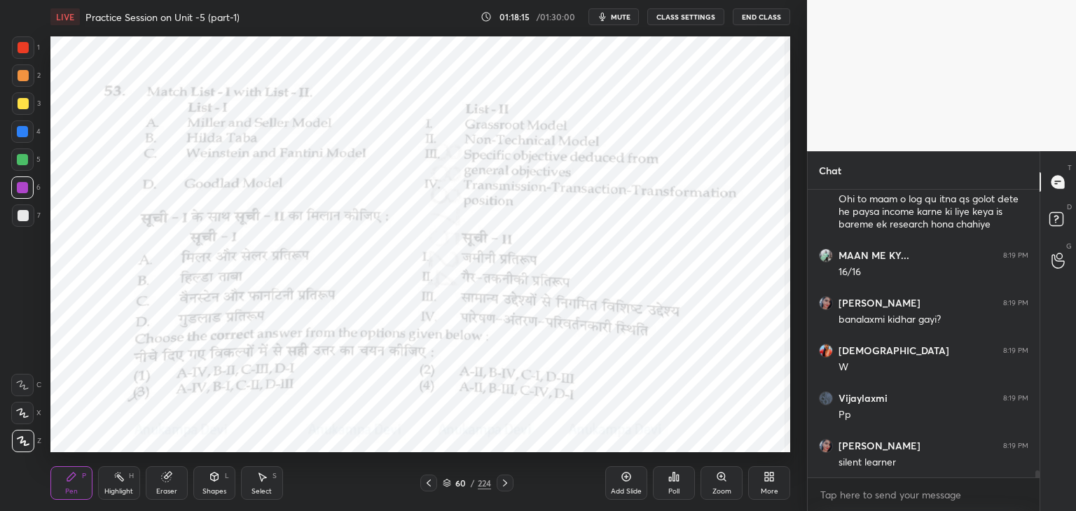
scroll to position [11495, 0]
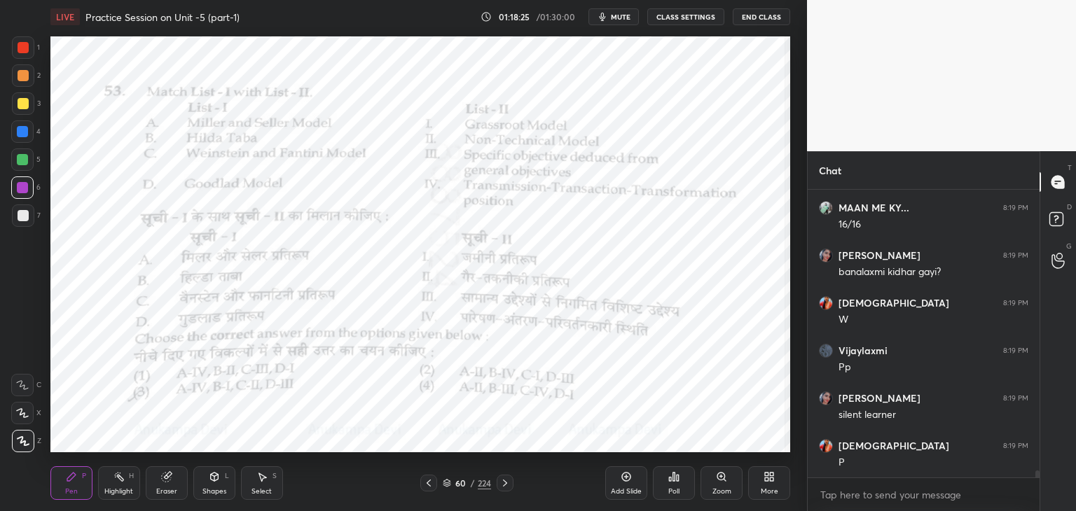
click at [444, 488] on div "60 / 224" at bounding box center [467, 483] width 48 height 13
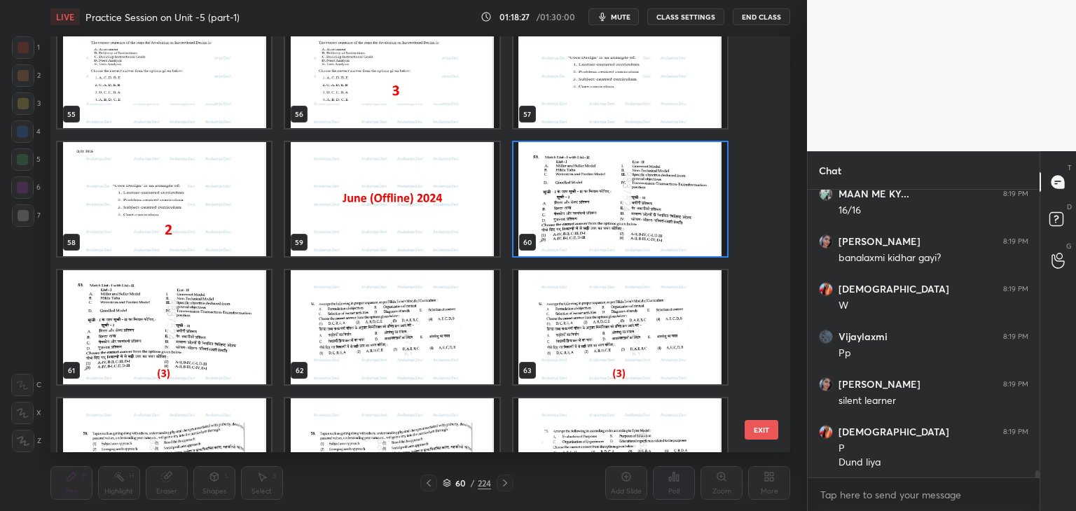
scroll to position [2352, 0]
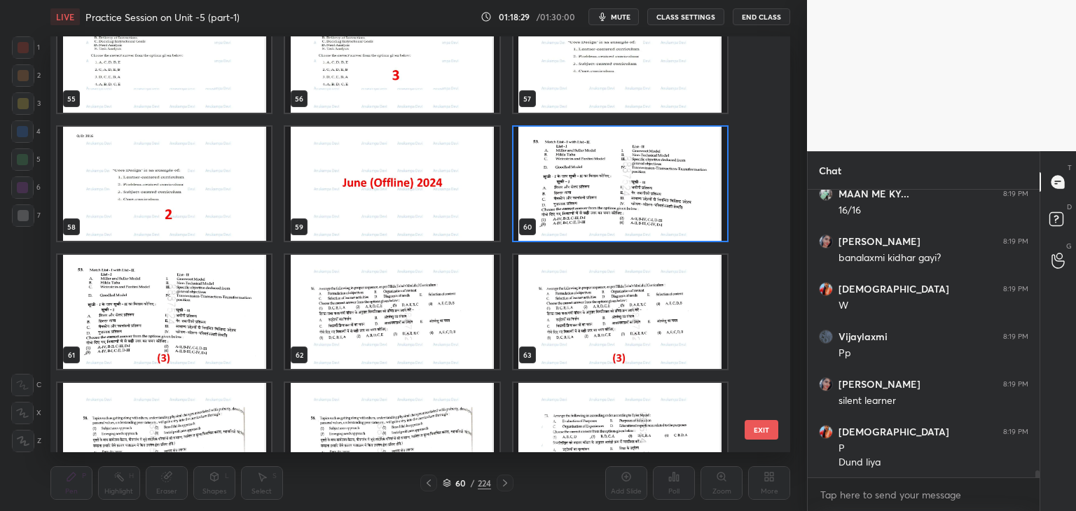
drag, startPoint x: 709, startPoint y: 234, endPoint x: 697, endPoint y: 254, distance: 23.5
click at [709, 235] on img "grid" at bounding box center [620, 184] width 214 height 114
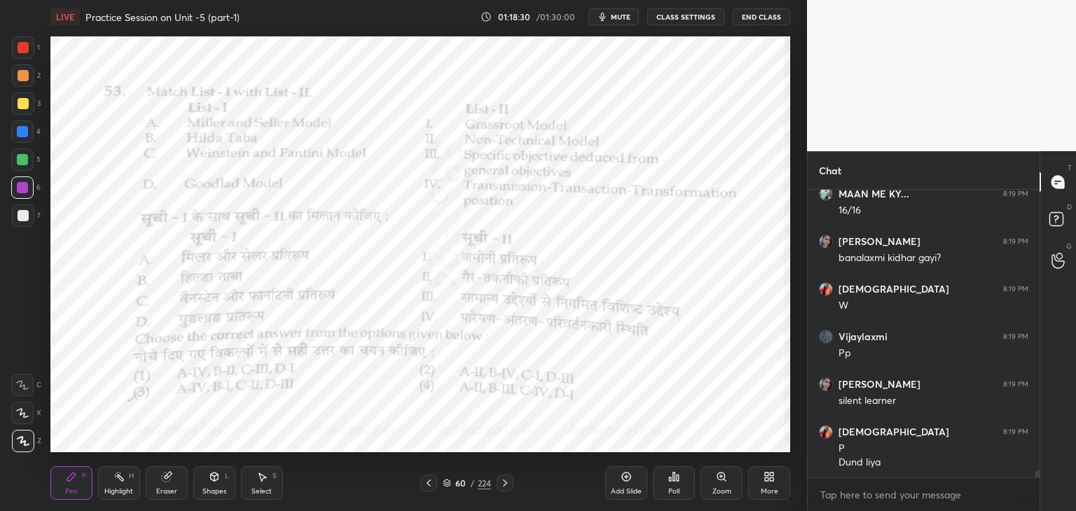
click at [670, 488] on div "Poll" at bounding box center [673, 491] width 11 height 7
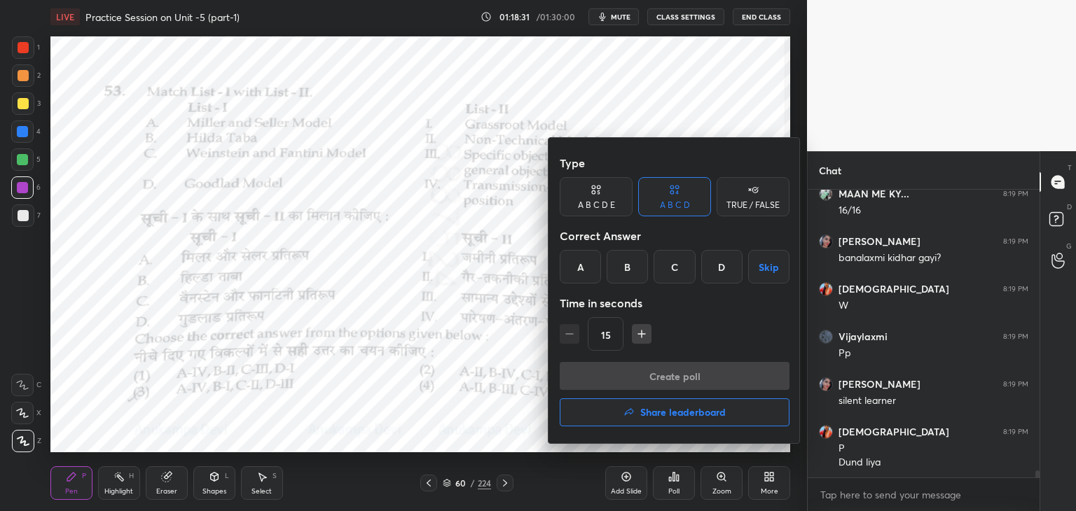
click at [675, 266] on div "C" at bounding box center [673, 267] width 41 height 34
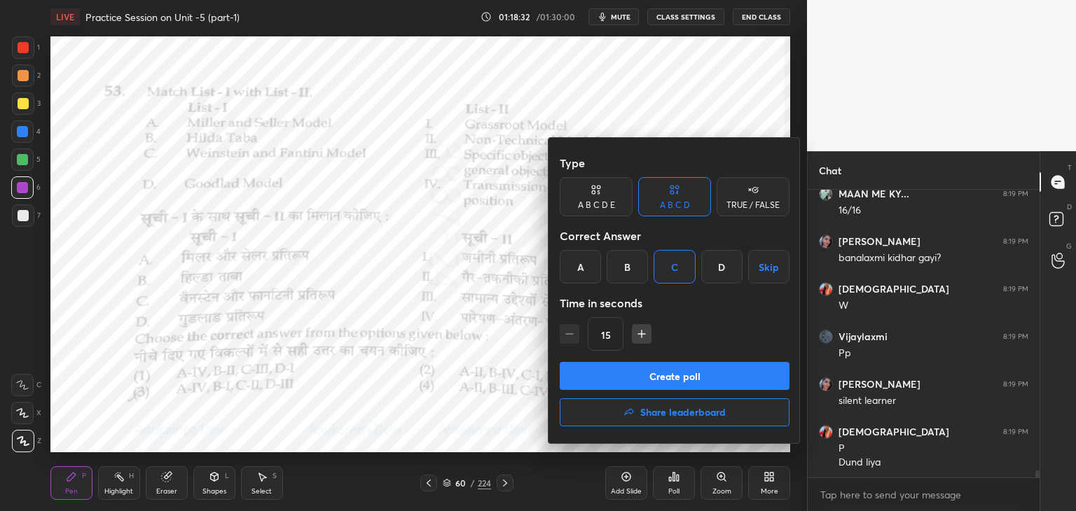
drag, startPoint x: 686, startPoint y: 379, endPoint x: 680, endPoint y: 372, distance: 9.0
click at [686, 378] on button "Create poll" at bounding box center [675, 376] width 230 height 28
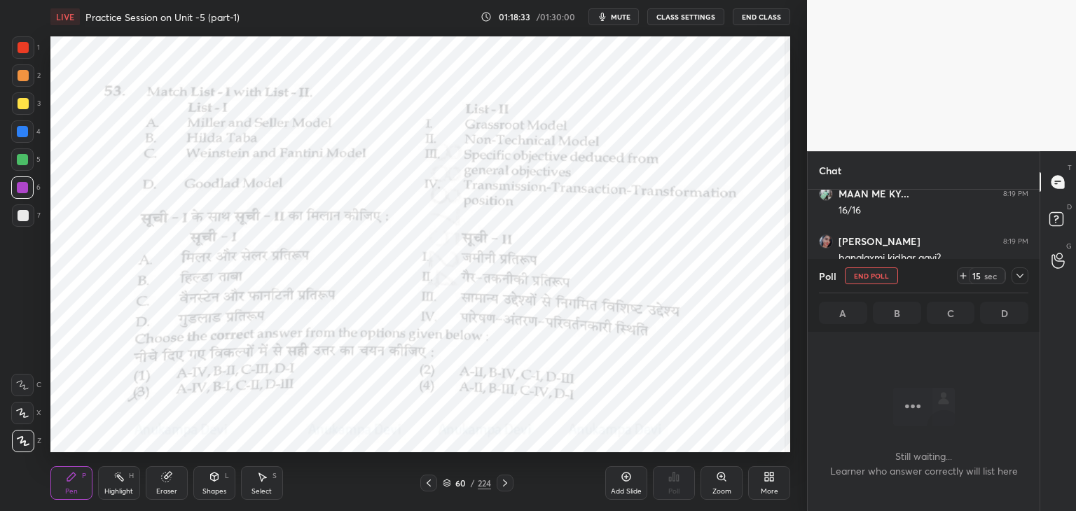
scroll to position [4, 4]
click at [614, 17] on span "mute" at bounding box center [621, 17] width 20 height 10
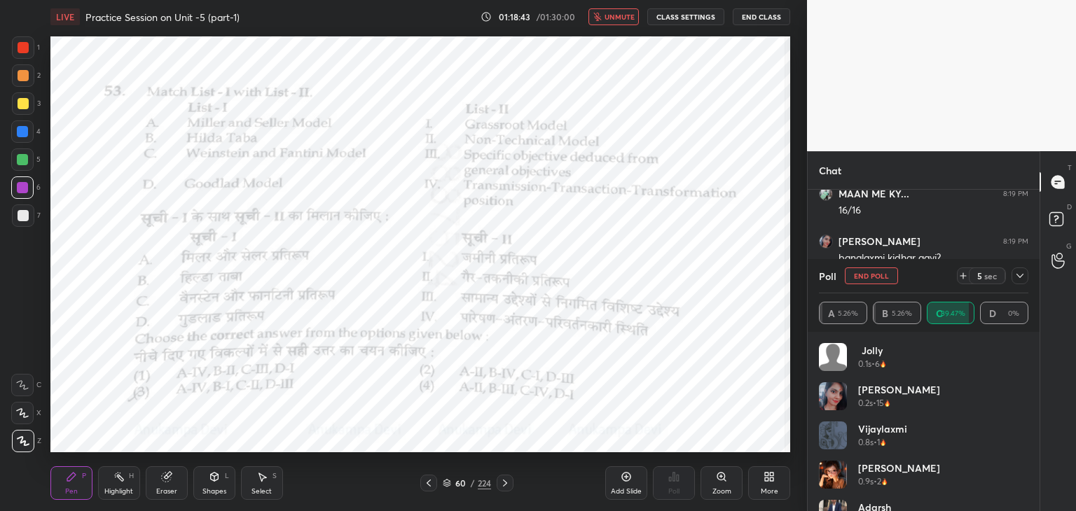
scroll to position [11596, 0]
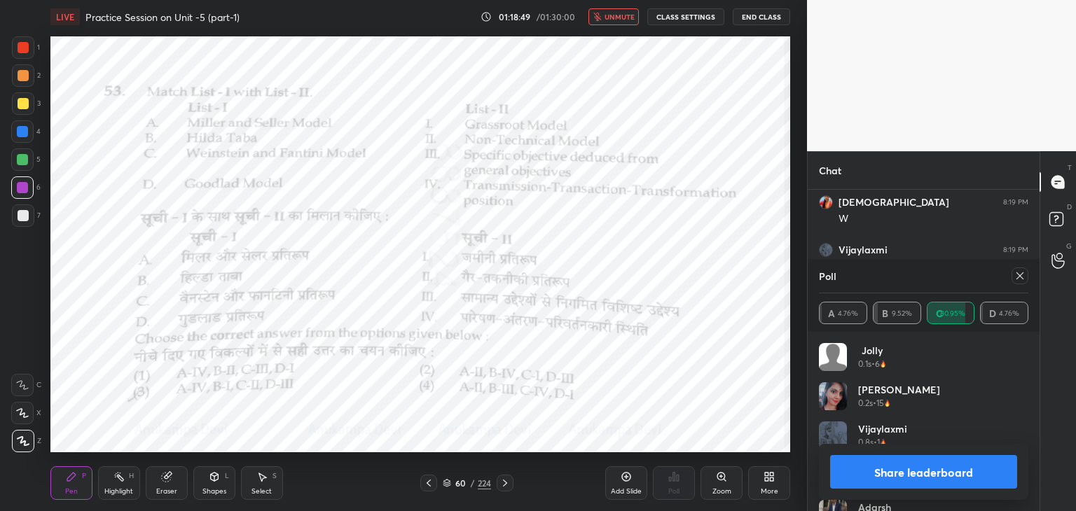
drag, startPoint x: 623, startPoint y: 17, endPoint x: 628, endPoint y: 33, distance: 16.6
click at [623, 16] on span "unmute" at bounding box center [619, 17] width 30 height 10
drag, startPoint x: 1023, startPoint y: 278, endPoint x: 827, endPoint y: 310, distance: 197.9
click at [1021, 277] on icon at bounding box center [1019, 275] width 11 height 11
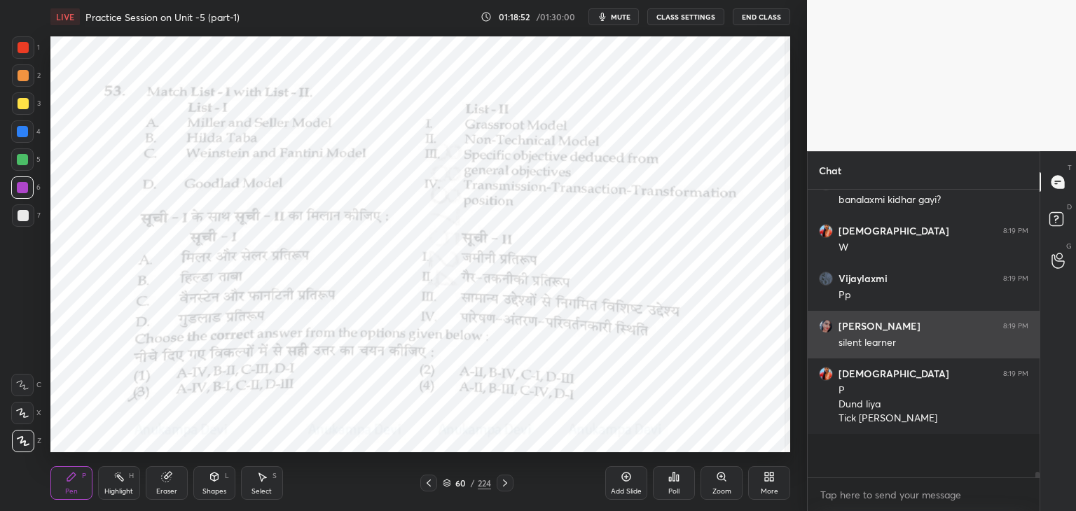
scroll to position [270, 228]
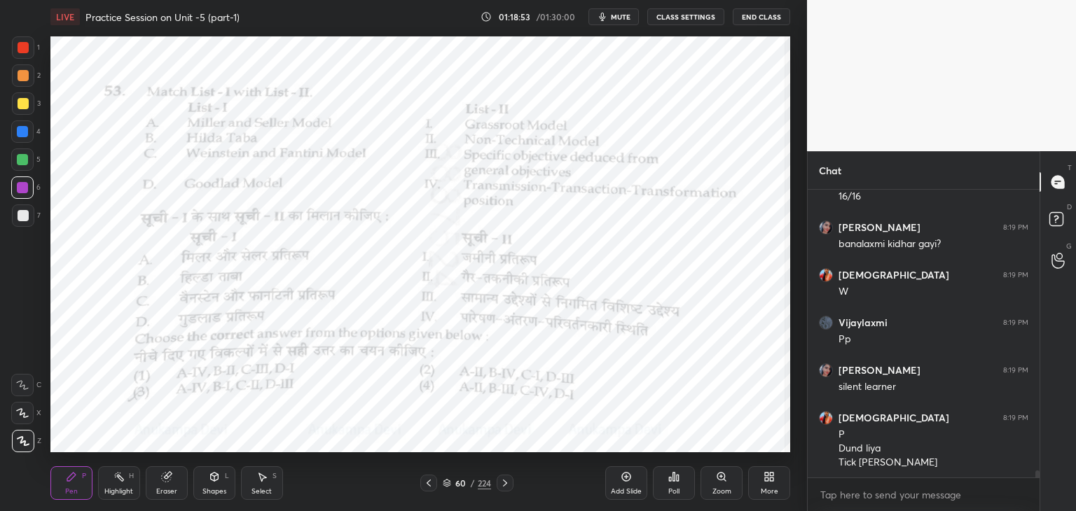
click at [507, 488] on icon at bounding box center [504, 483] width 11 height 11
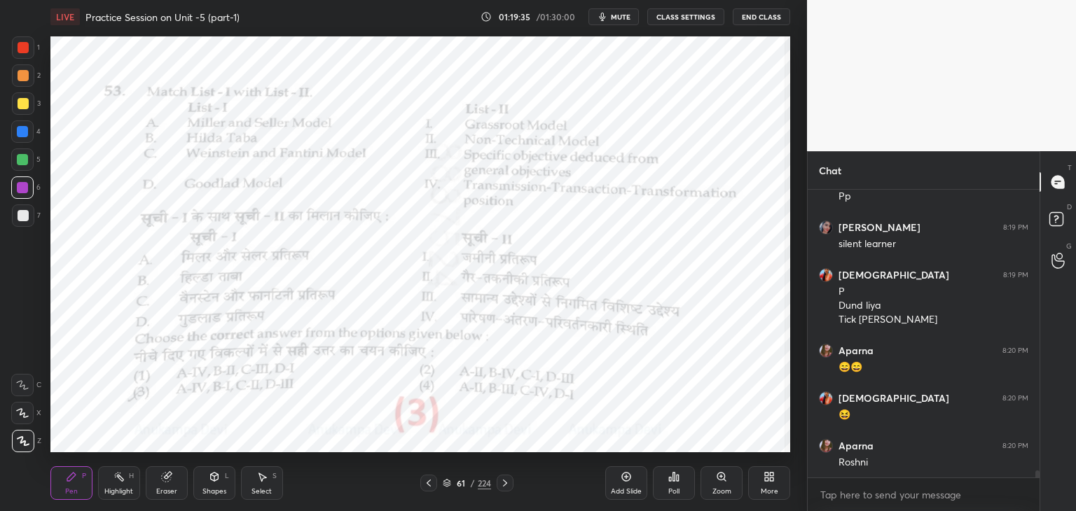
click at [506, 485] on icon at bounding box center [504, 483] width 11 height 11
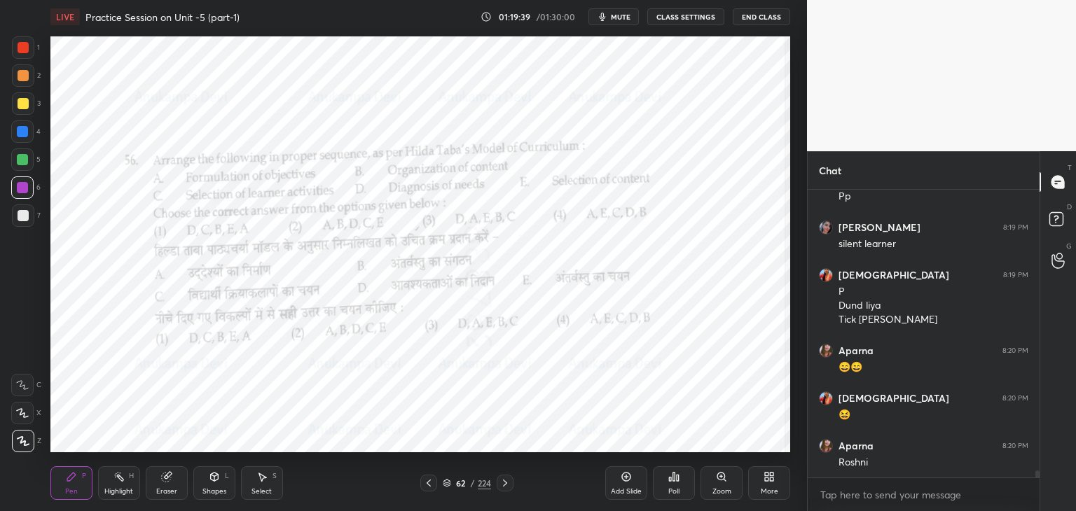
click at [621, 18] on span "mute" at bounding box center [621, 17] width 20 height 10
click at [445, 487] on icon at bounding box center [447, 483] width 8 height 8
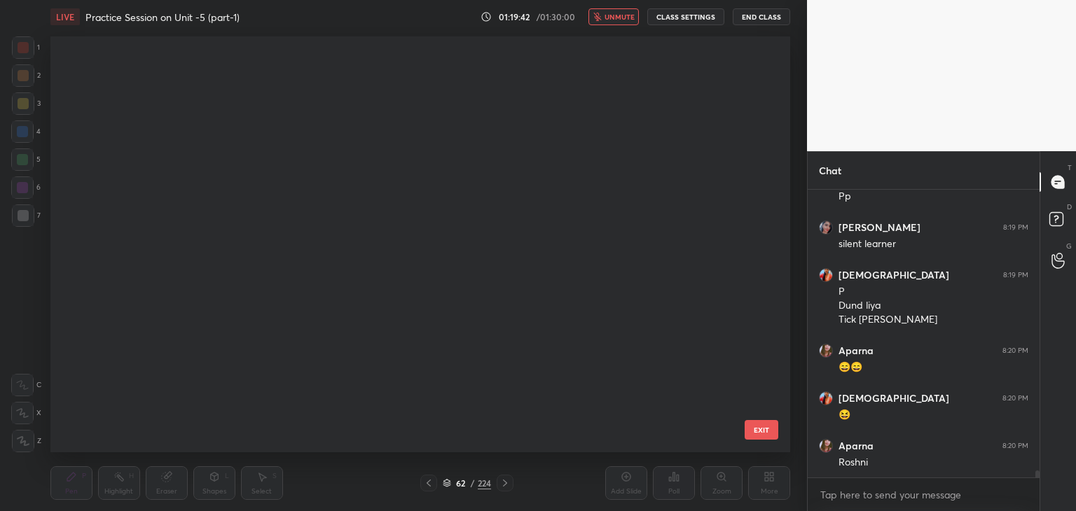
scroll to position [412, 733]
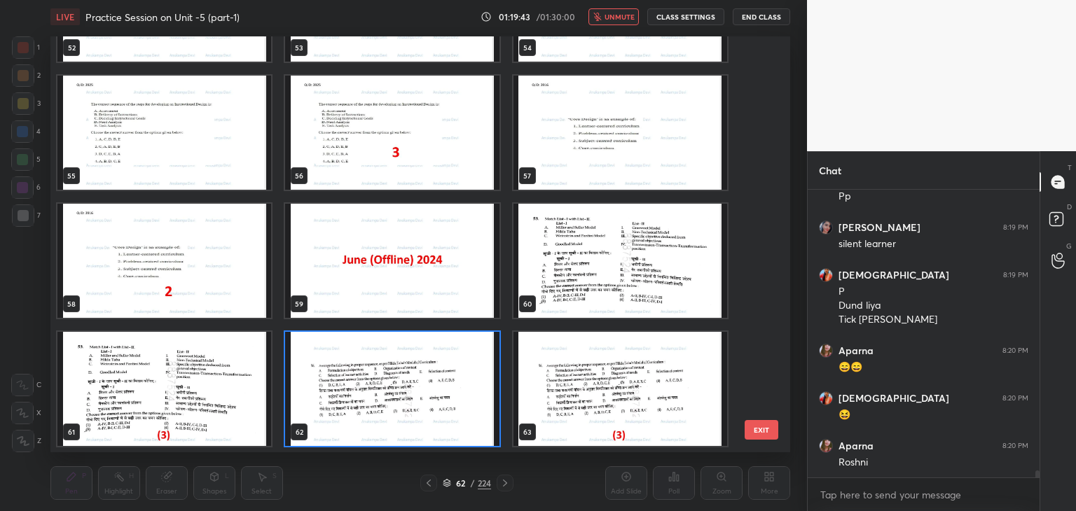
click at [484, 431] on img "grid" at bounding box center [392, 389] width 214 height 114
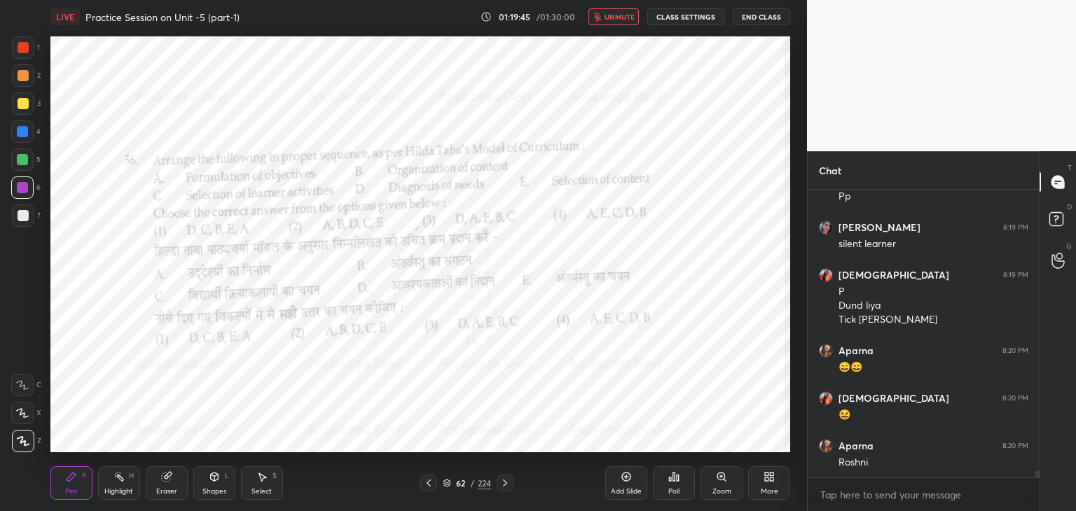
click at [605, 16] on button "unmute" at bounding box center [613, 16] width 50 height 17
click at [721, 481] on icon at bounding box center [721, 476] width 11 height 11
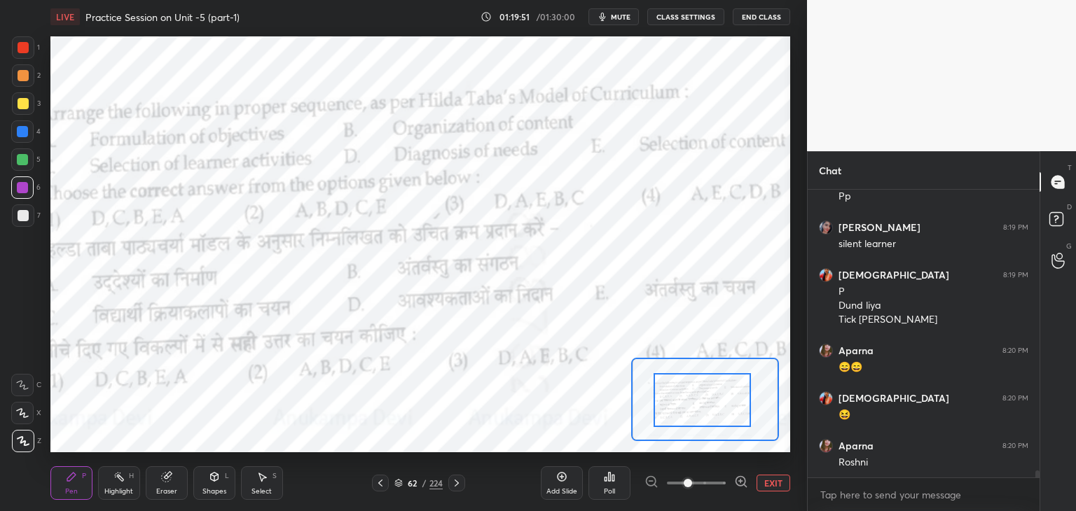
click at [712, 415] on div at bounding box center [701, 400] width 97 height 54
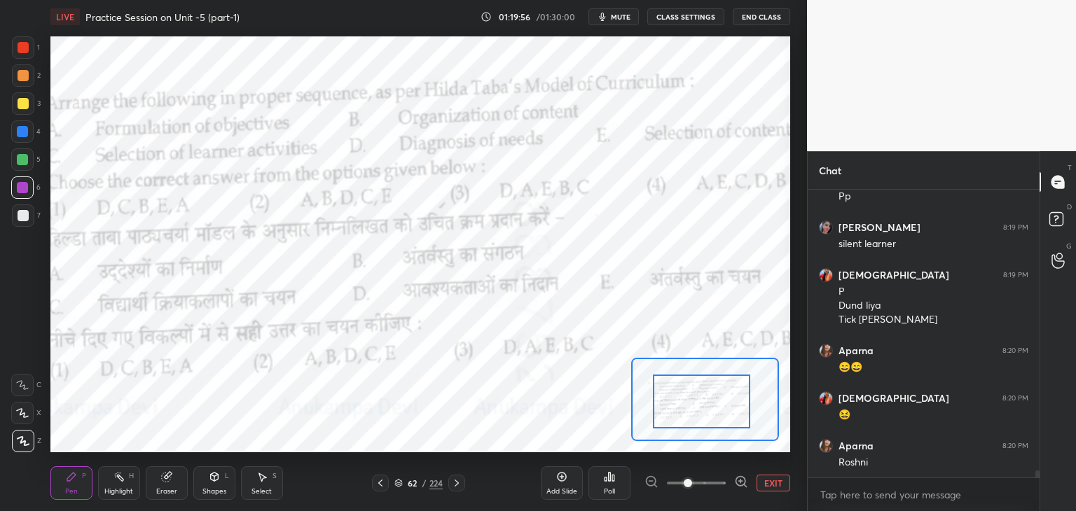
click at [699, 396] on div at bounding box center [701, 402] width 97 height 54
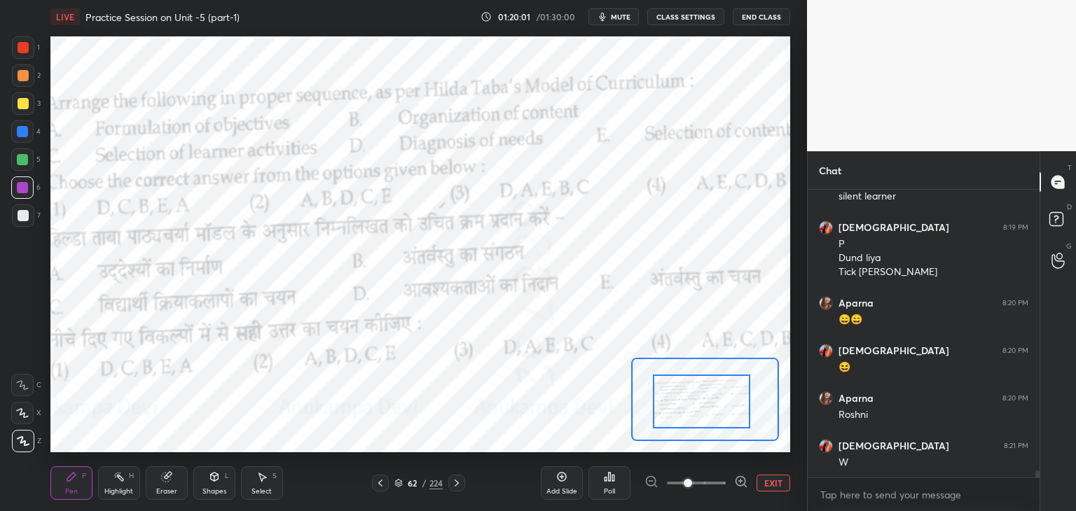
drag, startPoint x: 623, startPoint y: 16, endPoint x: 630, endPoint y: 32, distance: 17.6
click at [625, 16] on span "mute" at bounding box center [621, 17] width 20 height 10
click at [625, 19] on span "unmute" at bounding box center [619, 17] width 30 height 10
click at [611, 485] on div "Poll" at bounding box center [609, 483] width 42 height 34
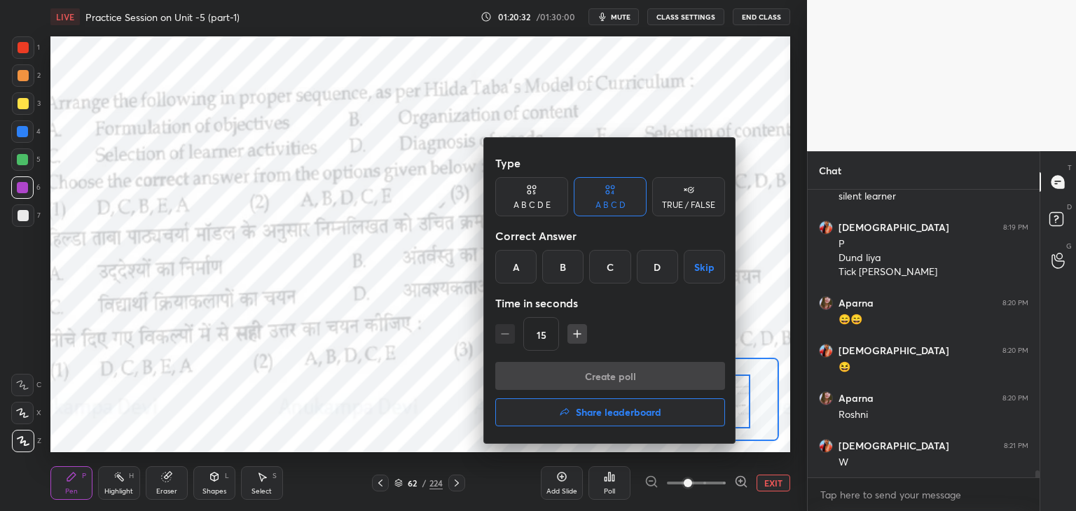
click at [604, 275] on div "C" at bounding box center [609, 267] width 41 height 34
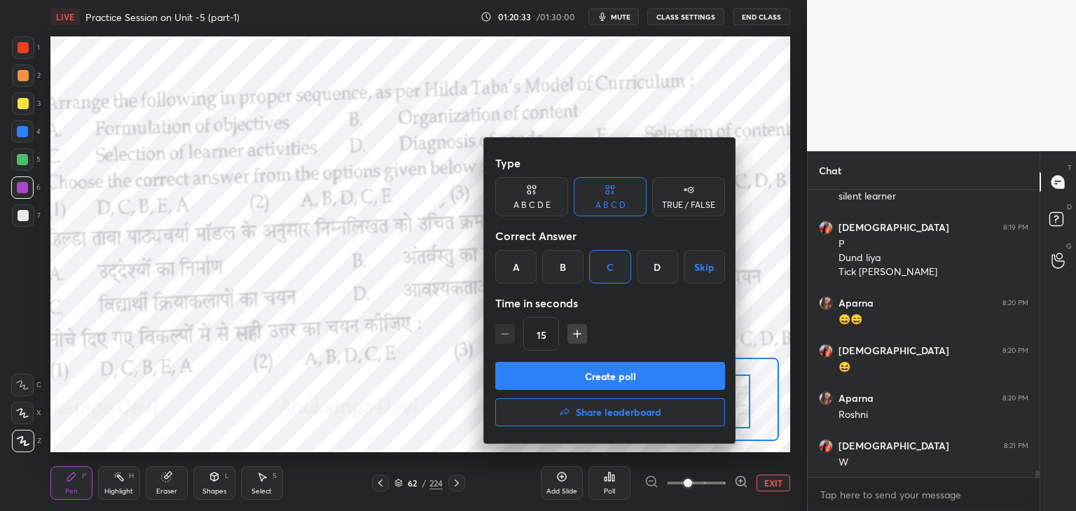
click at [658, 382] on button "Create poll" at bounding box center [610, 376] width 230 height 28
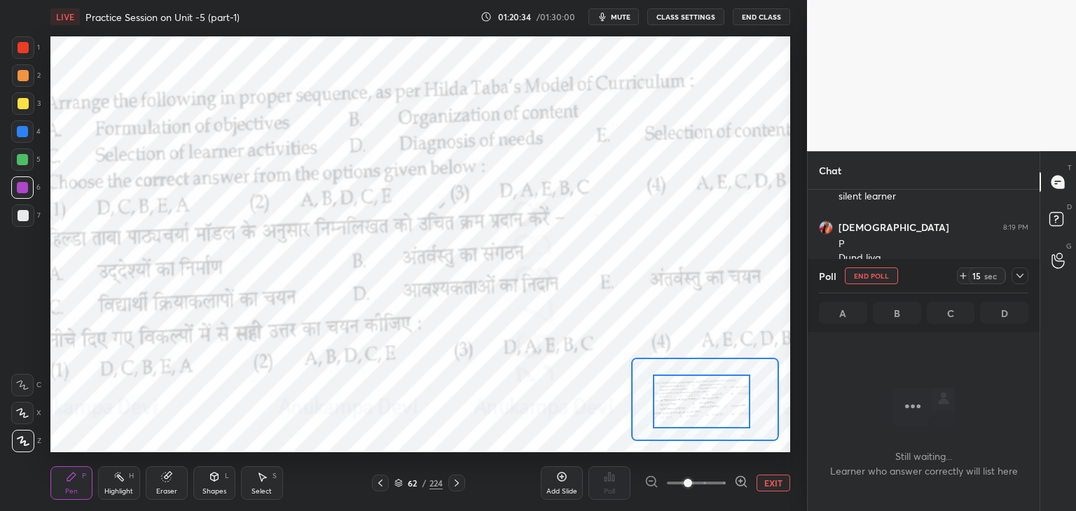
scroll to position [244, 228]
click at [615, 20] on span "mute" at bounding box center [621, 17] width 20 height 10
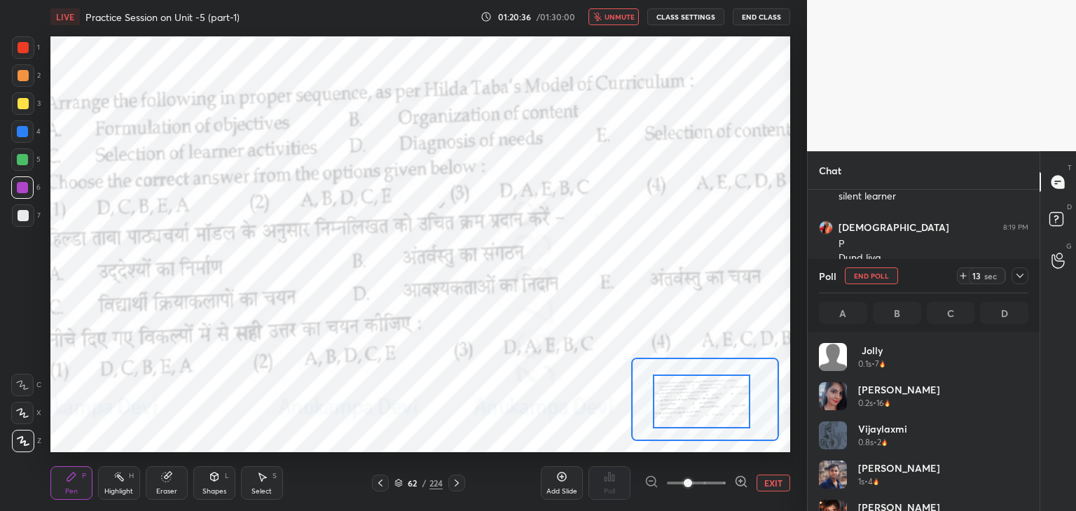
scroll to position [164, 205]
click at [614, 18] on span "unmute" at bounding box center [619, 17] width 30 height 10
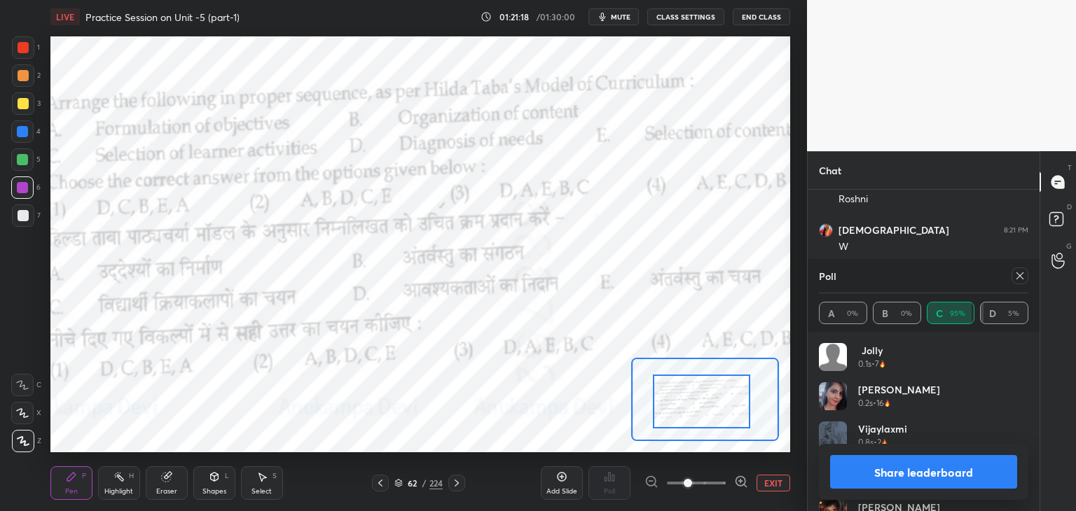
scroll to position [11977, 0]
drag, startPoint x: 1019, startPoint y: 281, endPoint x: 1006, endPoint y: 284, distance: 13.6
click at [1017, 282] on div at bounding box center [1019, 276] width 17 height 17
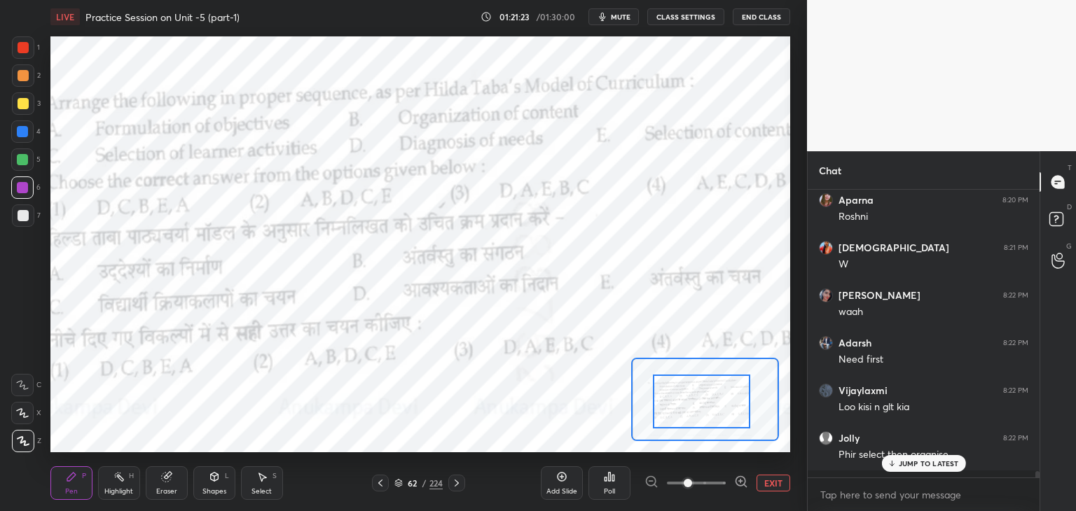
scroll to position [317, 228]
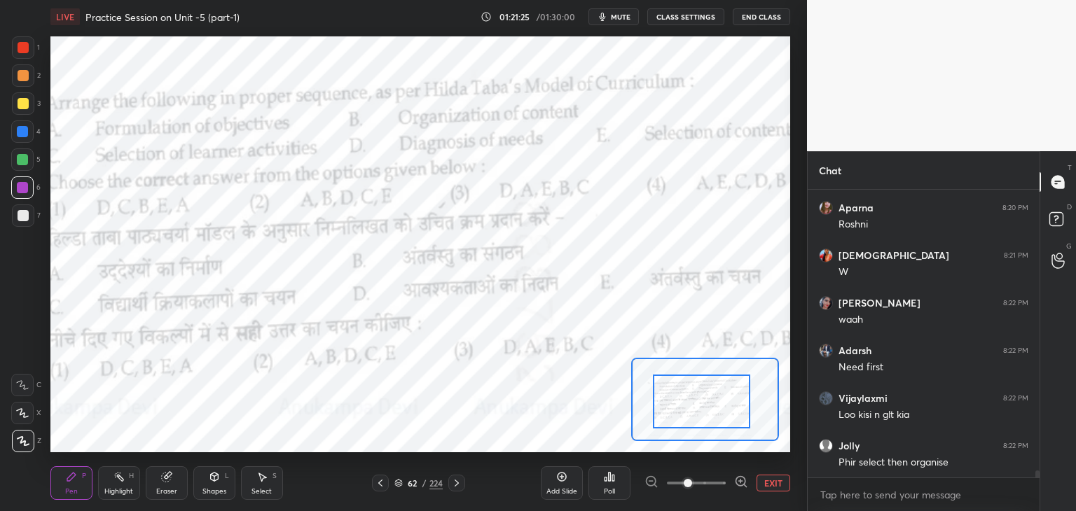
click at [459, 487] on icon at bounding box center [456, 483] width 11 height 11
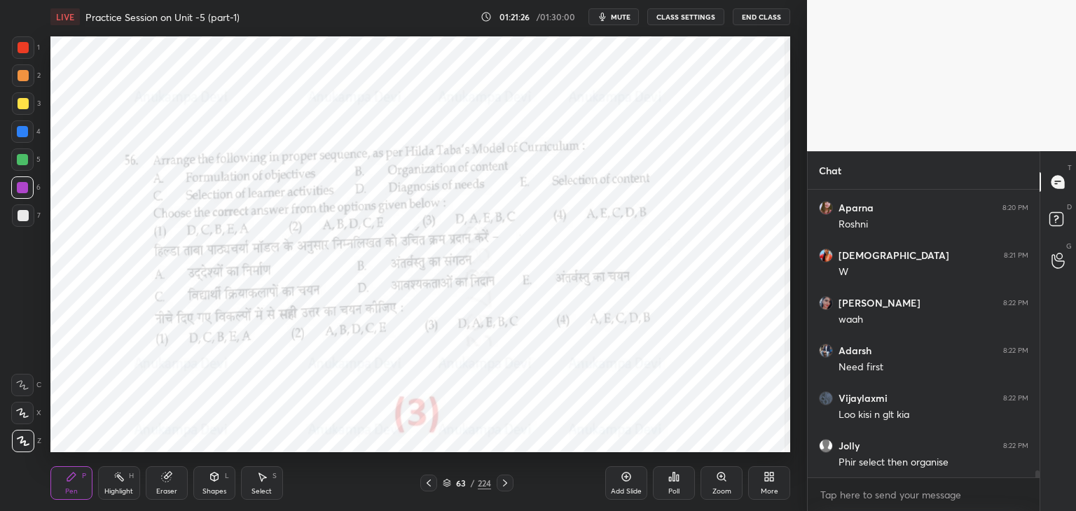
click at [508, 487] on icon at bounding box center [504, 483] width 11 height 11
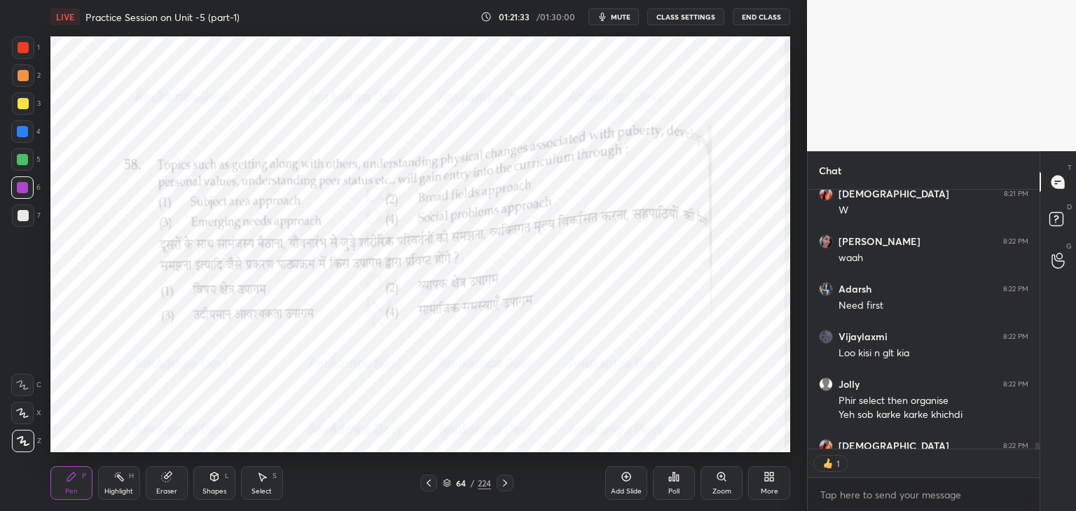
scroll to position [5, 4]
click at [721, 480] on icon at bounding box center [721, 477] width 8 height 8
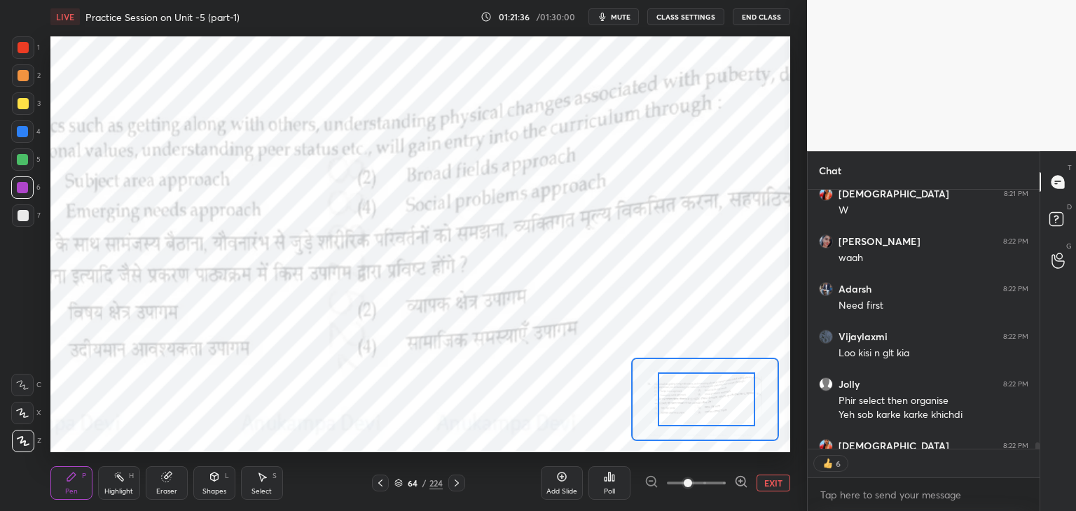
drag, startPoint x: 710, startPoint y: 420, endPoint x: 718, endPoint y: 418, distance: 7.8
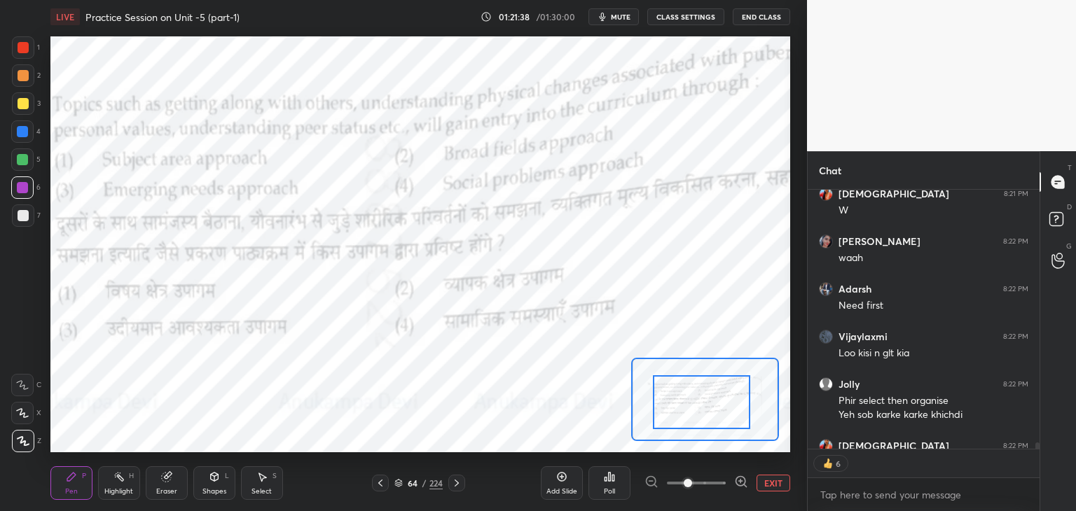
click at [713, 421] on div at bounding box center [701, 402] width 97 height 54
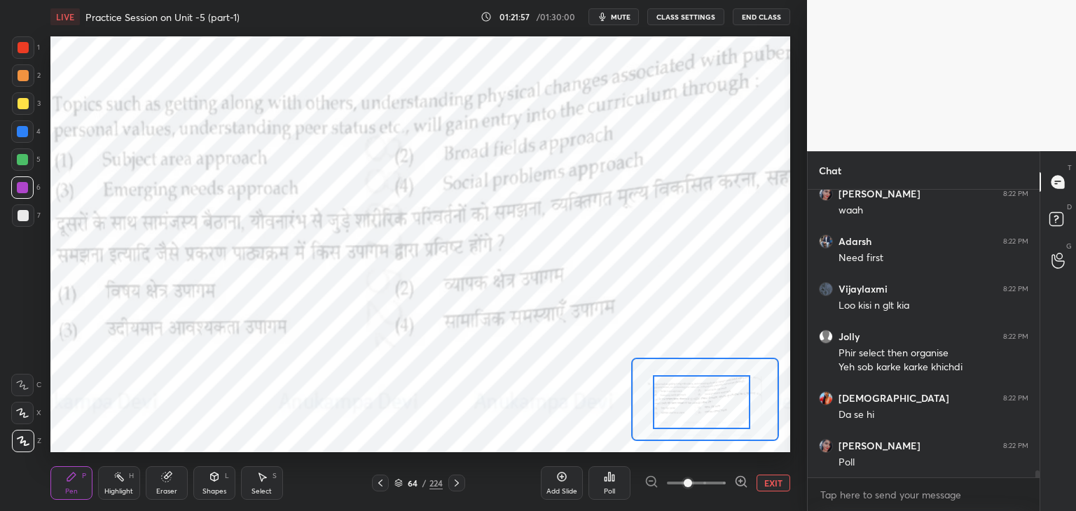
scroll to position [12061, 0]
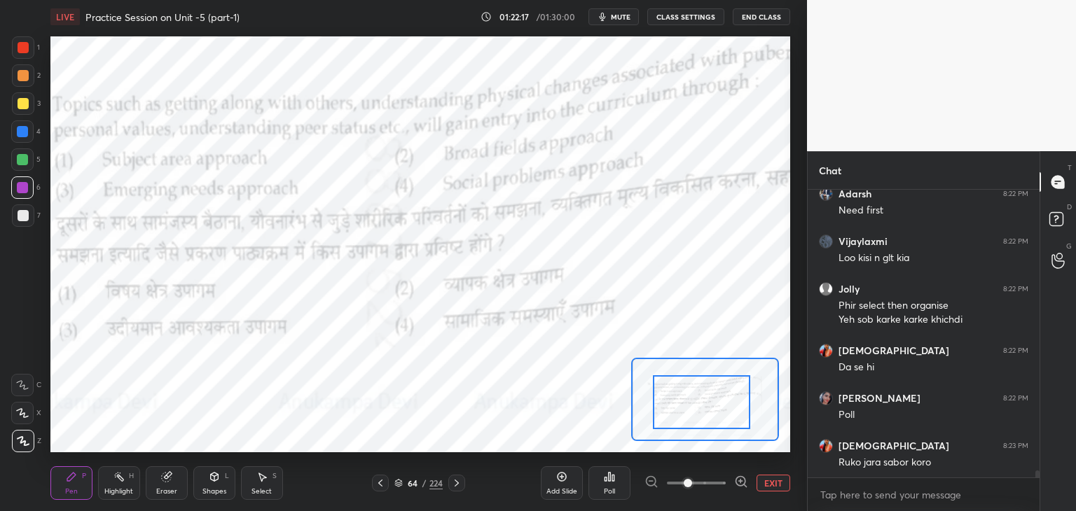
click at [611, 488] on div "Poll" at bounding box center [609, 491] width 11 height 7
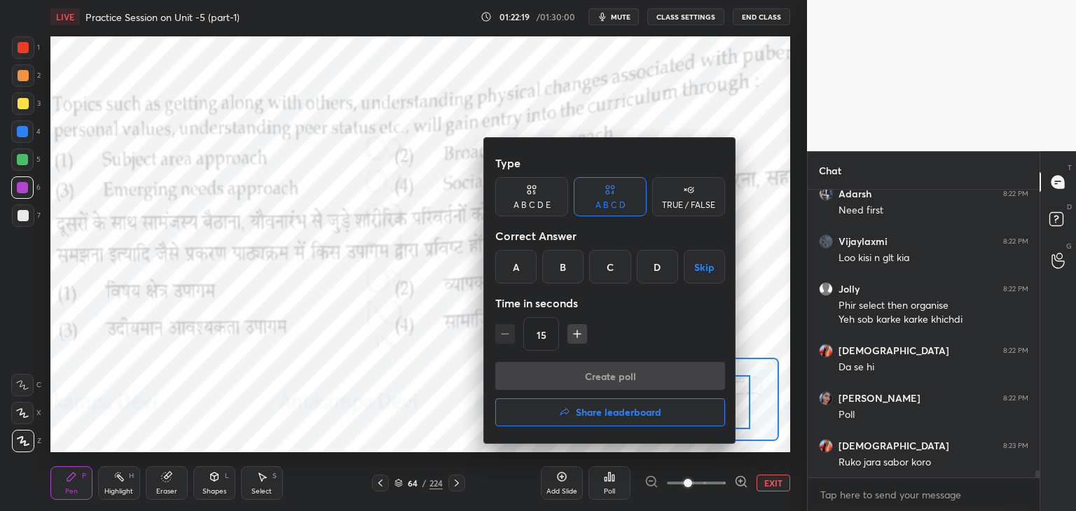
scroll to position [12121, 0]
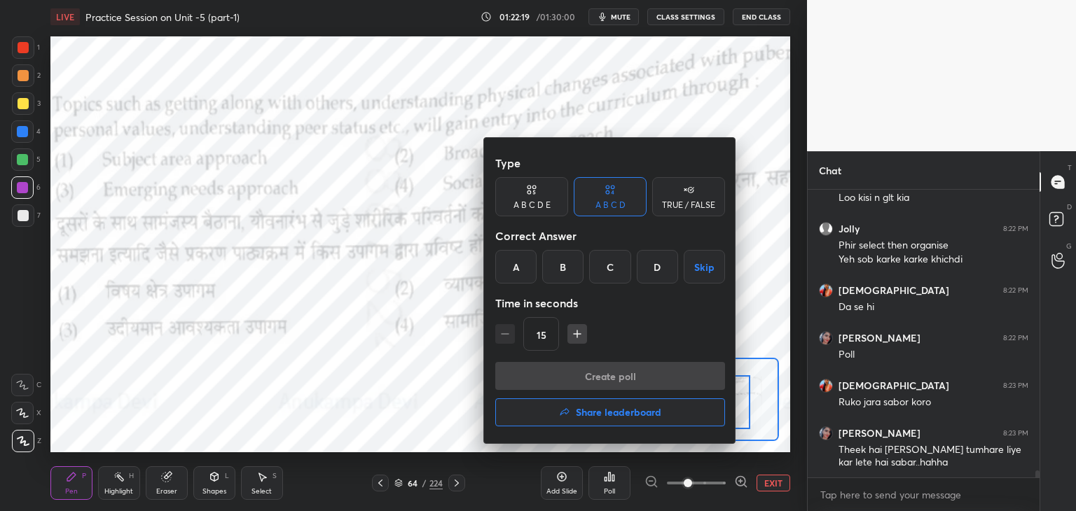
click at [604, 270] on div "C" at bounding box center [609, 267] width 41 height 34
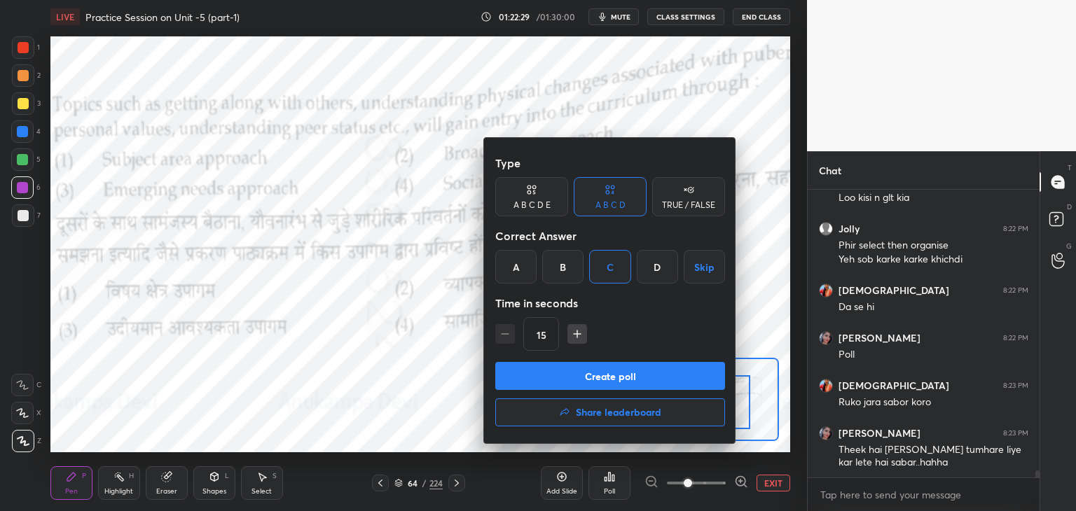
scroll to position [12169, 0]
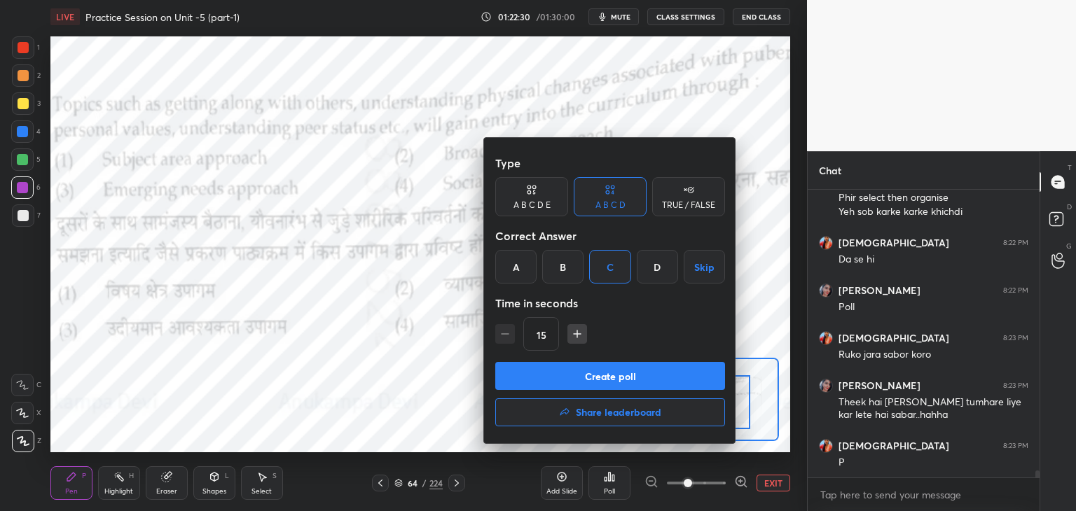
drag, startPoint x: 632, startPoint y: 384, endPoint x: 630, endPoint y: 376, distance: 7.8
click at [632, 381] on button "Create poll" at bounding box center [610, 376] width 230 height 28
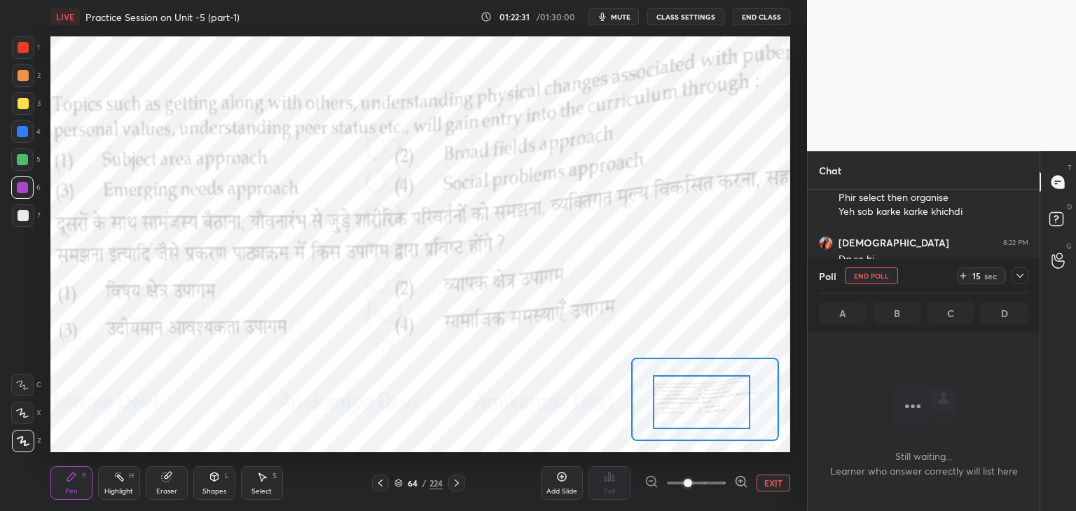
scroll to position [244, 228]
click at [621, 18] on span "mute" at bounding box center [621, 17] width 20 height 10
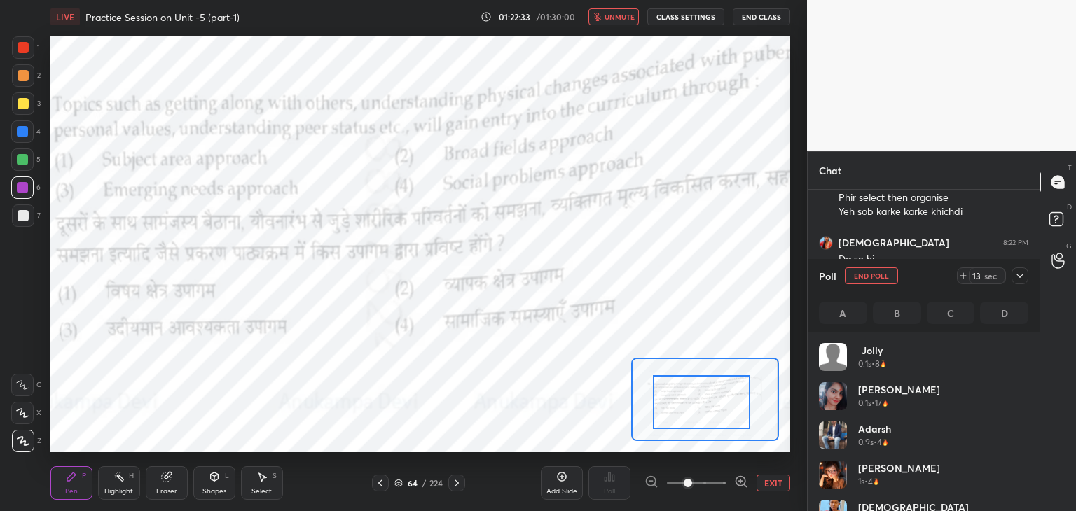
scroll to position [164, 205]
click at [1026, 380] on div "Jolly 0.1s • 8 [PERSON_NAME] 0.1s • 17 [PERSON_NAME] 0.9s • 4 [PERSON_NAME] 1s …" at bounding box center [923, 427] width 209 height 168
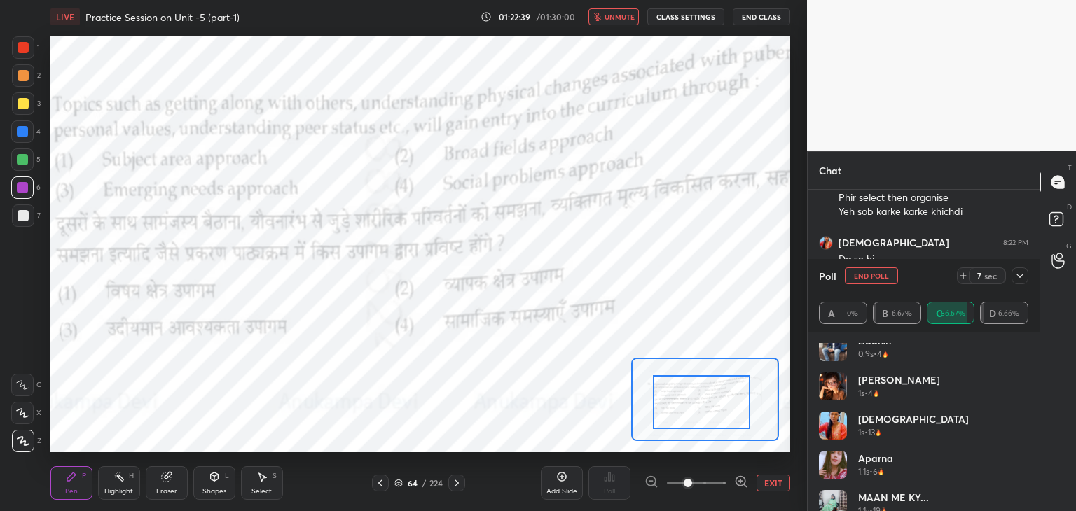
scroll to position [0, 0]
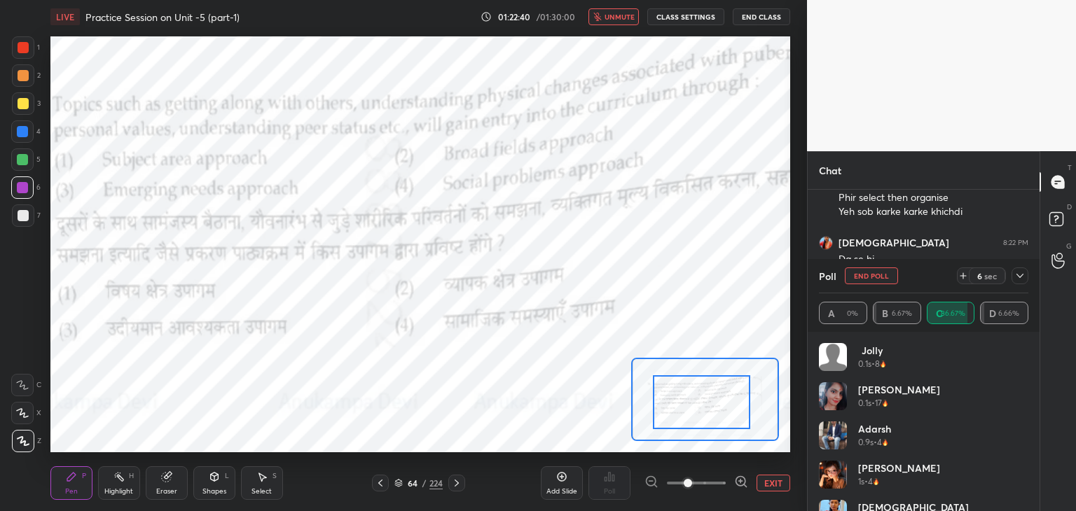
click at [608, 18] on span "unmute" at bounding box center [619, 17] width 30 height 10
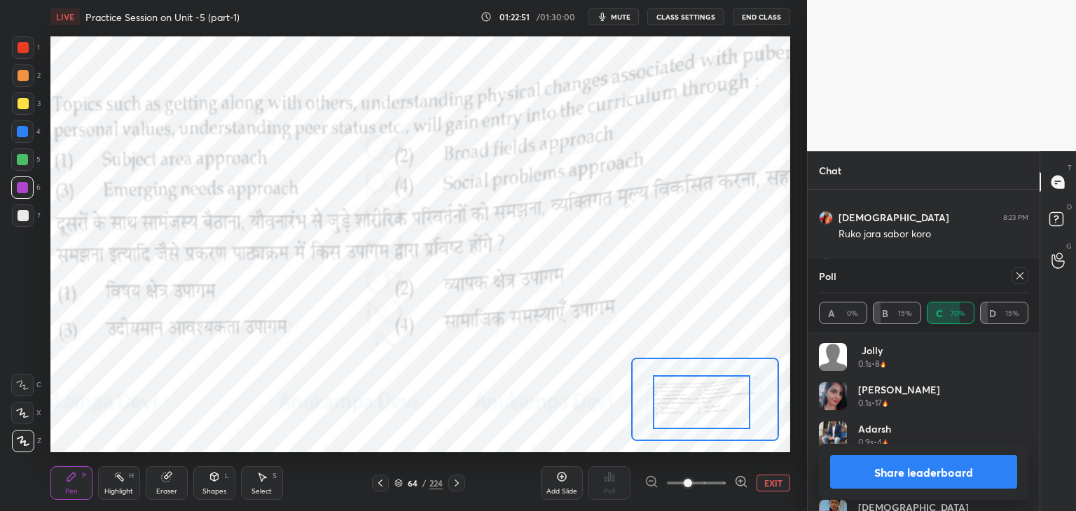
drag, startPoint x: 1022, startPoint y: 280, endPoint x: 793, endPoint y: 306, distance: 230.5
click at [1020, 280] on icon at bounding box center [1019, 275] width 11 height 11
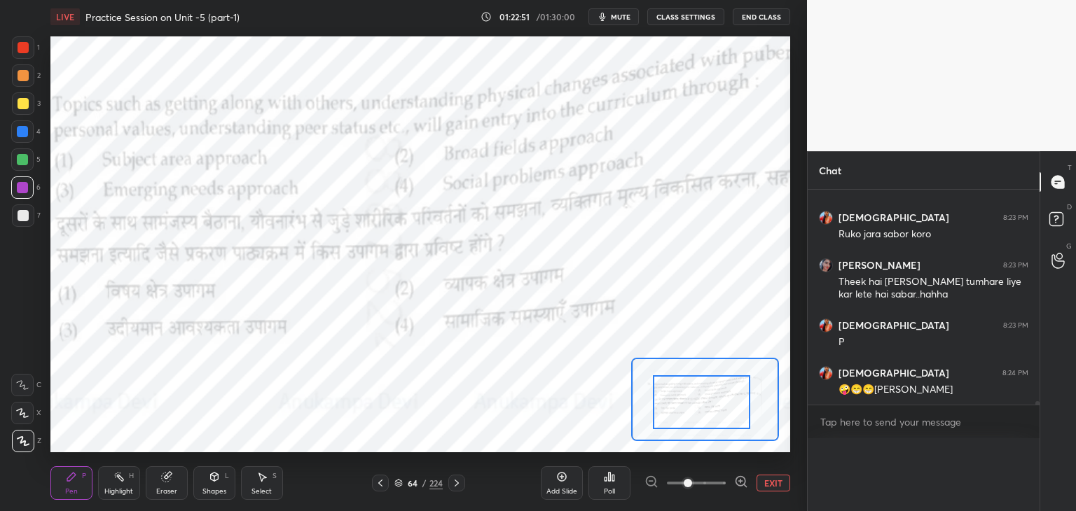
scroll to position [12272, 0]
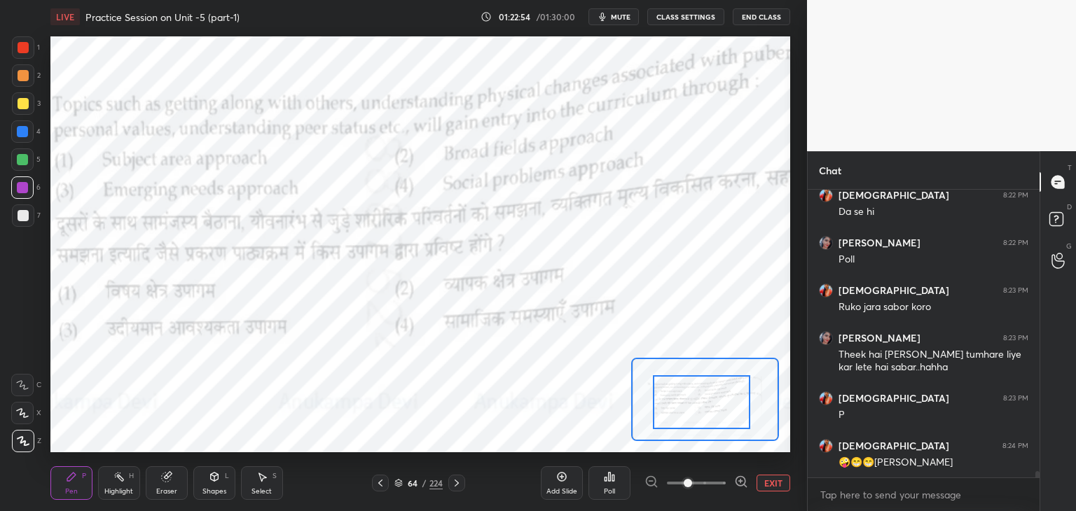
click at [458, 485] on icon at bounding box center [456, 483] width 11 height 11
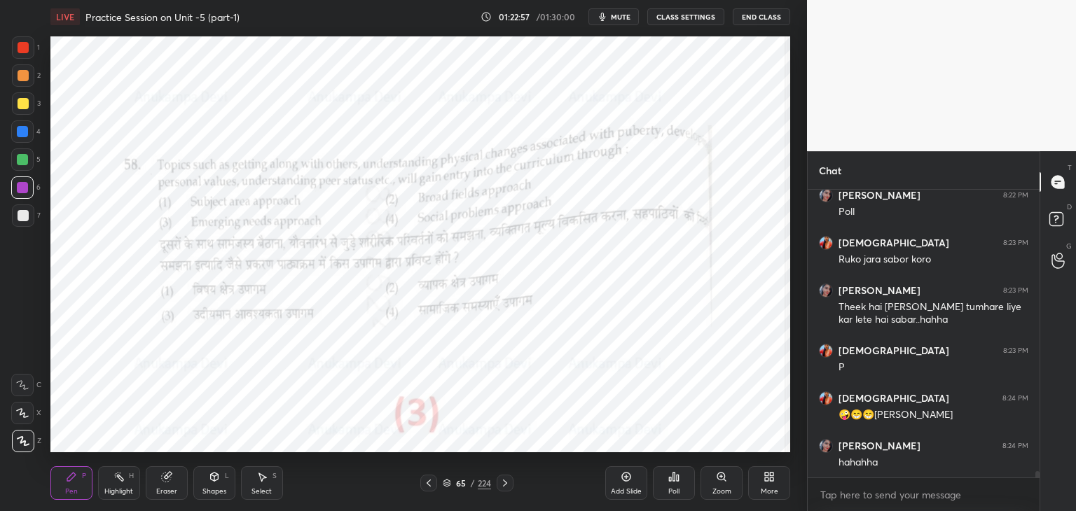
click at [618, 16] on span "mute" at bounding box center [621, 17] width 20 height 10
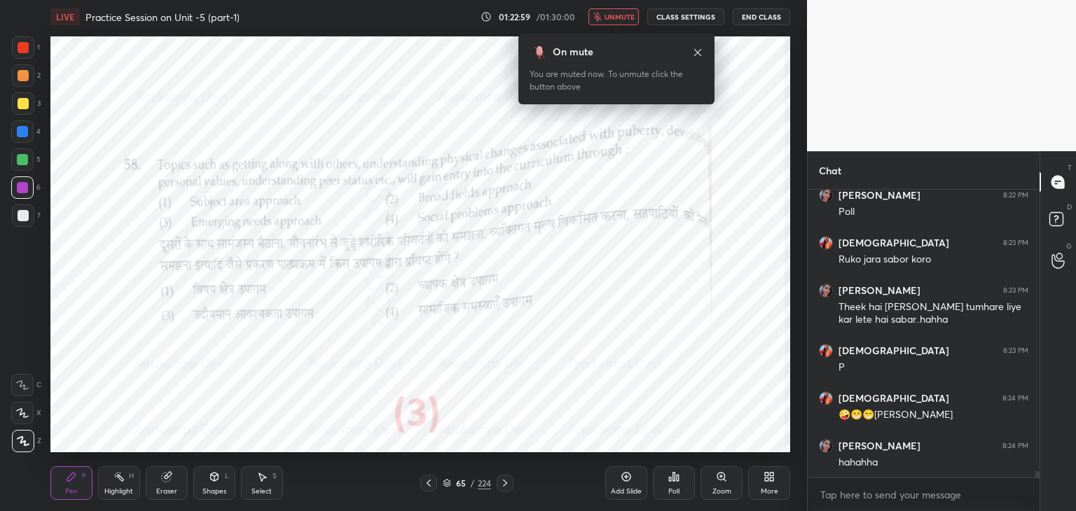
click at [623, 14] on span "unmute" at bounding box center [619, 17] width 30 height 10
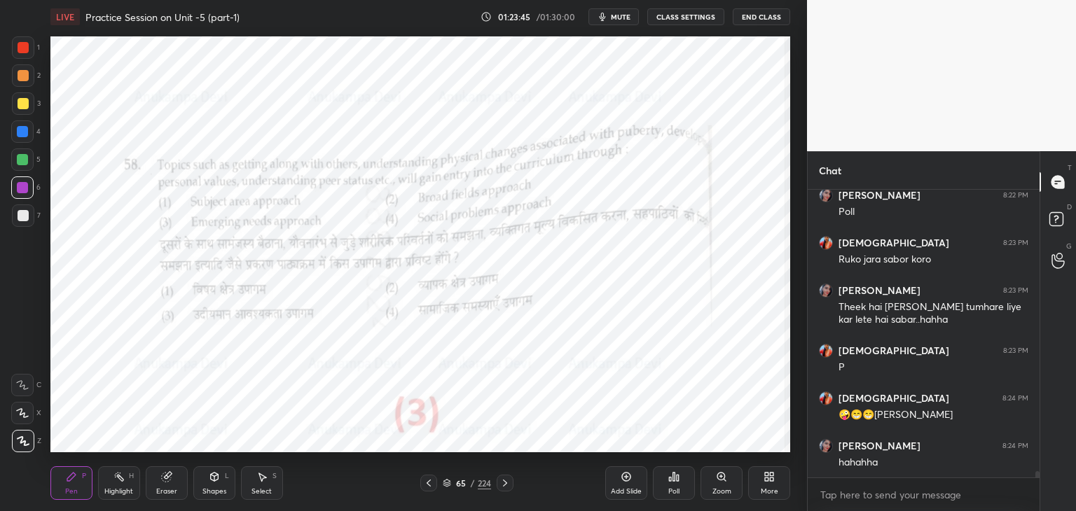
click at [504, 491] on div at bounding box center [505, 483] width 17 height 17
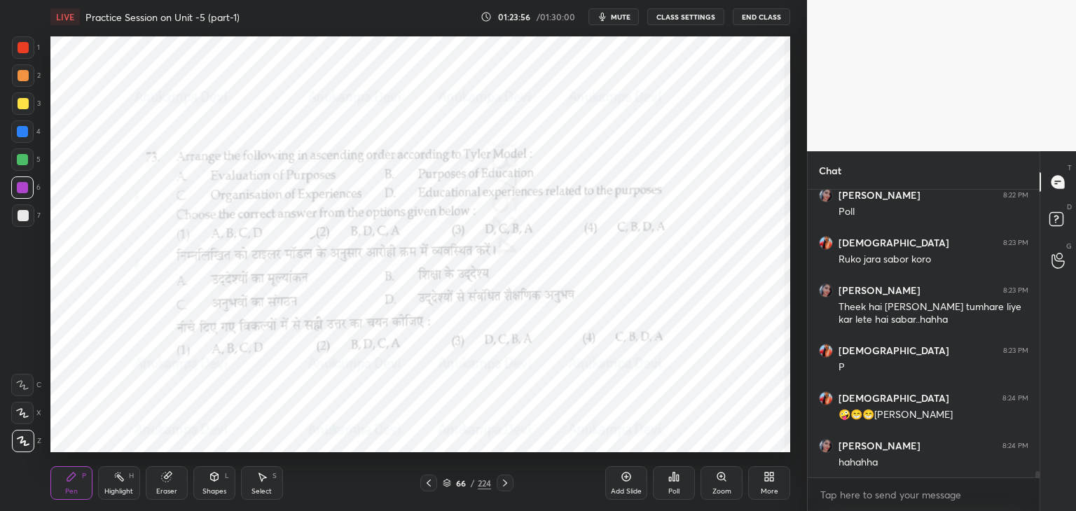
click at [721, 476] on icon at bounding box center [720, 476] width 3 height 0
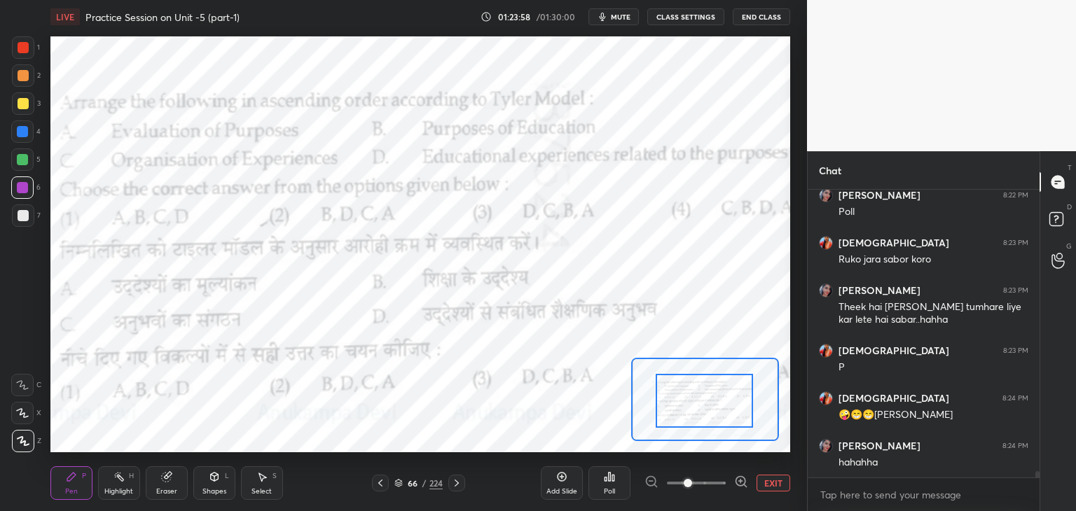
click at [714, 424] on div at bounding box center [704, 401] width 97 height 54
click at [622, 15] on span "mute" at bounding box center [621, 17] width 20 height 10
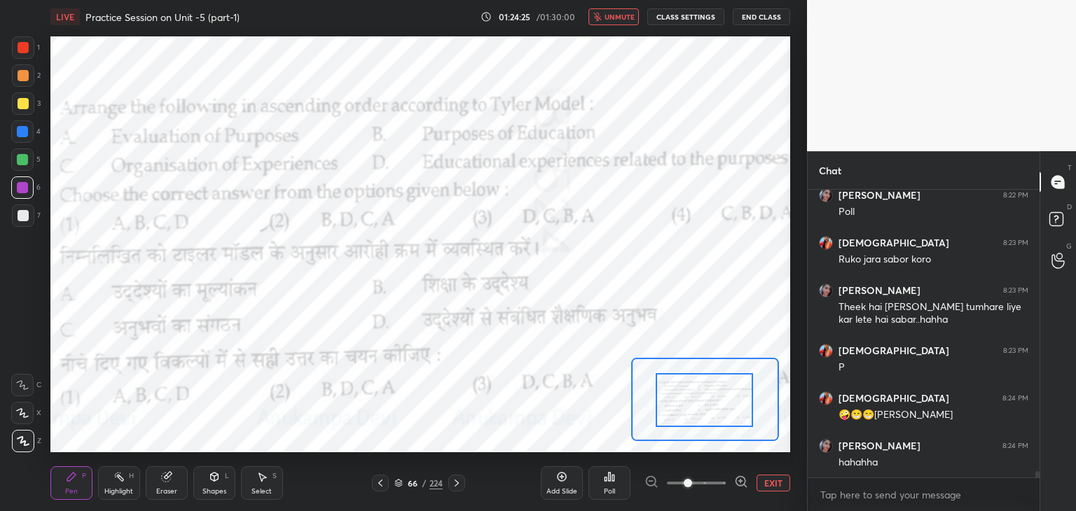
click at [396, 490] on div "66 / 224" at bounding box center [418, 483] width 93 height 17
click at [398, 484] on icon at bounding box center [398, 483] width 8 height 8
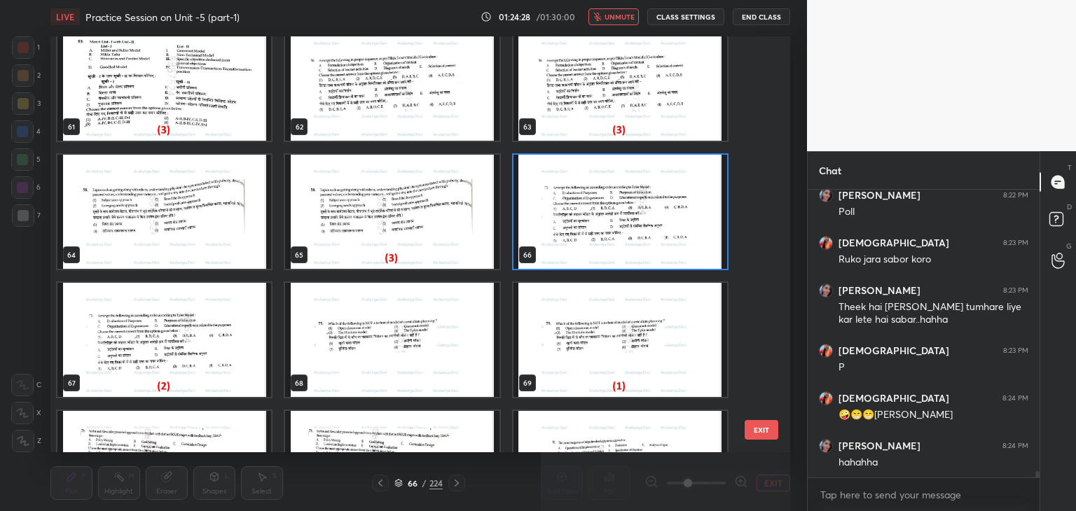
scroll to position [2564, 0]
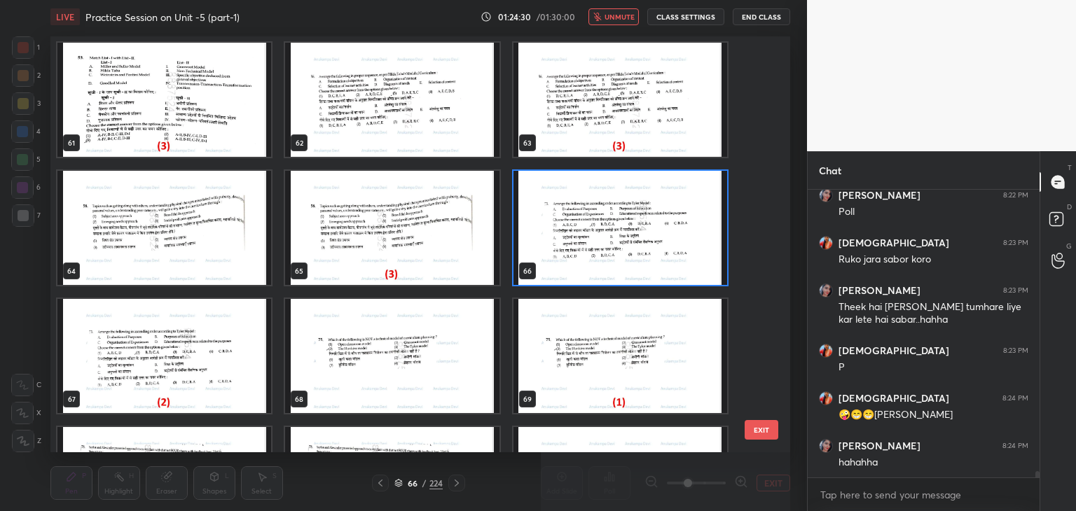
click at [721, 281] on img "grid" at bounding box center [620, 228] width 214 height 114
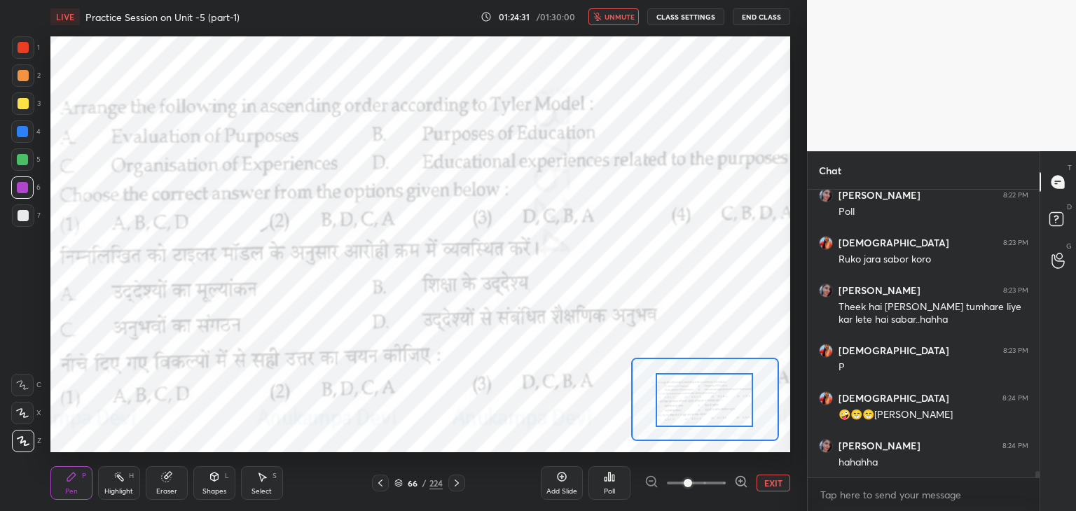
click at [622, 20] on span "unmute" at bounding box center [619, 17] width 30 height 10
click at [611, 490] on div "Poll" at bounding box center [609, 491] width 11 height 7
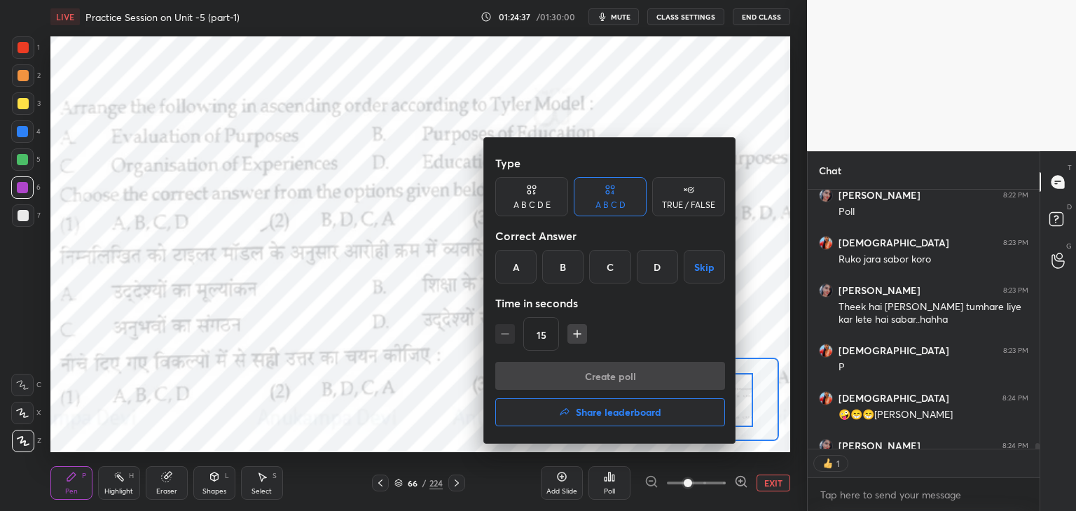
click at [560, 277] on div "B" at bounding box center [562, 267] width 41 height 34
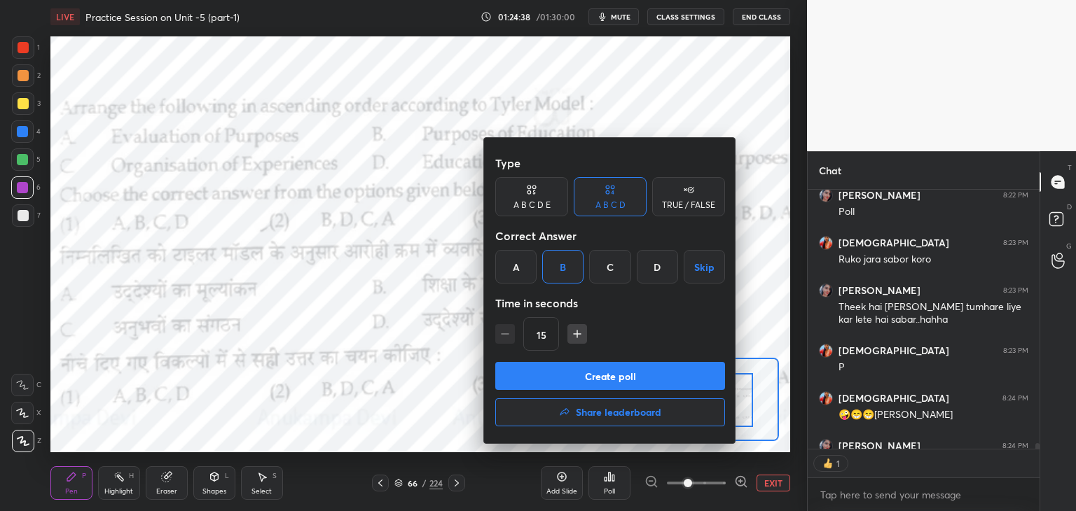
scroll to position [12340, 0]
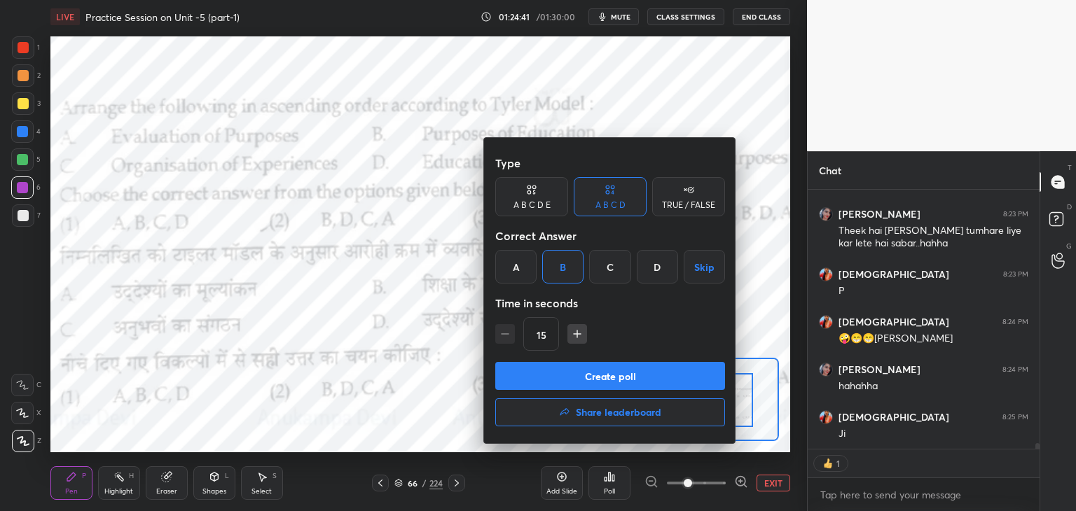
click at [658, 382] on button "Create poll" at bounding box center [610, 376] width 230 height 28
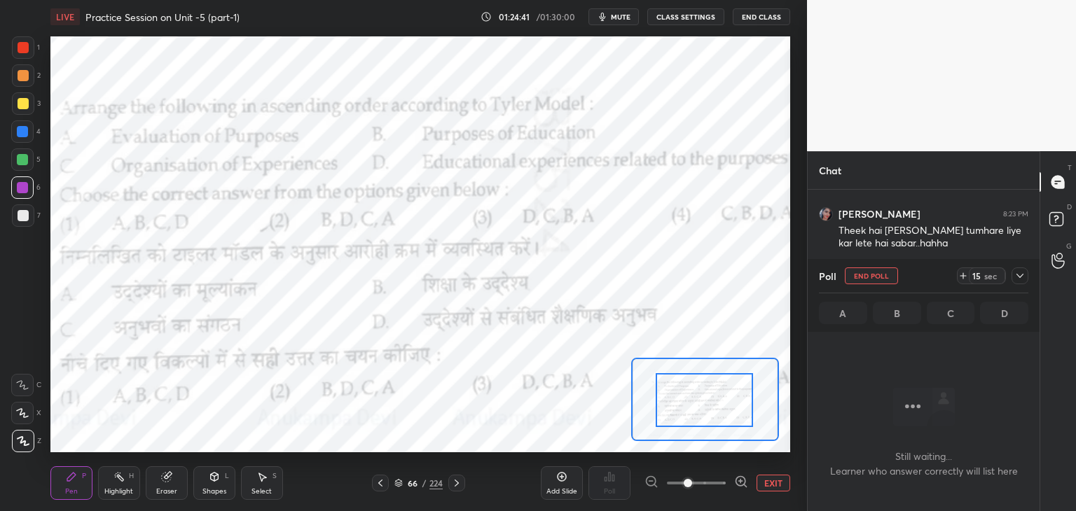
scroll to position [4, 4]
click at [620, 19] on span "mute" at bounding box center [621, 17] width 20 height 10
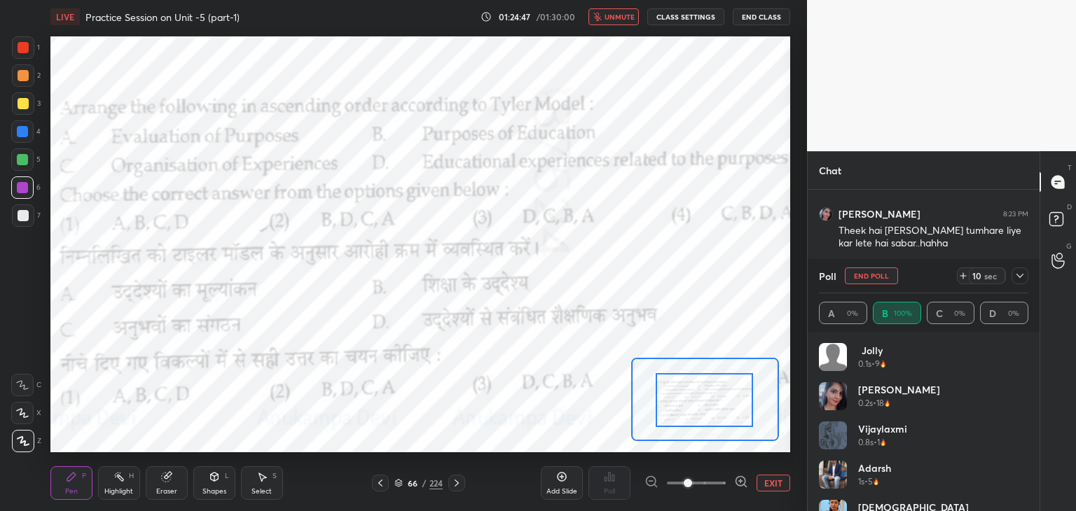
scroll to position [12385, 0]
click at [616, 18] on span "unmute" at bounding box center [619, 17] width 30 height 10
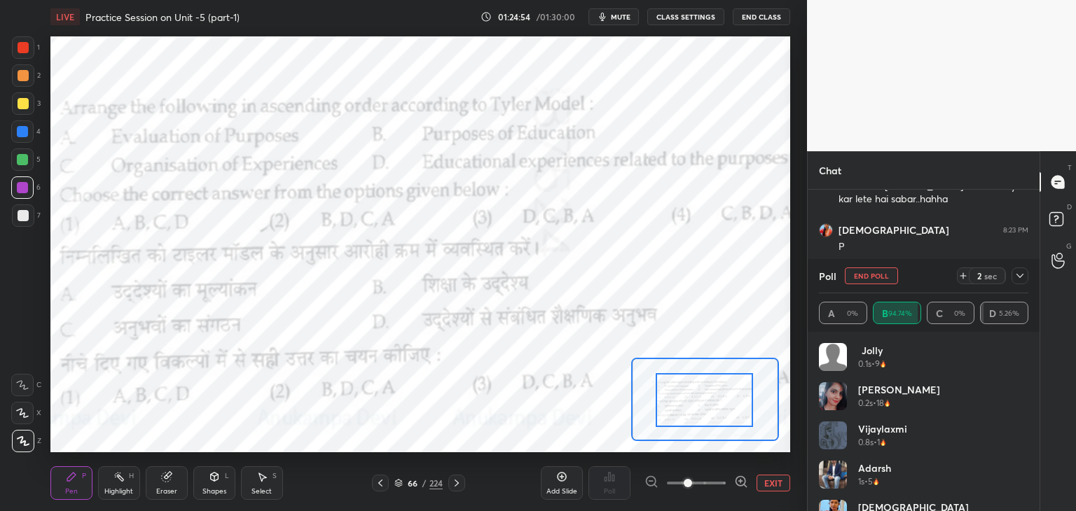
scroll to position [12432, 0]
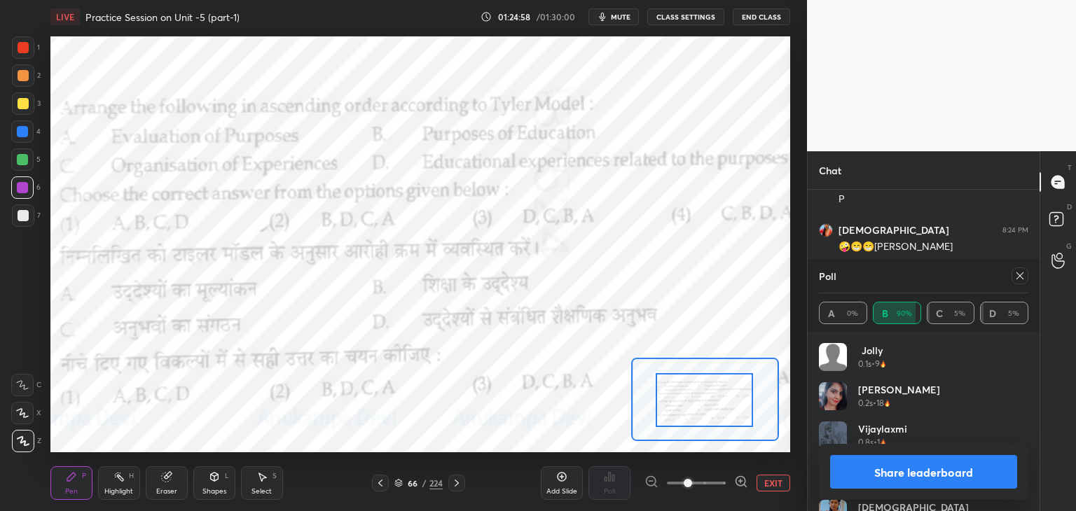
drag, startPoint x: 1020, startPoint y: 277, endPoint x: 791, endPoint y: 289, distance: 228.6
click at [1018, 277] on icon at bounding box center [1019, 275] width 11 height 11
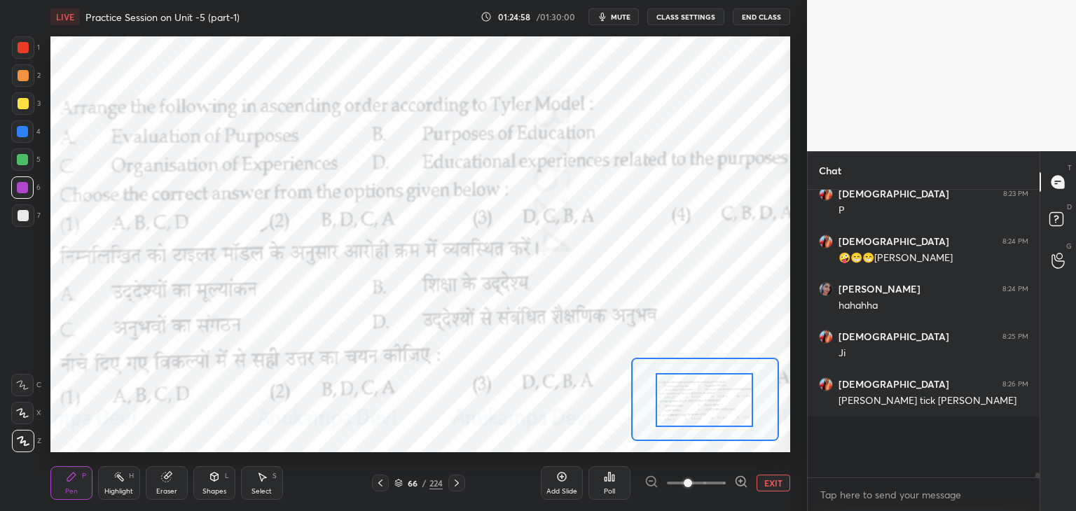
scroll to position [12382, 0]
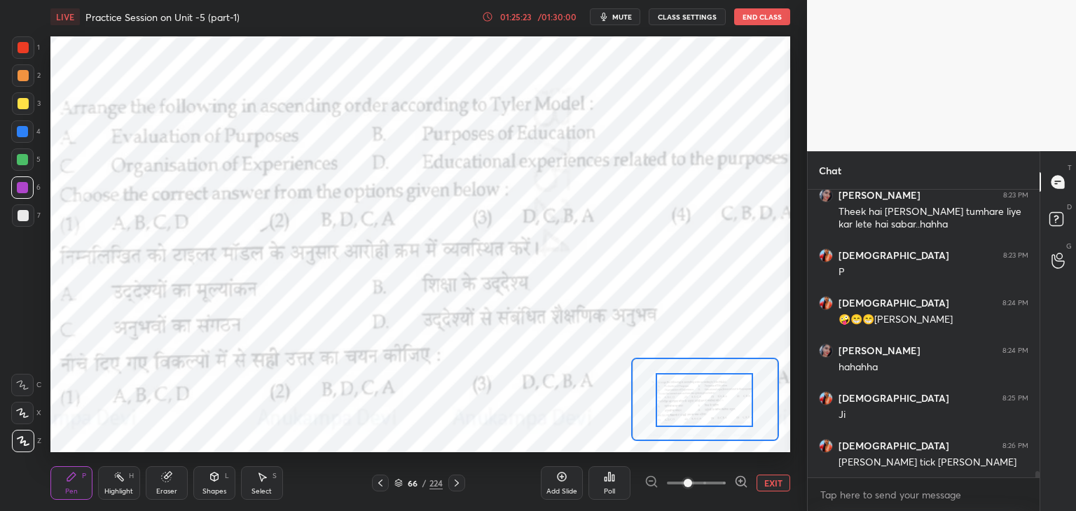
click at [457, 485] on icon at bounding box center [456, 483] width 11 height 11
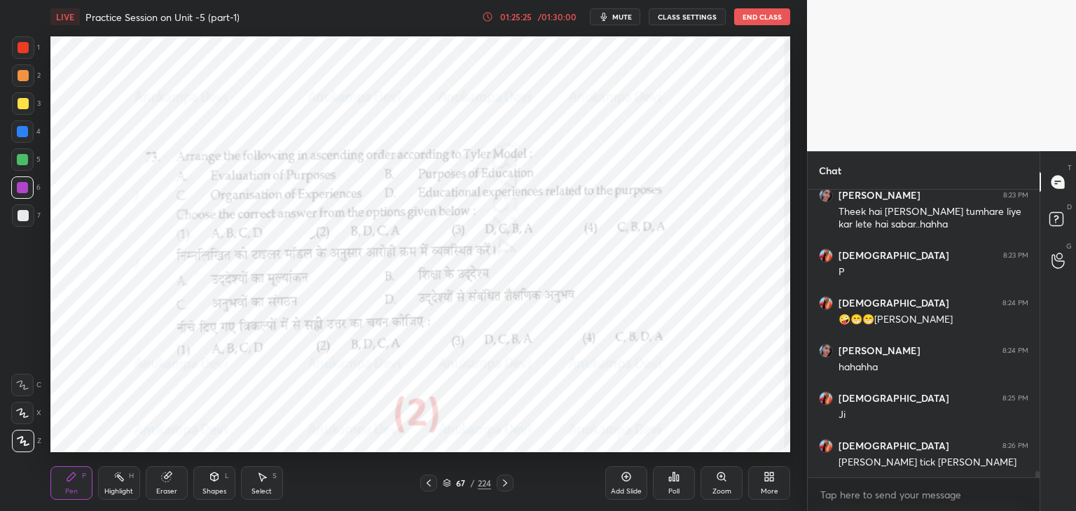
click at [504, 487] on icon at bounding box center [504, 483] width 11 height 11
click at [722, 479] on icon at bounding box center [721, 477] width 8 height 8
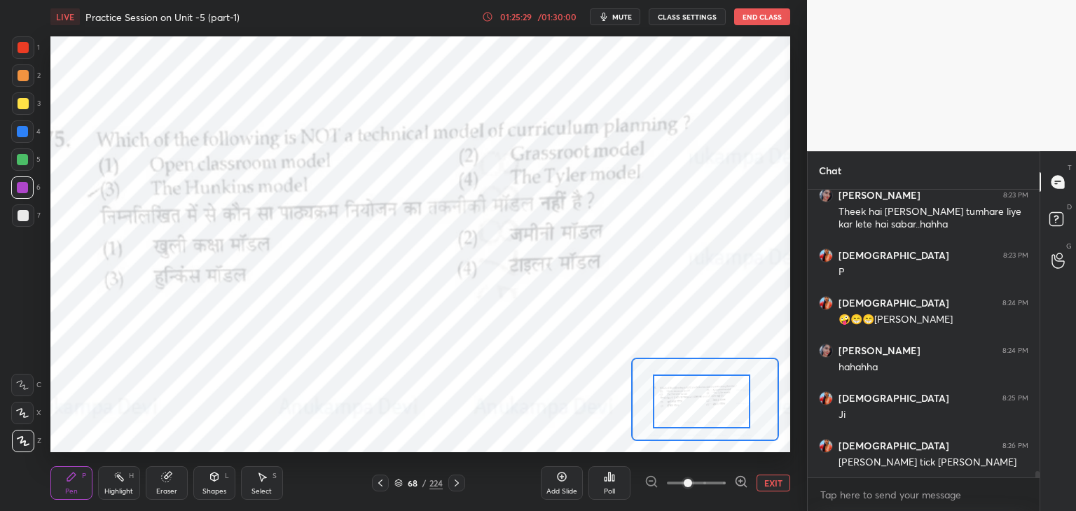
click at [700, 420] on div at bounding box center [701, 402] width 97 height 54
click at [625, 15] on span "mute" at bounding box center [622, 17] width 20 height 10
click at [625, 19] on span "unmute" at bounding box center [621, 17] width 30 height 10
click at [686, 386] on div at bounding box center [705, 399] width 148 height 83
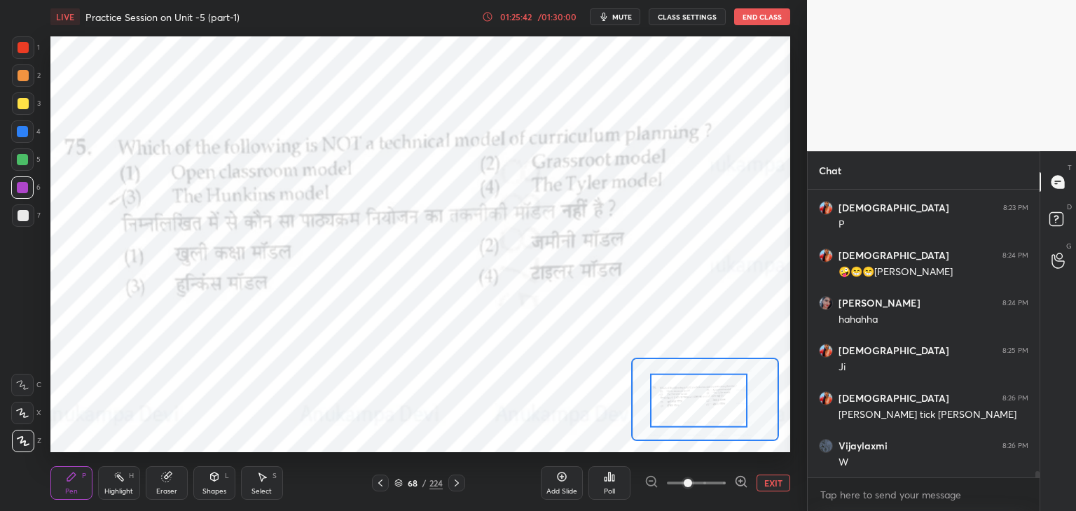
drag, startPoint x: 660, startPoint y: 391, endPoint x: 670, endPoint y: 406, distance: 18.3
click at [671, 406] on div at bounding box center [698, 401] width 97 height 54
click at [610, 492] on div "Poll" at bounding box center [609, 491] width 11 height 7
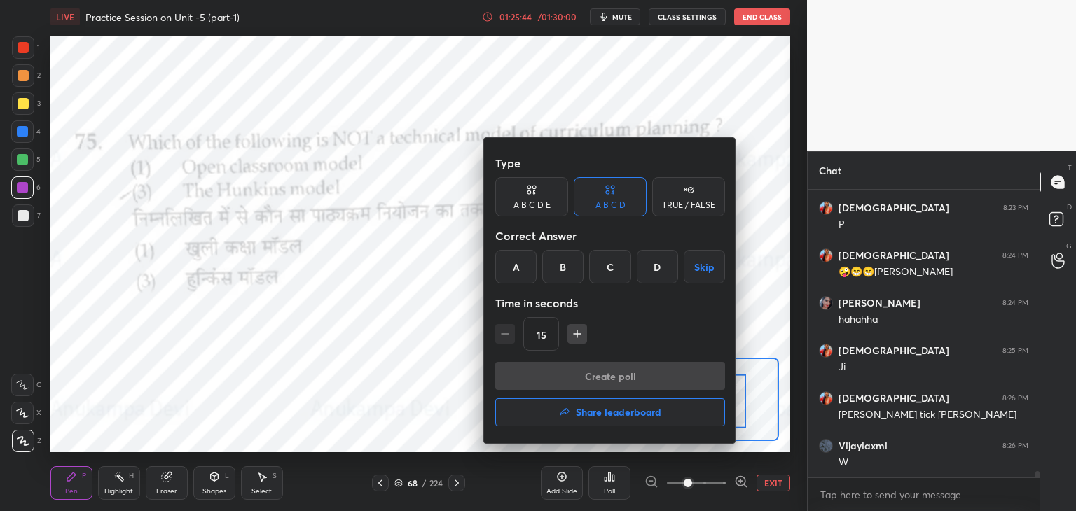
click at [515, 265] on div "A" at bounding box center [515, 267] width 41 height 34
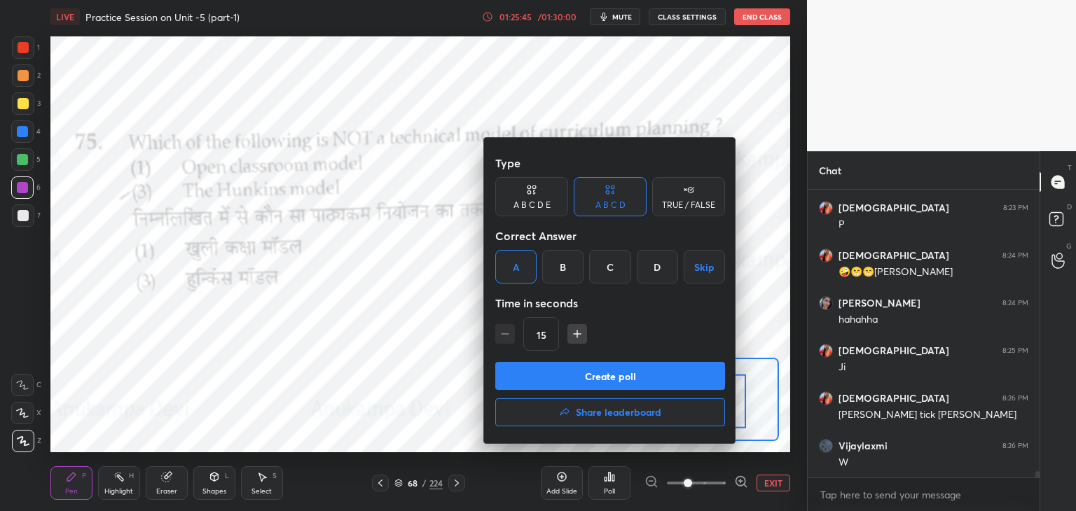
drag, startPoint x: 597, startPoint y: 383, endPoint x: 593, endPoint y: 375, distance: 8.8
click at [597, 384] on button "Create poll" at bounding box center [610, 376] width 230 height 28
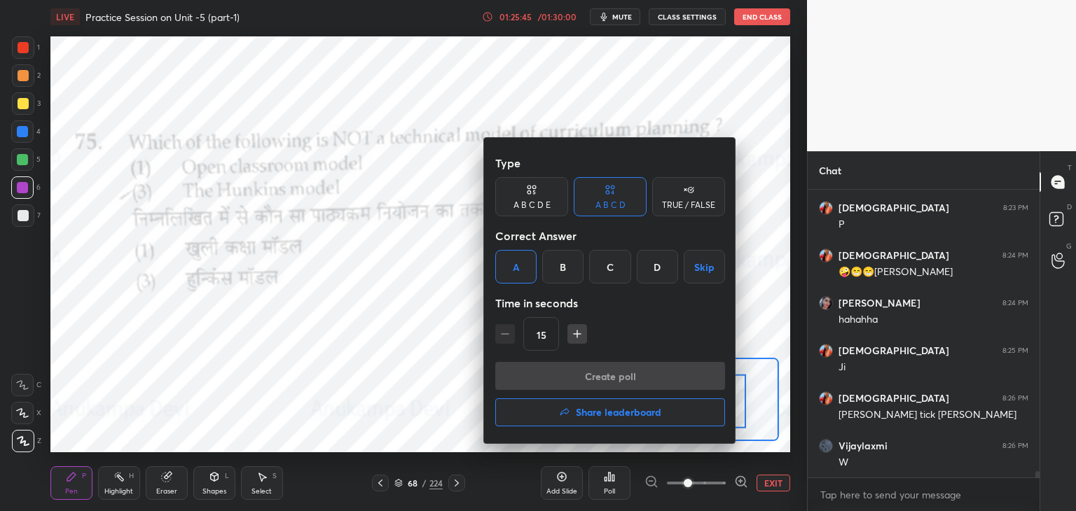
scroll to position [4, 4]
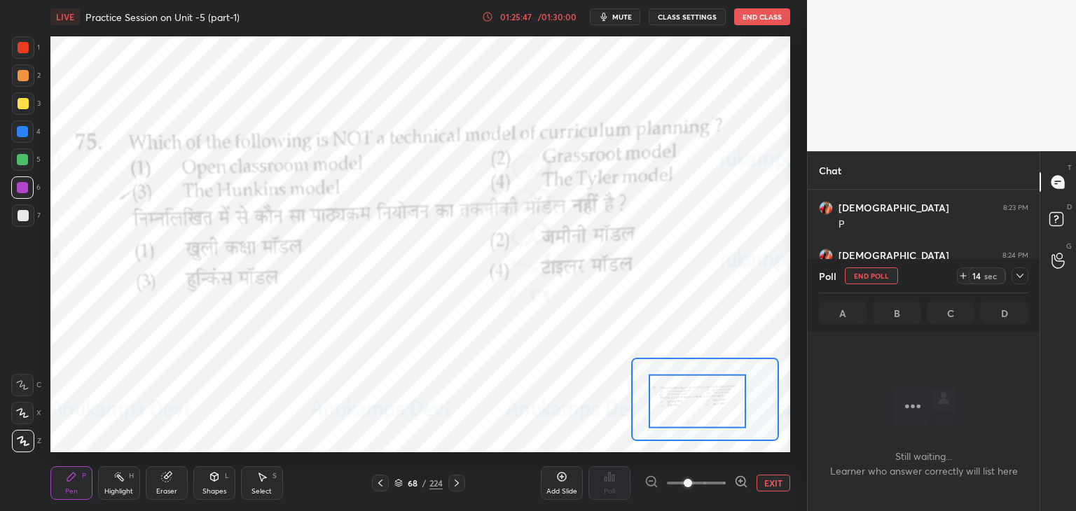
drag, startPoint x: 947, startPoint y: 286, endPoint x: 951, endPoint y: 279, distance: 8.2
click at [949, 281] on div "Poll End Poll 14 sec" at bounding box center [923, 276] width 209 height 34
click at [960, 277] on icon at bounding box center [962, 275] width 11 height 11
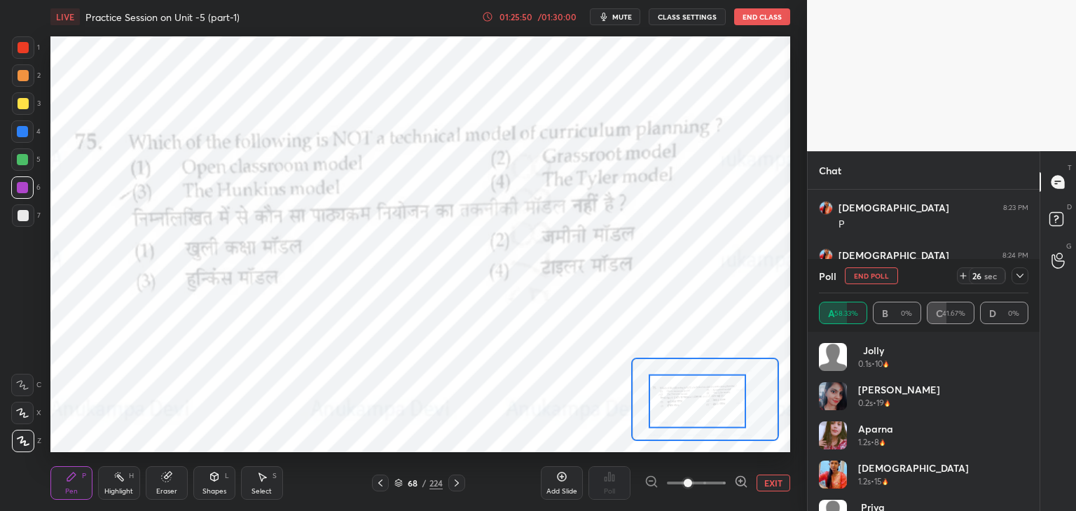
click at [625, 17] on span "mute" at bounding box center [622, 17] width 20 height 10
click at [620, 17] on span "unmute" at bounding box center [621, 17] width 30 height 10
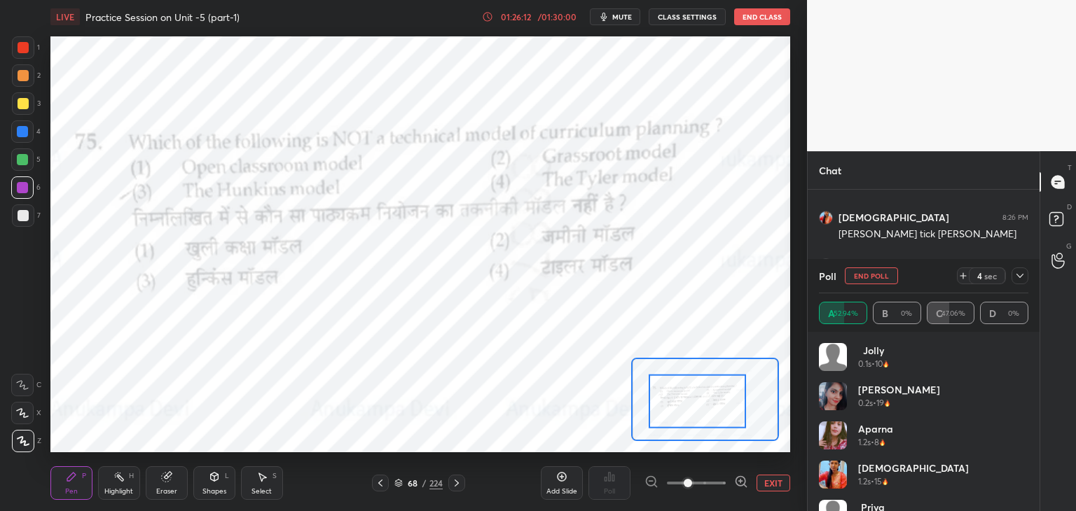
click at [1020, 276] on icon at bounding box center [1019, 276] width 7 height 4
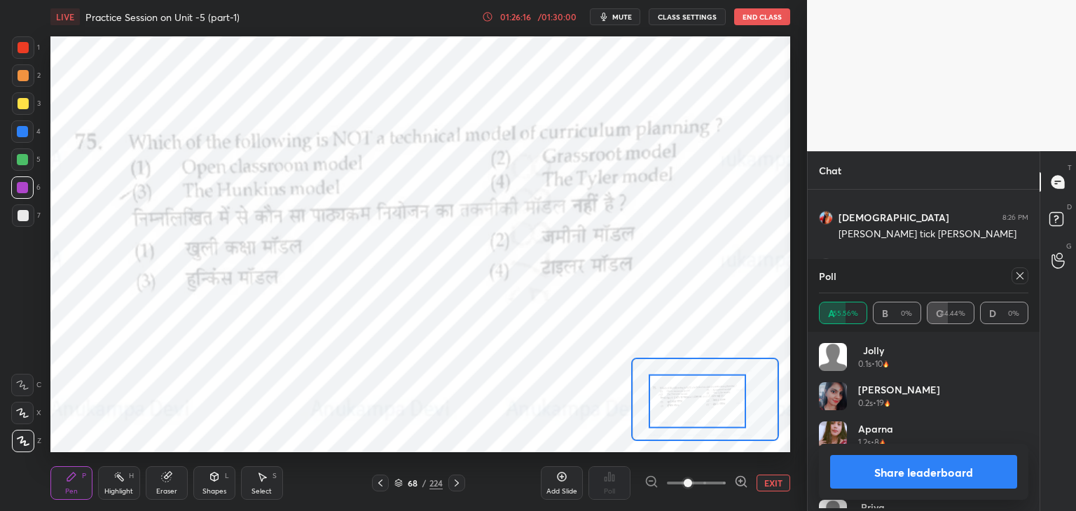
scroll to position [164, 205]
click at [1019, 275] on icon at bounding box center [1019, 275] width 7 height 7
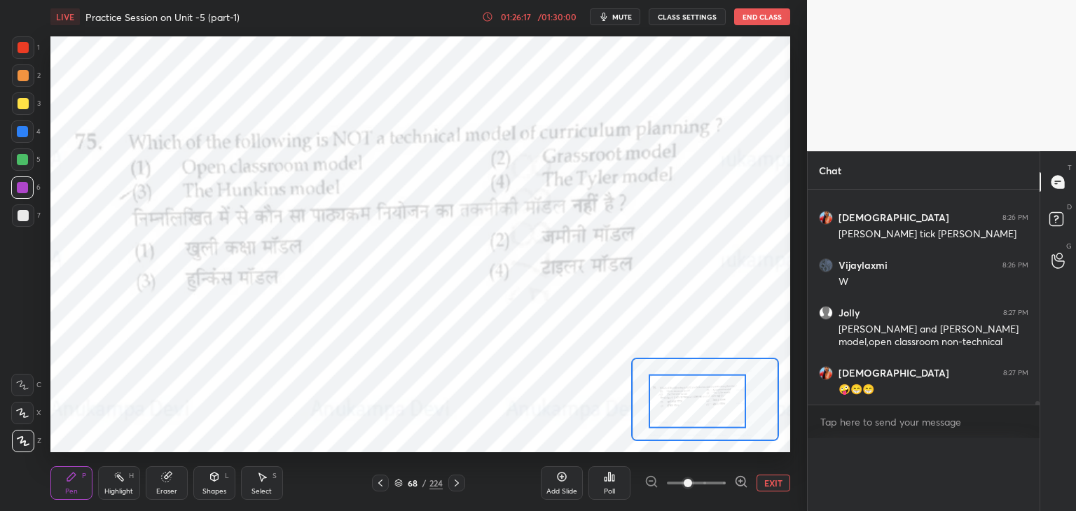
scroll to position [298, 228]
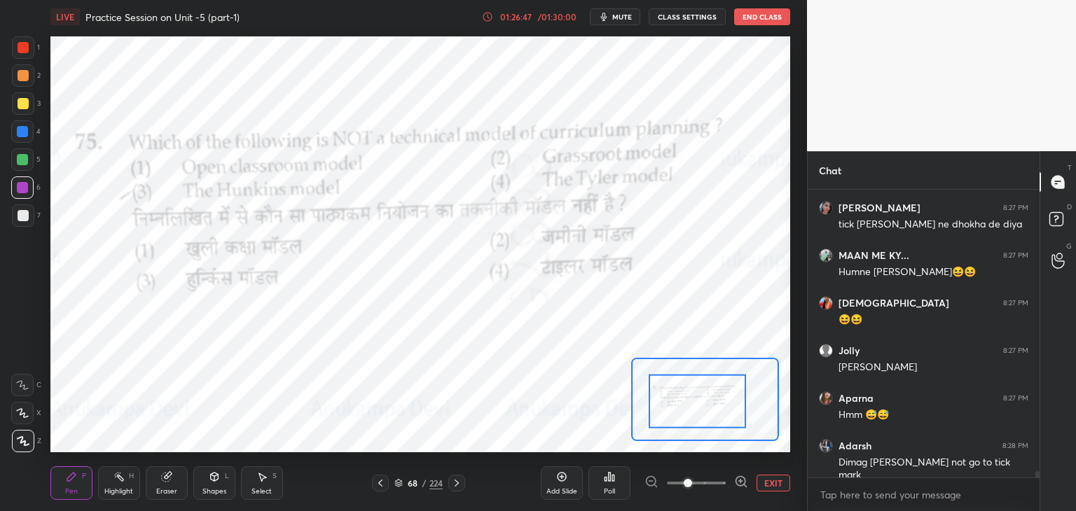
click at [457, 484] on icon at bounding box center [456, 483] width 11 height 11
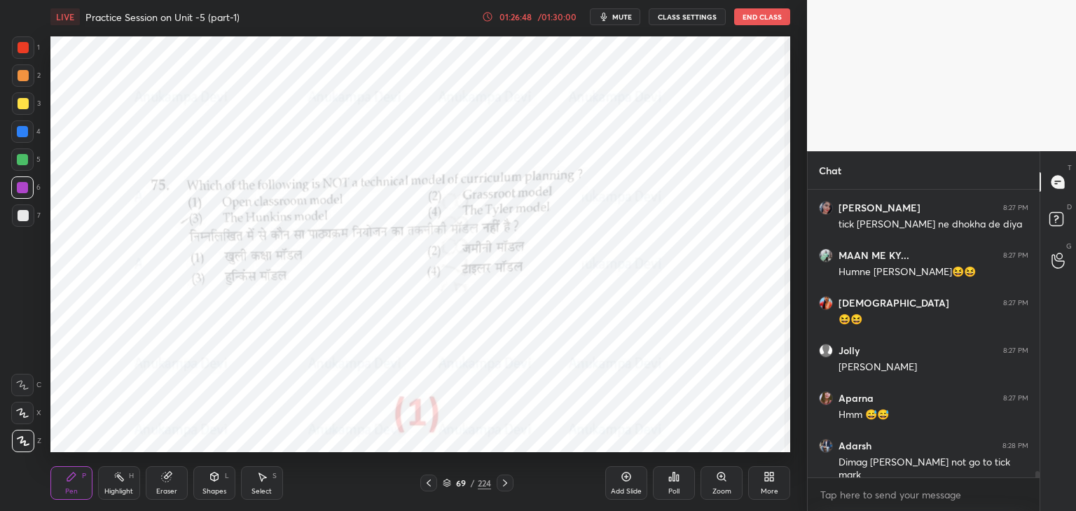
drag, startPoint x: 506, startPoint y: 487, endPoint x: 506, endPoint y: 479, distance: 7.7
click at [506, 485] on icon at bounding box center [504, 483] width 11 height 11
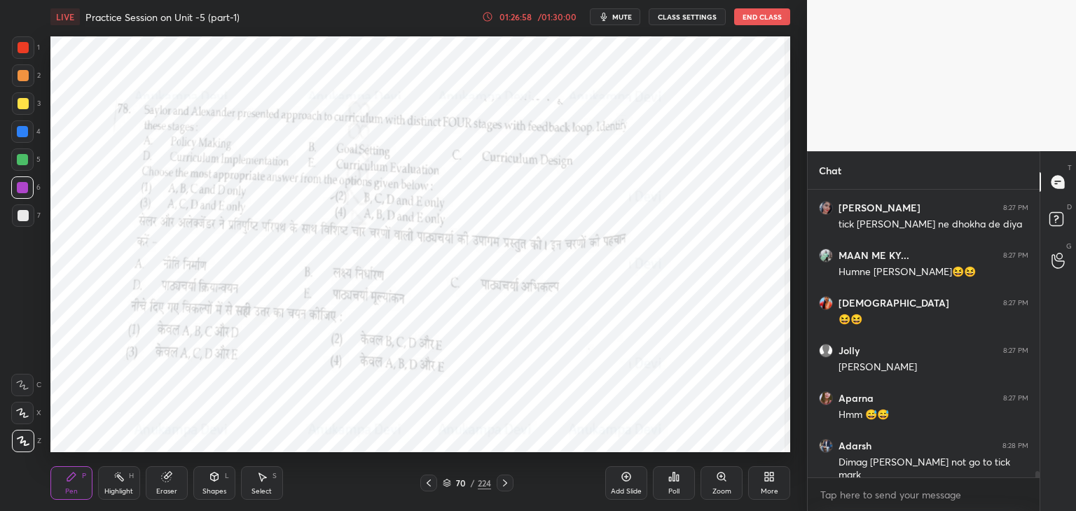
scroll to position [12848, 0]
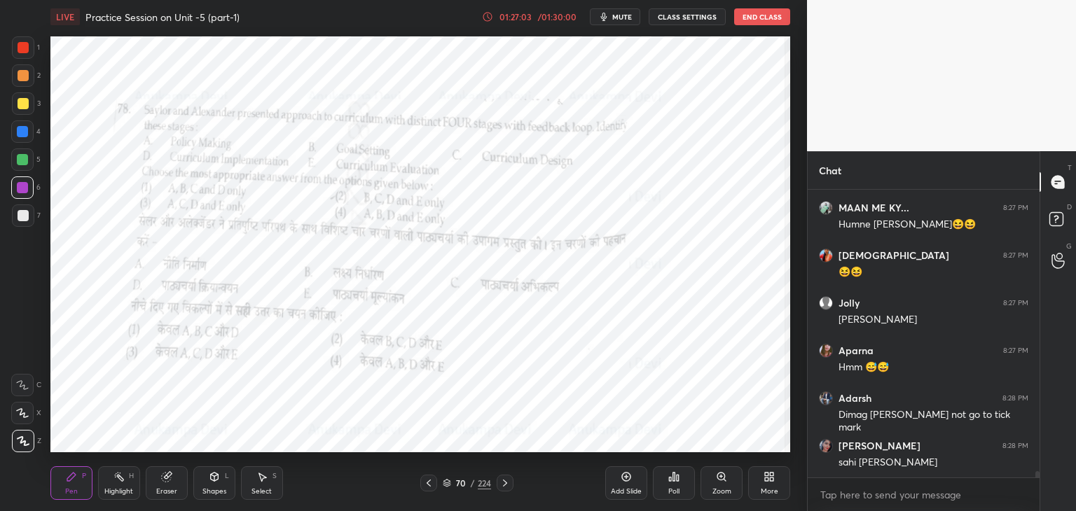
drag, startPoint x: 721, startPoint y: 478, endPoint x: 714, endPoint y: 471, distance: 9.9
click at [720, 478] on icon at bounding box center [721, 477] width 8 height 8
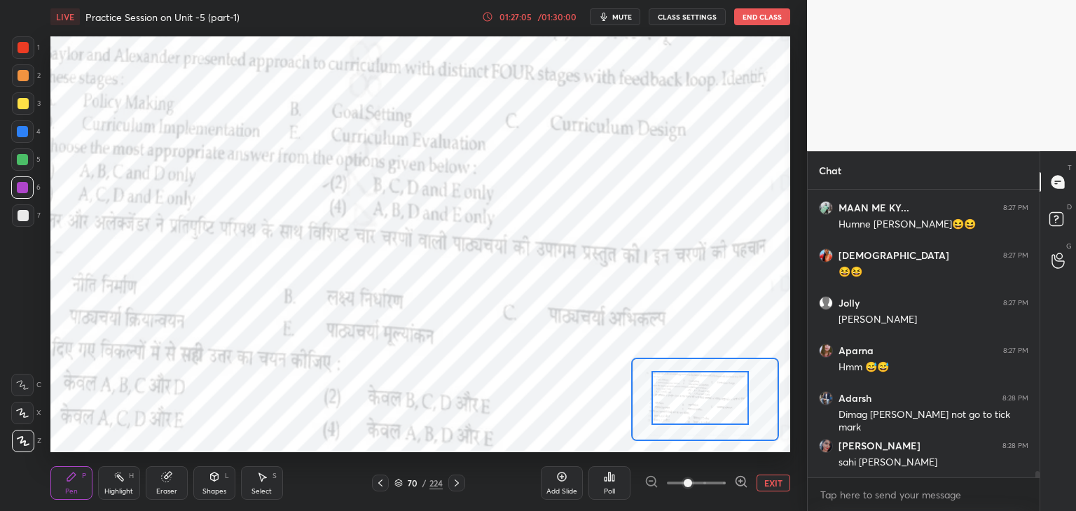
scroll to position [12896, 0]
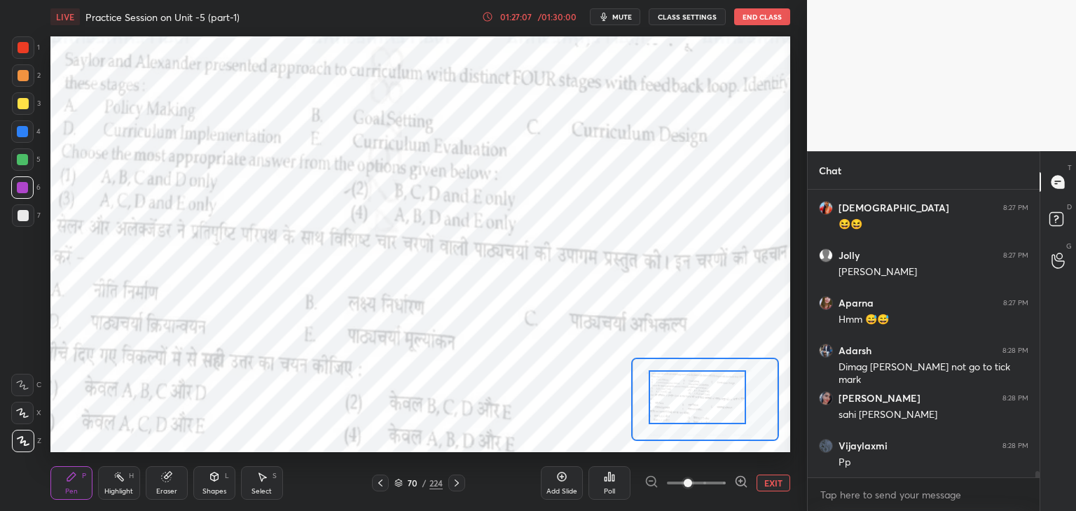
click at [700, 406] on div at bounding box center [697, 398] width 97 height 54
click at [616, 11] on button "mute" at bounding box center [615, 16] width 50 height 17
click at [616, 17] on span "unmute" at bounding box center [621, 17] width 30 height 10
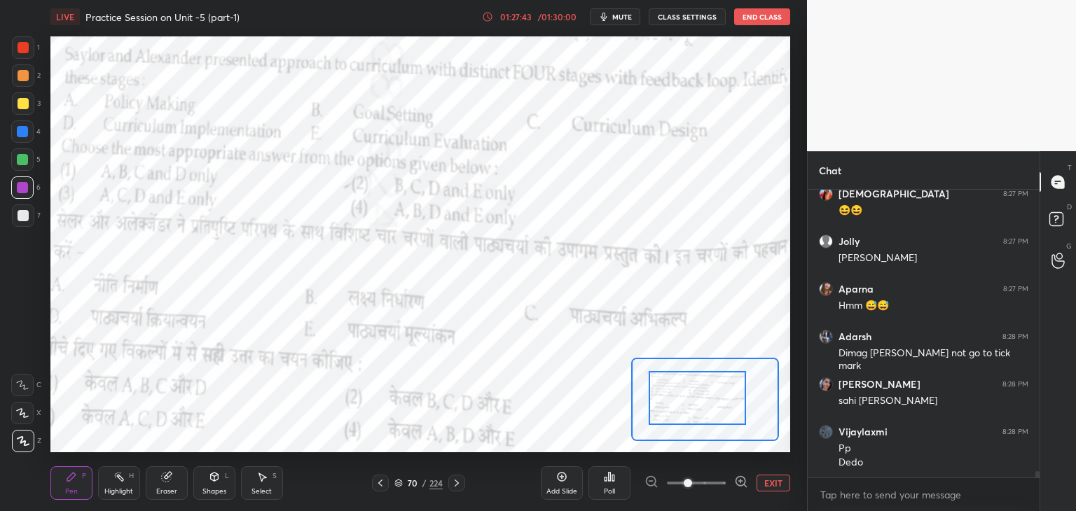
scroll to position [12970, 0]
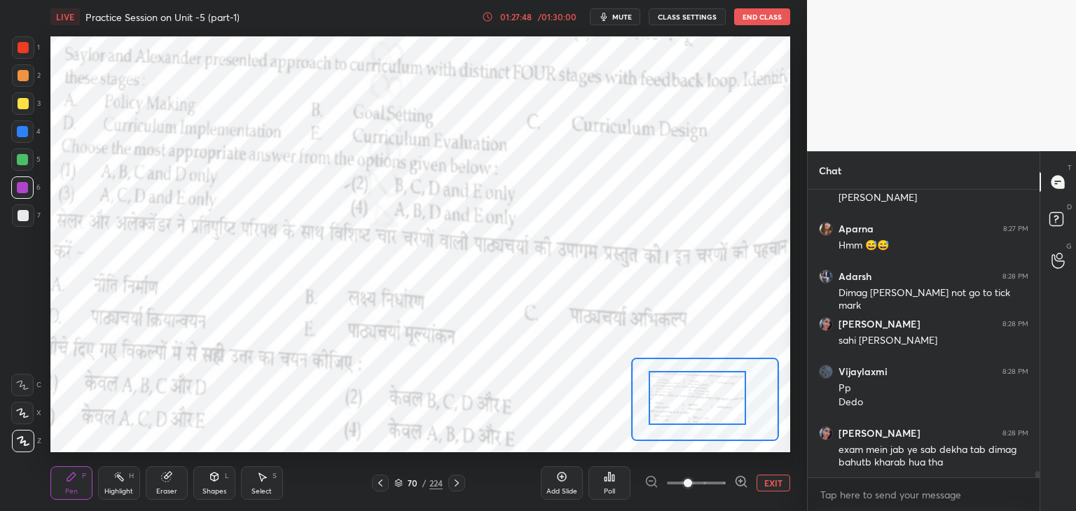
click at [626, 18] on span "mute" at bounding box center [622, 17] width 20 height 10
click at [626, 15] on span "unmute" at bounding box center [621, 17] width 30 height 10
click at [396, 485] on icon at bounding box center [398, 484] width 7 height 2
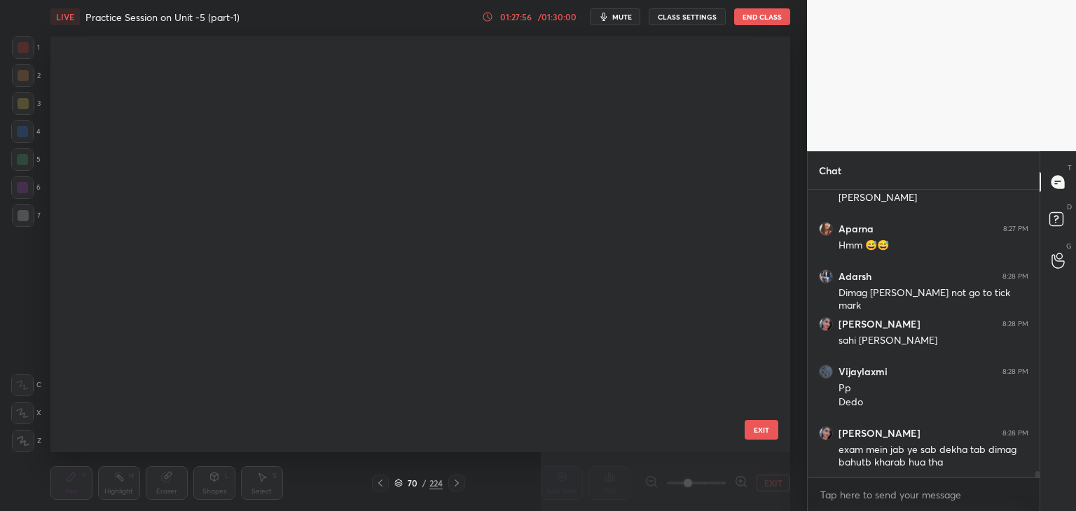
scroll to position [412, 733]
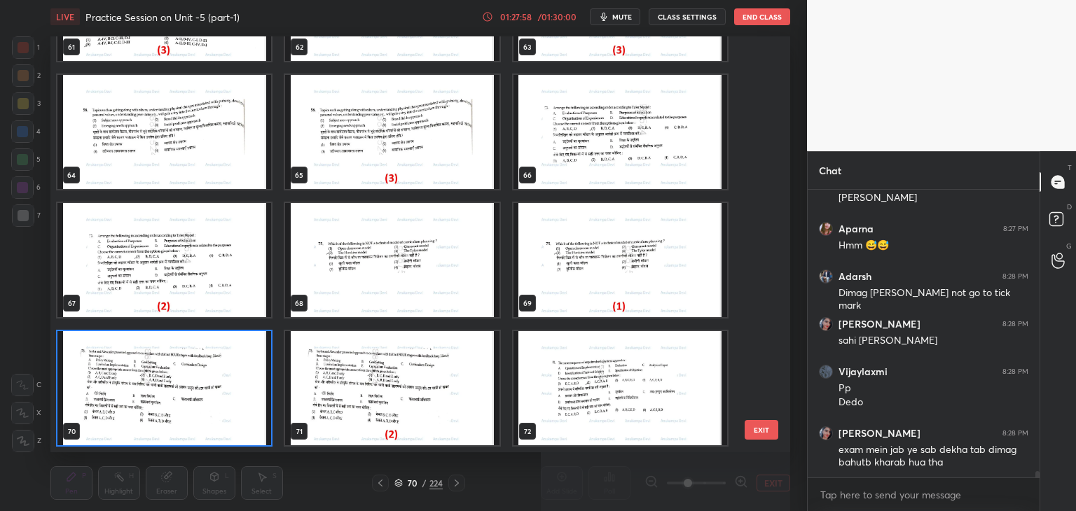
drag, startPoint x: 258, startPoint y: 432, endPoint x: 265, endPoint y: 422, distance: 12.5
click at [258, 431] on img "grid" at bounding box center [164, 388] width 214 height 114
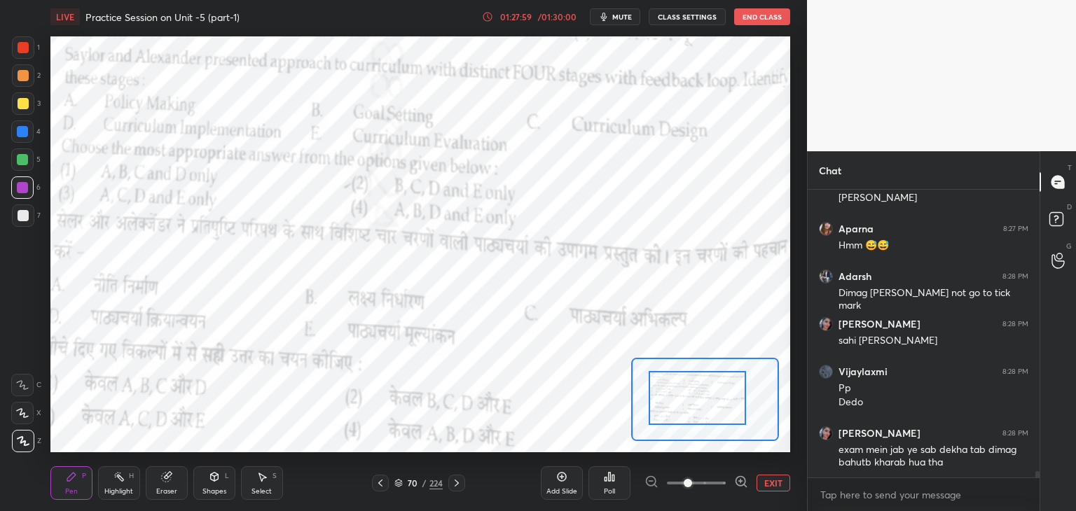
click at [610, 488] on div "Poll" at bounding box center [609, 491] width 11 height 7
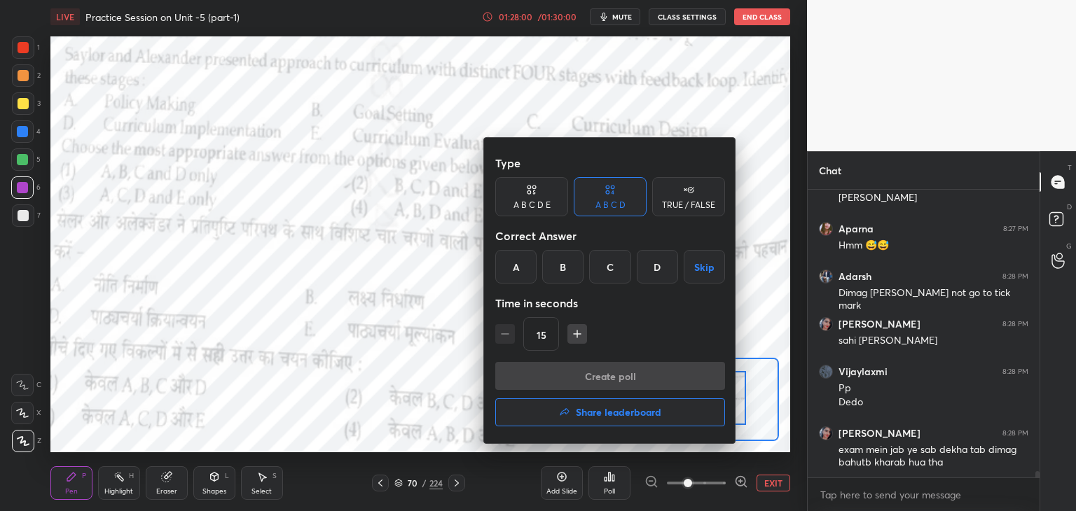
click at [564, 272] on div "B" at bounding box center [562, 267] width 41 height 34
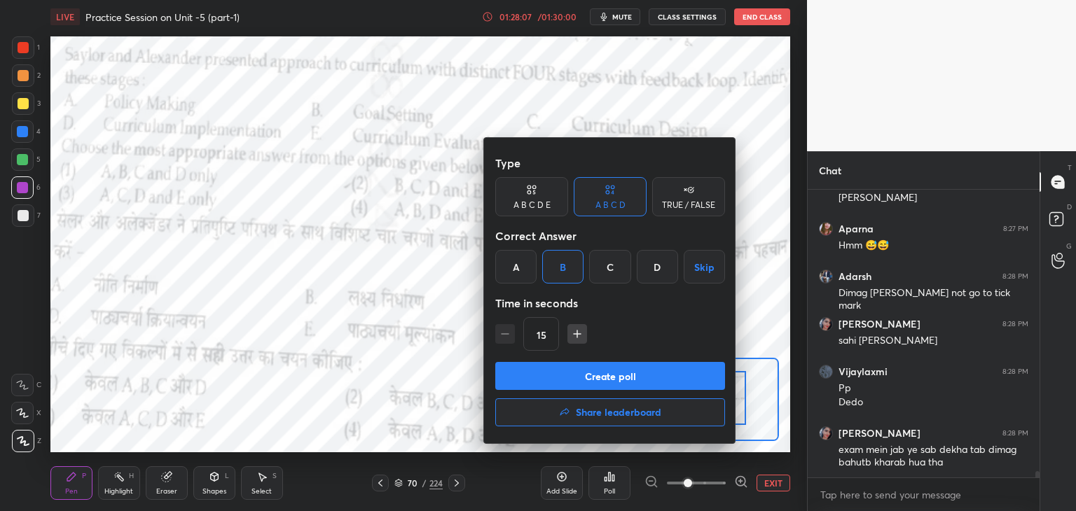
scroll to position [13018, 0]
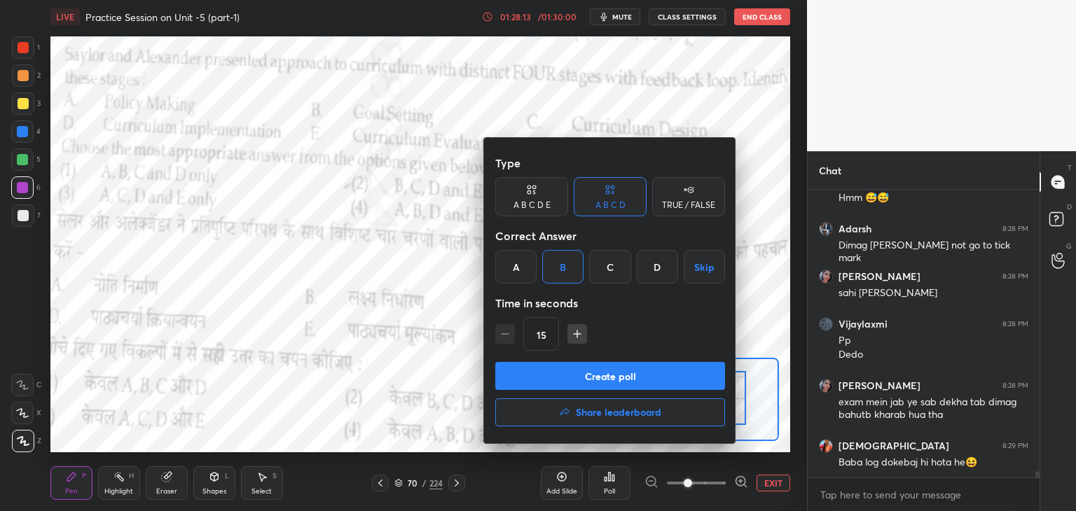
click at [619, 381] on button "Create poll" at bounding box center [610, 376] width 230 height 28
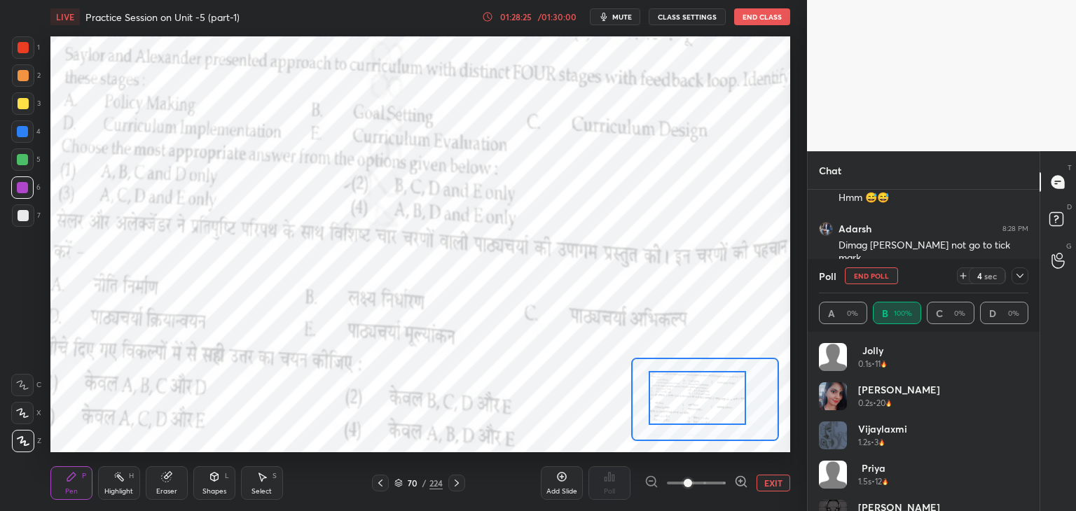
scroll to position [13133, 0]
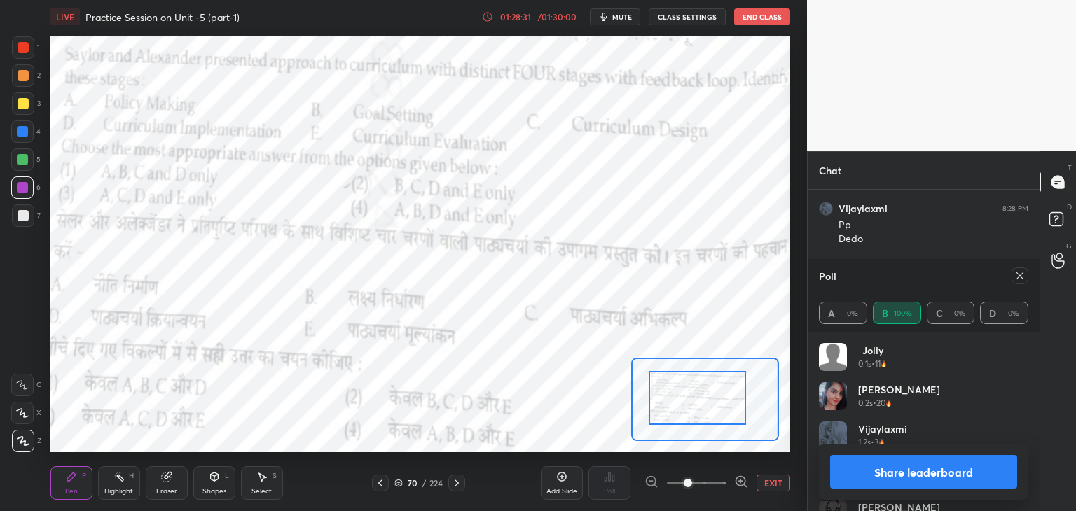
click at [1019, 278] on icon at bounding box center [1019, 275] width 11 height 11
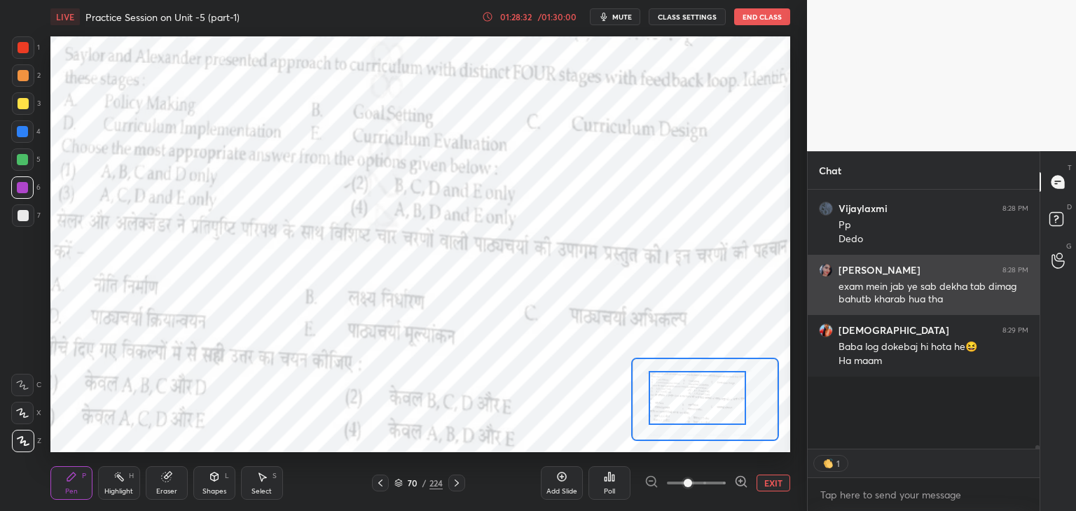
scroll to position [238, 228]
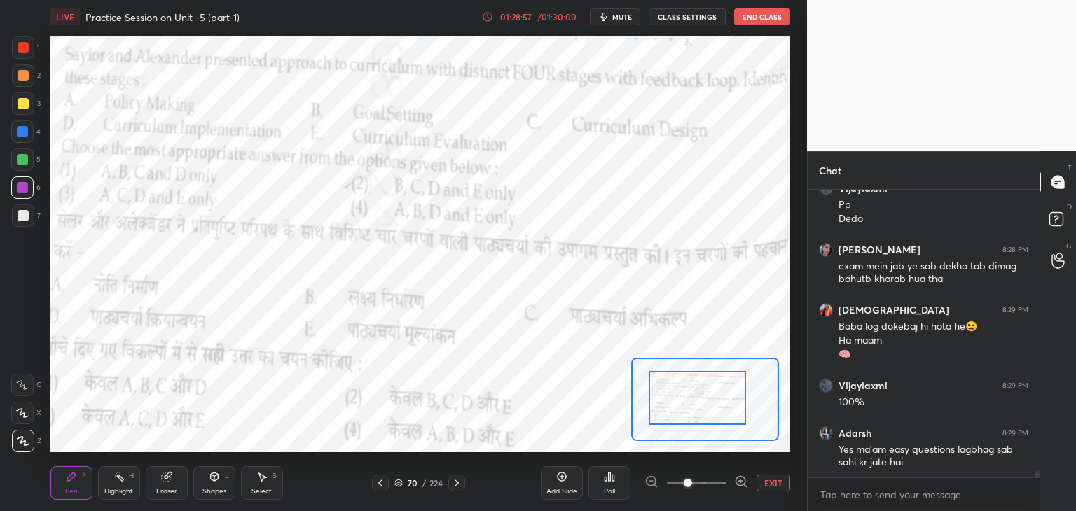
click at [456, 483] on icon at bounding box center [456, 483] width 11 height 11
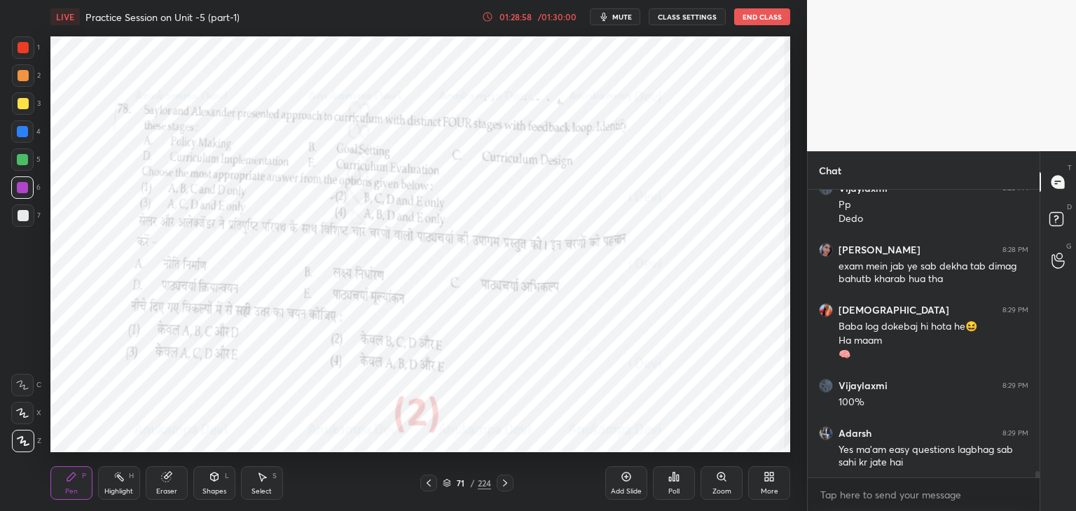
drag, startPoint x: 448, startPoint y: 485, endPoint x: 470, endPoint y: 455, distance: 37.0
click at [448, 485] on icon at bounding box center [447, 483] width 8 height 8
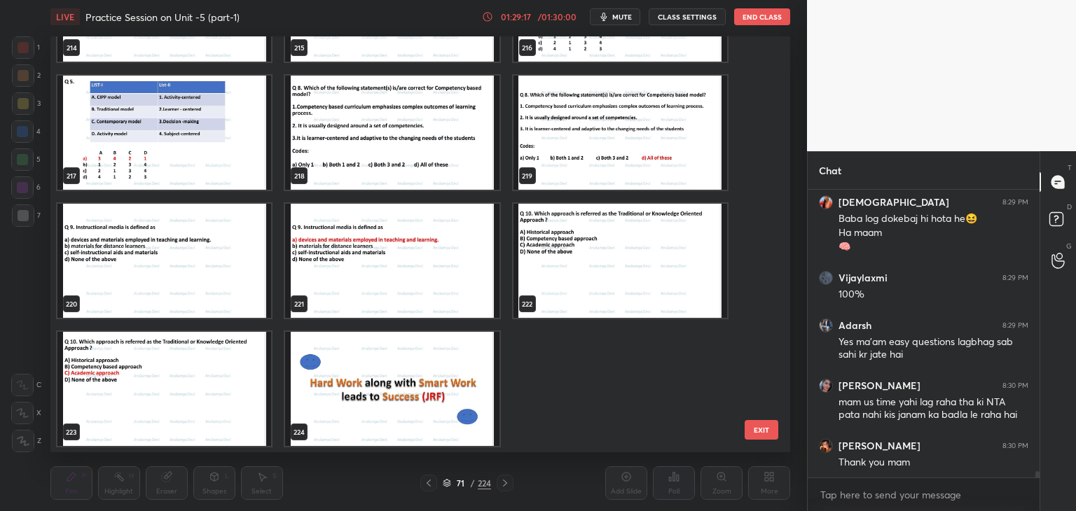
click at [444, 388] on img "grid" at bounding box center [392, 389] width 214 height 114
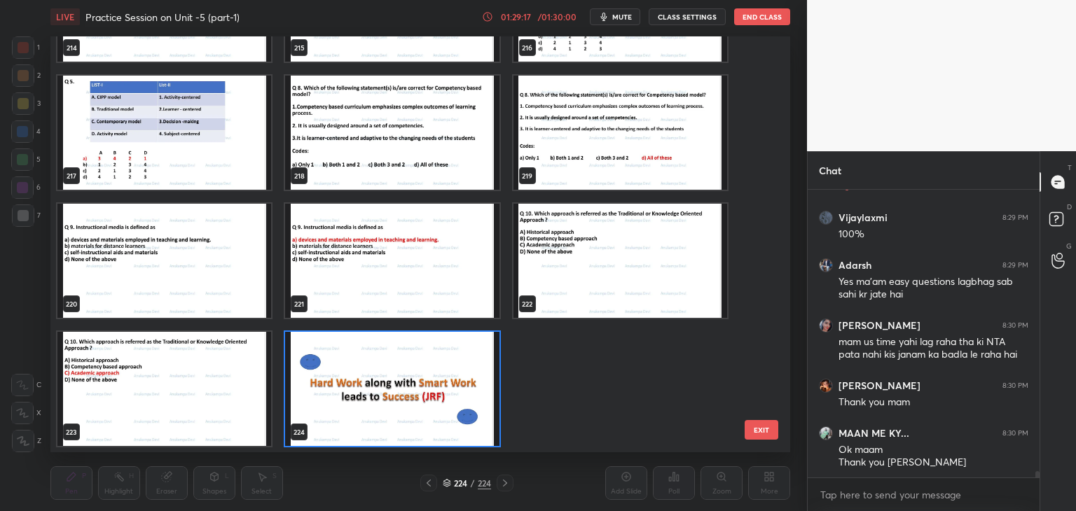
click at [443, 388] on img "grid" at bounding box center [392, 389] width 214 height 114
drag, startPoint x: 443, startPoint y: 388, endPoint x: 444, endPoint y: 380, distance: 7.7
click at [443, 388] on img "grid" at bounding box center [392, 389] width 214 height 114
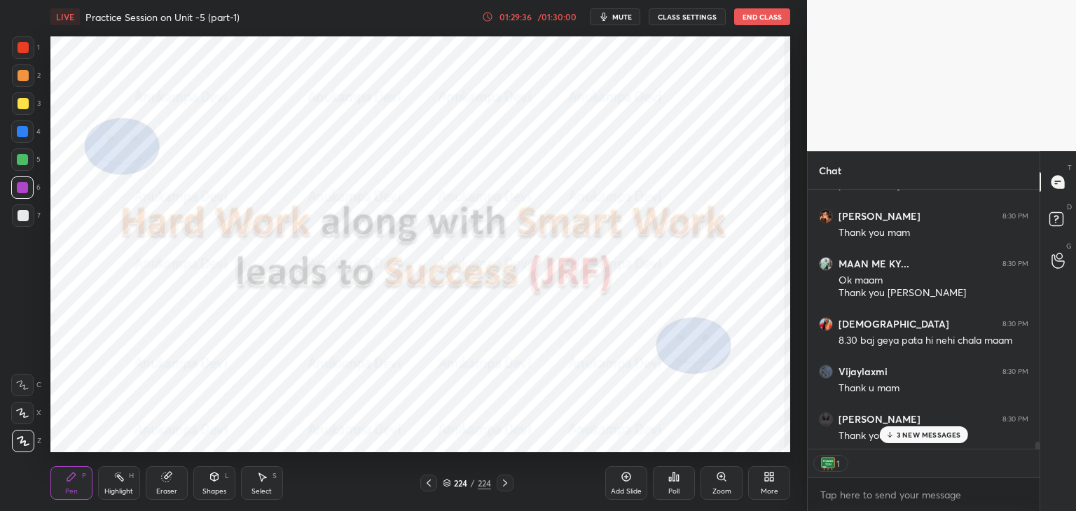
scroll to position [13588, 0]
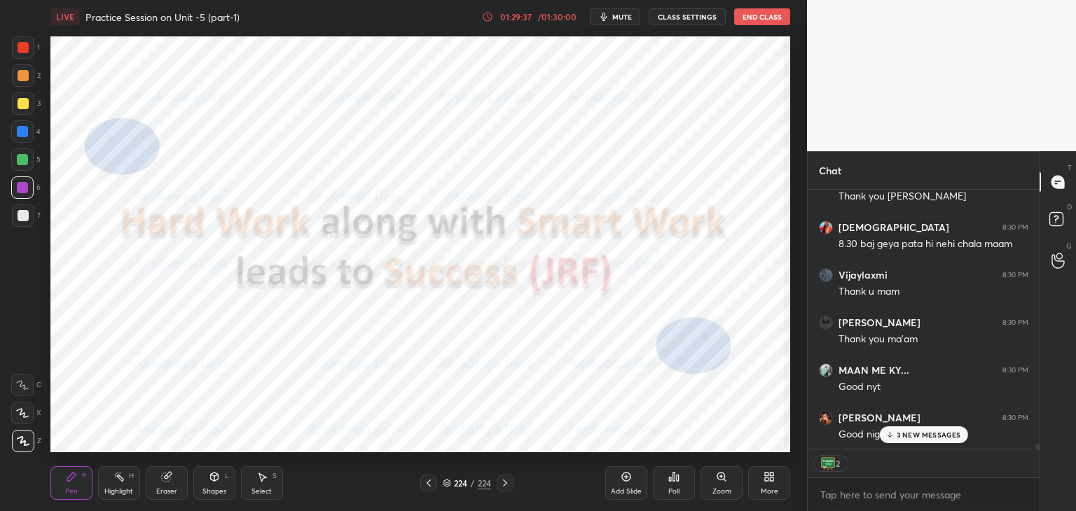
drag, startPoint x: 1038, startPoint y: 475, endPoint x: 1045, endPoint y: 489, distance: 15.7
click at [1045, 489] on div "Chat [PERSON_NAME] 8:30 PM Thank you mam MAAN ME KY... 8:30 PM Ok maam Thank yo…" at bounding box center [941, 331] width 269 height 360
click at [905, 435] on p "3 NEW MESSAGES" at bounding box center [929, 435] width 64 height 8
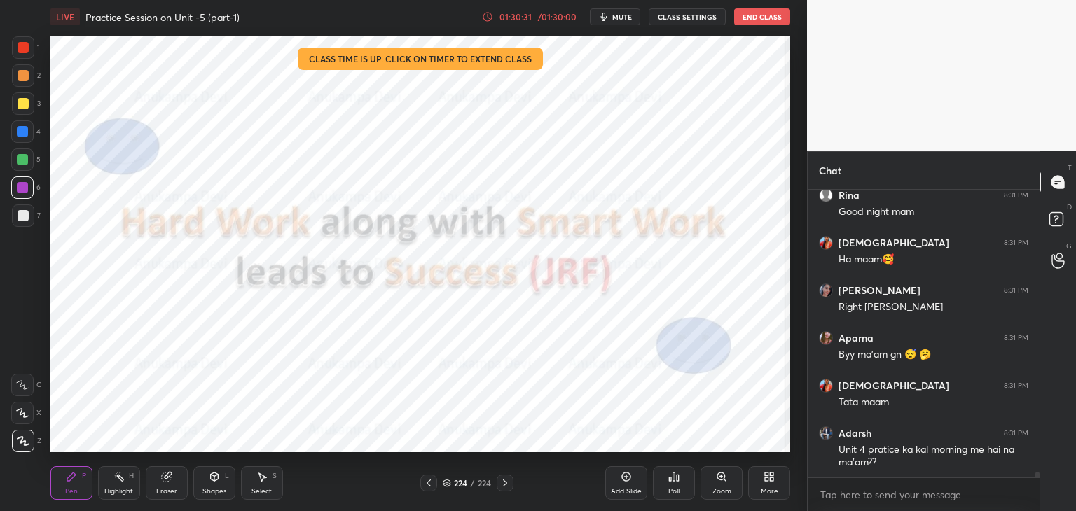
scroll to position [13980, 0]
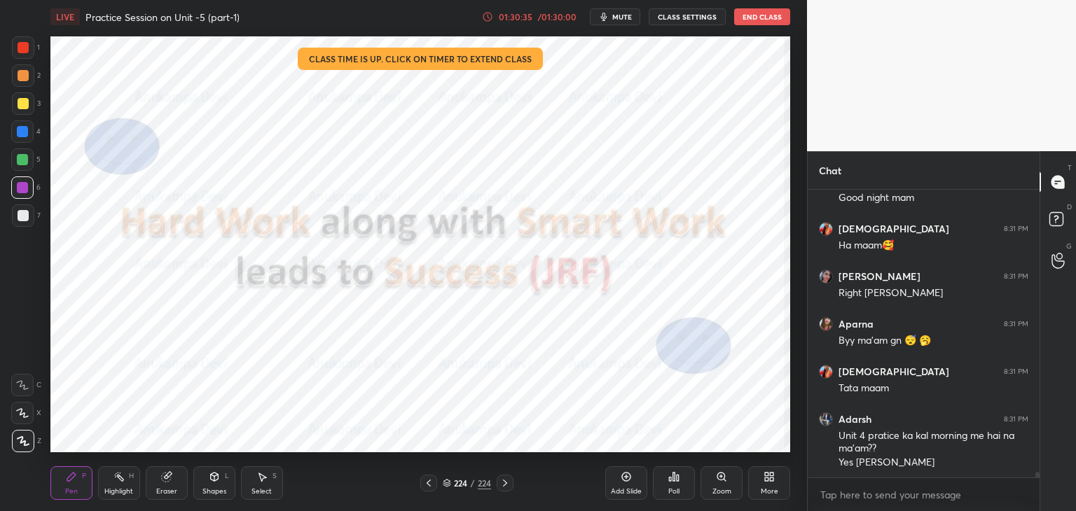
click at [672, 483] on div "Poll" at bounding box center [674, 483] width 42 height 34
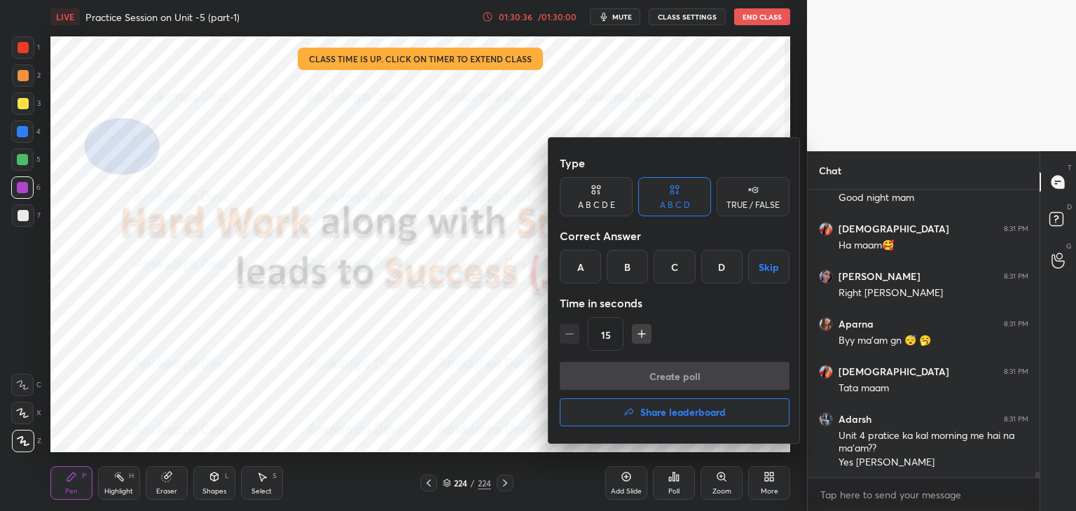
click at [700, 415] on h4 "Share leaderboard" at bounding box center [682, 413] width 85 height 10
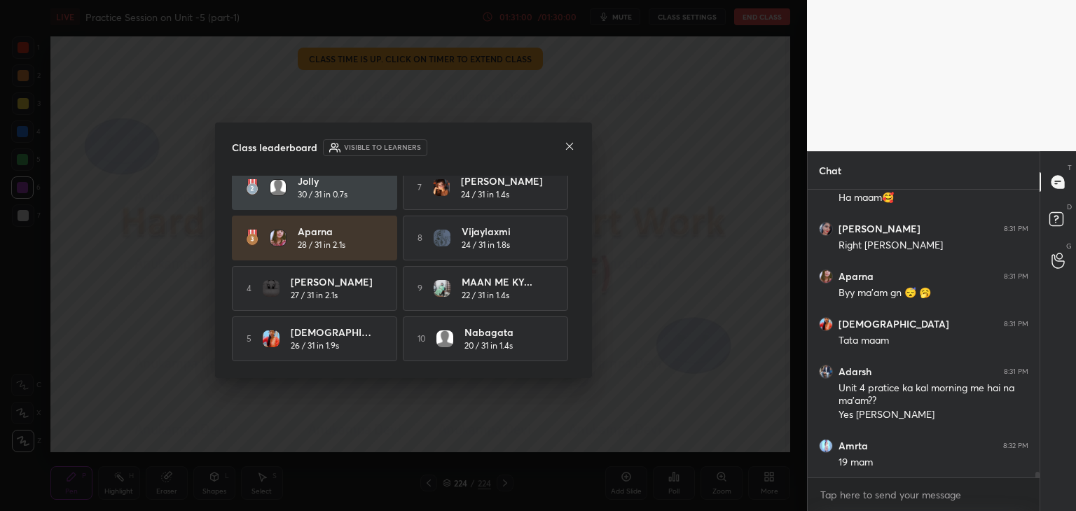
scroll to position [14075, 0]
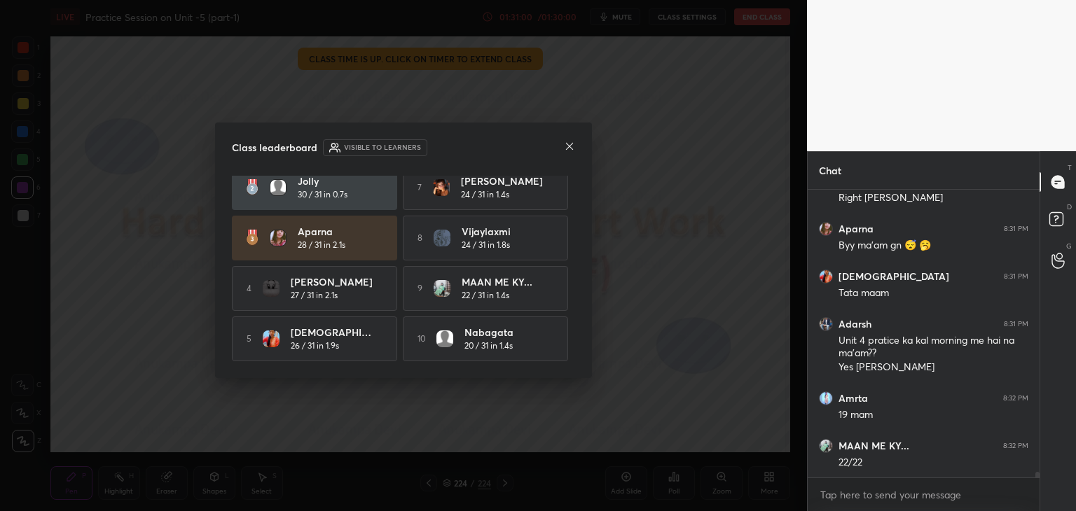
click at [569, 146] on icon at bounding box center [569, 146] width 7 height 7
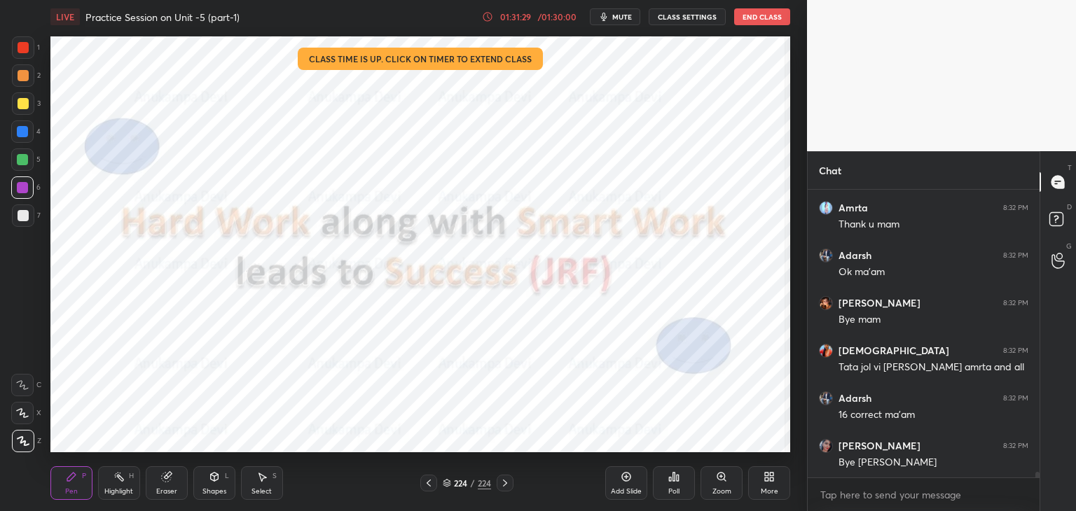
scroll to position [14409, 0]
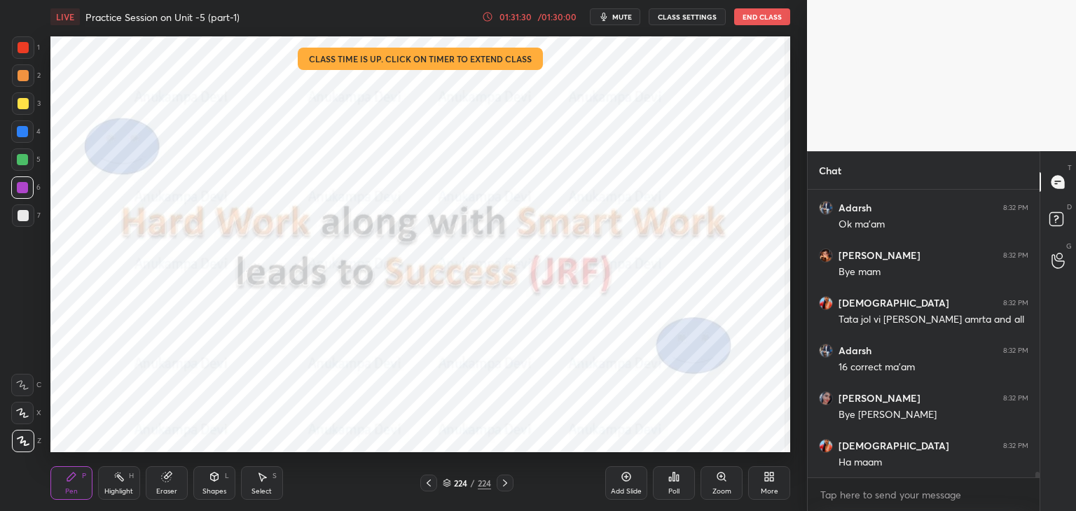
click at [751, 16] on button "End Class" at bounding box center [762, 16] width 56 height 17
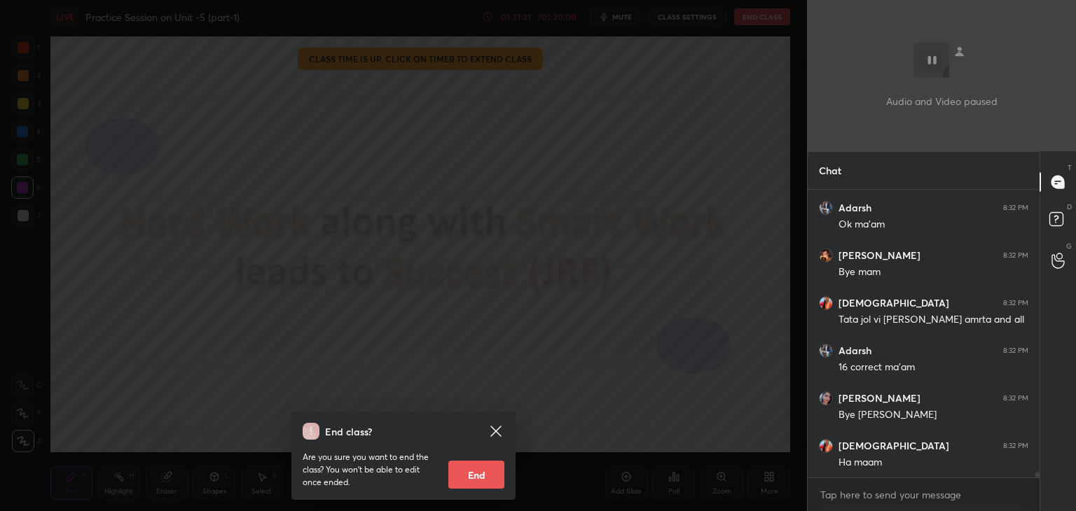
scroll to position [14456, 0]
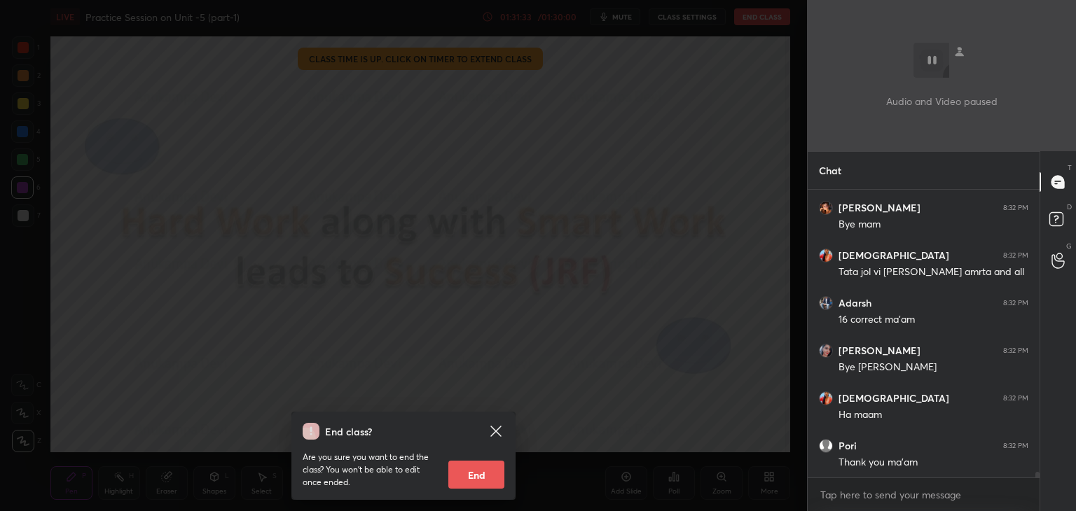
click at [483, 474] on button "End" at bounding box center [476, 475] width 56 height 28
type textarea "x"
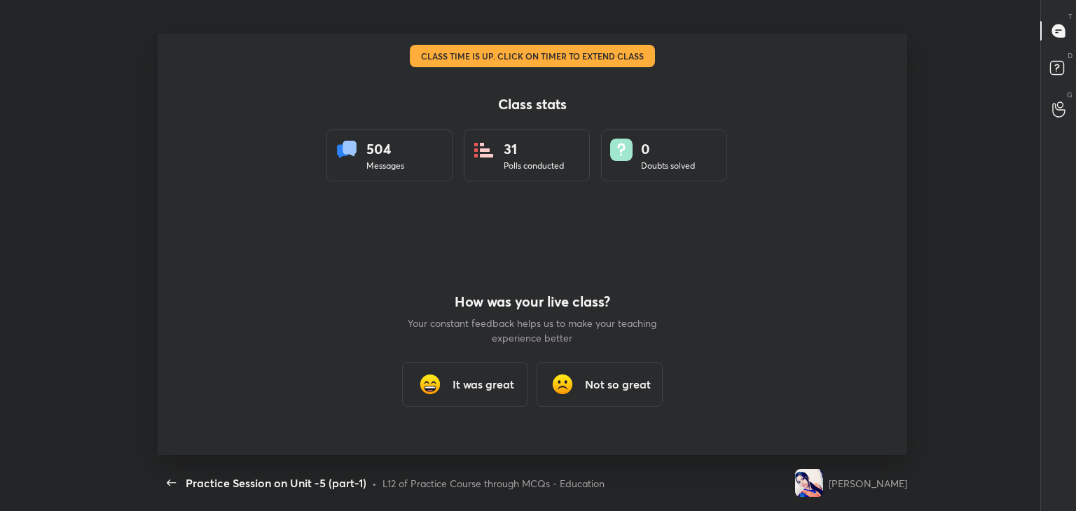
scroll to position [0, 0]
click at [494, 396] on div "It was great" at bounding box center [465, 384] width 126 height 45
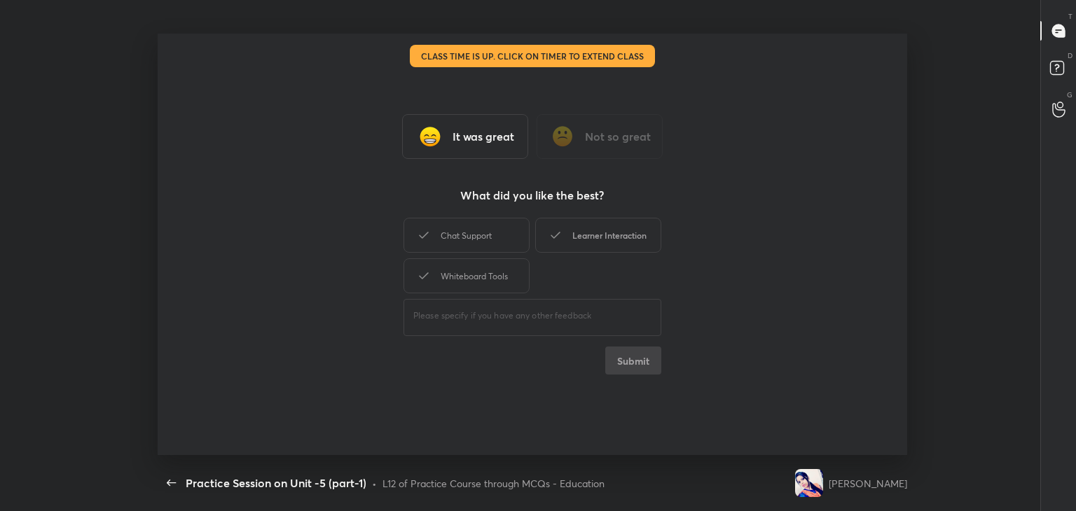
click at [637, 242] on div "Learner Interaction" at bounding box center [598, 235] width 126 height 35
click at [647, 364] on button "Submit" at bounding box center [633, 361] width 56 height 28
